Goal: Task Accomplishment & Management: Use online tool/utility

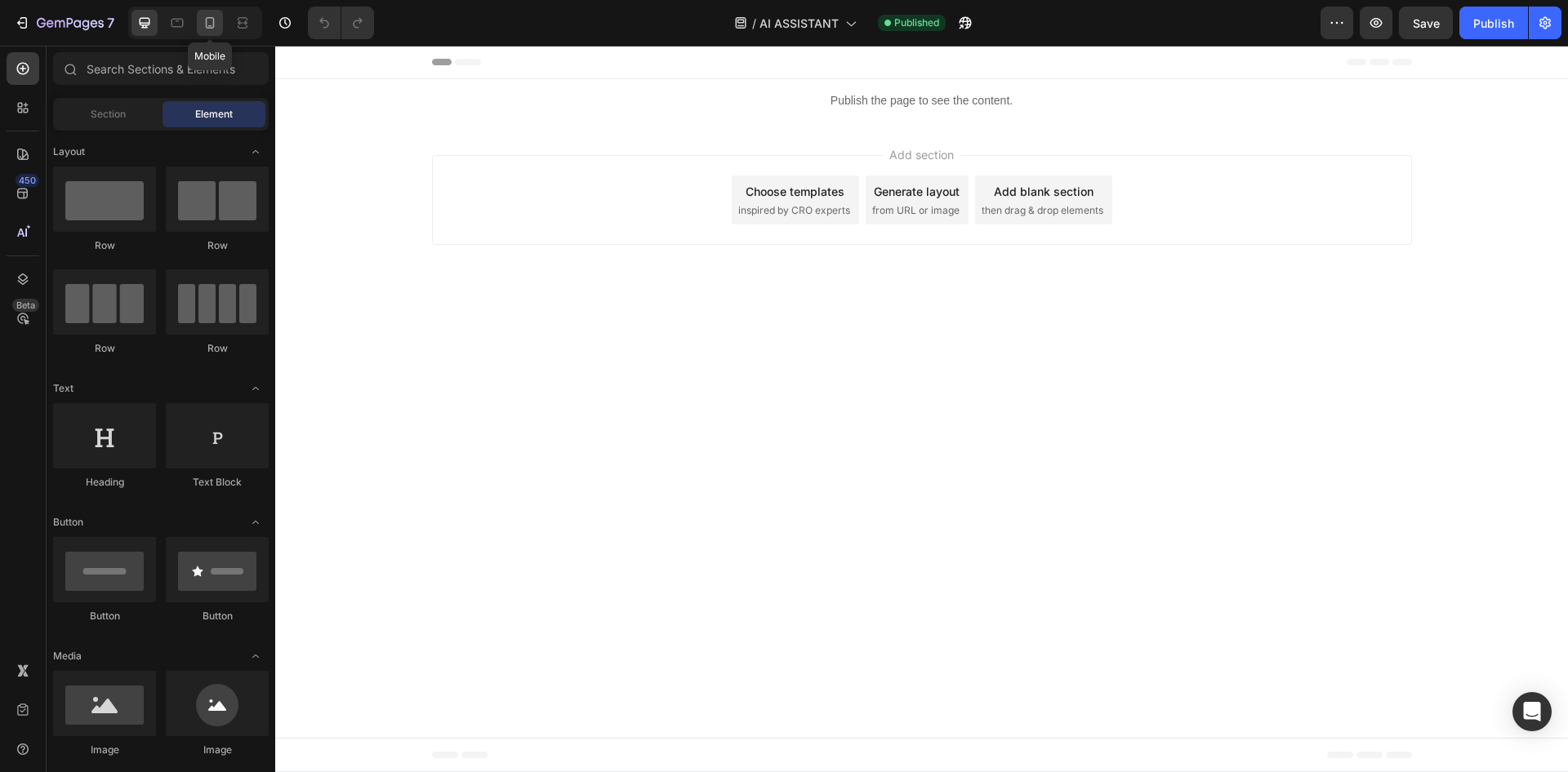
click at [215, 26] on icon at bounding box center [210, 22] width 16 height 16
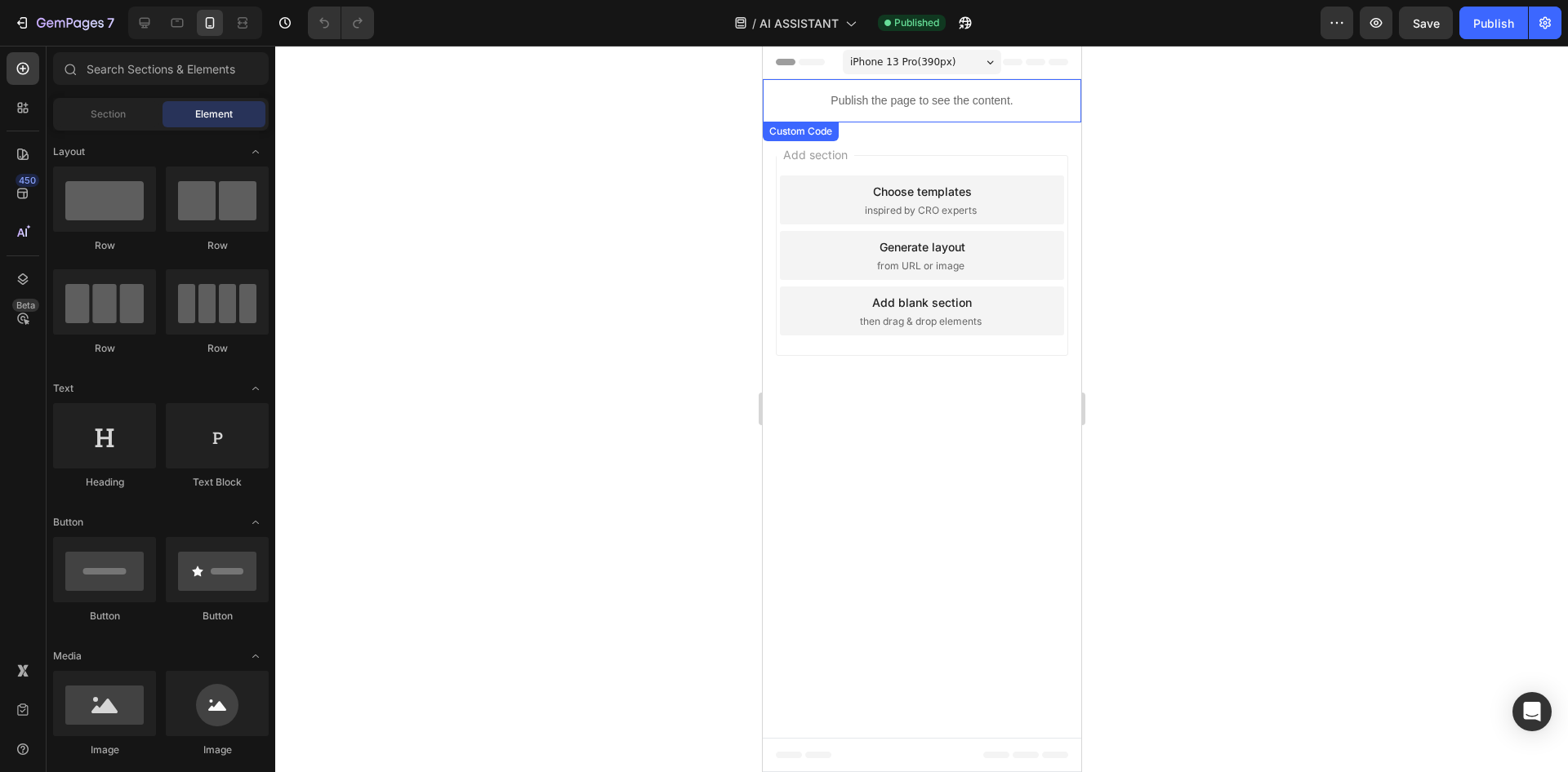
click at [936, 111] on div "Publish the page to see the content." at bounding box center [921, 101] width 318 height 44
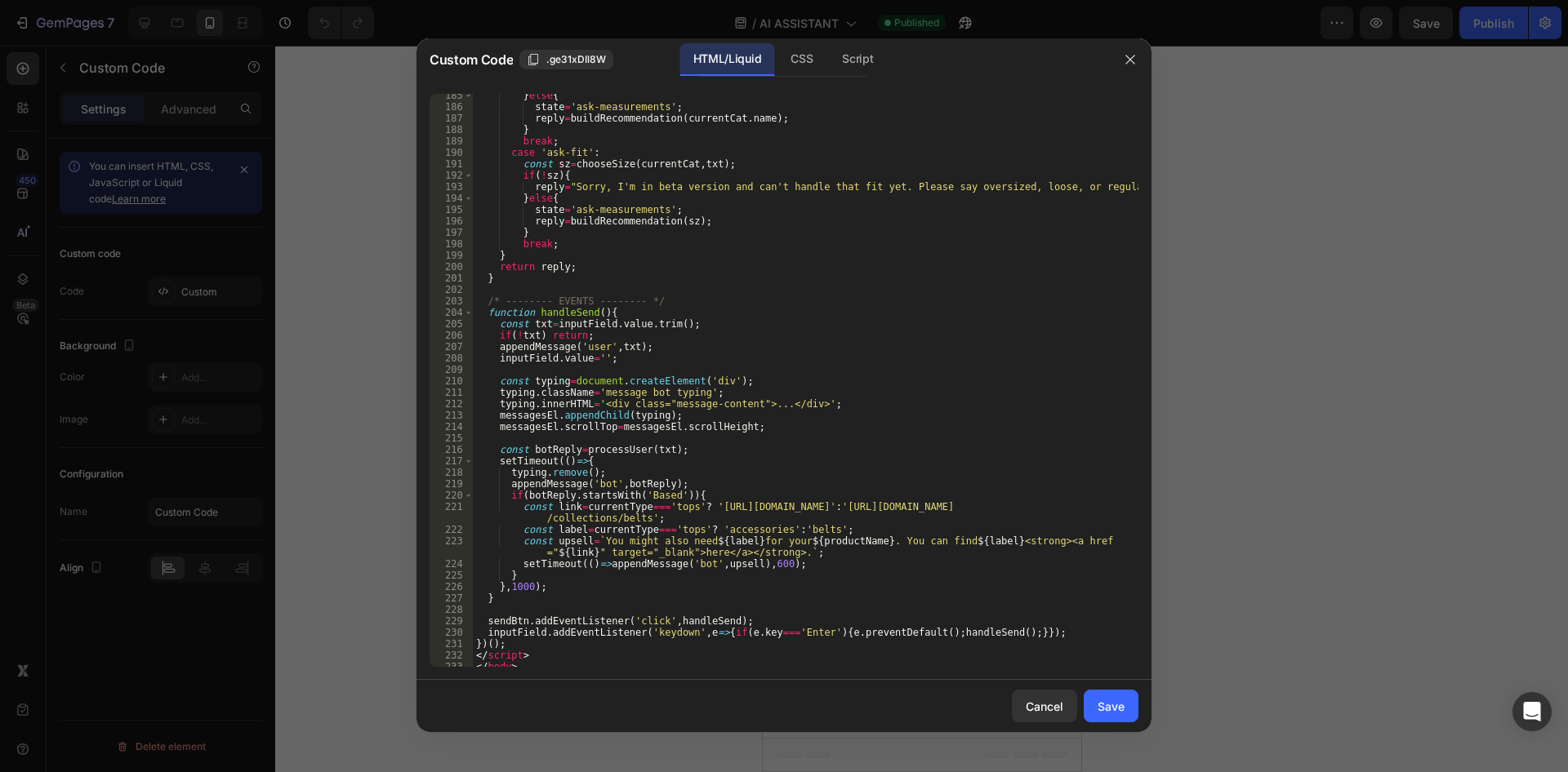
scroll to position [2215, 0]
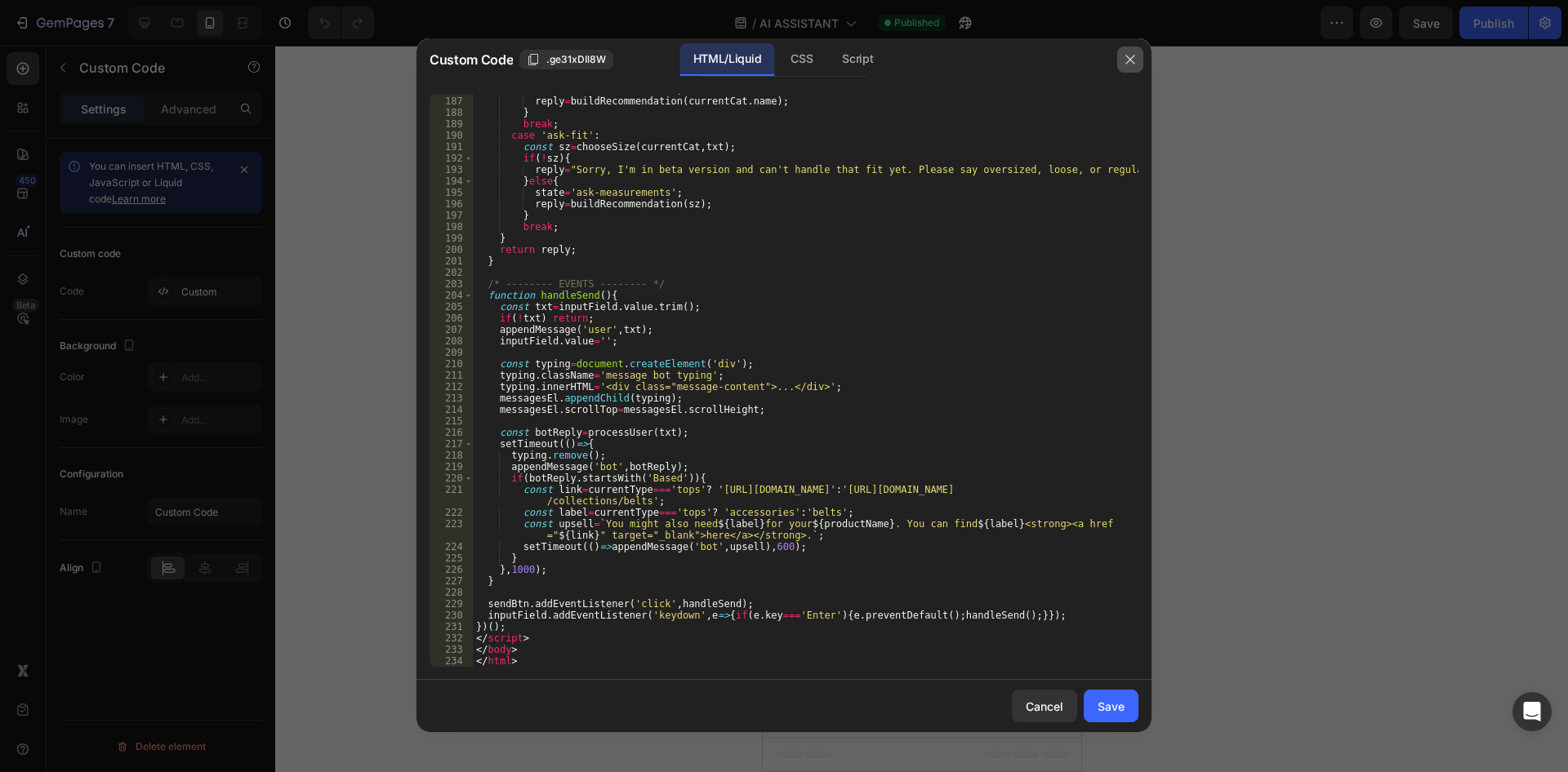
click at [1129, 56] on icon "button" at bounding box center [1129, 59] width 13 height 13
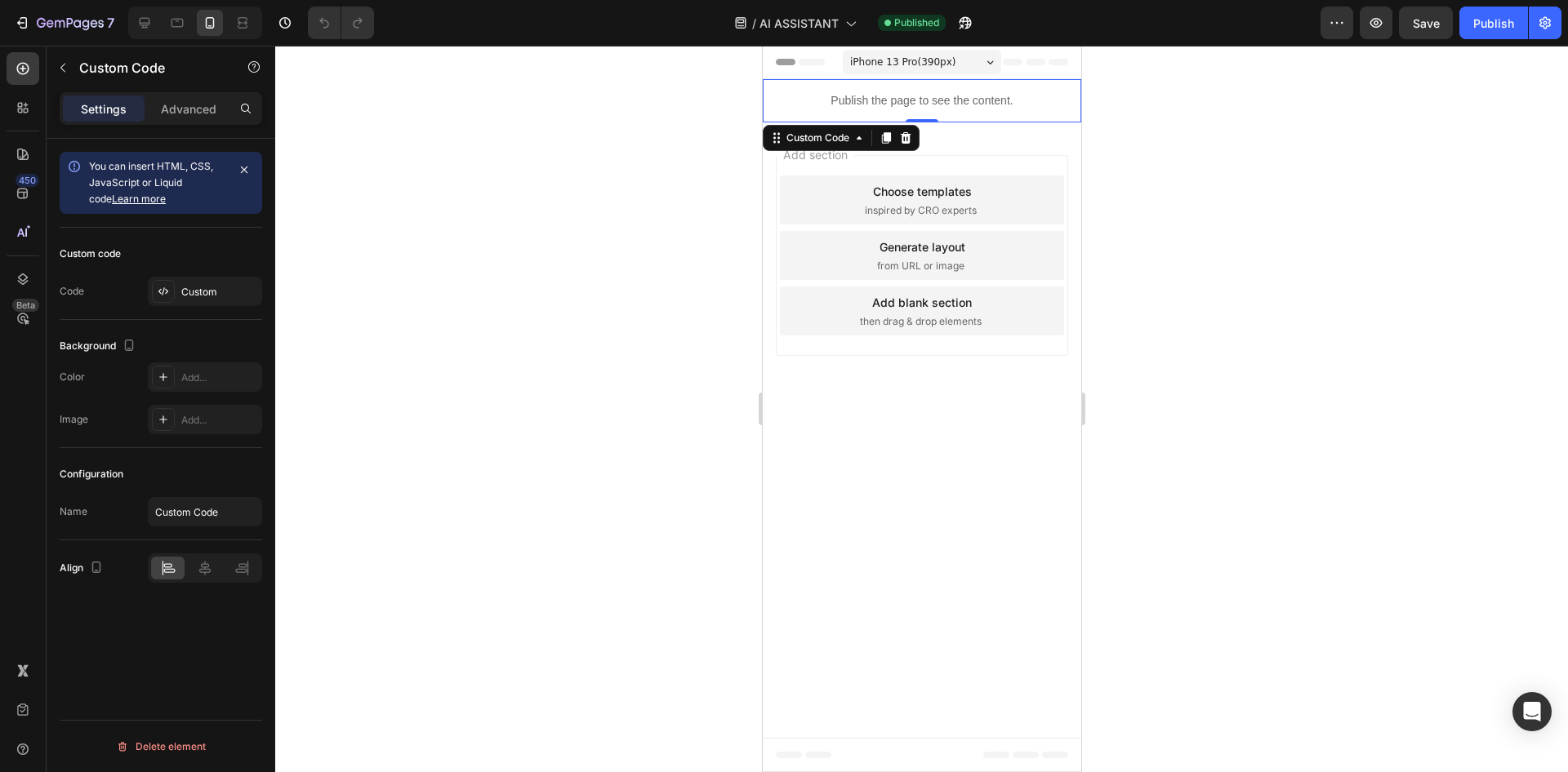
drag, startPoint x: 1220, startPoint y: 355, endPoint x: 308, endPoint y: 306, distance: 913.3
click at [1220, 355] on div at bounding box center [922, 408] width 1292 height 726
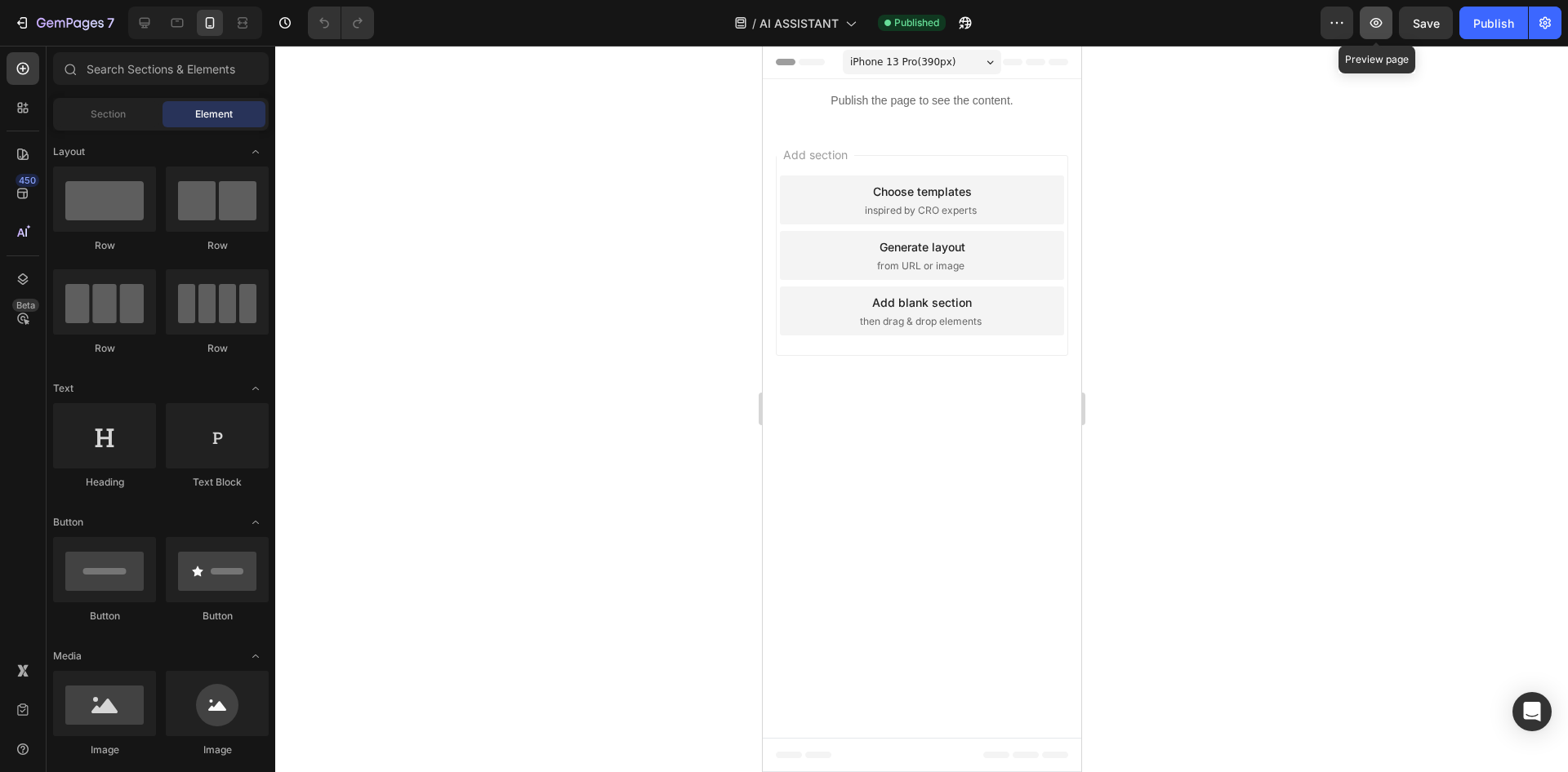
click at [1374, 28] on icon "button" at bounding box center [1376, 22] width 16 height 16
click at [1536, 23] on button "button" at bounding box center [1546, 23] width 33 height 33
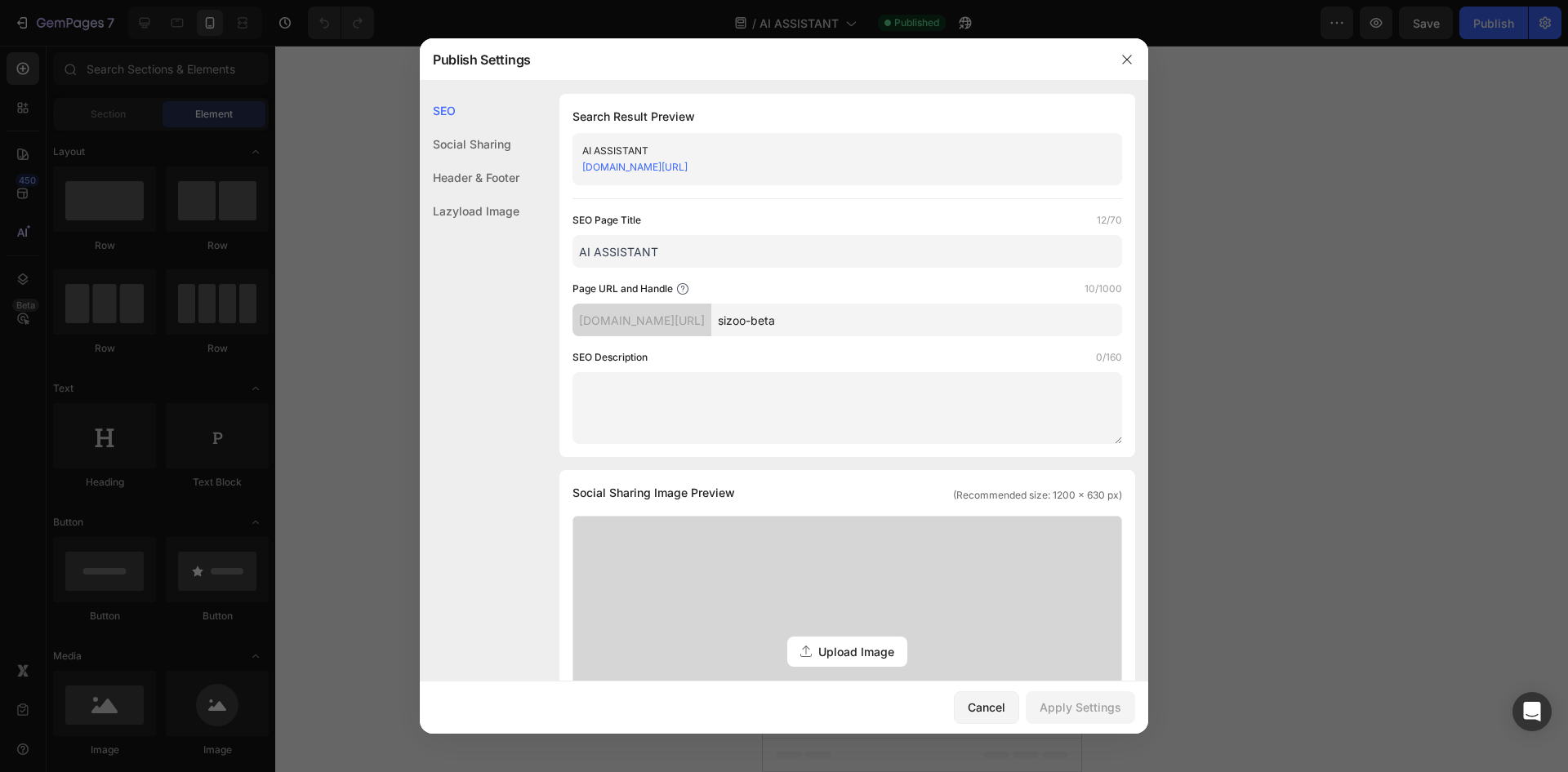
click at [688, 170] on link "[DOMAIN_NAME][URL]" at bounding box center [635, 167] width 106 height 13
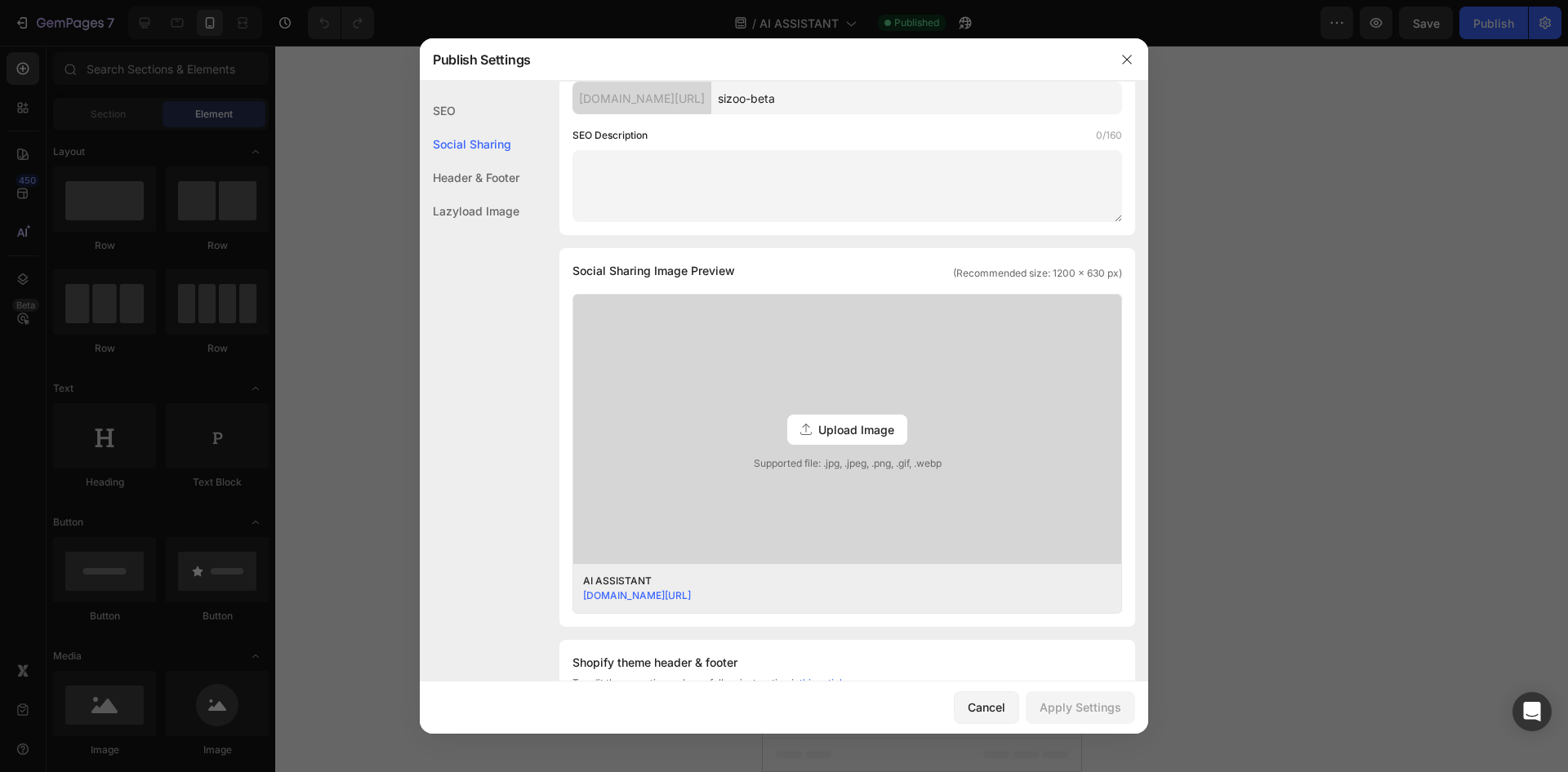
scroll to position [490, 0]
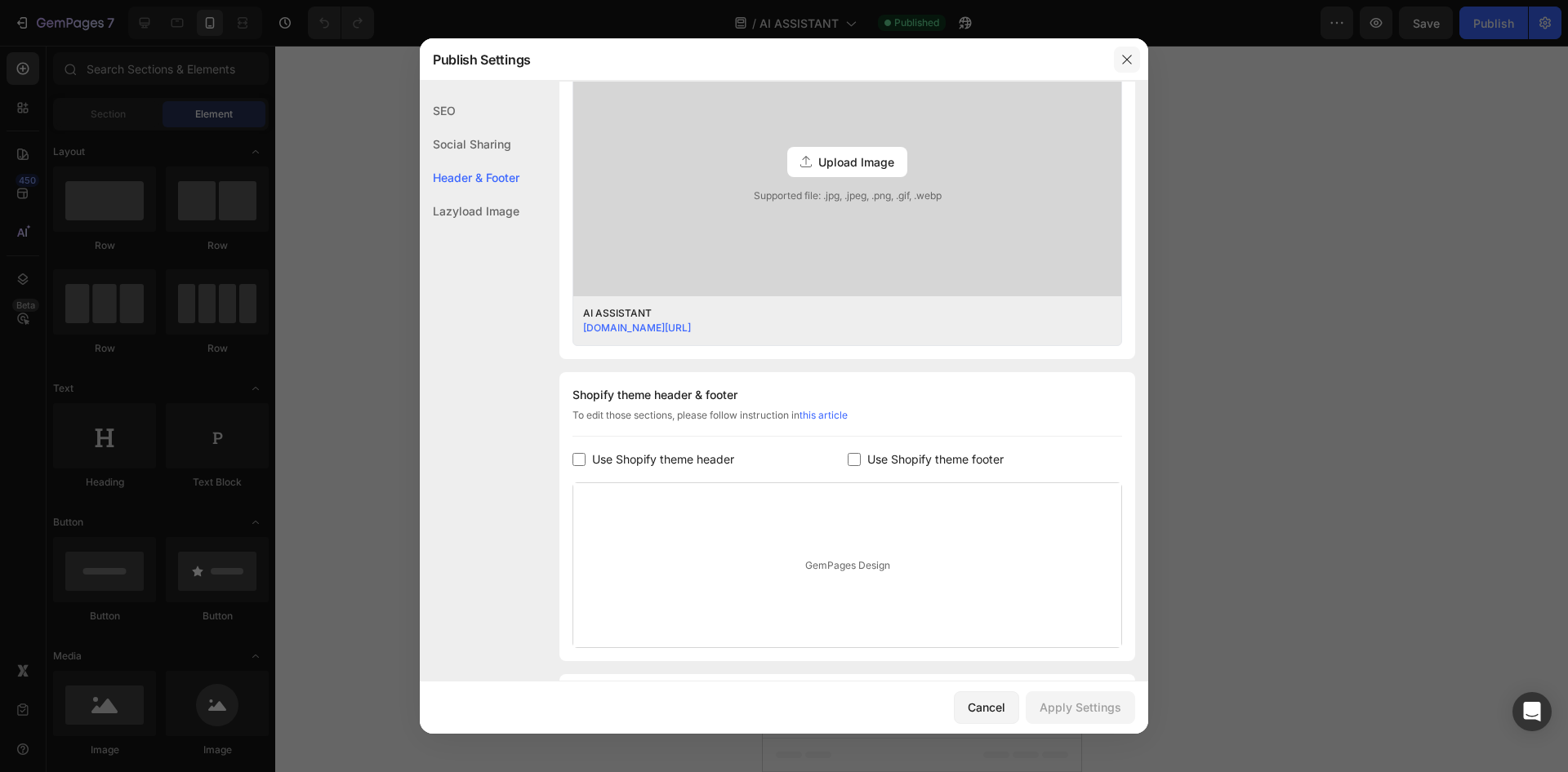
click at [1119, 66] on button "button" at bounding box center [1127, 59] width 26 height 26
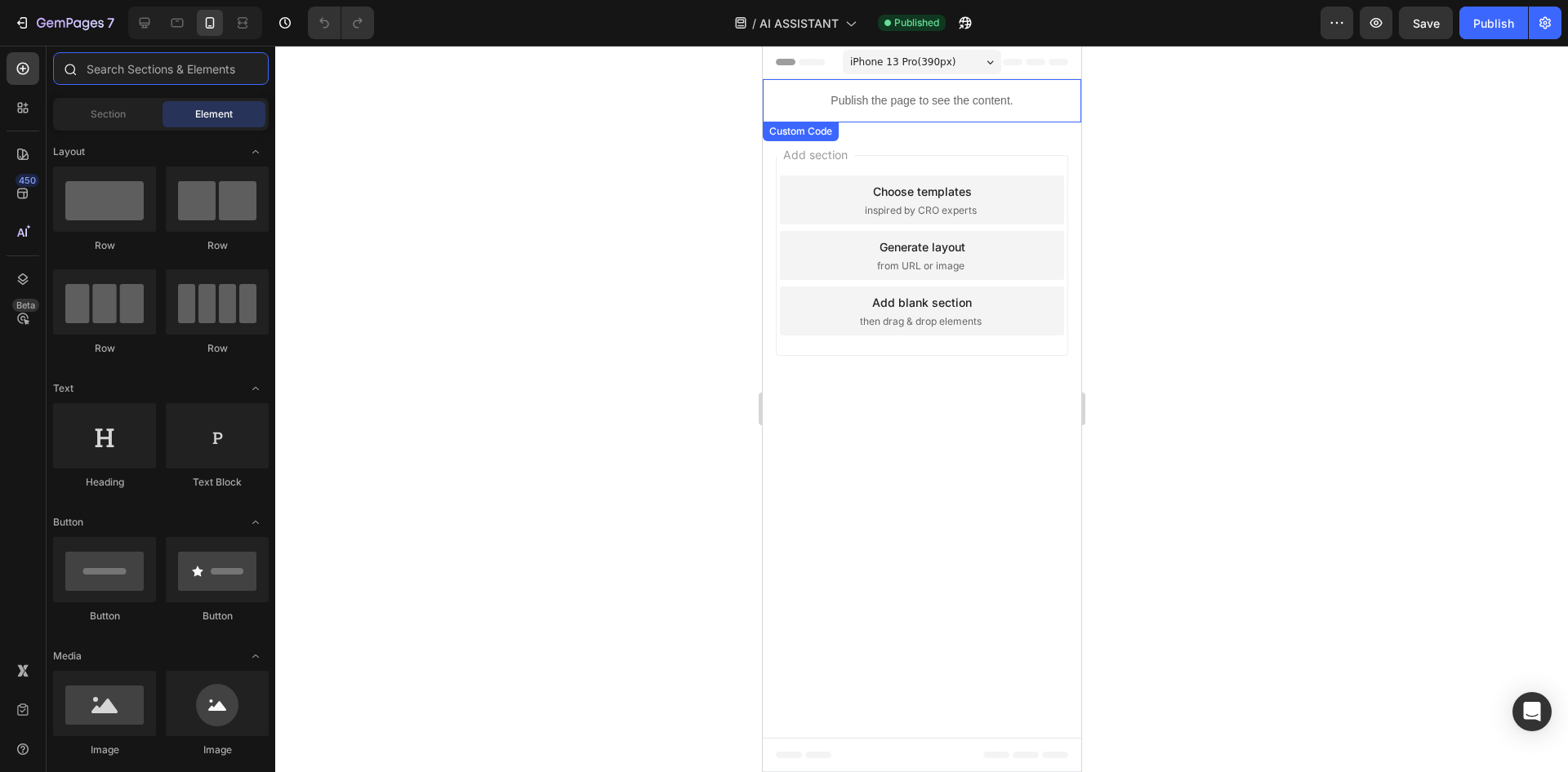
click at [150, 62] on input "text" at bounding box center [161, 69] width 215 height 33
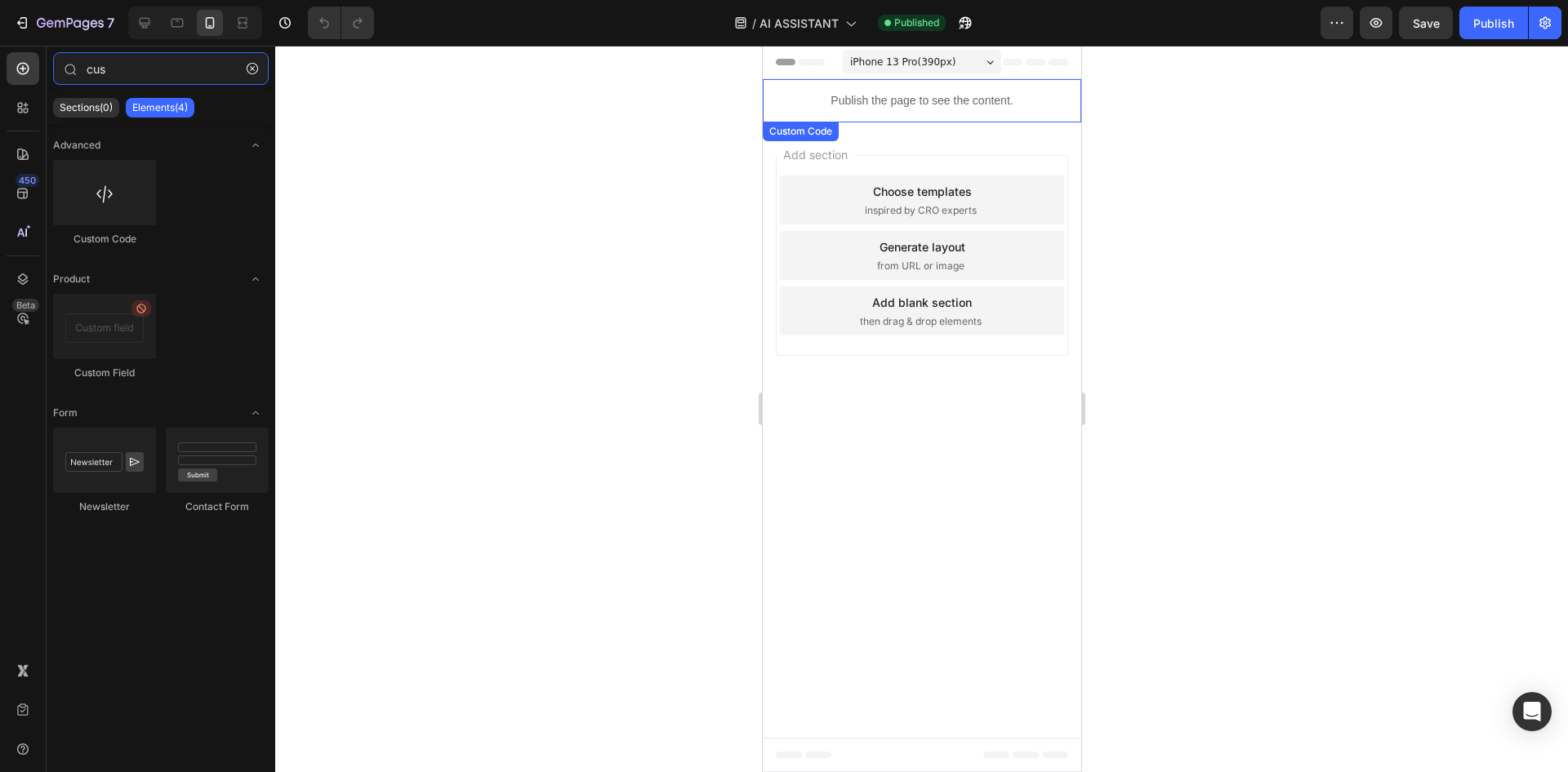
type input "cus"
drag, startPoint x: 1099, startPoint y: 247, endPoint x: 879, endPoint y: 155, distance: 238.5
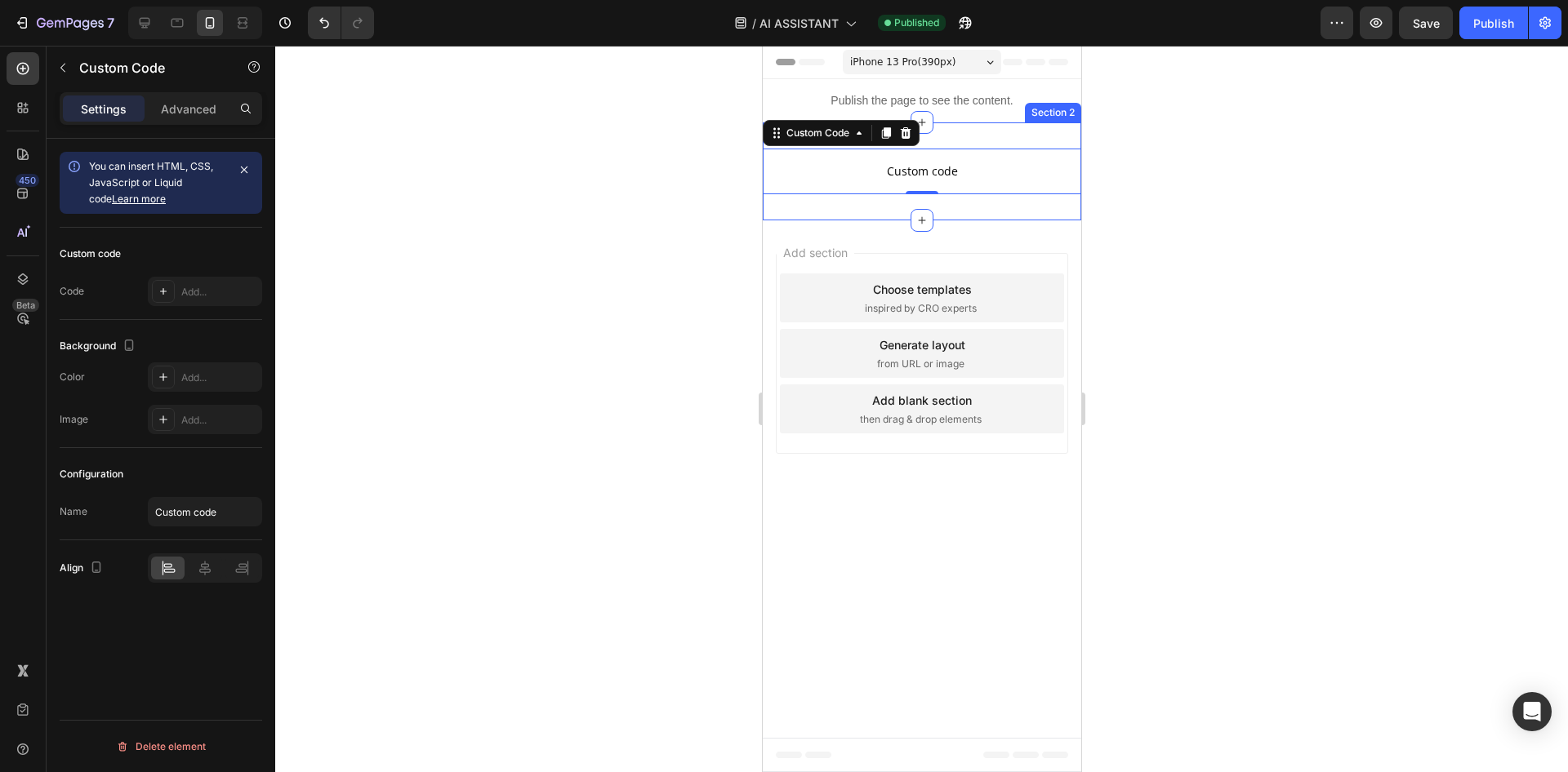
click at [945, 136] on div "Custom code Custom Code 0 Section 2" at bounding box center [921, 171] width 318 height 98
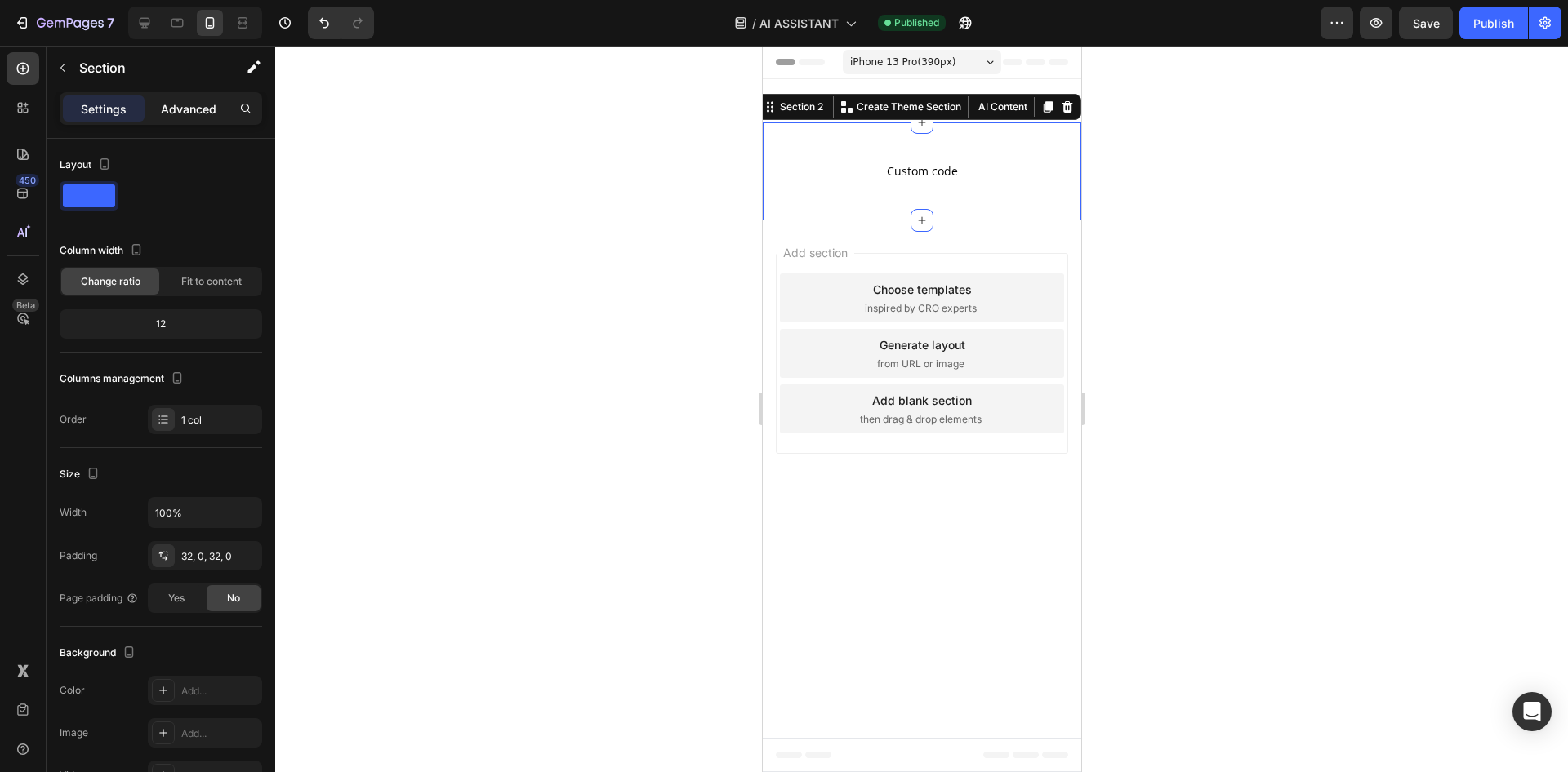
click at [188, 106] on p "Advanced" at bounding box center [188, 110] width 55 height 17
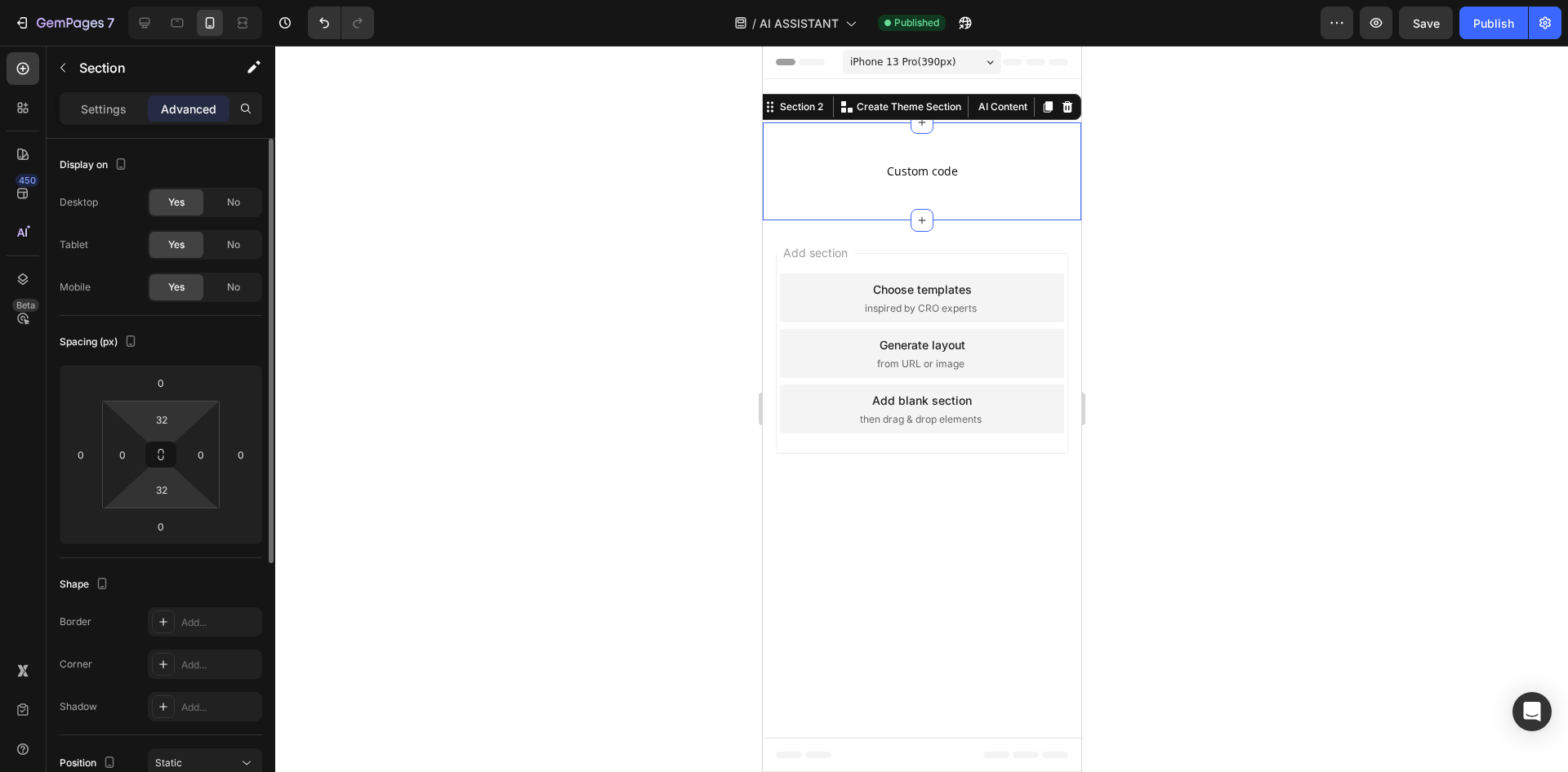
click at [162, 0] on html "7 Version history / AI ASSISTANT Published Preview Save Publish 450 Beta cus Se…" at bounding box center [784, 0] width 1568 height 0
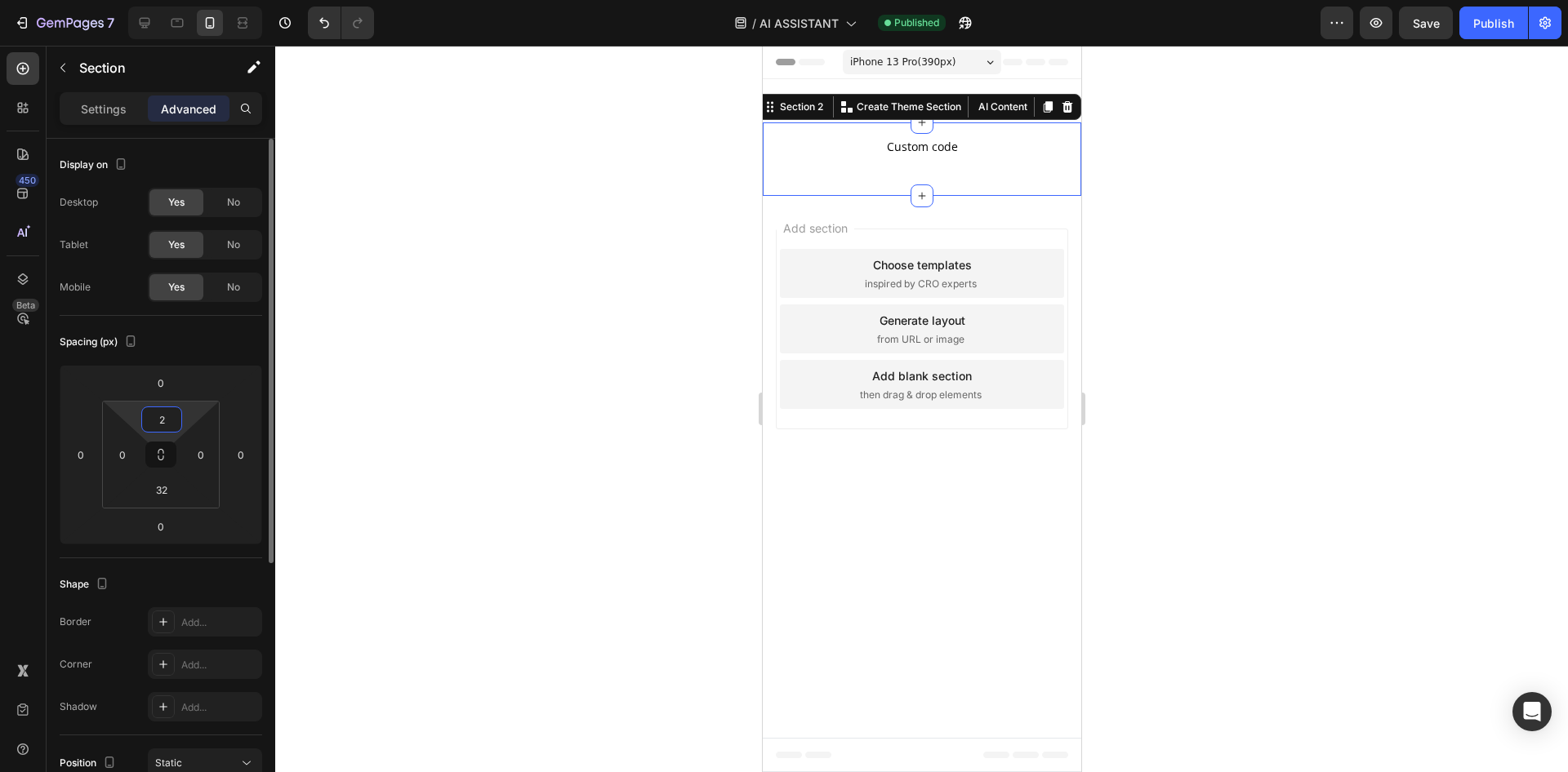
click at [158, 420] on input "2" at bounding box center [162, 419] width 33 height 24
click at [162, 430] on input "02" at bounding box center [162, 419] width 33 height 24
click at [161, 430] on input "02" at bounding box center [162, 419] width 33 height 24
type input "0"
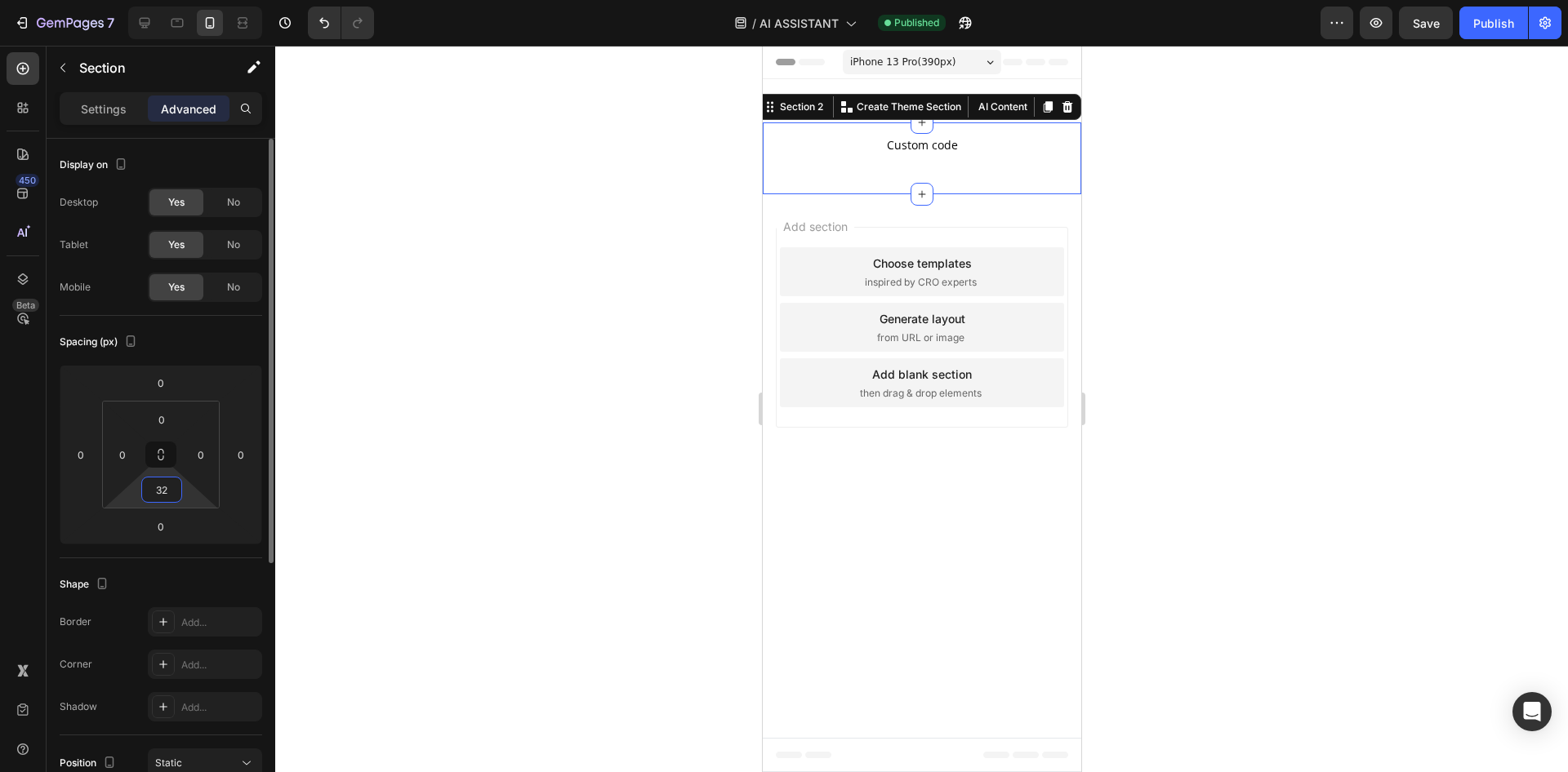
click at [161, 487] on input "32" at bounding box center [162, 489] width 33 height 24
type input "0"
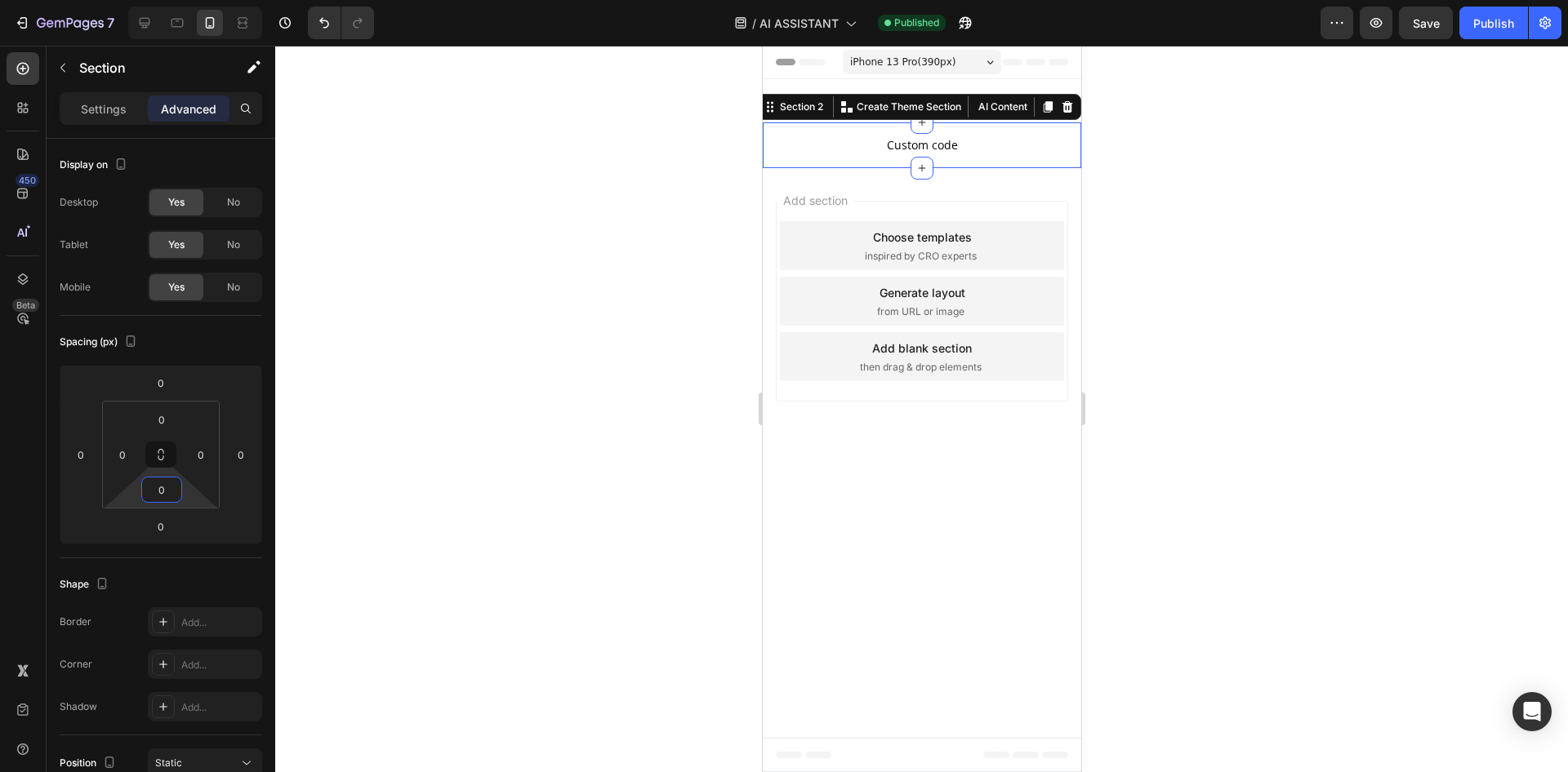
click at [1327, 402] on div at bounding box center [922, 408] width 1292 height 726
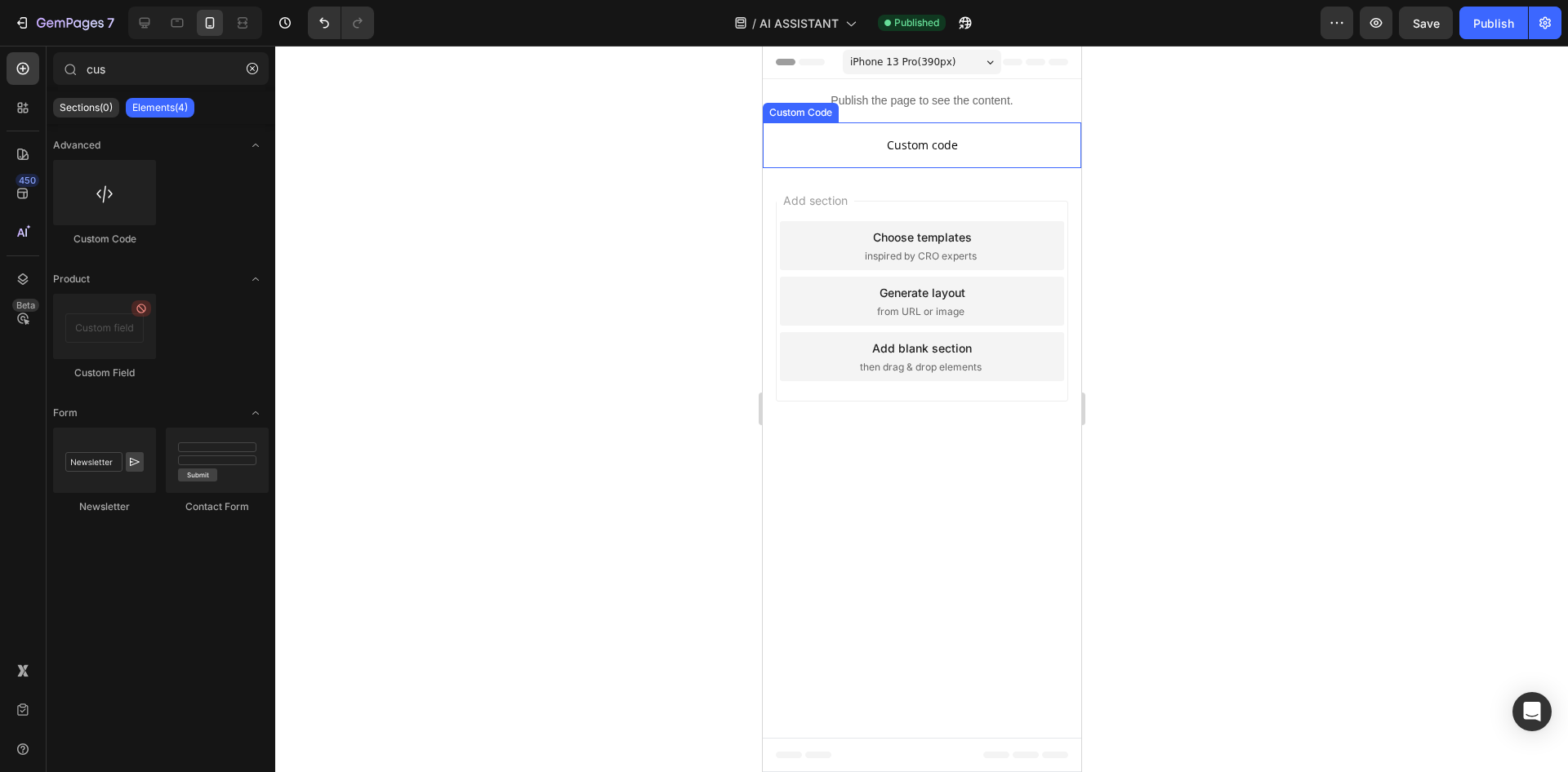
click at [954, 146] on span "Custom code" at bounding box center [921, 145] width 318 height 19
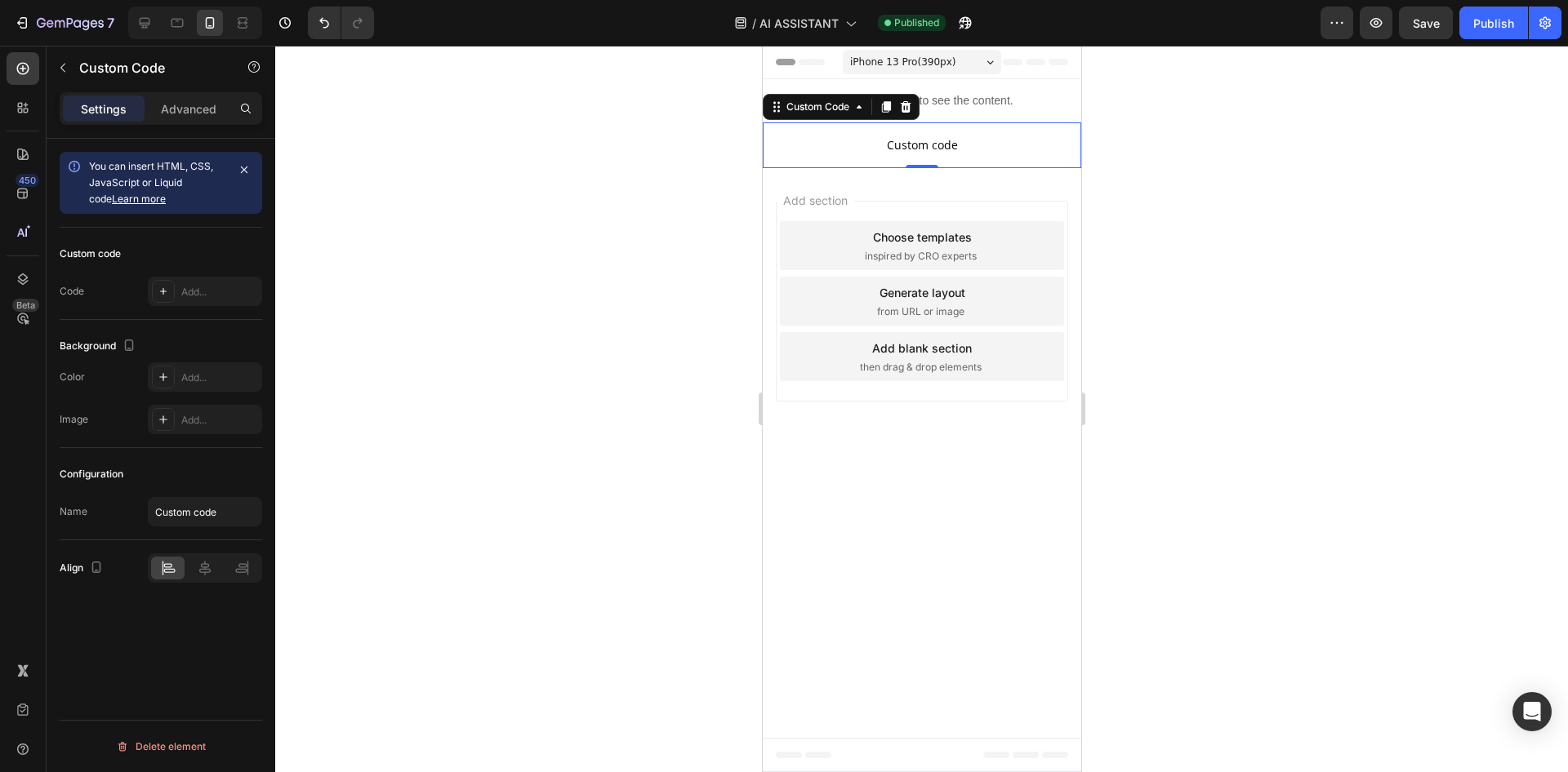
click at [954, 146] on span "Custom code" at bounding box center [921, 145] width 318 height 19
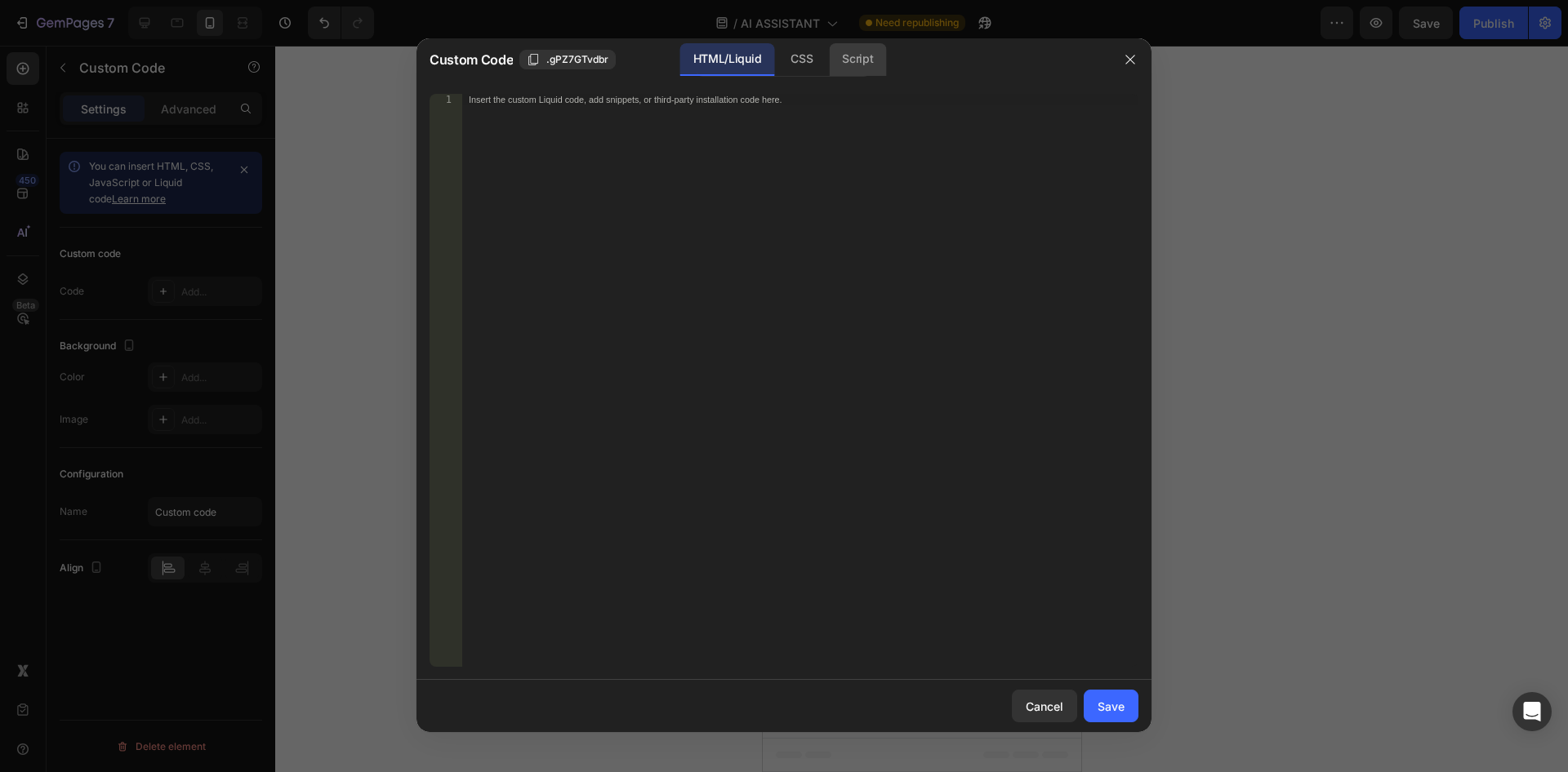
click at [847, 65] on div "Script" at bounding box center [857, 60] width 57 height 33
click at [744, 113] on div "Insert the Javascript code to add interaction and animation to your content her…" at bounding box center [800, 392] width 676 height 595
paste textarea "};"
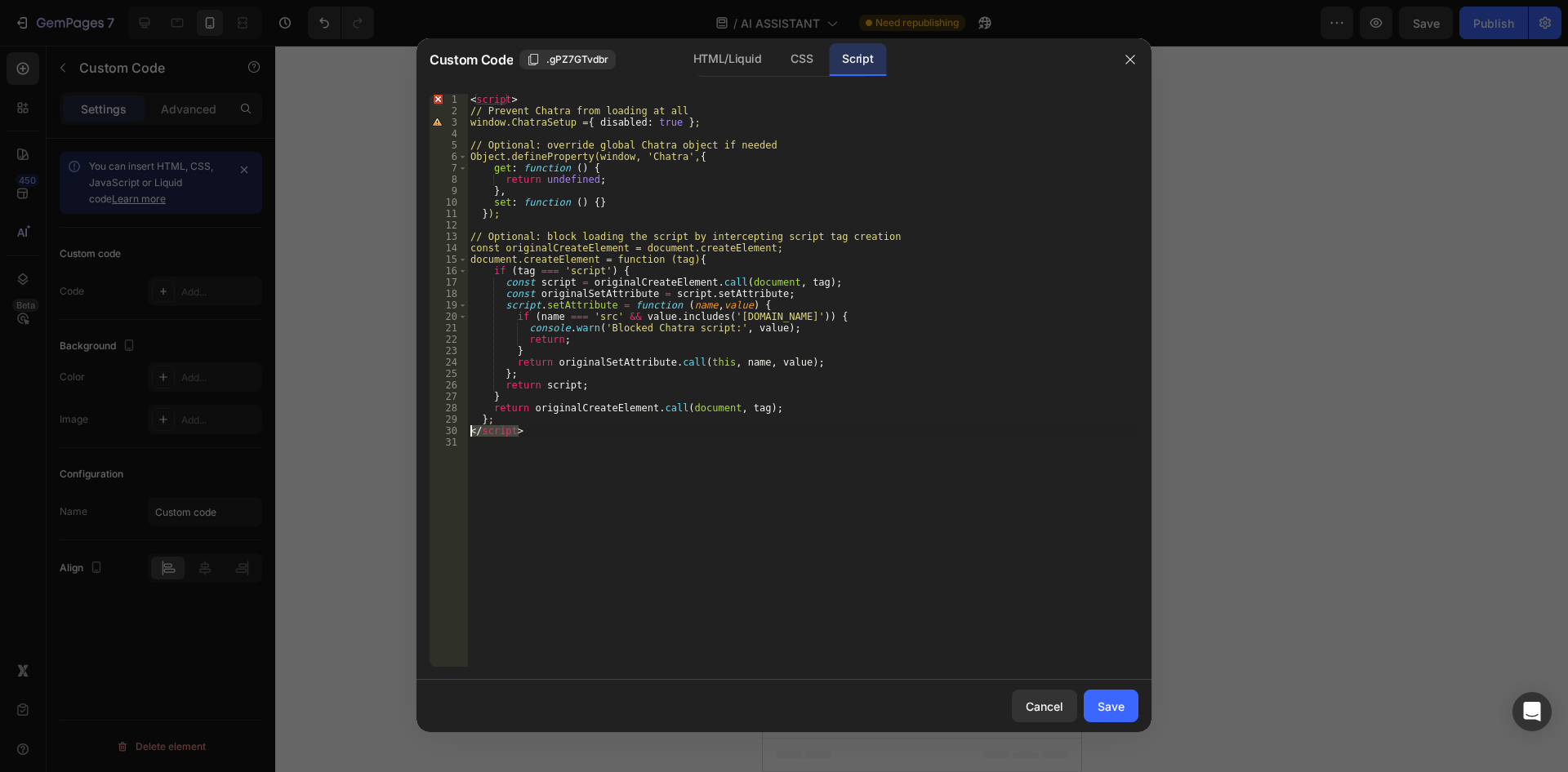
drag, startPoint x: 523, startPoint y: 435, endPoint x: 462, endPoint y: 432, distance: 61.1
click at [462, 432] on div "1 2 3 4 5 6 7 8 9 10 11 12 13 14 15 16 17 18 19 20 21 22 23 24 25 26 27 28 29 3…" at bounding box center [784, 380] width 709 height 573
type textarea "};"
drag, startPoint x: 518, startPoint y: 99, endPoint x: 447, endPoint y: 100, distance: 71.0
click at [447, 100] on div "1 2 3 4 5 6 7 8 9 10 11 12 13 14 15 16 17 18 19 20 21 22 23 24 25 26 27 28 29 3…" at bounding box center [784, 380] width 709 height 573
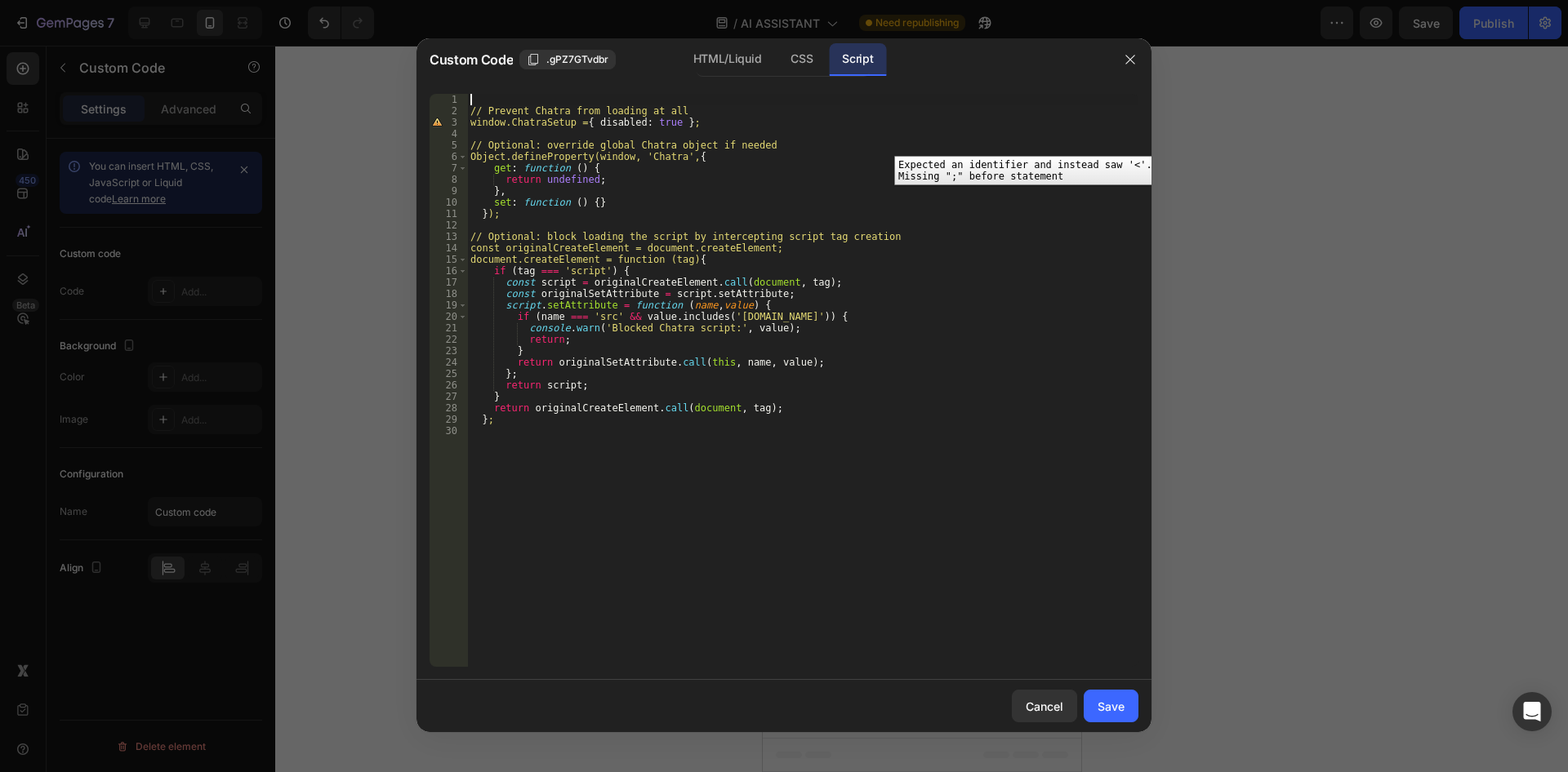
click at [469, 106] on div "// Prevent Chatra from loading at all window.ChatraSetup = { disabled : true } …" at bounding box center [802, 392] width 671 height 595
type textarea "// Prevent Chatra from loading at all"
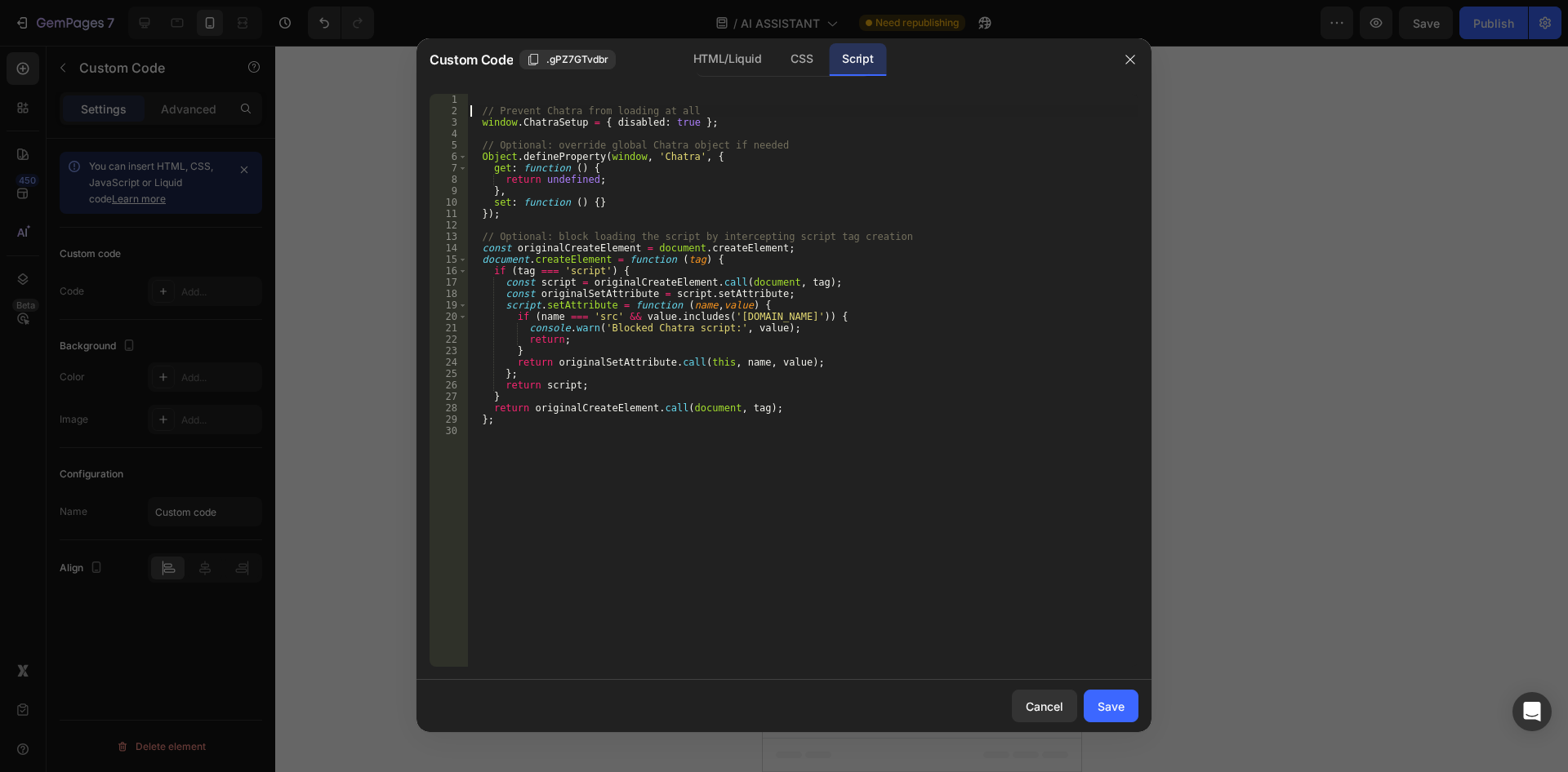
click at [469, 106] on div "// Prevent Chatra from loading at all window . ChatraSetup = { disabled : true …" at bounding box center [802, 392] width 671 height 595
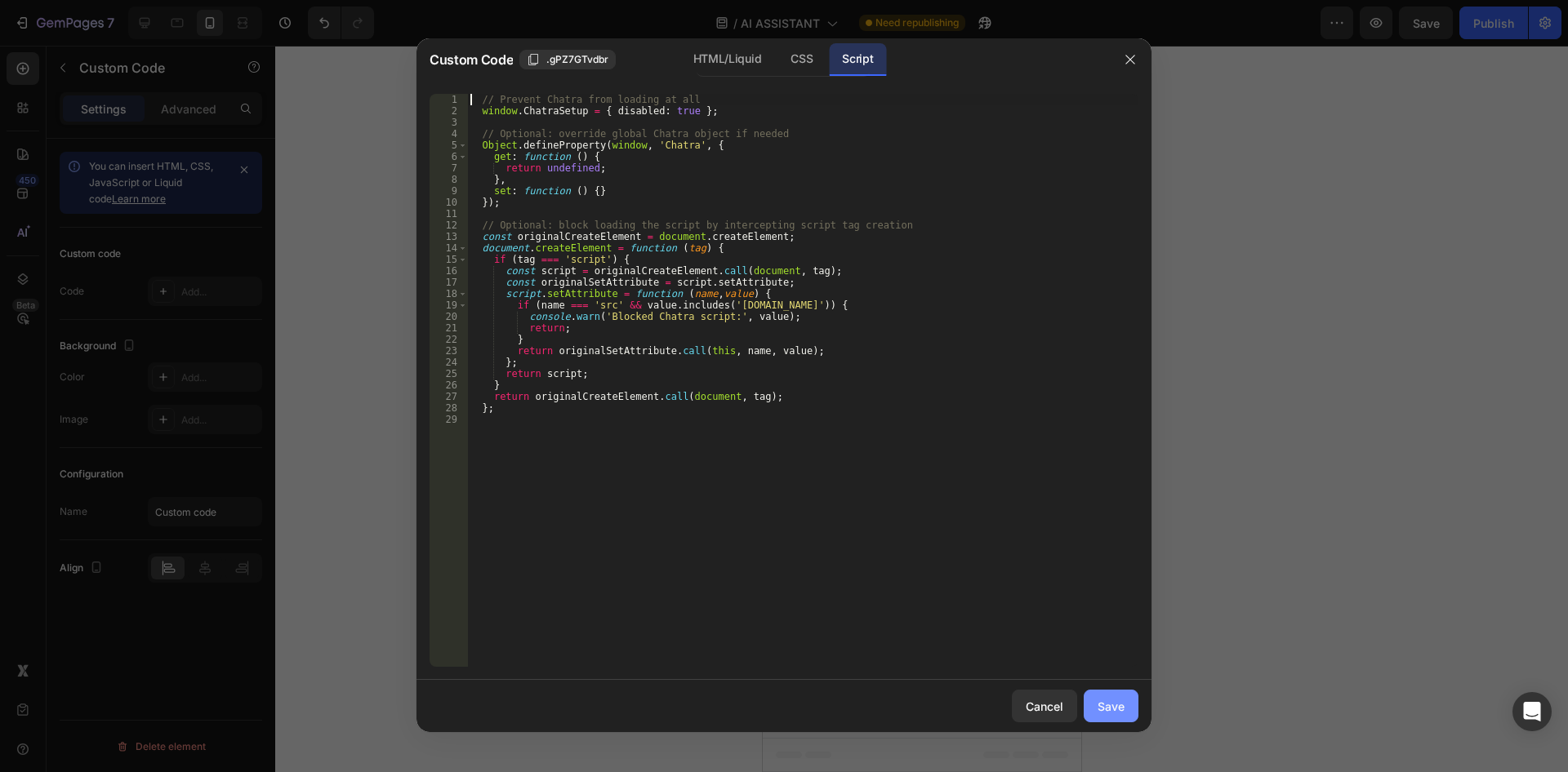
click at [1115, 698] on div "Save" at bounding box center [1111, 707] width 27 height 17
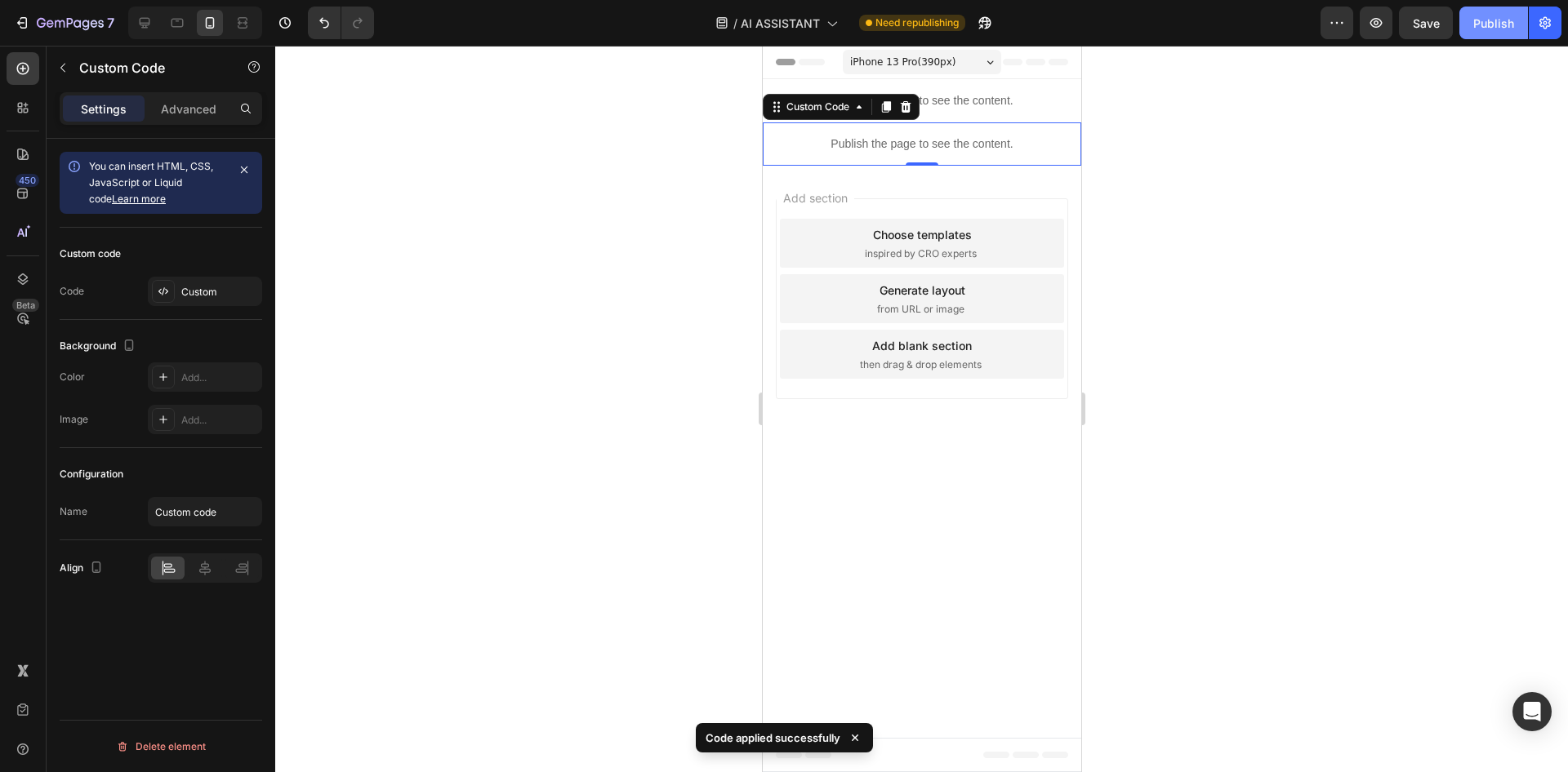
click at [1484, 20] on div "Publish" at bounding box center [1493, 23] width 41 height 17
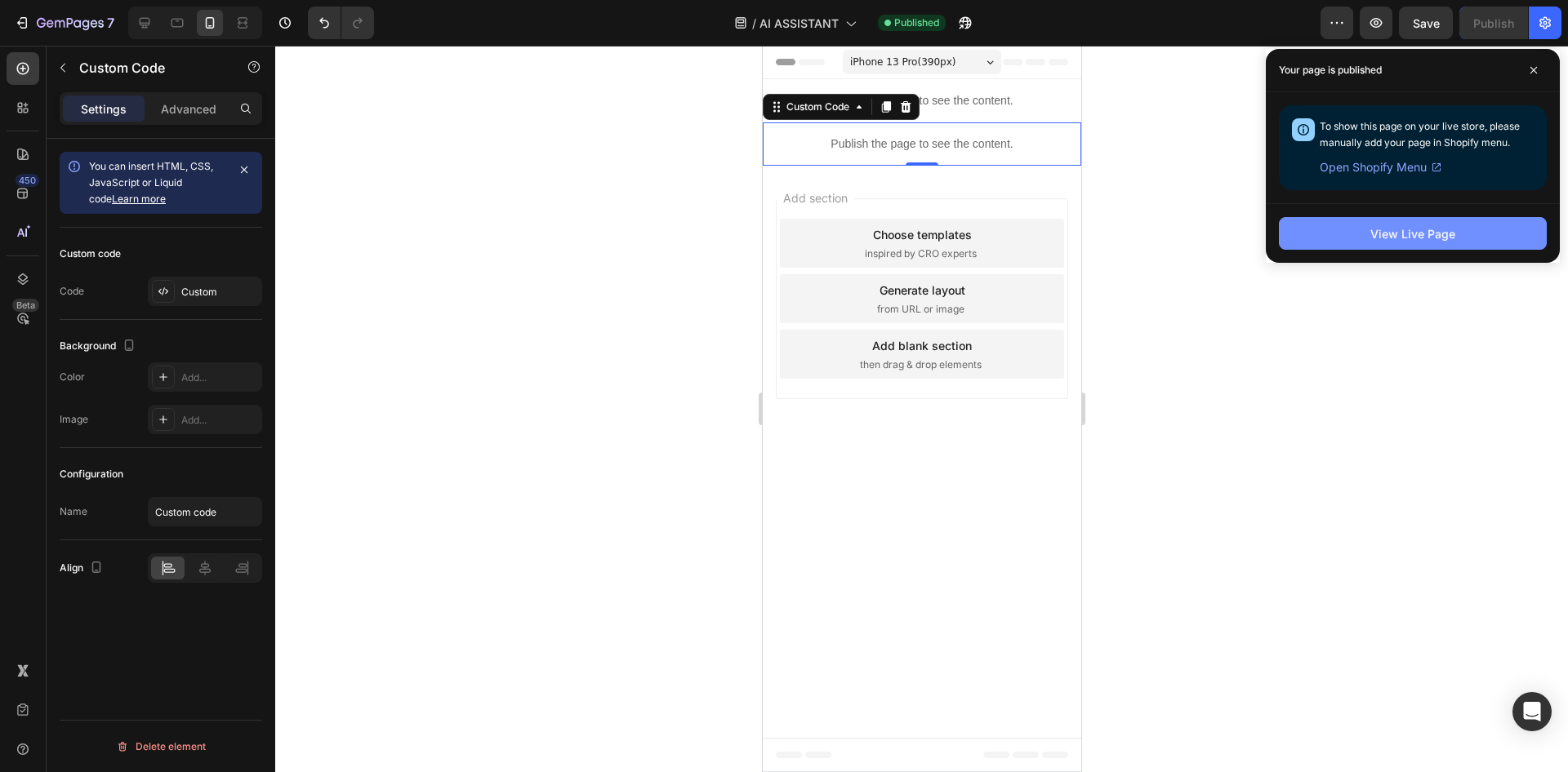
click at [1396, 221] on button "View Live Page" at bounding box center [1413, 234] width 268 height 33
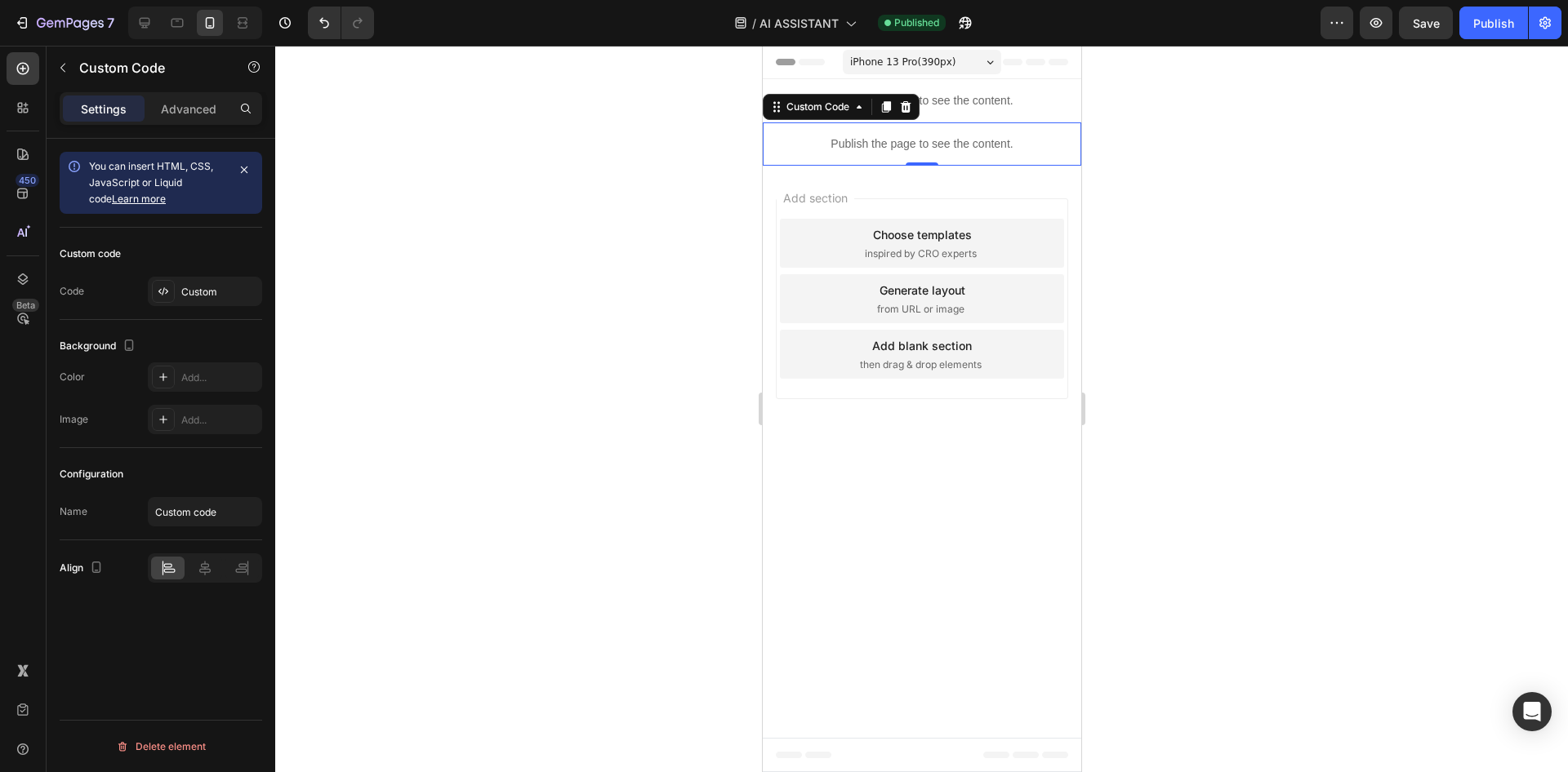
click at [941, 158] on div "Publish the page to see the content." at bounding box center [921, 144] width 318 height 44
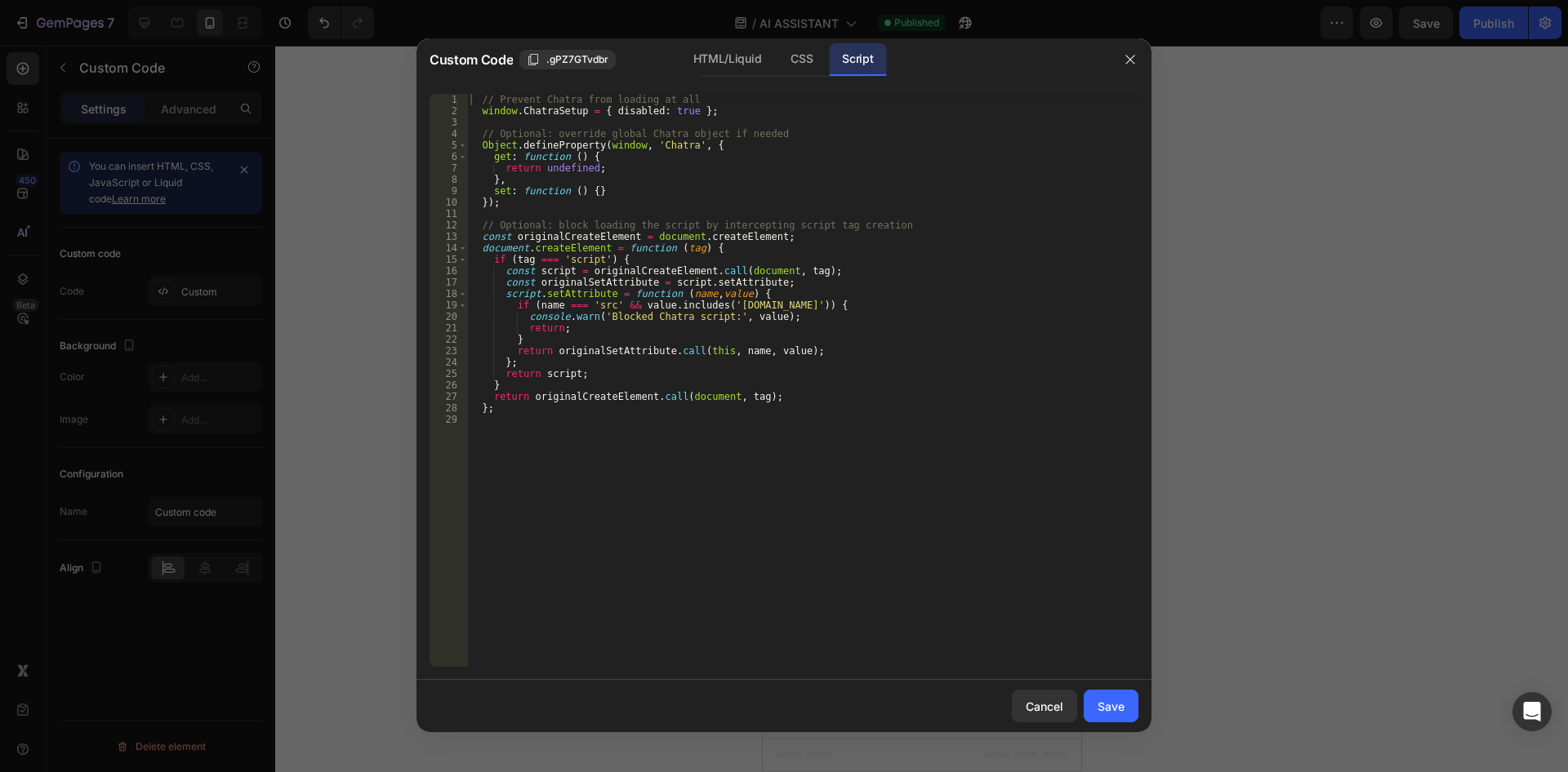
click at [1391, 493] on div at bounding box center [784, 386] width 1568 height 772
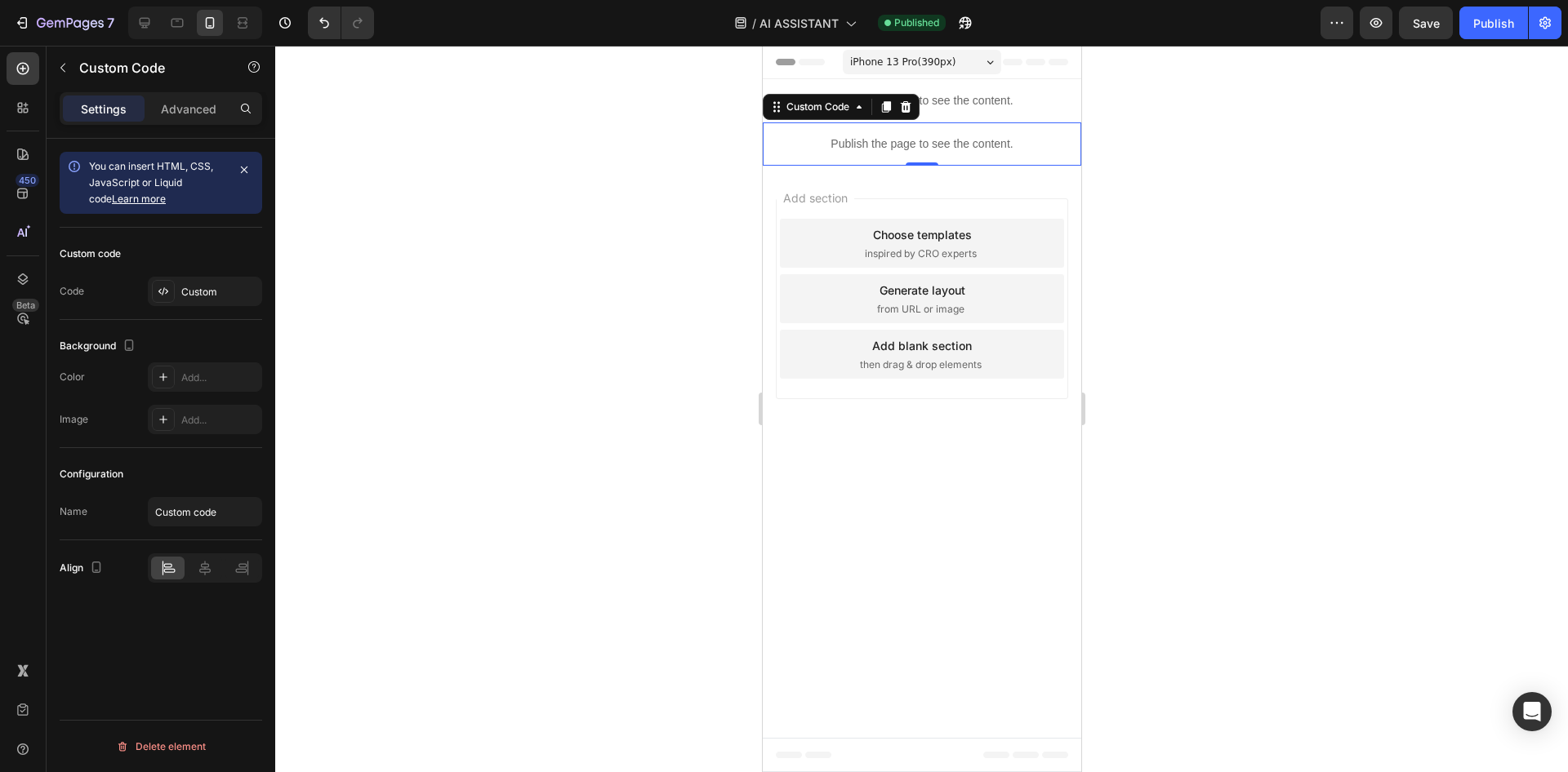
click at [1015, 147] on p "Publish the page to see the content." at bounding box center [921, 145] width 318 height 17
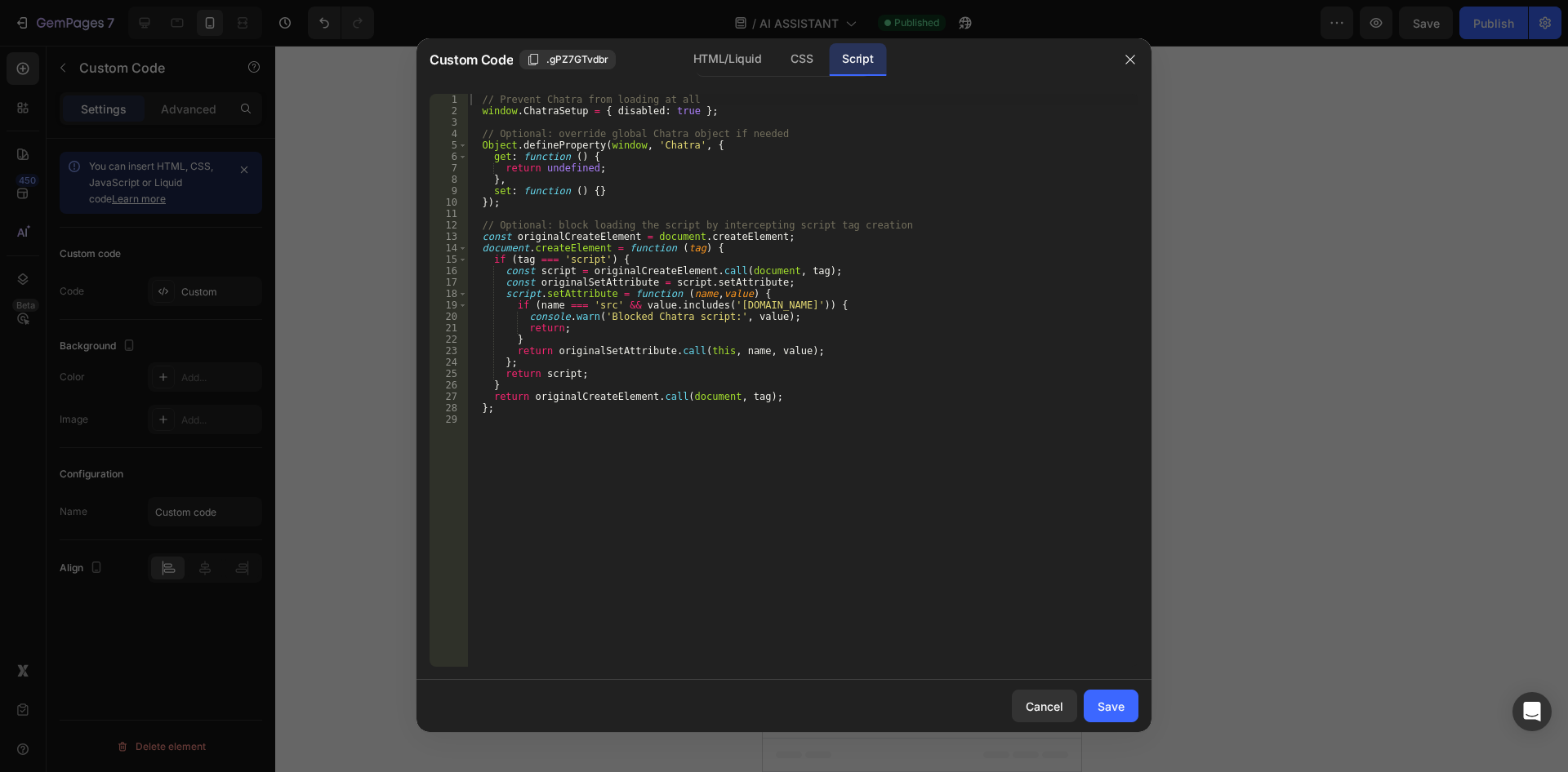
drag, startPoint x: 587, startPoint y: 438, endPoint x: 211, endPoint y: -47, distance: 613.7
click at [467, 94] on div "// Prevent Chatra from loading at all window . ChatraSetup = { disabled : true …" at bounding box center [802, 380] width 671 height 573
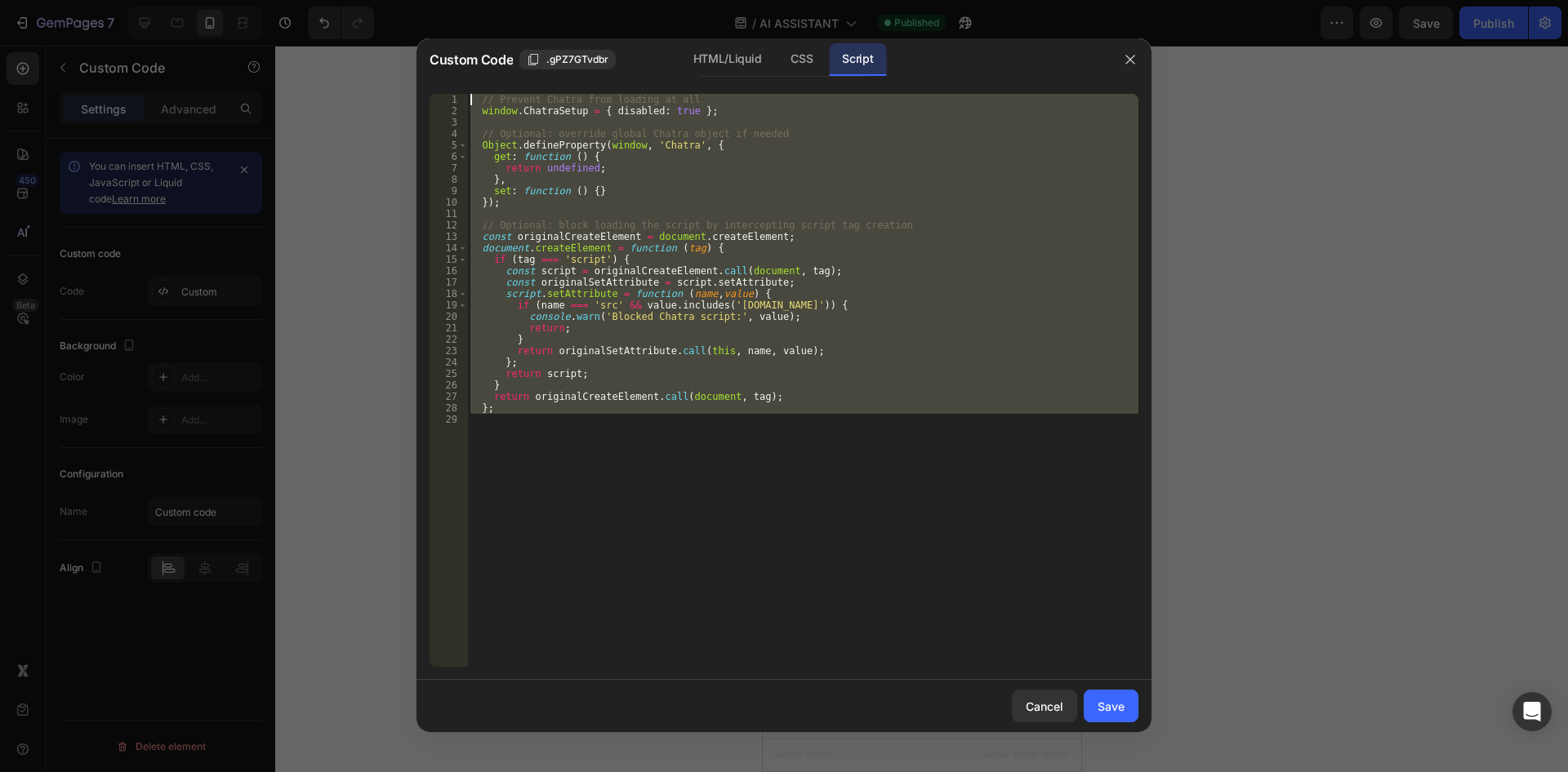
type textarea "// Prevent Chatra from loading at all window.ChatraSetup = { disabled: true };"
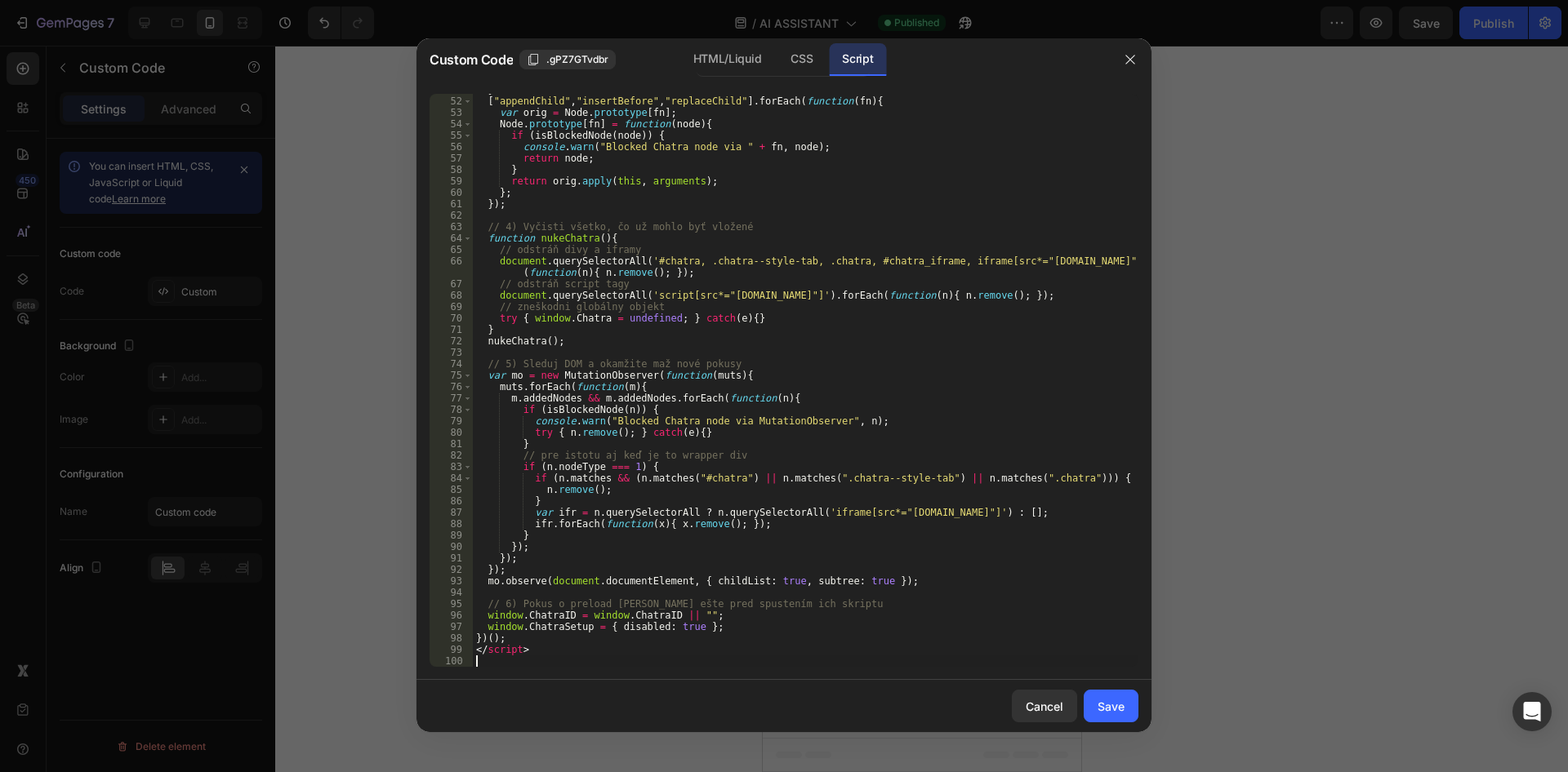
scroll to position [593, 0]
drag, startPoint x: 504, startPoint y: 652, endPoint x: 455, endPoint y: 647, distance: 49.3
click at [473, 647] on div "} [ "appendChild" , "insertBefore" , "replaceChild" ] . forEach ( function ( fn…" at bounding box center [805, 380] width 666 height 573
type textarea "</script>"
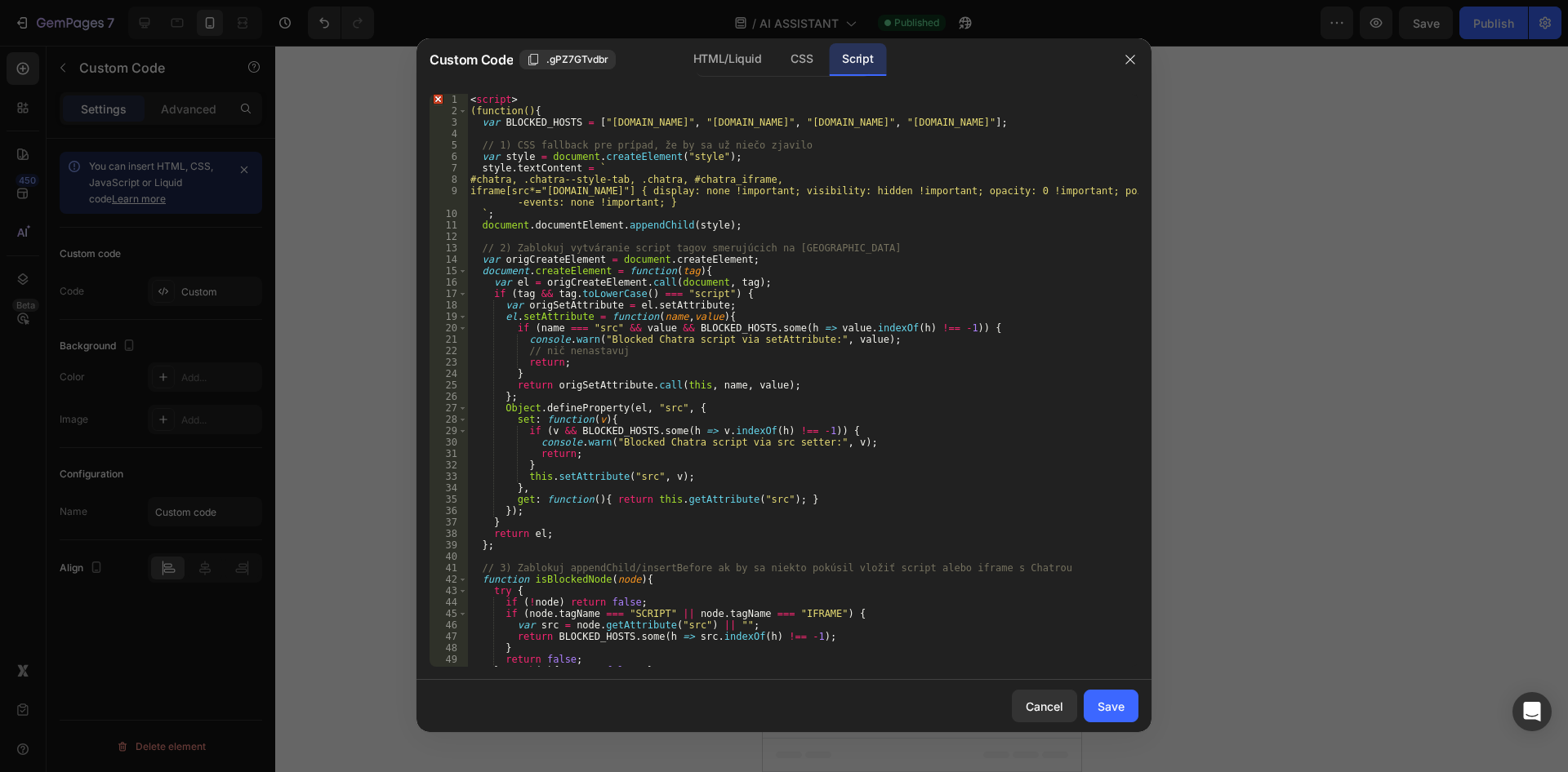
scroll to position [0, 0]
drag, startPoint x: 514, startPoint y: 98, endPoint x: 460, endPoint y: 95, distance: 54.1
click at [467, 95] on div "< script > (function() { var BLOCKED_HOSTS = [ "[DOMAIN_NAME]" , "[DOMAIN_NAME]…" at bounding box center [802, 380] width 671 height 573
type textarea "<script>"
click at [471, 109] on div "(function() { var BLOCKED_HOSTS = [ "[DOMAIN_NAME]" , "[DOMAIN_NAME]" , "[DOMAI…" at bounding box center [802, 392] width 671 height 595
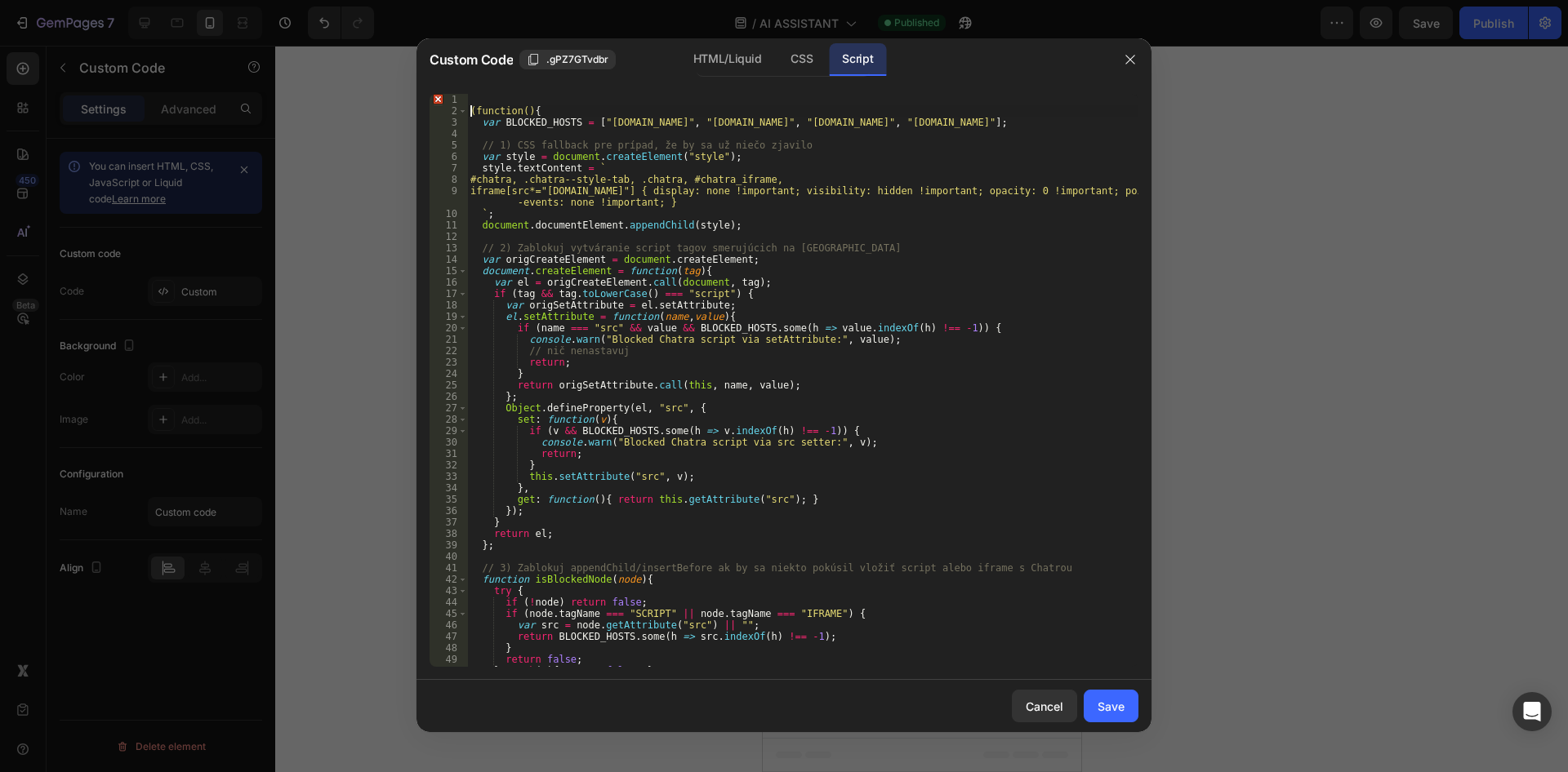
type textarea "(function(){"
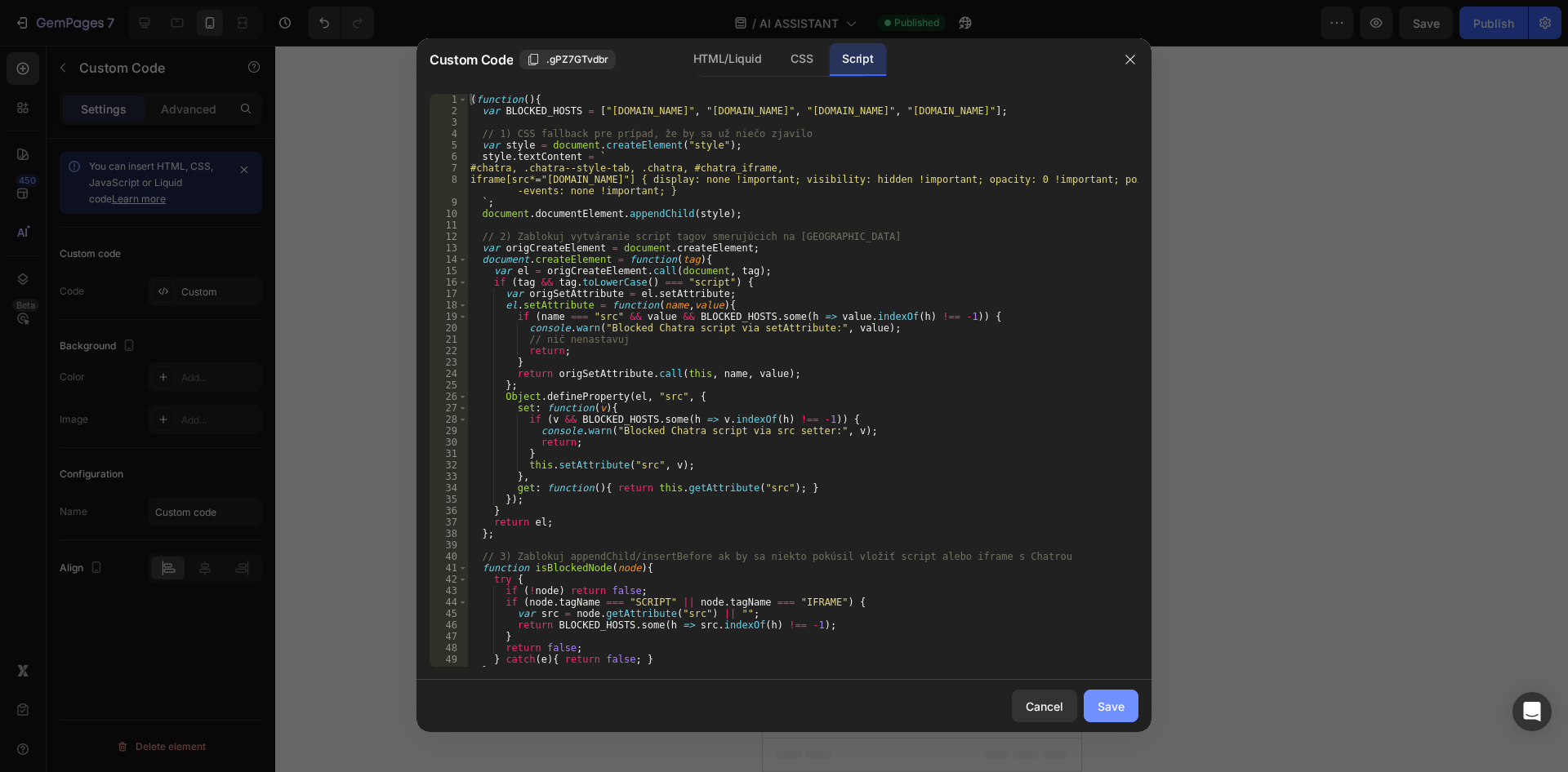
click at [1106, 703] on div "Save" at bounding box center [1111, 707] width 27 height 17
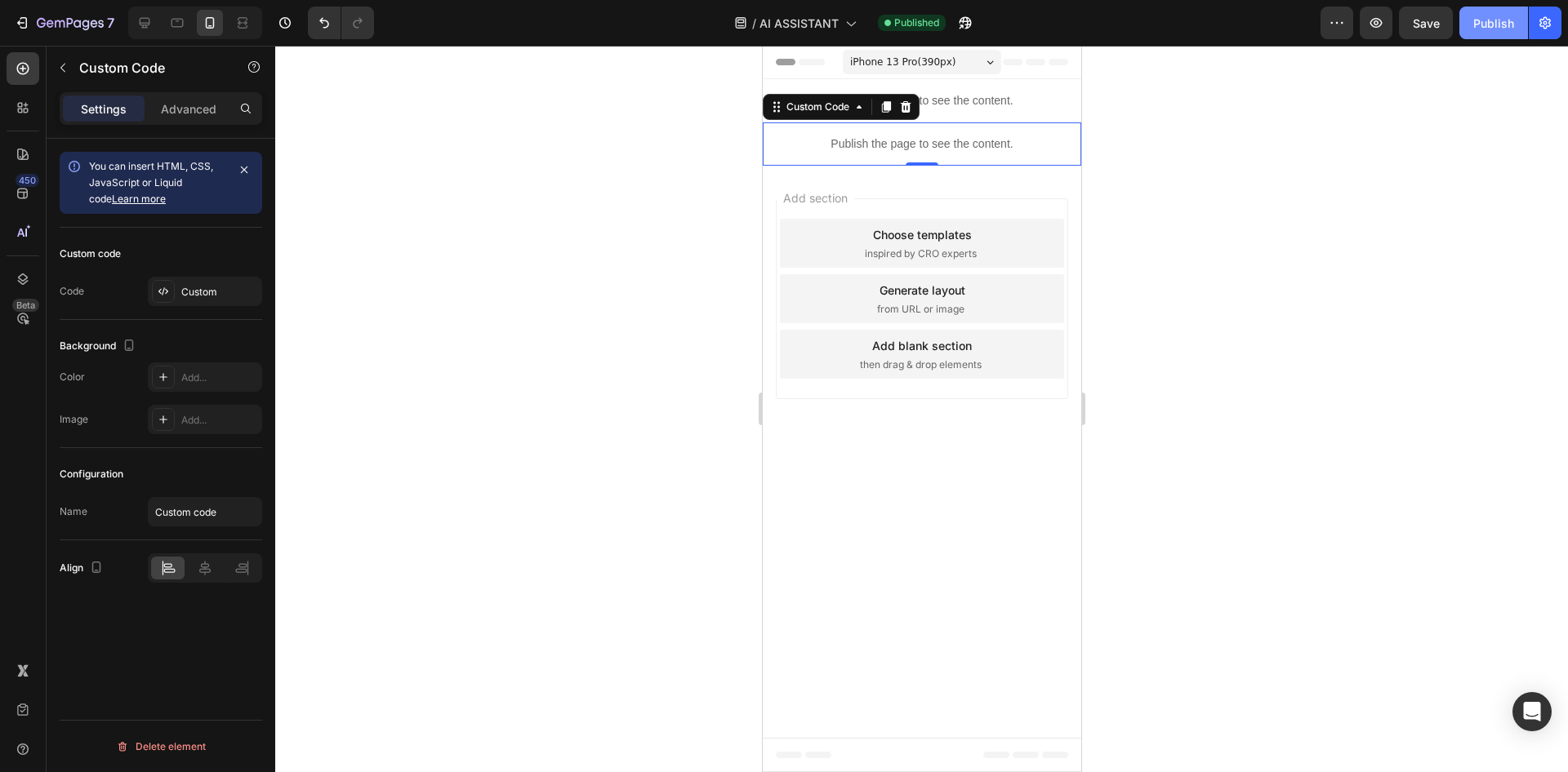
click at [1471, 22] on button "Publish" at bounding box center [1493, 23] width 69 height 33
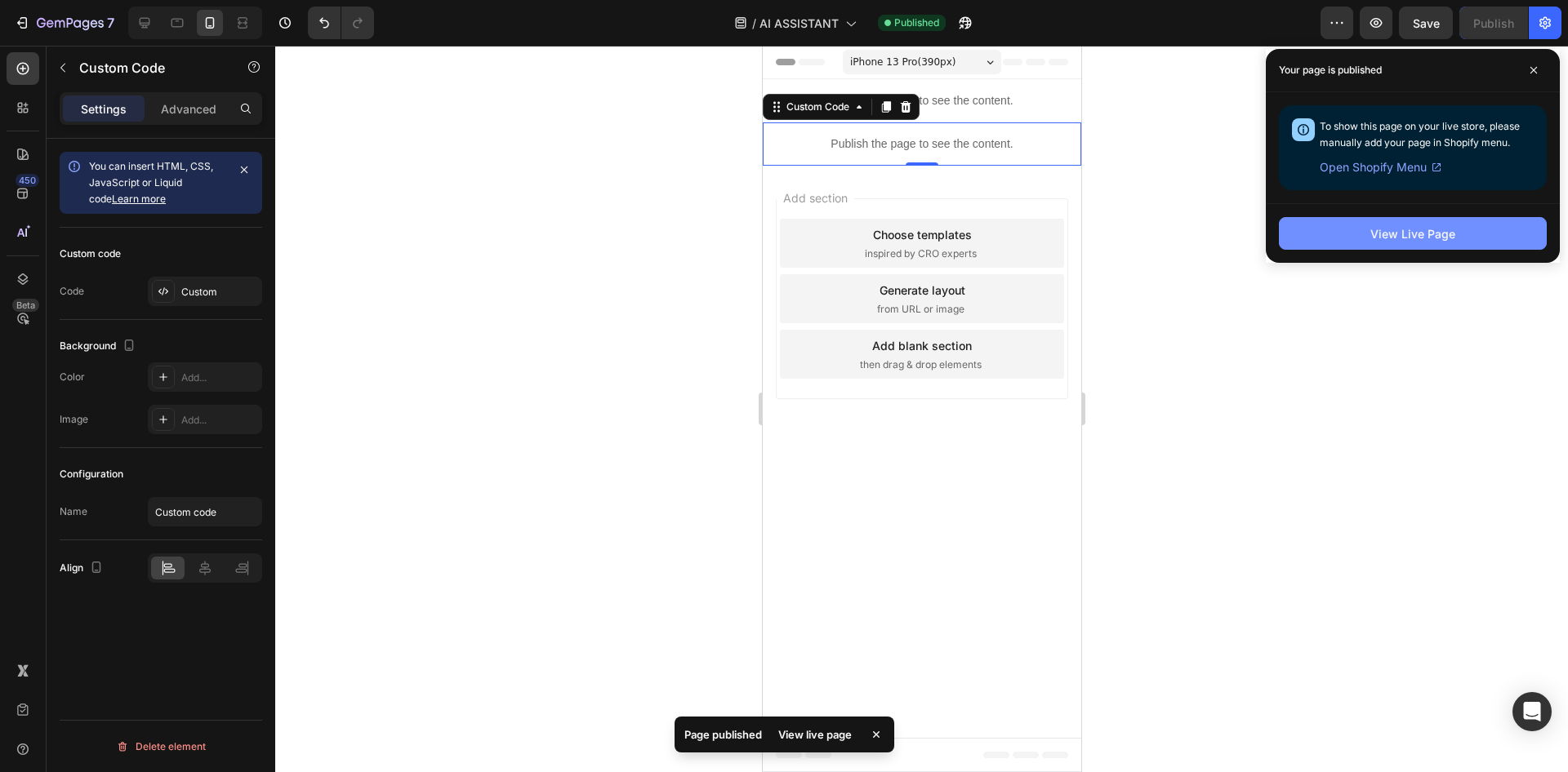
click at [1396, 238] on div "View Live Page" at bounding box center [1413, 234] width 85 height 17
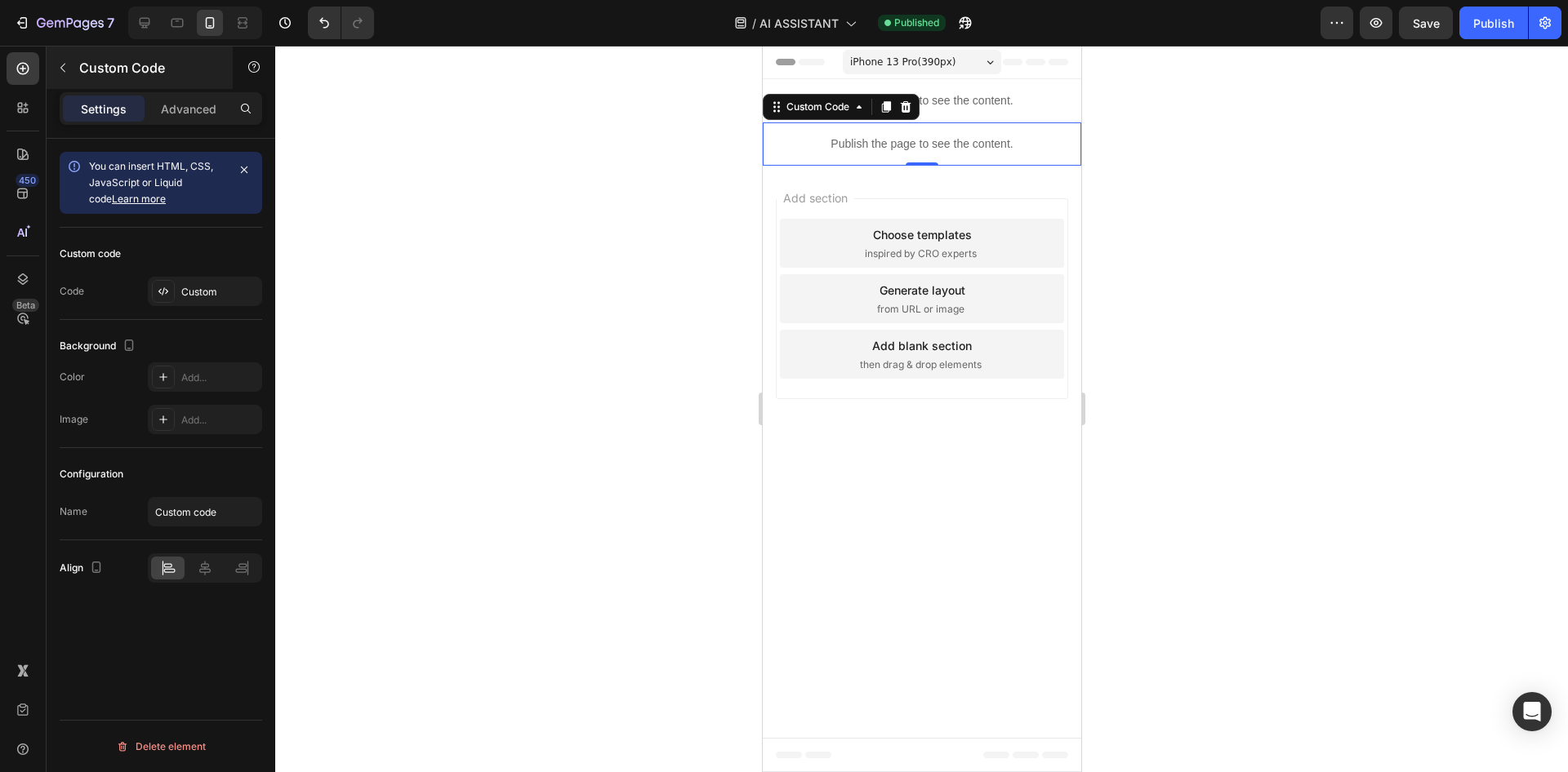
click at [54, 59] on button "button" at bounding box center [62, 67] width 26 height 26
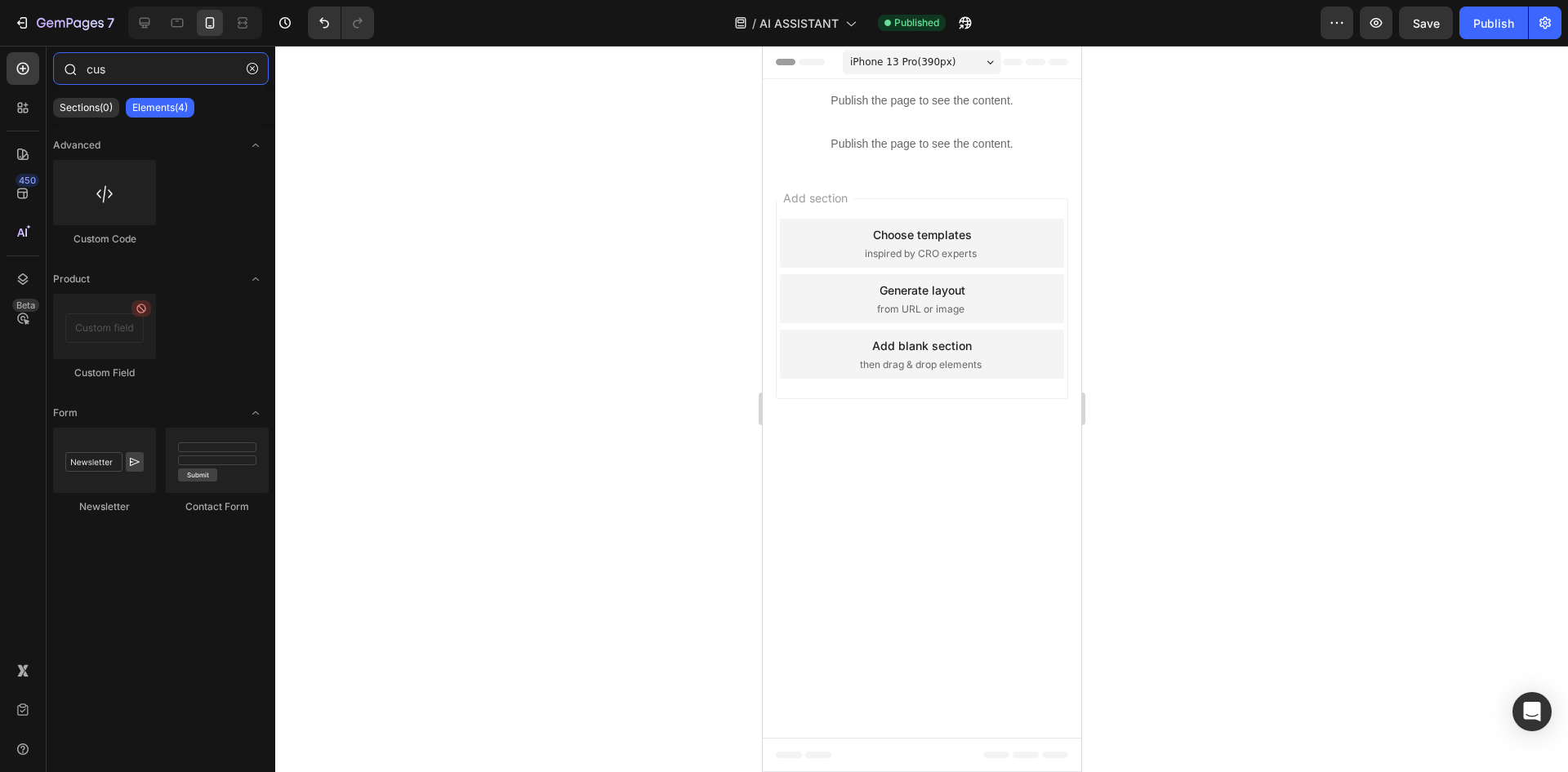
click at [144, 64] on input "cus" at bounding box center [161, 69] width 215 height 33
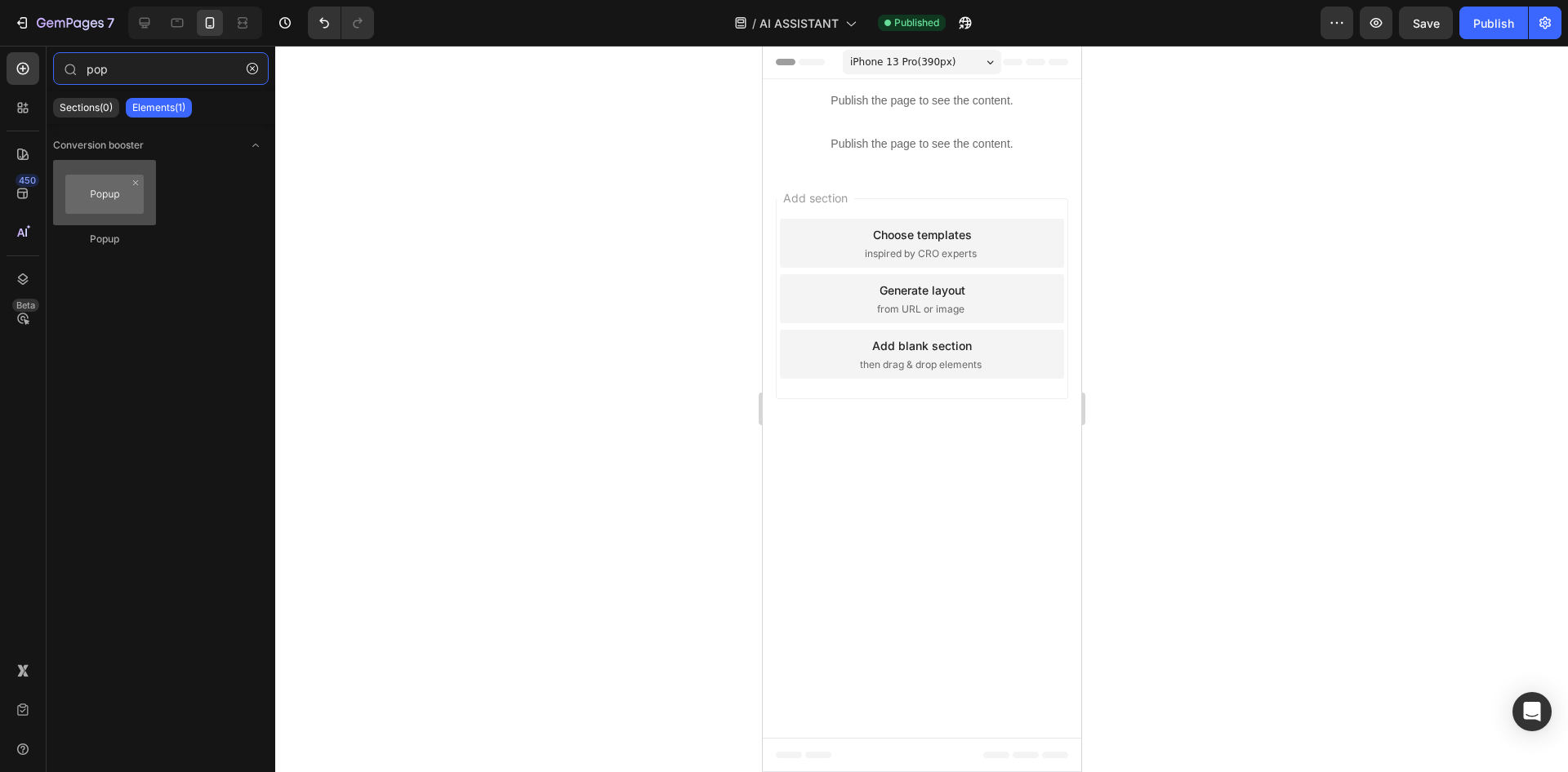
type input "pop"
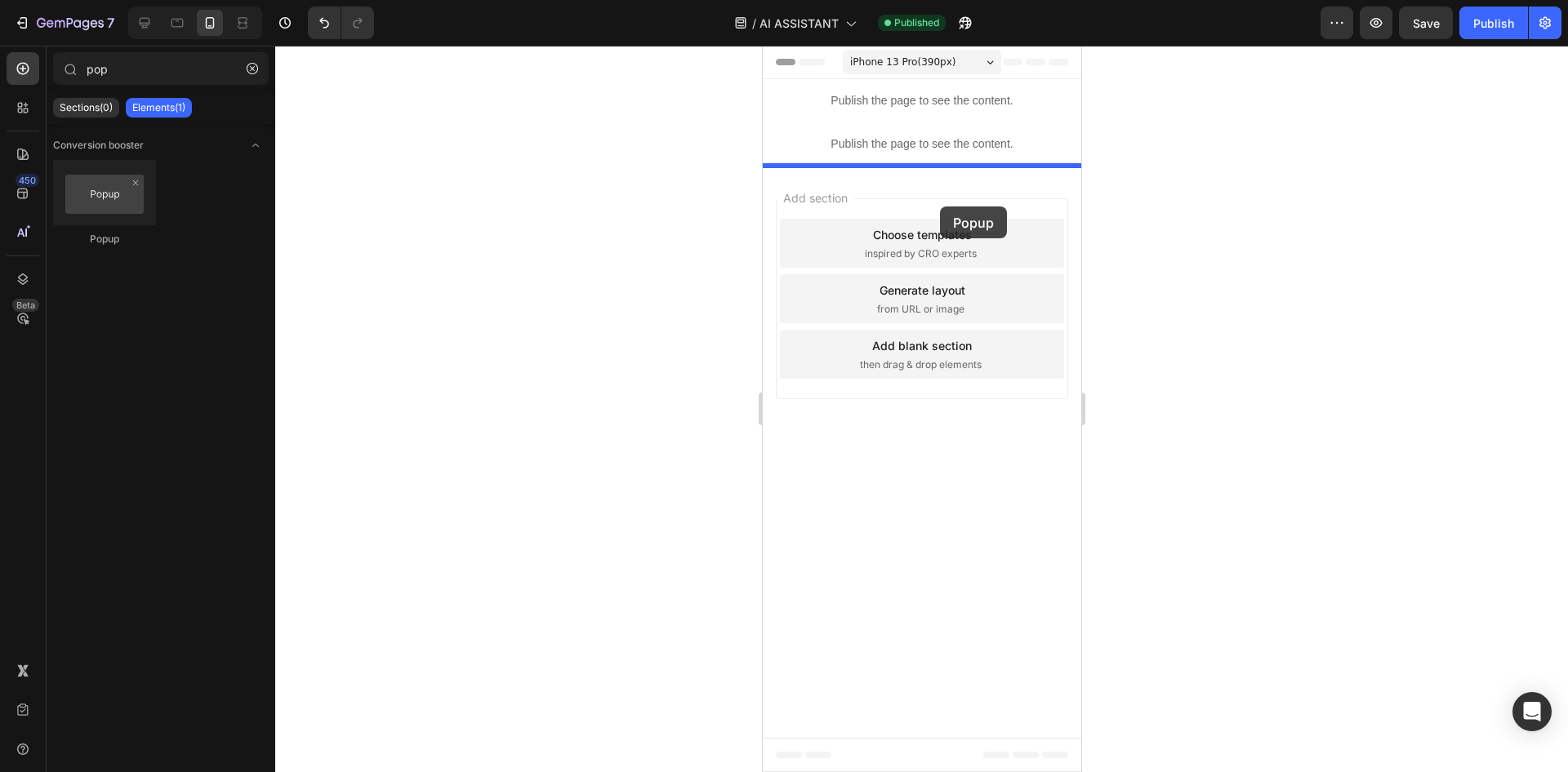
drag, startPoint x: 864, startPoint y: 259, endPoint x: 937, endPoint y: 200, distance: 93.9
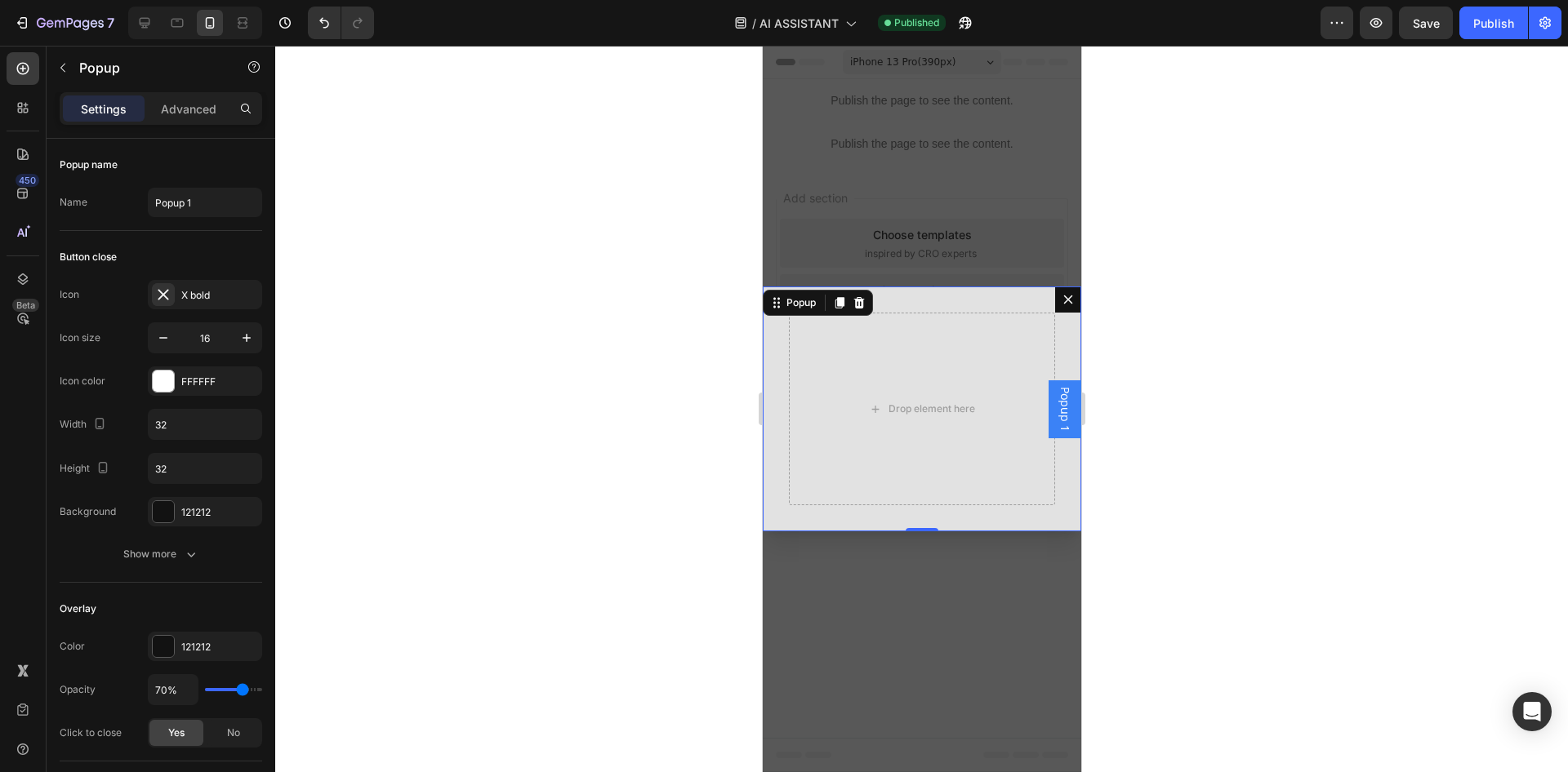
click at [1068, 292] on button "Dialog content" at bounding box center [1067, 299] width 26 height 26
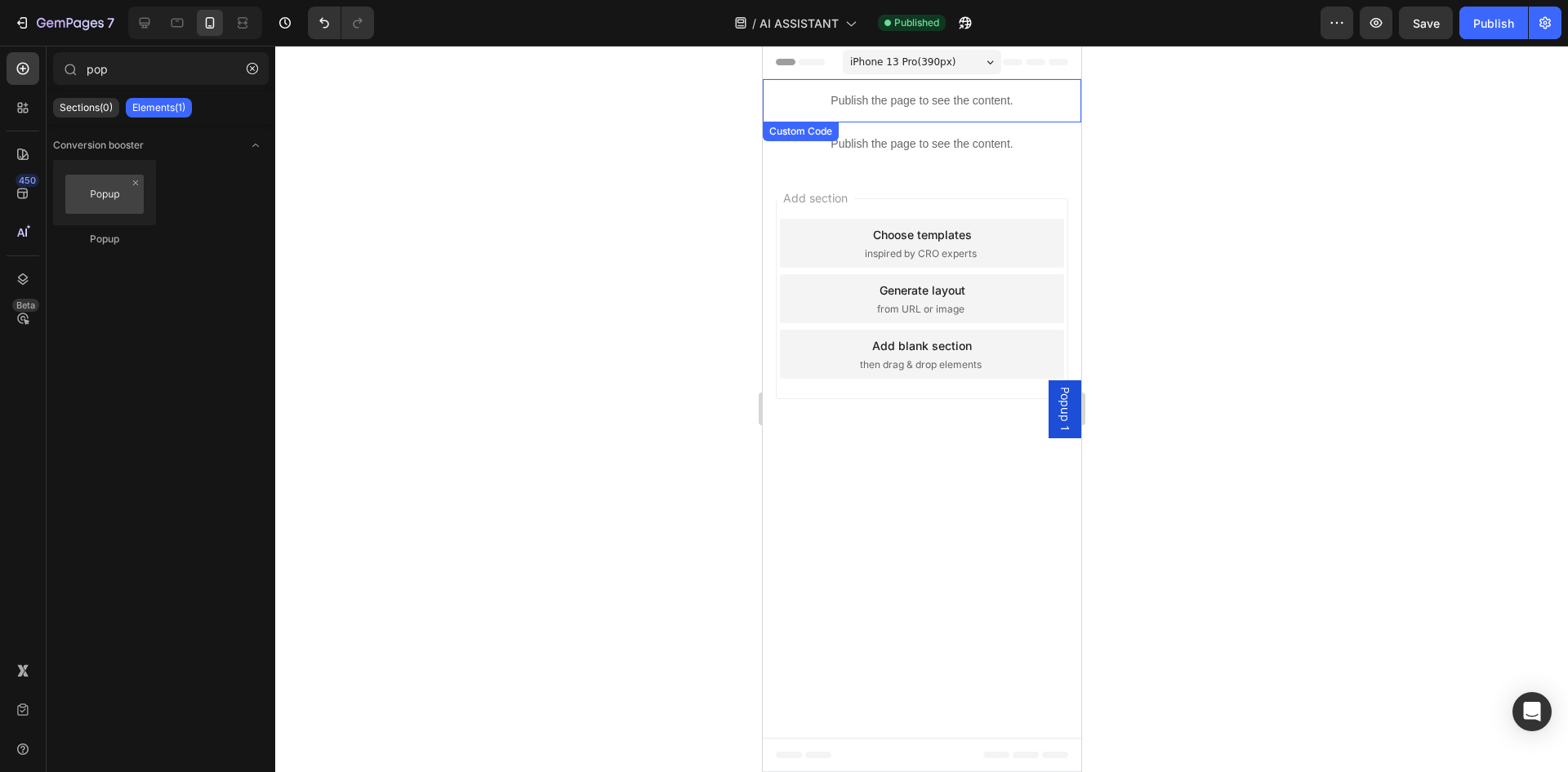
click at [920, 112] on div "Publish the page to see the content." at bounding box center [921, 101] width 318 height 44
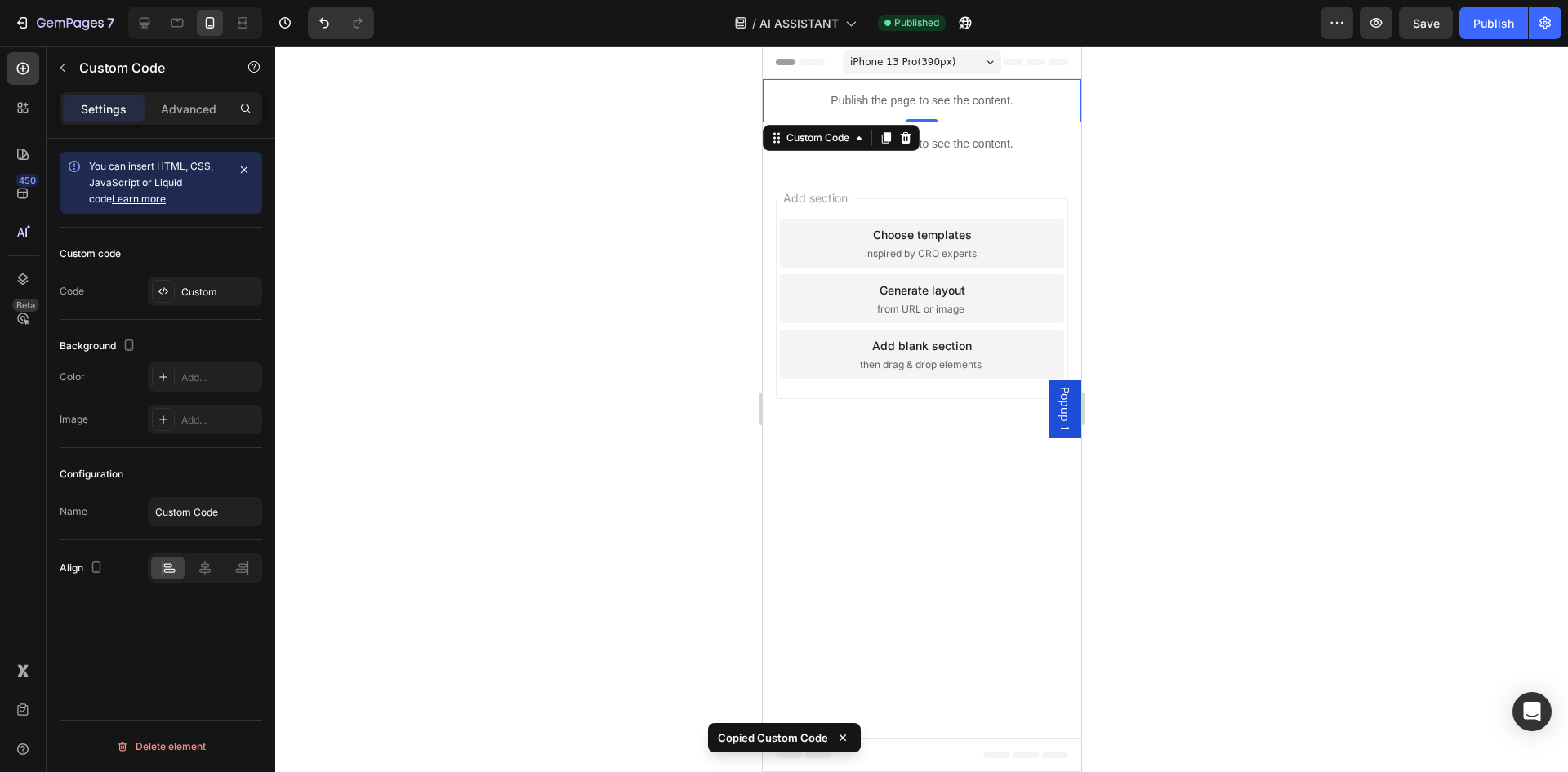
click at [1071, 414] on span "Popup 1" at bounding box center [1063, 409] width 16 height 45
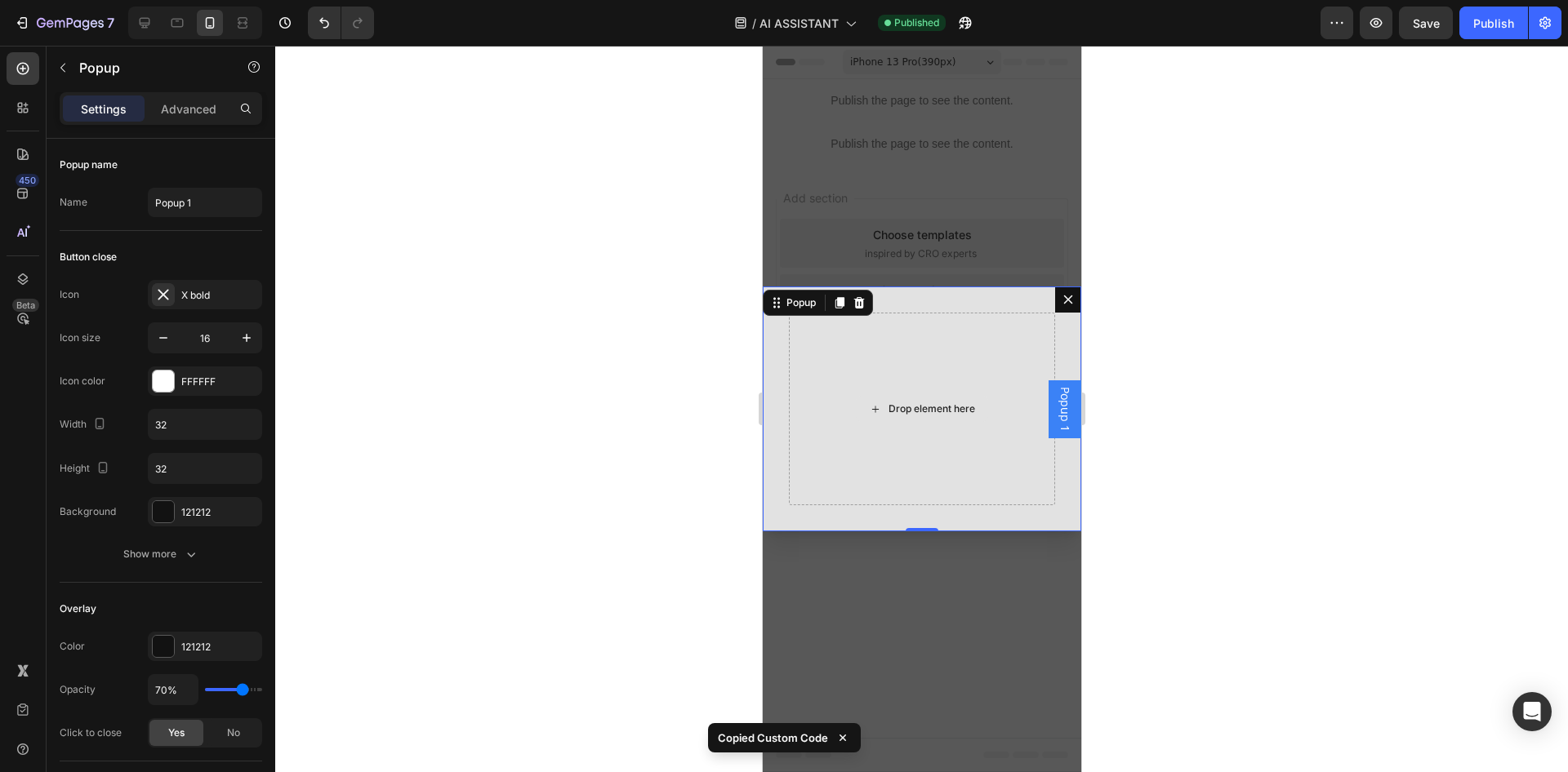
click at [959, 356] on div "Drop element here" at bounding box center [921, 408] width 266 height 193
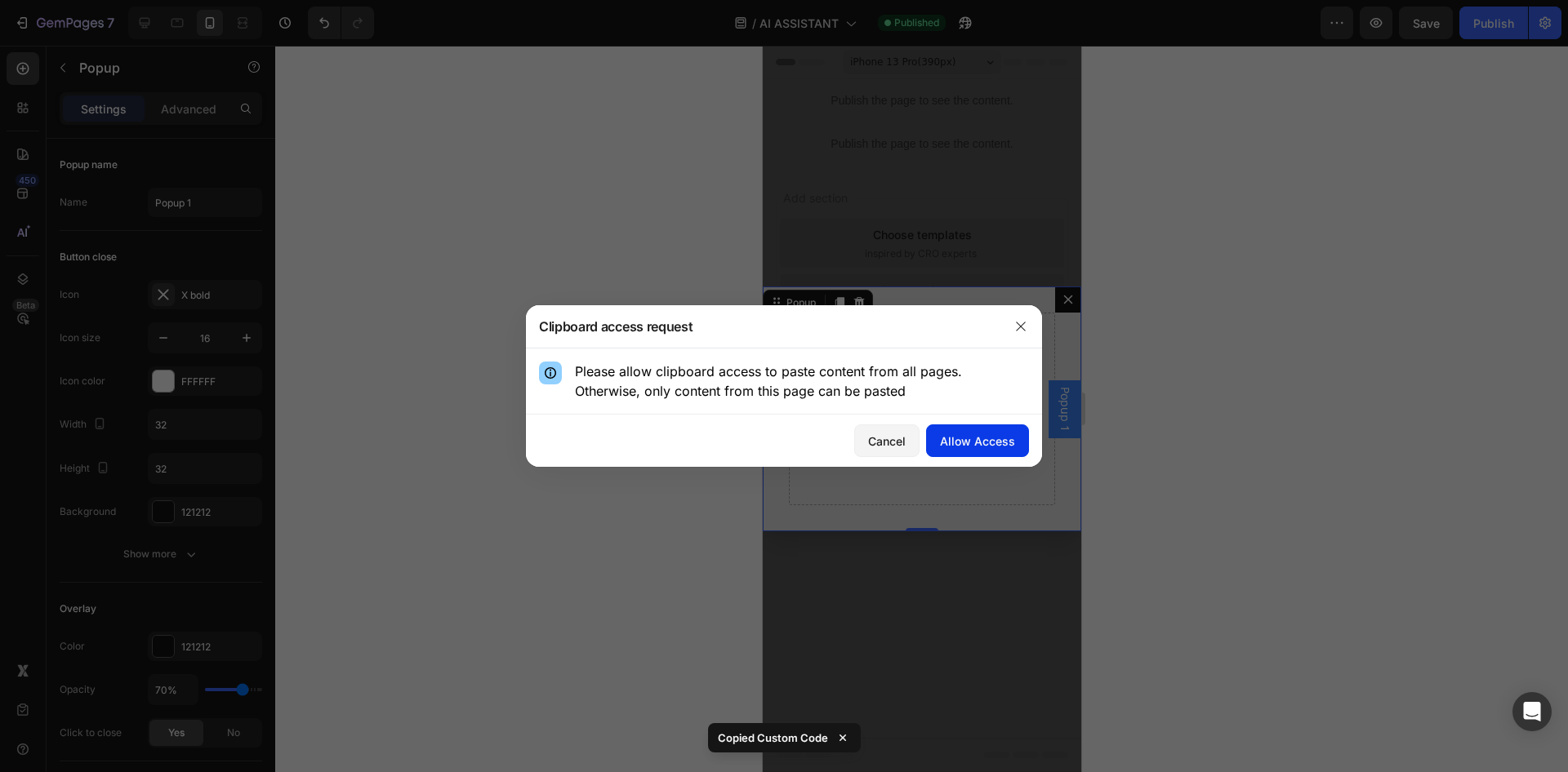
click at [956, 446] on div "Allow Access" at bounding box center [977, 441] width 75 height 17
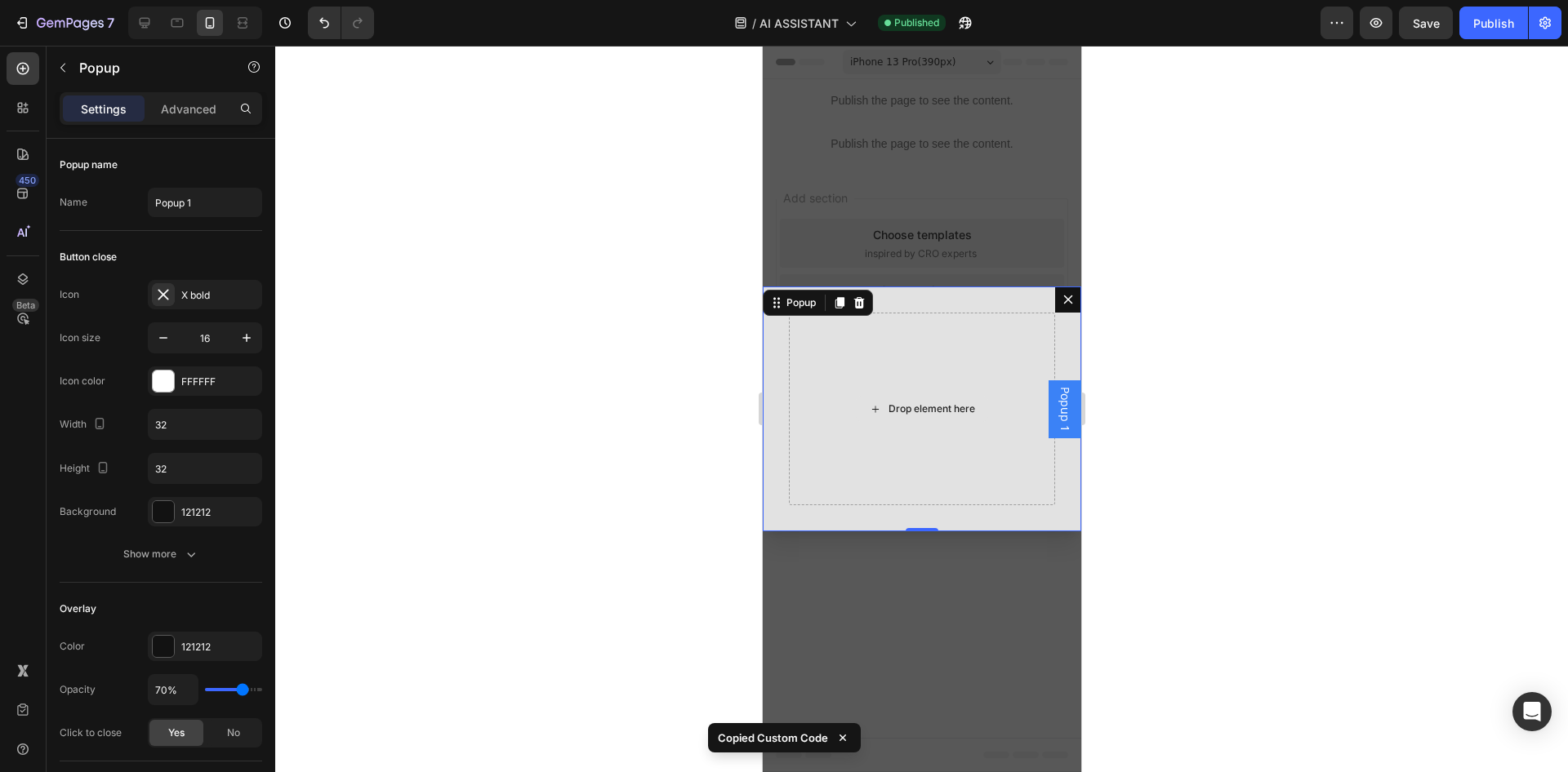
click at [910, 386] on div "Drop element here" at bounding box center [921, 408] width 266 height 193
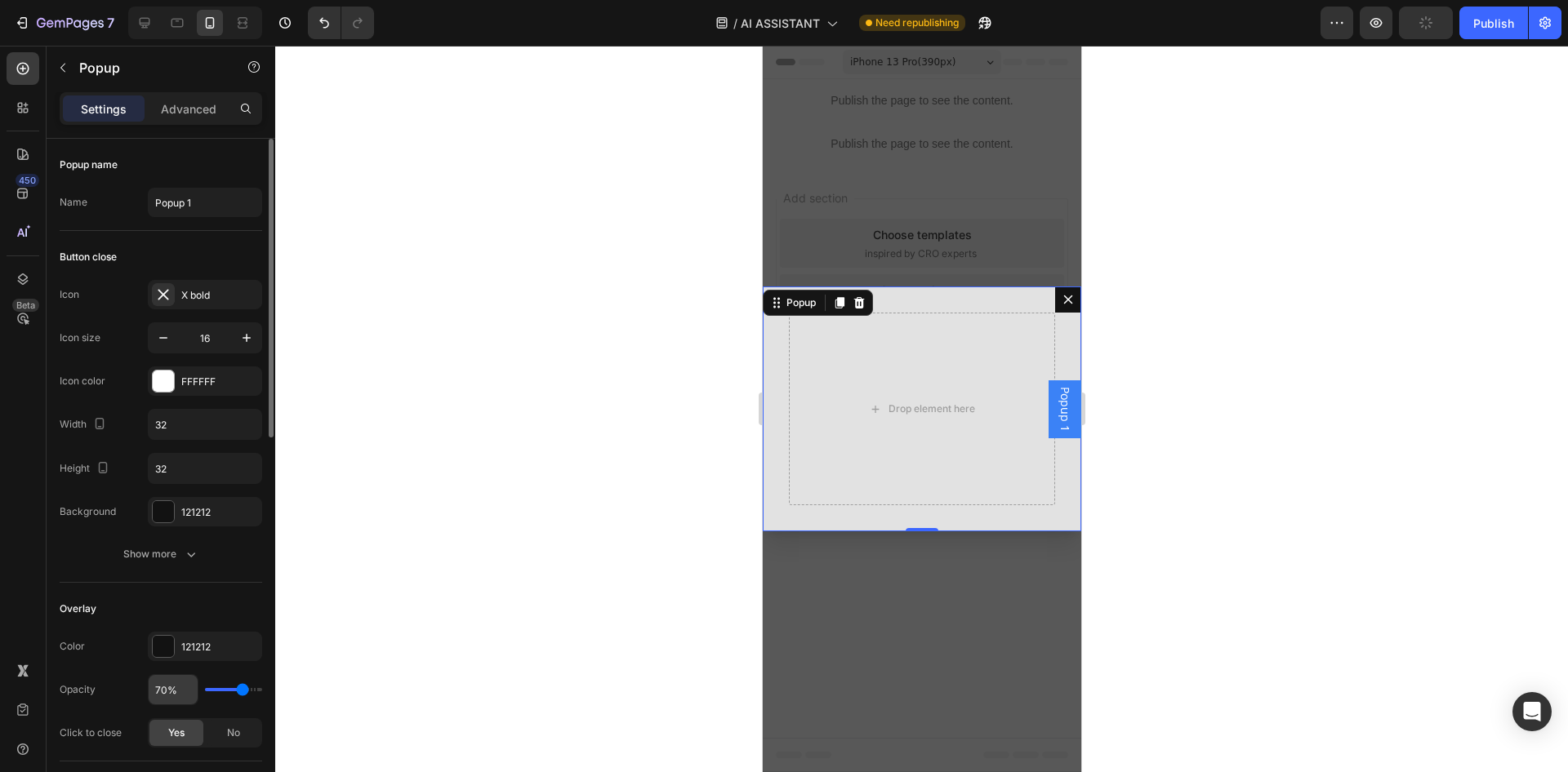
scroll to position [167, 0]
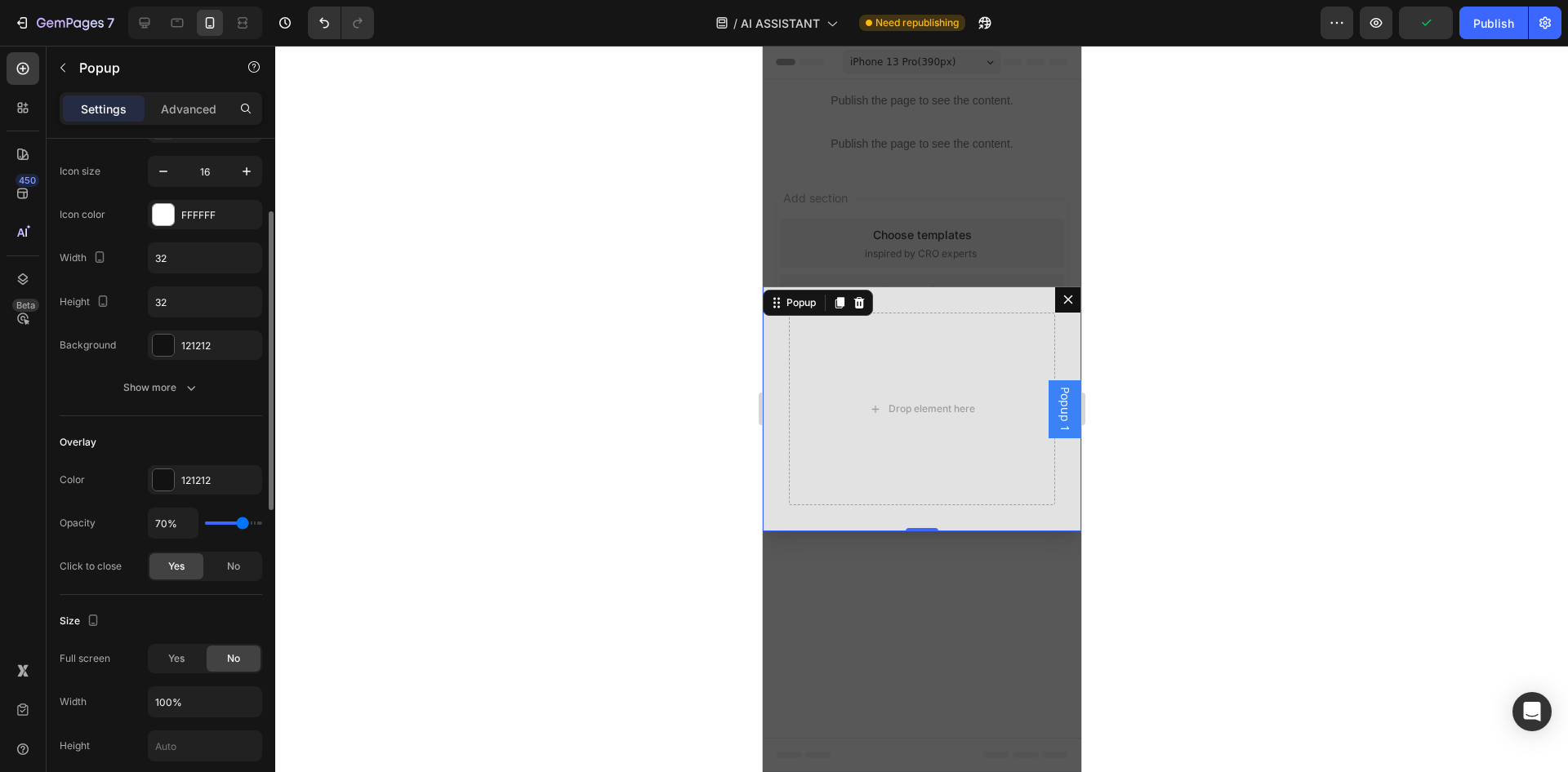
type input "62%"
type input "62"
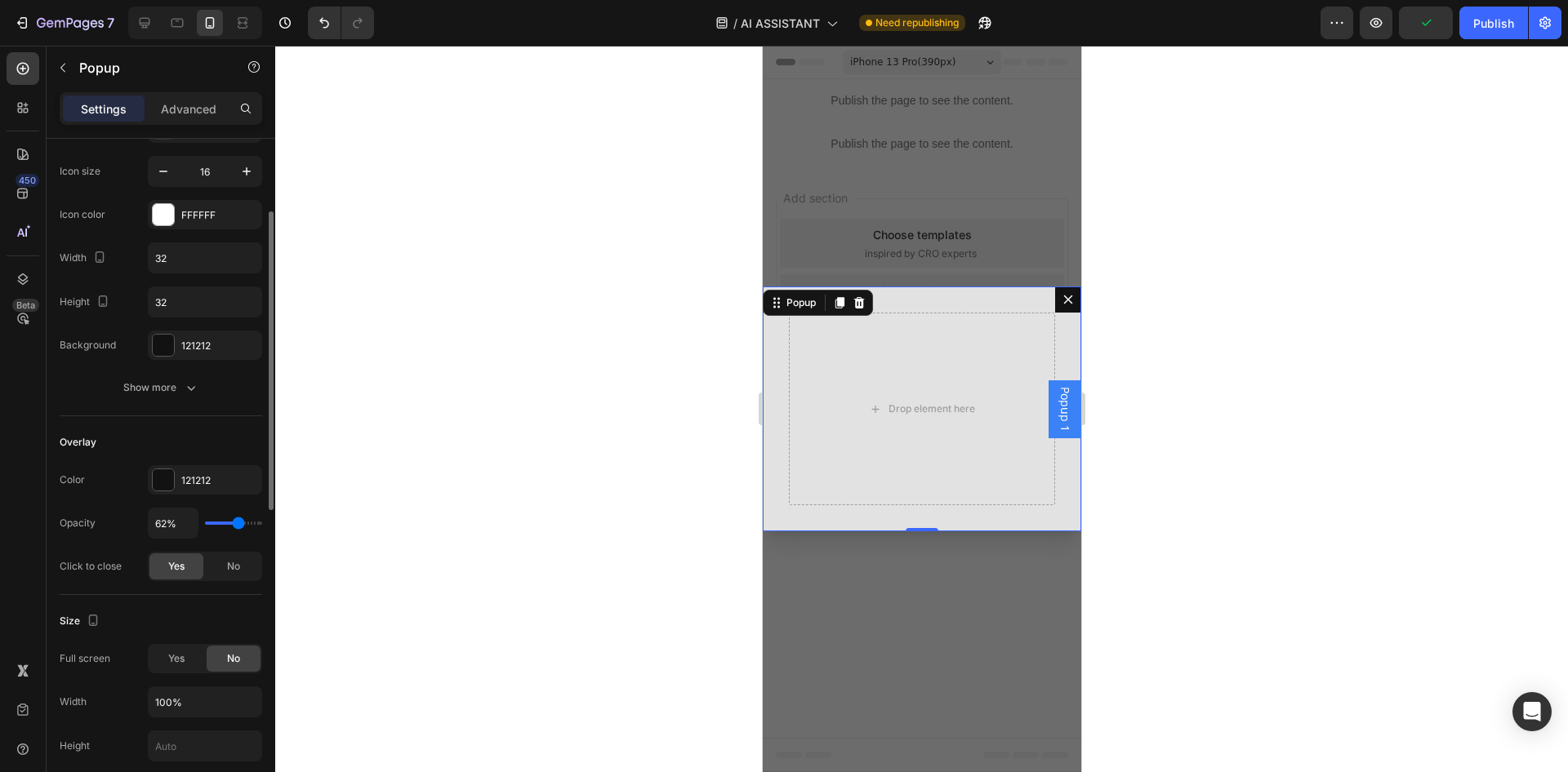
type input "63%"
type input "63"
type input "65%"
type input "65"
type input "67%"
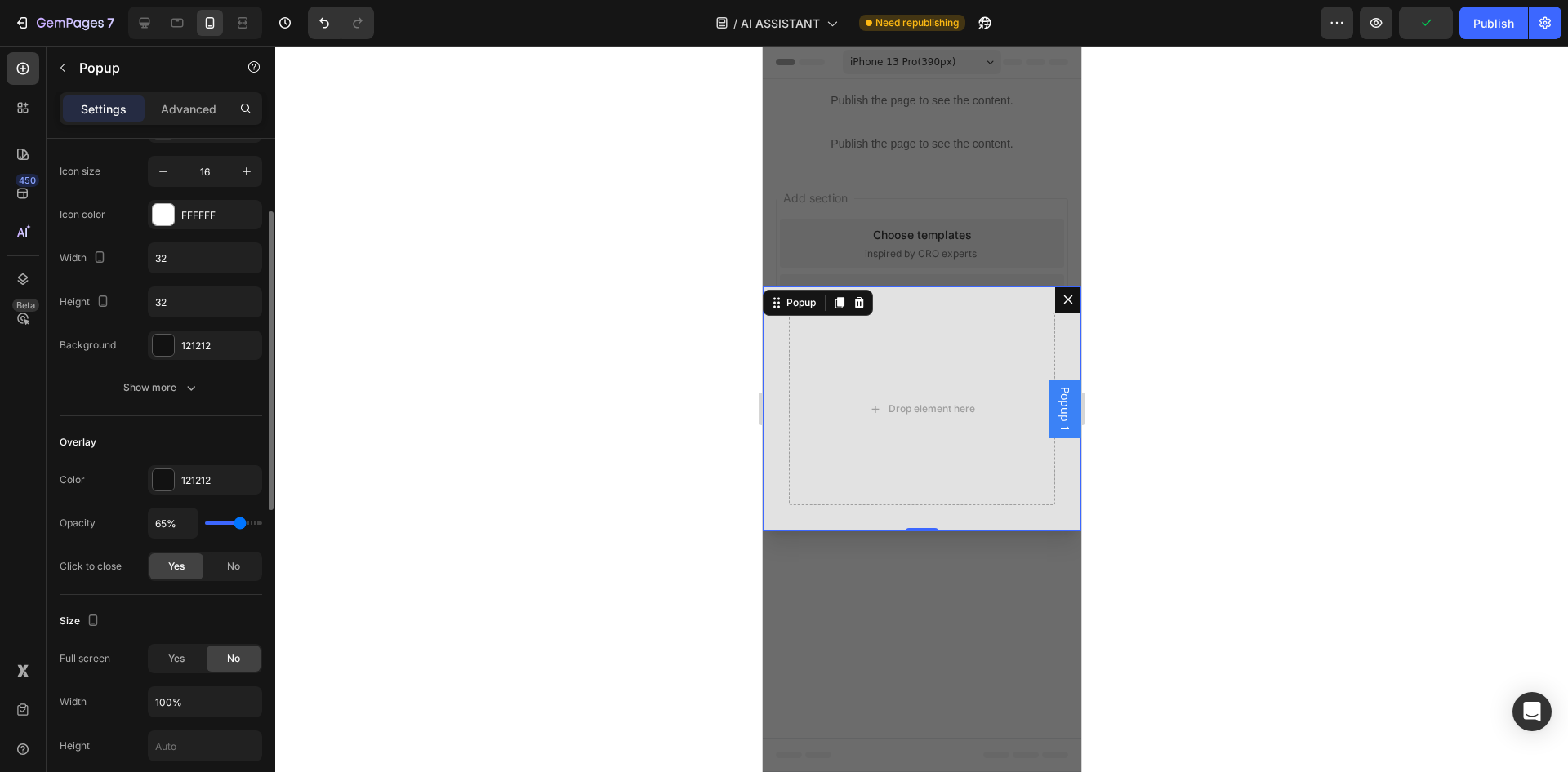
type input "67"
type input "69%"
type input "69"
type input "73%"
type input "73"
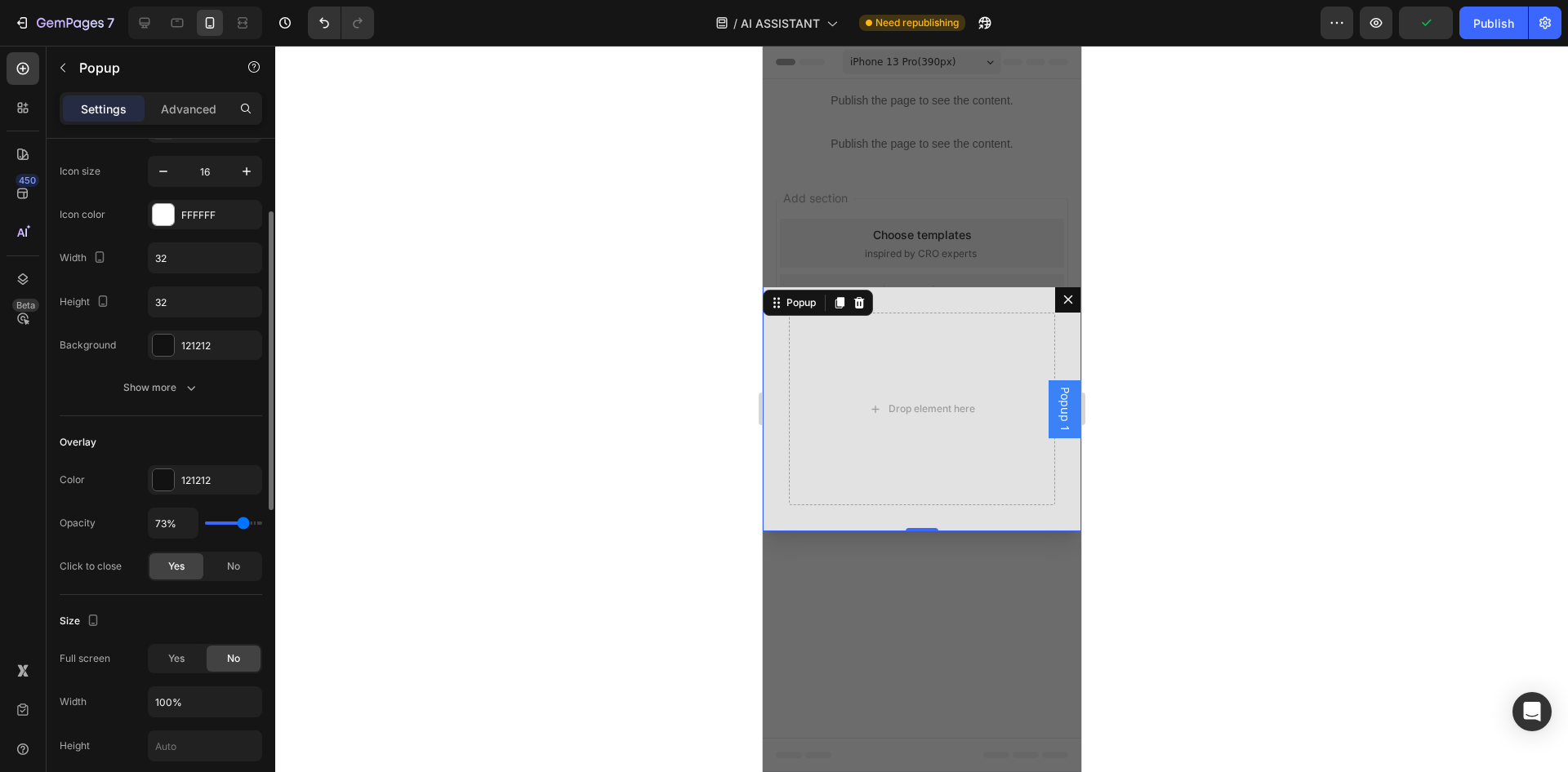
type input "77%"
type input "77"
type input "83%"
type input "83"
type input "87%"
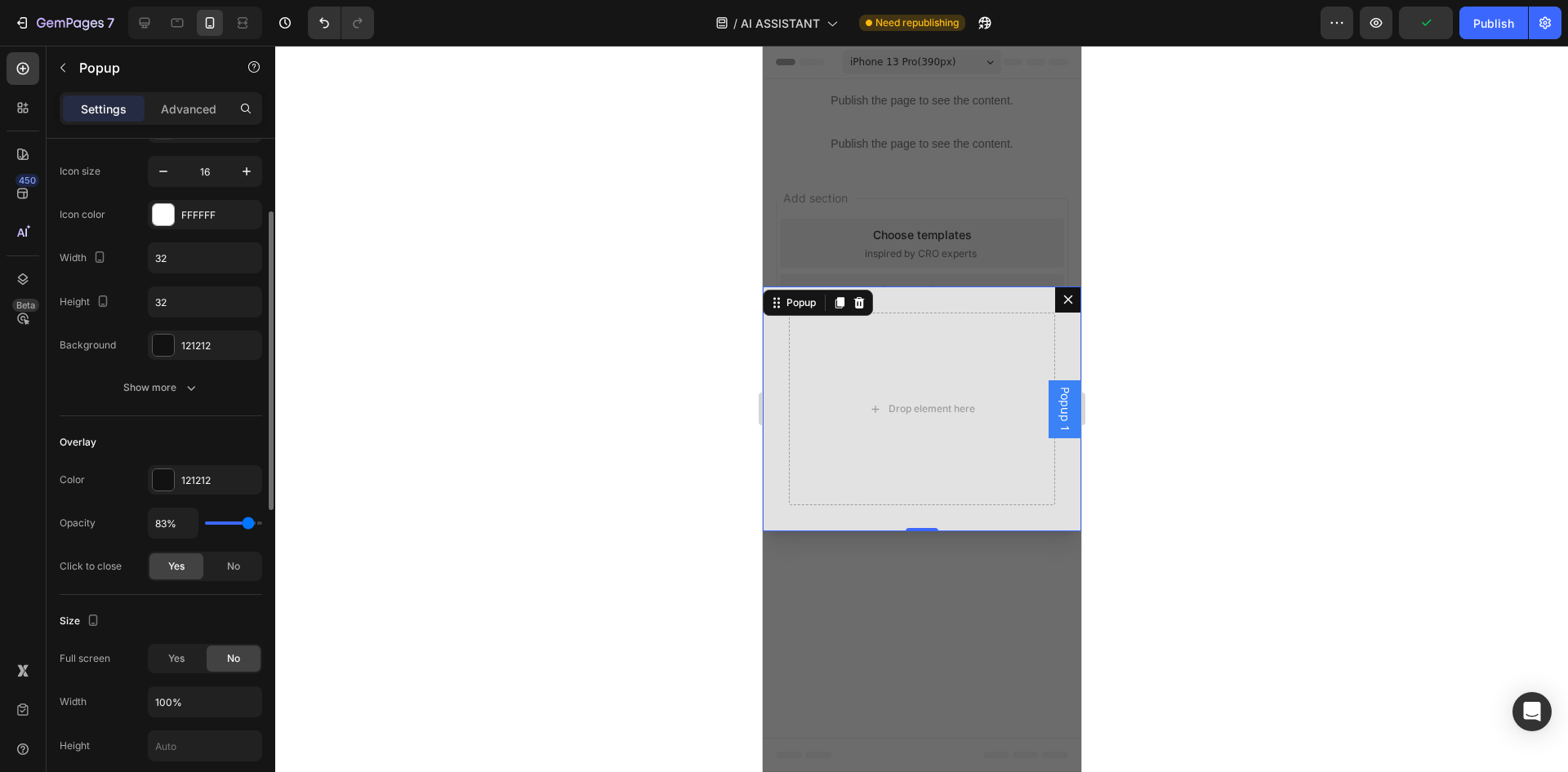
type input "87"
type input "90%"
type input "90"
type input "94%"
type input "94"
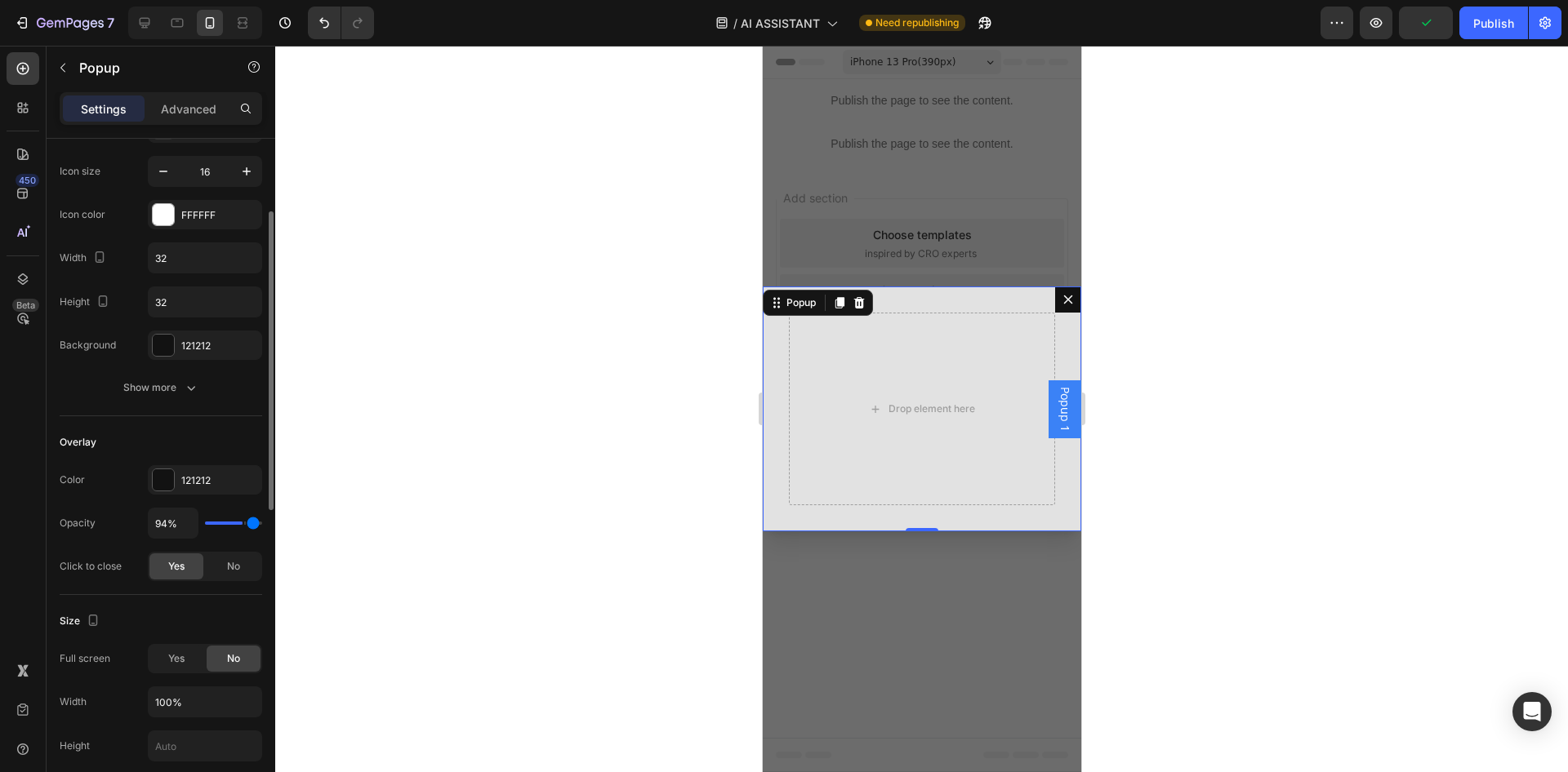
type input "100%"
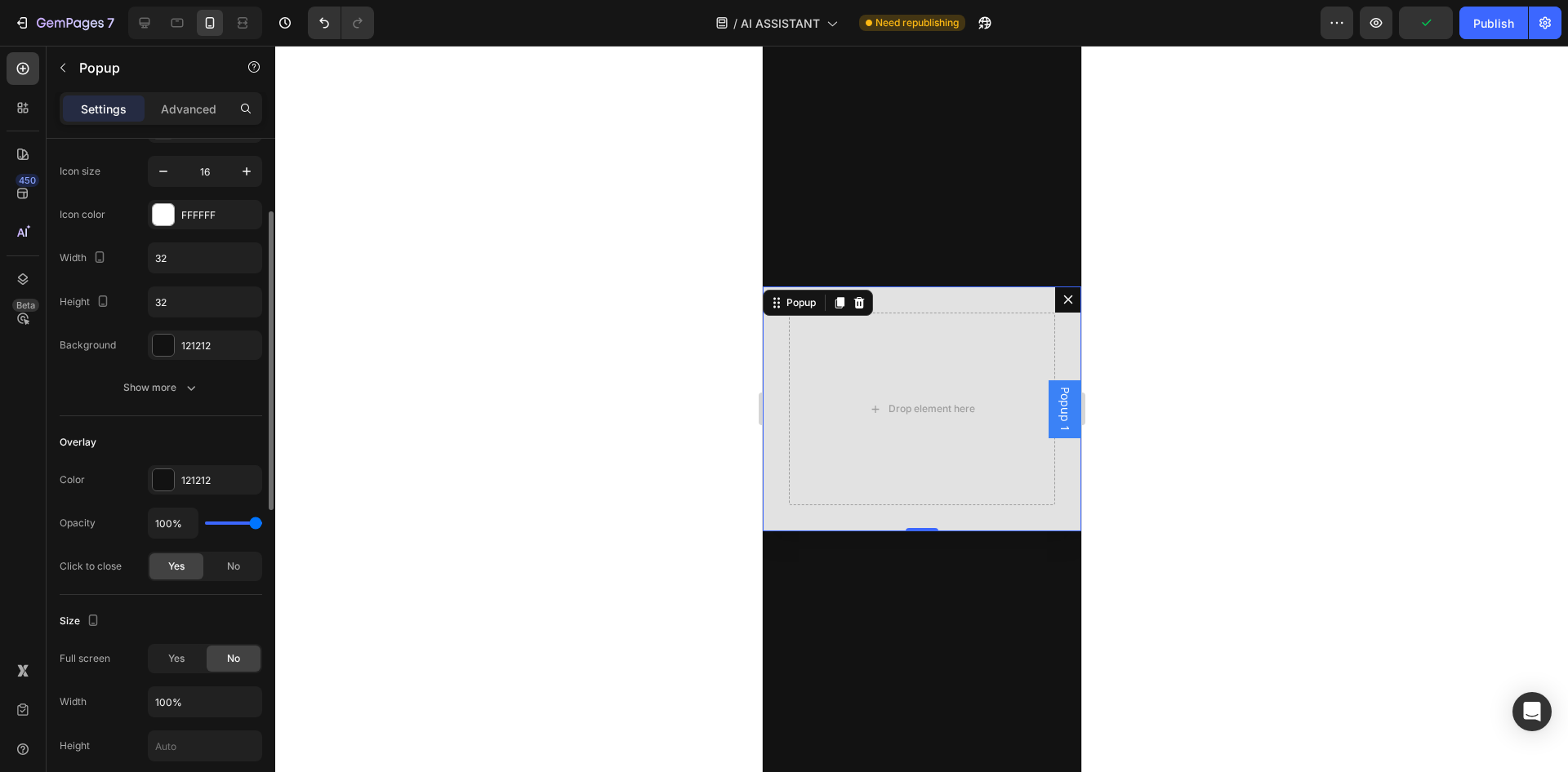
drag, startPoint x: 239, startPoint y: 523, endPoint x: 247, endPoint y: 552, distance: 30.1
type input "100"
click at [262, 525] on input "range" at bounding box center [233, 523] width 57 height 3
click at [240, 557] on div "No" at bounding box center [234, 566] width 54 height 26
drag, startPoint x: 245, startPoint y: 527, endPoint x: 222, endPoint y: 527, distance: 23.0
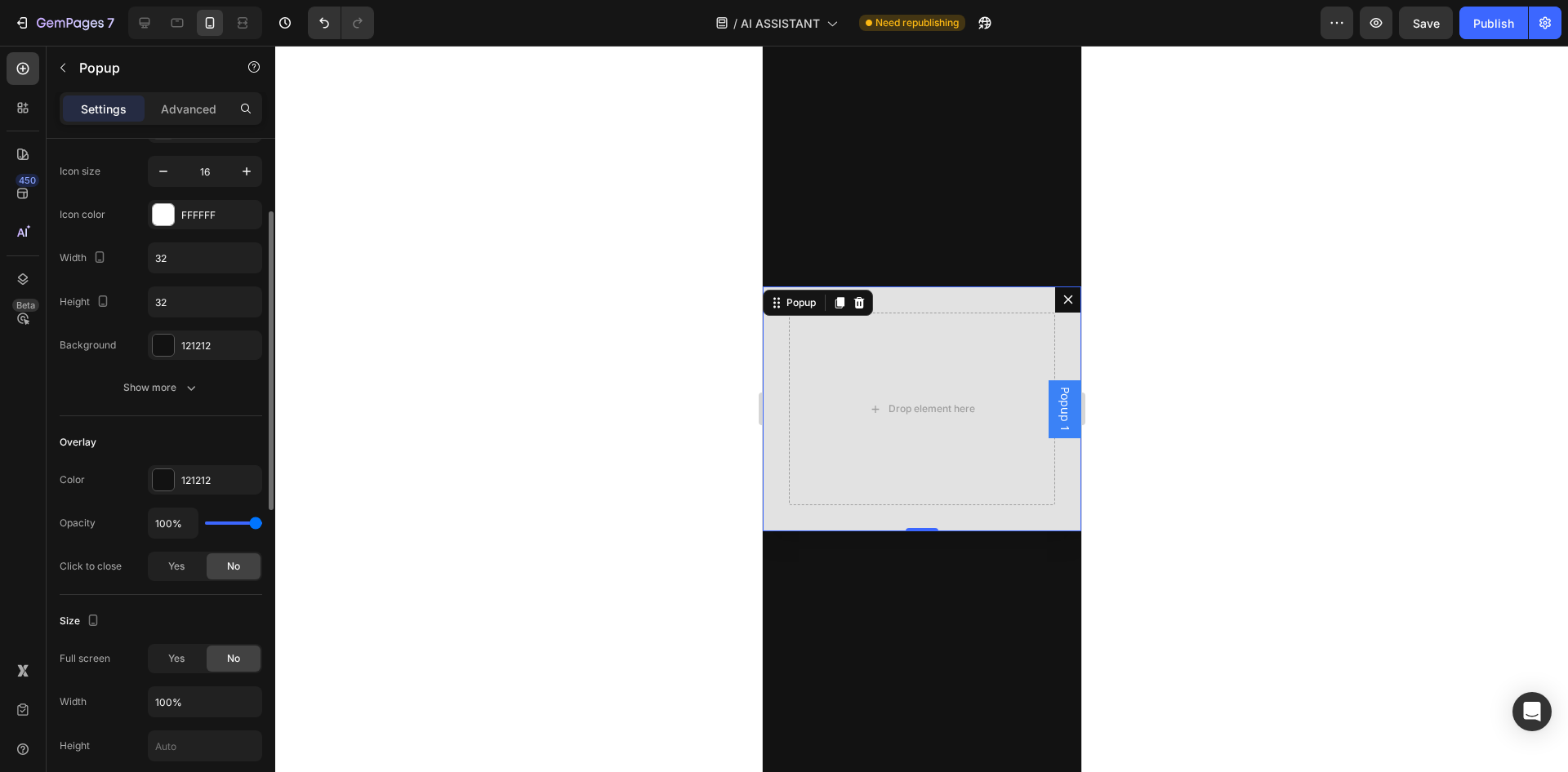
click at [214, 527] on div "100%" at bounding box center [205, 523] width 114 height 31
type input "96%"
type input "96"
type input "94%"
type input "94"
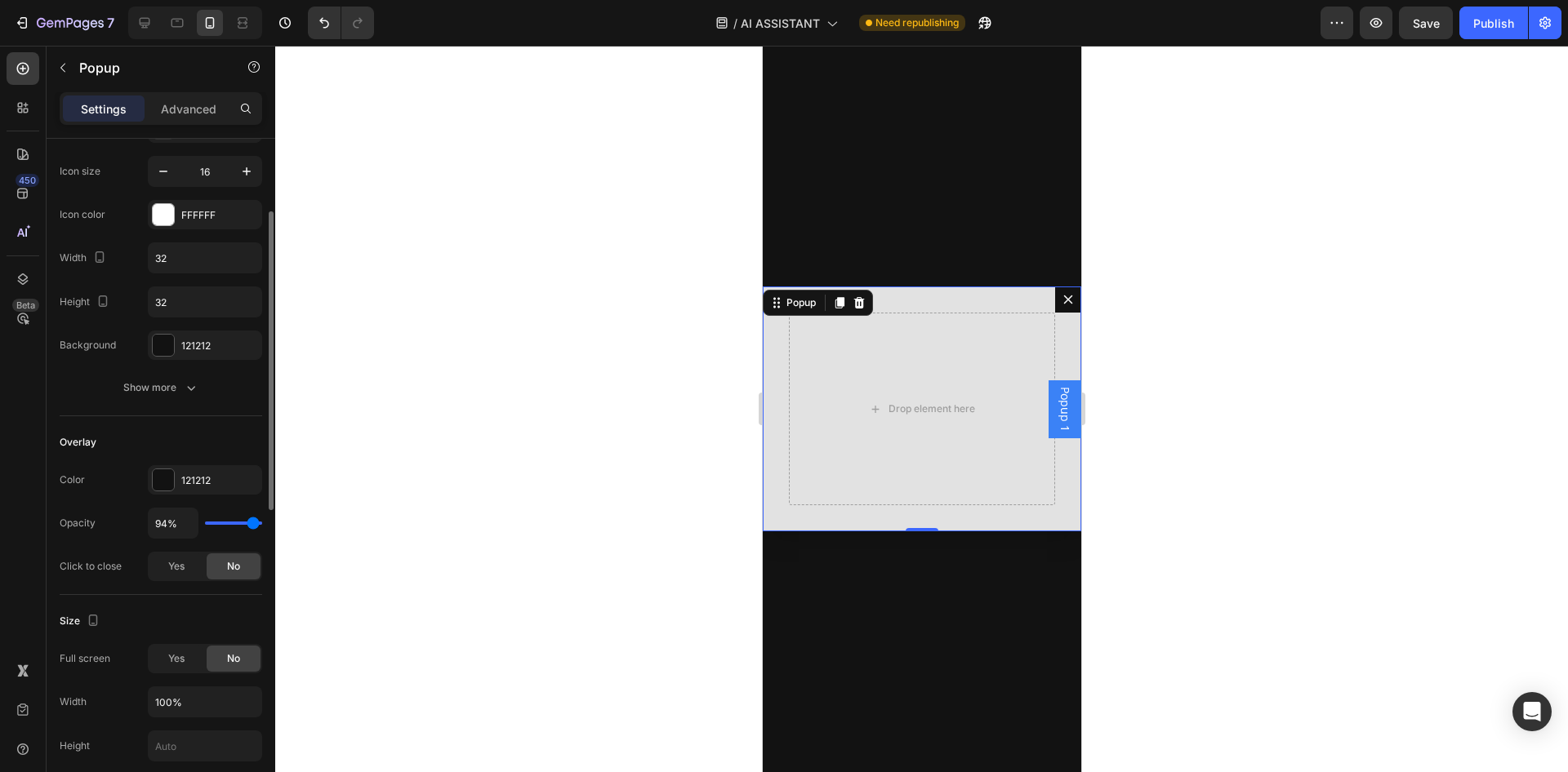
type input "90%"
type input "90"
type input "88%"
type input "88"
type input "85%"
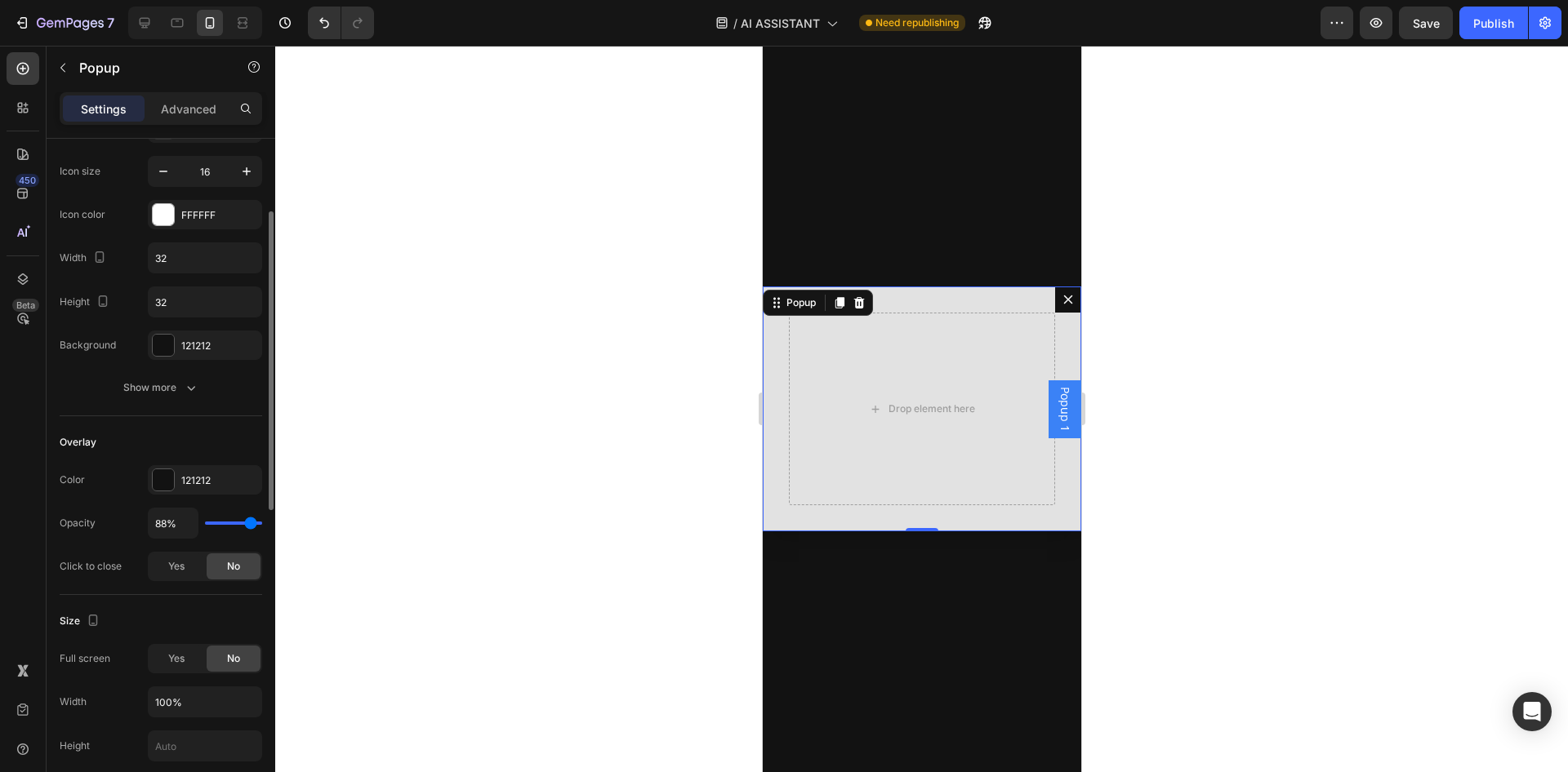
type input "85"
type input "83%"
type input "83"
type input "79%"
type input "79"
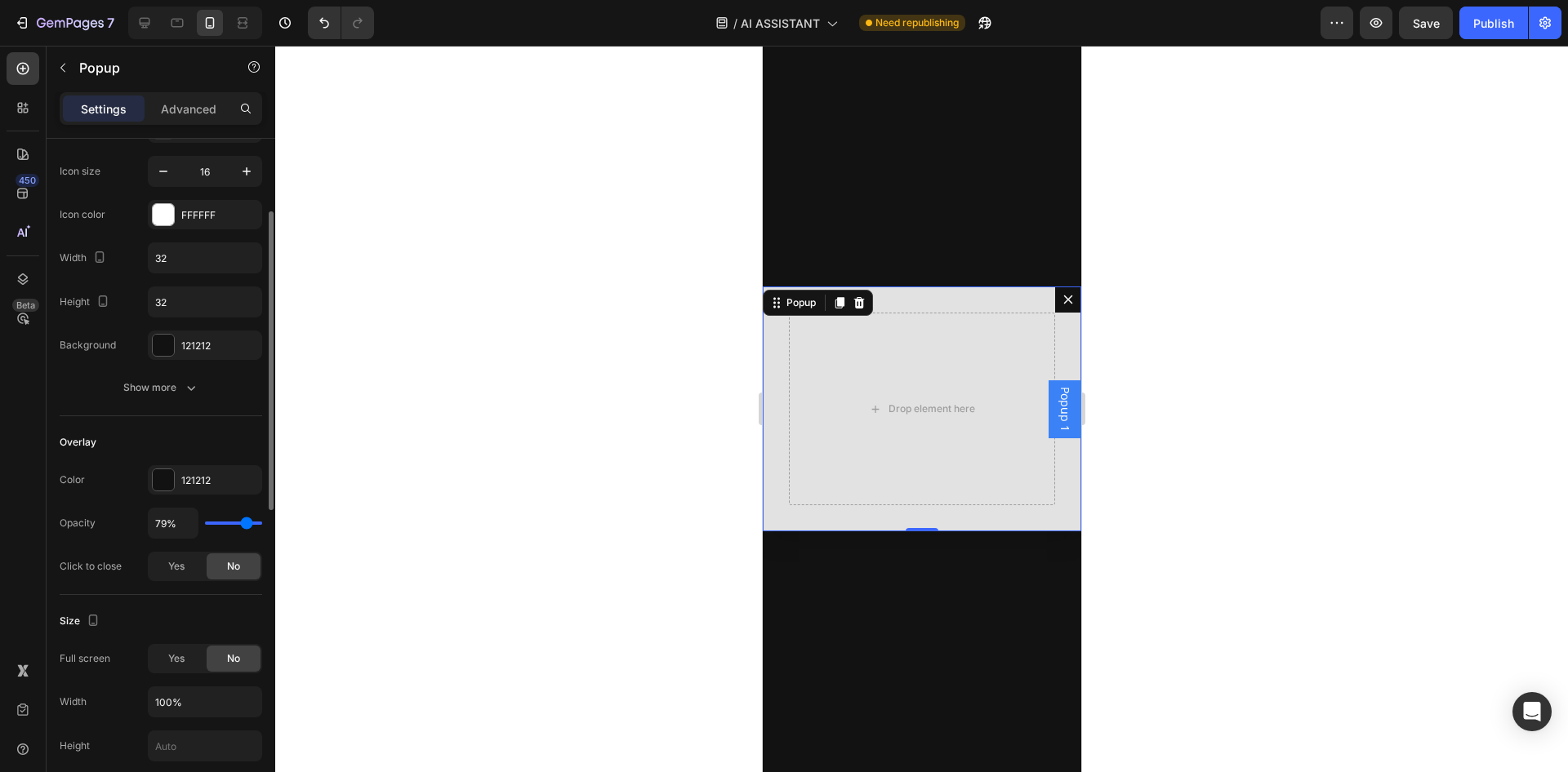
type input "73%"
type input "73"
type input "69%"
type input "69"
type input "63%"
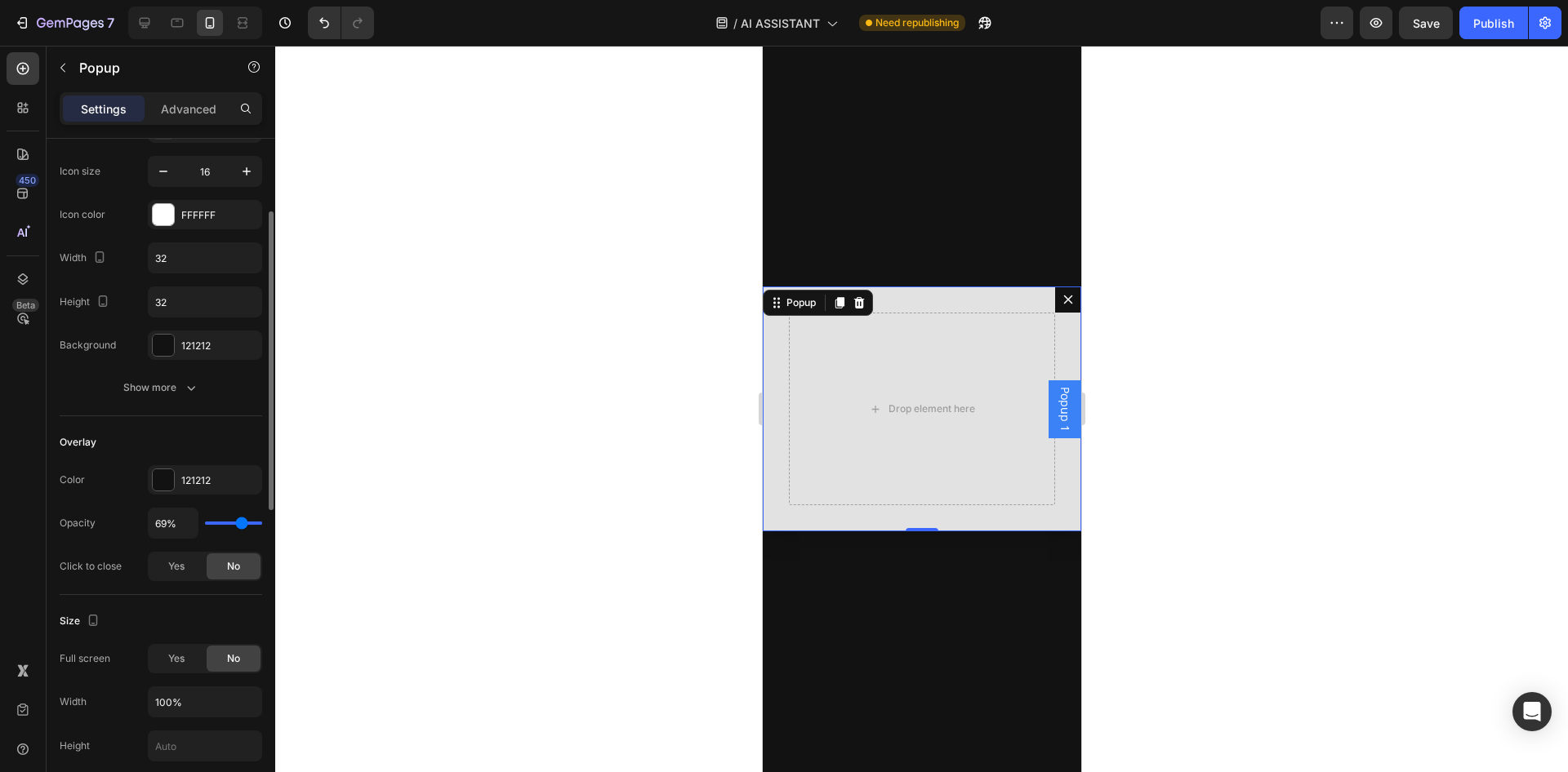
type input "63"
type input "58%"
type input "58"
type input "52%"
type input "52"
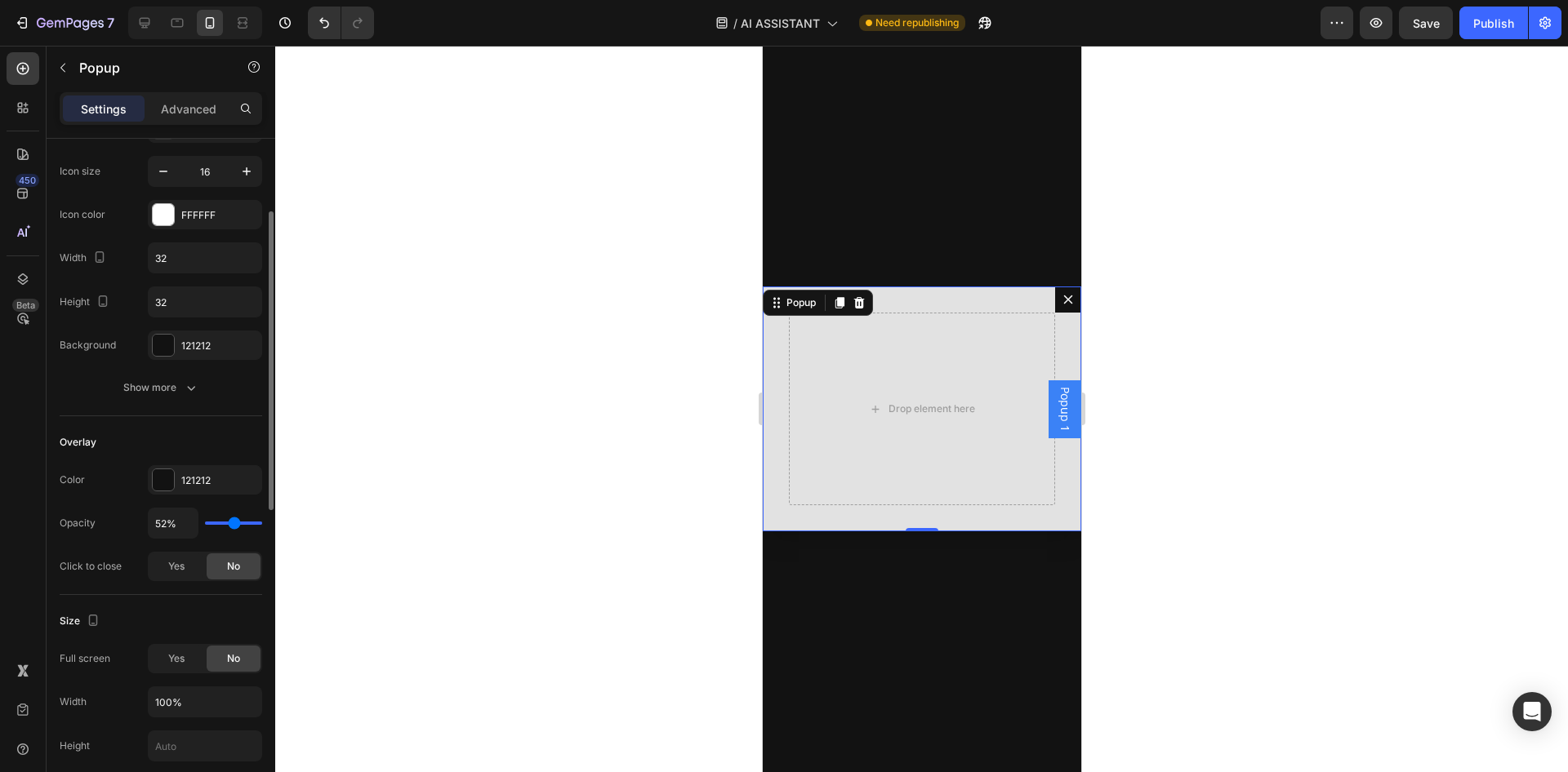
type input "46%"
type input "46"
type input "42%"
type input "42"
type input "37%"
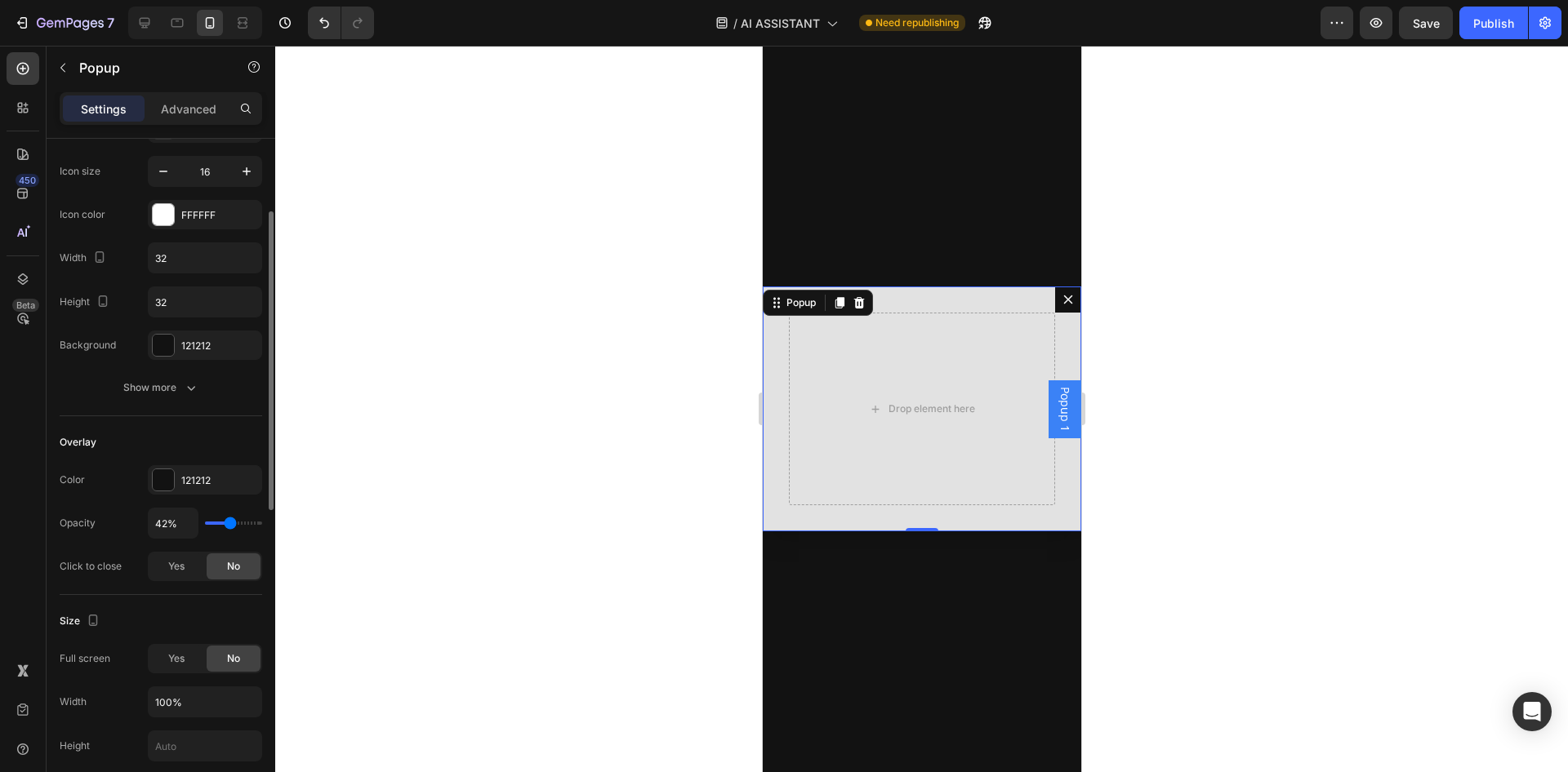
type input "37"
type input "31%"
type input "31"
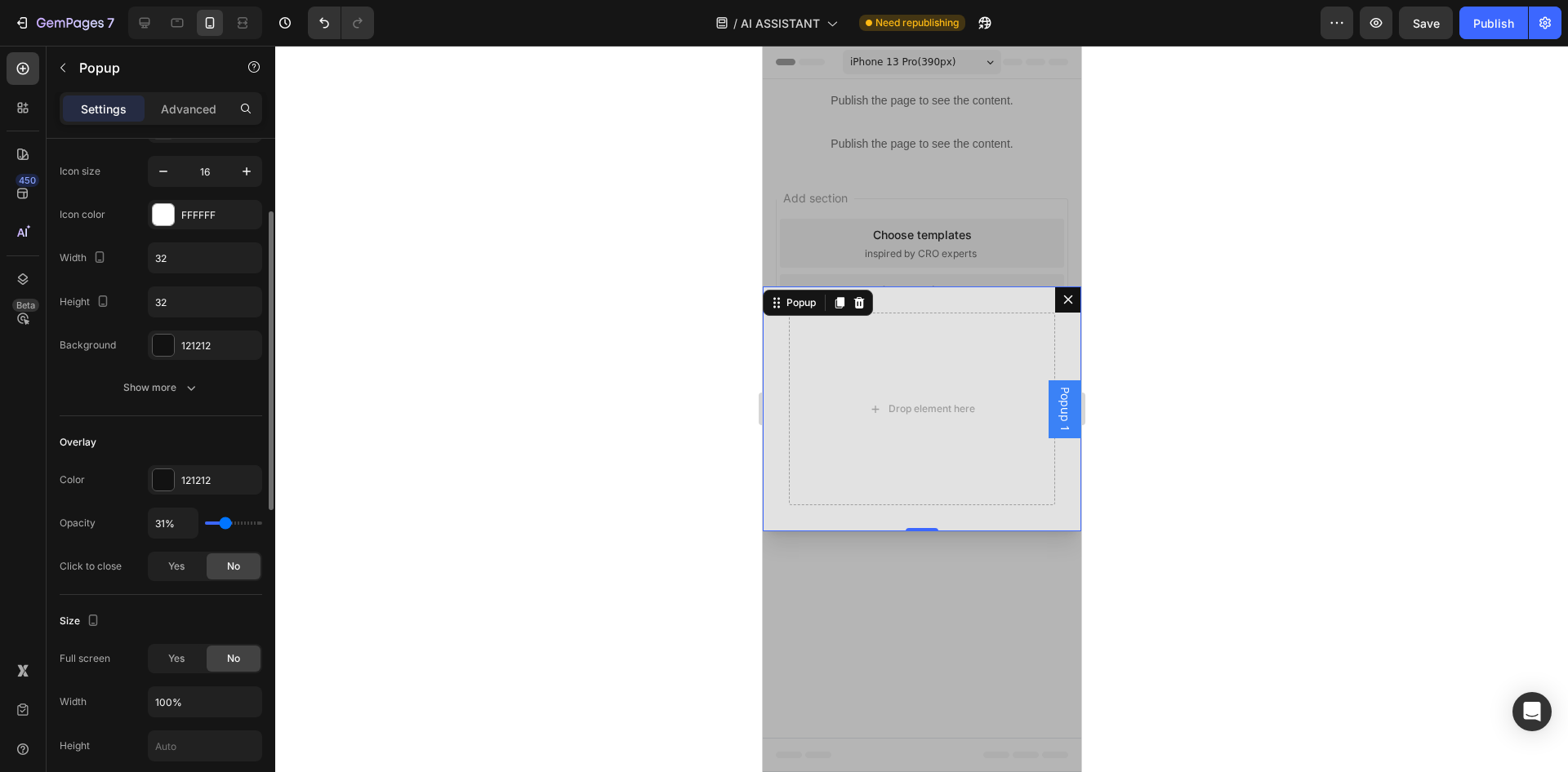
type input "25%"
type input "25"
type input "13%"
type input "13"
type input "10%"
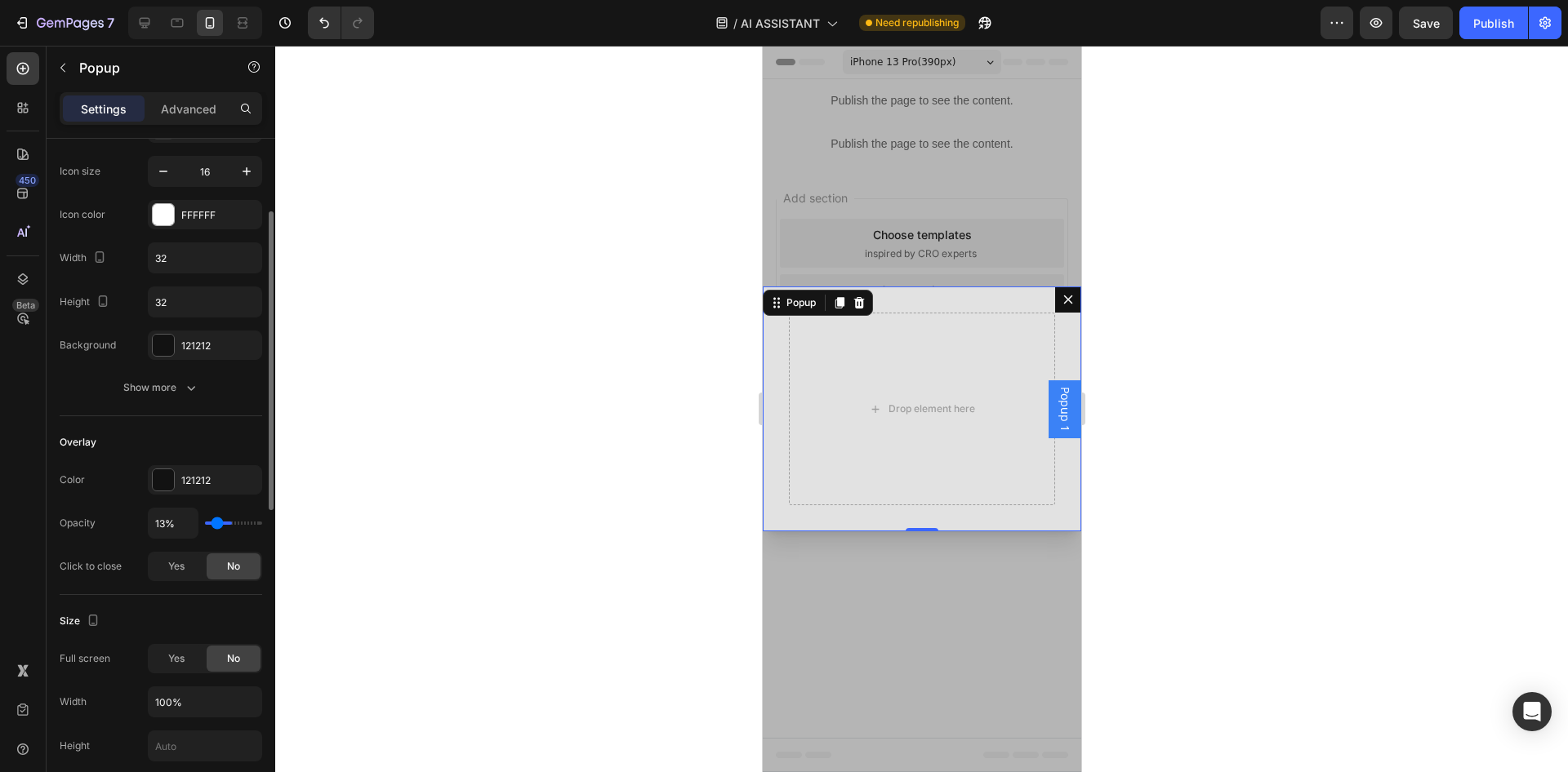
type input "10"
type input "4%"
type input "4"
type input "2%"
type input "2"
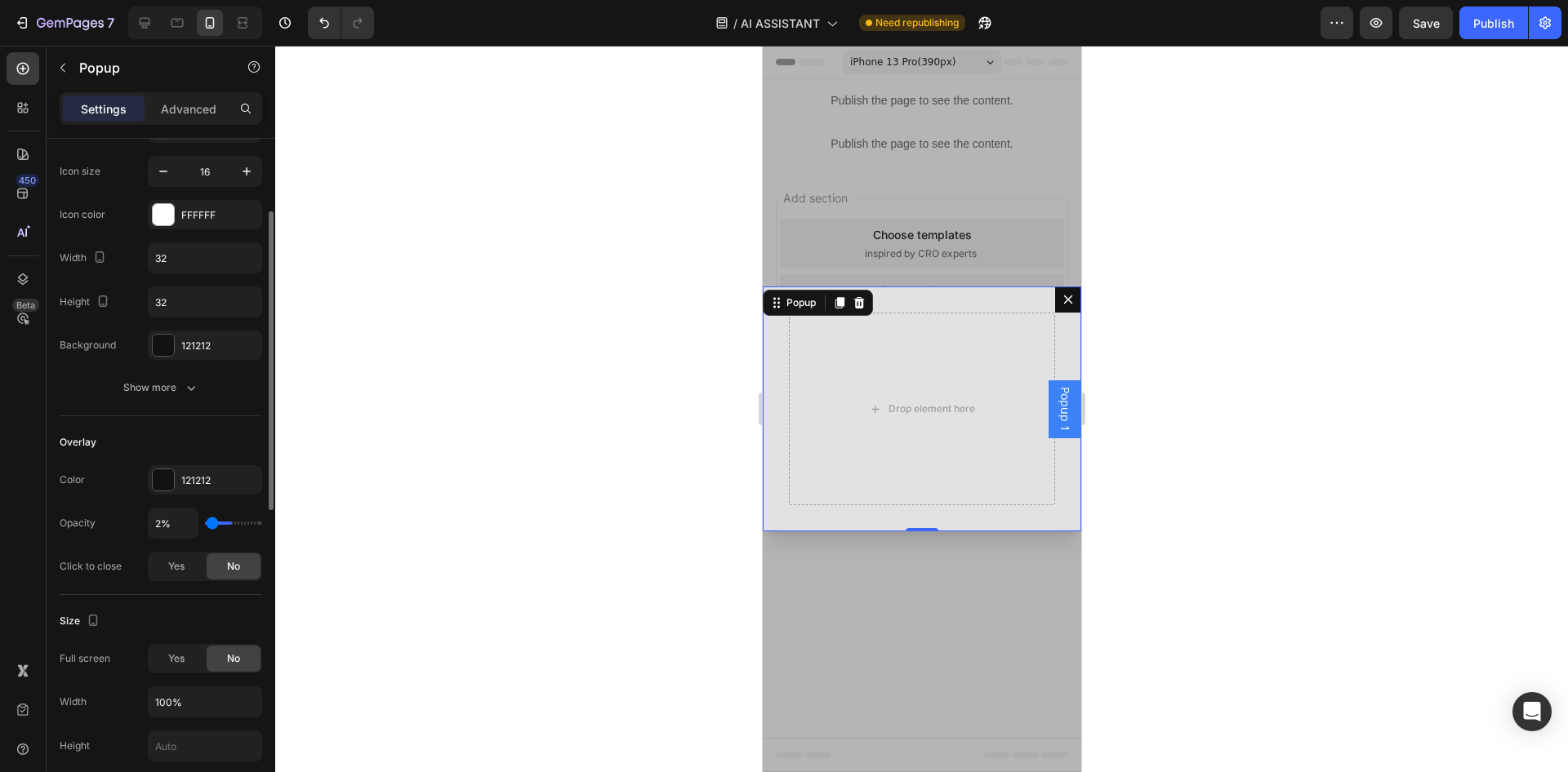
type input "0%"
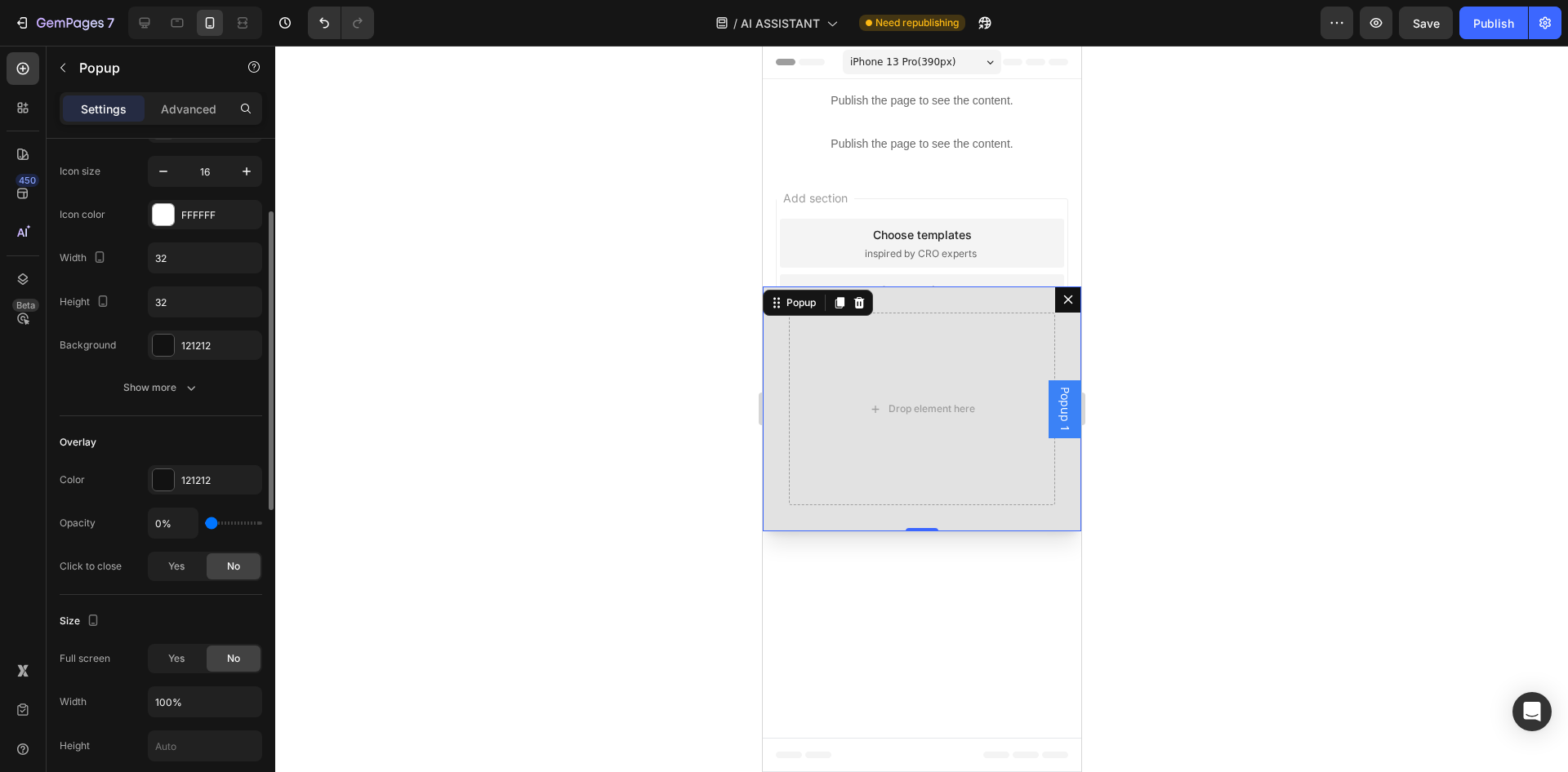
drag, startPoint x: 253, startPoint y: 525, endPoint x: 185, endPoint y: 529, distance: 68.1
type input "0"
click at [205, 525] on input "range" at bounding box center [233, 523] width 57 height 3
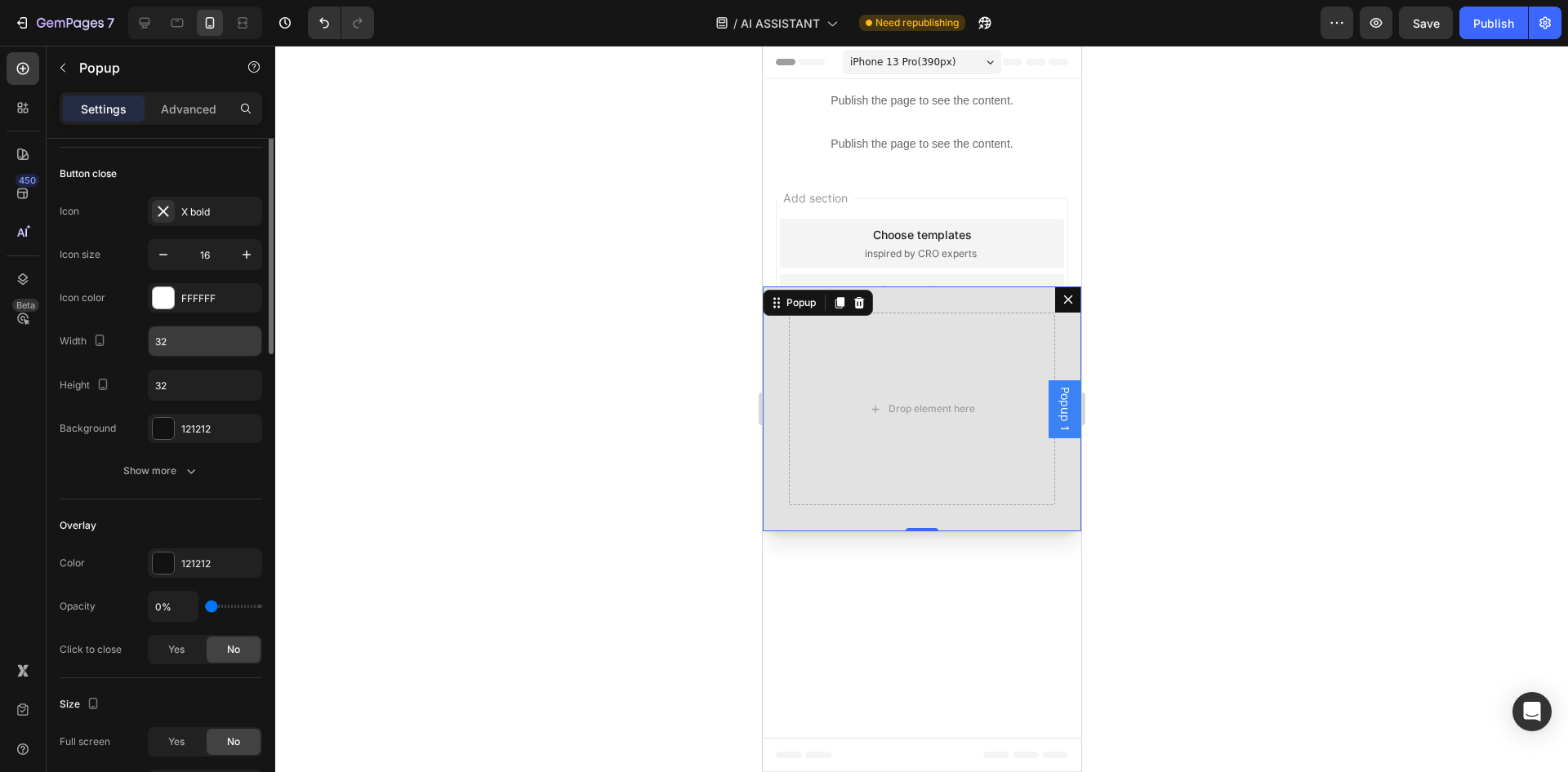
scroll to position [0, 0]
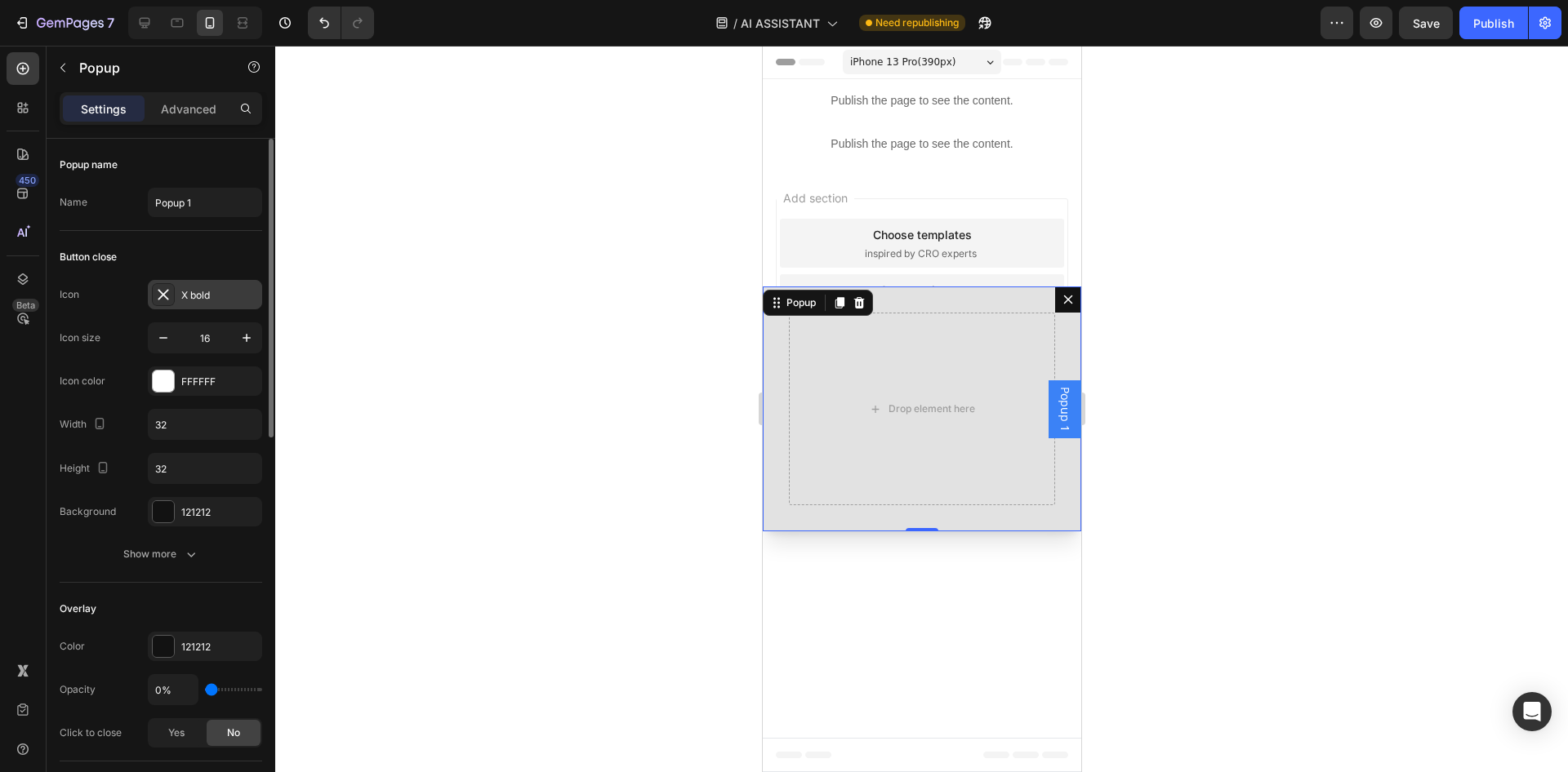
click at [186, 302] on div "X bold" at bounding box center [219, 295] width 77 height 15
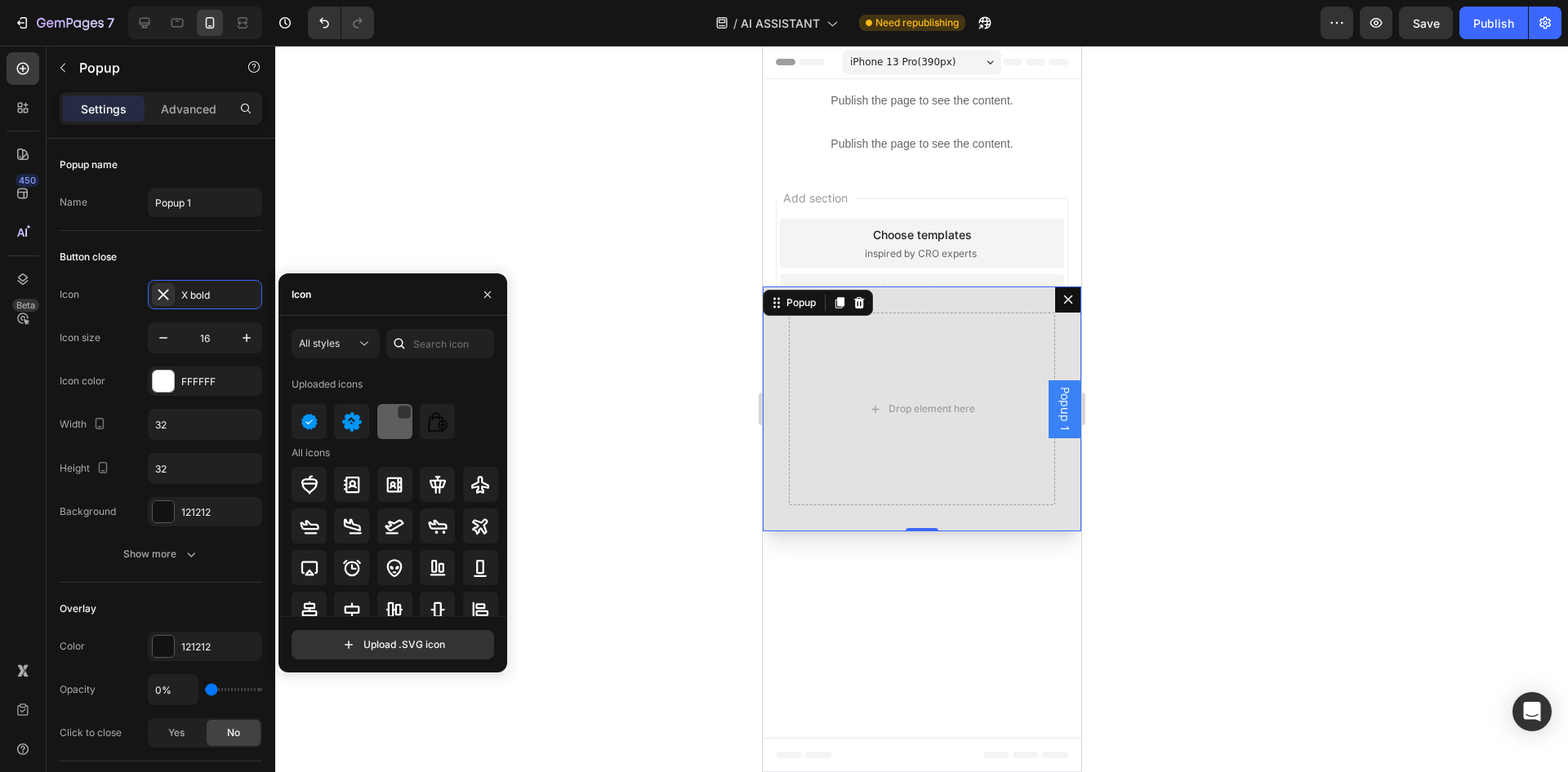
click at [394, 427] on img at bounding box center [394, 422] width 19 height 19
click at [170, 504] on div at bounding box center [163, 512] width 21 height 21
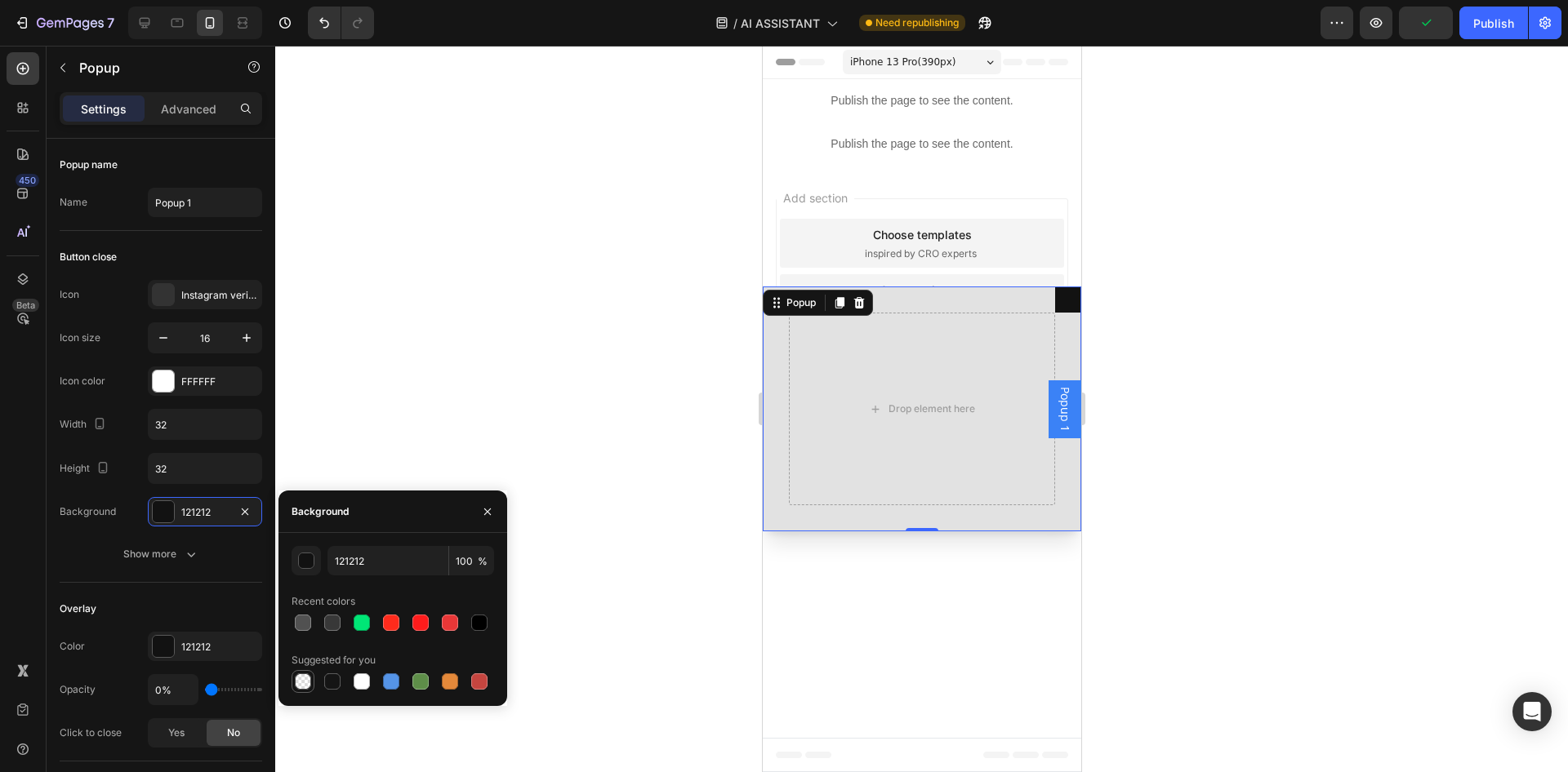
click at [299, 688] on div at bounding box center [303, 681] width 16 height 16
type input "000000"
type input "0"
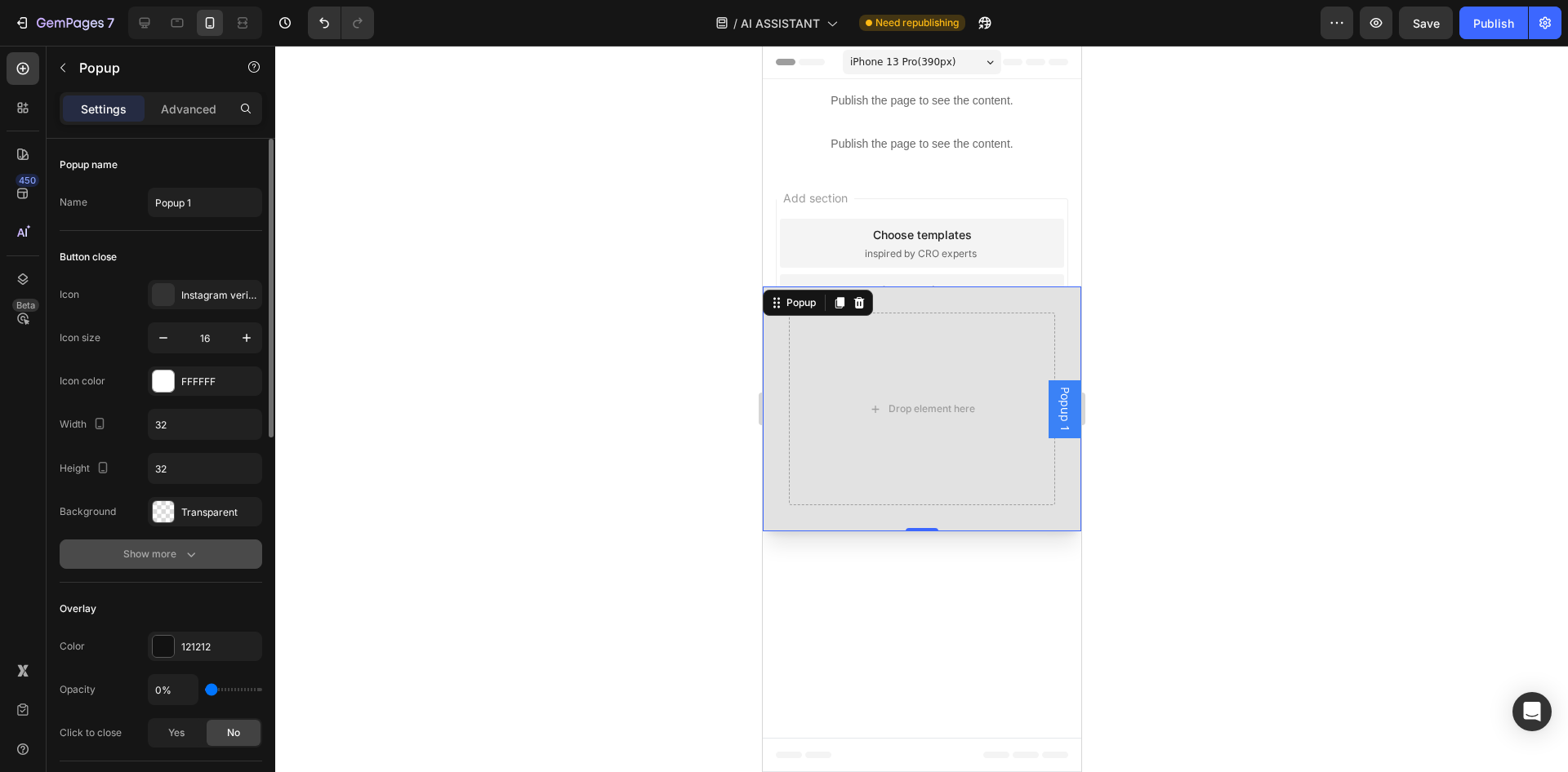
click at [188, 560] on icon "button" at bounding box center [191, 554] width 16 height 16
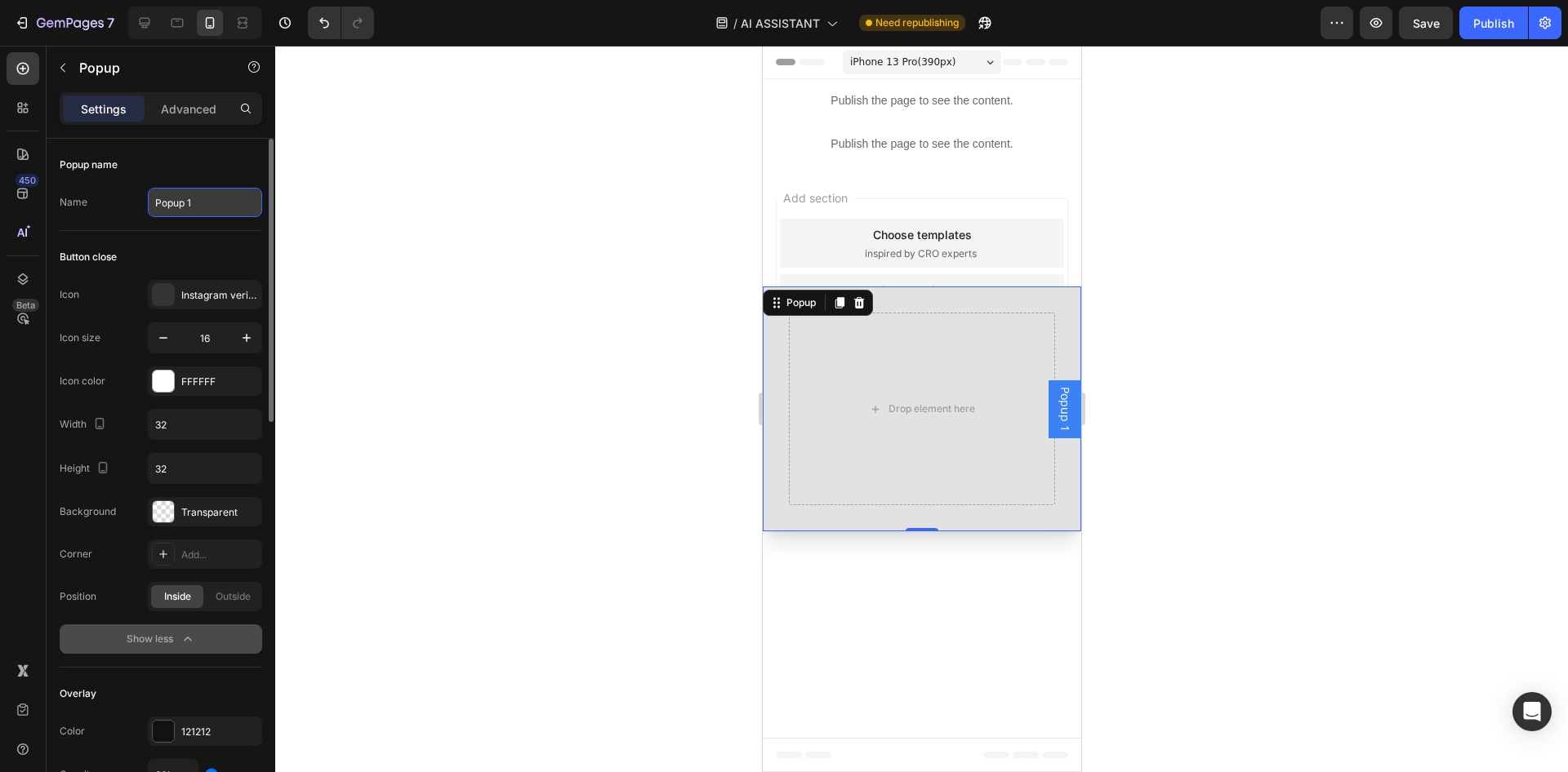
click at [203, 214] on input "Popup 1" at bounding box center [205, 203] width 114 height 29
click at [203, 206] on input "Popup 1" at bounding box center [205, 203] width 114 height 29
click at [198, 340] on input "16" at bounding box center [205, 338] width 54 height 29
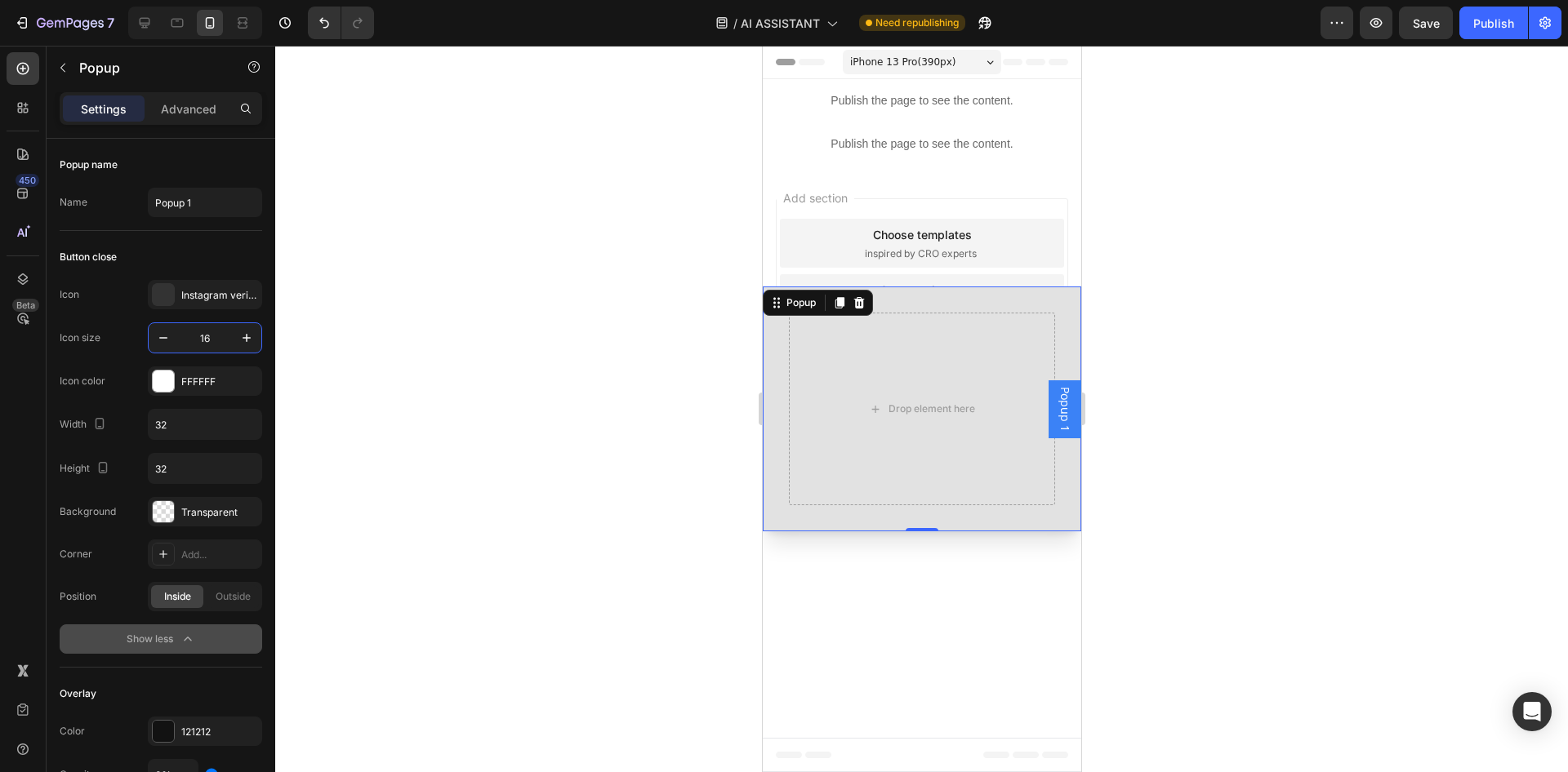
click at [198, 340] on input "16" at bounding box center [205, 338] width 54 height 29
click at [208, 345] on input "0" at bounding box center [205, 338] width 54 height 29
type input "1"
click at [213, 353] on div "Icon Instagram verification badge 56 Icon size 1 Icon color FFFFFF Width 32 Hei…" at bounding box center [160, 403] width 203 height 246
click at [196, 425] on input "32" at bounding box center [205, 425] width 113 height 29
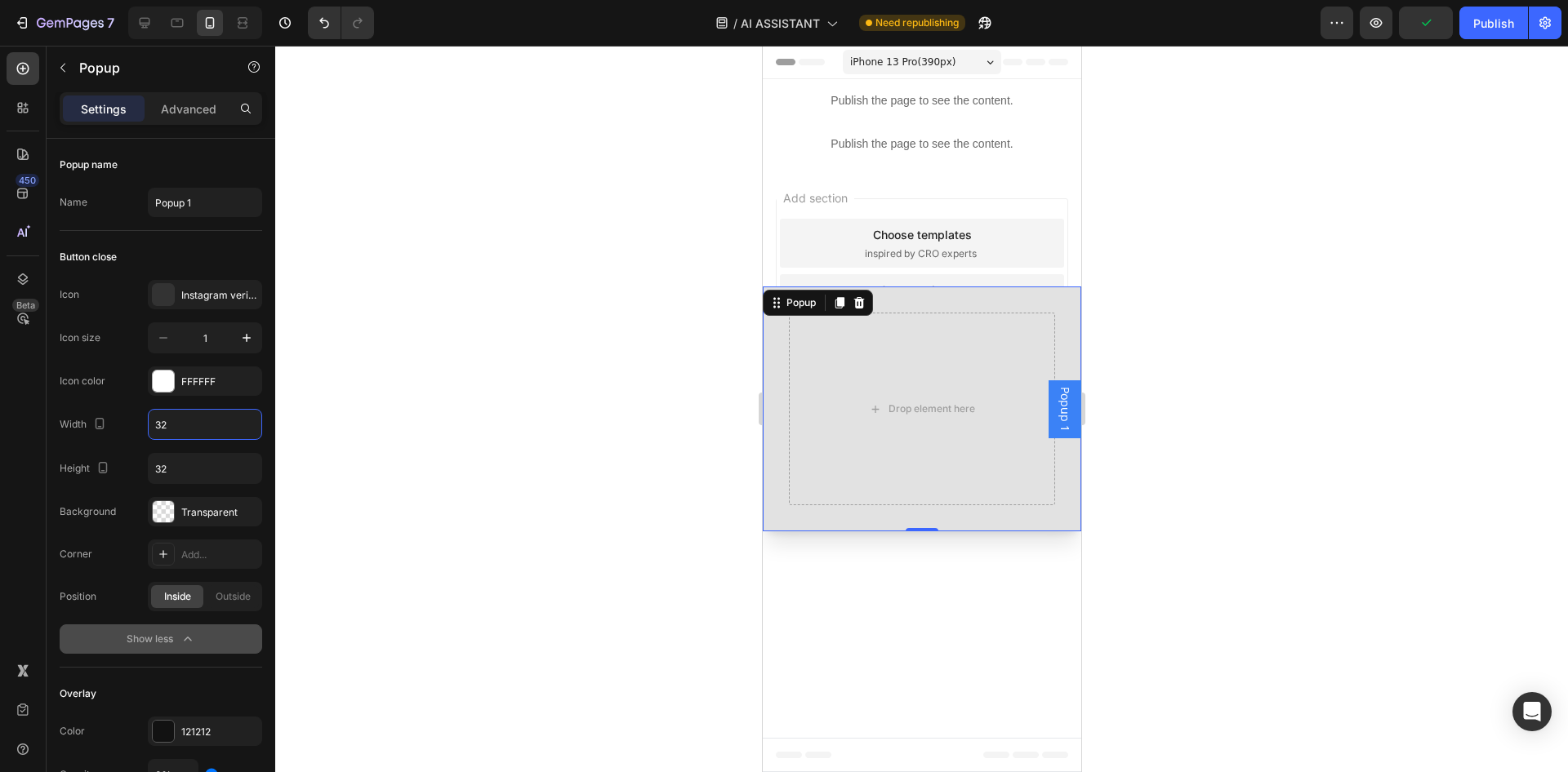
click at [196, 425] on input "32" at bounding box center [205, 425] width 113 height 29
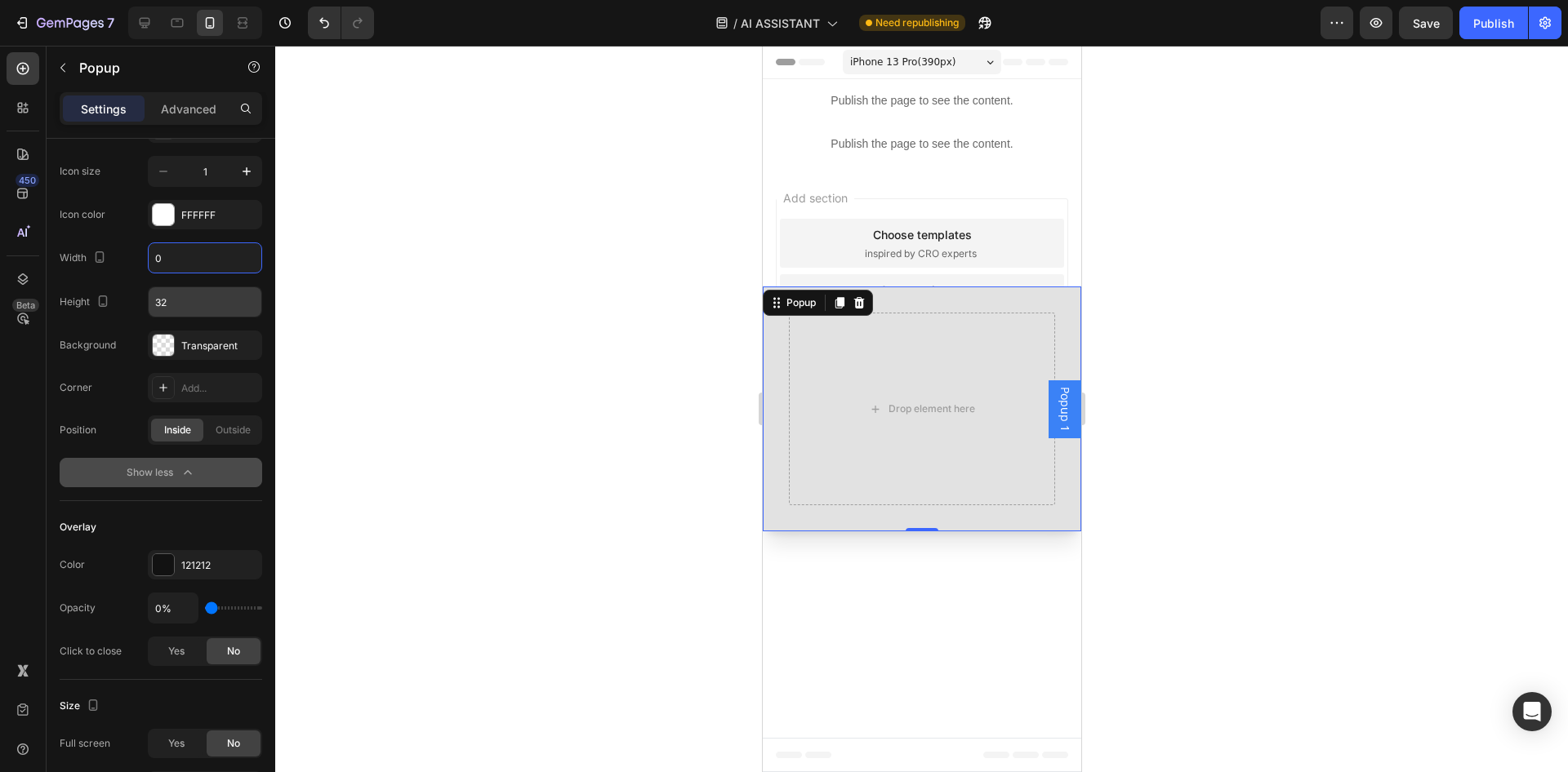
type input "0"
click at [197, 311] on input "32" at bounding box center [205, 302] width 113 height 29
type input "0"
click at [193, 321] on div "Icon Instagram verification badge 56 Icon size 1 Icon color FFFFFF Width 0 Heig…" at bounding box center [160, 237] width 203 height 246
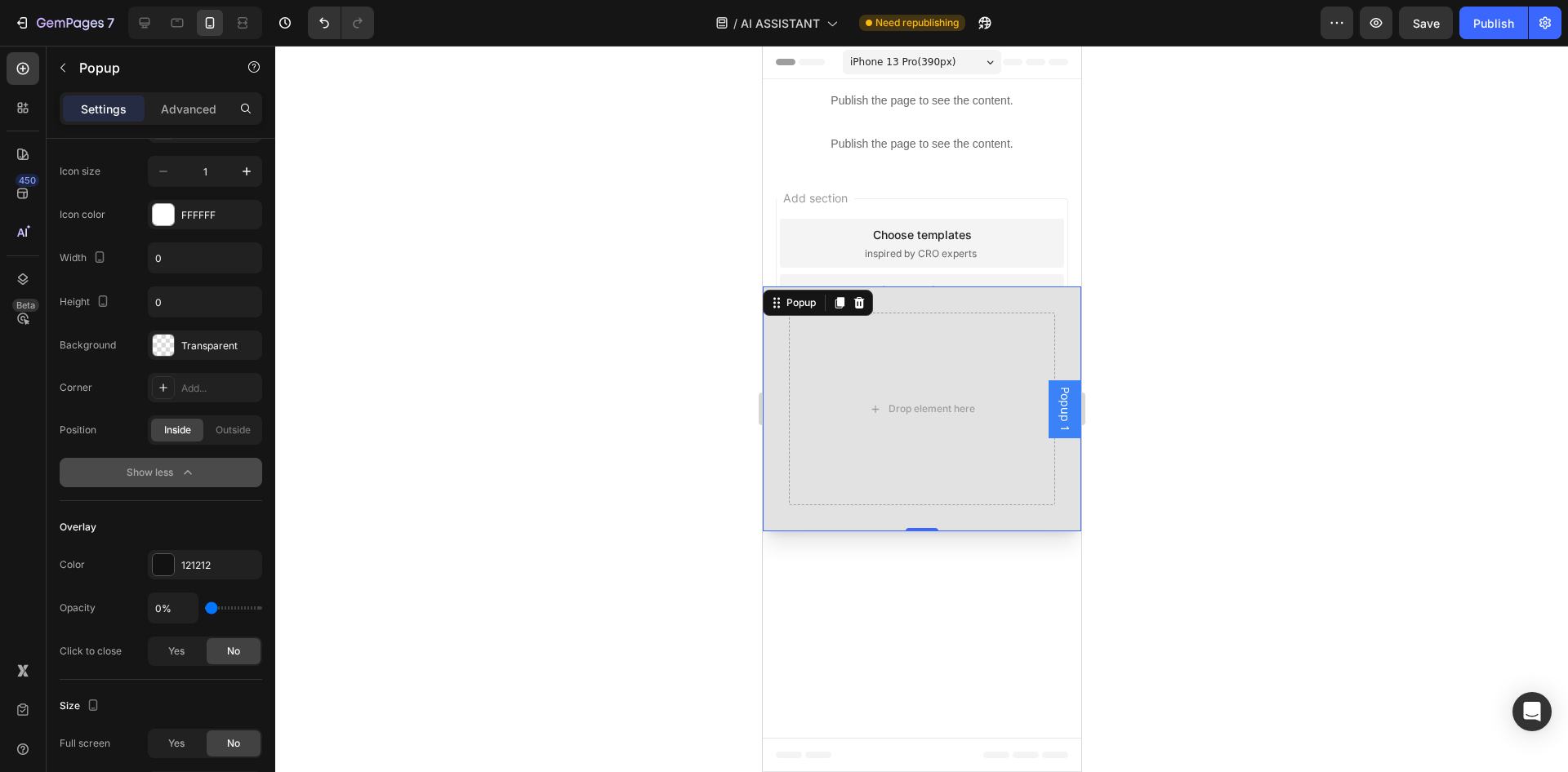
scroll to position [250, 0]
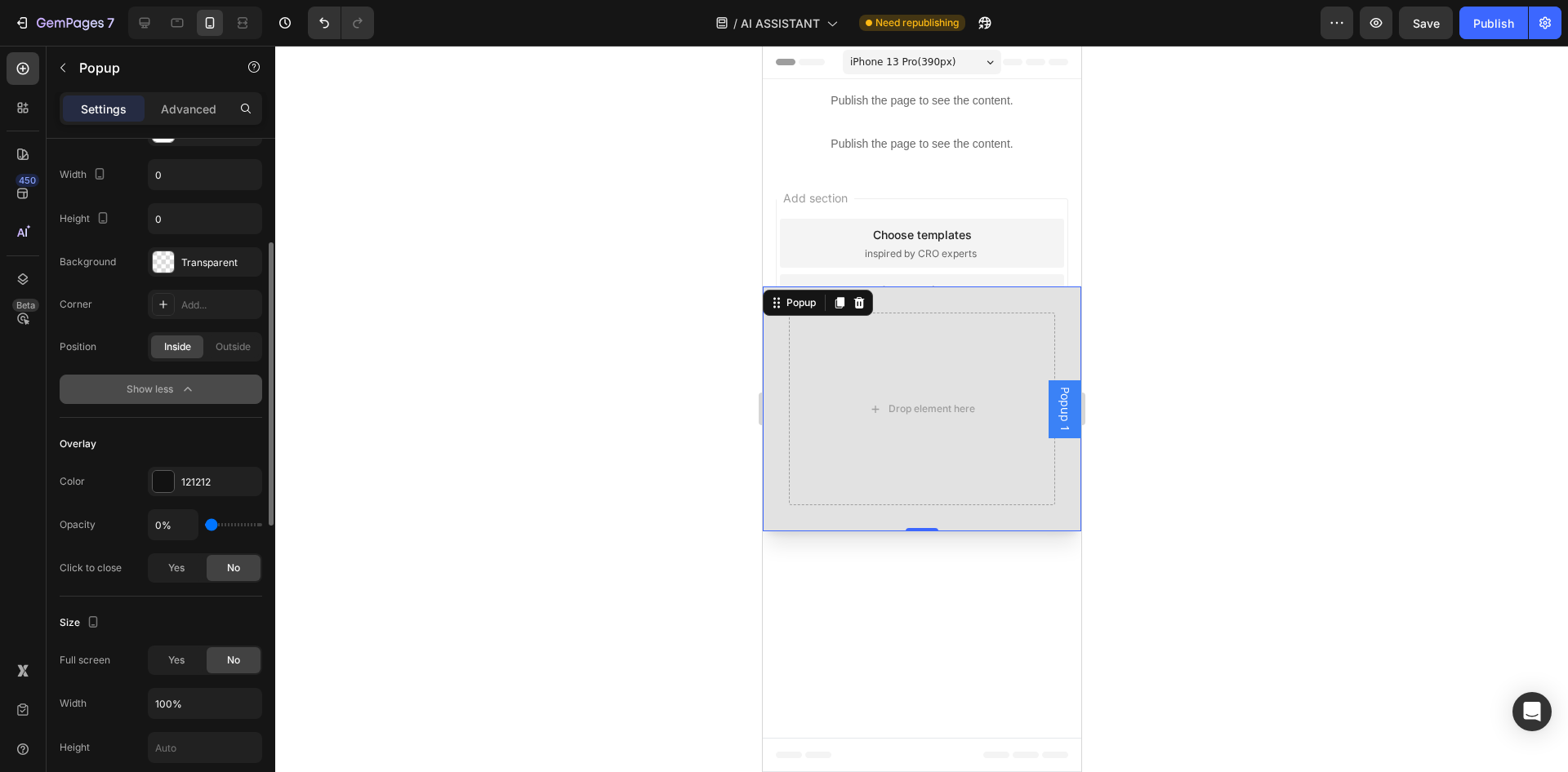
click at [184, 387] on icon "button" at bounding box center [187, 389] width 16 height 16
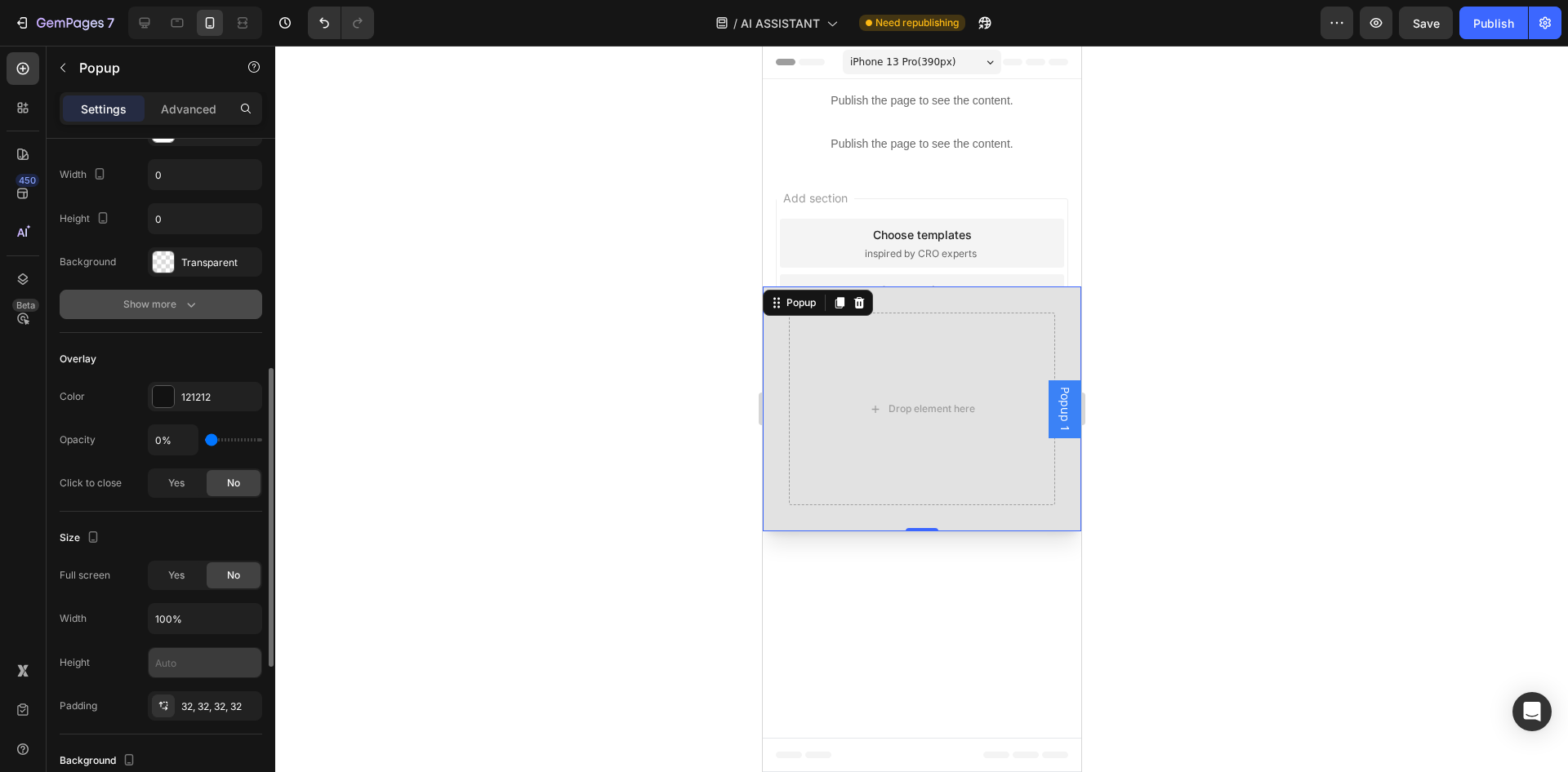
scroll to position [333, 0]
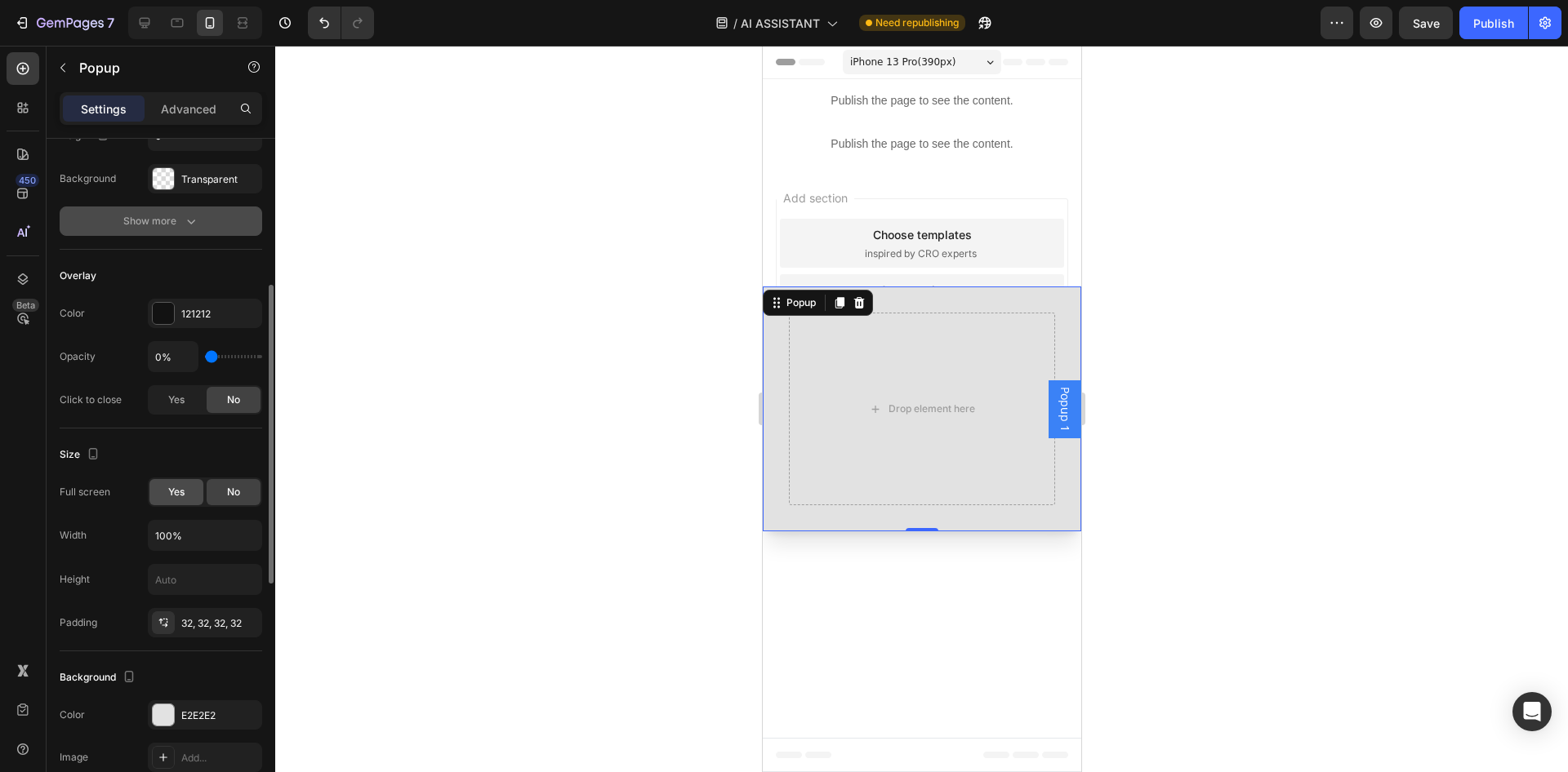
click at [177, 492] on span "Yes" at bounding box center [176, 492] width 16 height 15
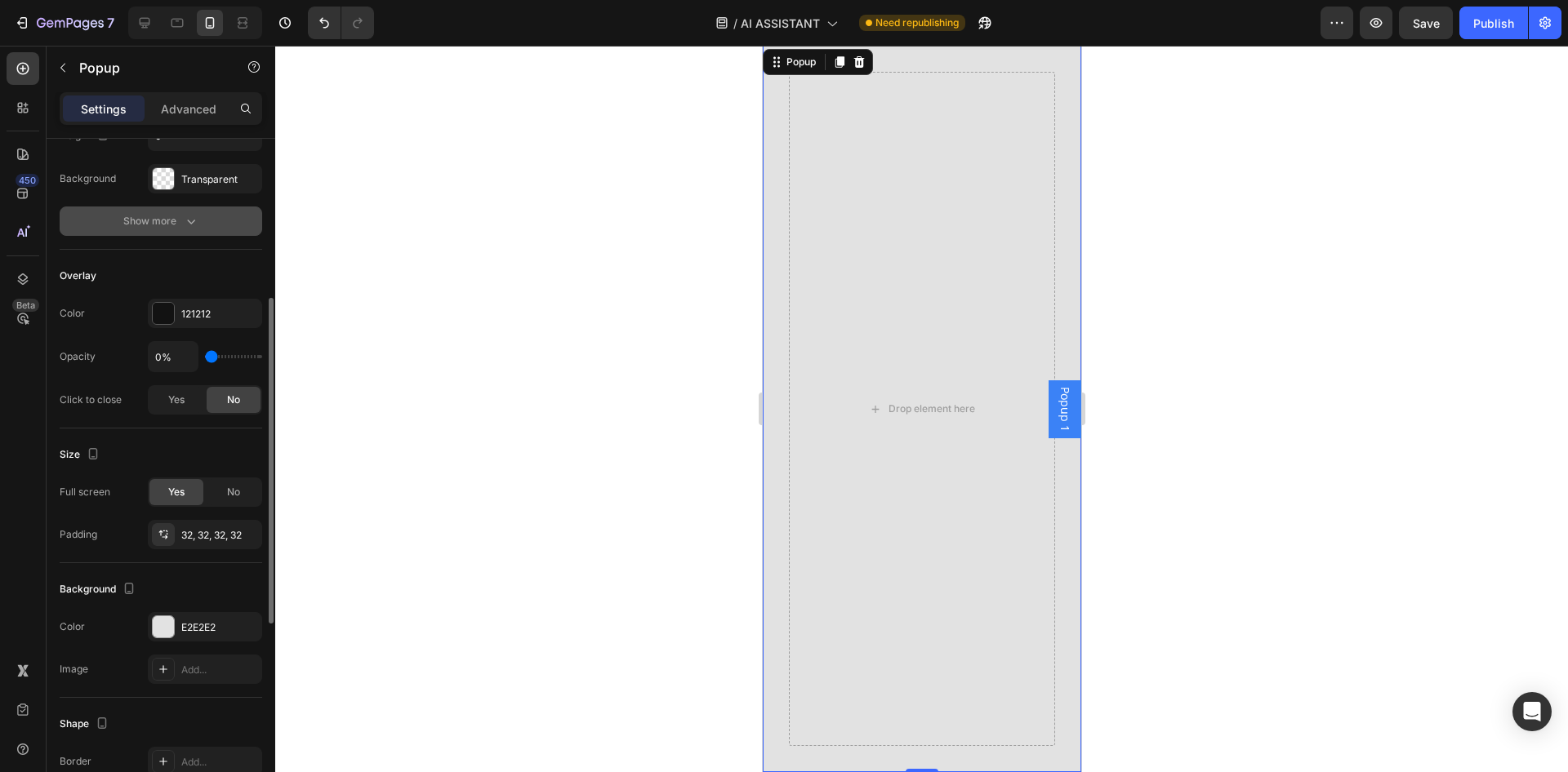
scroll to position [416, 0]
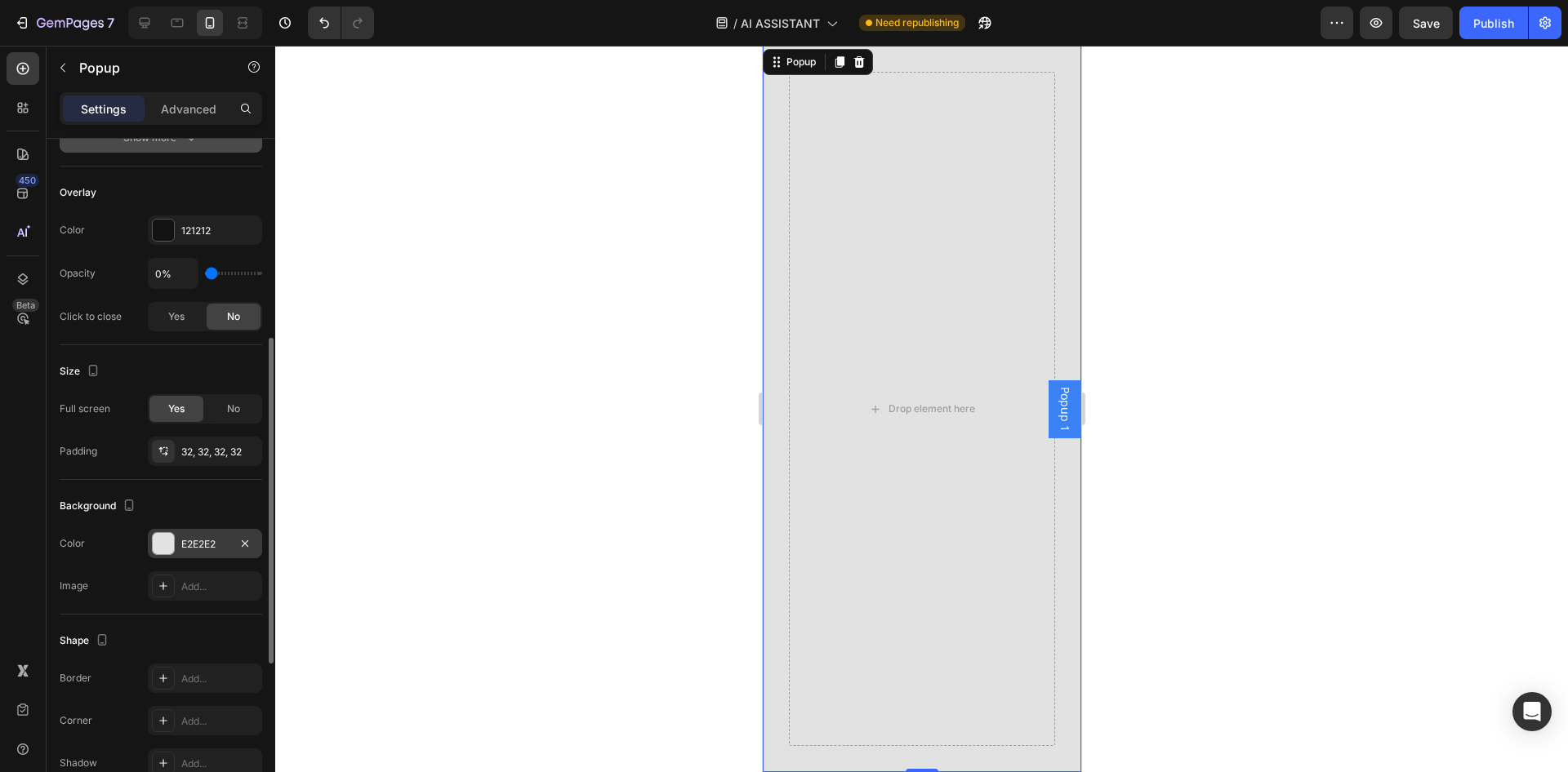
click at [164, 550] on div at bounding box center [163, 544] width 21 height 21
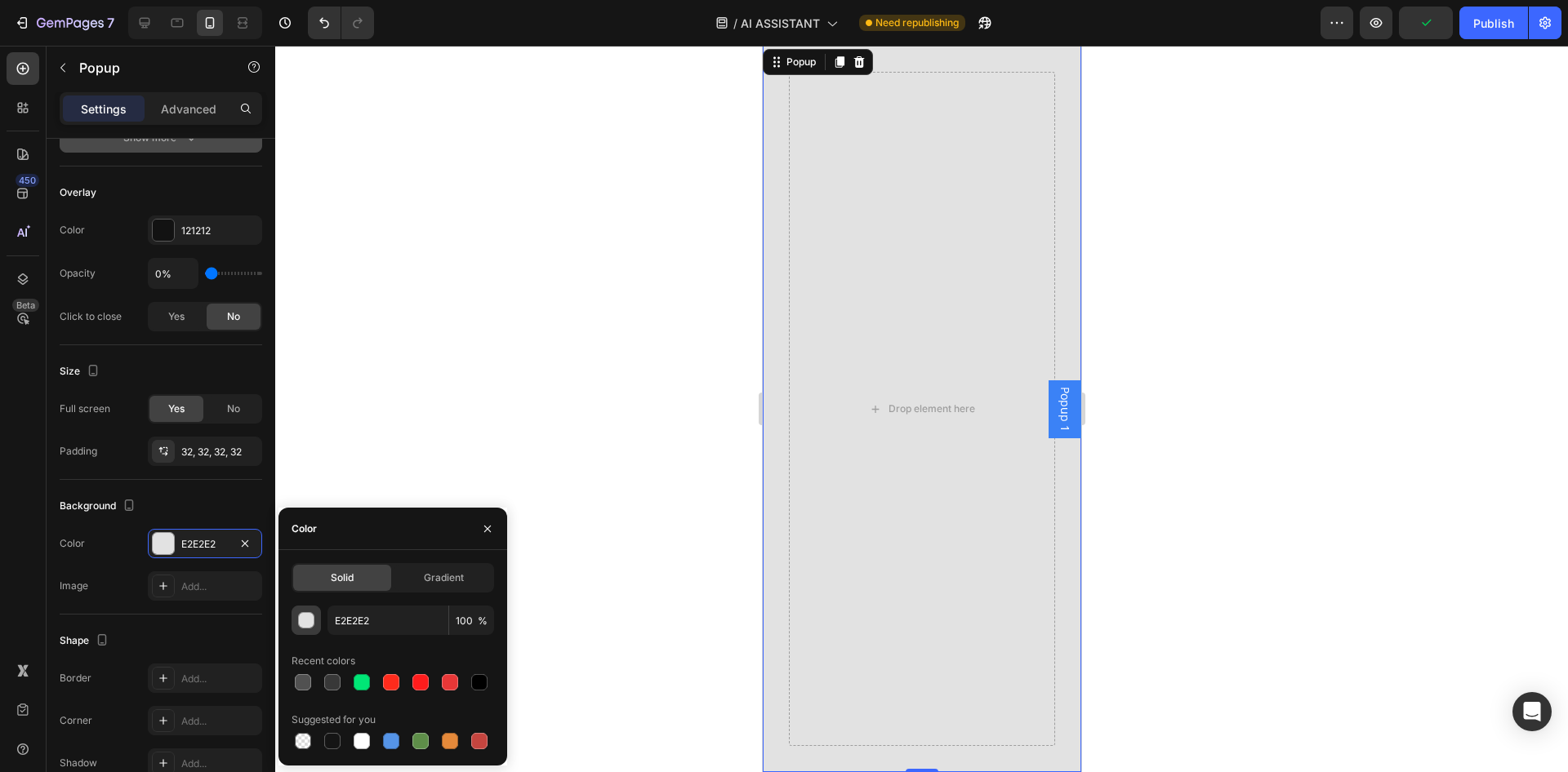
click at [318, 621] on button "button" at bounding box center [306, 620] width 29 height 29
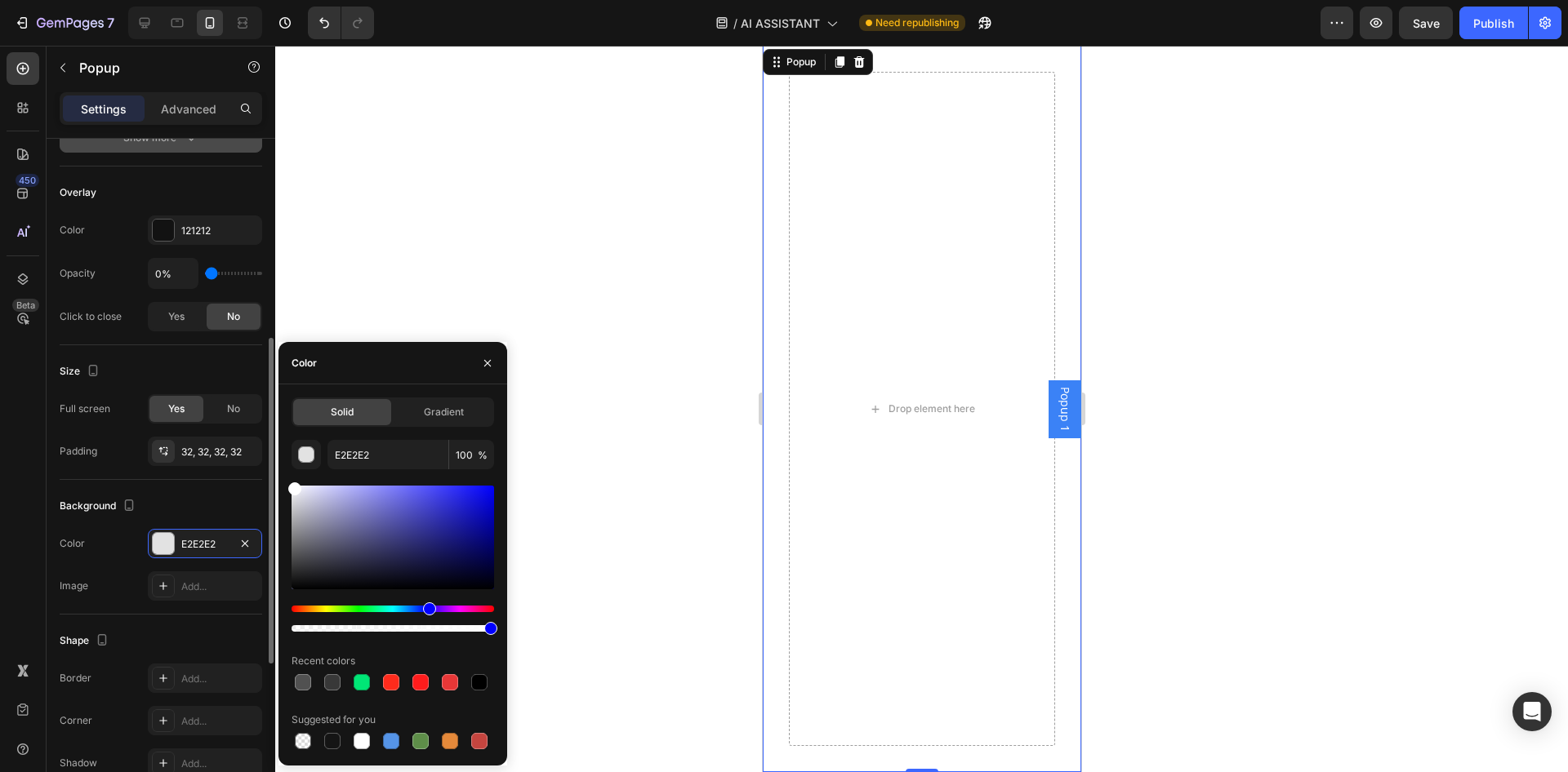
drag, startPoint x: 360, startPoint y: 539, endPoint x: 151, endPoint y: 302, distance: 316.0
click at [151, 302] on div "450 Beta pop Sections(0) Elements(1) We couldn’t find any matches for “pop” Sug…" at bounding box center [138, 408] width 276 height 726
type input "FFFFFF"
click at [494, 364] on button "button" at bounding box center [487, 363] width 26 height 26
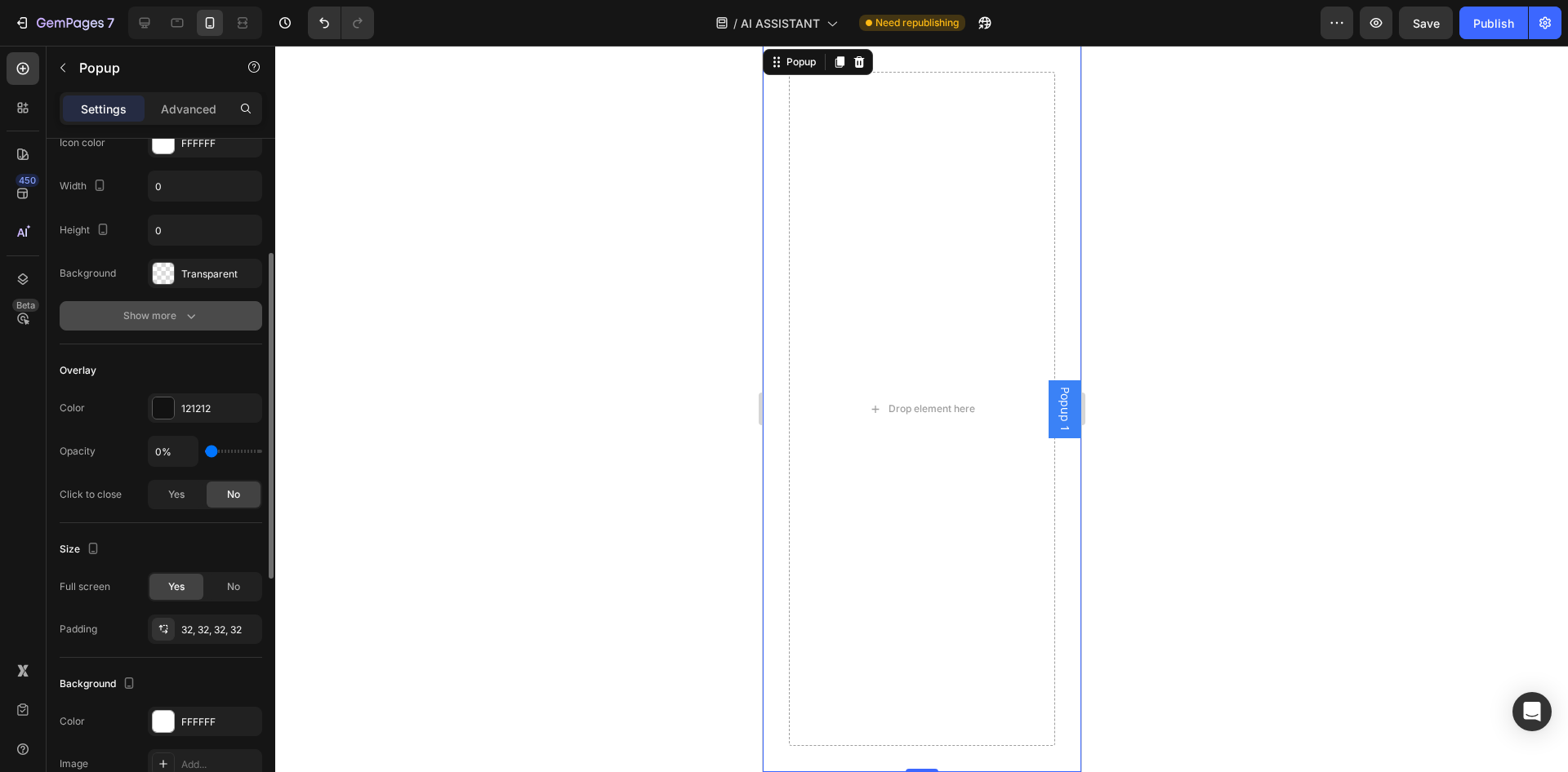
scroll to position [72, 0]
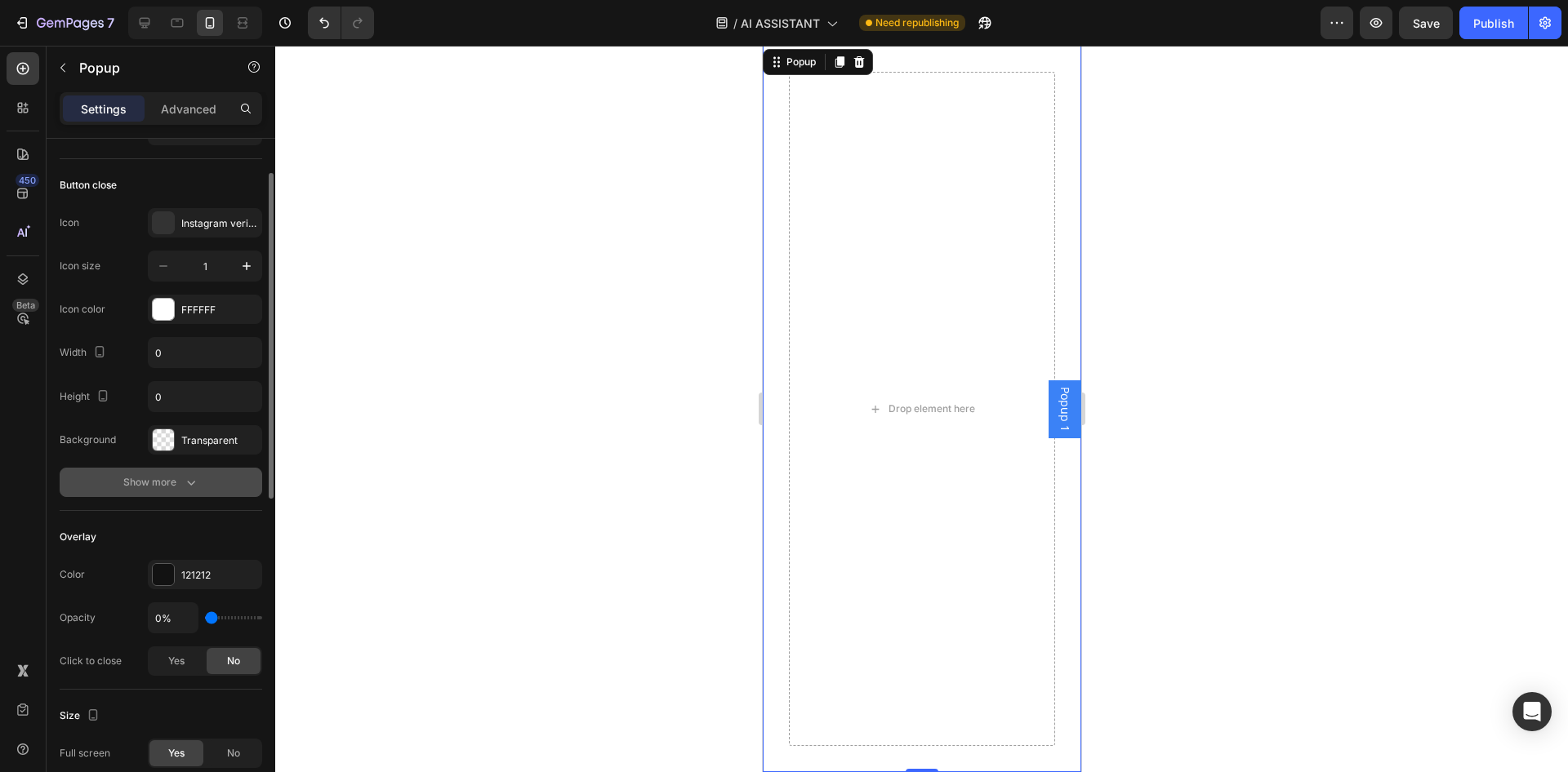
click at [153, 489] on div "Show more" at bounding box center [161, 482] width 76 height 16
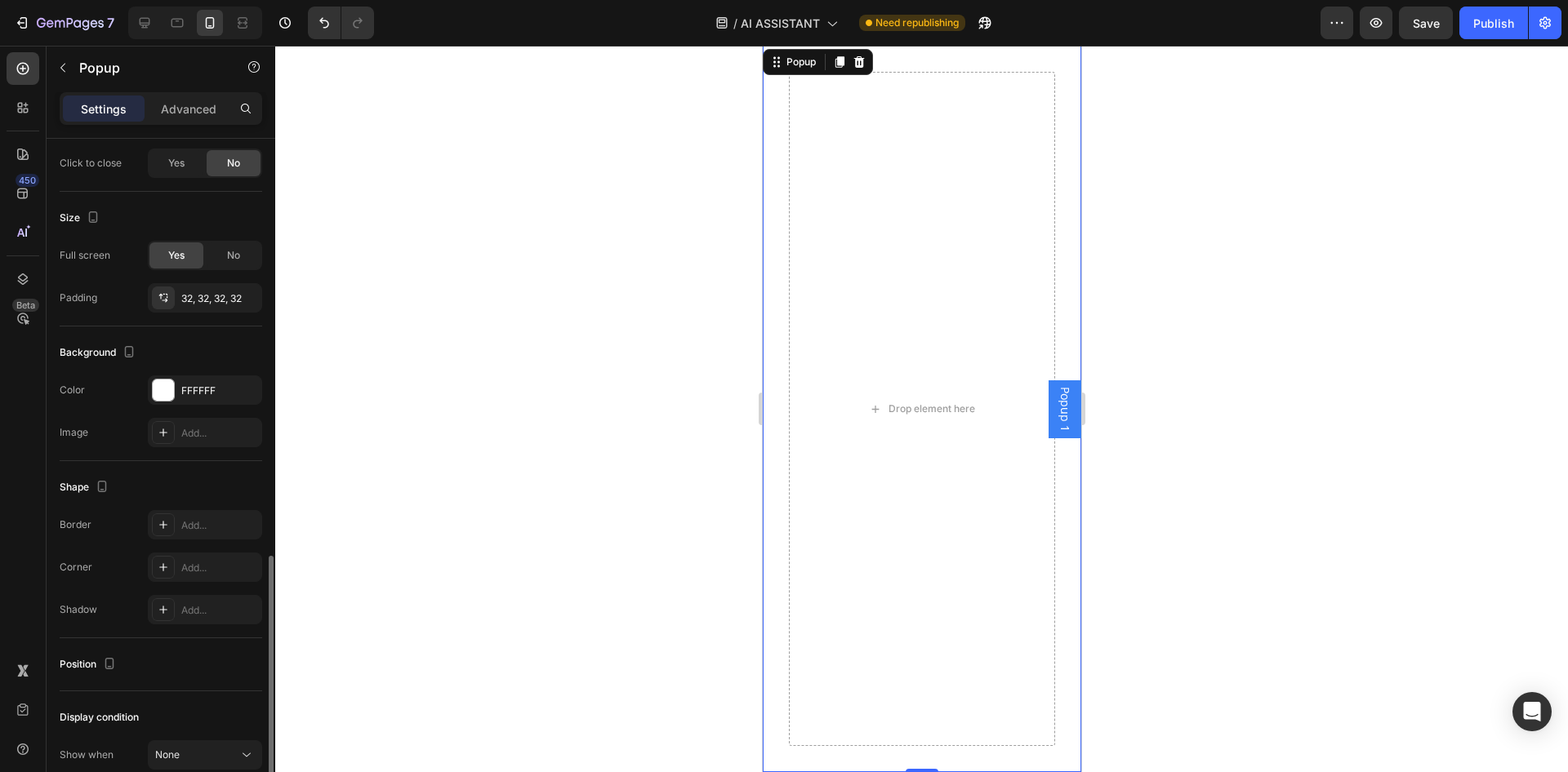
scroll to position [822, 0]
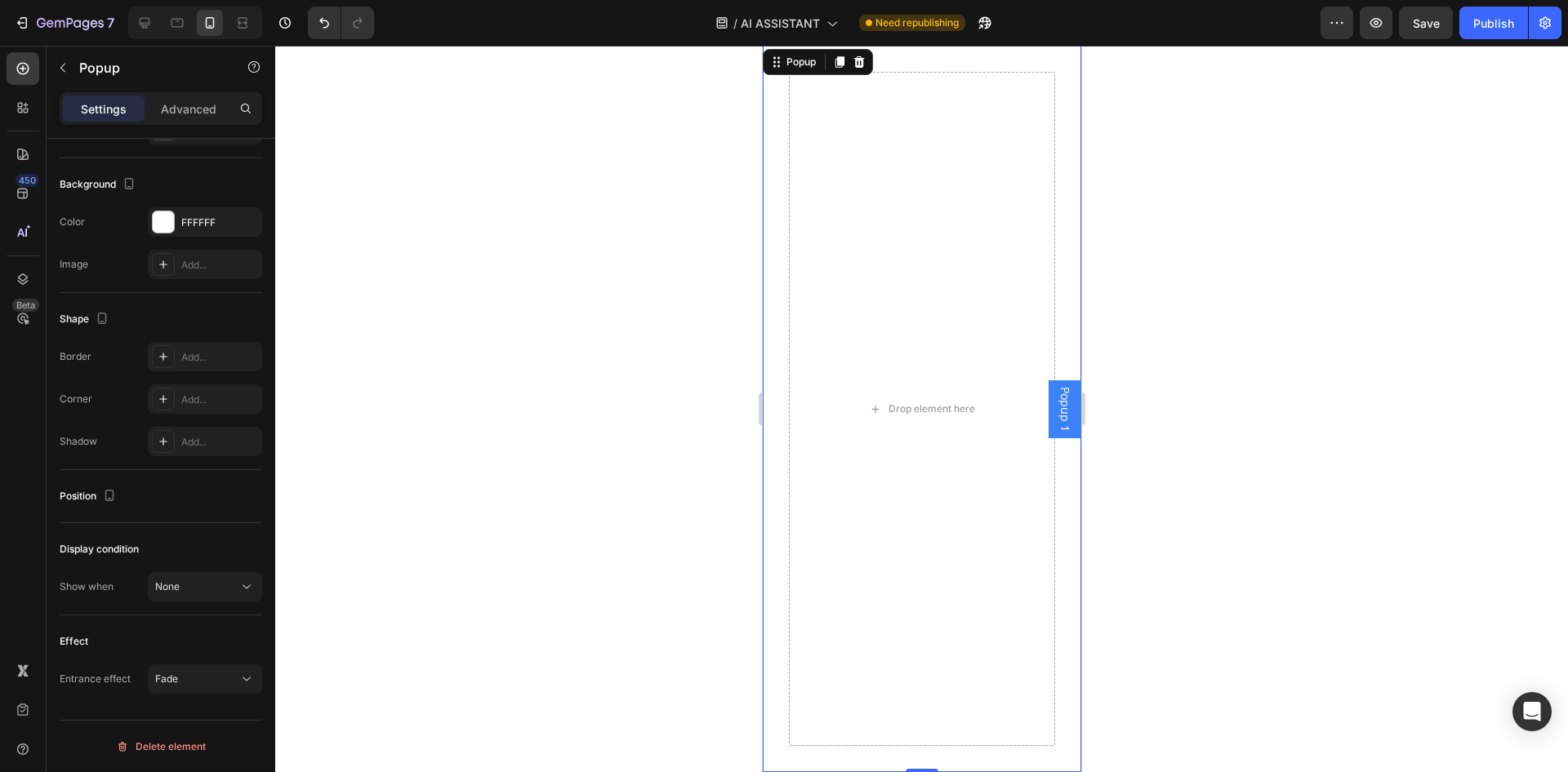
drag, startPoint x: 171, startPoint y: 561, endPoint x: 180, endPoint y: 576, distance: 17.5
click at [173, 563] on div "Display condition Show when None" at bounding box center [160, 568] width 203 height 92
click at [180, 576] on button "None" at bounding box center [205, 587] width 114 height 29
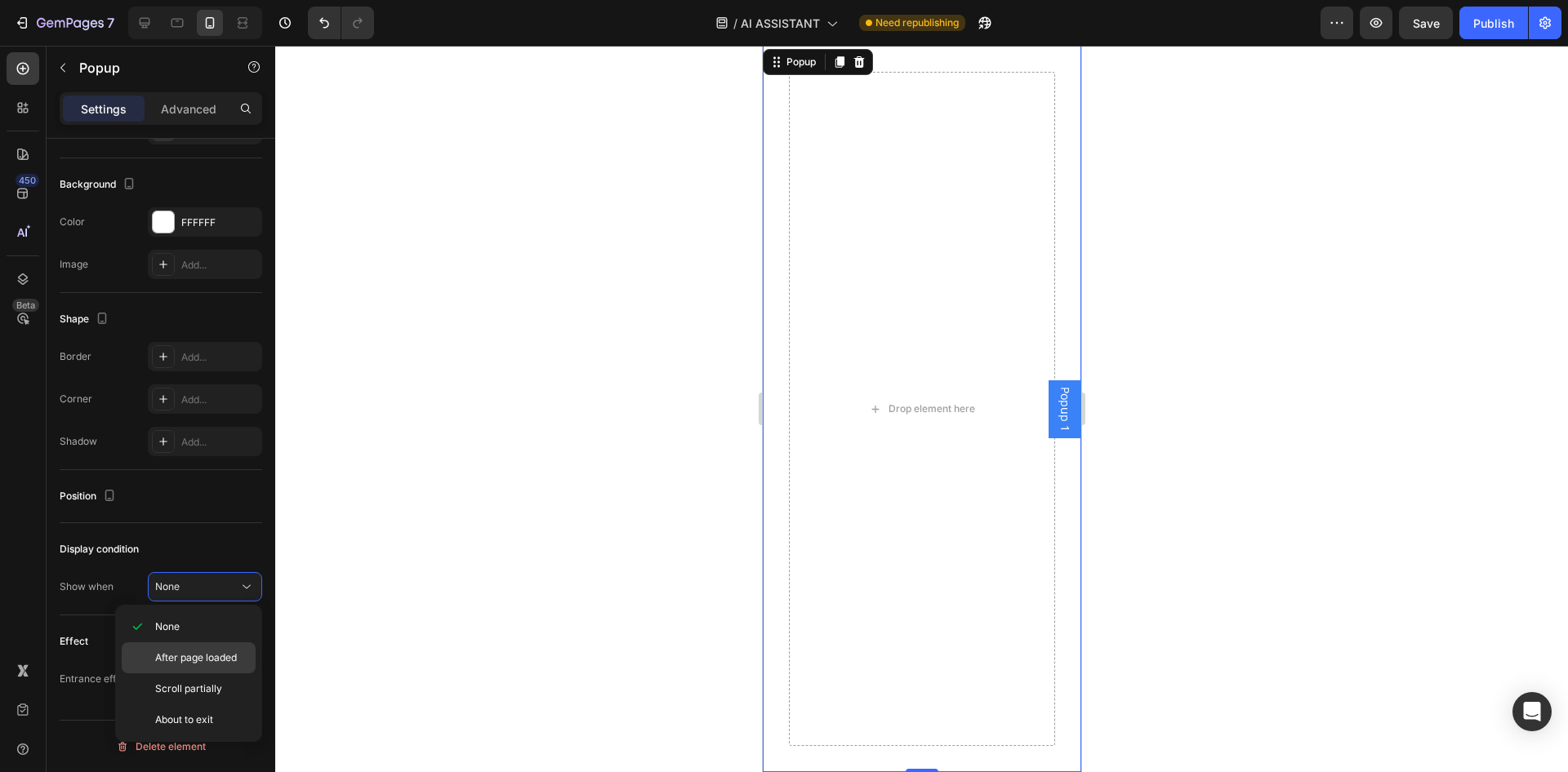
click at [229, 658] on span "After page loaded" at bounding box center [196, 658] width 82 height 15
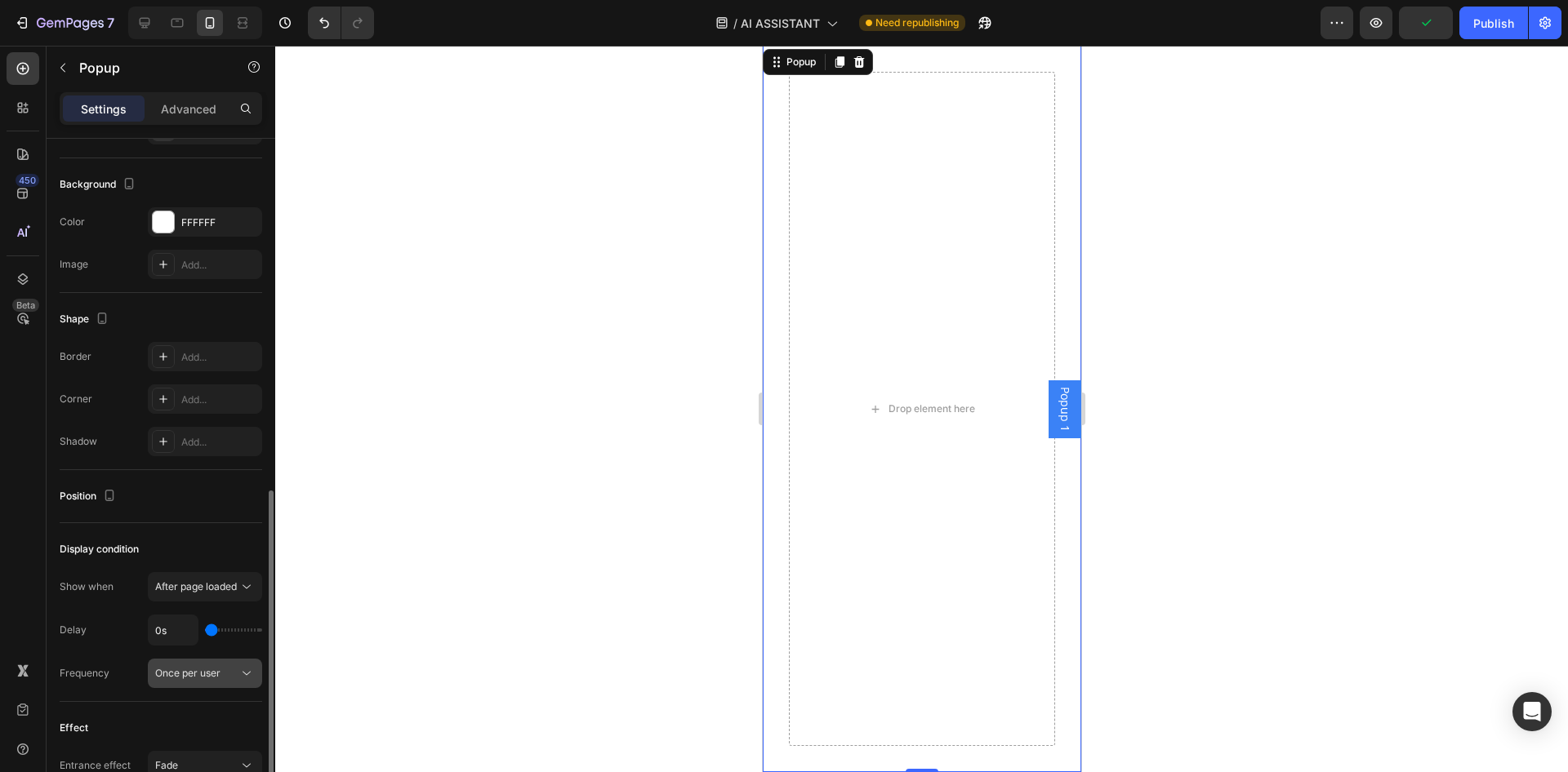
click at [188, 683] on button "Once per user" at bounding box center [205, 673] width 114 height 29
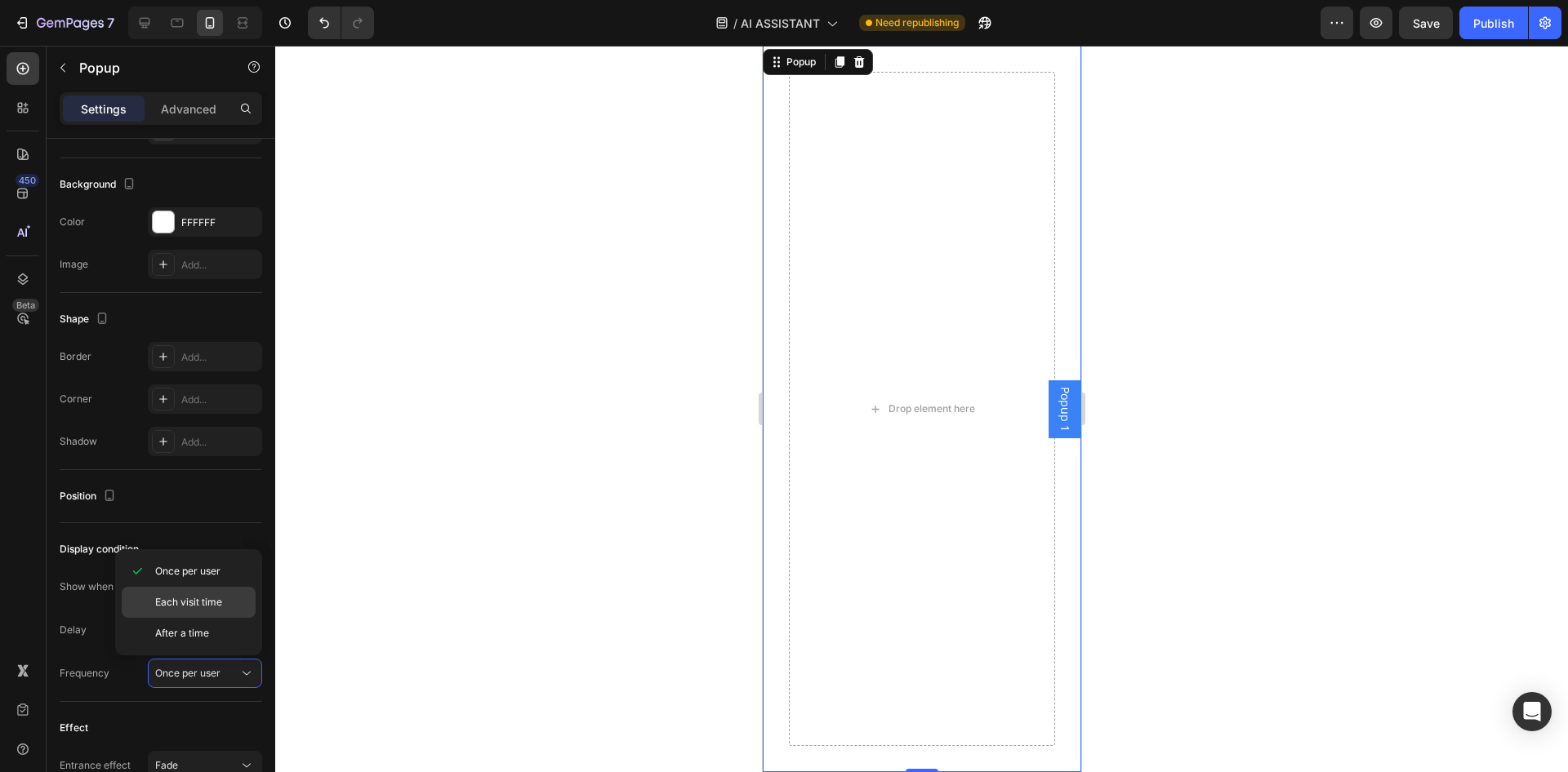
click at [216, 611] on div "Each visit time" at bounding box center [188, 602] width 134 height 31
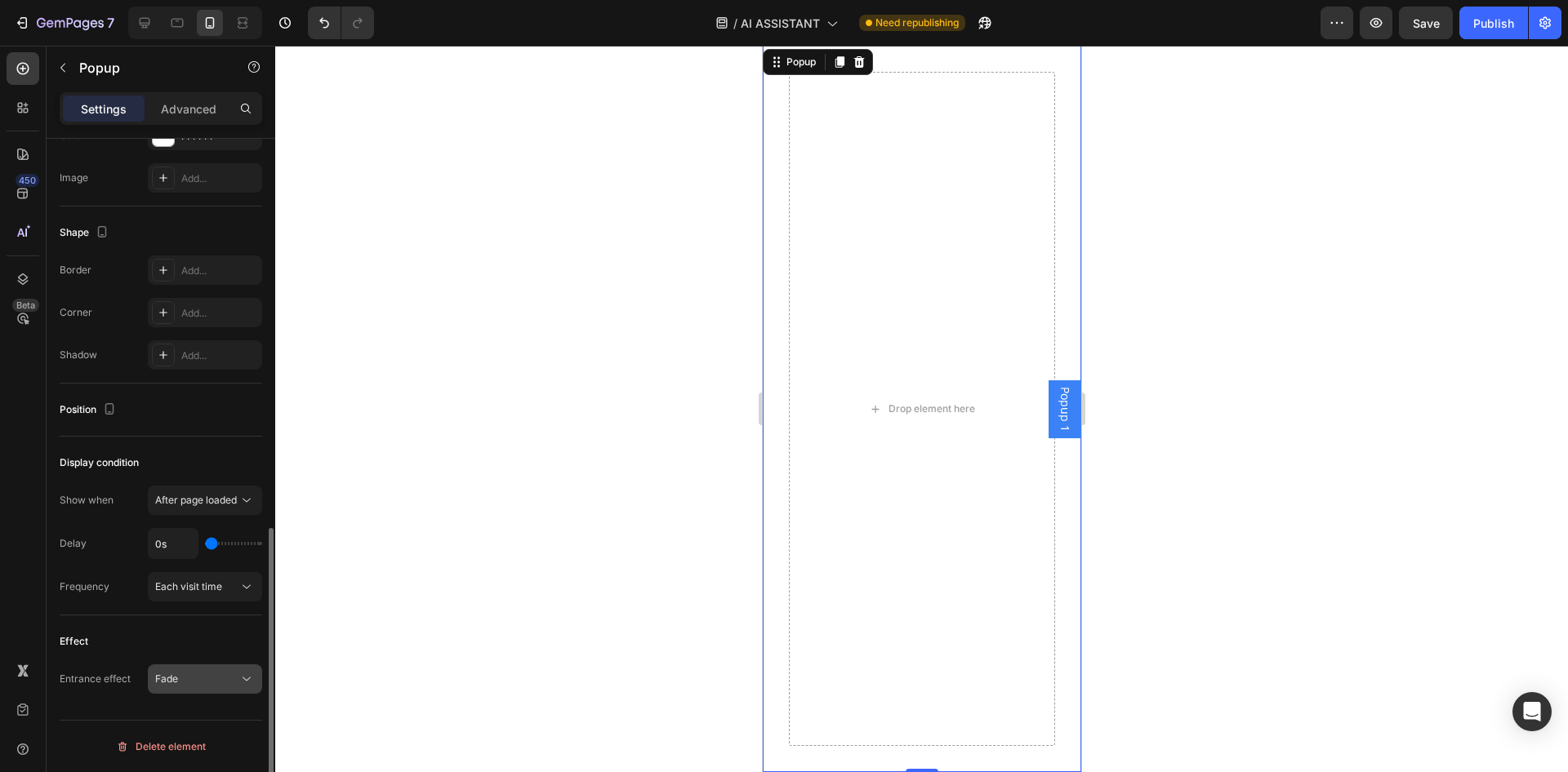
click at [180, 687] on div "Fade" at bounding box center [205, 679] width 100 height 16
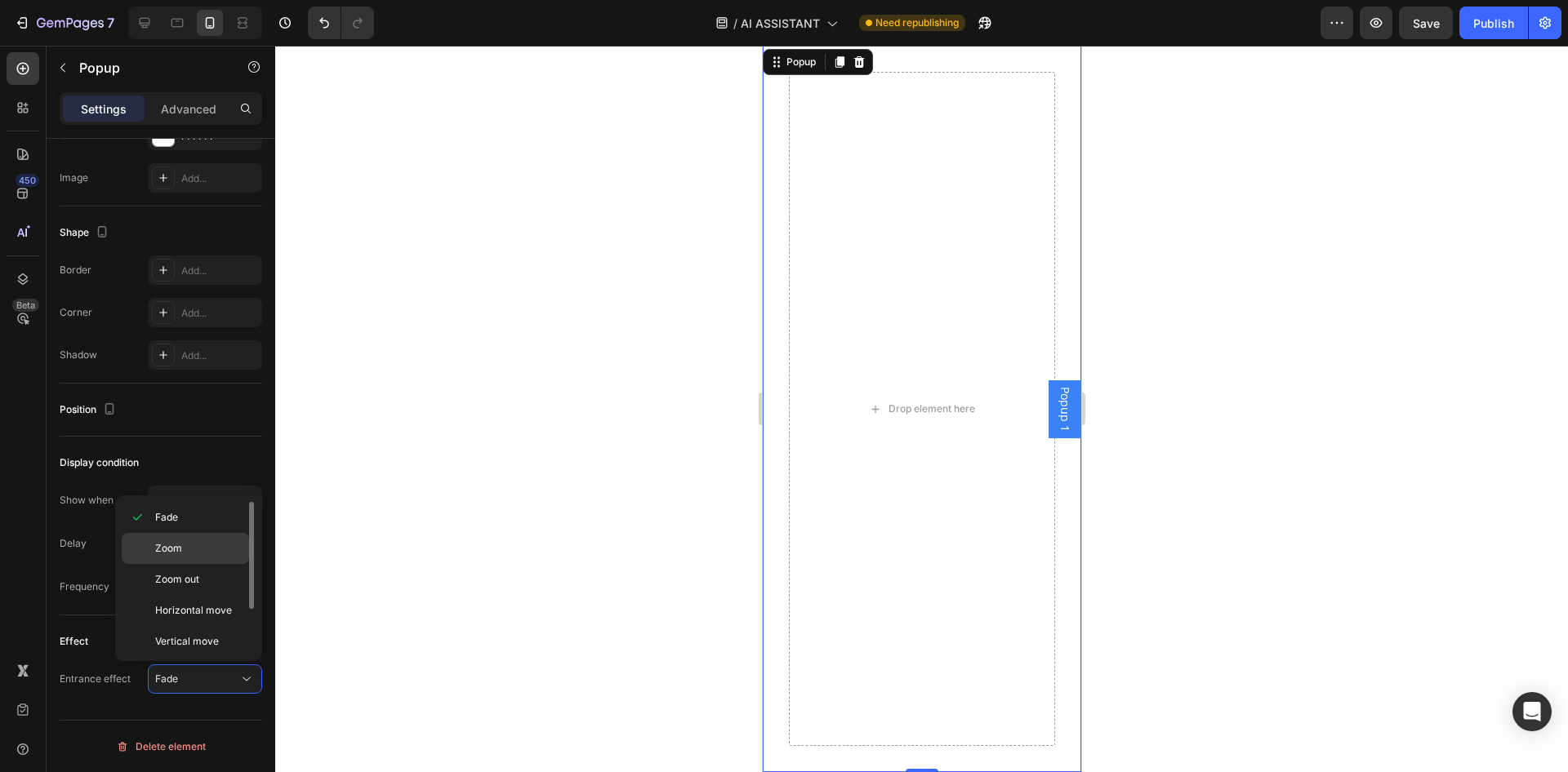
click at [188, 564] on div "Zoom" at bounding box center [184, 580] width 127 height 31
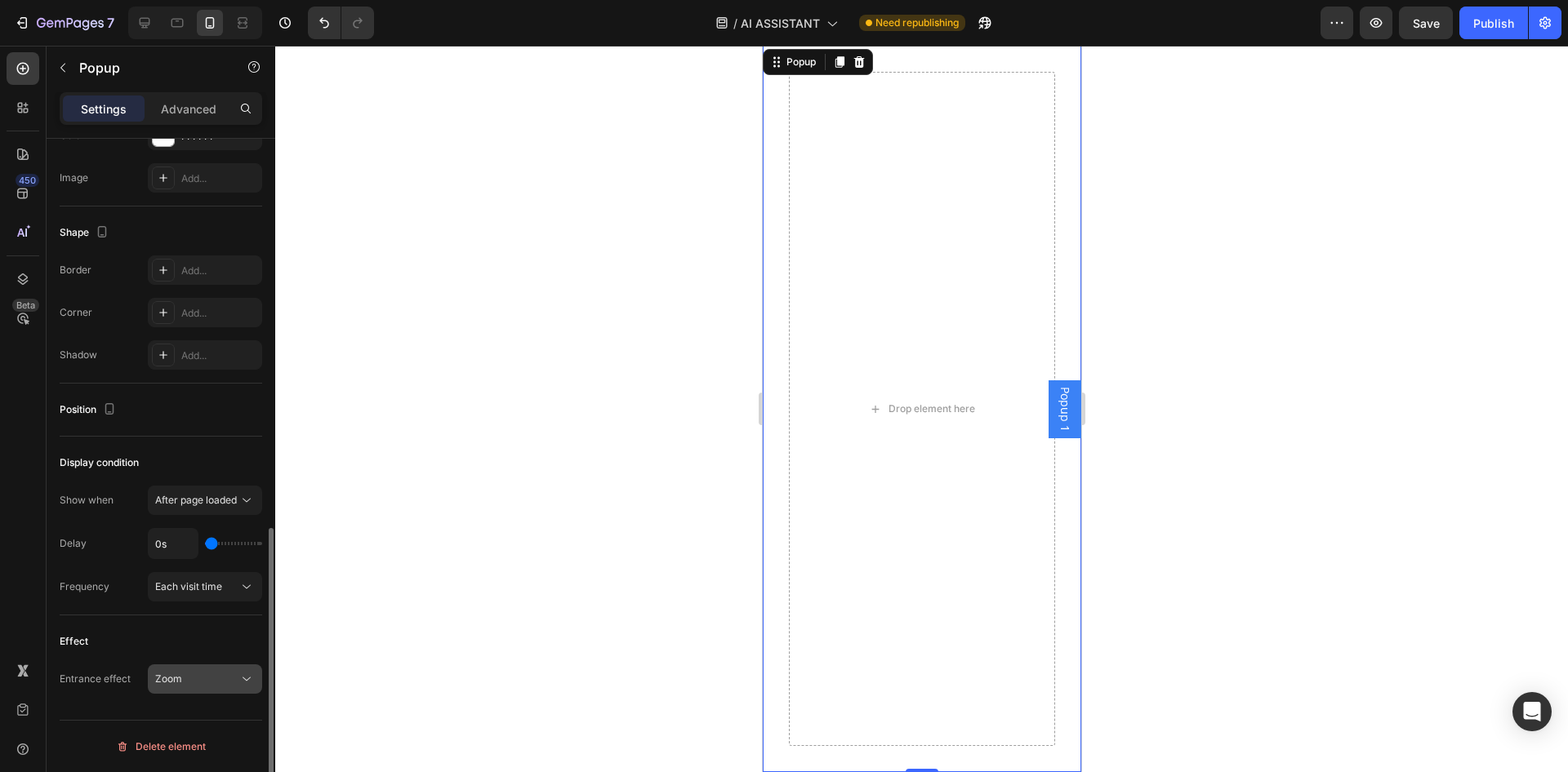
click at [197, 669] on button "Zoom" at bounding box center [205, 679] width 114 height 29
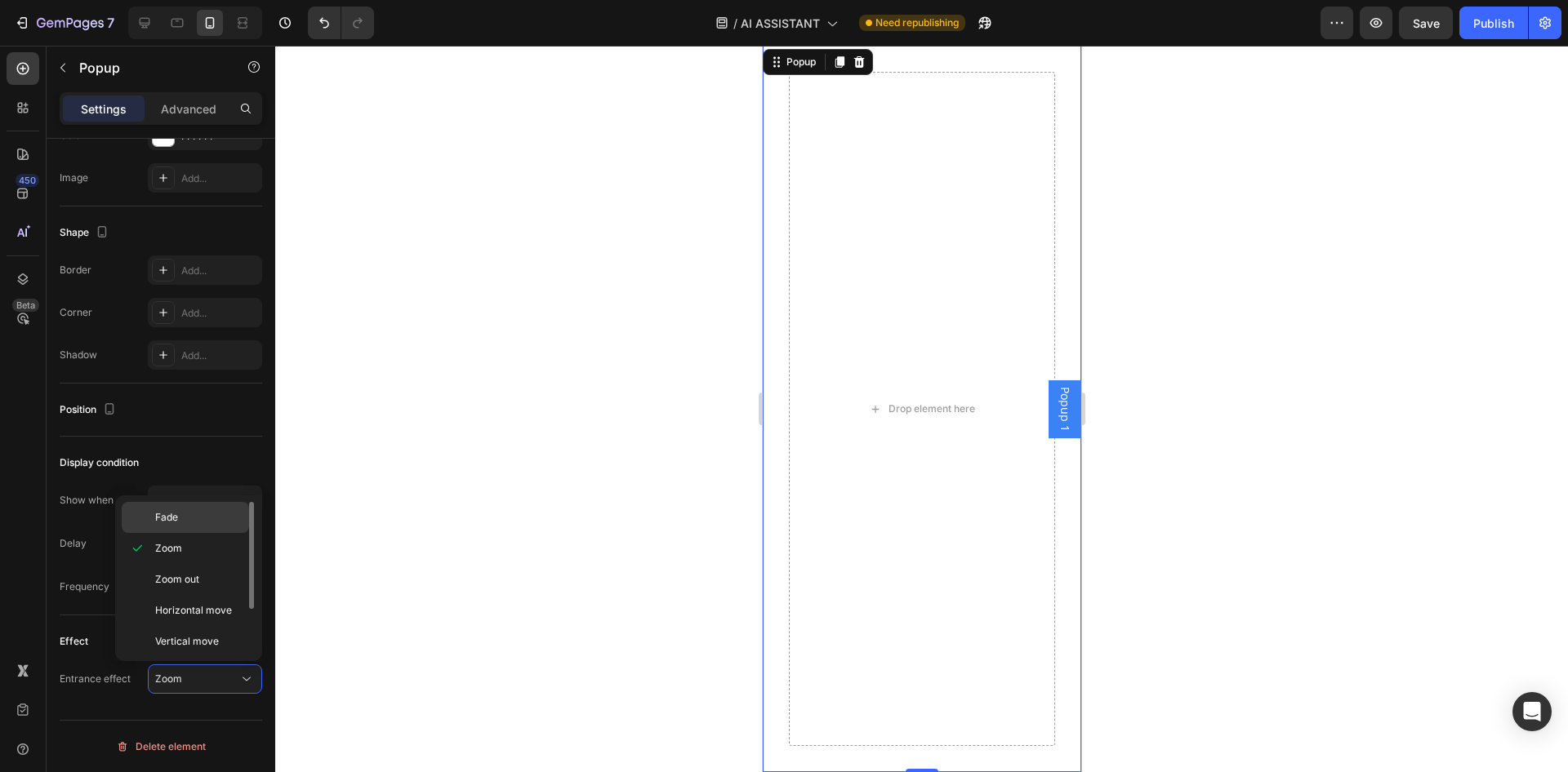
click at [188, 523] on p "Fade" at bounding box center [198, 517] width 86 height 15
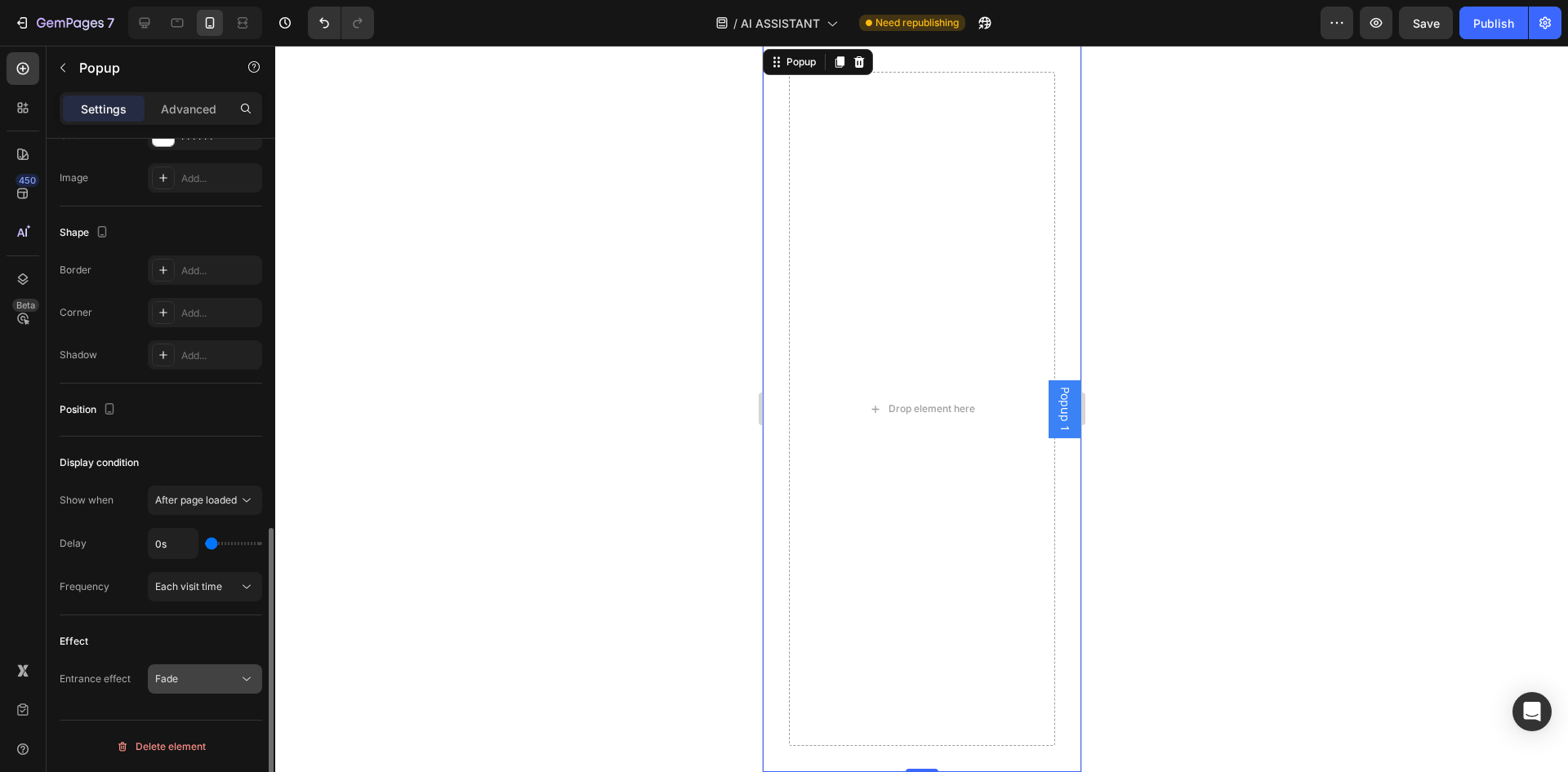
click at [188, 668] on button "Fade" at bounding box center [205, 679] width 114 height 29
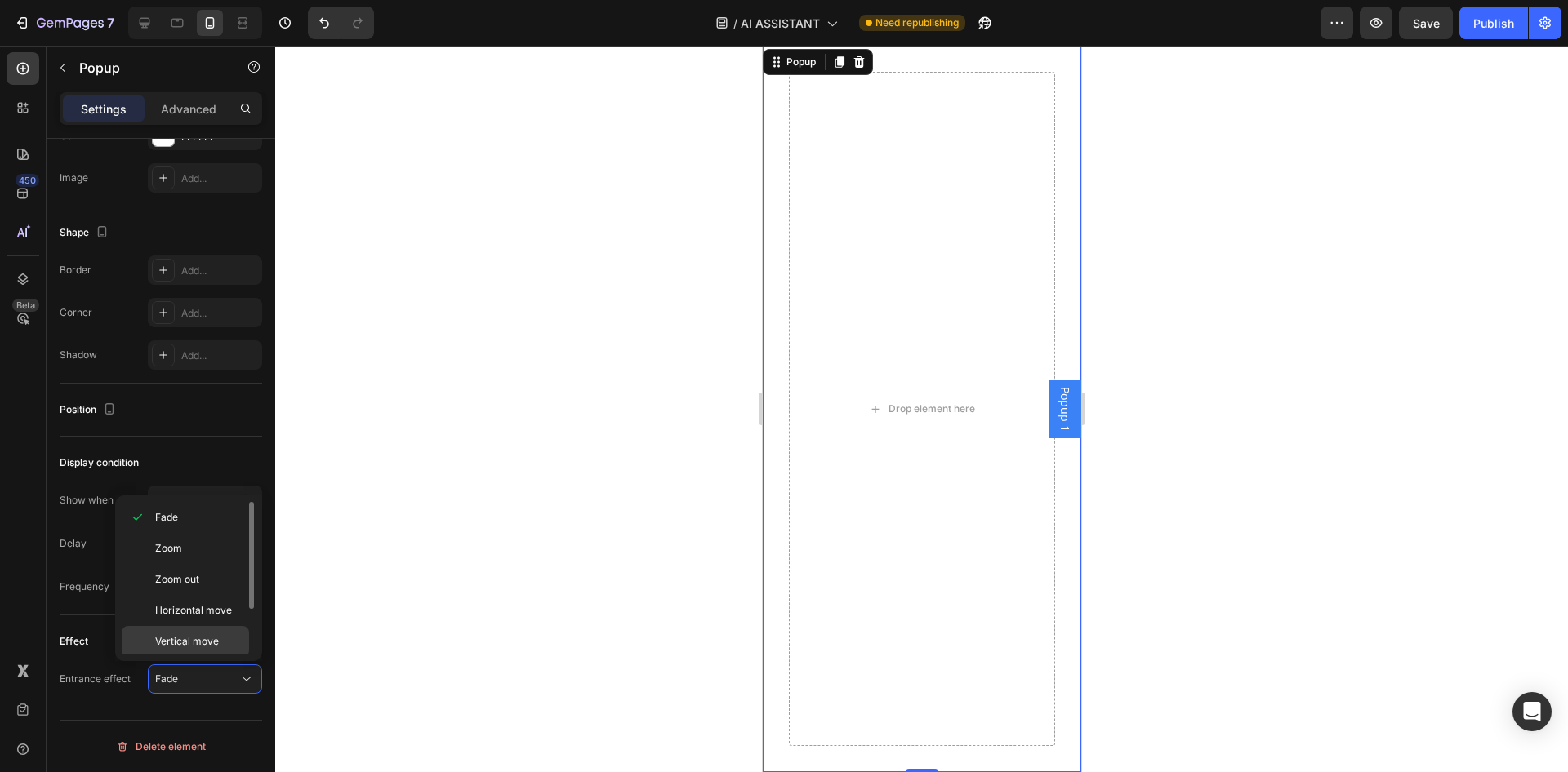
click at [188, 647] on span "Vertical move" at bounding box center [187, 641] width 64 height 15
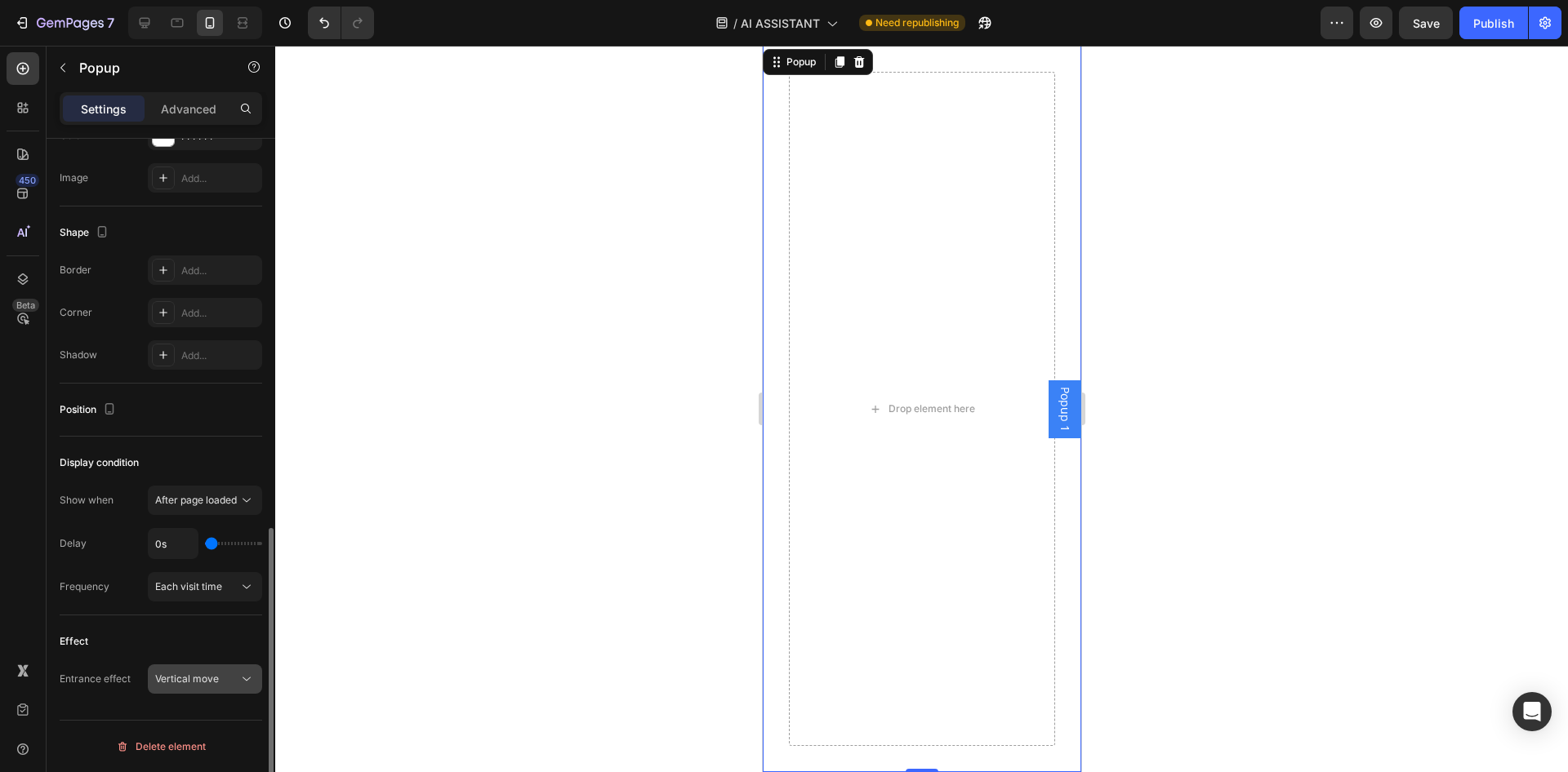
click at [189, 674] on span "Vertical move" at bounding box center [187, 679] width 64 height 15
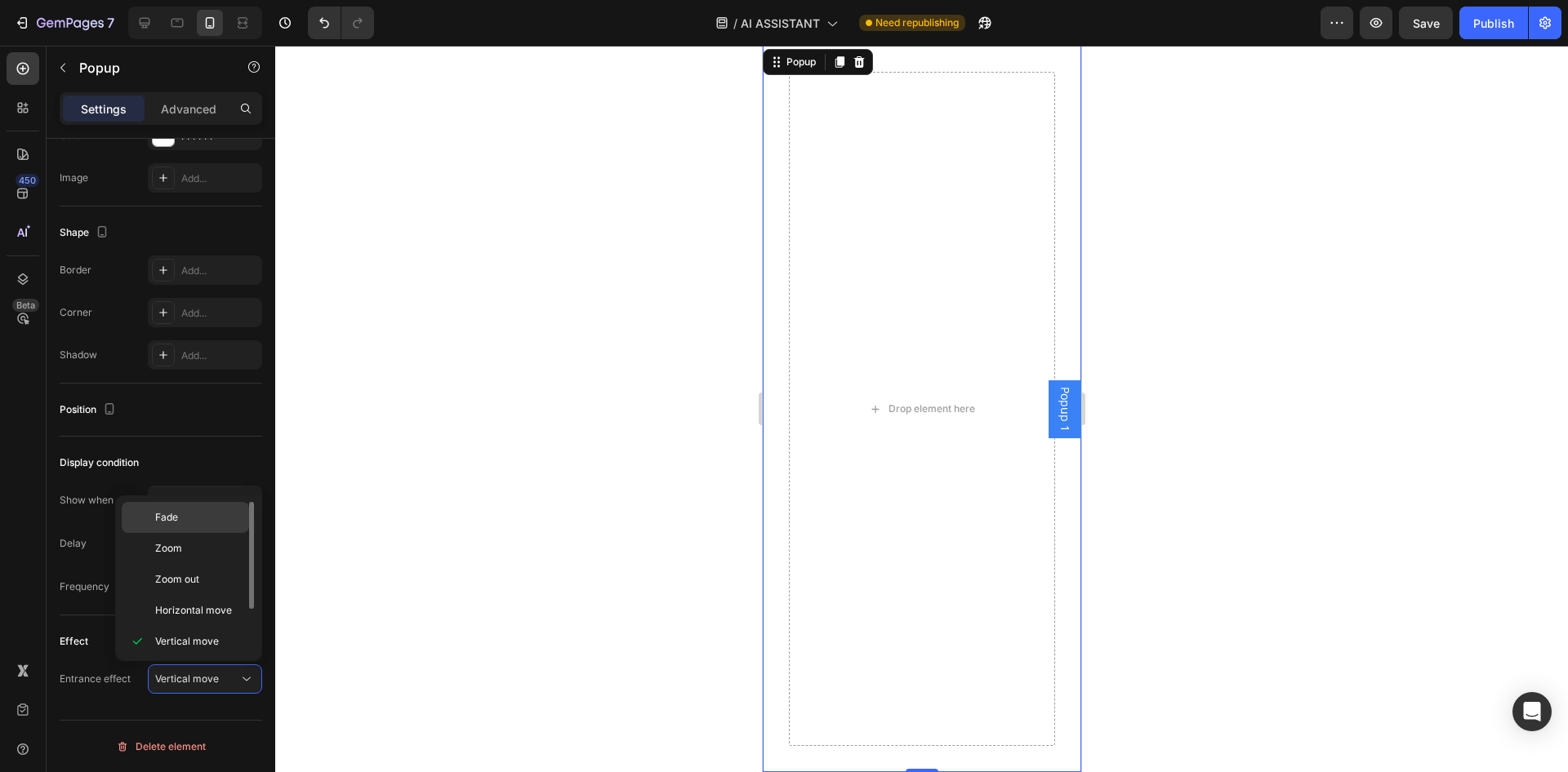
click at [187, 518] on p "Fade" at bounding box center [198, 517] width 86 height 15
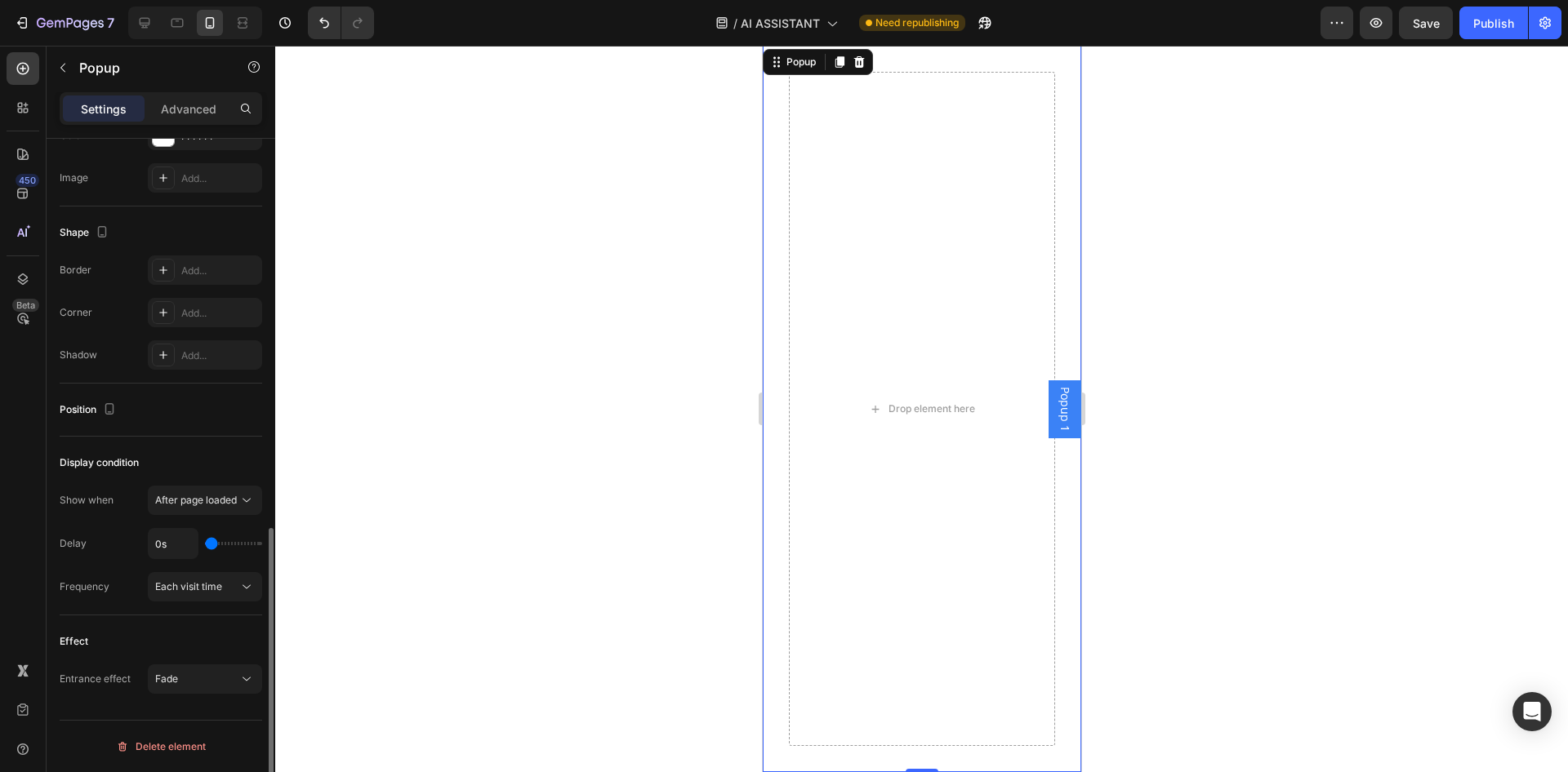
click at [195, 457] on div "Display condition" at bounding box center [160, 463] width 203 height 26
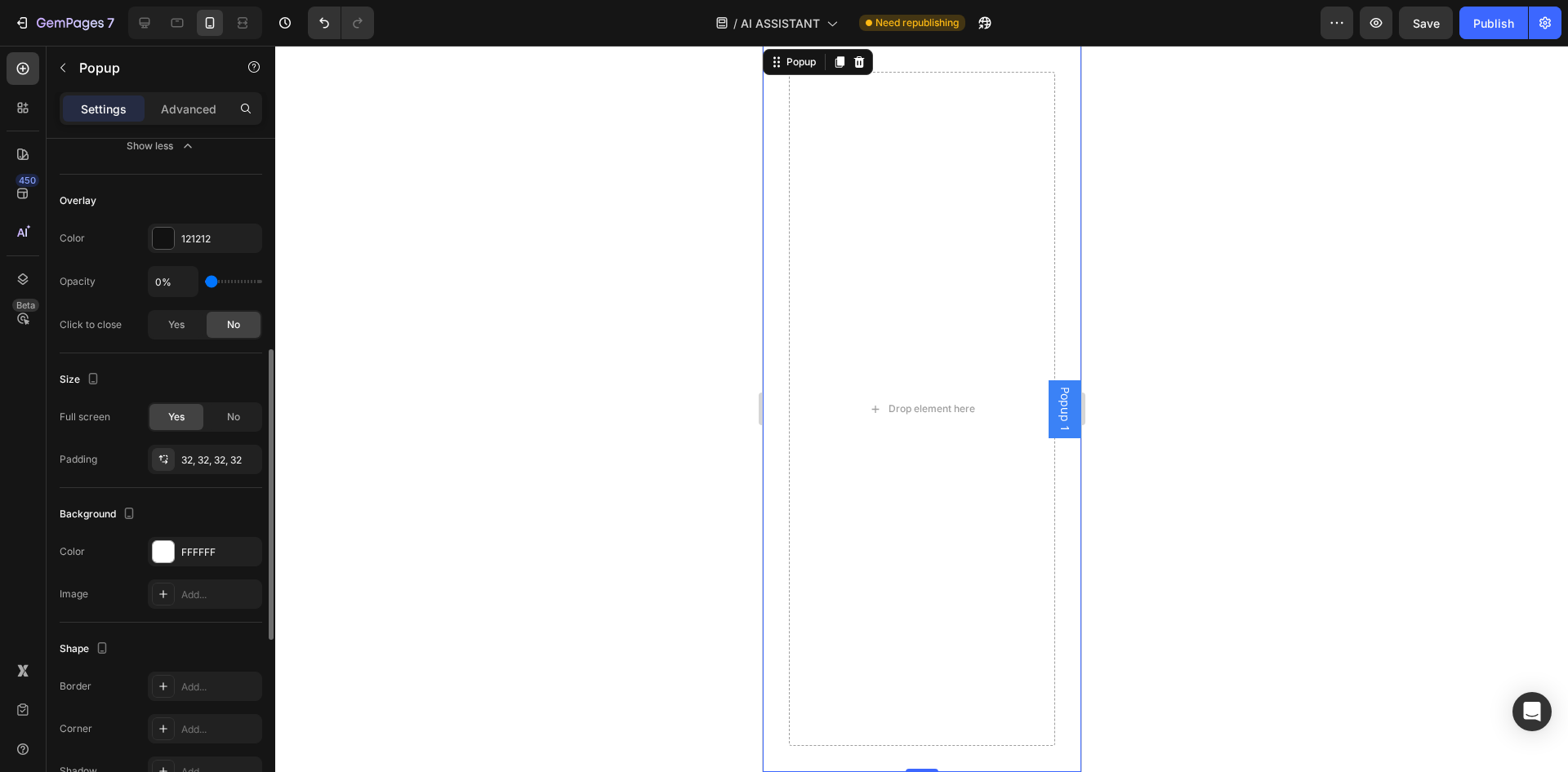
scroll to position [410, 0]
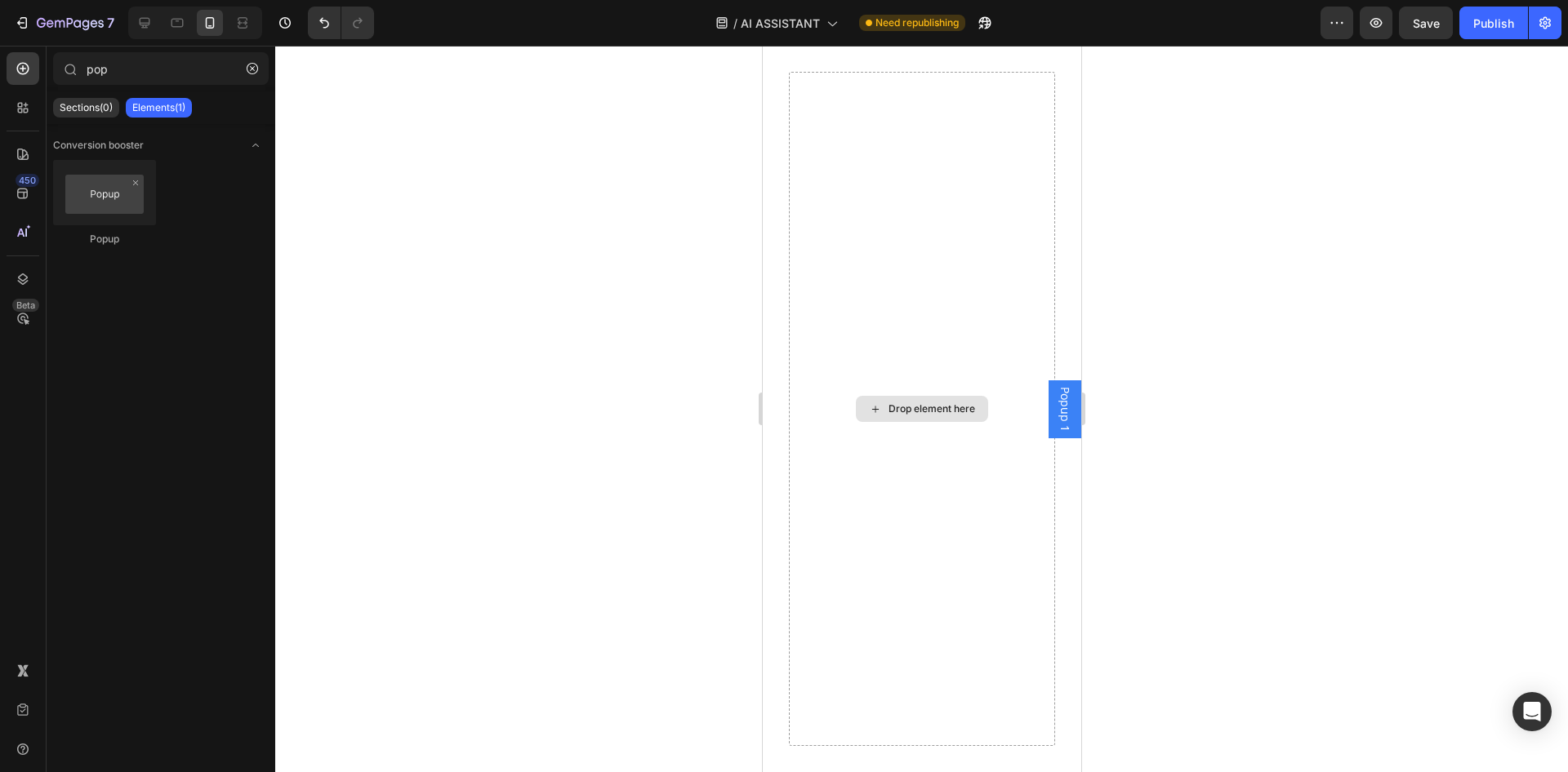
click at [892, 402] on div "Drop element here" at bounding box center [931, 408] width 86 height 13
click at [864, 369] on div "Drop element here" at bounding box center [921, 408] width 266 height 674
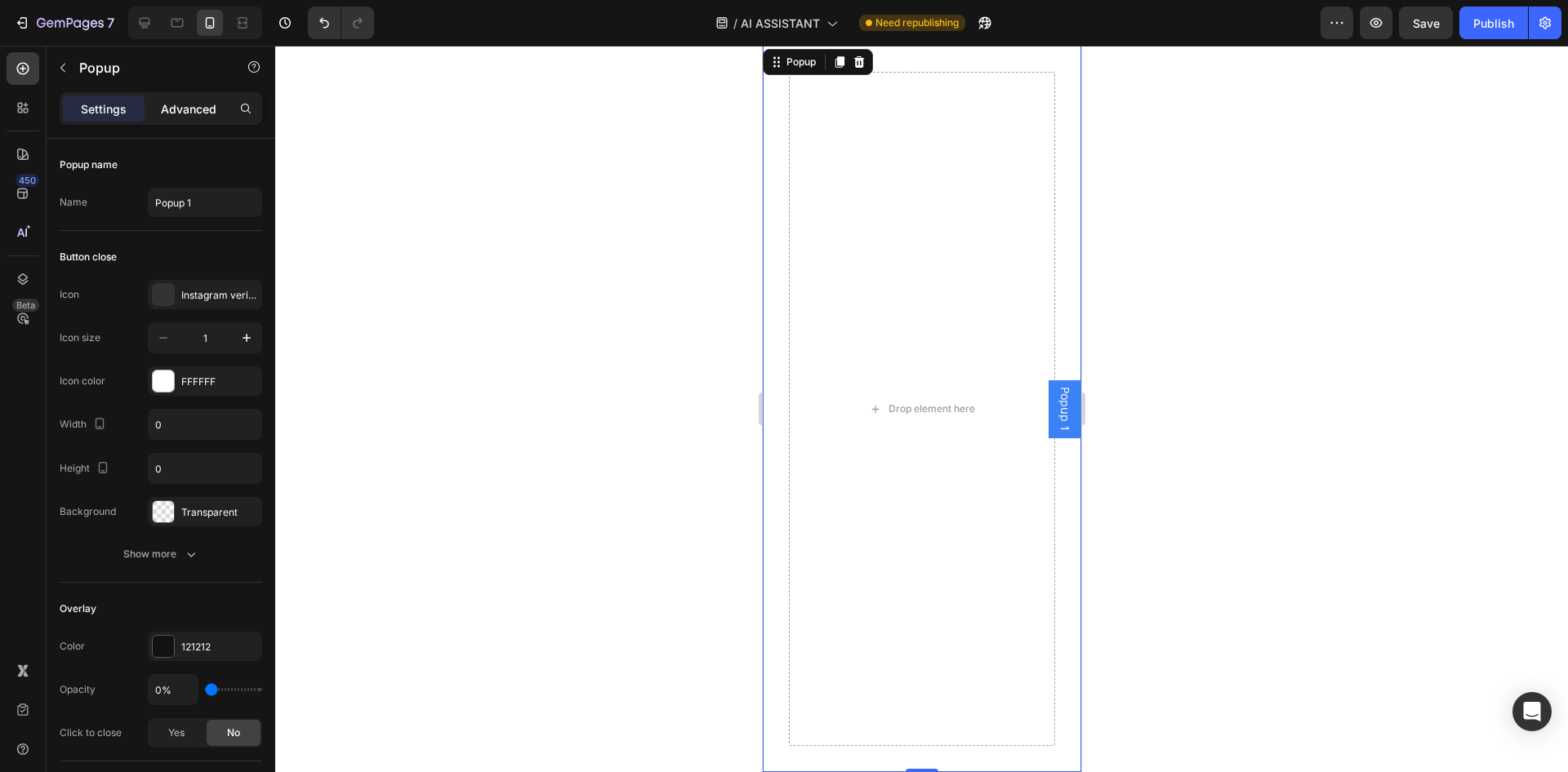
click at [186, 119] on div "Advanced" at bounding box center [188, 108] width 82 height 26
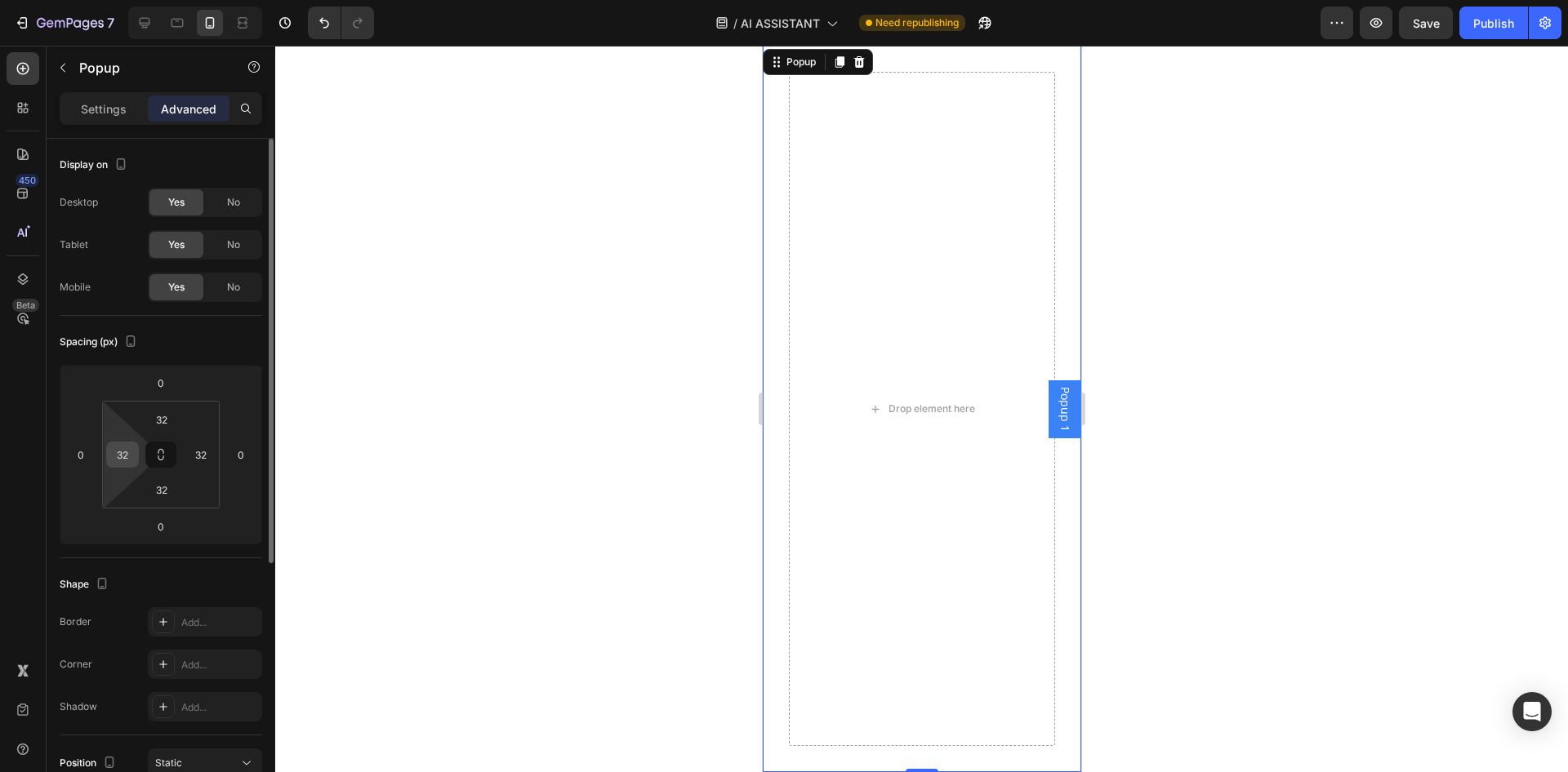
click at [126, 450] on input "32" at bounding box center [122, 454] width 24 height 24
type input "0"
click at [205, 456] on input "32" at bounding box center [200, 454] width 24 height 24
type input "0"
click at [159, 492] on input "32" at bounding box center [162, 489] width 33 height 24
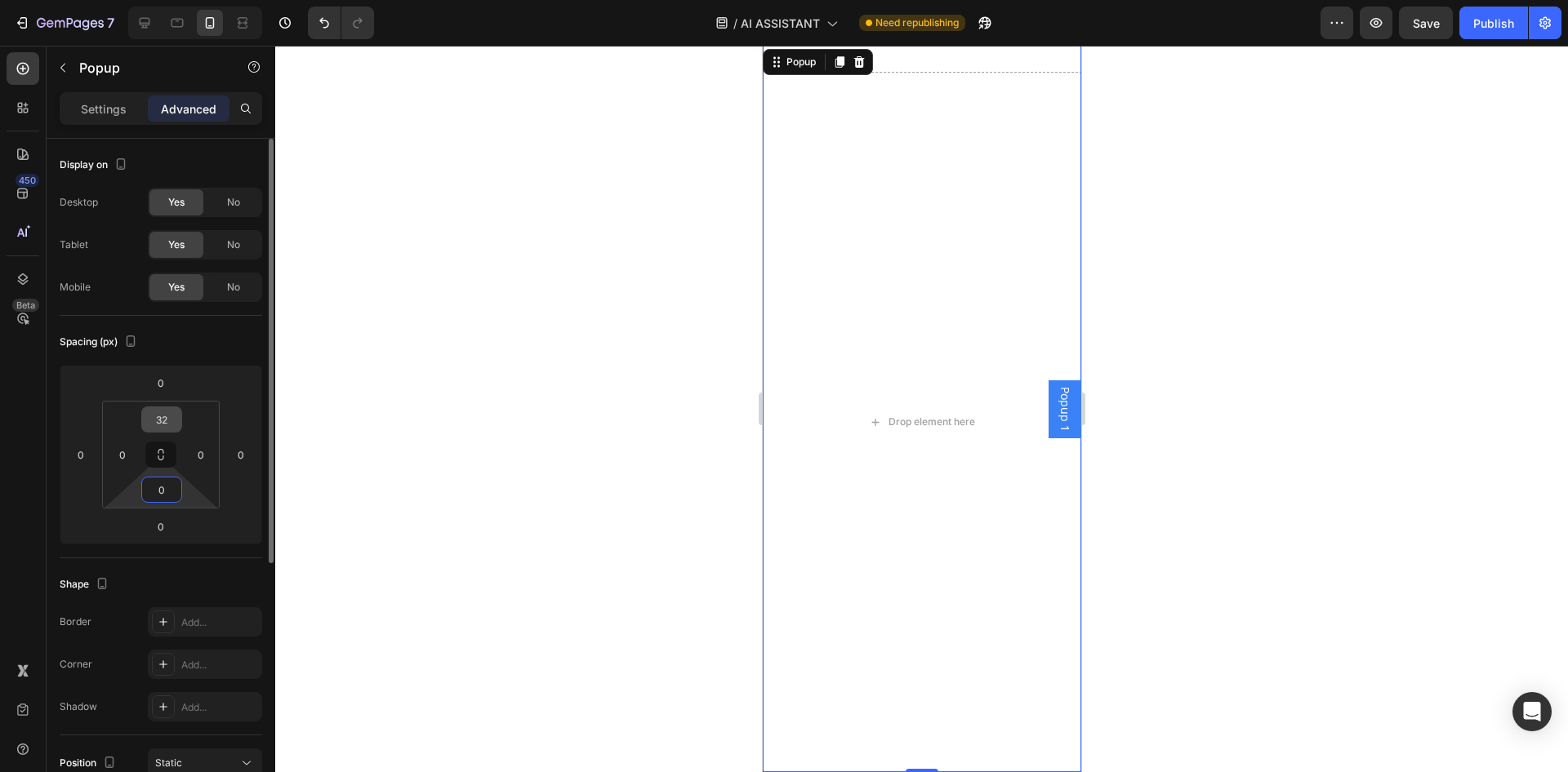
type input "0"
click at [167, 414] on input "32" at bounding box center [162, 419] width 33 height 24
type input "0"
click at [132, 451] on input "0" at bounding box center [122, 454] width 24 height 24
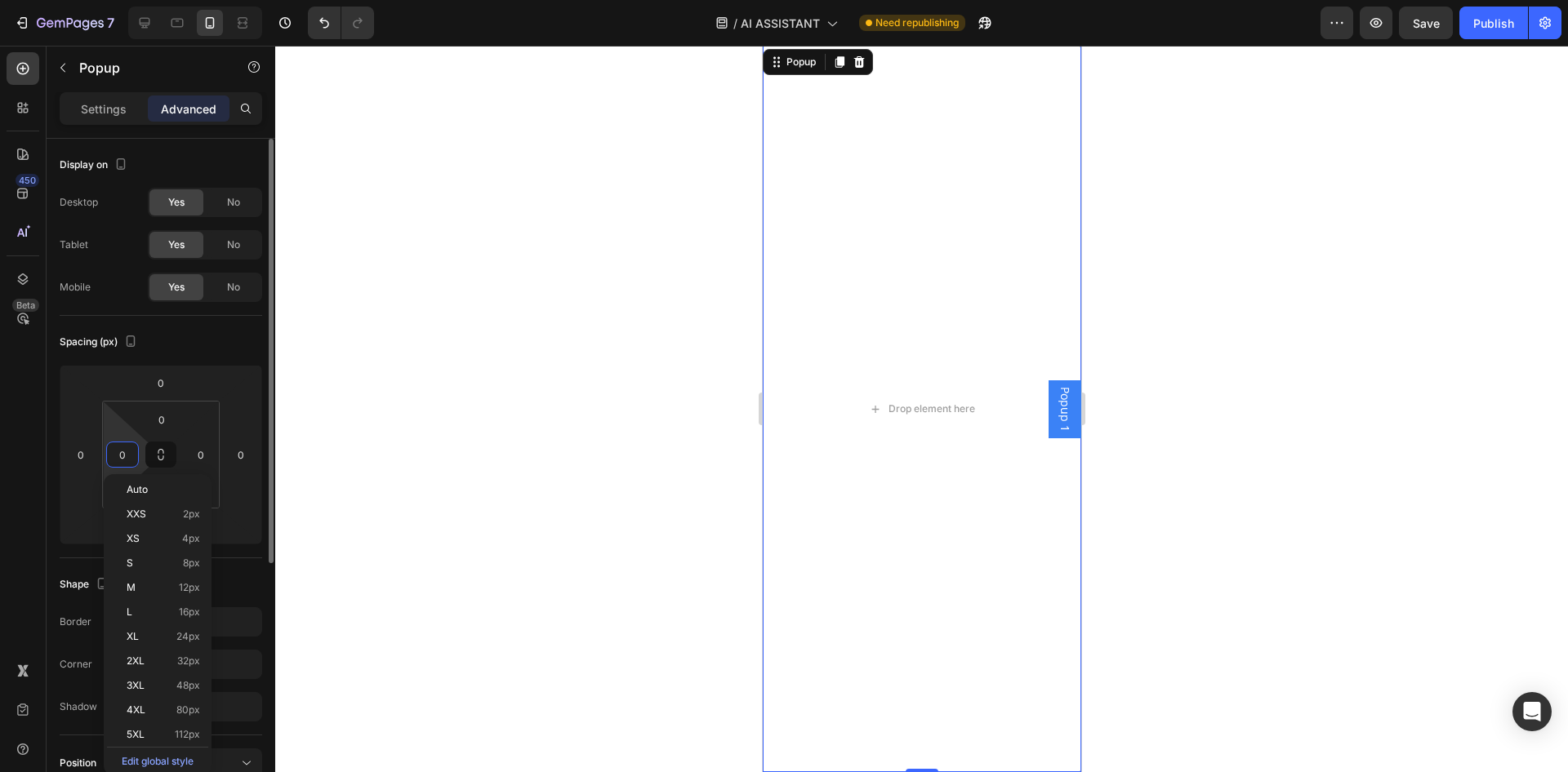
click at [132, 451] on input "0" at bounding box center [122, 454] width 24 height 24
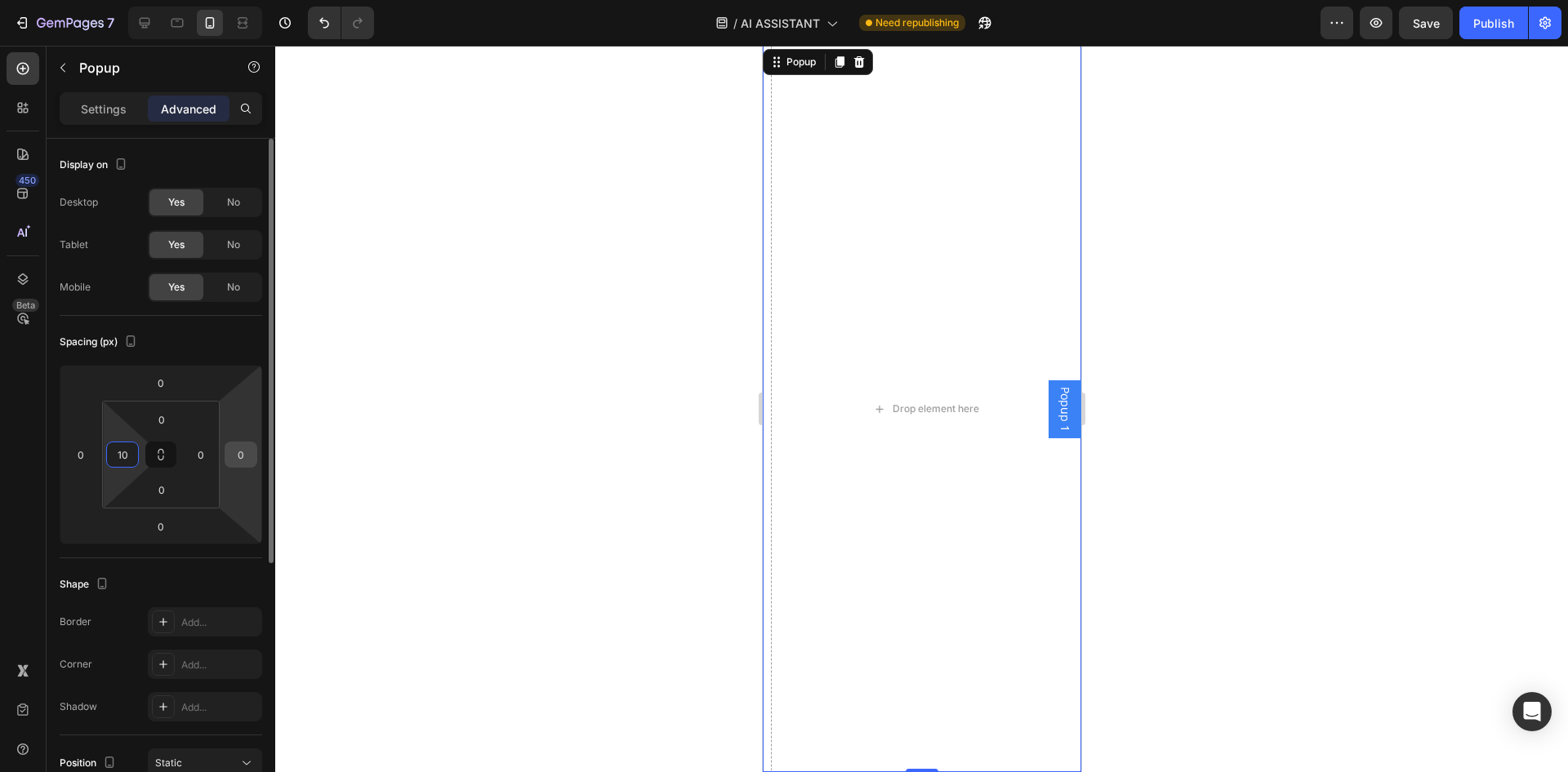
type input "10"
click at [243, 449] on input "0" at bounding box center [241, 454] width 24 height 24
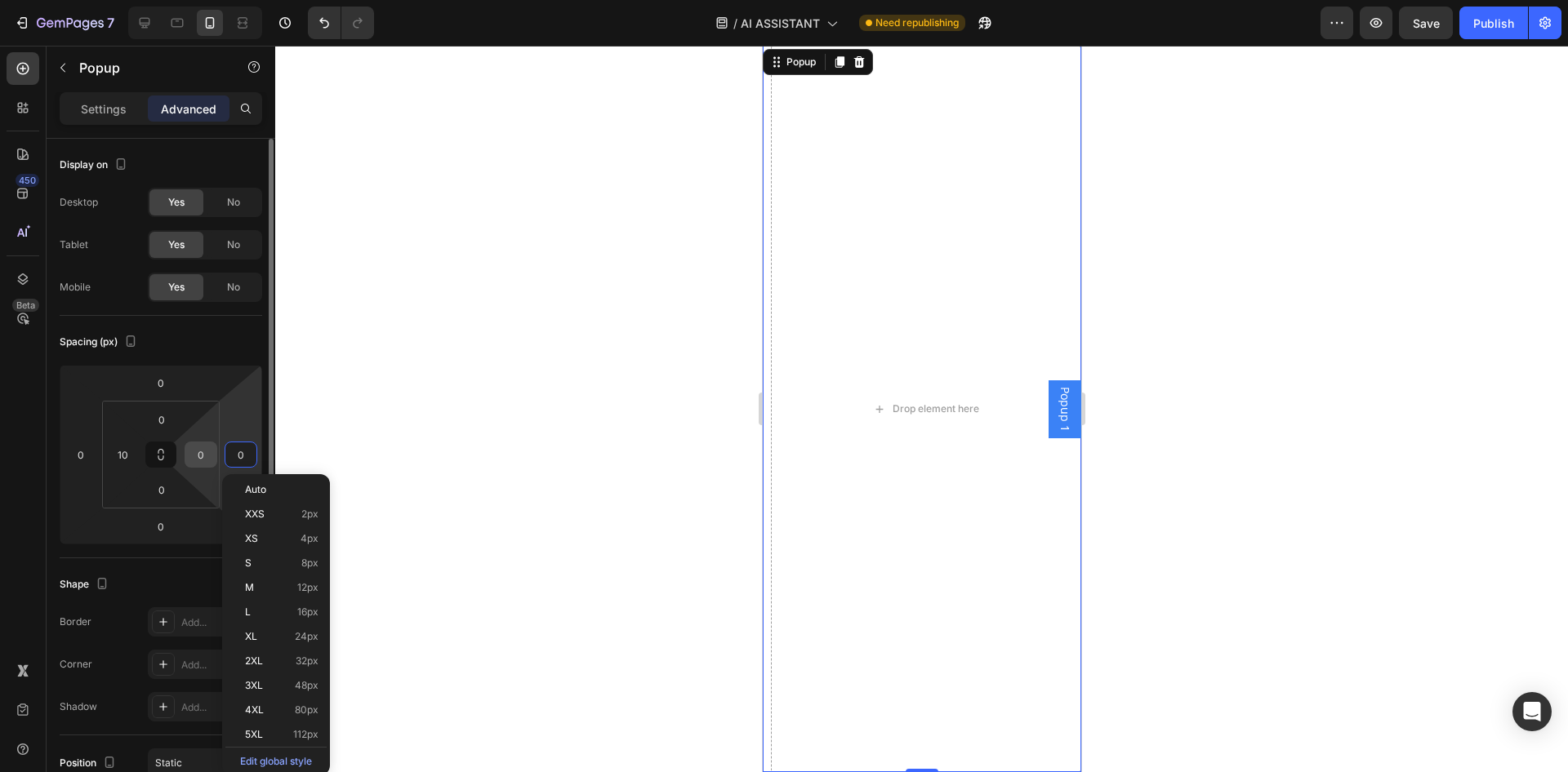
click at [202, 451] on input "0" at bounding box center [200, 454] width 24 height 24
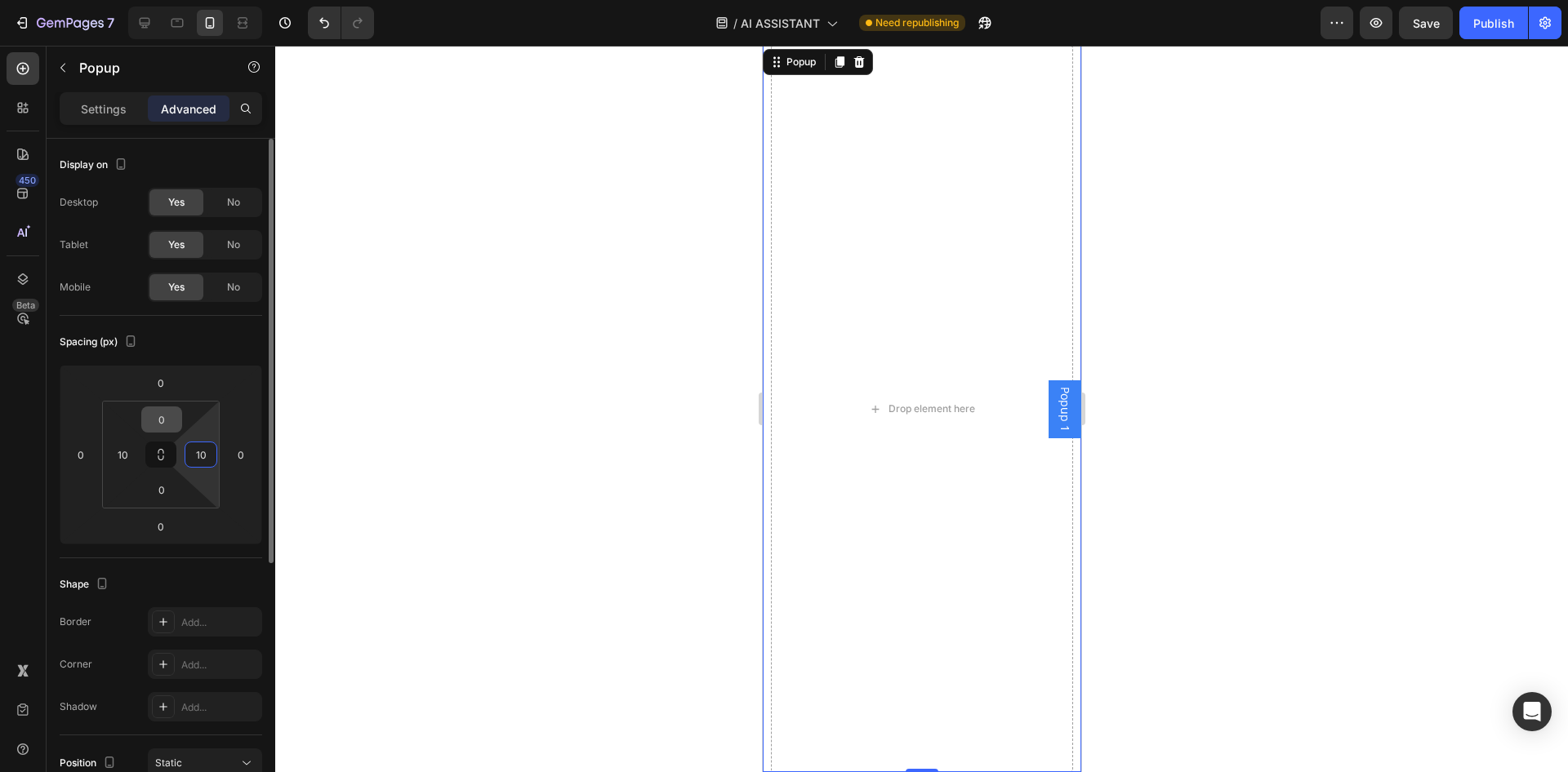
type input "10"
click at [172, 419] on input "0" at bounding box center [162, 419] width 33 height 24
type input "10"
drag, startPoint x: 1111, startPoint y: 271, endPoint x: 318, endPoint y: 240, distance: 793.6
click at [1111, 271] on div at bounding box center [922, 408] width 1292 height 726
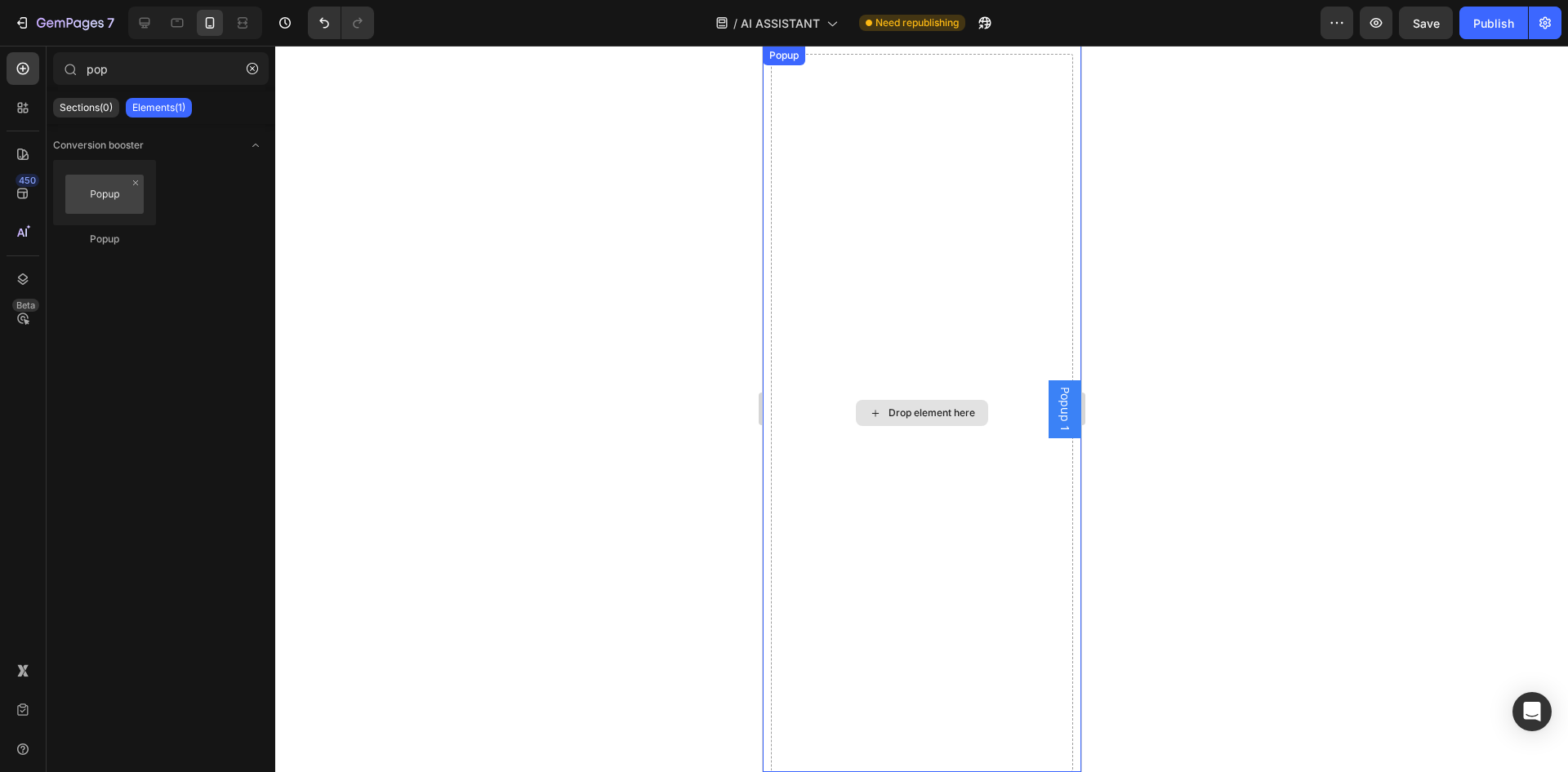
click at [1064, 412] on span "Popup 1" at bounding box center [1063, 409] width 16 height 45
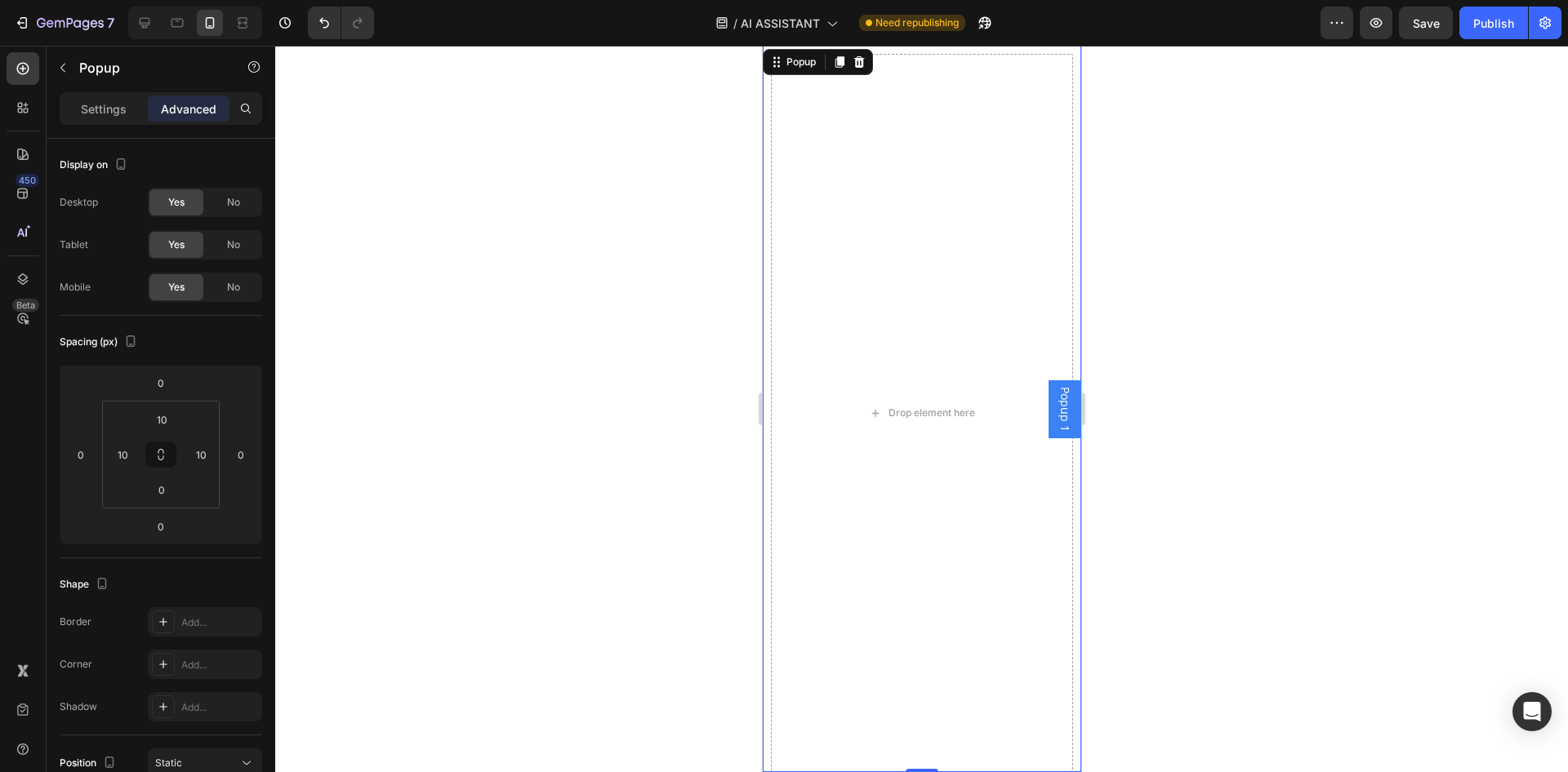
click at [1064, 415] on span "Popup 1" at bounding box center [1063, 409] width 16 height 45
click at [1068, 54] on div "Drop element here" at bounding box center [921, 413] width 302 height 719
click at [1065, 56] on div "Drop element here" at bounding box center [921, 413] width 302 height 719
click at [1074, 54] on div "Drop element here" at bounding box center [921, 408] width 318 height 726
click at [950, 173] on div "Drop element here" at bounding box center [921, 413] width 302 height 719
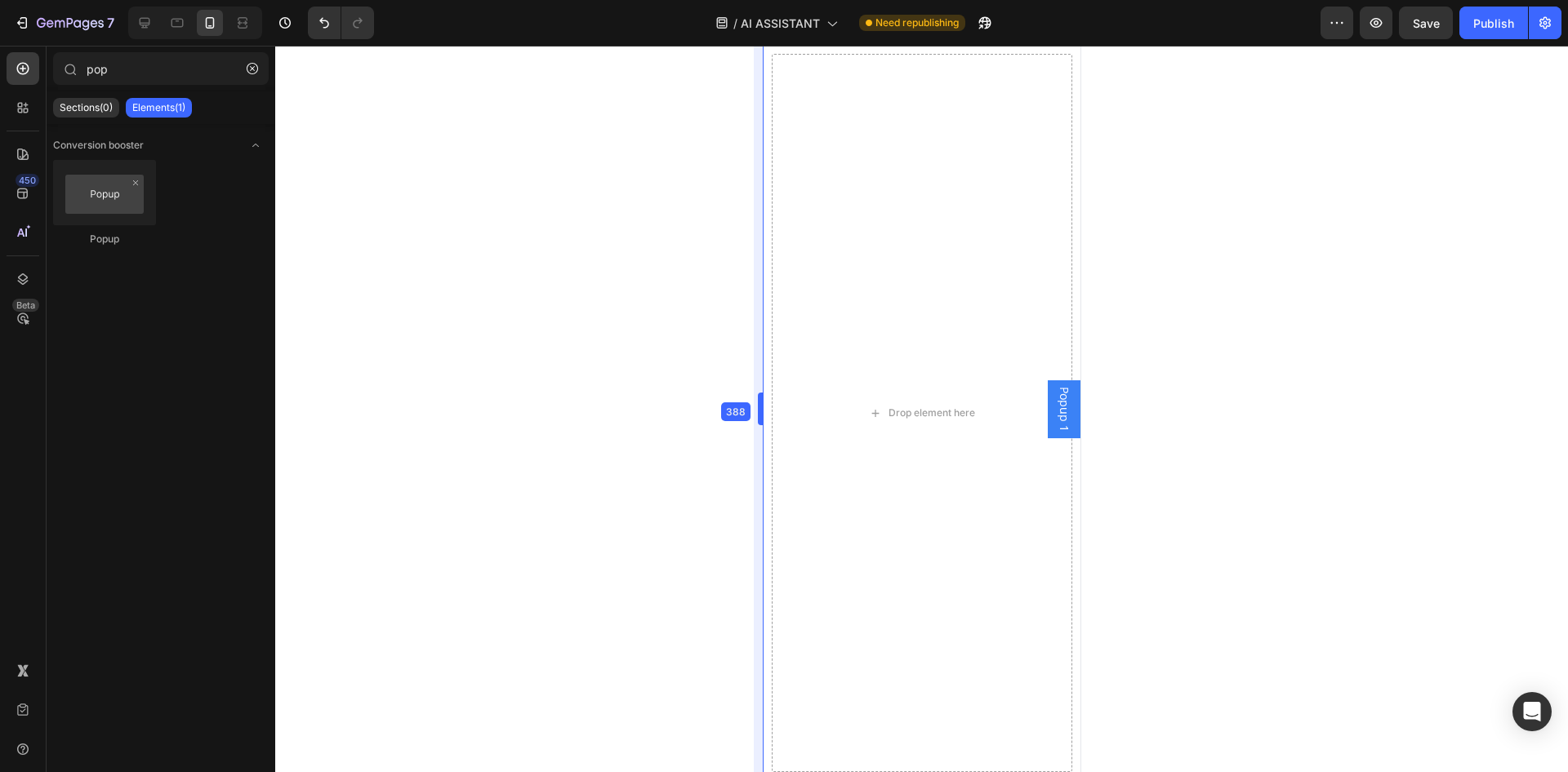
click at [757, 0] on body "7 Version history / AI ASSISTANT Need republishing Preview Save Publish 450 Bet…" at bounding box center [784, 0] width 1568 height 0
click at [251, 67] on icon "button" at bounding box center [252, 69] width 12 height 12
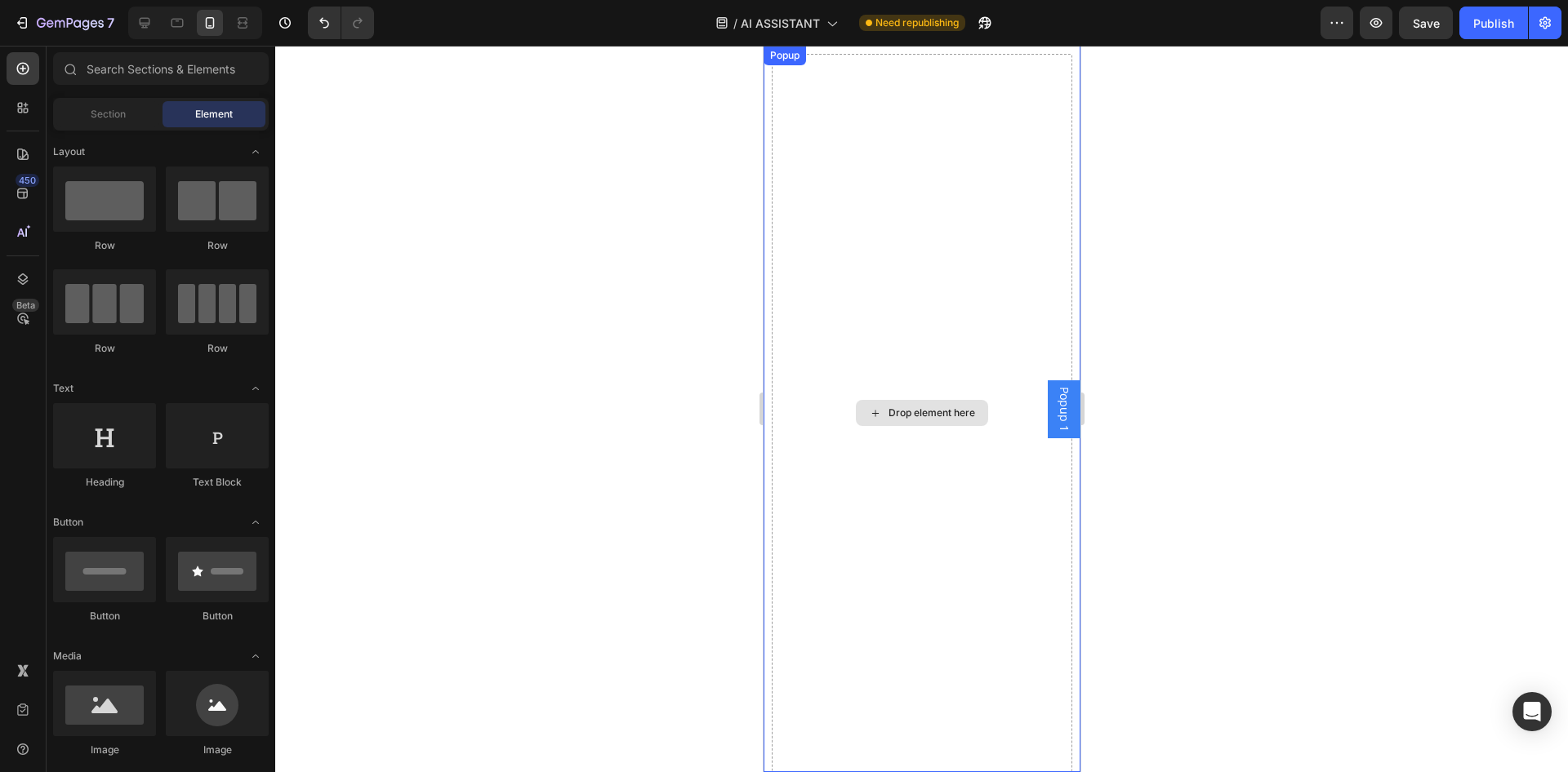
click at [879, 216] on div "Drop element here" at bounding box center [922, 413] width 301 height 719
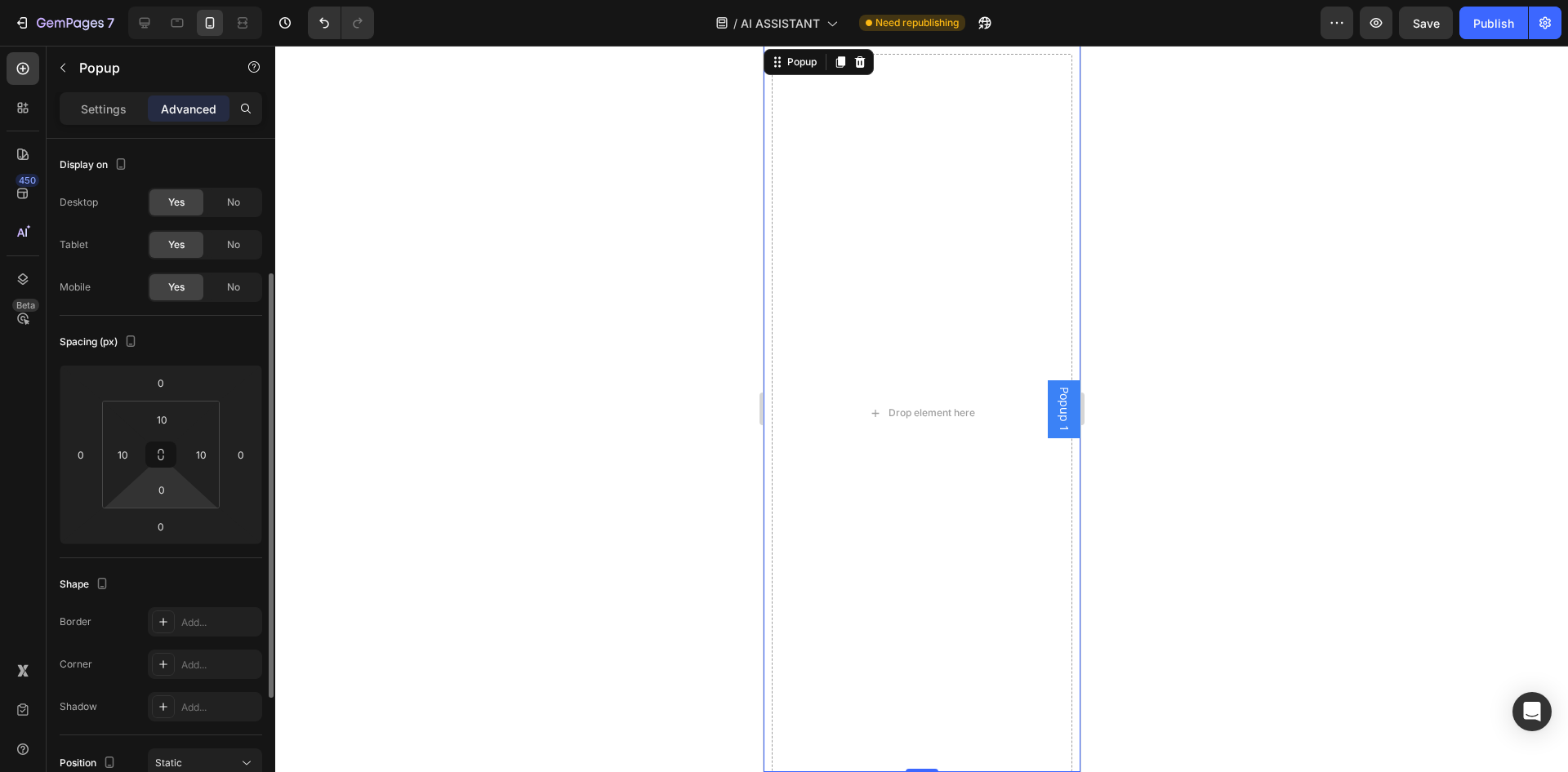
scroll to position [167, 0]
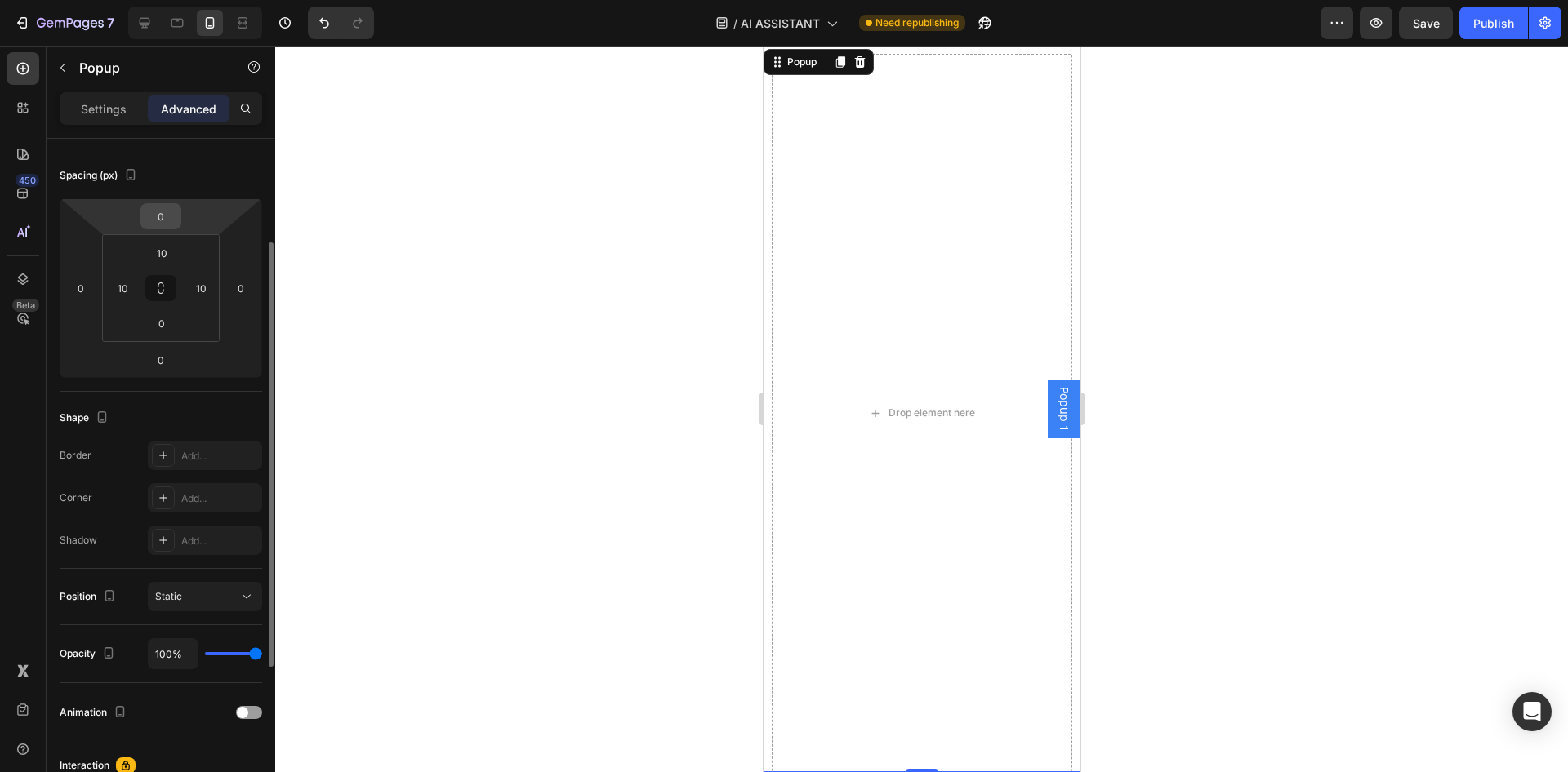
click at [163, 207] on input "0" at bounding box center [161, 215] width 33 height 24
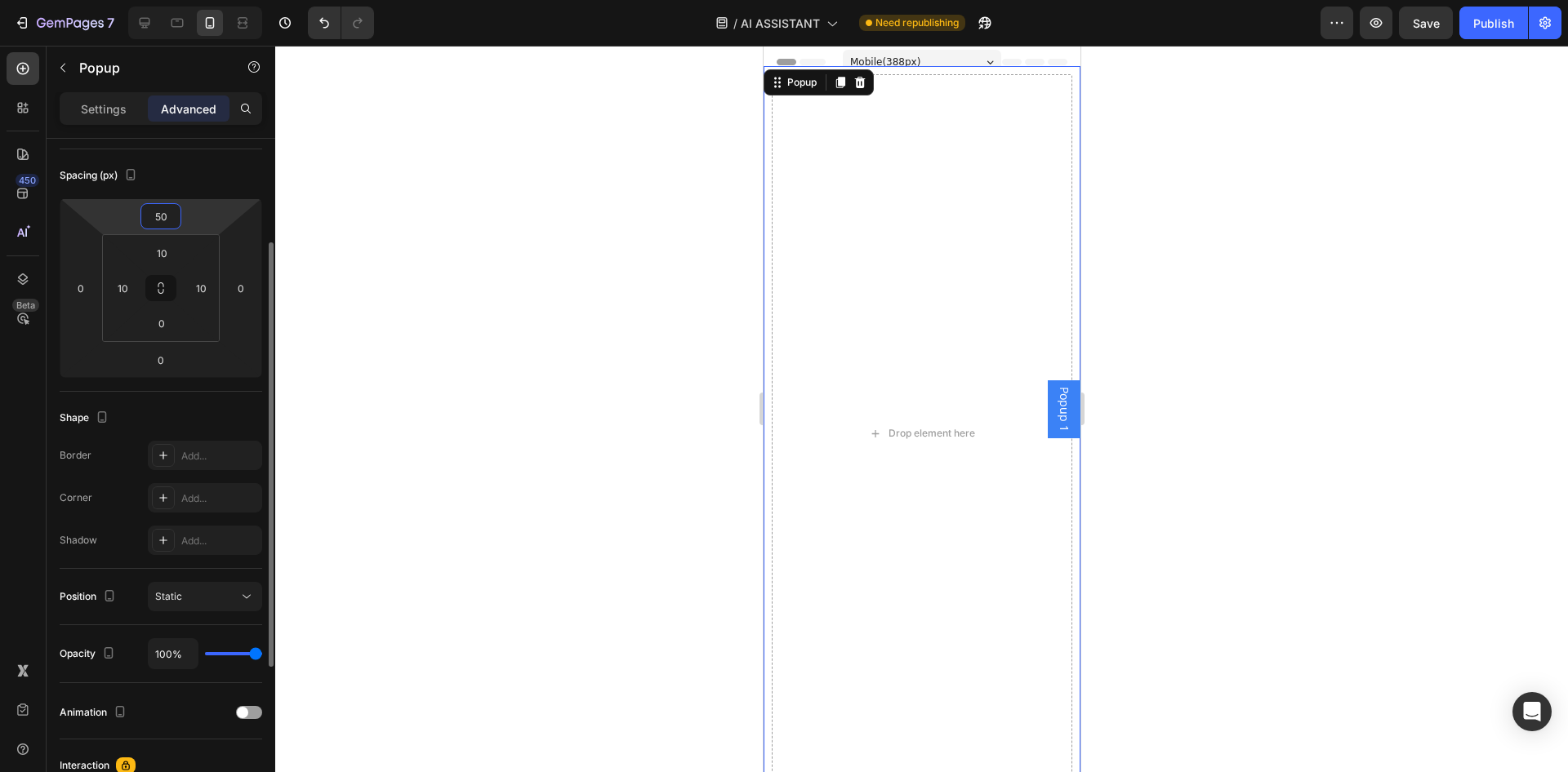
click at [157, 227] on input "50" at bounding box center [161, 215] width 33 height 24
type input "1000"
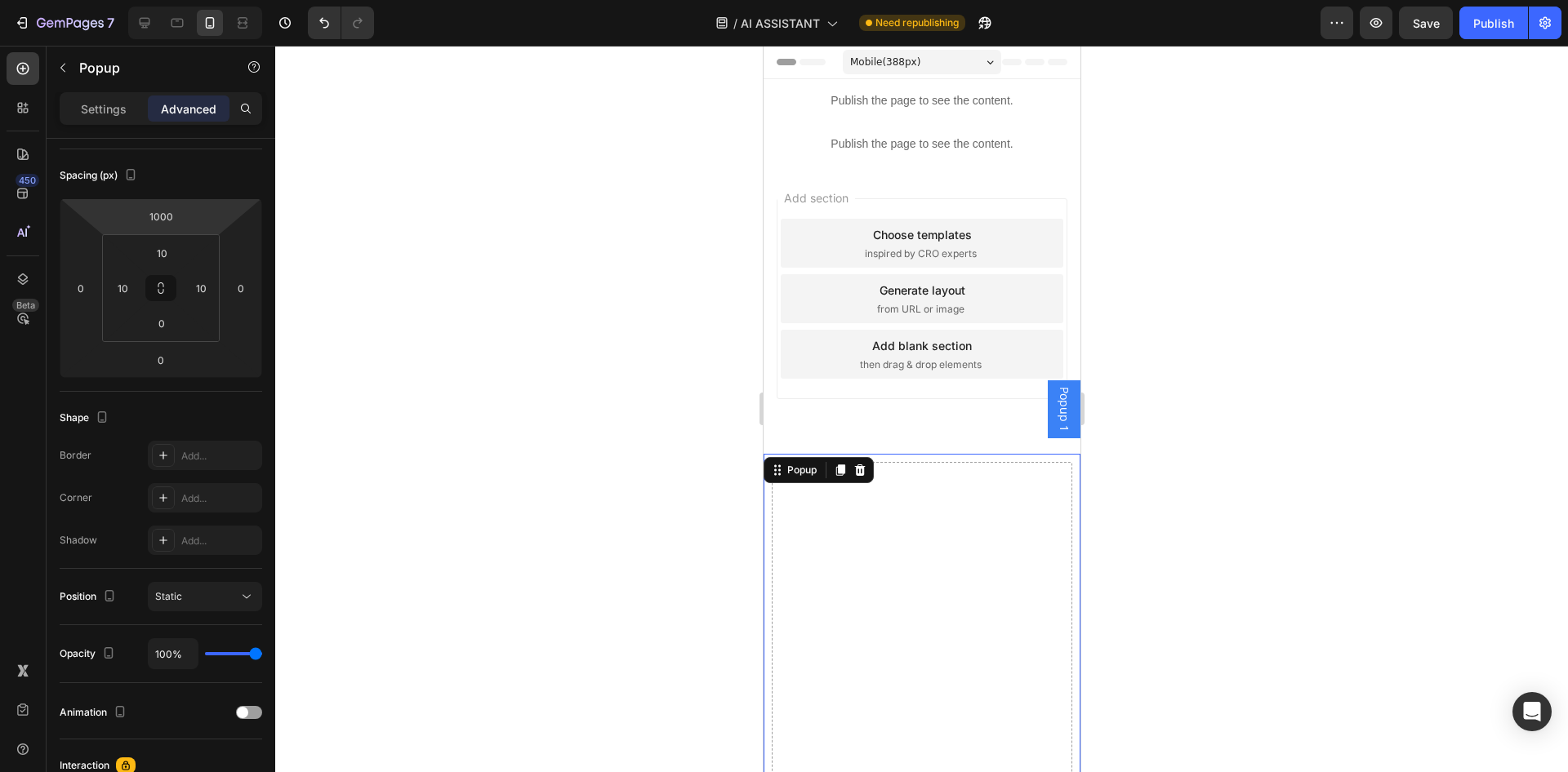
click at [652, 353] on div at bounding box center [922, 408] width 1292 height 726
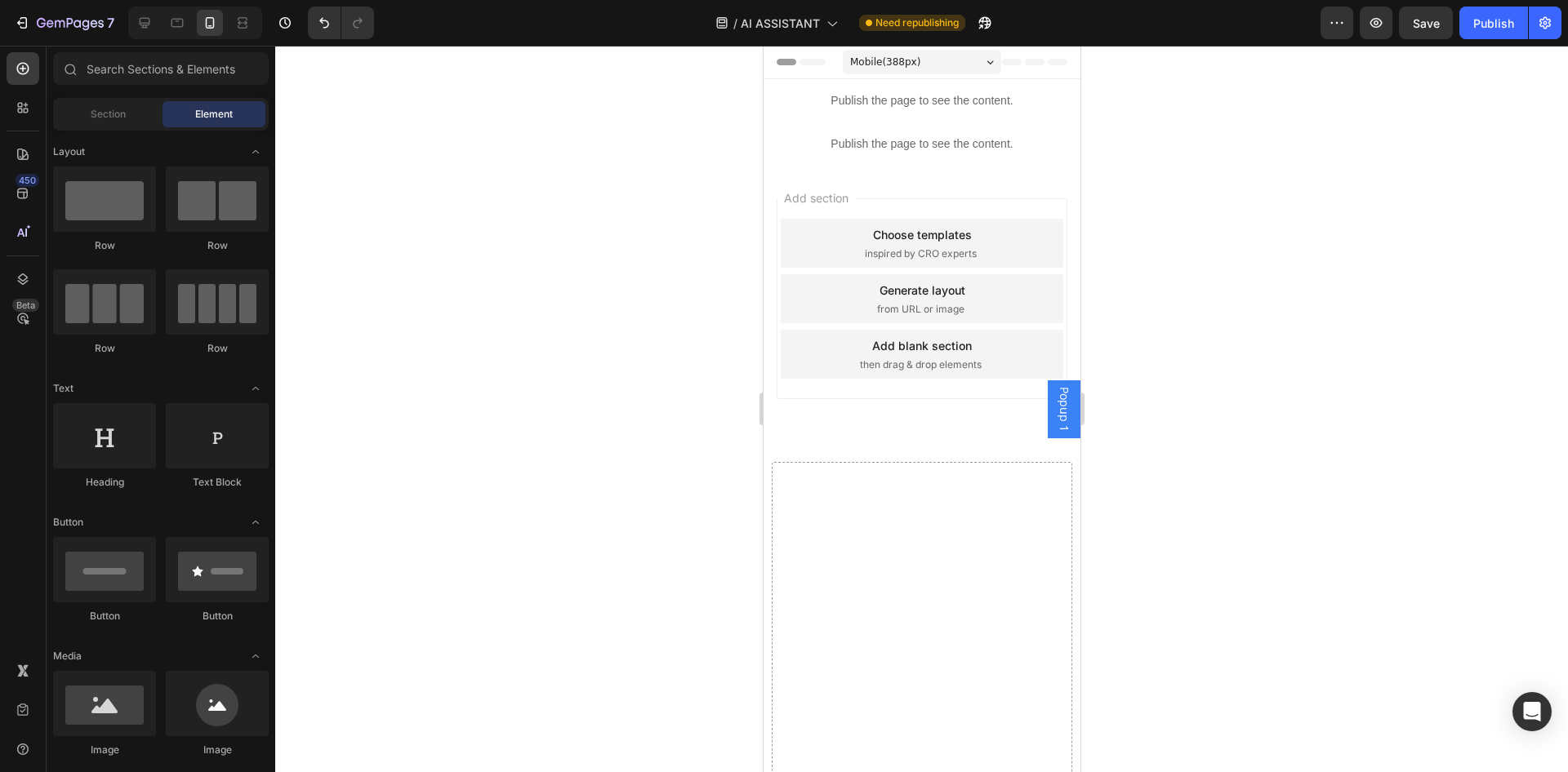
click at [905, 105] on div "Backdrop" at bounding box center [921, 408] width 317 height 726
click at [867, 104] on div "Backdrop" at bounding box center [921, 408] width 317 height 726
click at [330, 29] on icon "Undo/Redo" at bounding box center [324, 22] width 16 height 16
click at [328, 20] on icon "Undo/Redo" at bounding box center [324, 22] width 16 height 16
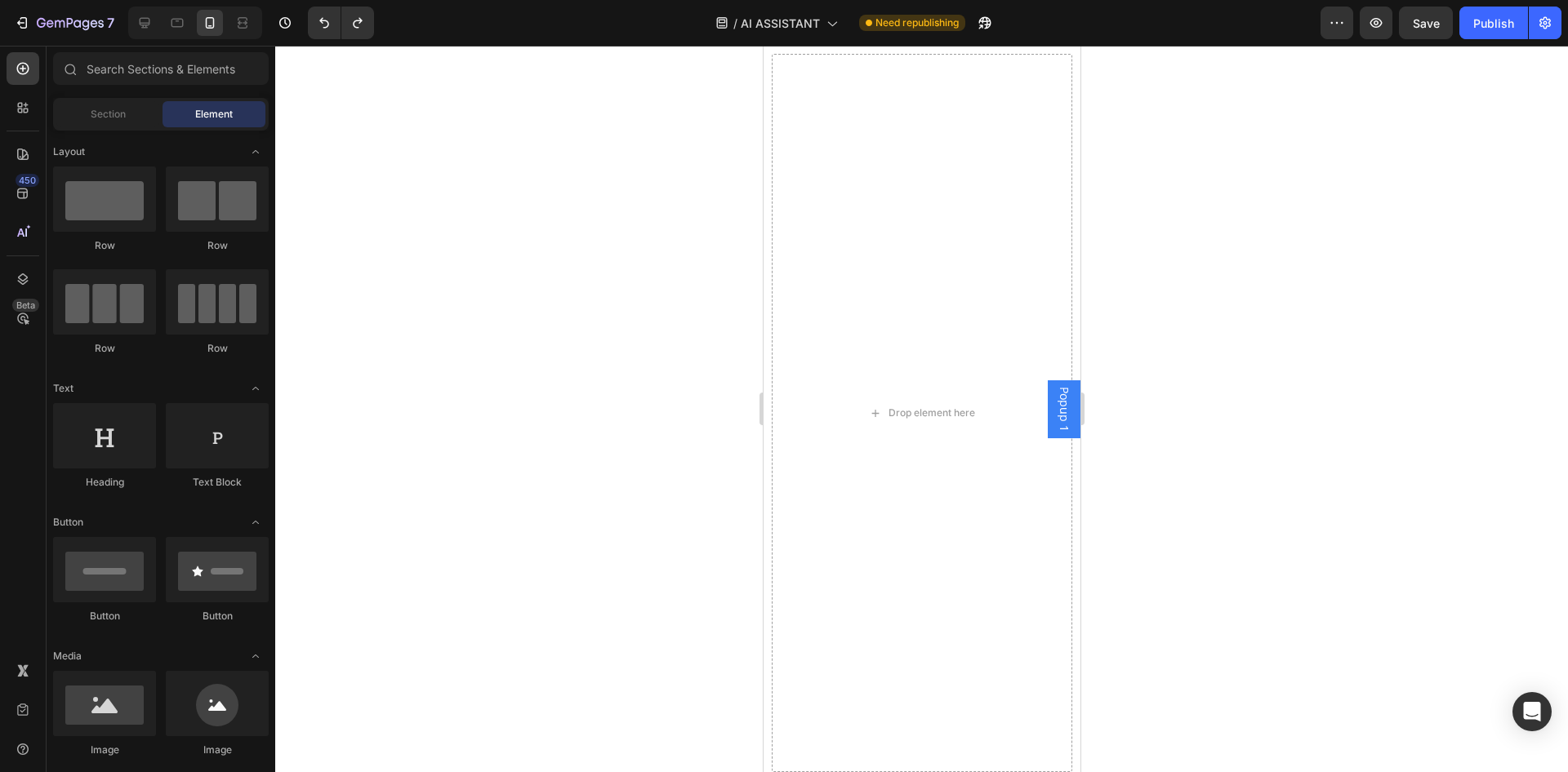
click at [842, 299] on div "Drop element here" at bounding box center [922, 413] width 301 height 719
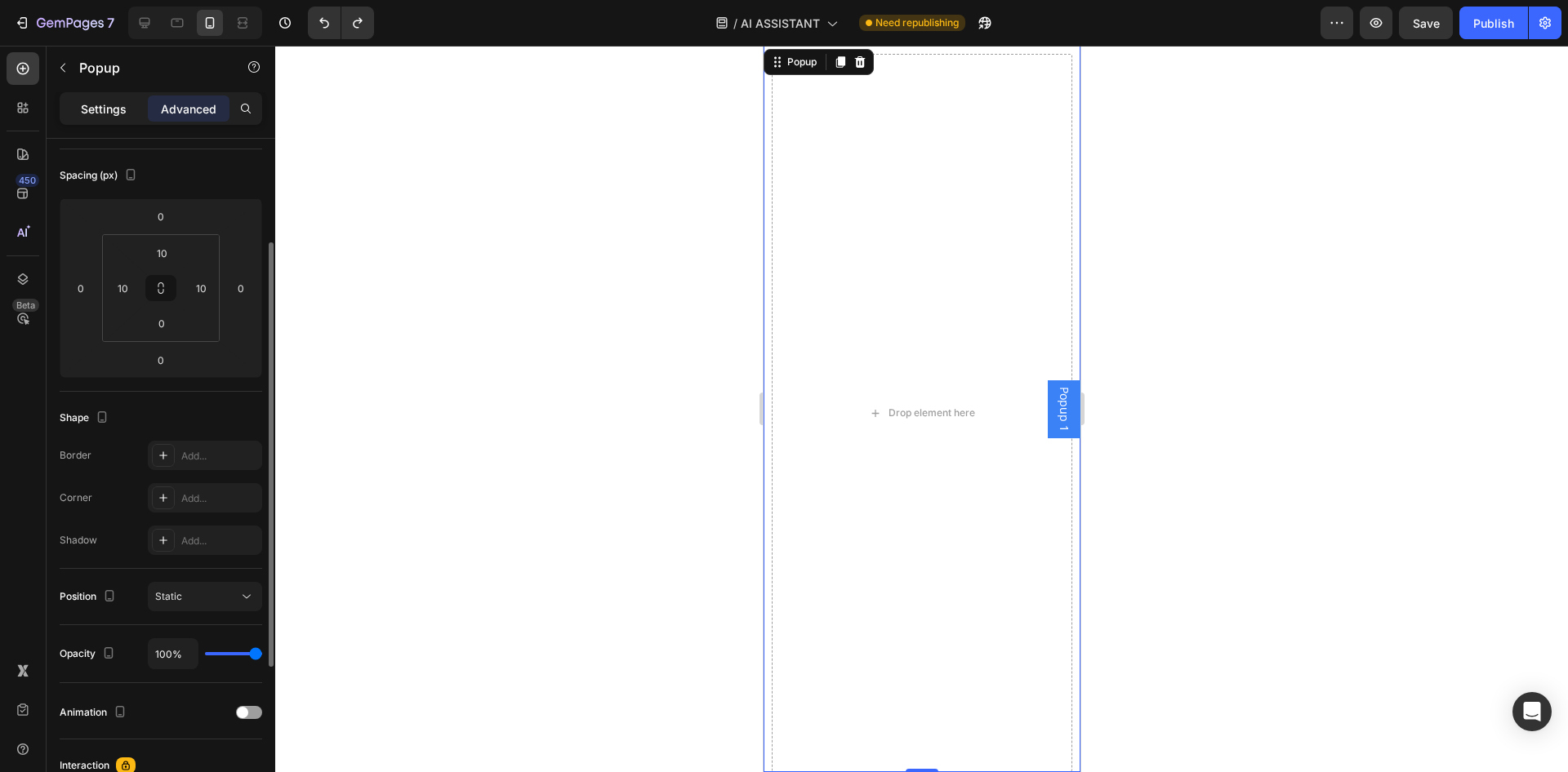
click at [127, 115] on div "Settings" at bounding box center [104, 108] width 82 height 26
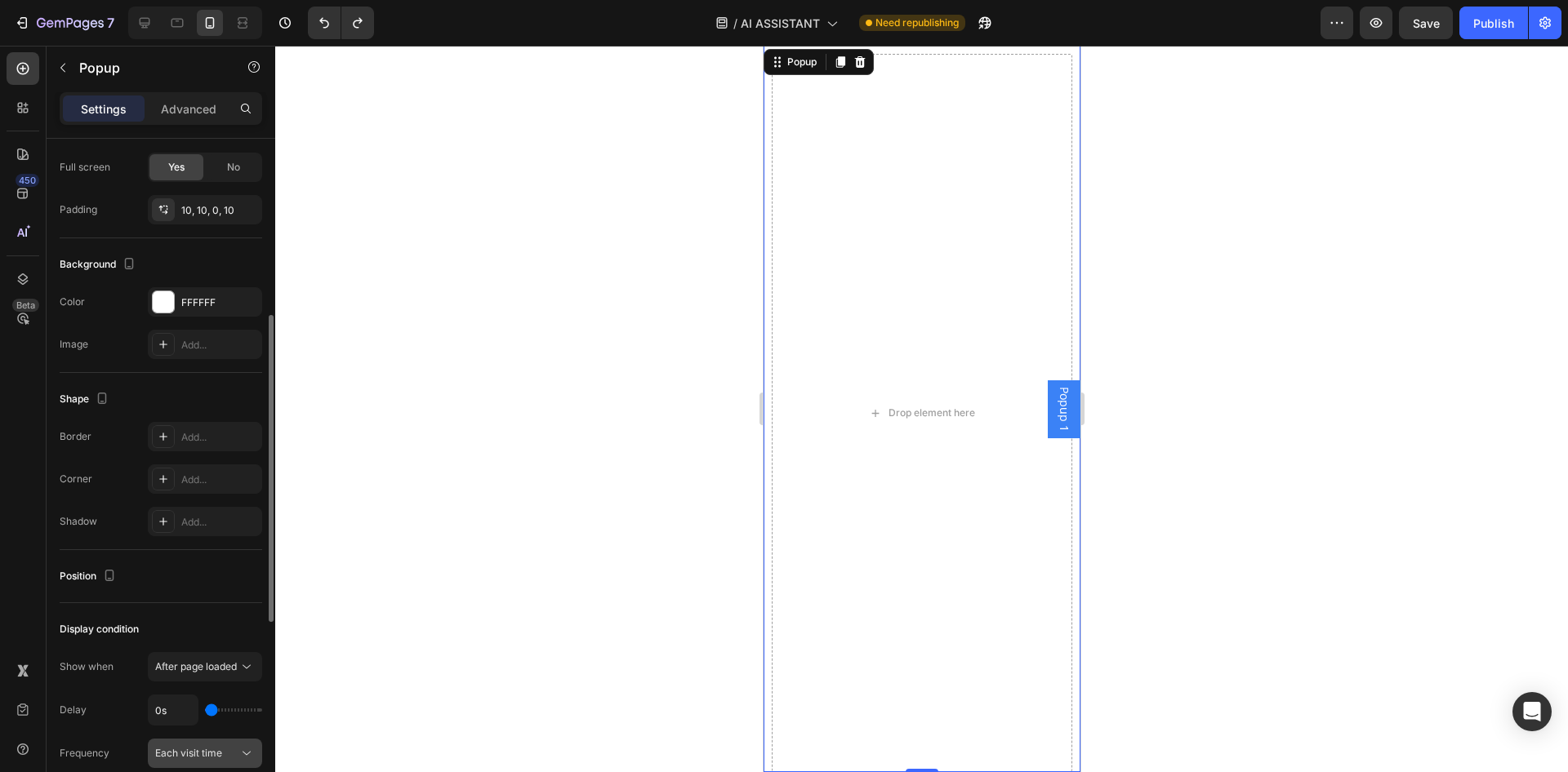
scroll to position [575, 0]
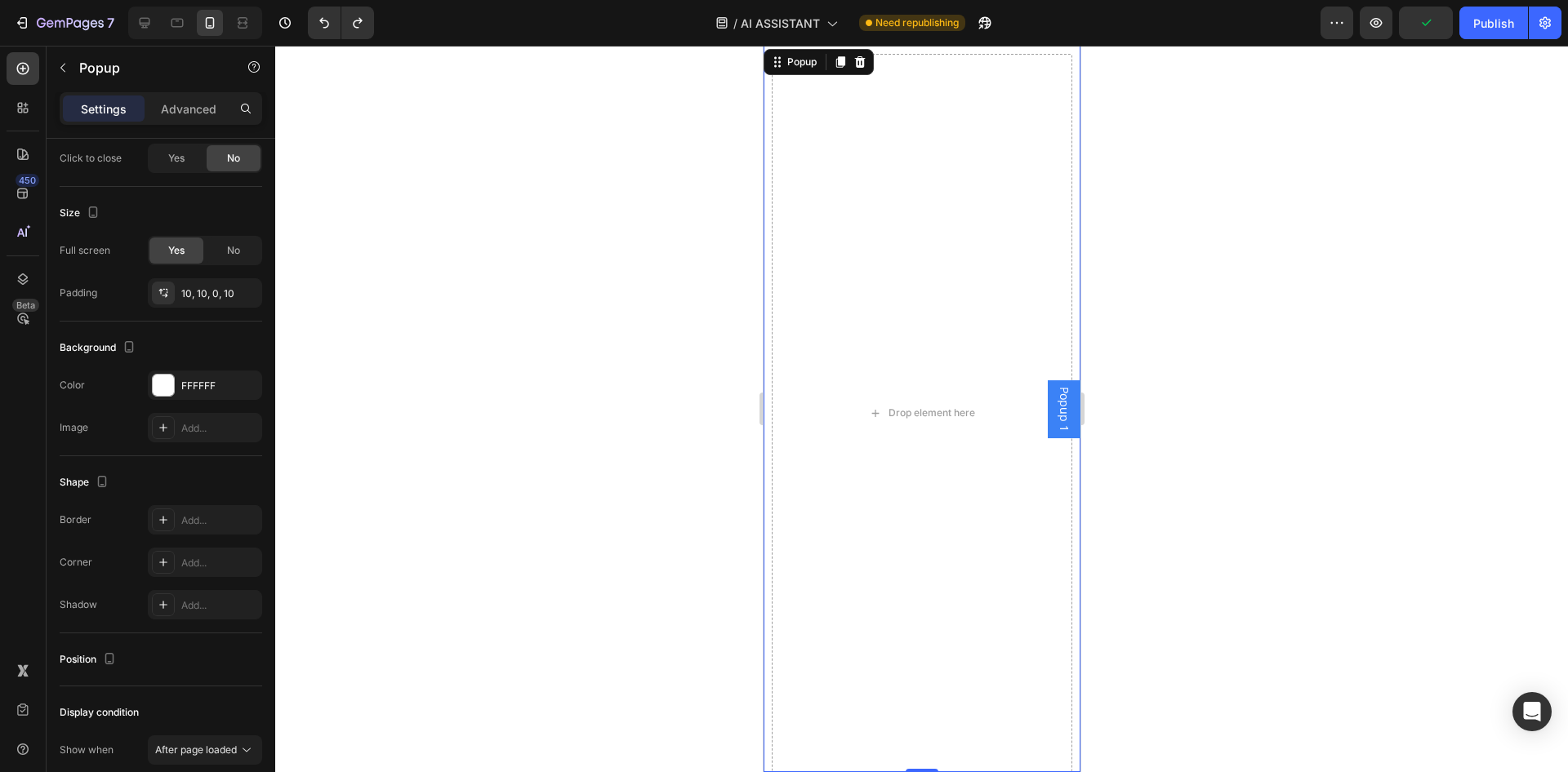
click at [1060, 409] on span "Popup 1" at bounding box center [1062, 409] width 16 height 45
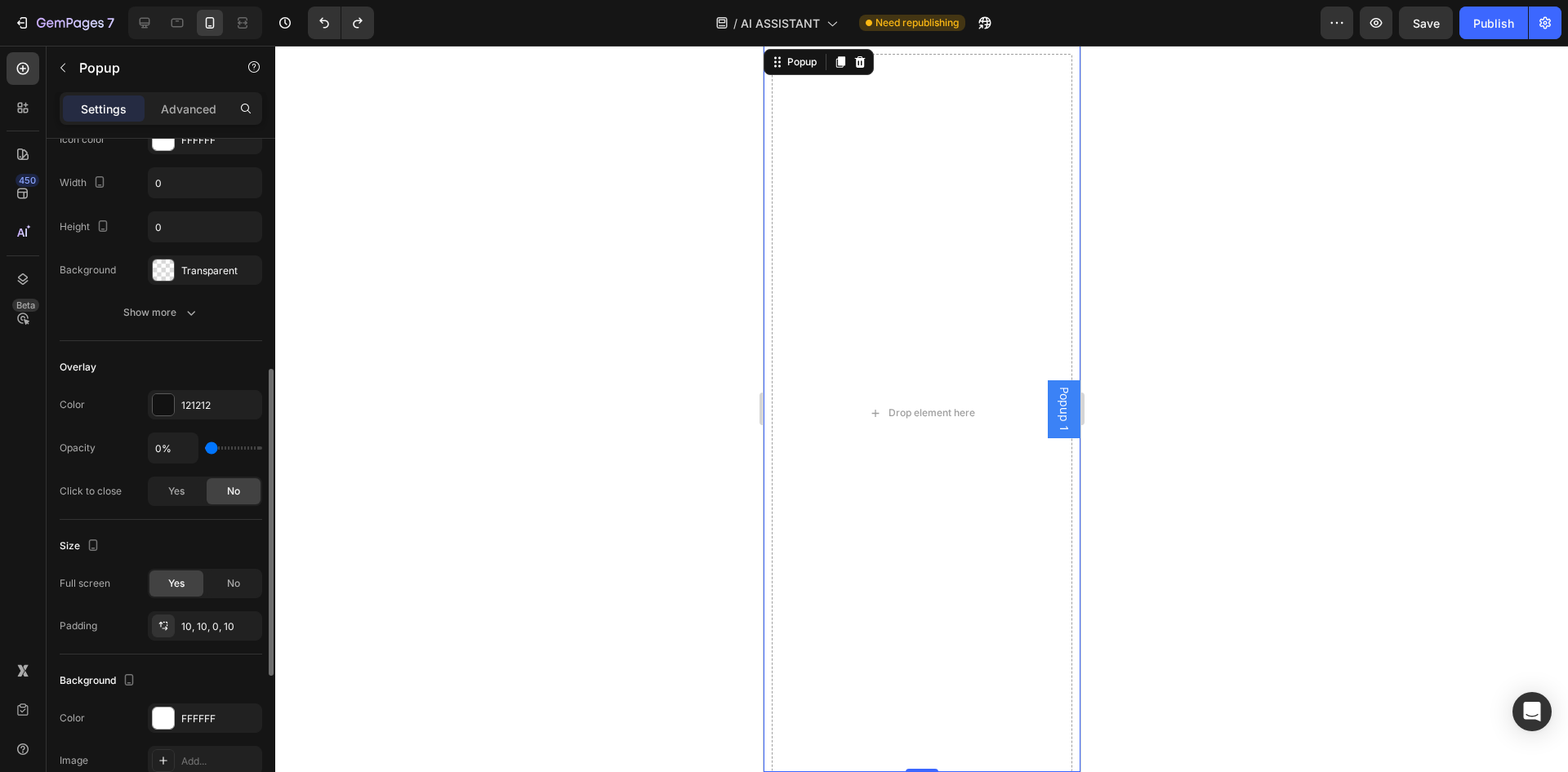
scroll to position [325, 0]
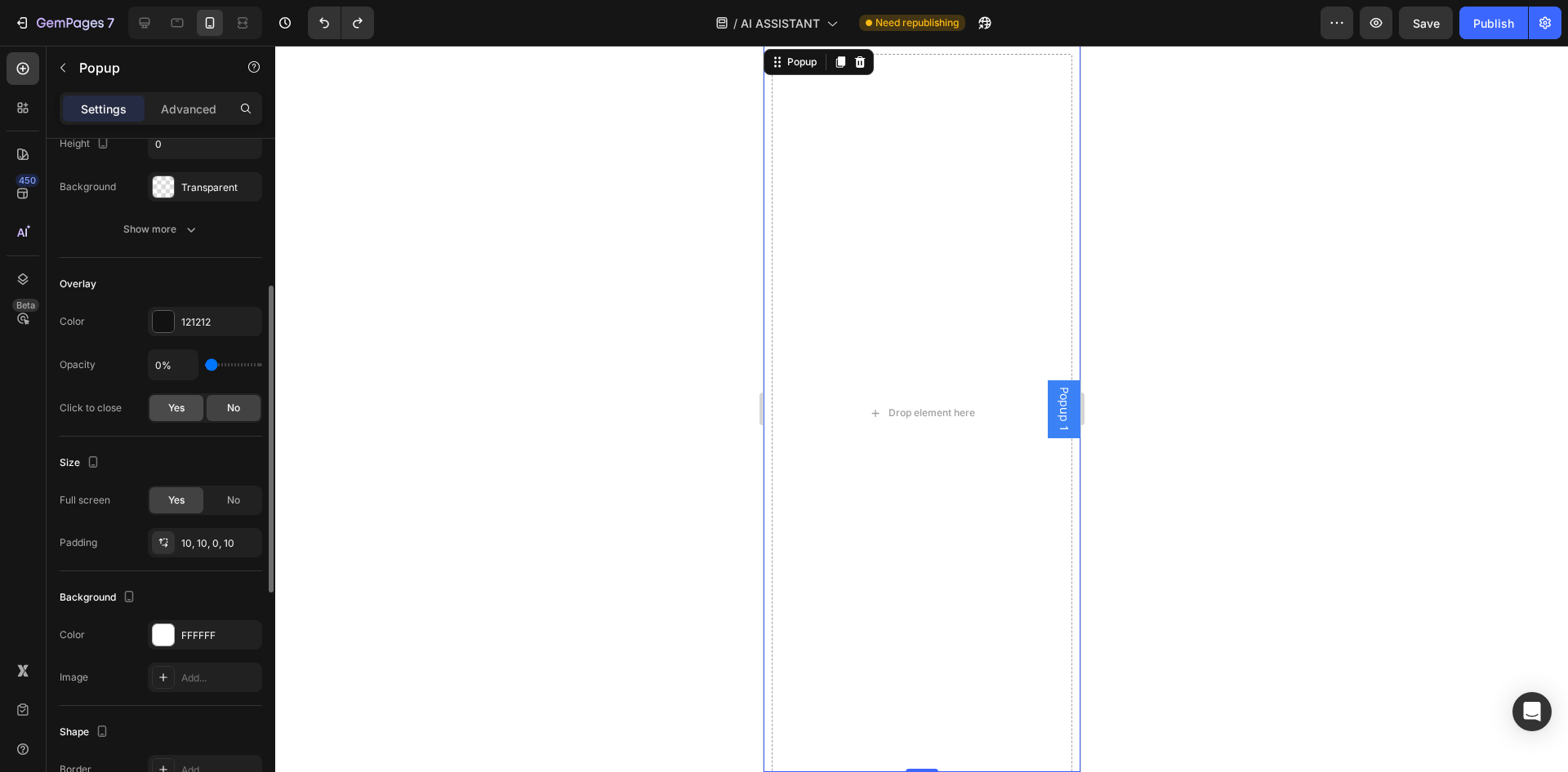
click at [181, 410] on span "Yes" at bounding box center [176, 407] width 16 height 15
click at [898, 260] on div "Drop element here" at bounding box center [922, 413] width 301 height 719
click at [240, 405] on span "No" at bounding box center [233, 407] width 13 height 15
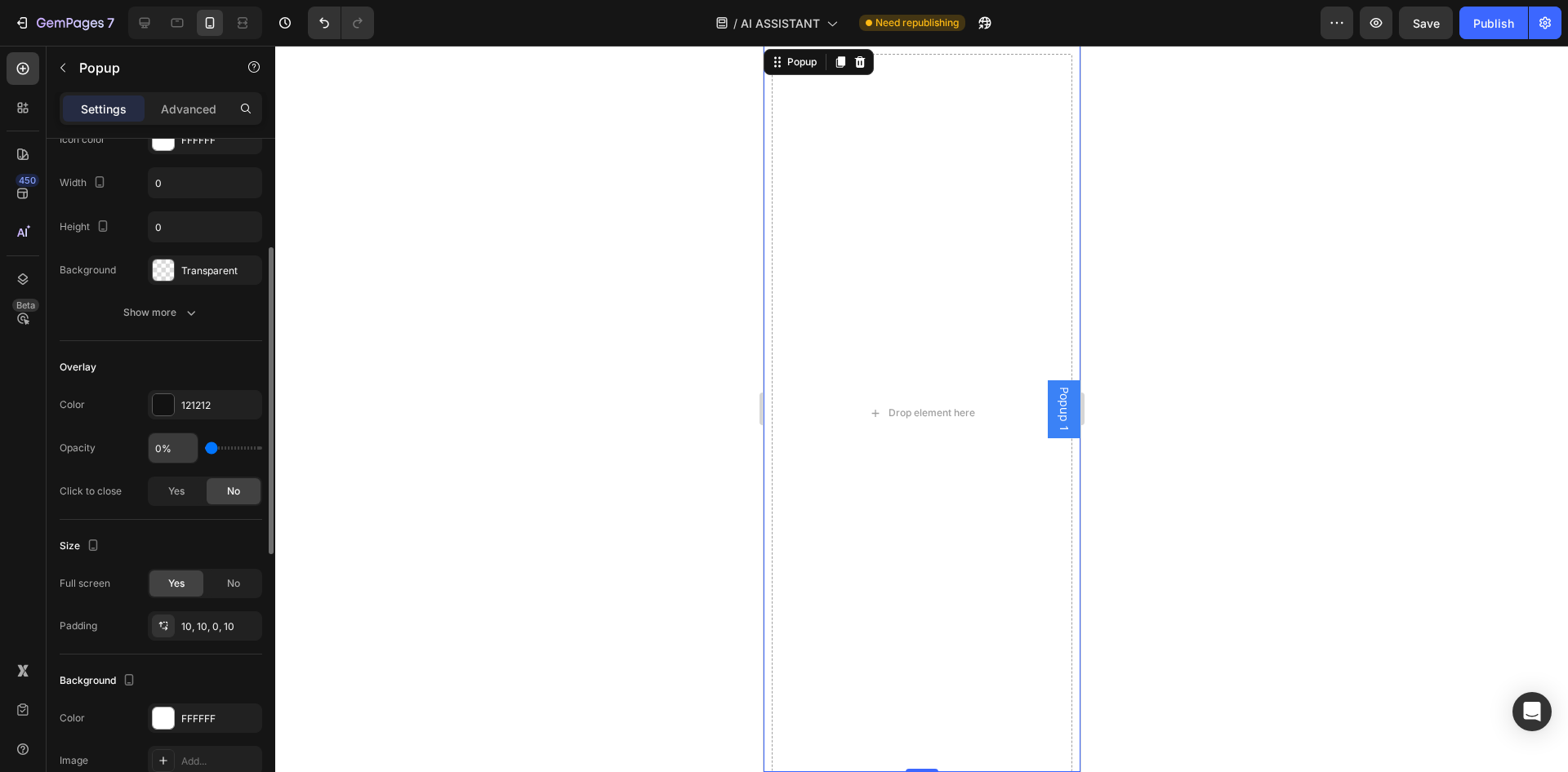
scroll to position [0, 0]
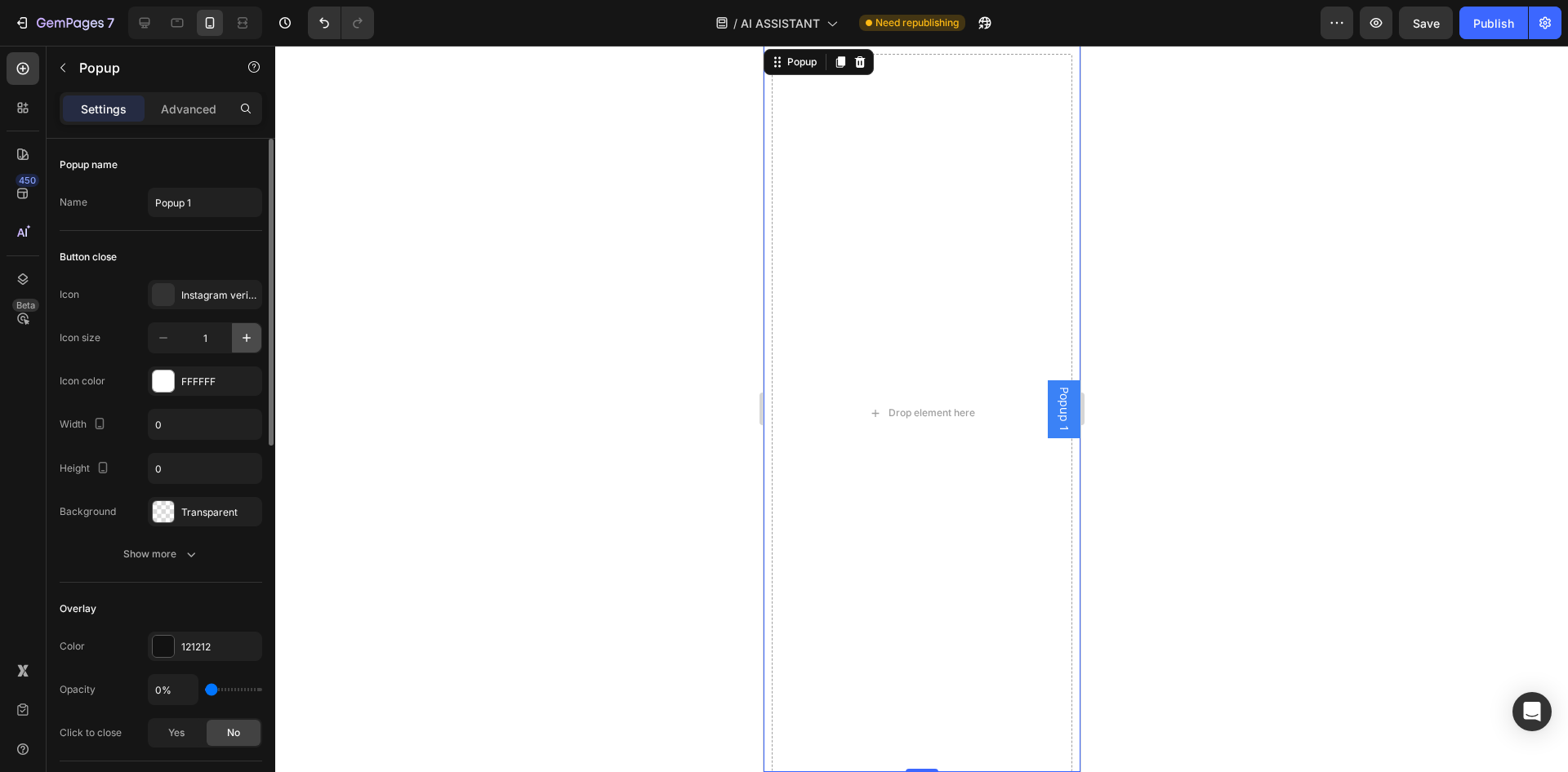
click at [250, 342] on icon "button" at bounding box center [246, 338] width 16 height 16
click at [248, 342] on icon "button" at bounding box center [246, 338] width 16 height 16
click at [247, 342] on icon "button" at bounding box center [246, 338] width 16 height 16
click at [246, 342] on icon "button" at bounding box center [246, 338] width 16 height 16
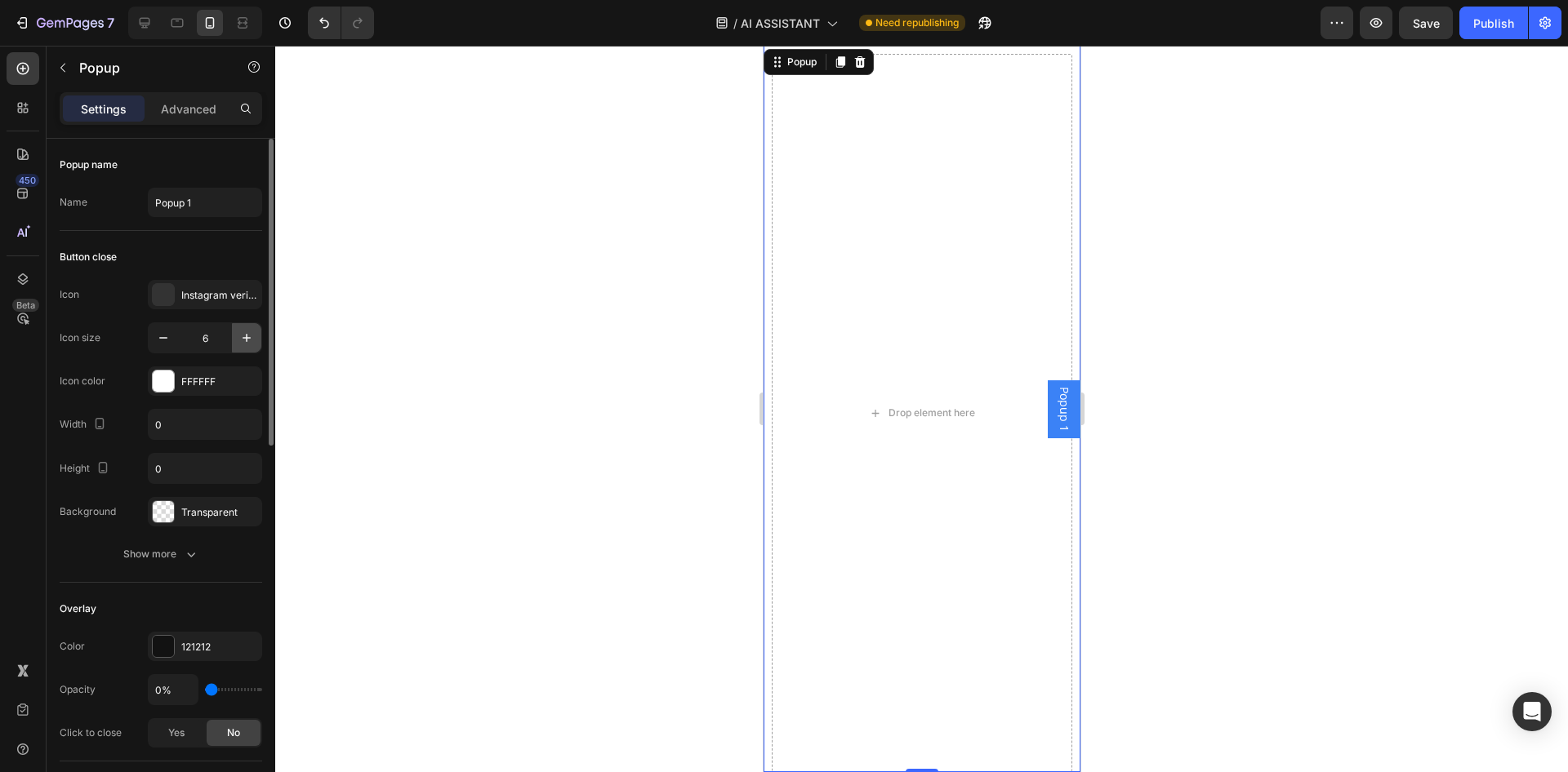
click at [246, 342] on icon "button" at bounding box center [246, 338] width 16 height 16
click at [247, 342] on icon "button" at bounding box center [246, 338] width 16 height 16
click at [247, 341] on icon "button" at bounding box center [246, 338] width 16 height 16
click at [246, 341] on icon "button" at bounding box center [246, 338] width 8 height 8
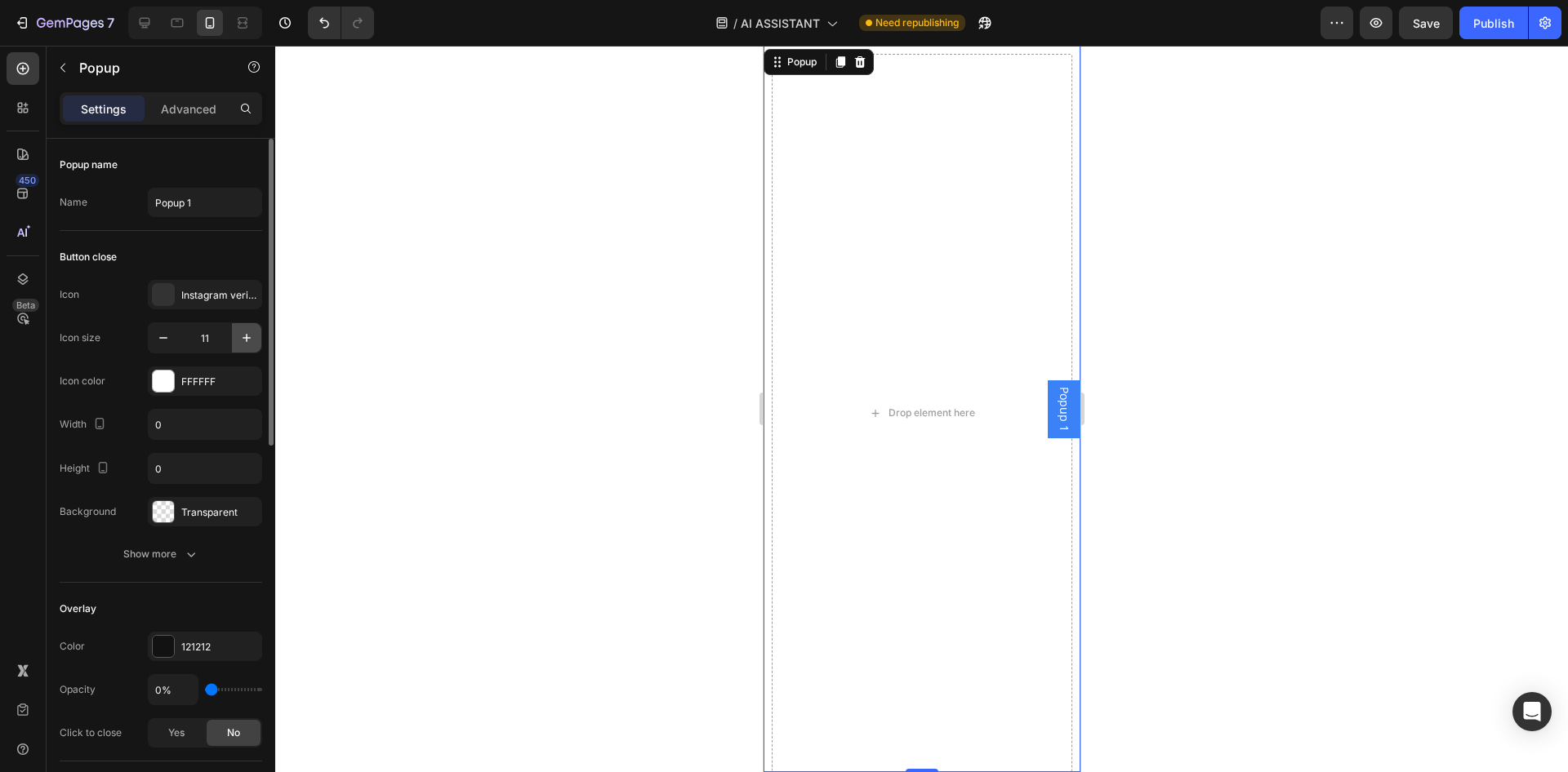
click at [245, 341] on icon "button" at bounding box center [246, 338] width 16 height 16
click at [242, 341] on icon "button" at bounding box center [246, 338] width 16 height 16
type input "15"
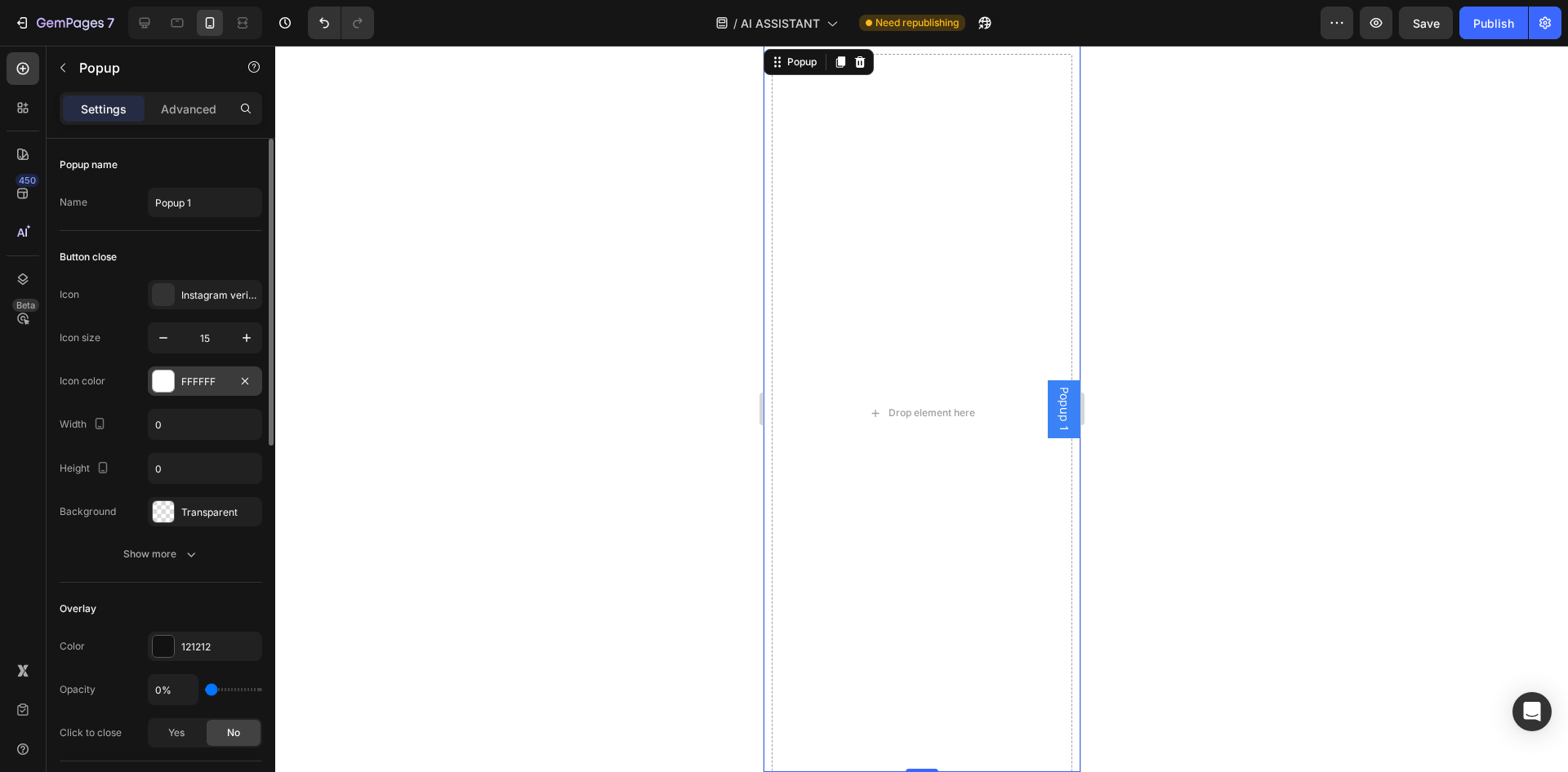
click at [162, 379] on div at bounding box center [163, 381] width 21 height 21
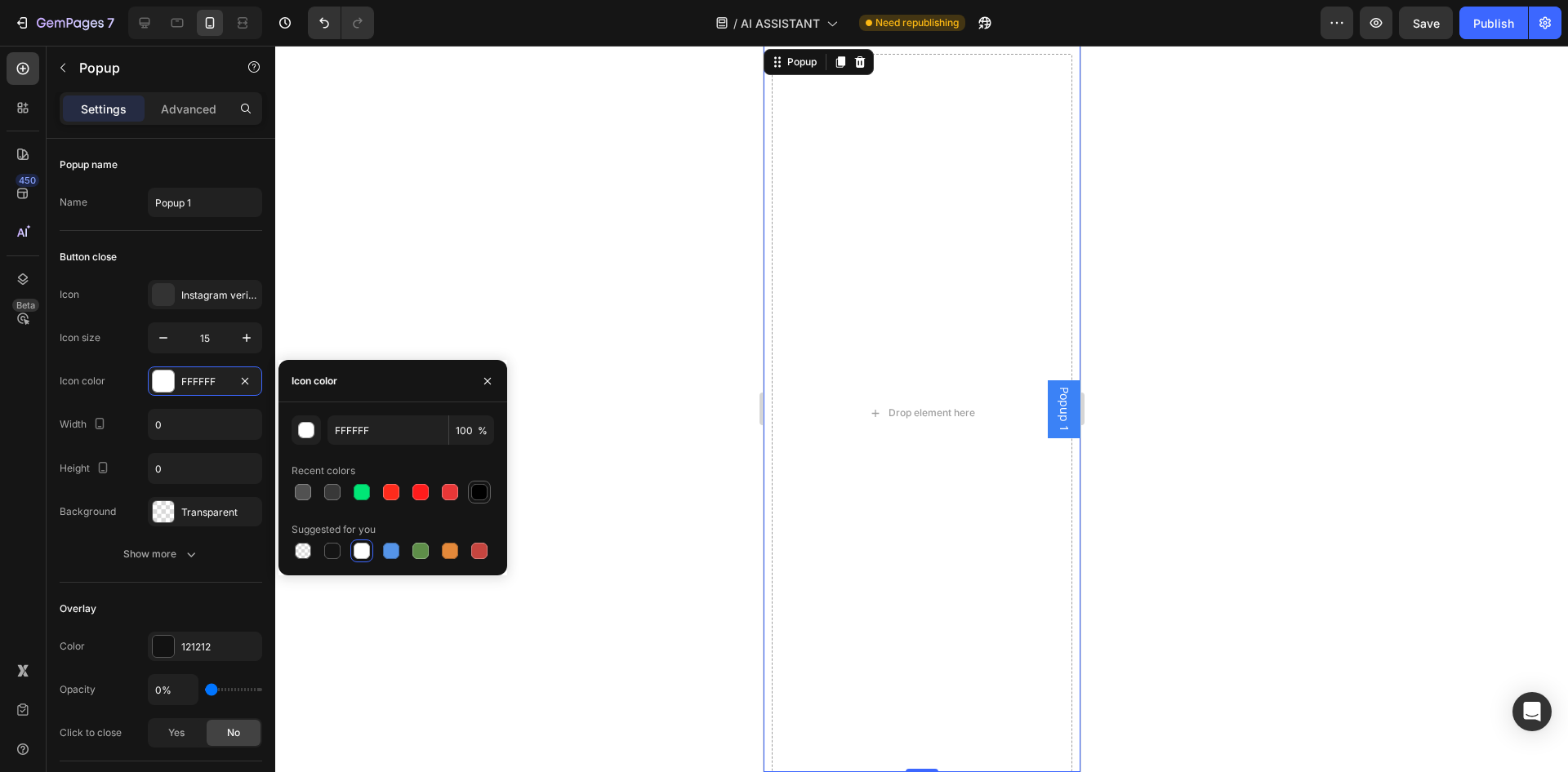
click at [486, 490] on div at bounding box center [479, 492] width 16 height 16
type input "000000"
click at [235, 342] on button "button" at bounding box center [246, 338] width 29 height 29
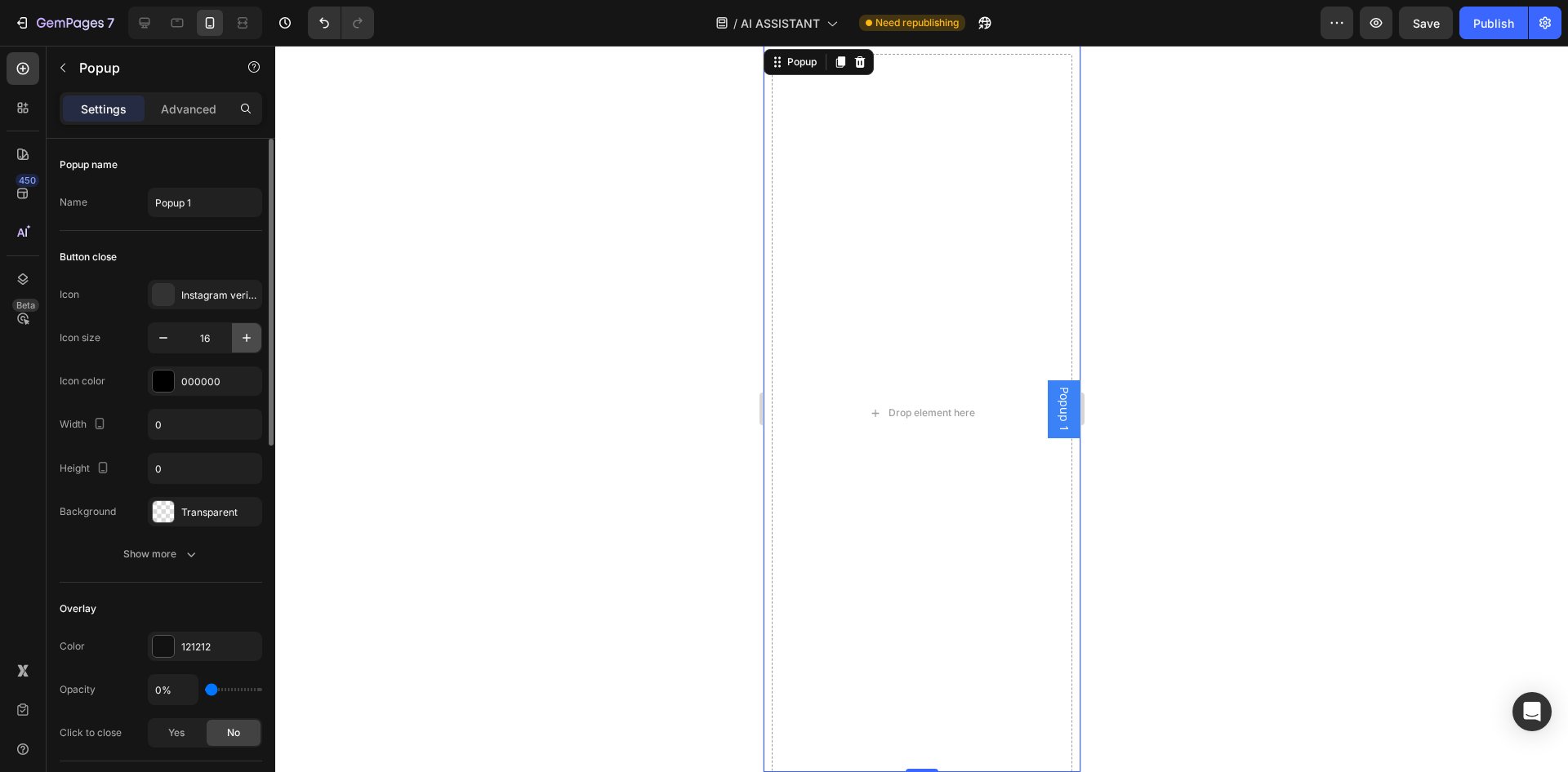
click at [238, 341] on button "button" at bounding box center [246, 338] width 29 height 29
click at [242, 338] on icon "button" at bounding box center [246, 338] width 16 height 16
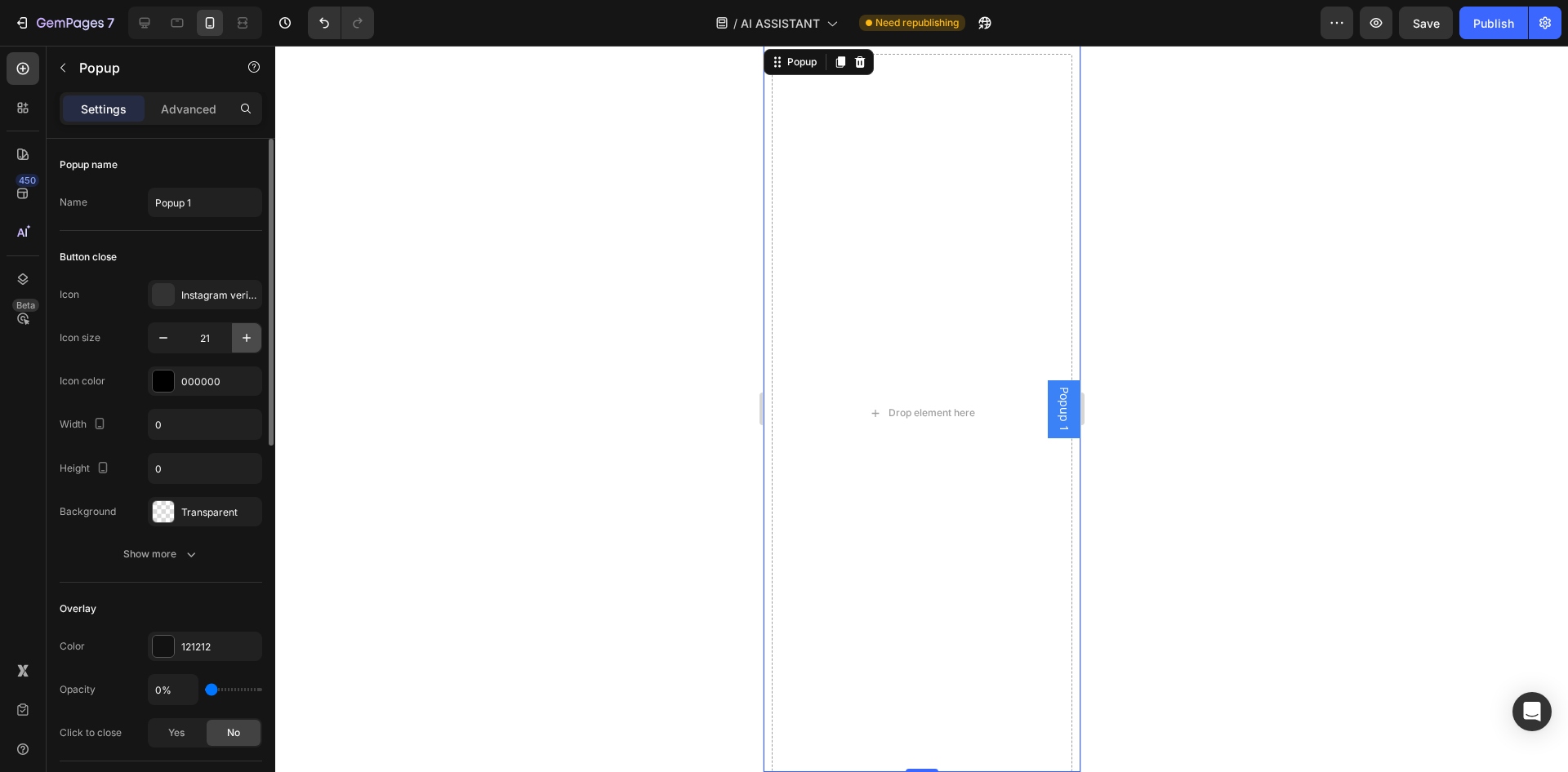
click at [241, 338] on icon "button" at bounding box center [246, 338] width 16 height 16
type input "22"
click at [203, 540] on button "Show more" at bounding box center [160, 554] width 203 height 29
click at [230, 595] on span "Outside" at bounding box center [233, 596] width 35 height 15
click at [185, 596] on span "Inside" at bounding box center [178, 596] width 27 height 15
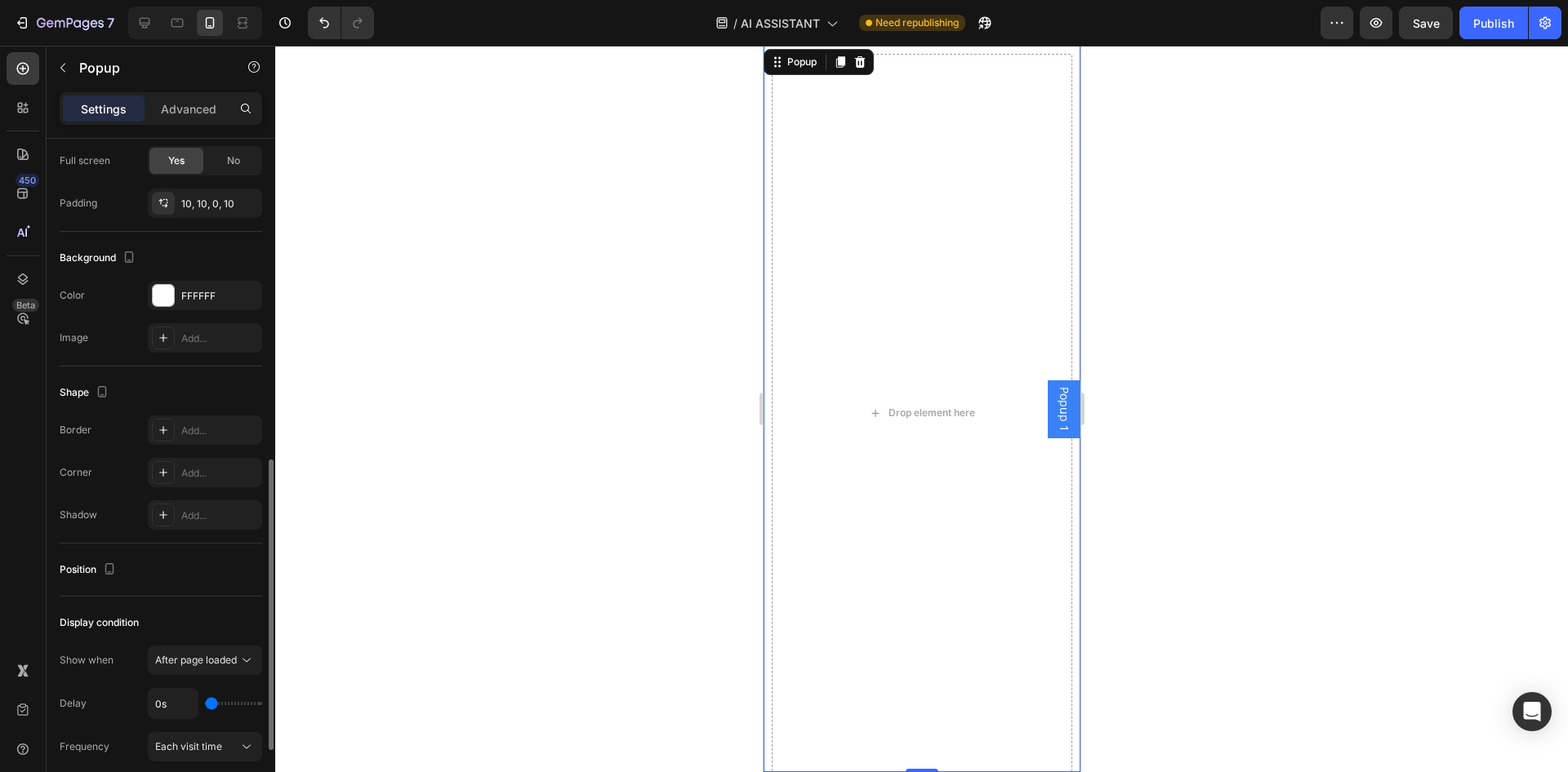
scroll to position [910, 0]
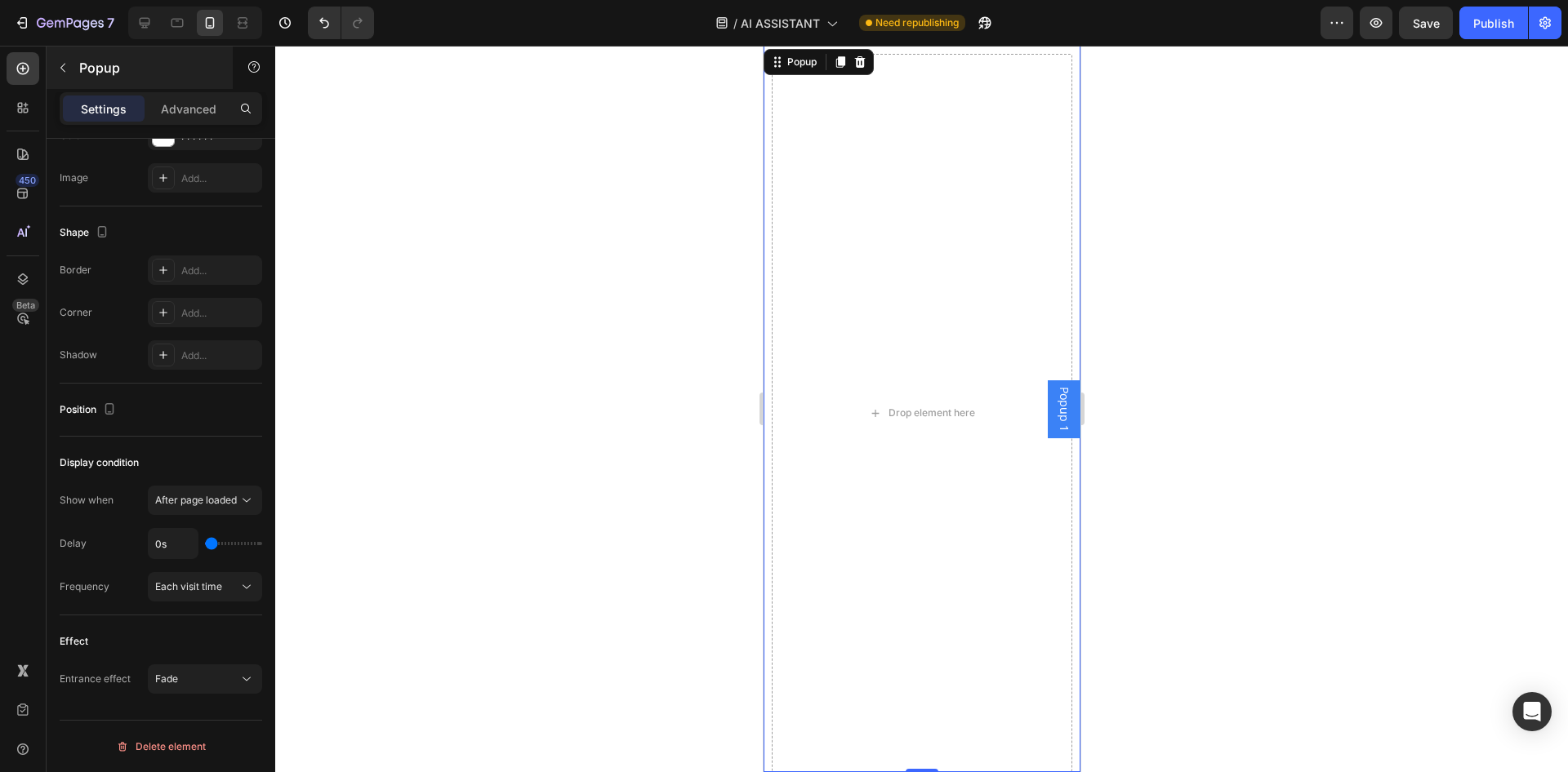
click at [183, 88] on div "Popup" at bounding box center [140, 68] width 186 height 43
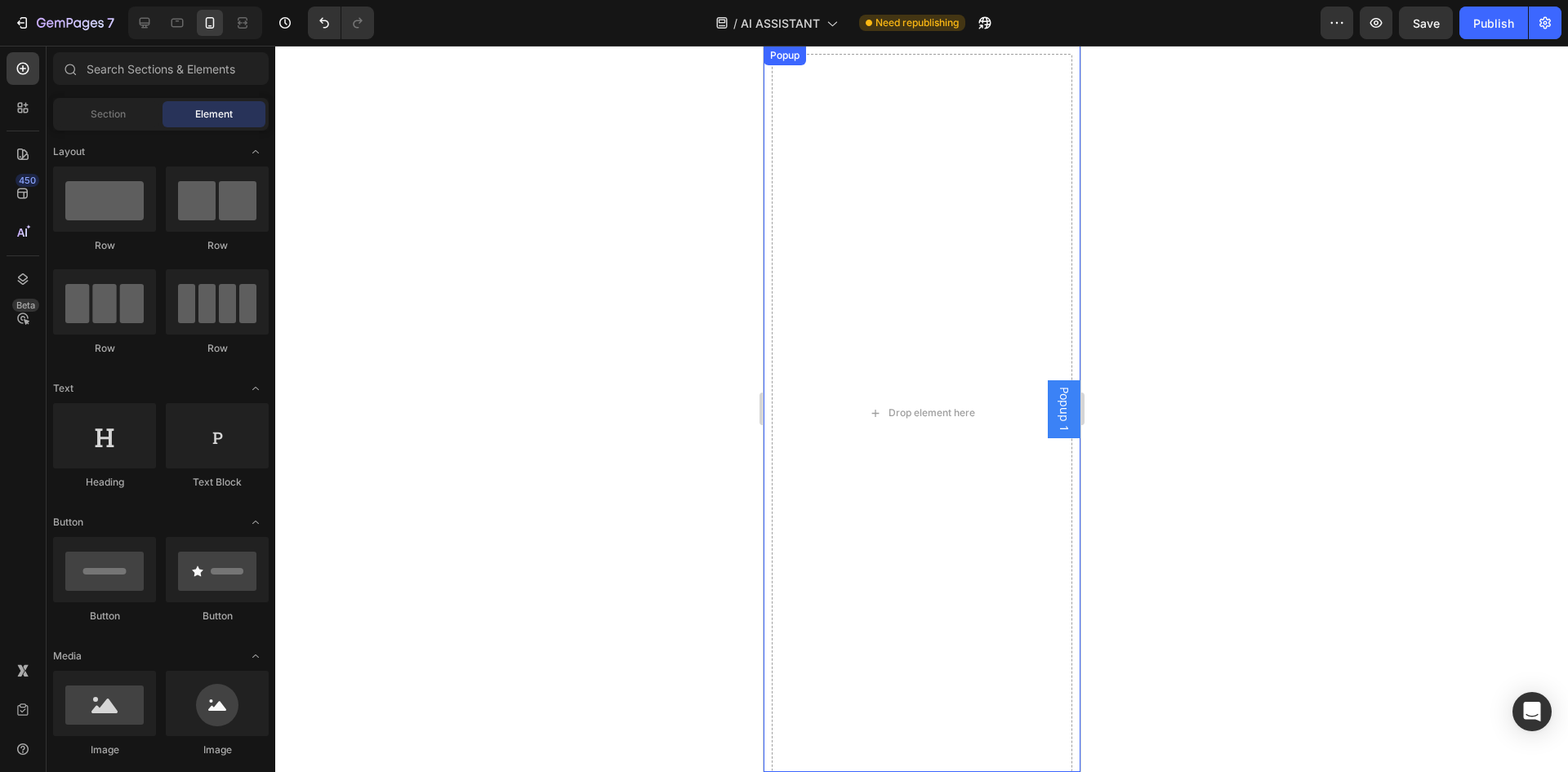
click at [1073, 54] on div "Drop element here" at bounding box center [921, 408] width 317 height 726
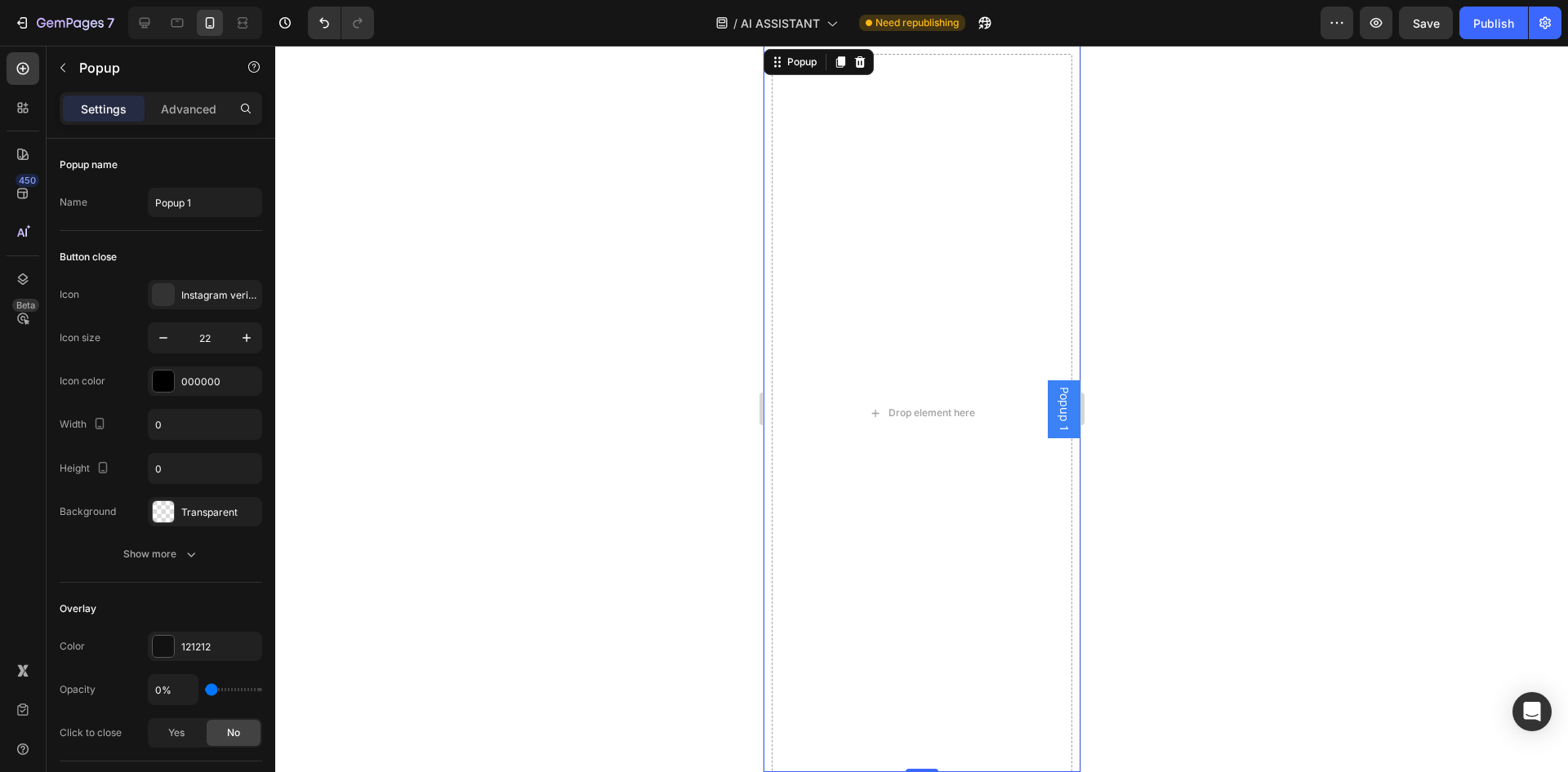
click at [1073, 54] on div "Drop element here" at bounding box center [921, 408] width 317 height 726
click at [941, 144] on div "Drop element here" at bounding box center [922, 413] width 301 height 719
click at [70, 76] on button "button" at bounding box center [62, 67] width 26 height 26
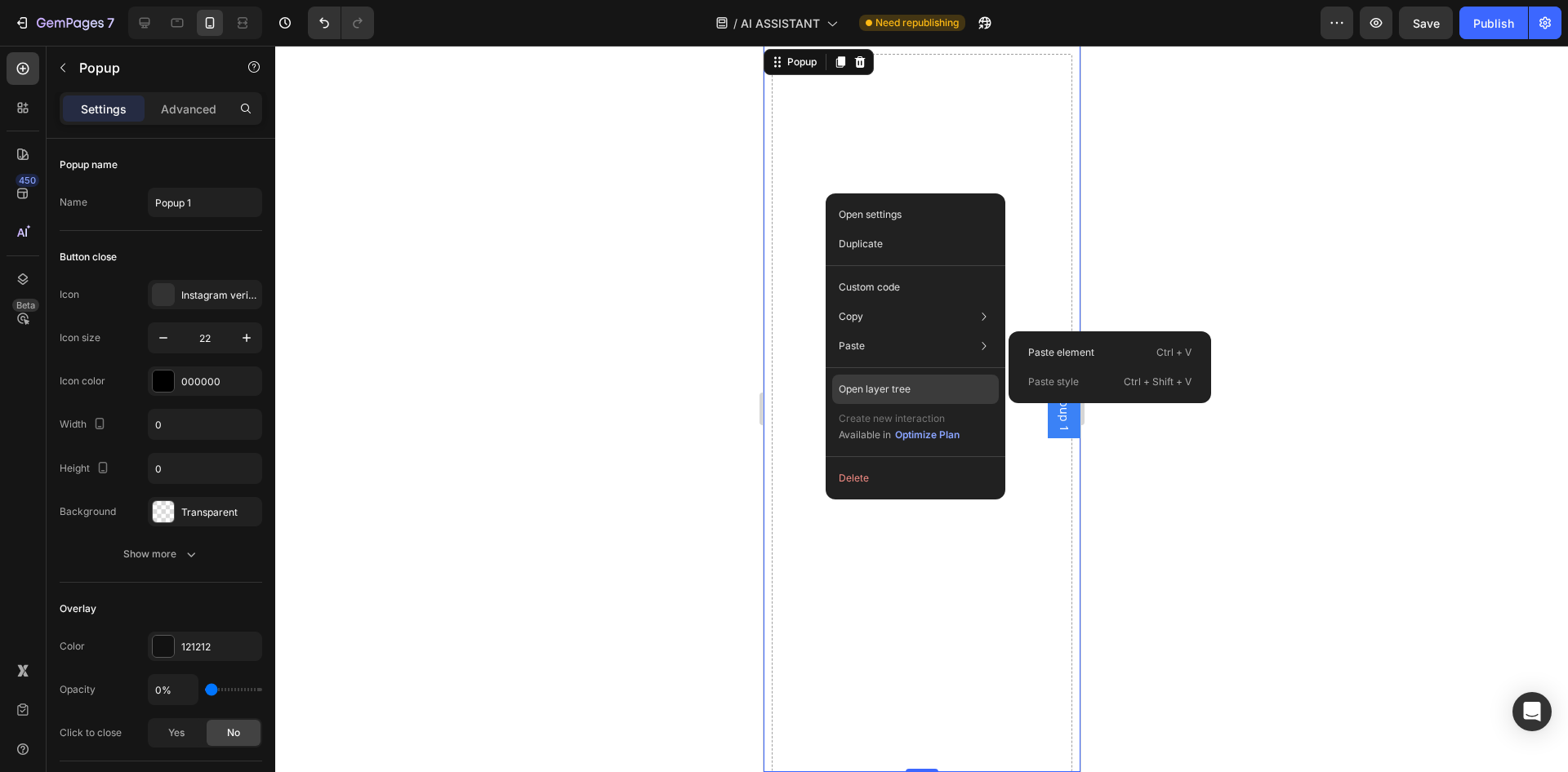
click at [946, 391] on div "Open layer tree" at bounding box center [916, 389] width 167 height 29
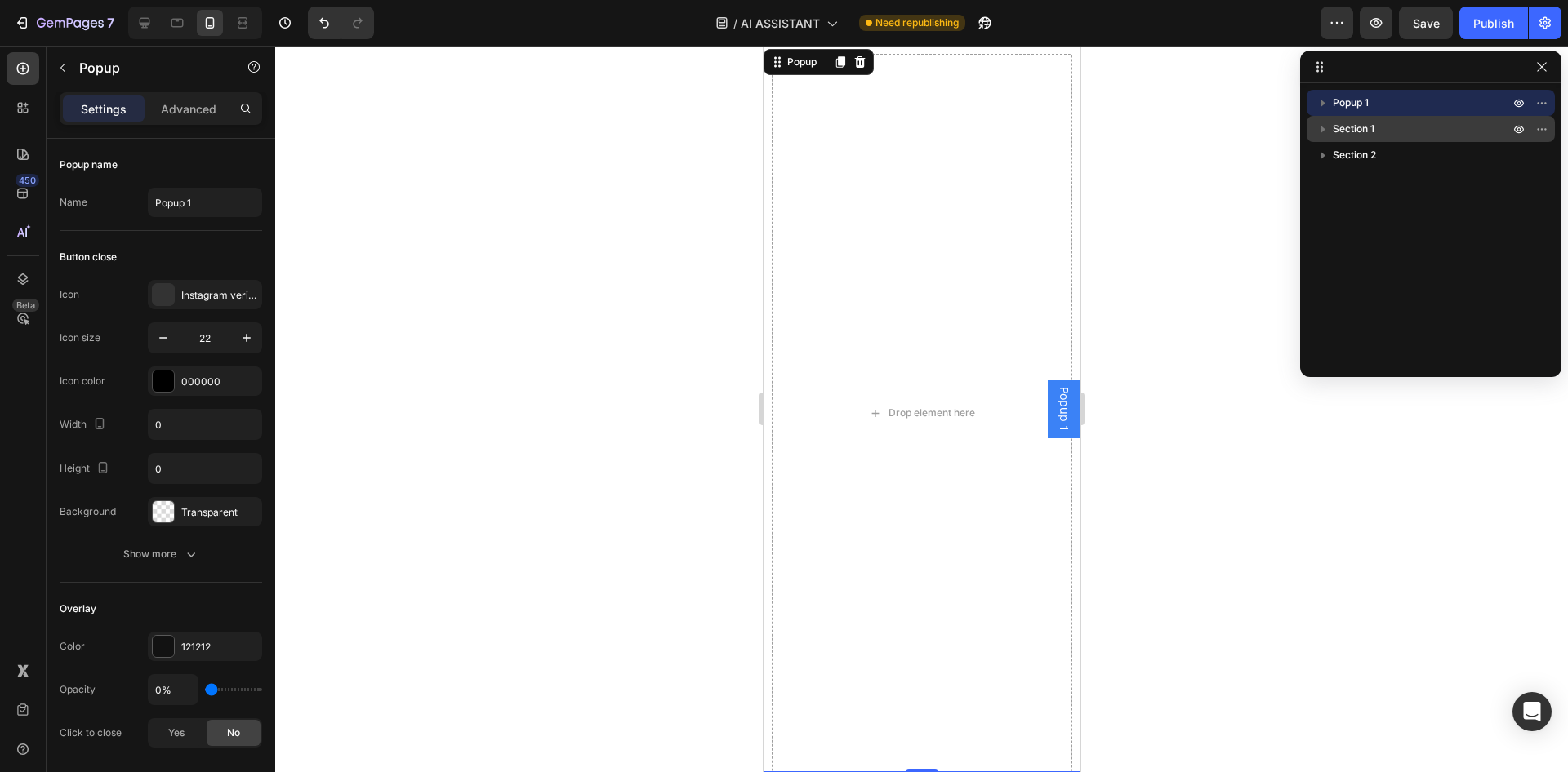
click at [1338, 130] on span "Section 1" at bounding box center [1354, 129] width 42 height 16
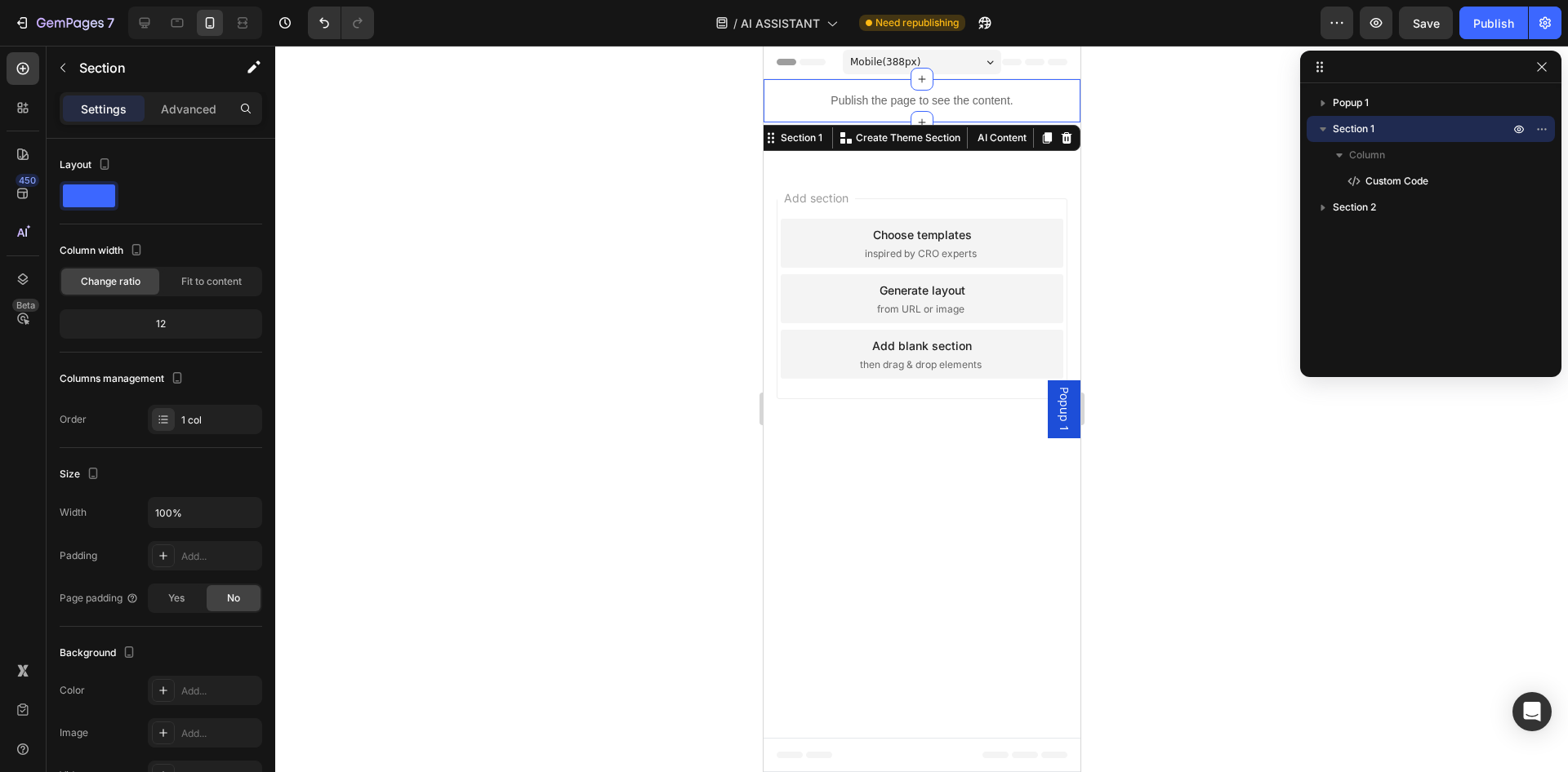
click at [1190, 148] on div at bounding box center [922, 408] width 1292 height 726
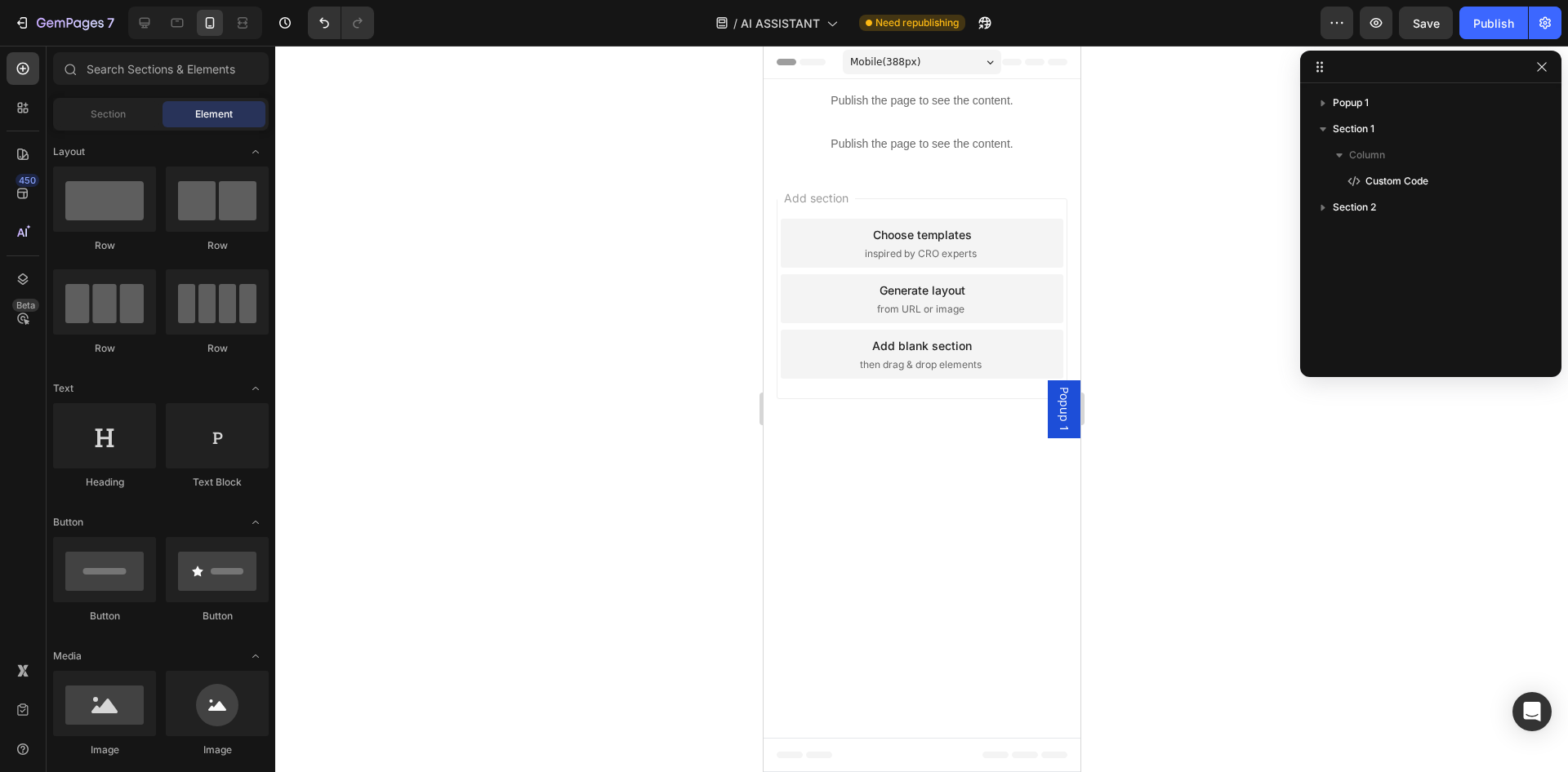
click at [1062, 394] on span "Popup 1" at bounding box center [1062, 409] width 16 height 45
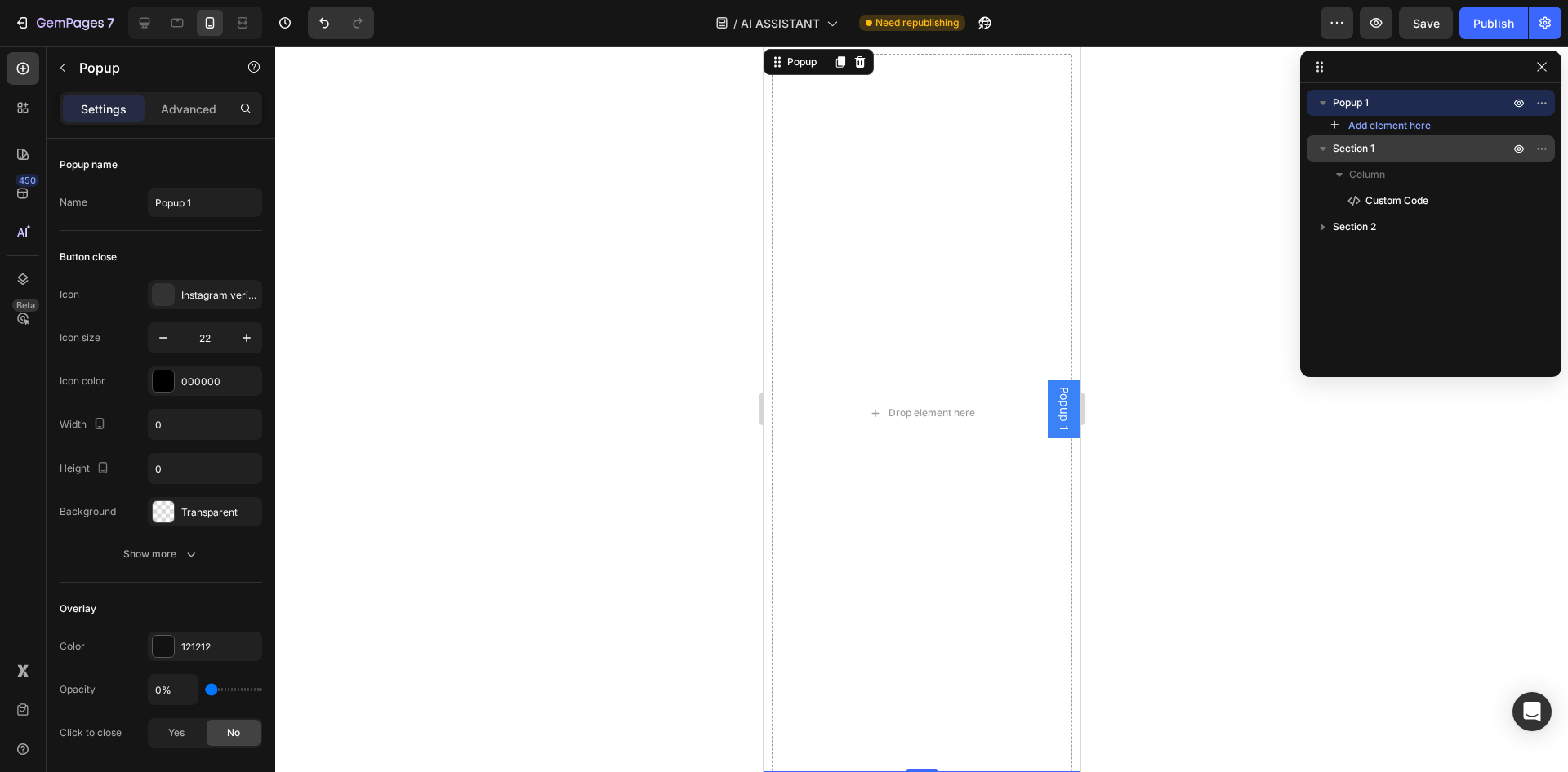
click at [1374, 152] on span "Section 1" at bounding box center [1354, 148] width 42 height 16
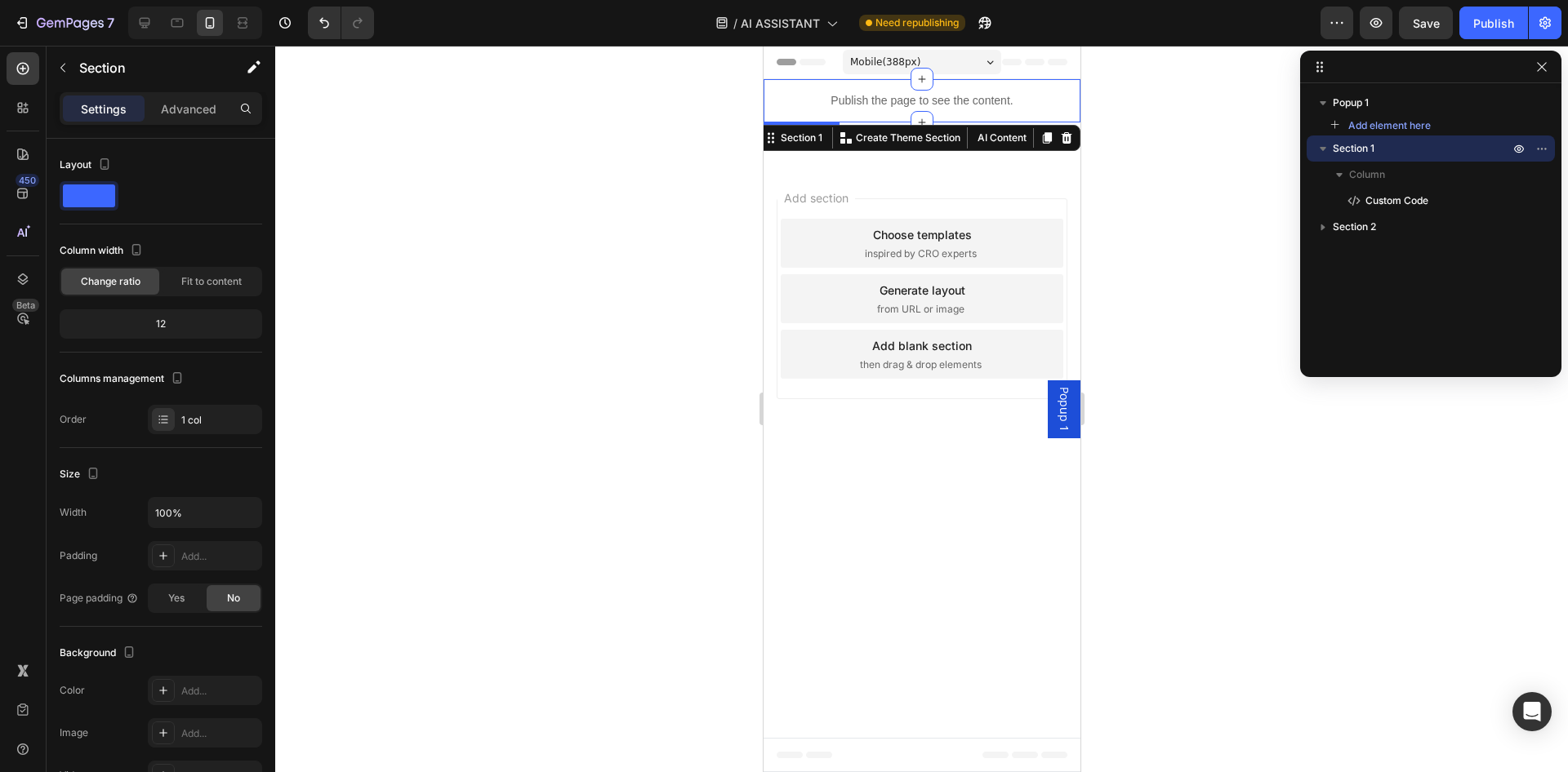
click at [972, 105] on p "Publish the page to see the content." at bounding box center [921, 101] width 317 height 17
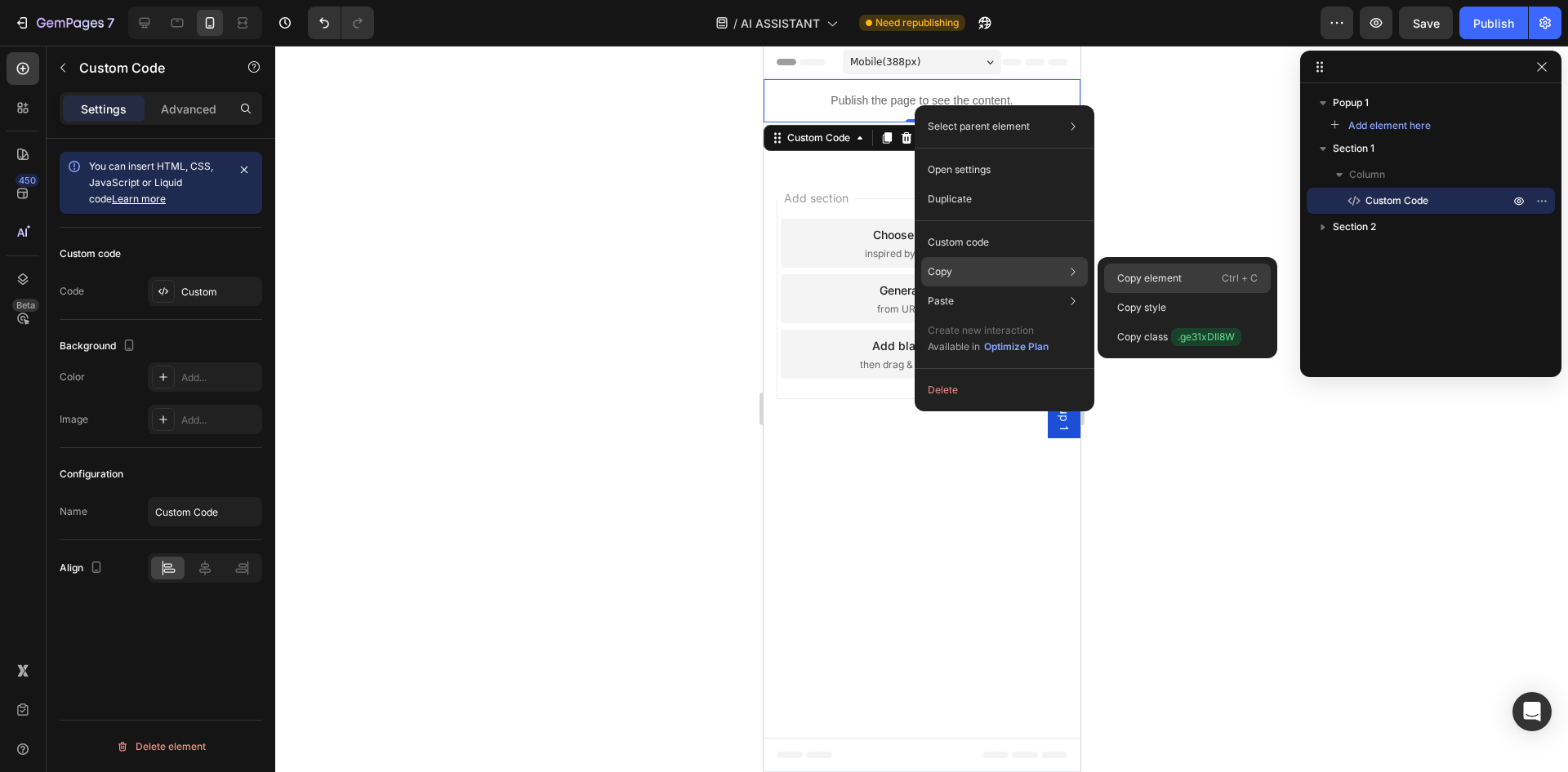
click at [1156, 275] on p "Copy element" at bounding box center [1149, 277] width 64 height 15
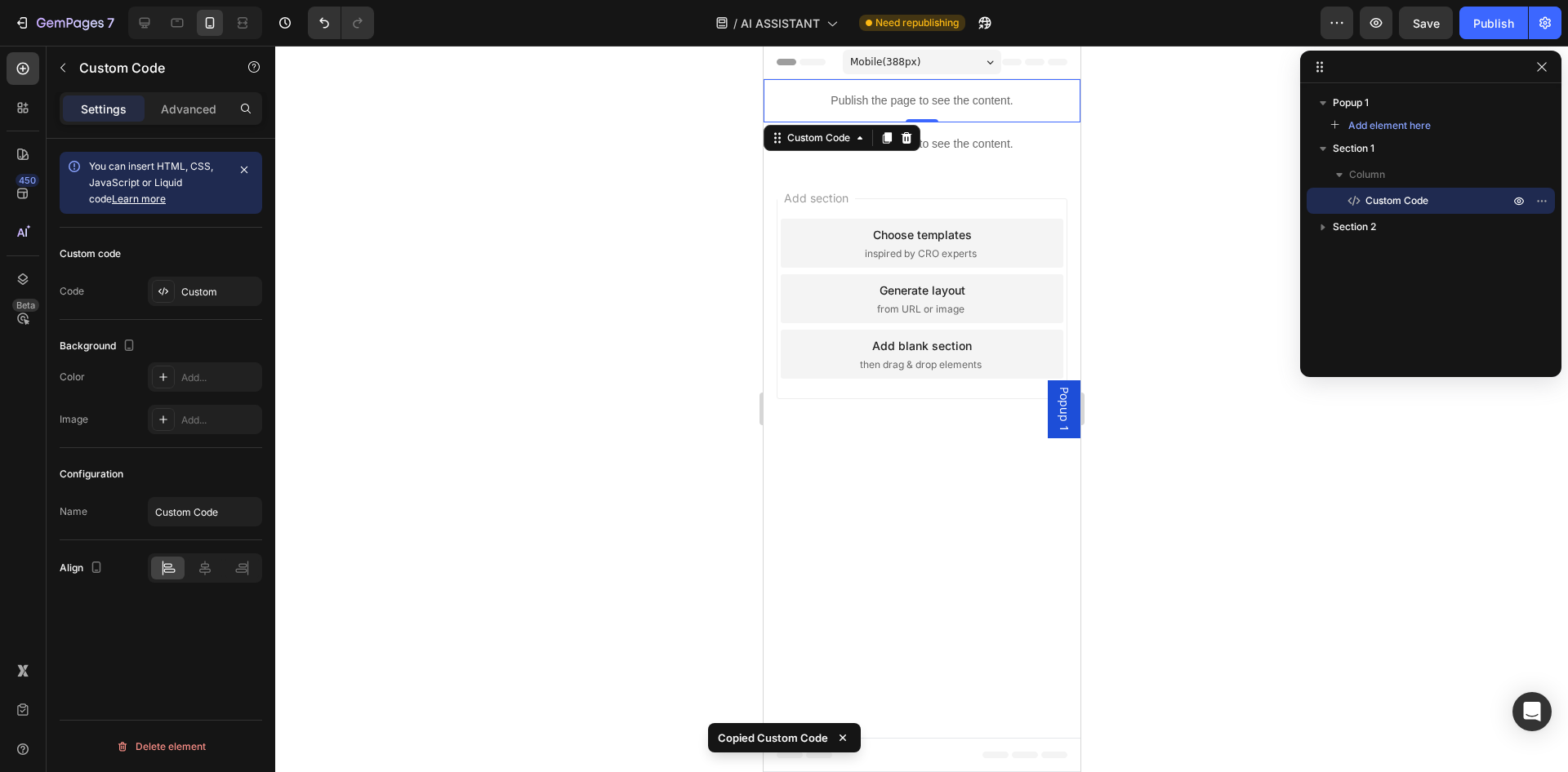
click at [1064, 413] on span "Popup 1" at bounding box center [1062, 409] width 16 height 45
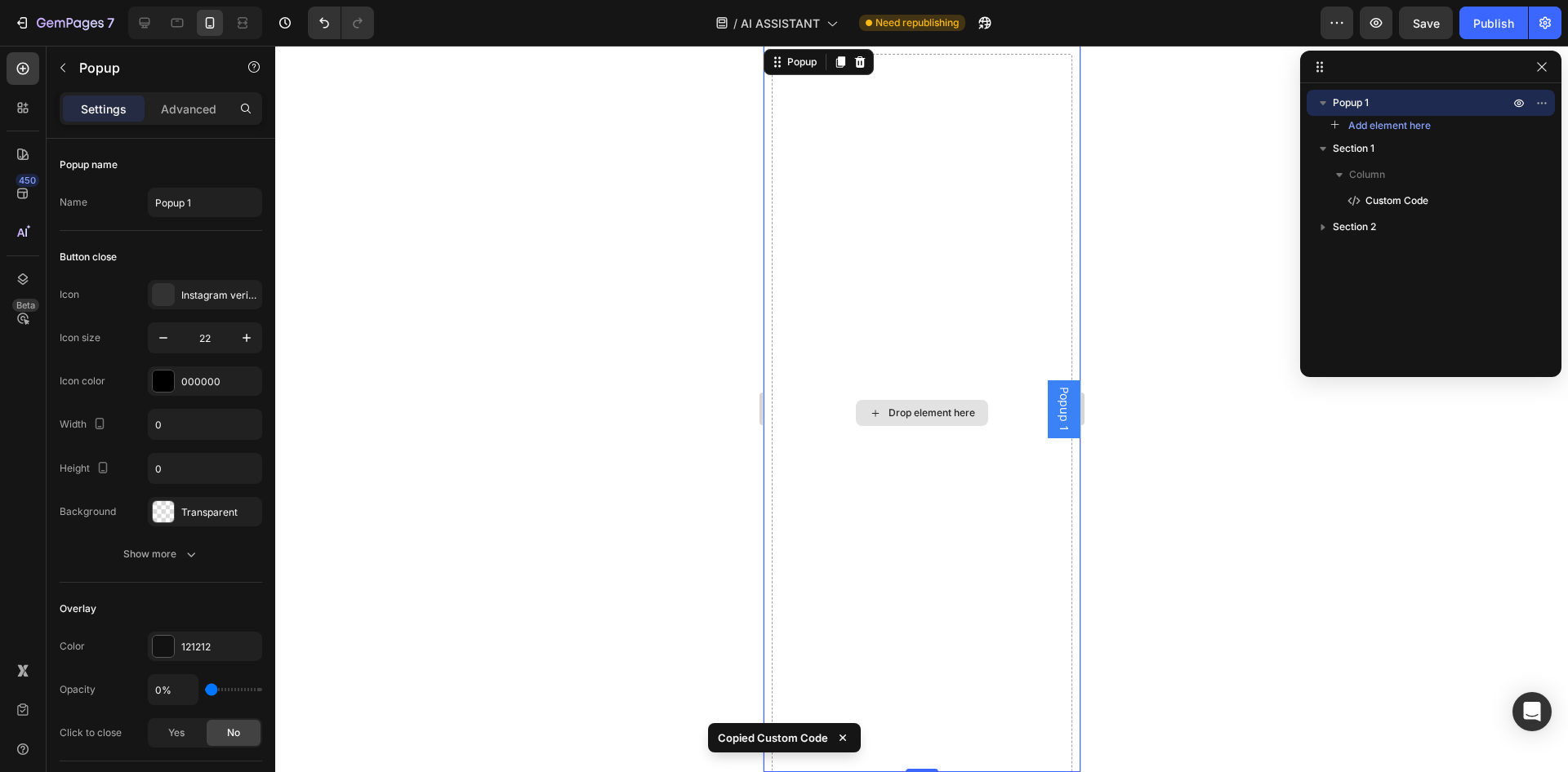
click at [907, 244] on div "Drop element here" at bounding box center [922, 413] width 301 height 719
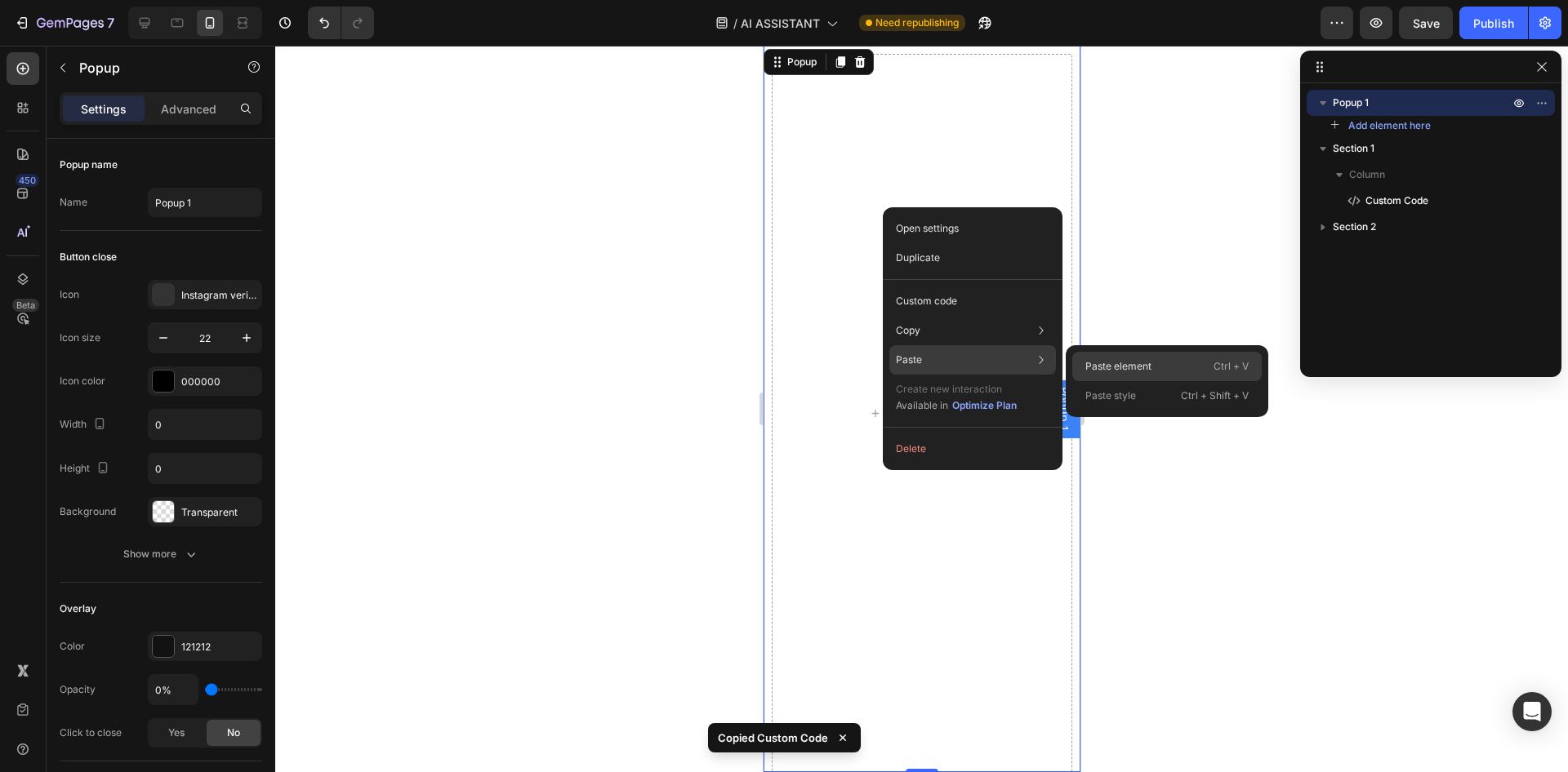
click at [1132, 363] on p "Paste element" at bounding box center [1119, 366] width 66 height 15
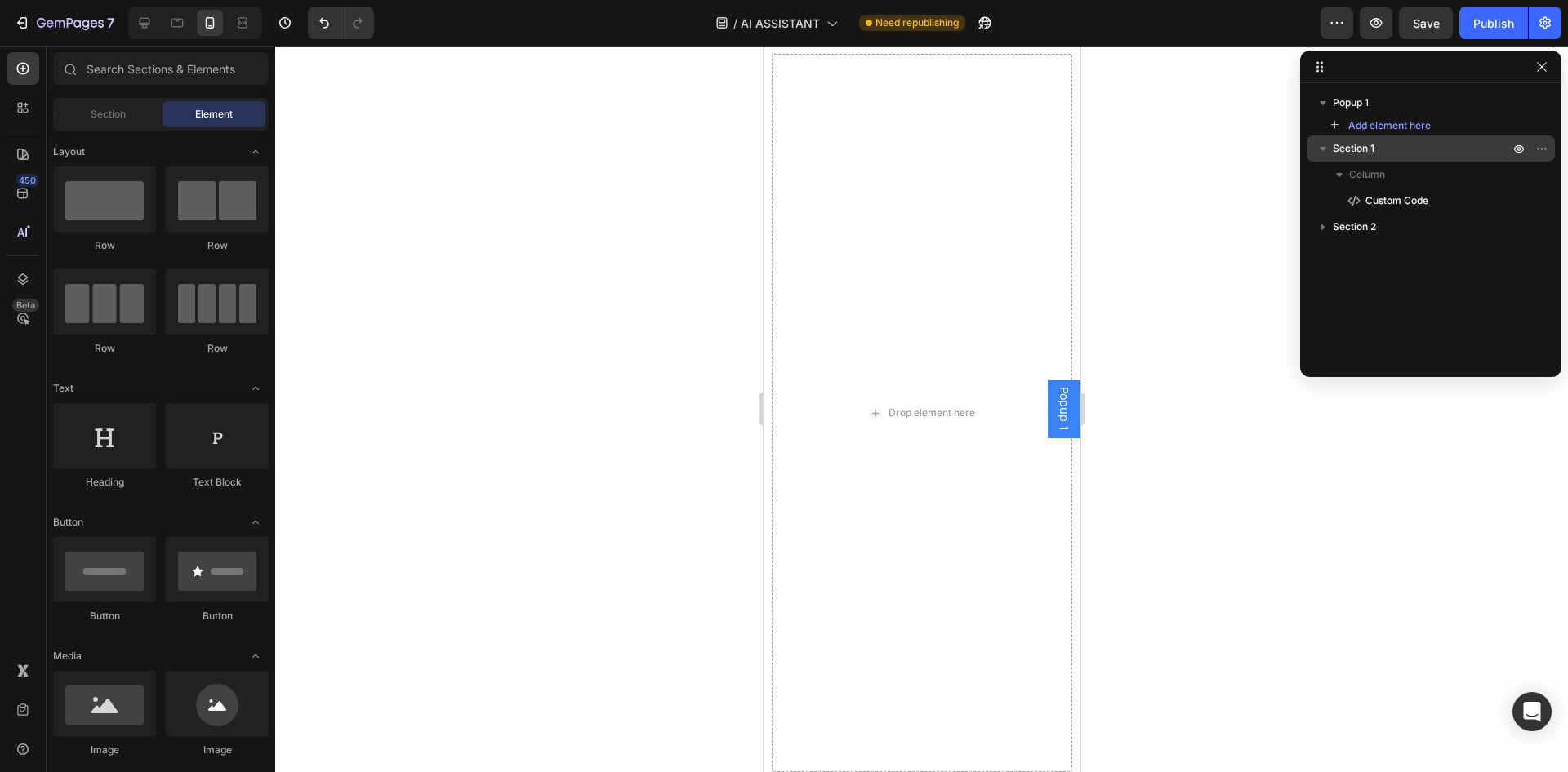
click at [1355, 144] on span "Section 1" at bounding box center [1354, 148] width 42 height 16
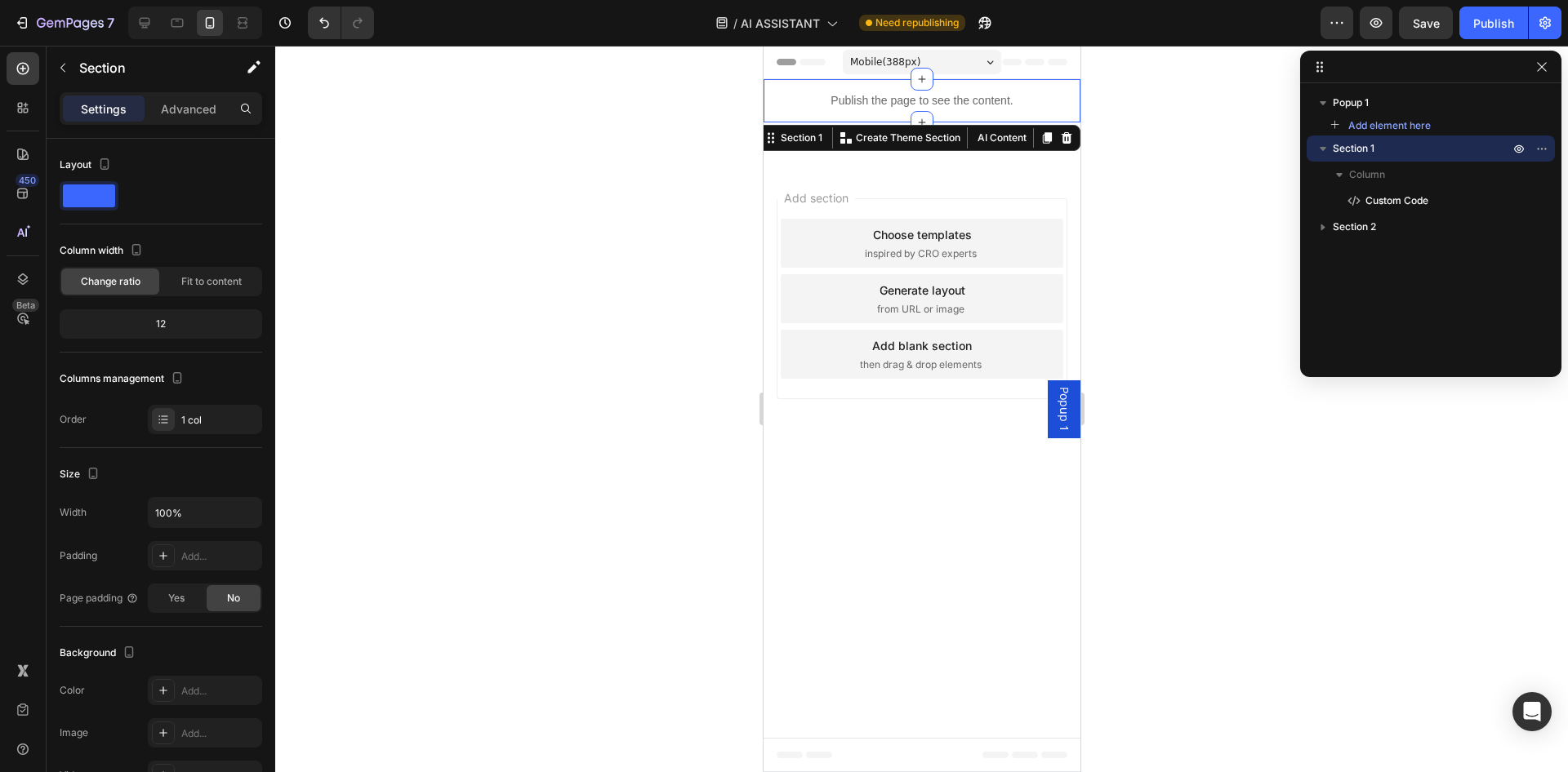
click at [1127, 204] on div at bounding box center [922, 408] width 1292 height 726
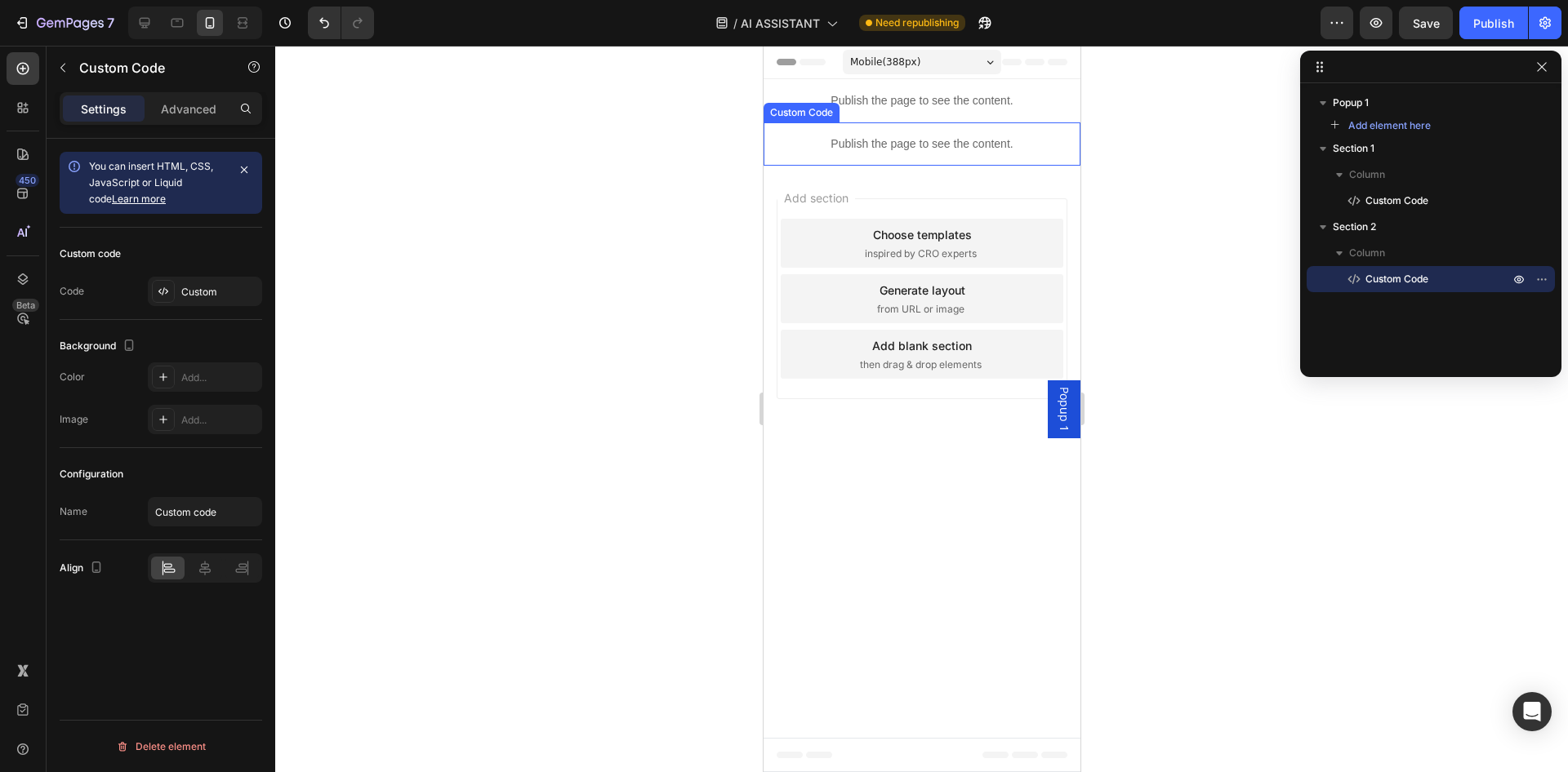
click at [928, 146] on p "Publish the page to see the content." at bounding box center [921, 145] width 317 height 17
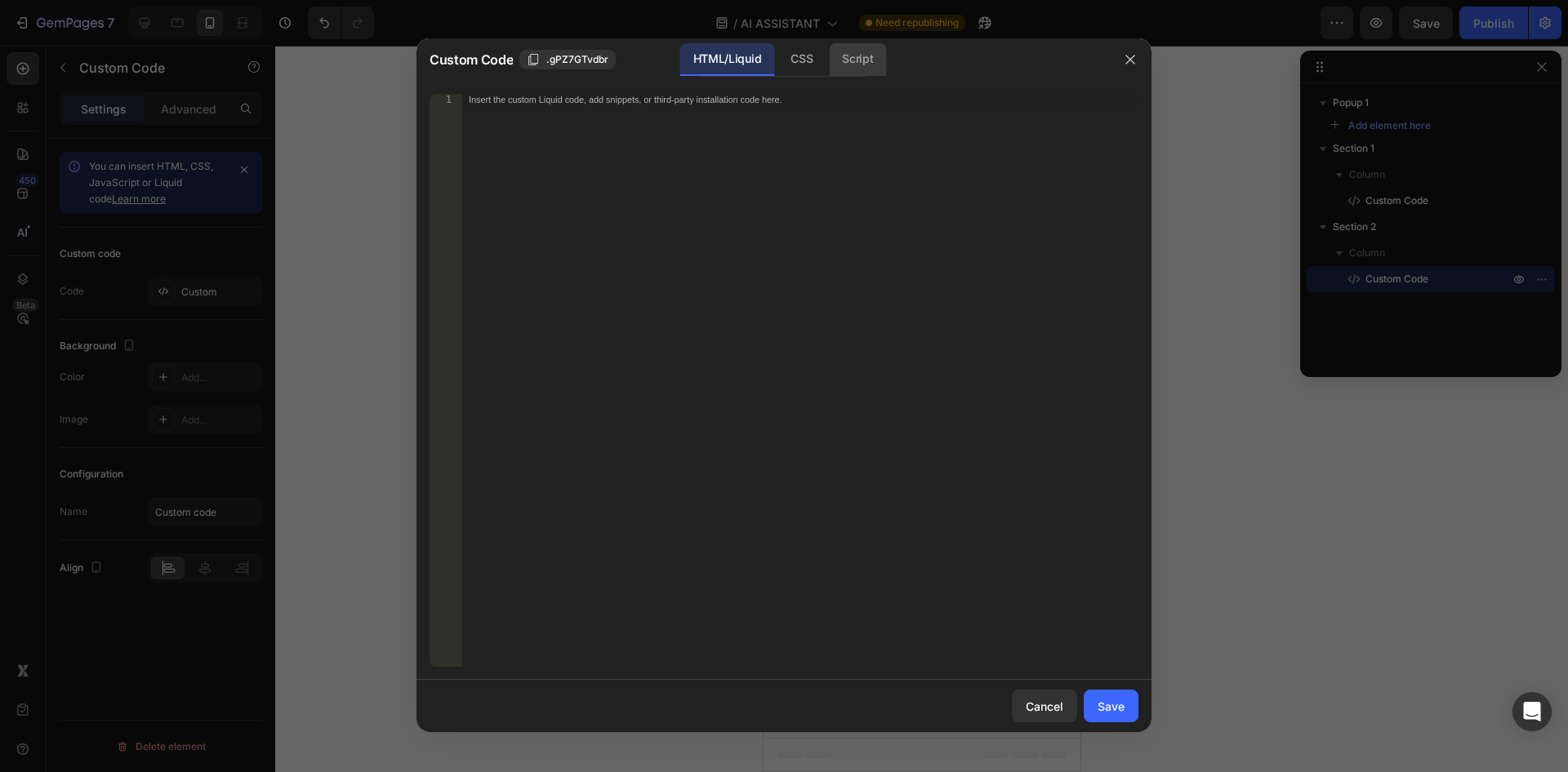
click at [868, 63] on div "Script" at bounding box center [857, 60] width 57 height 33
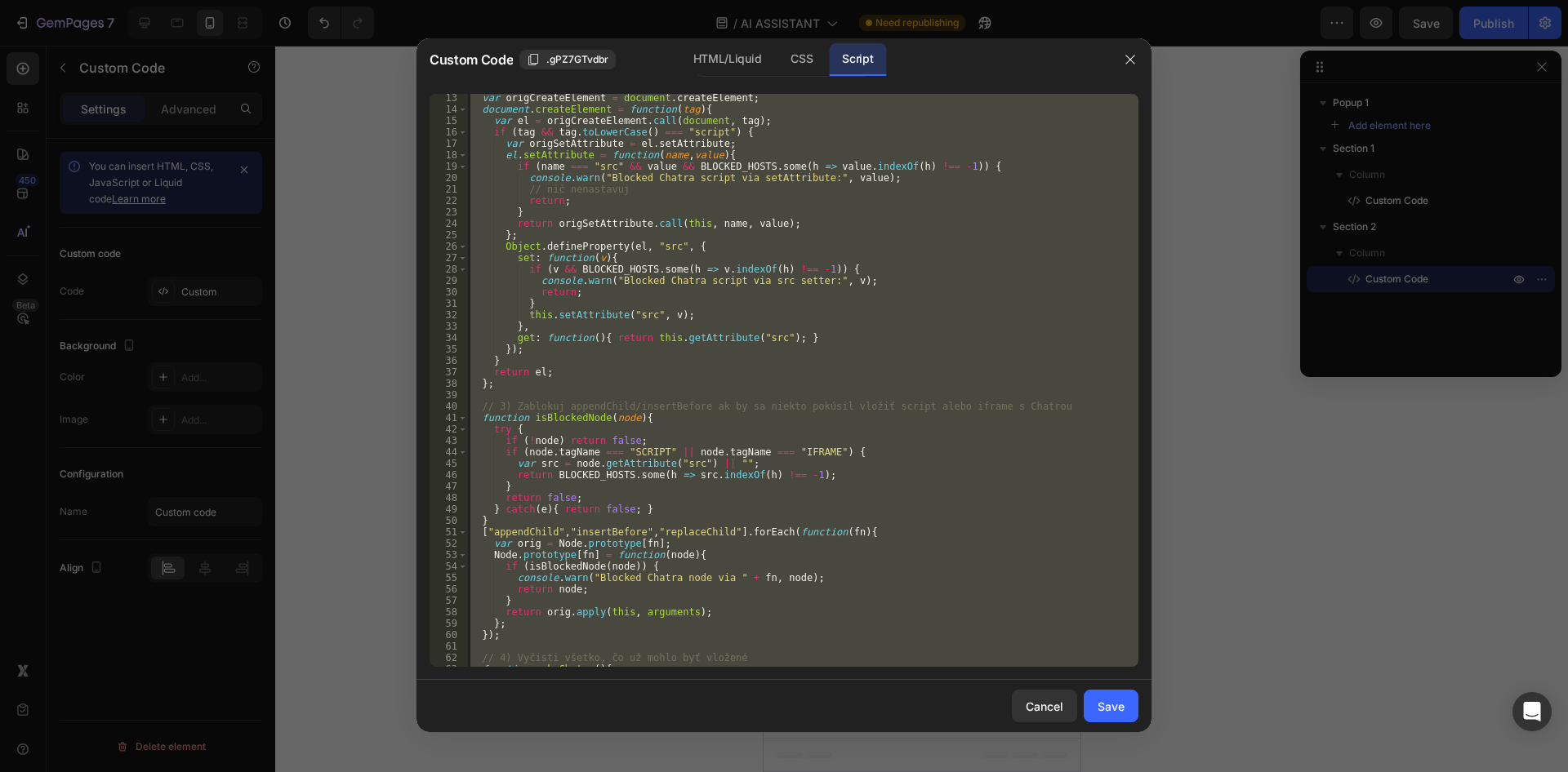
scroll to position [300, 0]
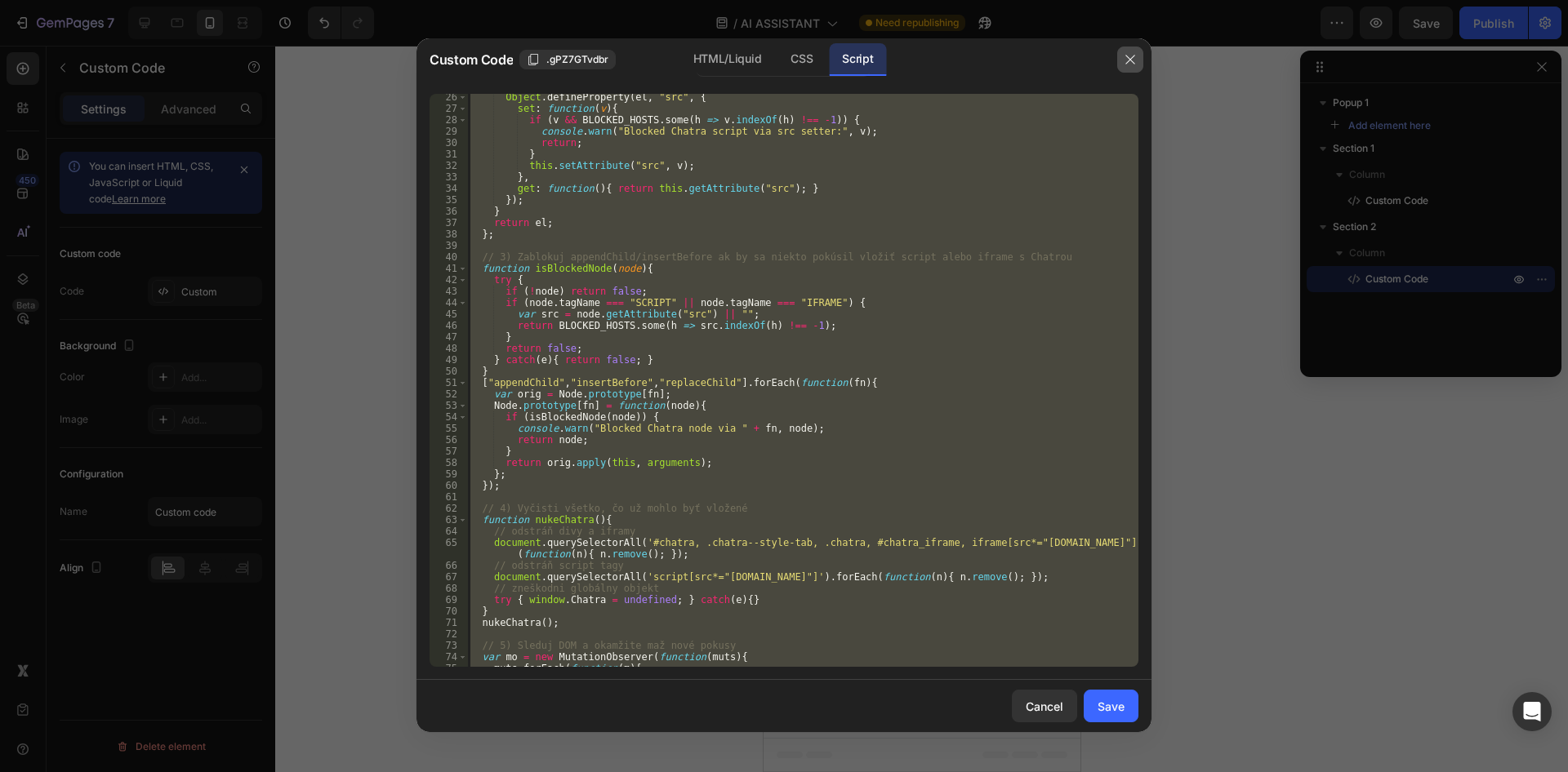
click at [1130, 61] on icon "button" at bounding box center [1129, 59] width 13 height 13
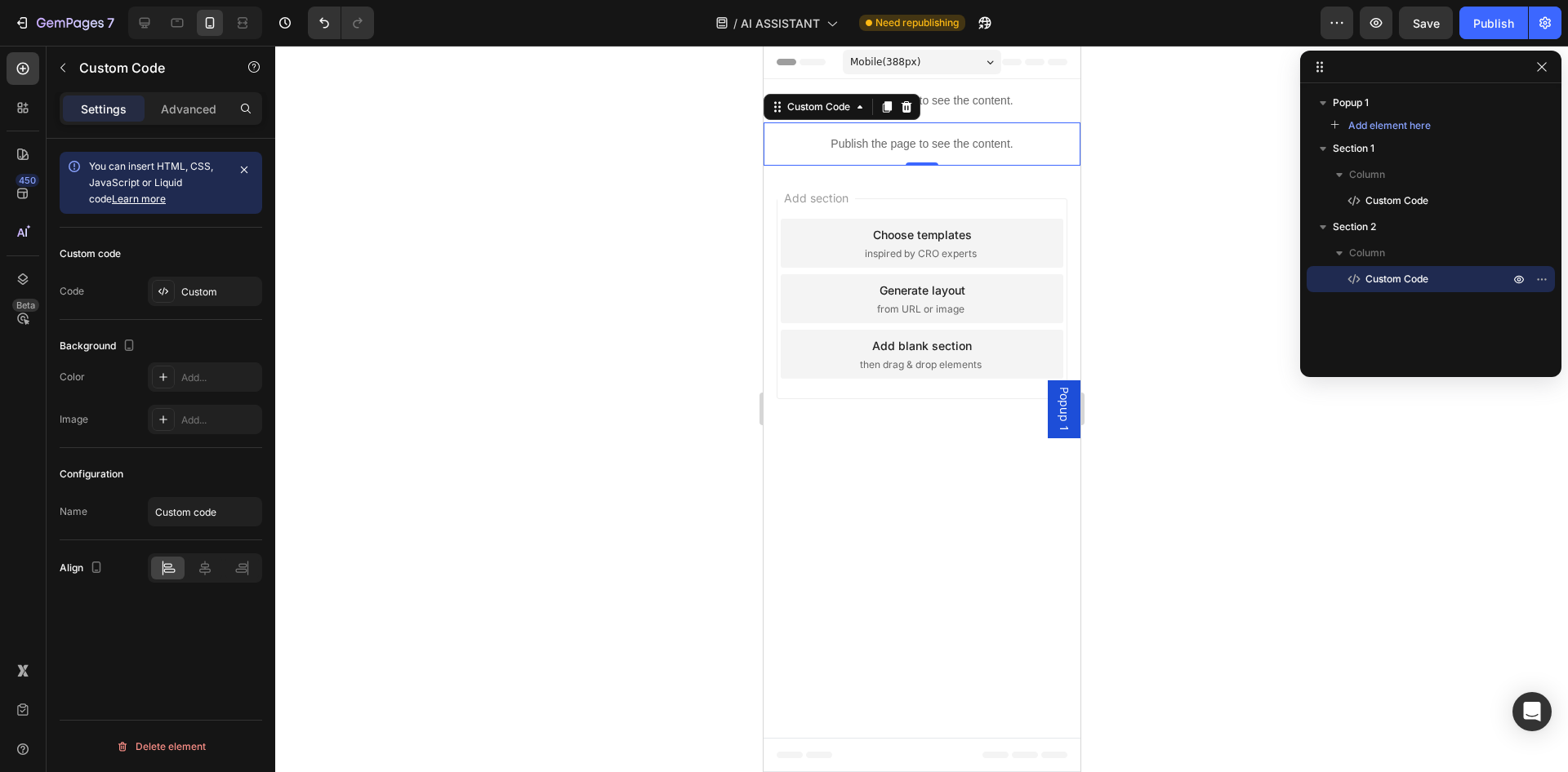
click at [977, 111] on div "Publish the page to see the content." at bounding box center [921, 101] width 317 height 44
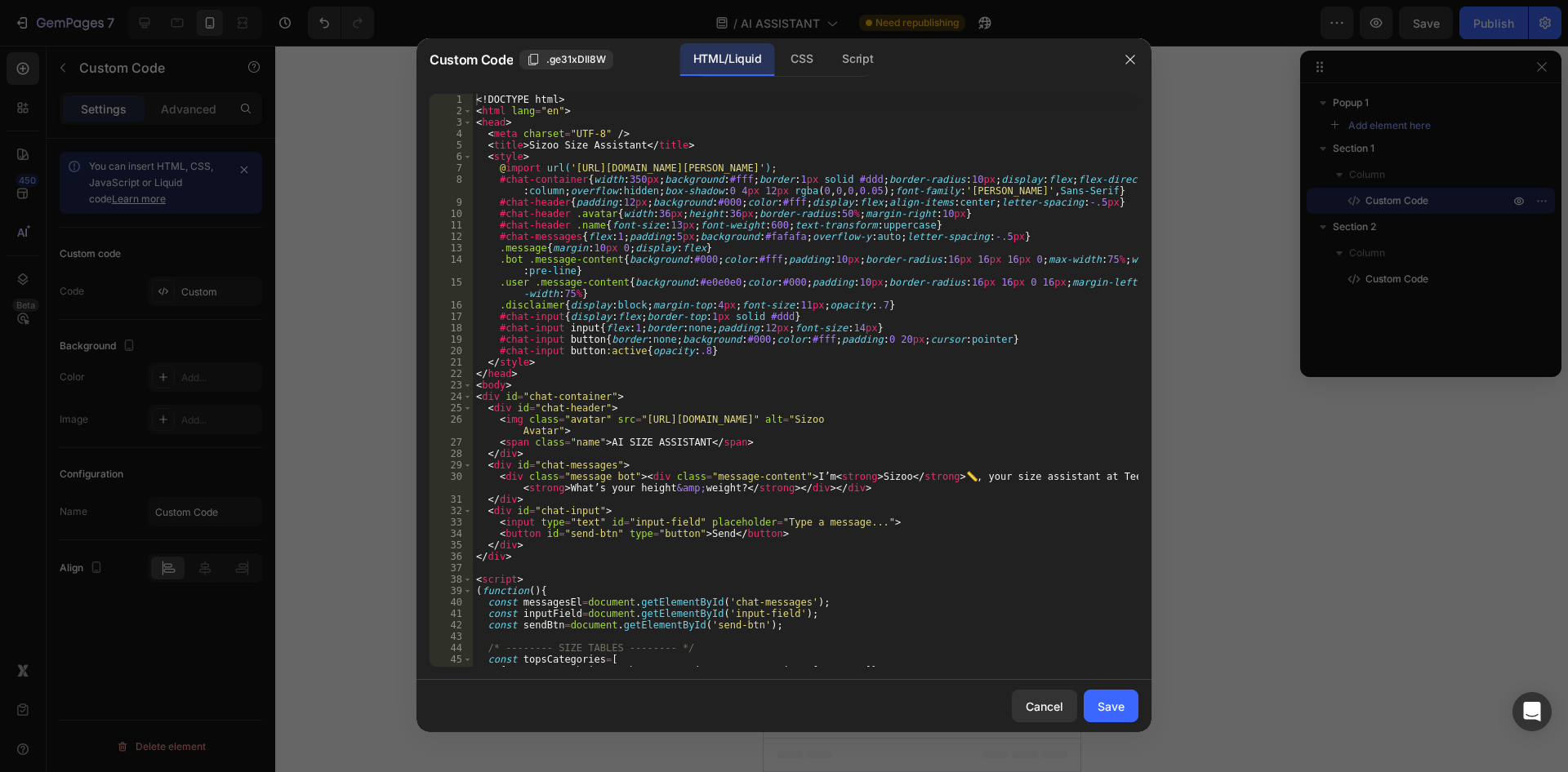
click at [978, 108] on div "<! DOCTYPE html > < html lang = "en" > < head > < meta charset = "UTF-8" /> < t…" at bounding box center [805, 392] width 666 height 595
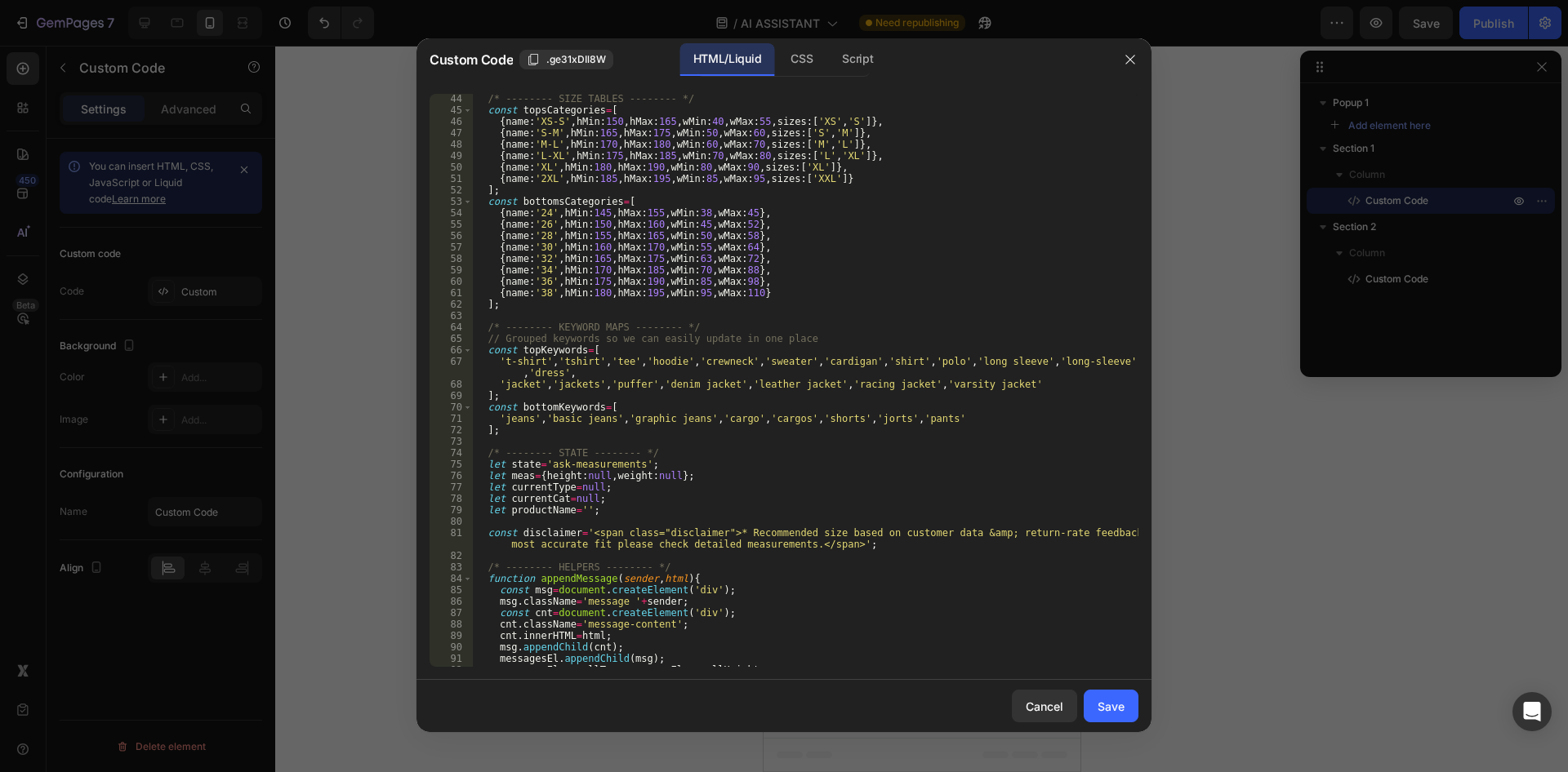
scroll to position [699, 0]
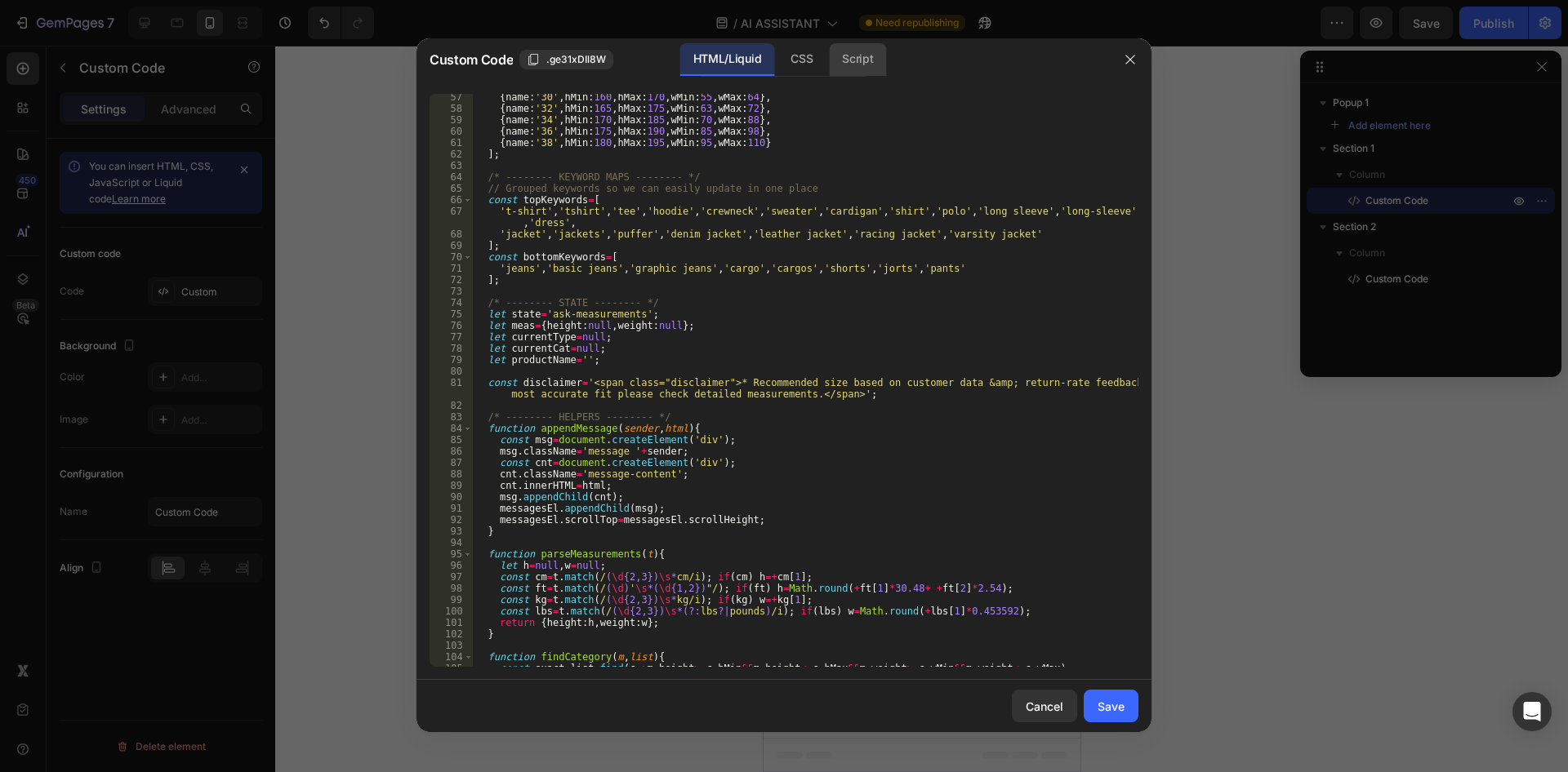
click at [868, 66] on div "Script" at bounding box center [857, 60] width 57 height 33
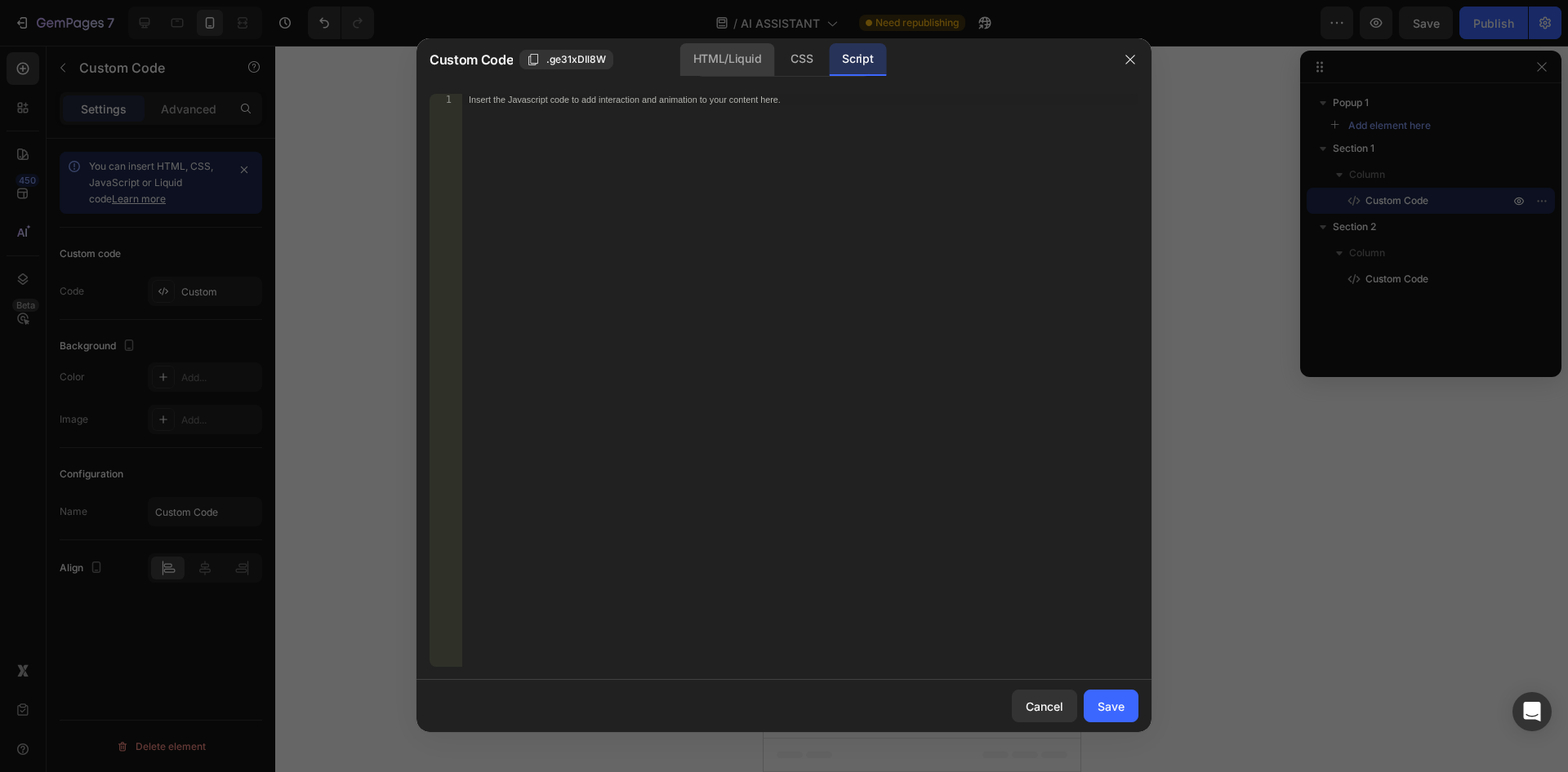
click at [777, 54] on div "HTML/Liquid" at bounding box center [801, 60] width 49 height 33
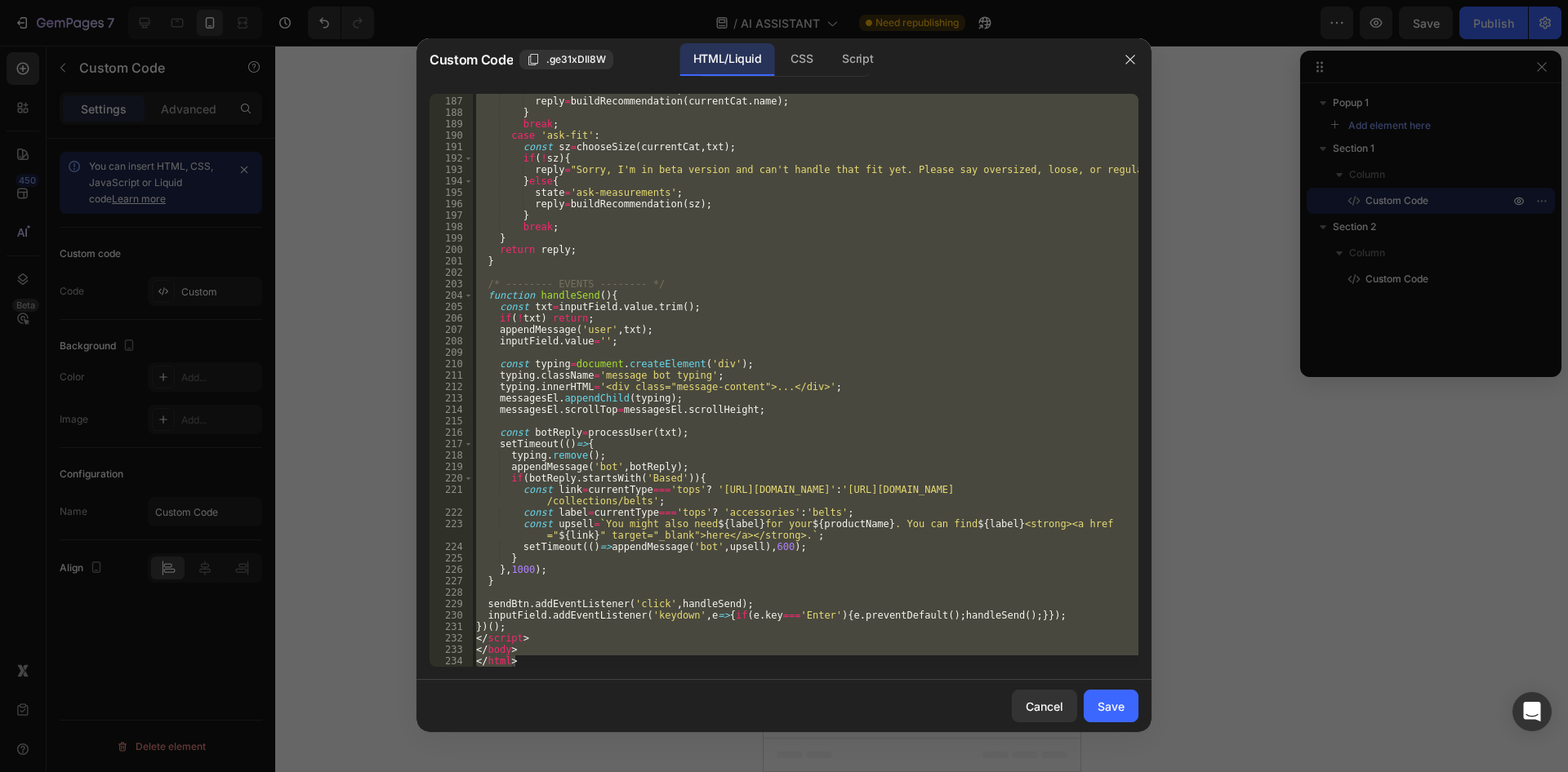
scroll to position [2215, 0]
click at [539, 646] on div "state = 'ask-measurements' ; reply = buildRecommendation ( currentCat . name ) …" at bounding box center [805, 380] width 666 height 573
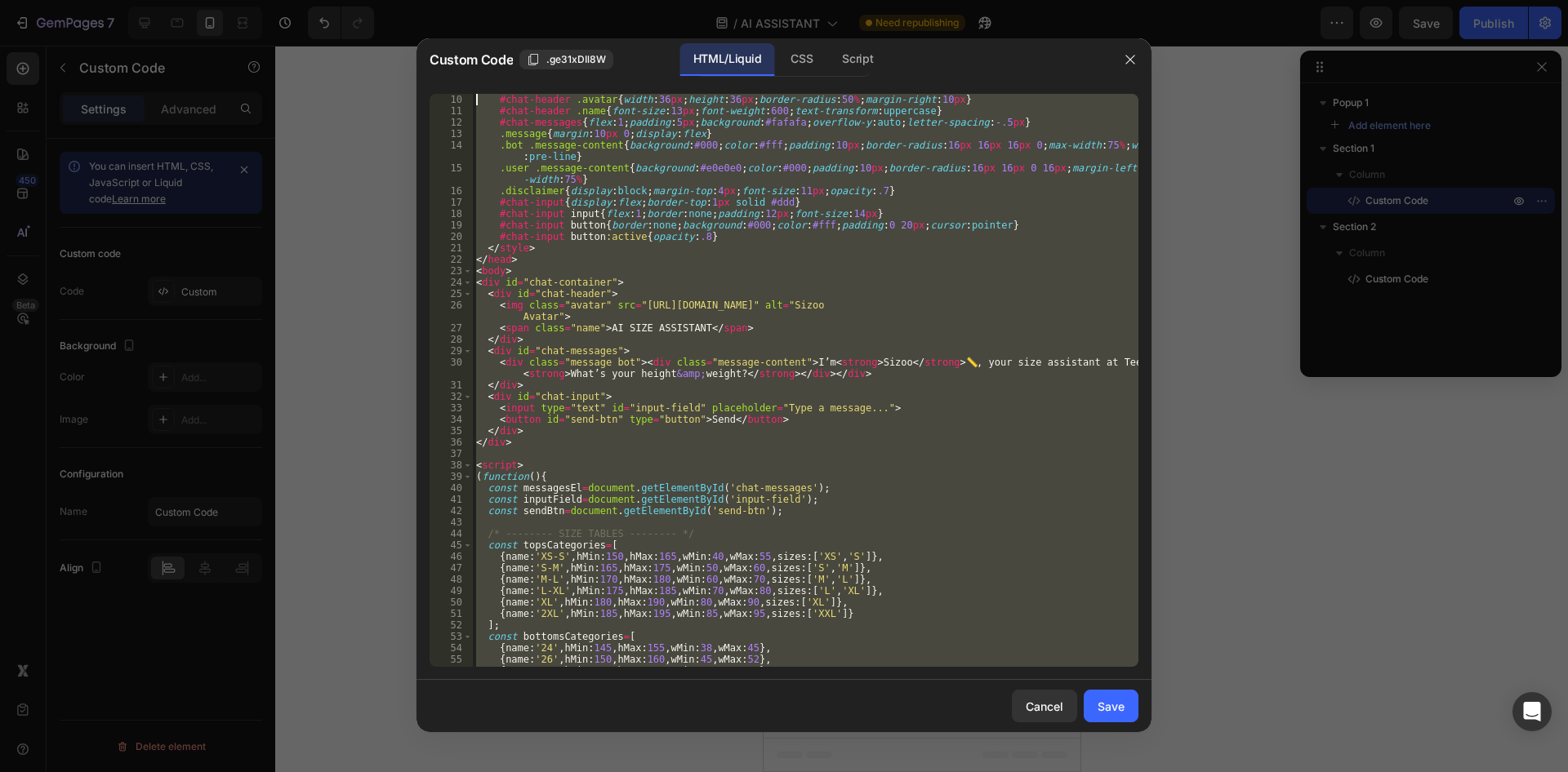
scroll to position [0, 0]
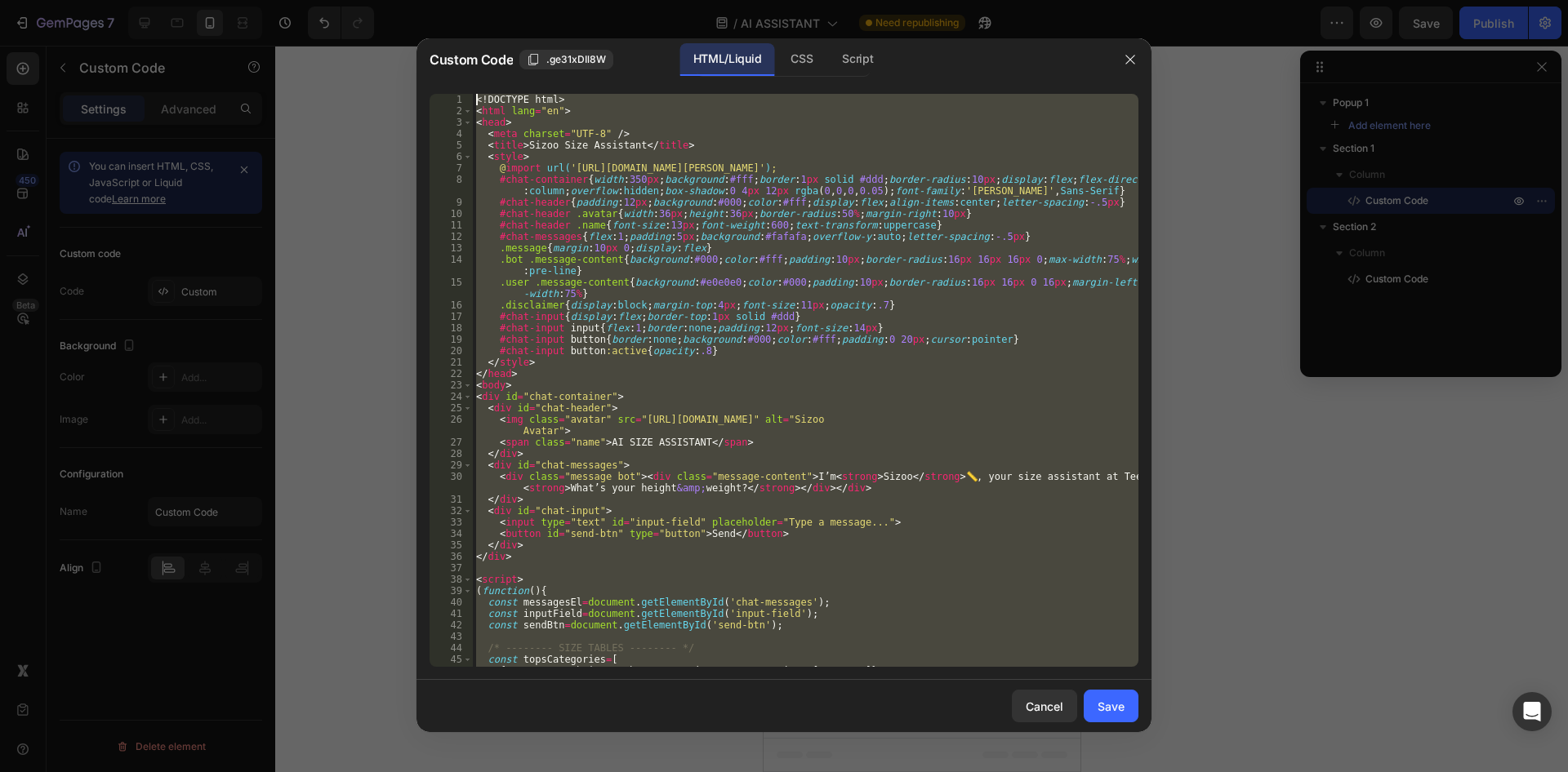
drag, startPoint x: 526, startPoint y: 664, endPoint x: 311, endPoint y: -70, distance: 764.8
click at [473, 94] on div "<! DOCTYPE html > < html lang = "en" > < head > < meta charset = "UTF-8" /> < t…" at bounding box center [805, 380] width 666 height 573
type textarea "<!DOCTYPE html> <html lang="en">"
click at [829, 57] on div "CSS" at bounding box center [857, 60] width 57 height 33
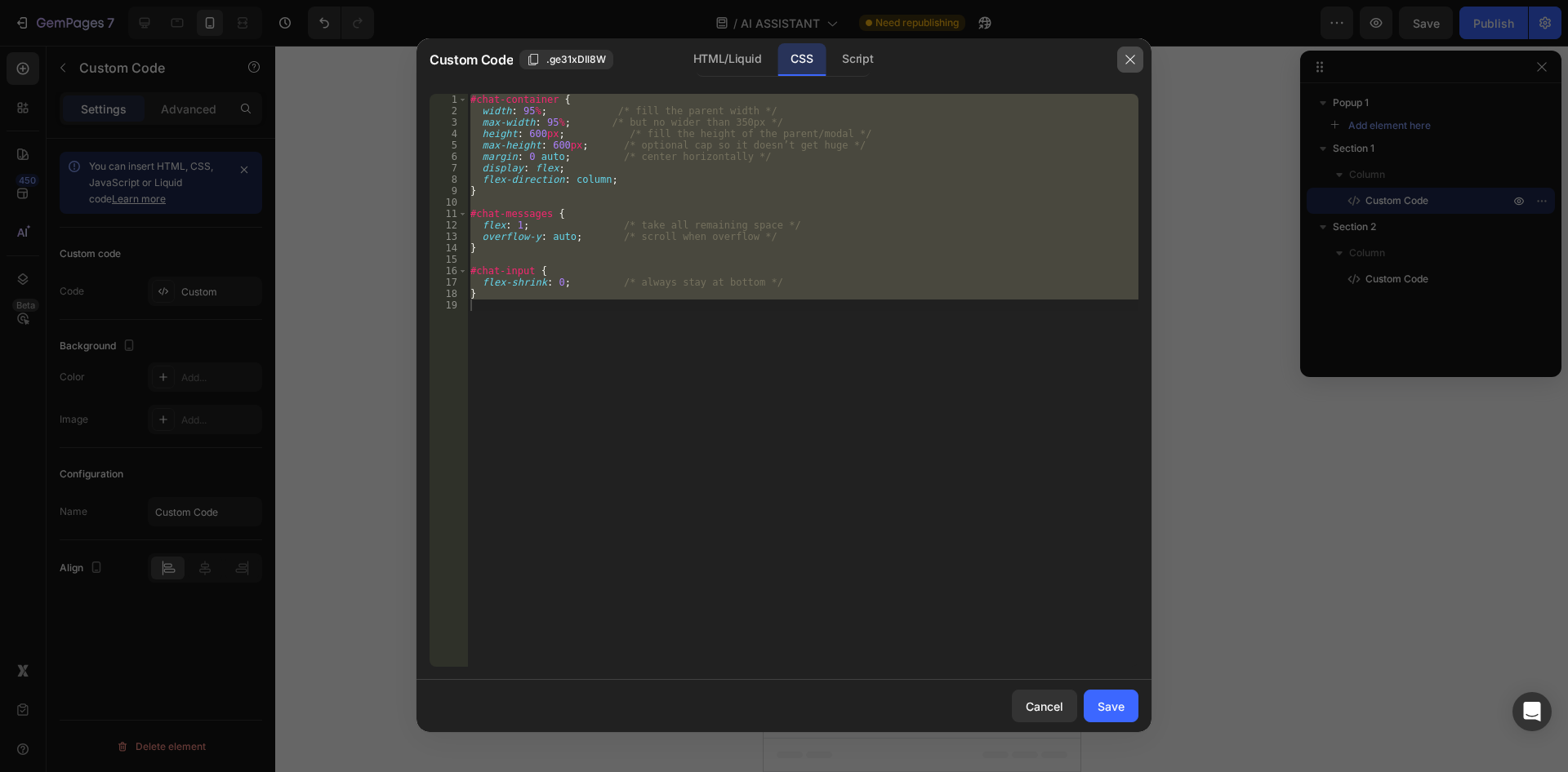
click at [1142, 53] on button "button" at bounding box center [1129, 59] width 26 height 26
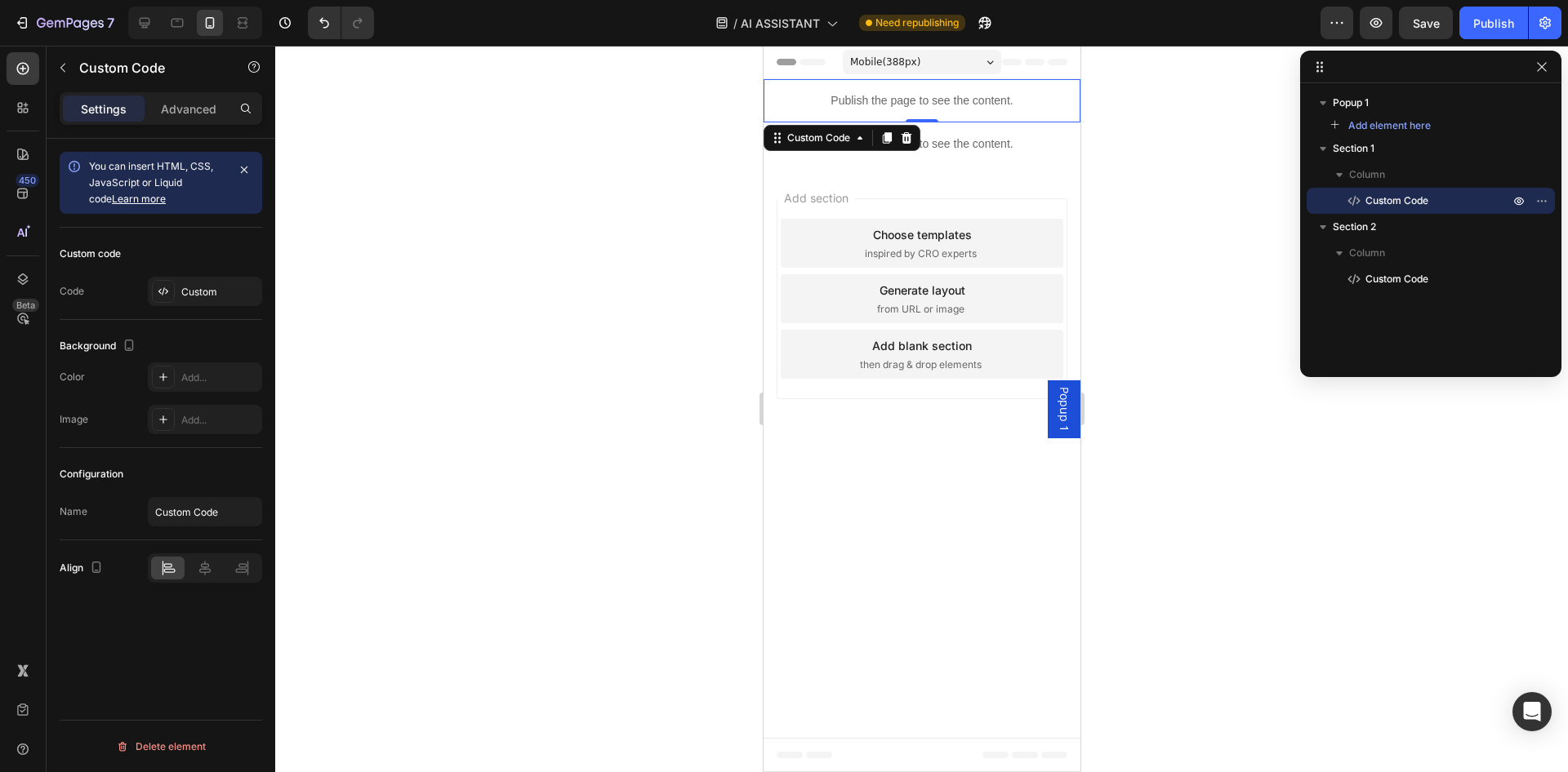
click at [1055, 427] on div "Popup 1" at bounding box center [1063, 409] width 33 height 58
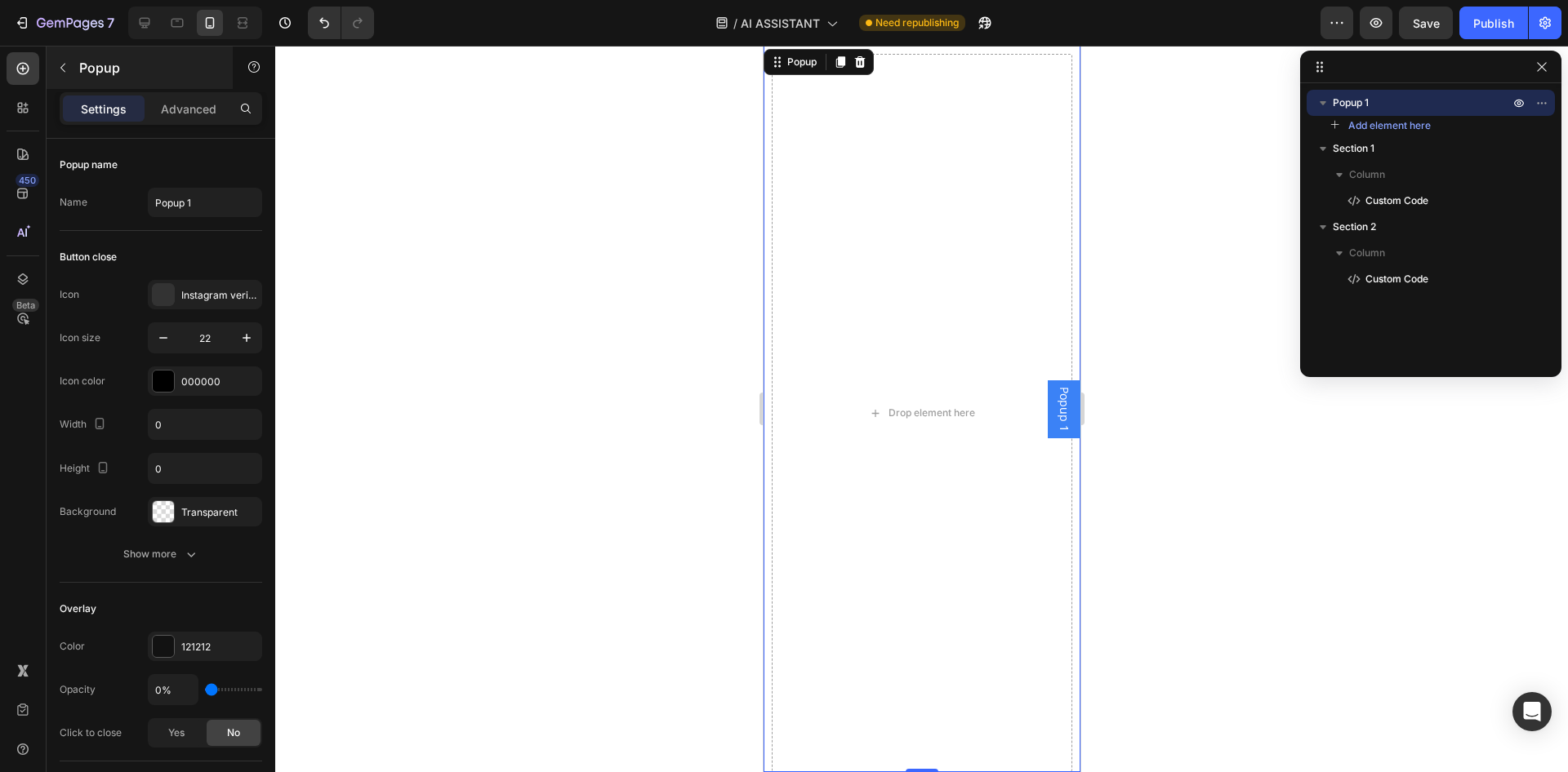
click at [52, 69] on button "button" at bounding box center [62, 67] width 26 height 26
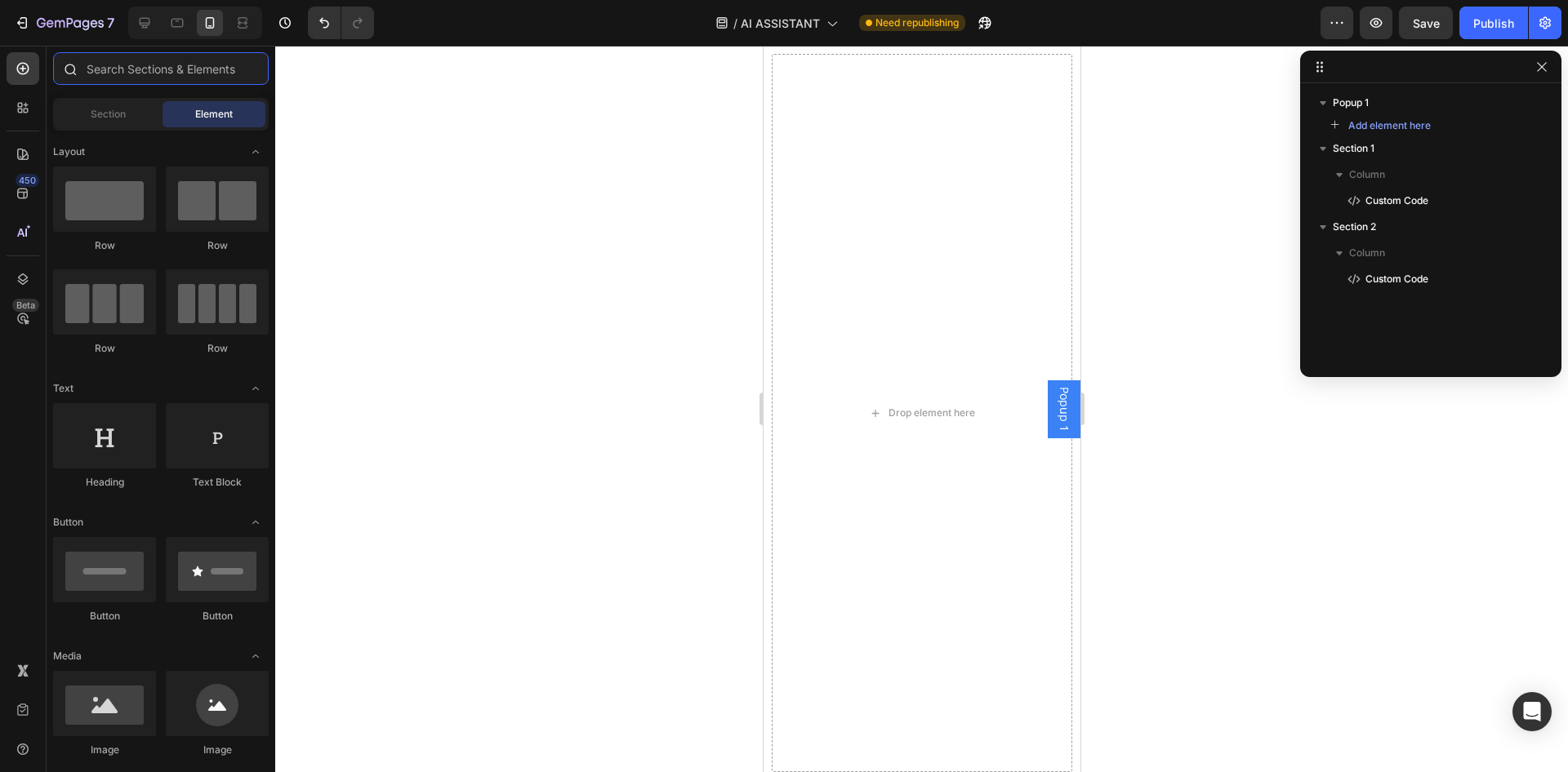
click at [114, 73] on input "text" at bounding box center [161, 69] width 215 height 33
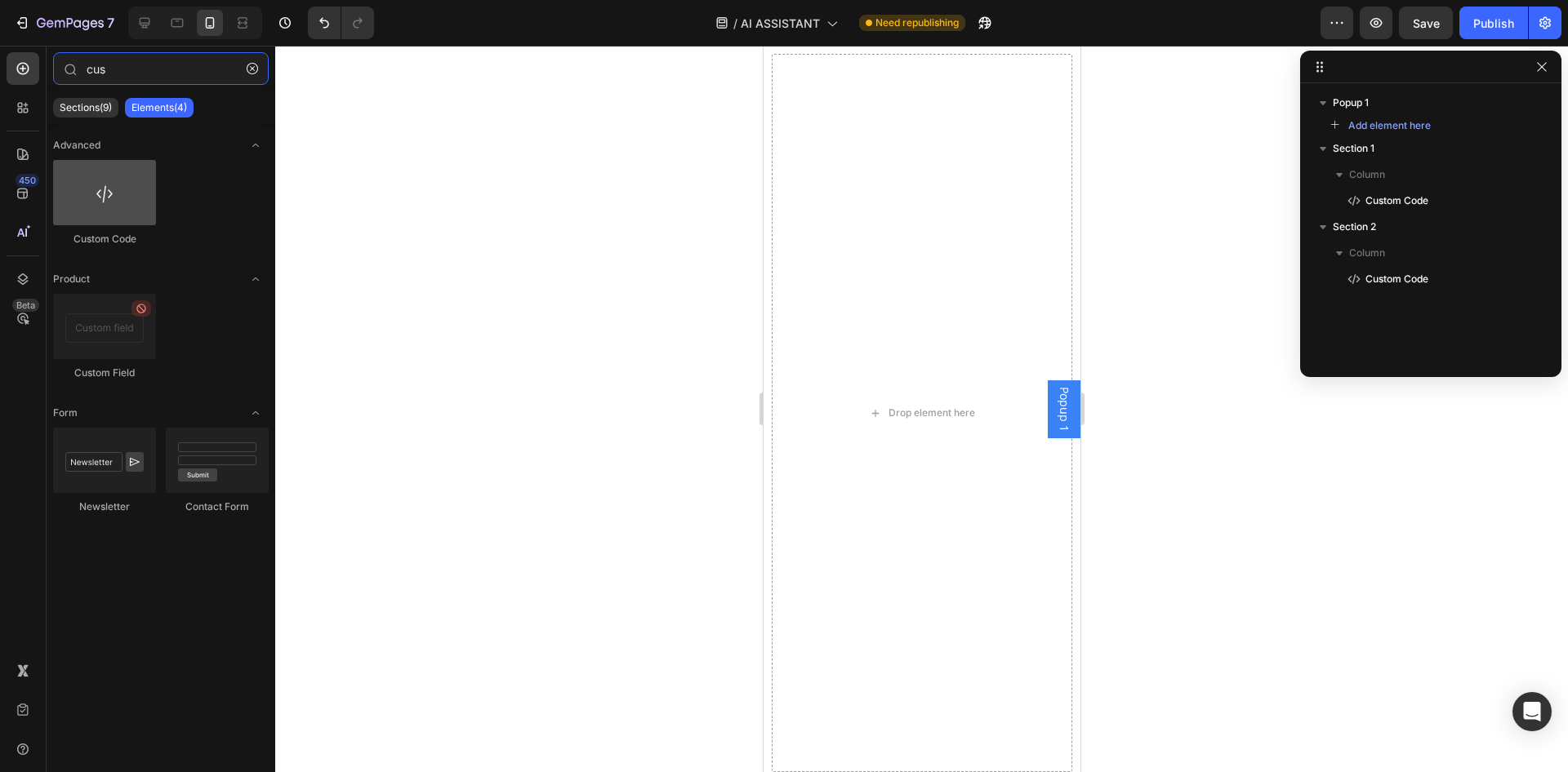
type input "cus"
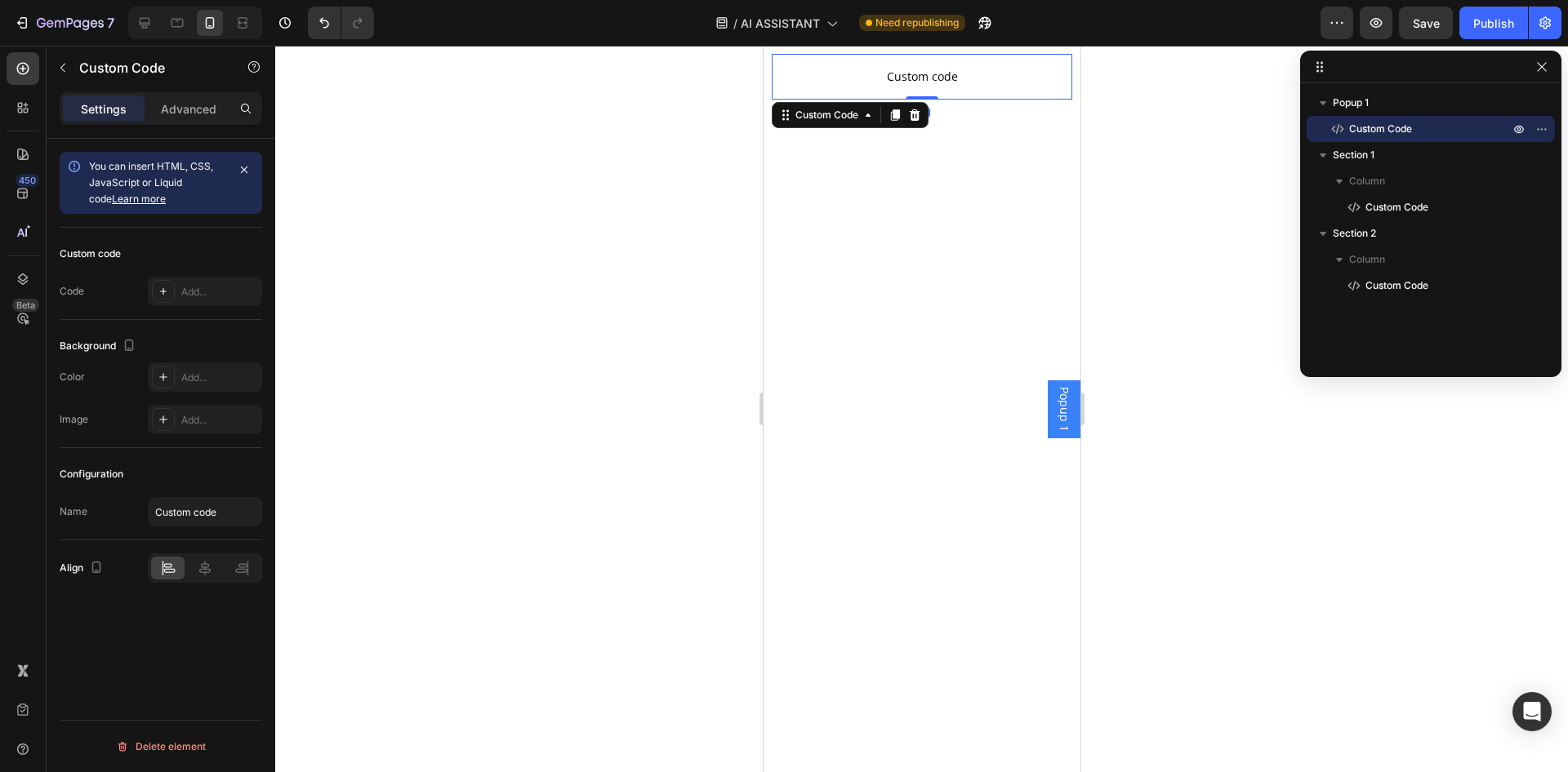
click at [887, 79] on span "Custom code" at bounding box center [922, 77] width 301 height 19
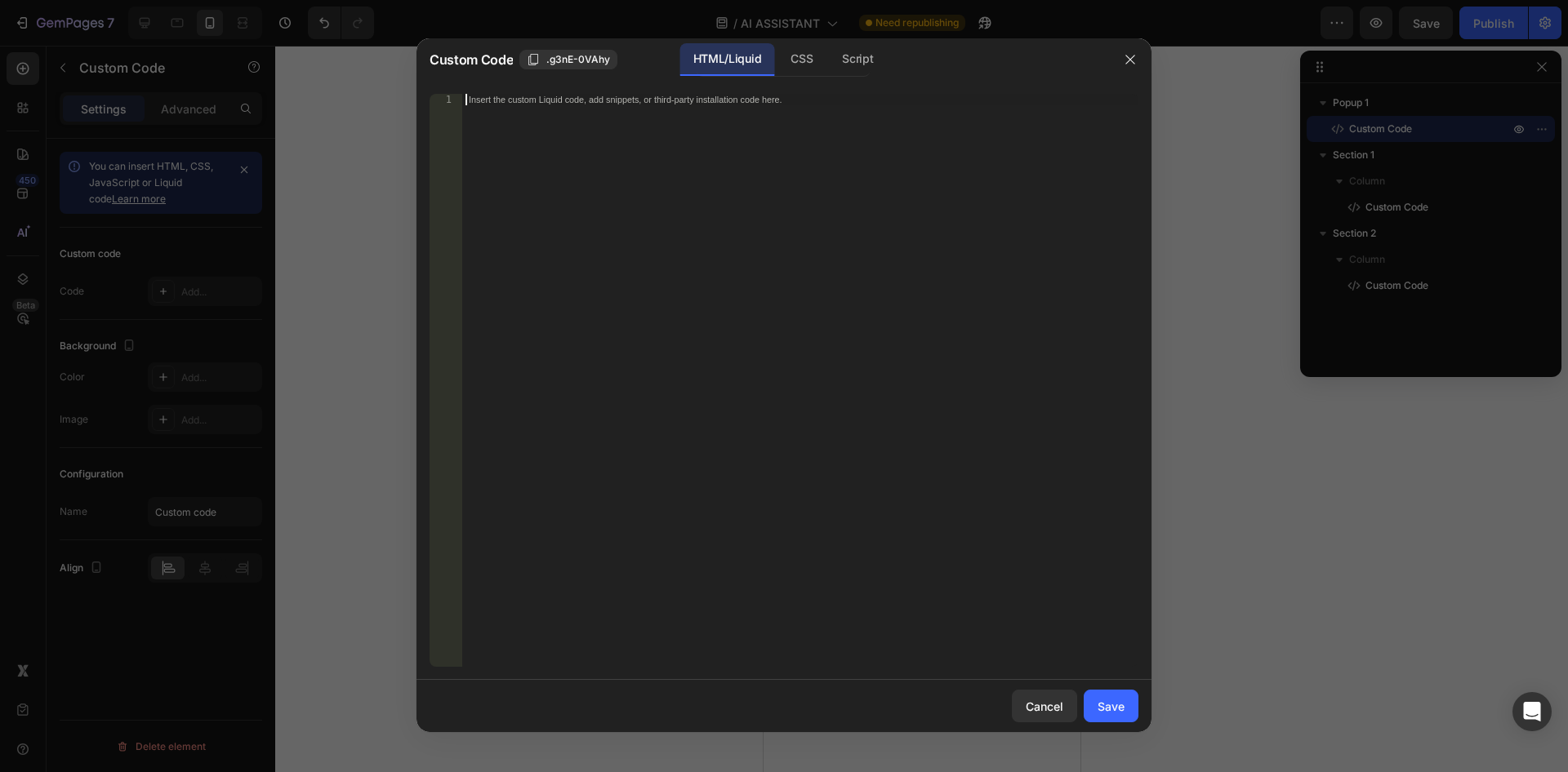
click at [706, 108] on div "Insert the custom Liquid code, add snippets, or third-party installation code h…" at bounding box center [800, 392] width 676 height 595
type textarea "</html>"
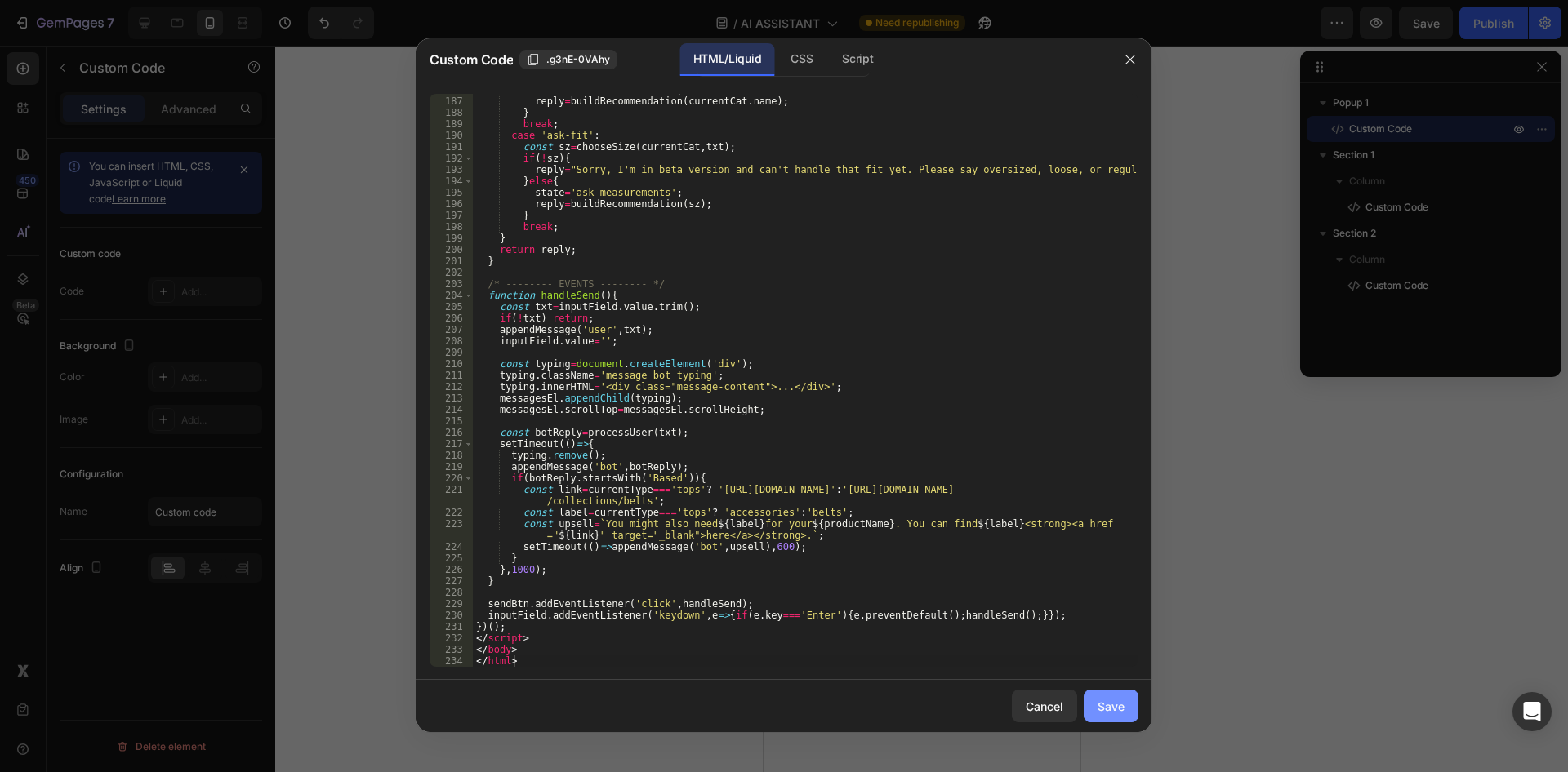
click at [1121, 698] on div "Save" at bounding box center [1111, 707] width 27 height 17
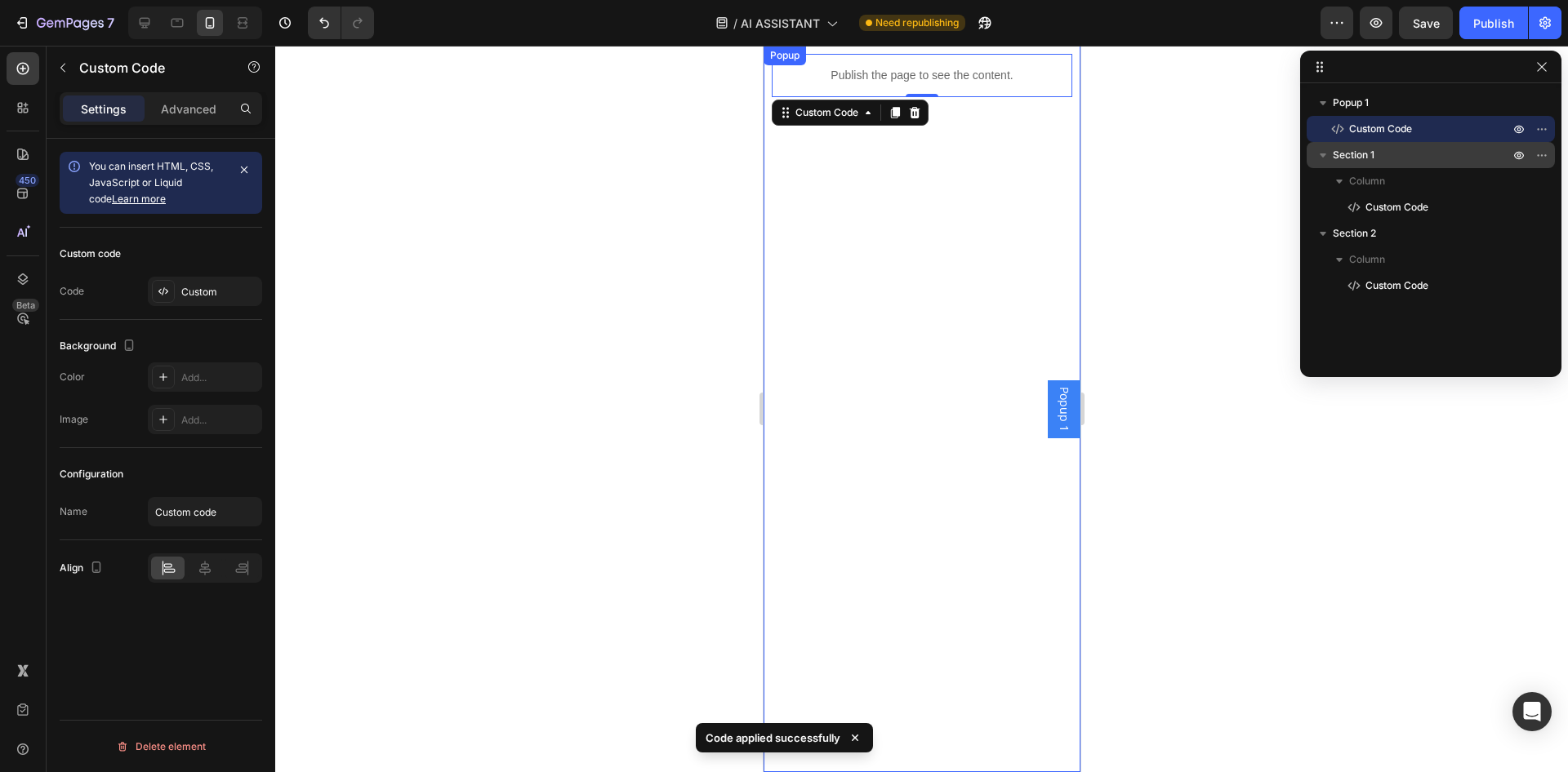
click at [1374, 151] on span "Section 1" at bounding box center [1354, 154] width 42 height 16
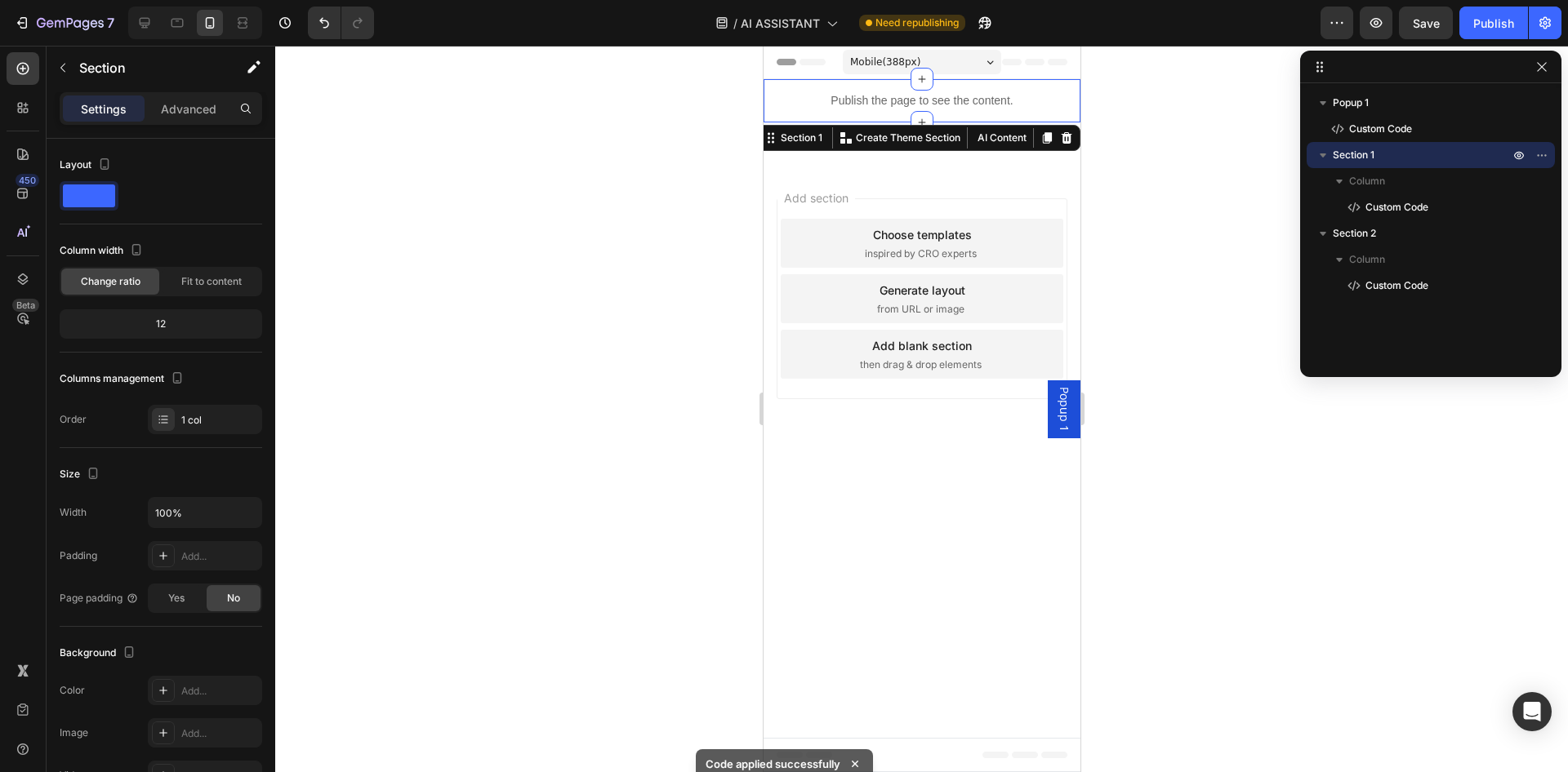
click at [884, 150] on div "Section 1 Create Theme Section AI Content Write with GemAI What would you like …" at bounding box center [917, 138] width 323 height 26
click at [915, 99] on p "Publish the page to see the content." at bounding box center [921, 101] width 317 height 17
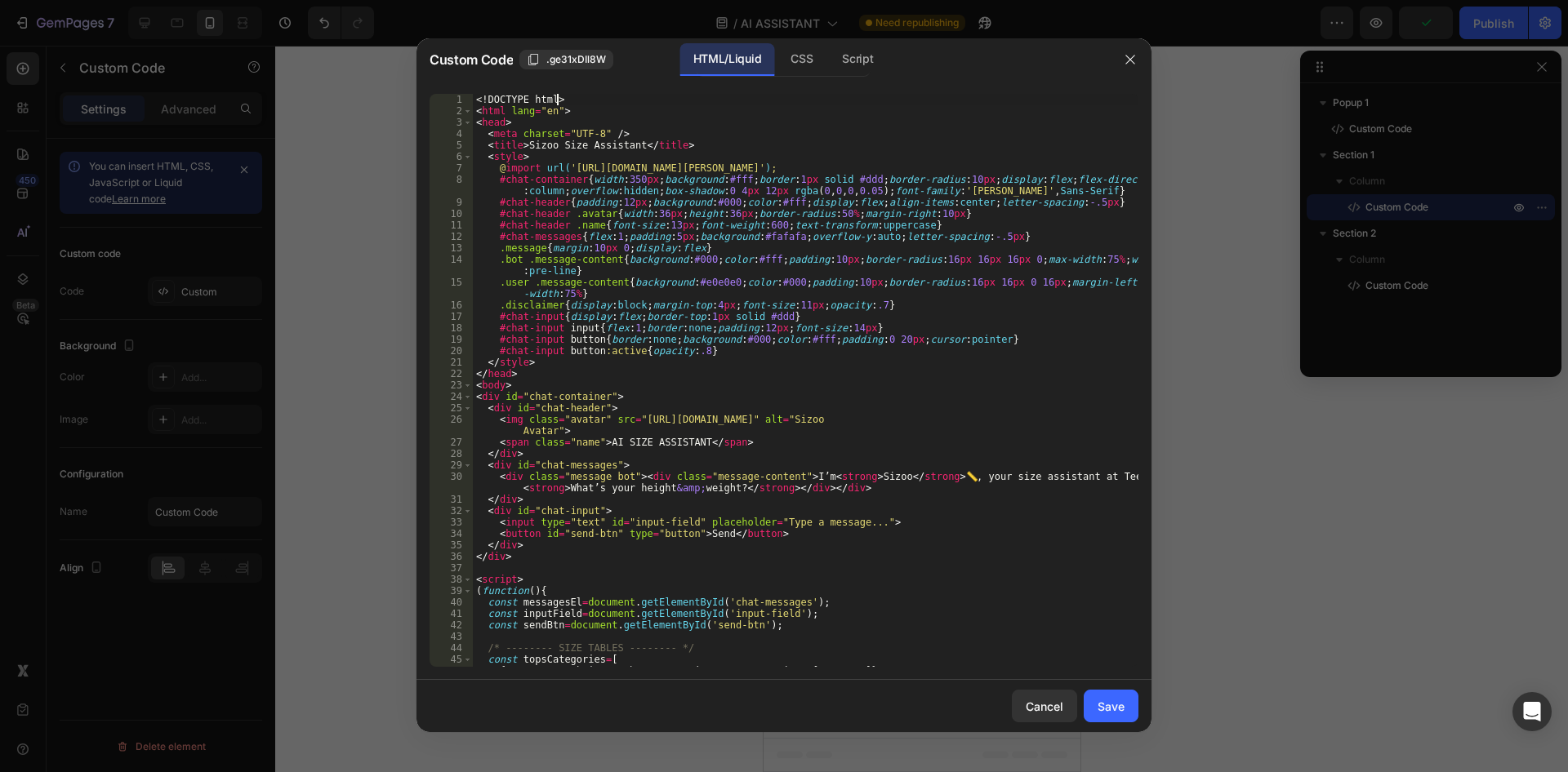
click at [837, 103] on div "<! DOCTYPE html > < html lang = "en" > < head > < meta charset = "UTF-8" /> < t…" at bounding box center [805, 392] width 666 height 595
click at [829, 54] on div "CSS" at bounding box center [857, 60] width 57 height 33
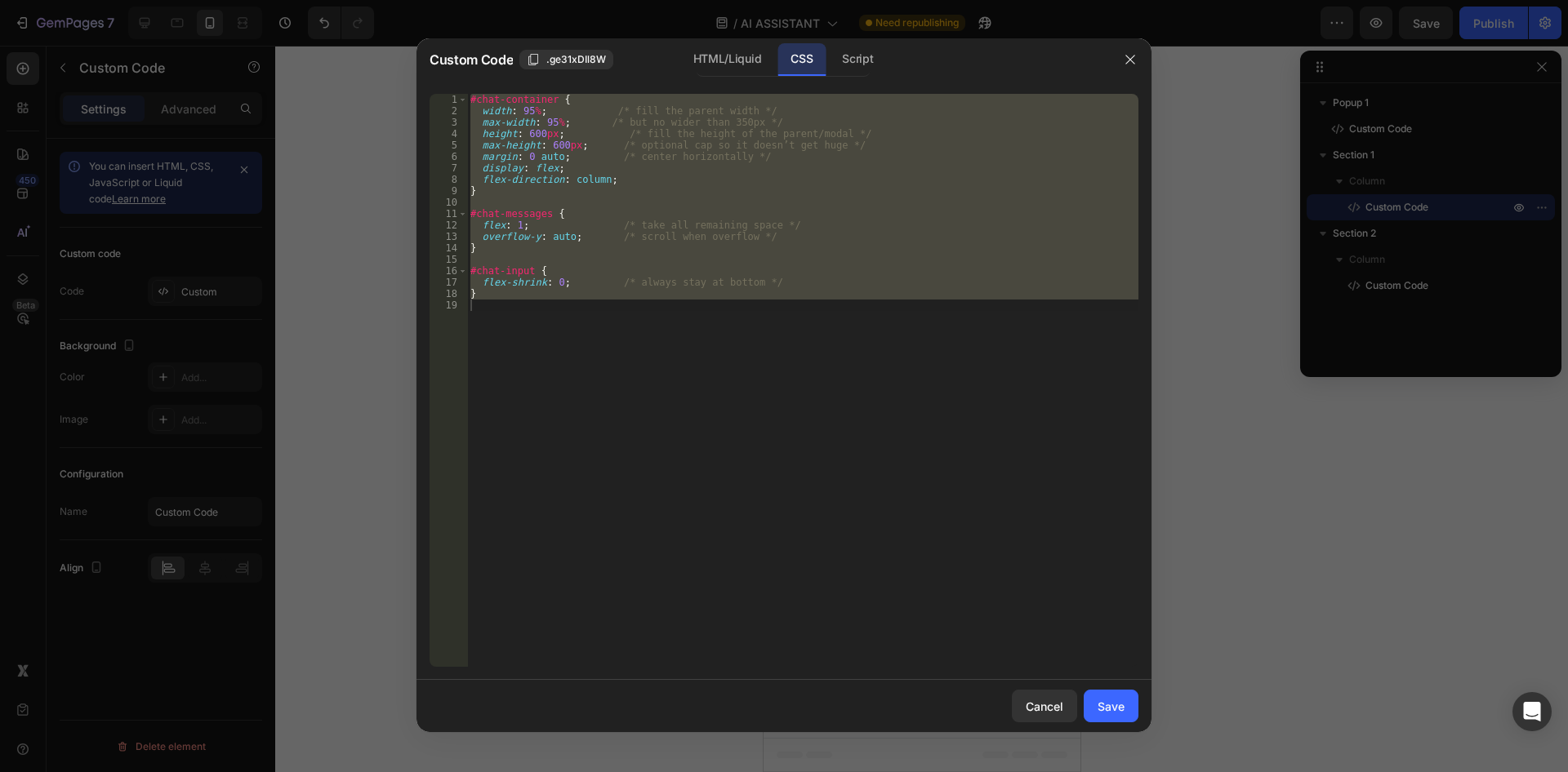
type textarea "}"
click at [709, 318] on div "#chat-container { width : 95 % ; /* fill the parent width */ max-width : 95 % ;…" at bounding box center [802, 380] width 671 height 573
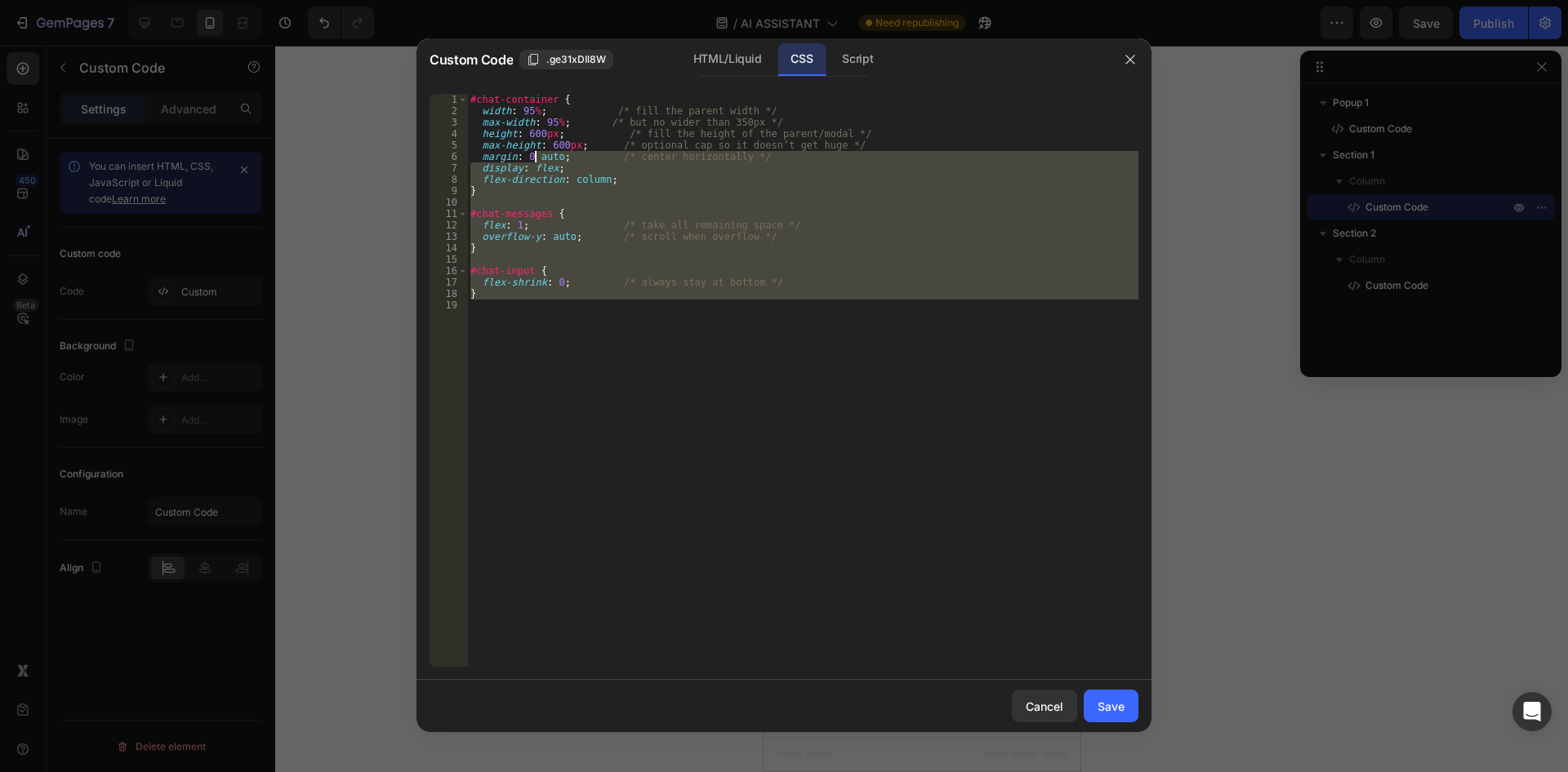
drag, startPoint x: 649, startPoint y: 285, endPoint x: 364, endPoint y: -38, distance: 430.8
click at [467, 94] on div "#chat-container { width : 95 % ; /* fill the parent width */ max-width : 95 % ;…" at bounding box center [802, 380] width 671 height 573
type textarea "#chat-container { width: 95%; /* fill the parent width */"
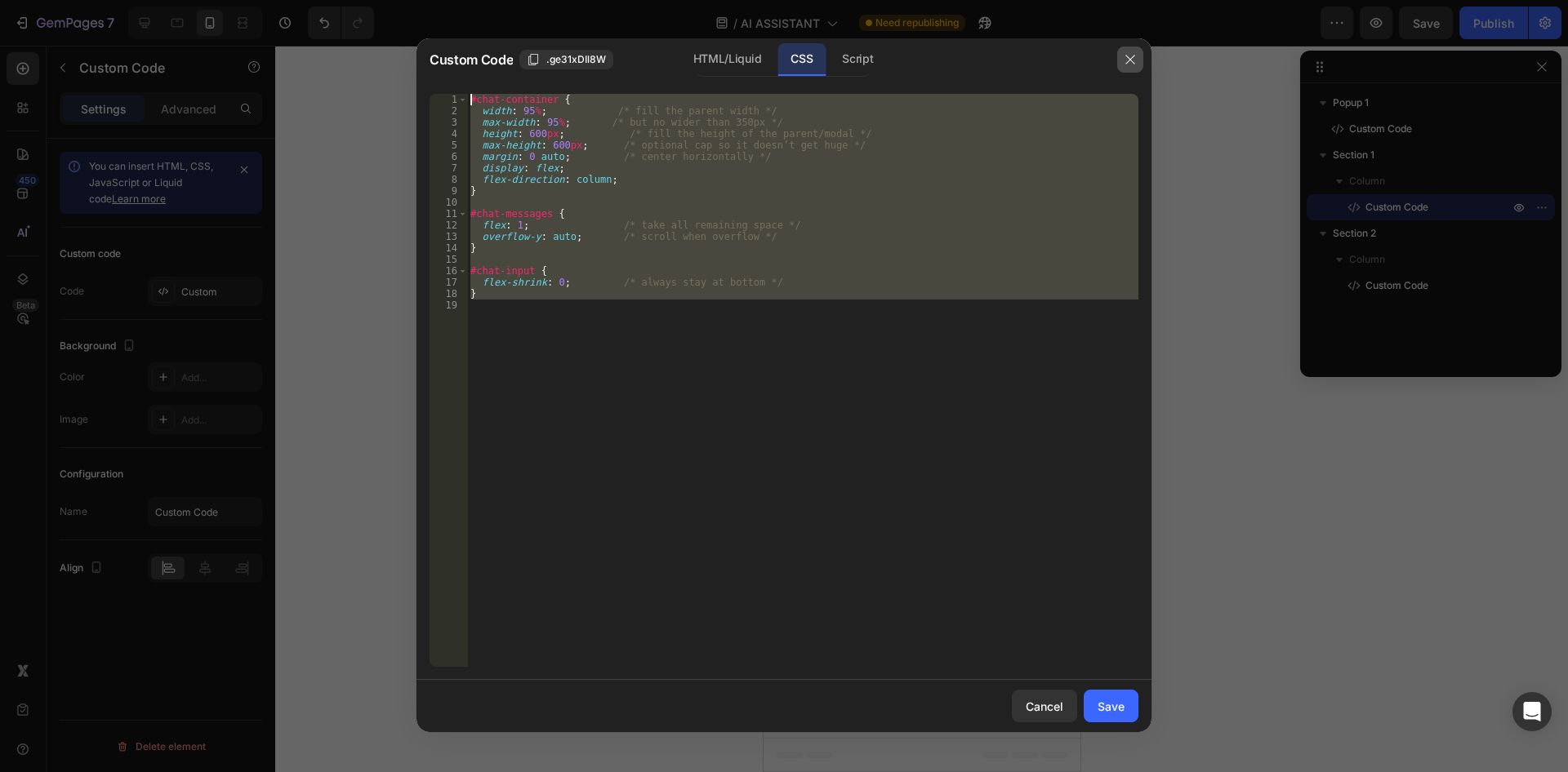
click at [1125, 57] on icon "button" at bounding box center [1129, 59] width 13 height 13
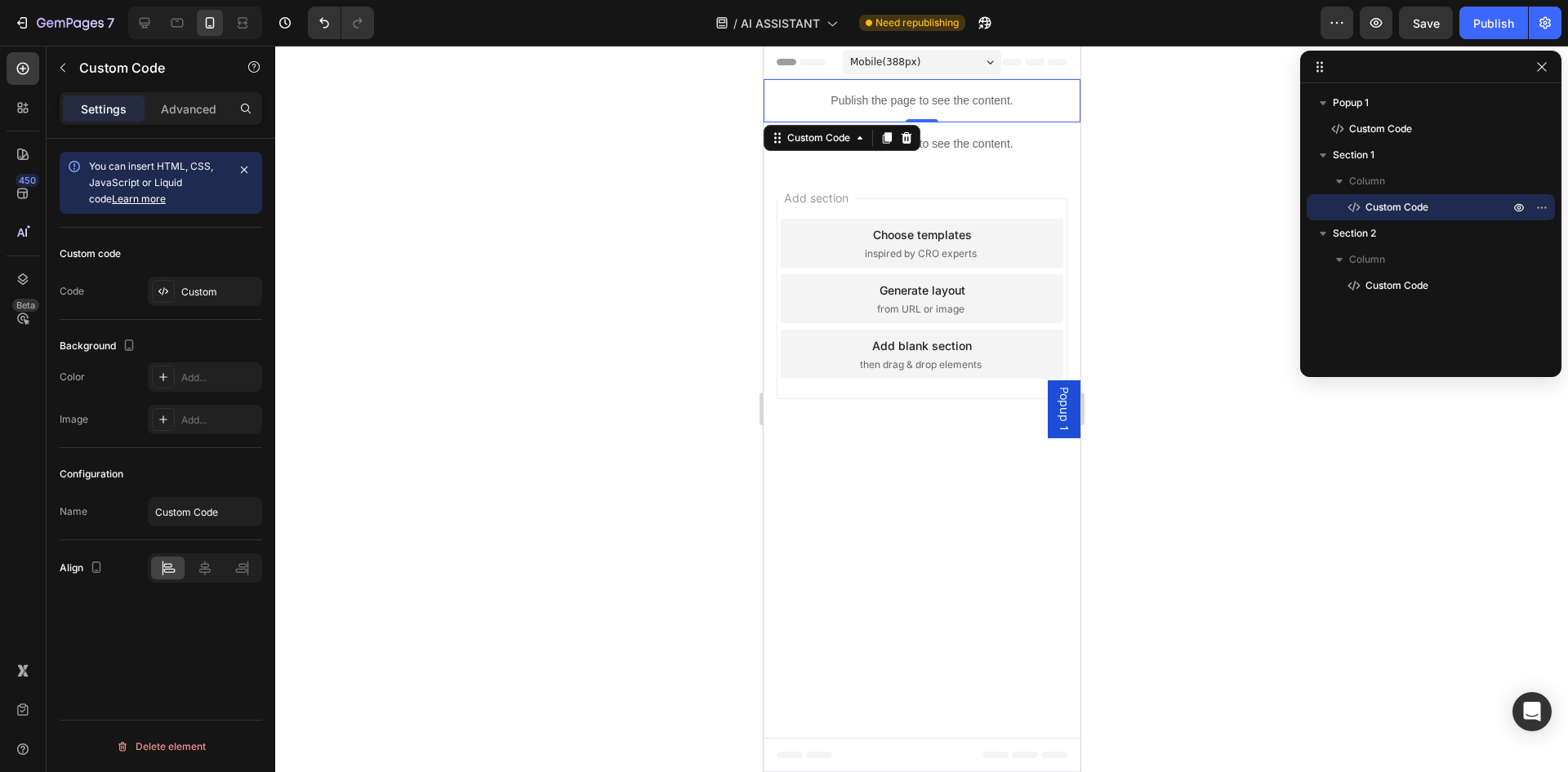
click at [1066, 410] on span "Popup 1" at bounding box center [1062, 409] width 16 height 45
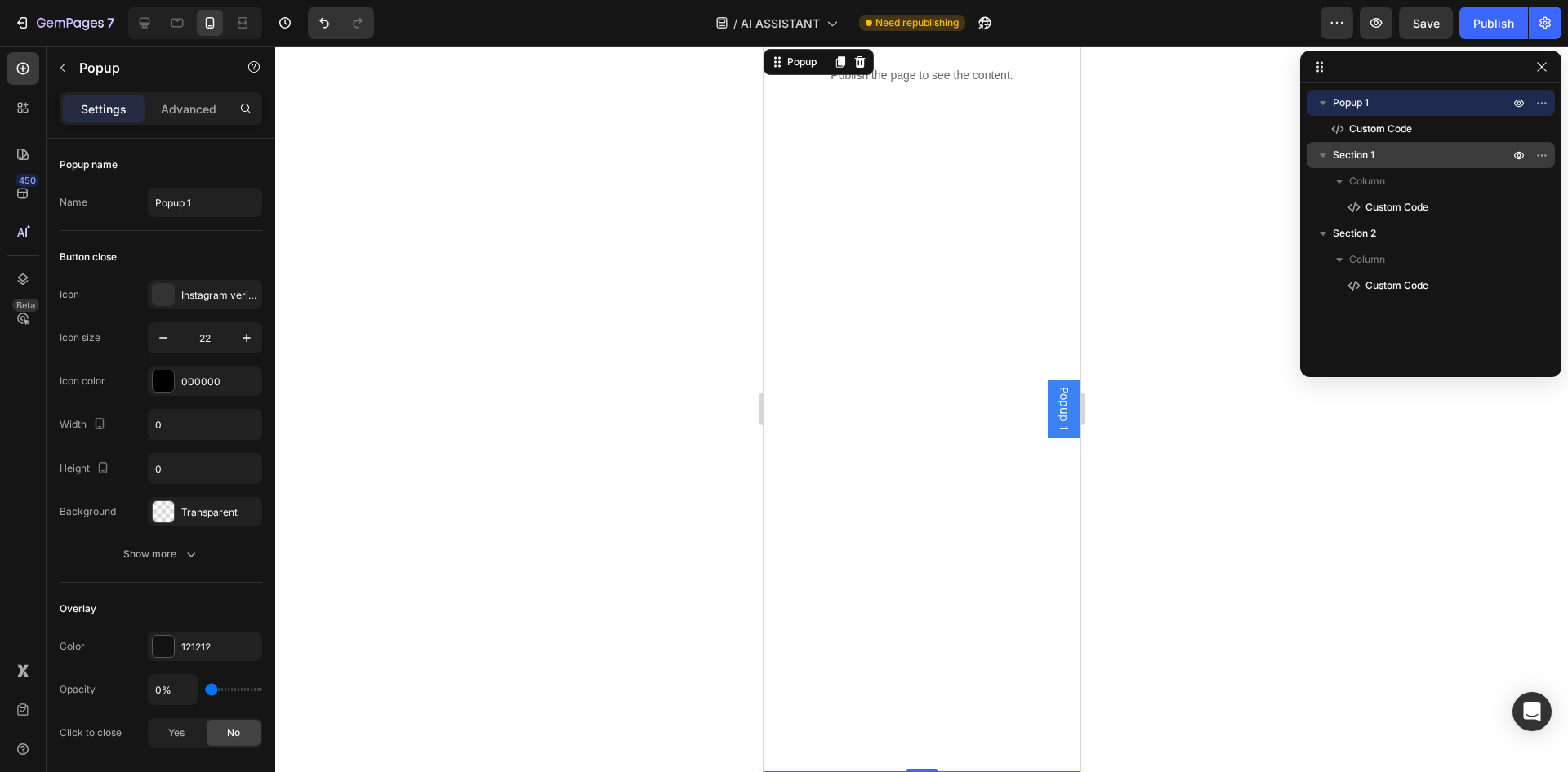
click at [1377, 152] on p "Section 1" at bounding box center [1422, 154] width 180 height 16
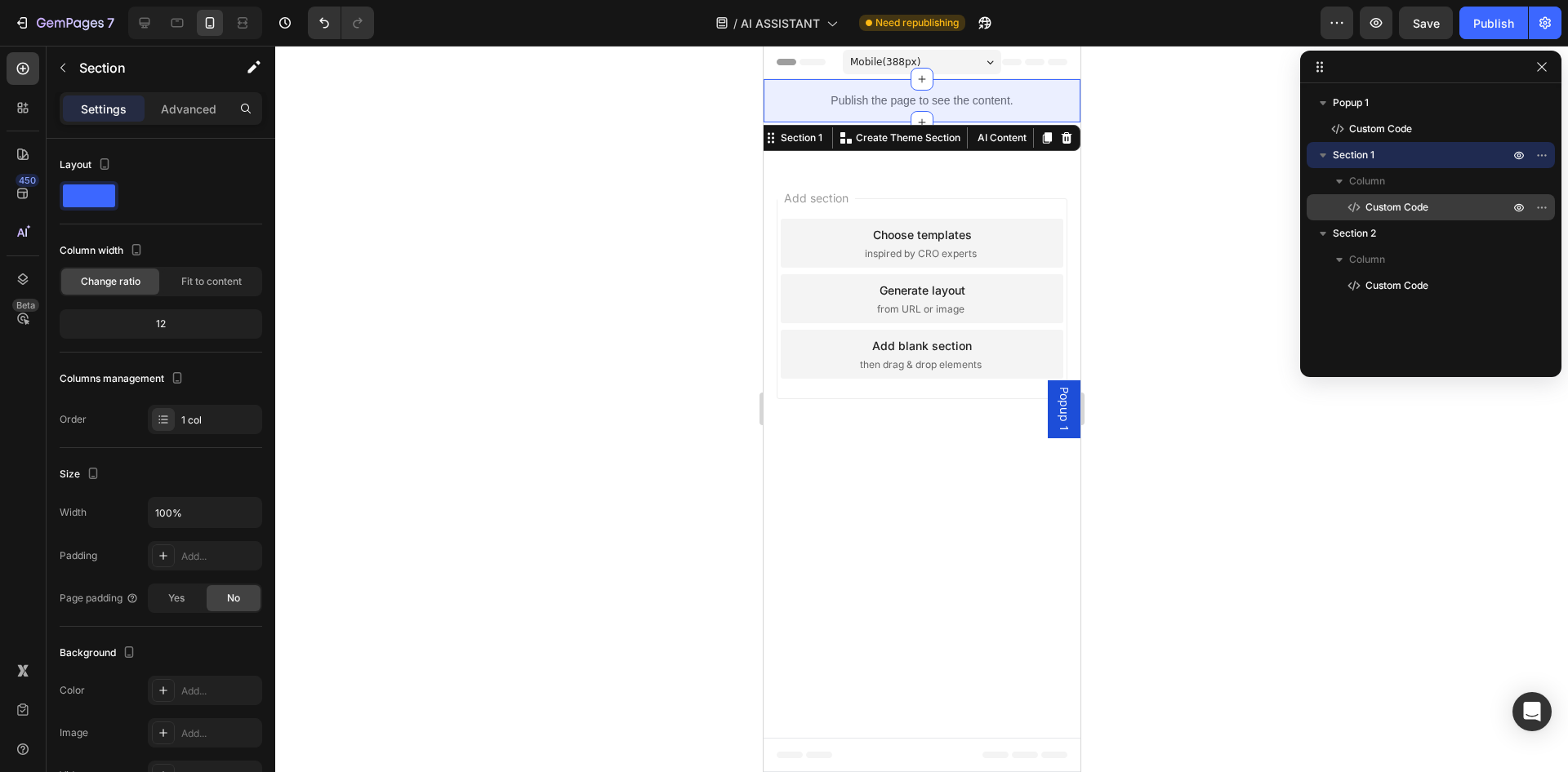
click at [1403, 207] on span "Custom Code" at bounding box center [1396, 207] width 63 height 16
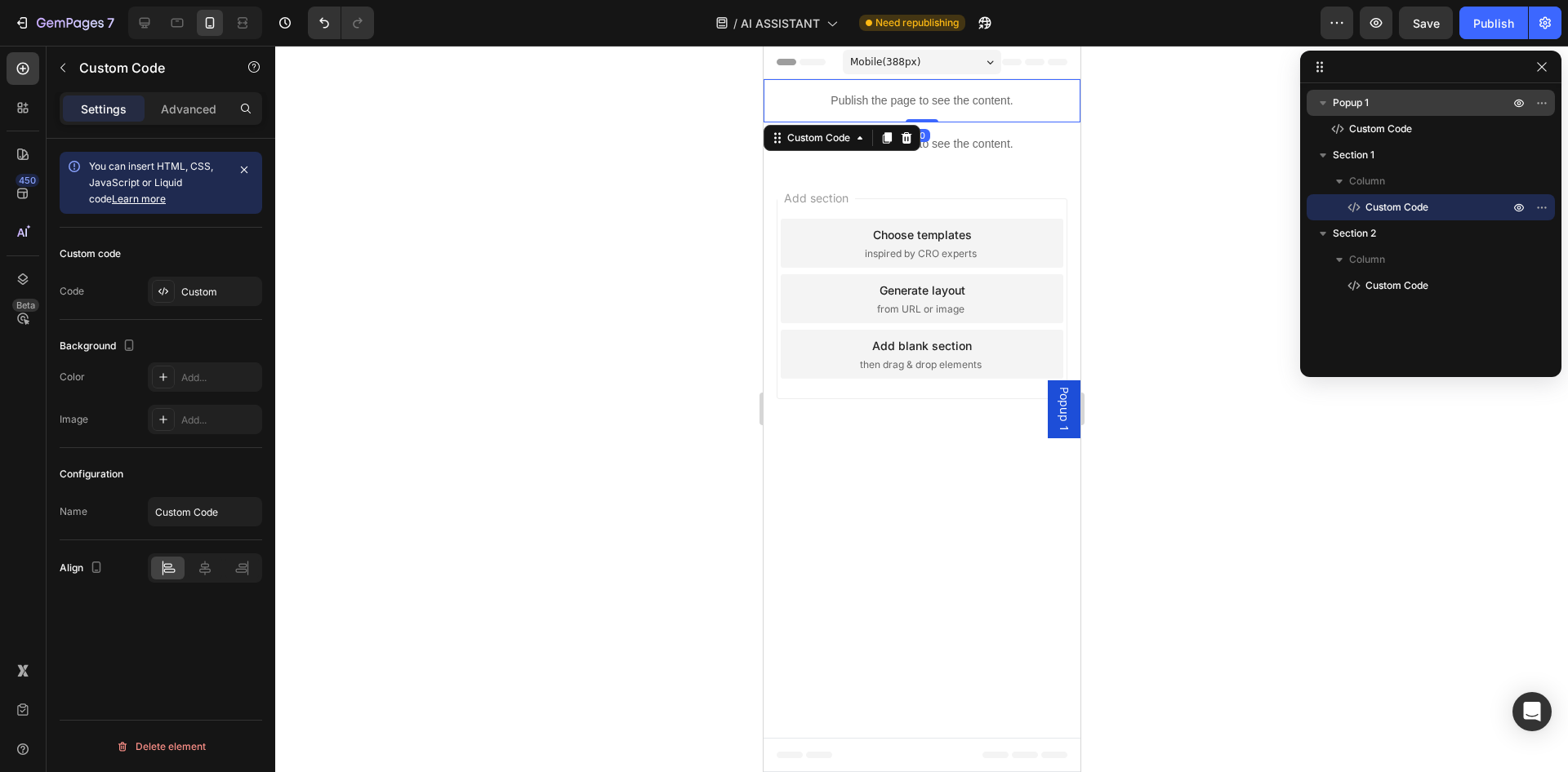
click at [1371, 102] on p "Popup 1" at bounding box center [1422, 103] width 180 height 16
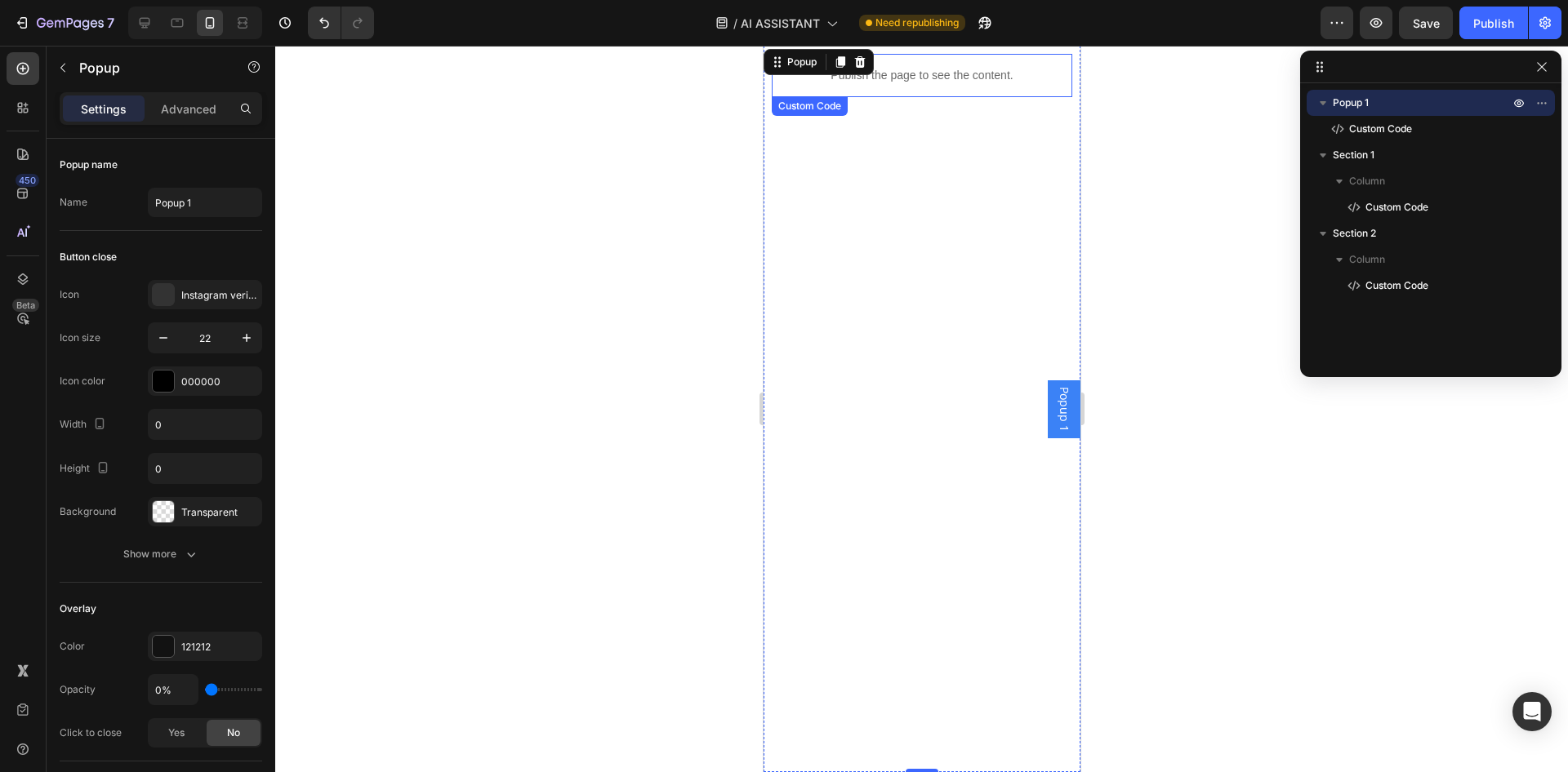
click at [927, 82] on p "Publish the page to see the content." at bounding box center [922, 76] width 301 height 17
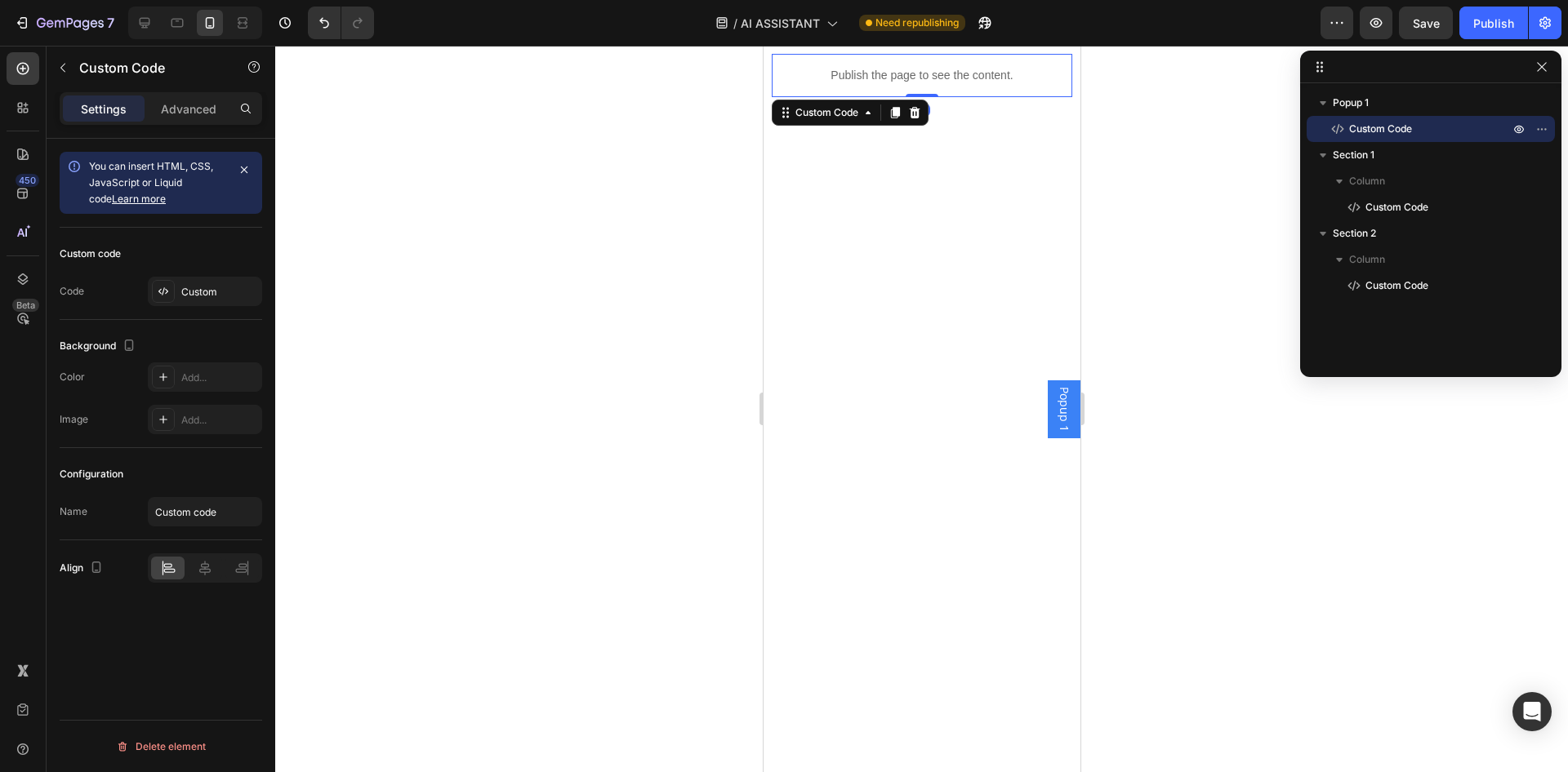
click at [927, 82] on p "Publish the page to see the content." at bounding box center [922, 76] width 301 height 17
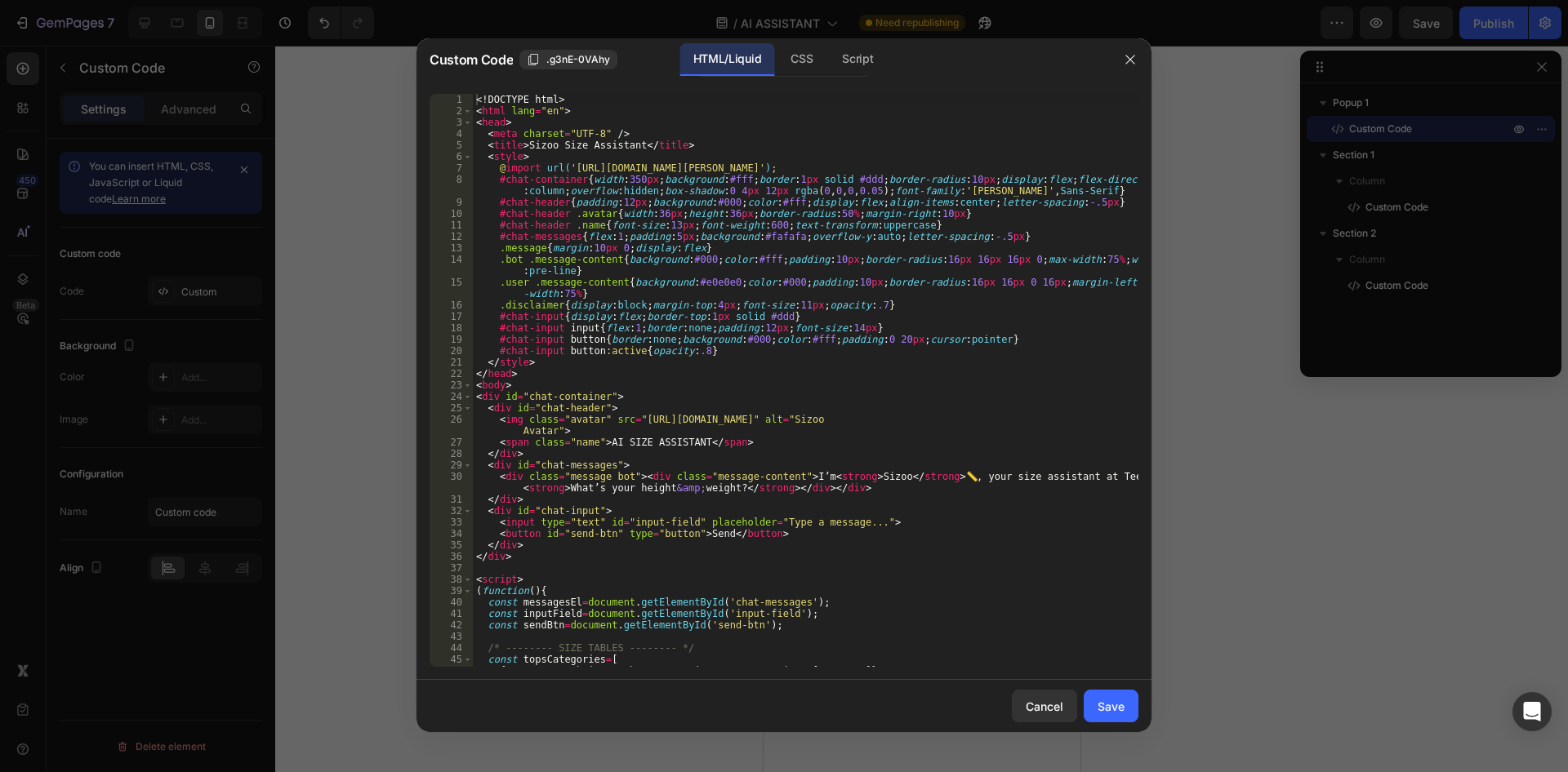
click at [882, 77] on div "Custom Code .g3nE-0VAhy HTML/Liquid CSS Script" at bounding box center [763, 60] width 693 height 43
click at [829, 64] on div "CSS" at bounding box center [857, 60] width 57 height 33
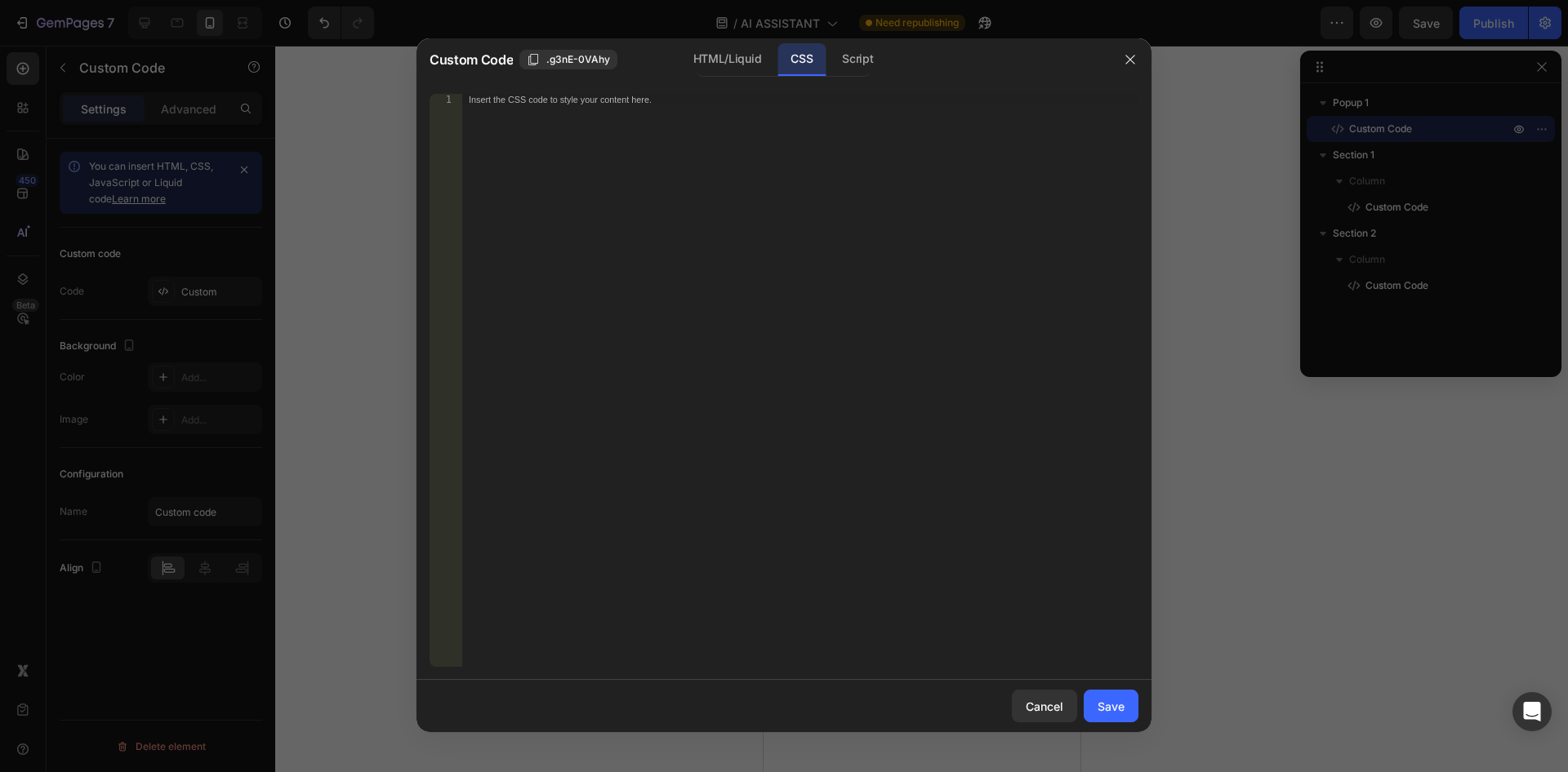
click at [650, 103] on div "Insert the CSS code to style your content here." at bounding box center [767, 100] width 596 height 11
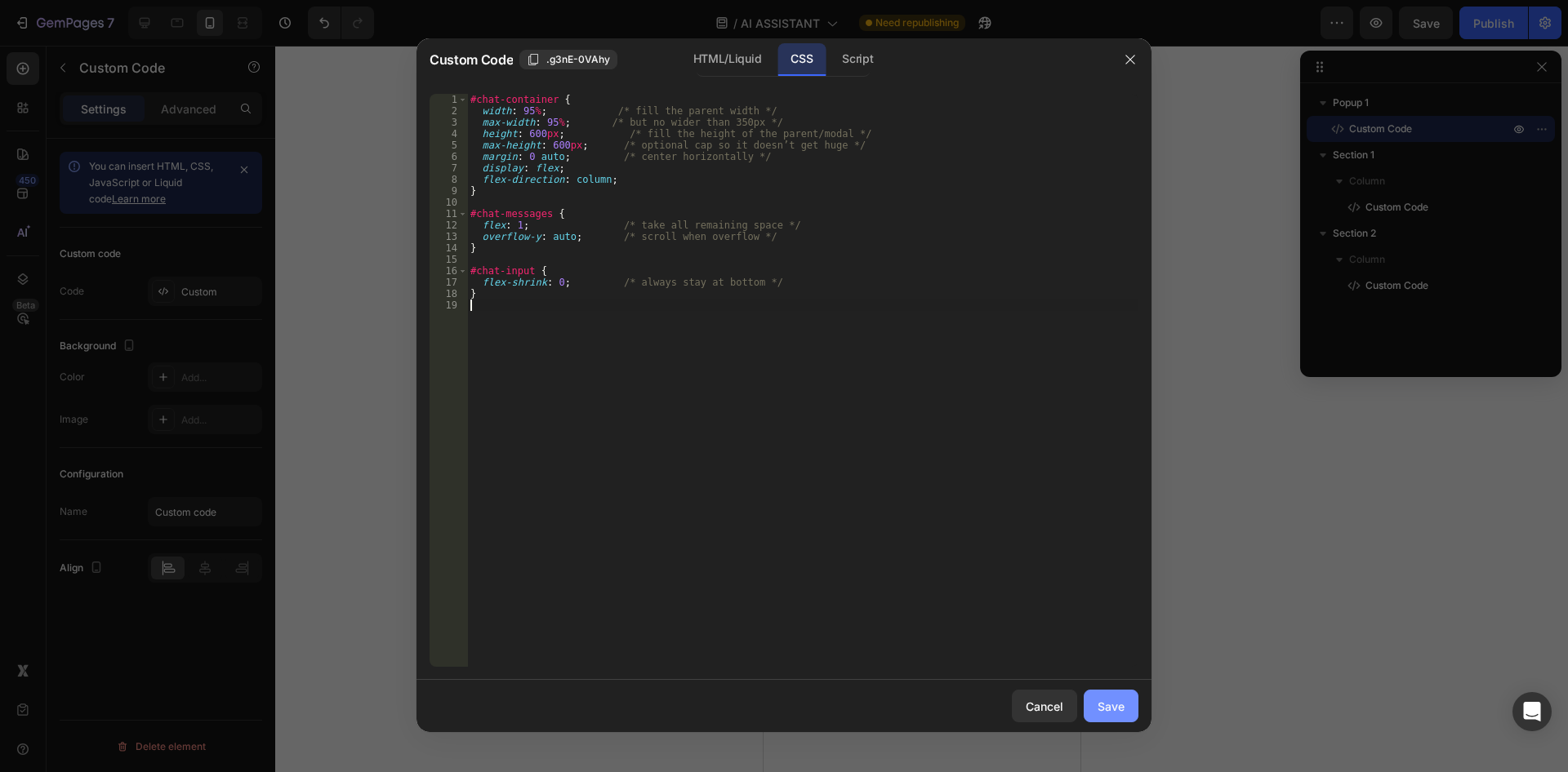
click at [1121, 707] on div "Save" at bounding box center [1111, 707] width 27 height 17
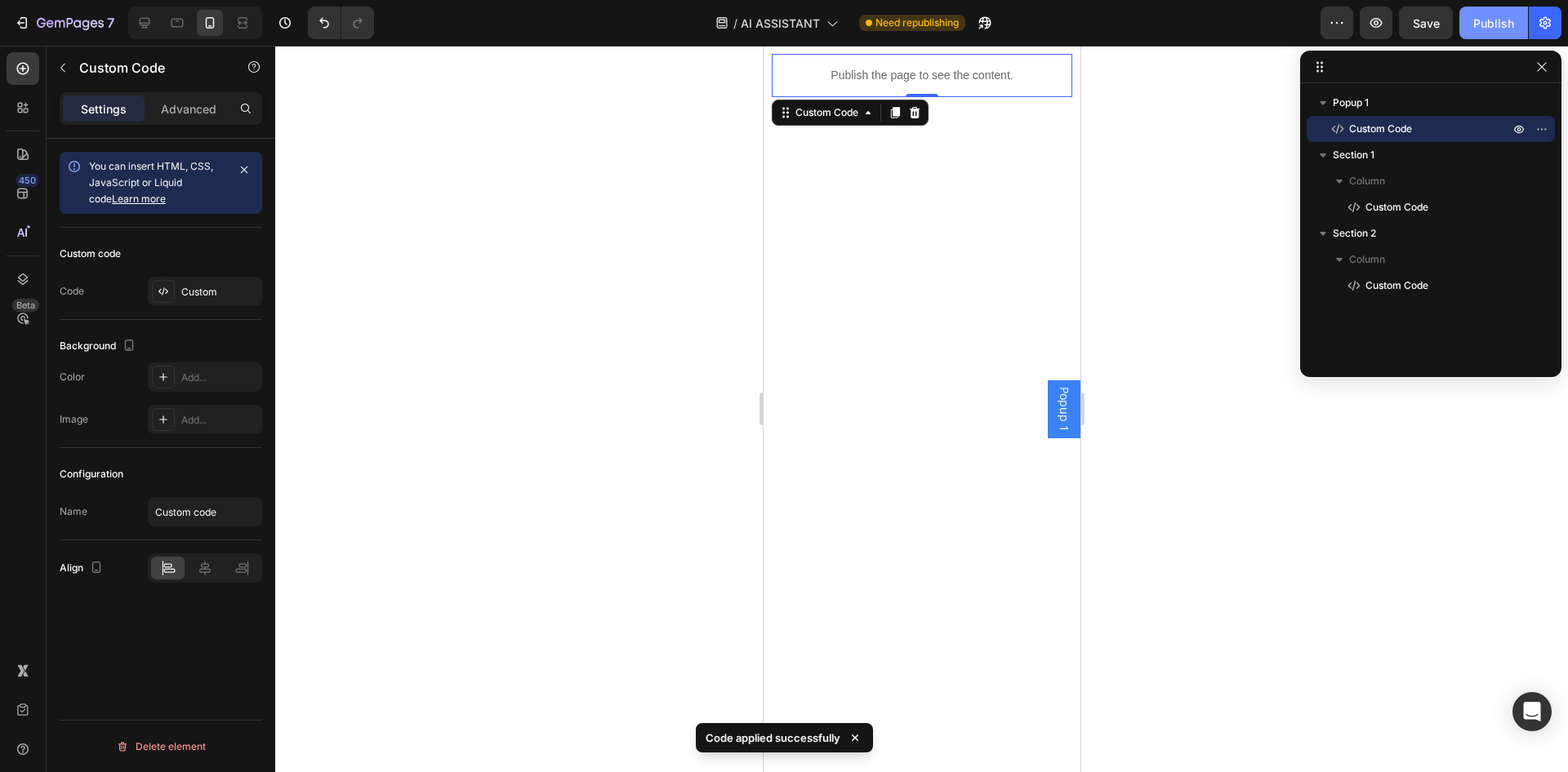
click at [1466, 24] on button "Publish" at bounding box center [1493, 23] width 69 height 33
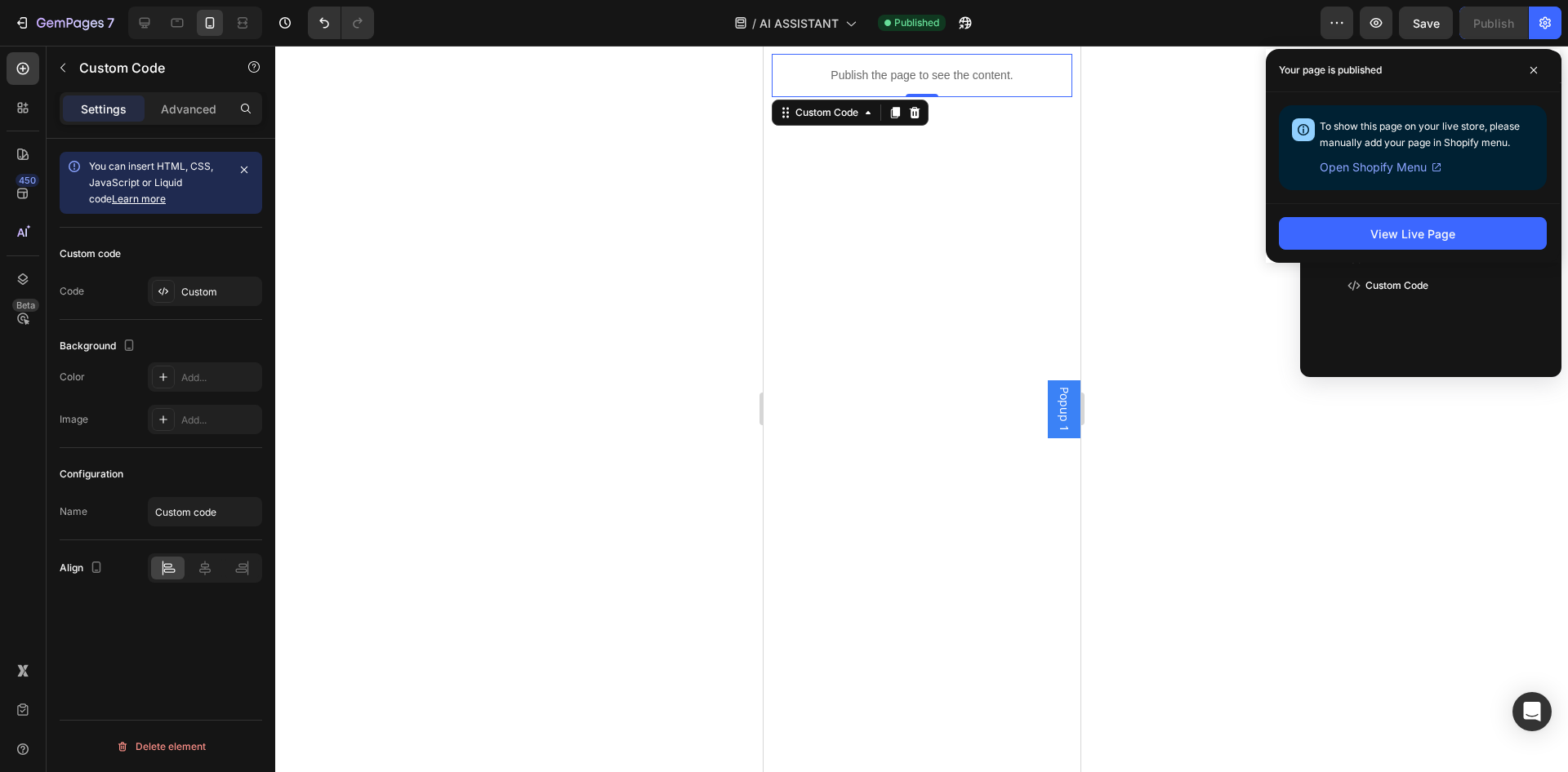
click at [948, 85] on div "Publish the page to see the content." at bounding box center [922, 76] width 301 height 44
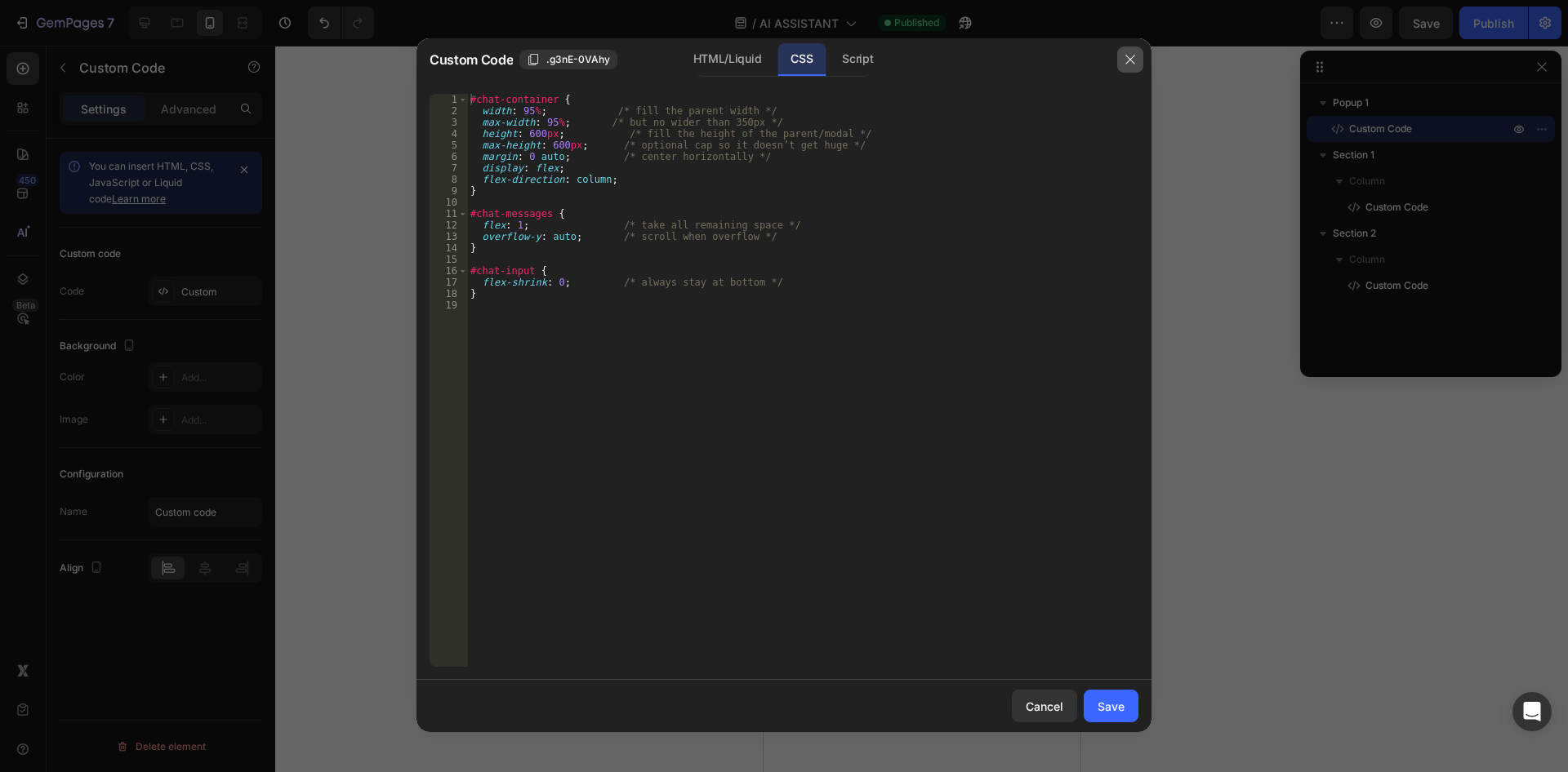
click at [1137, 54] on button "button" at bounding box center [1129, 59] width 26 height 26
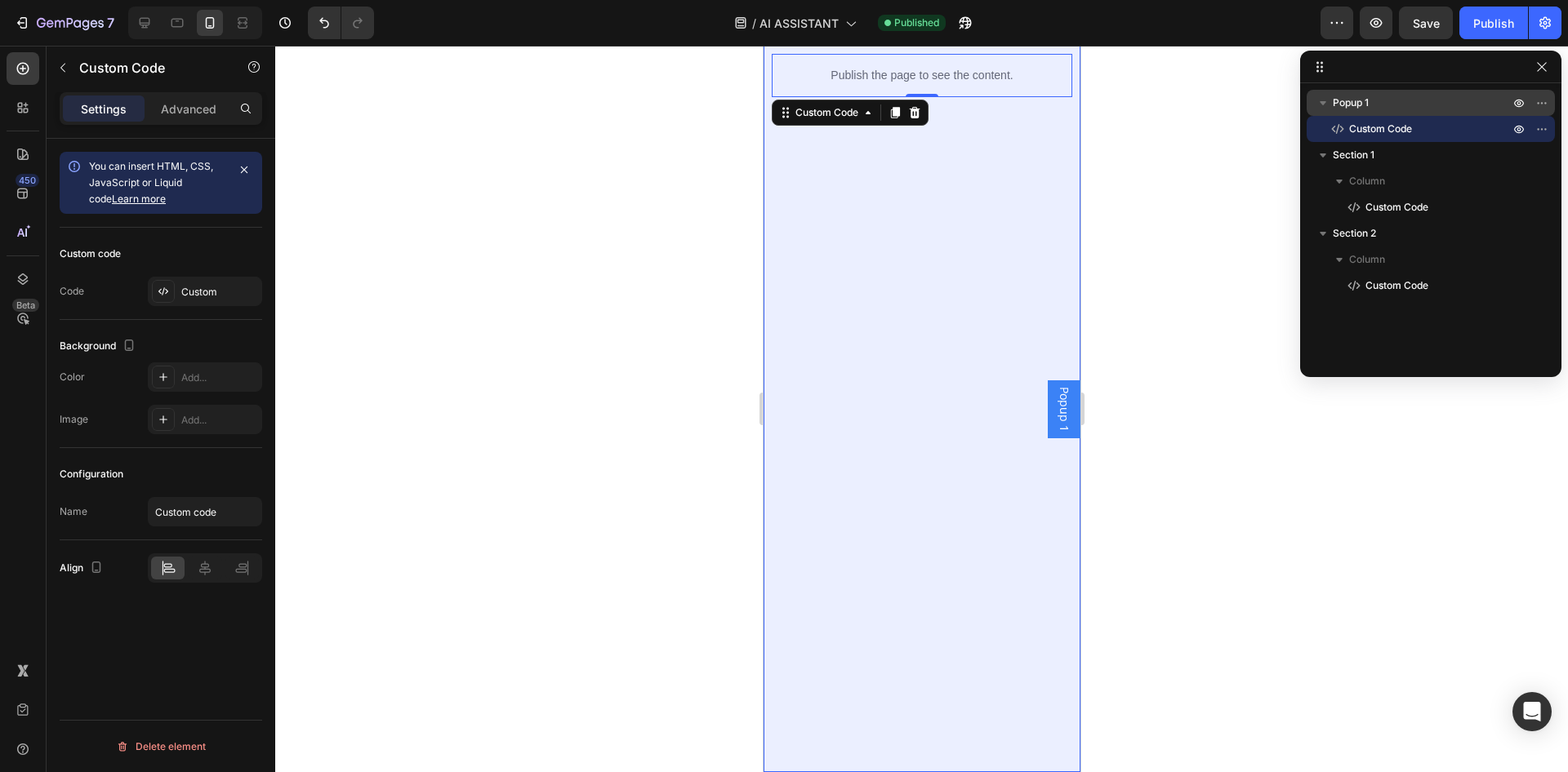
click at [1353, 110] on span "Popup 1" at bounding box center [1351, 103] width 36 height 16
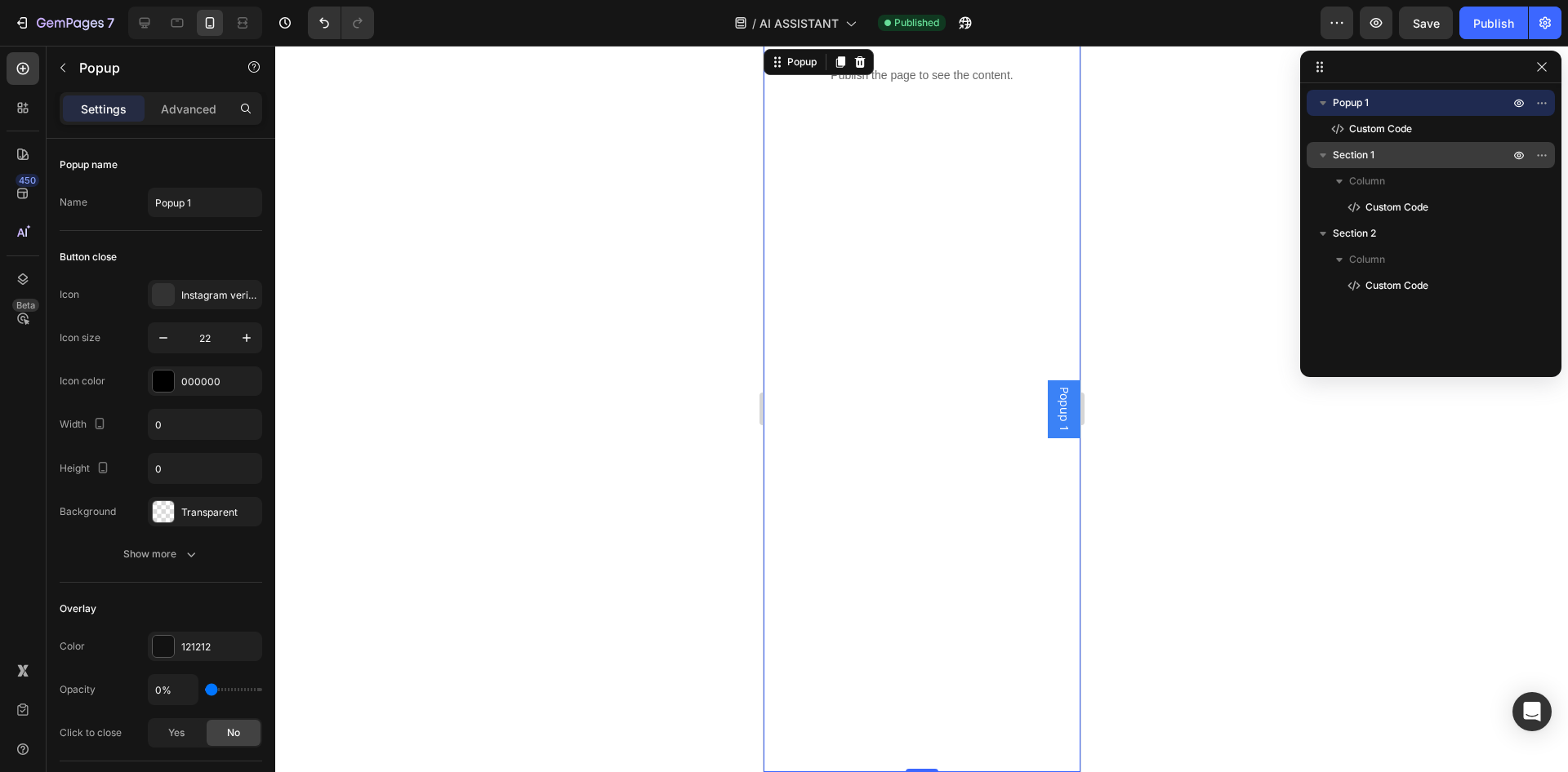
click at [1385, 161] on p "Section 1" at bounding box center [1422, 154] width 180 height 16
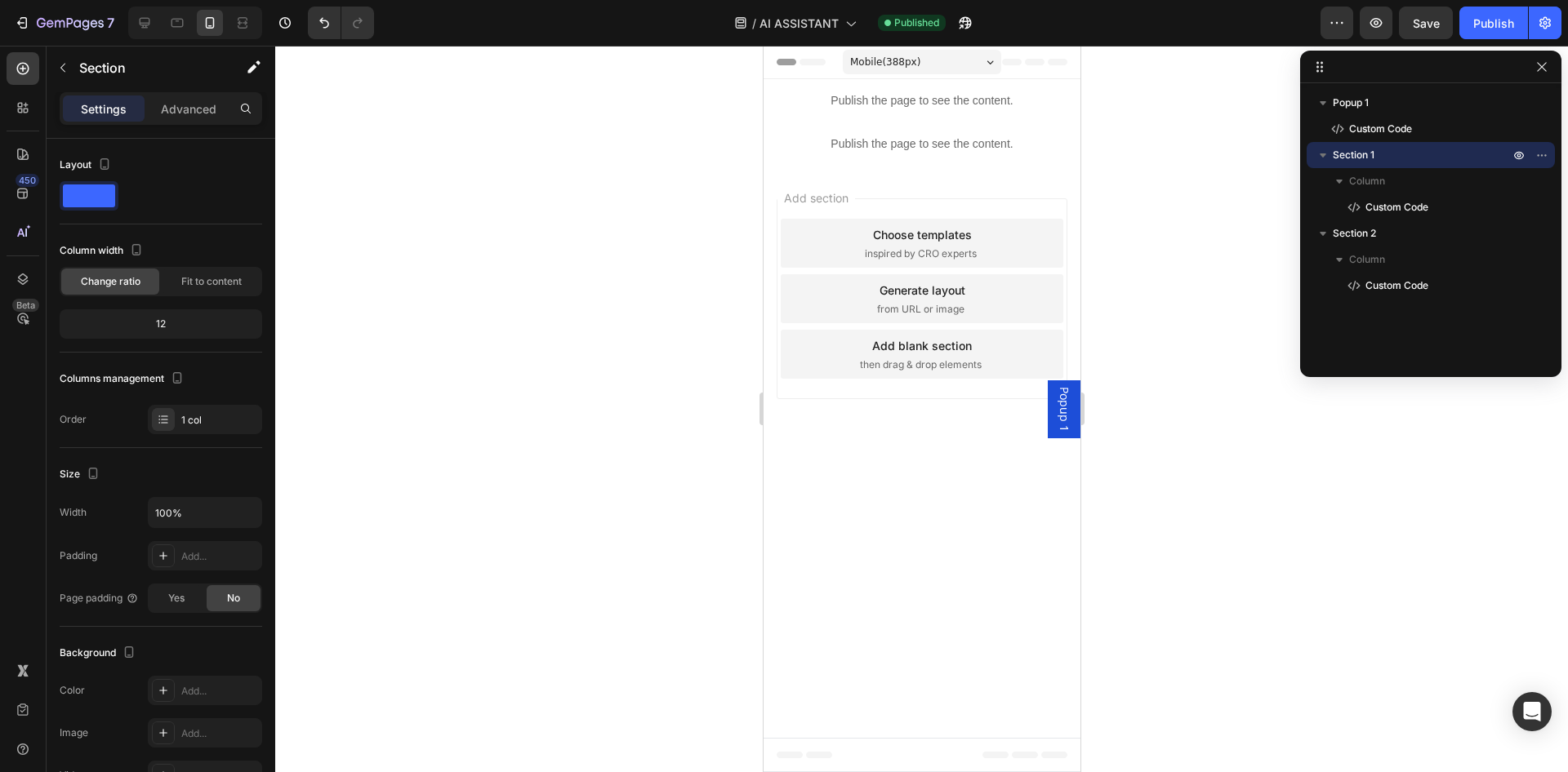
click at [1029, 183] on div "Add section Choose templates inspired by CRO experts Generate layout from URL o…" at bounding box center [921, 302] width 317 height 273
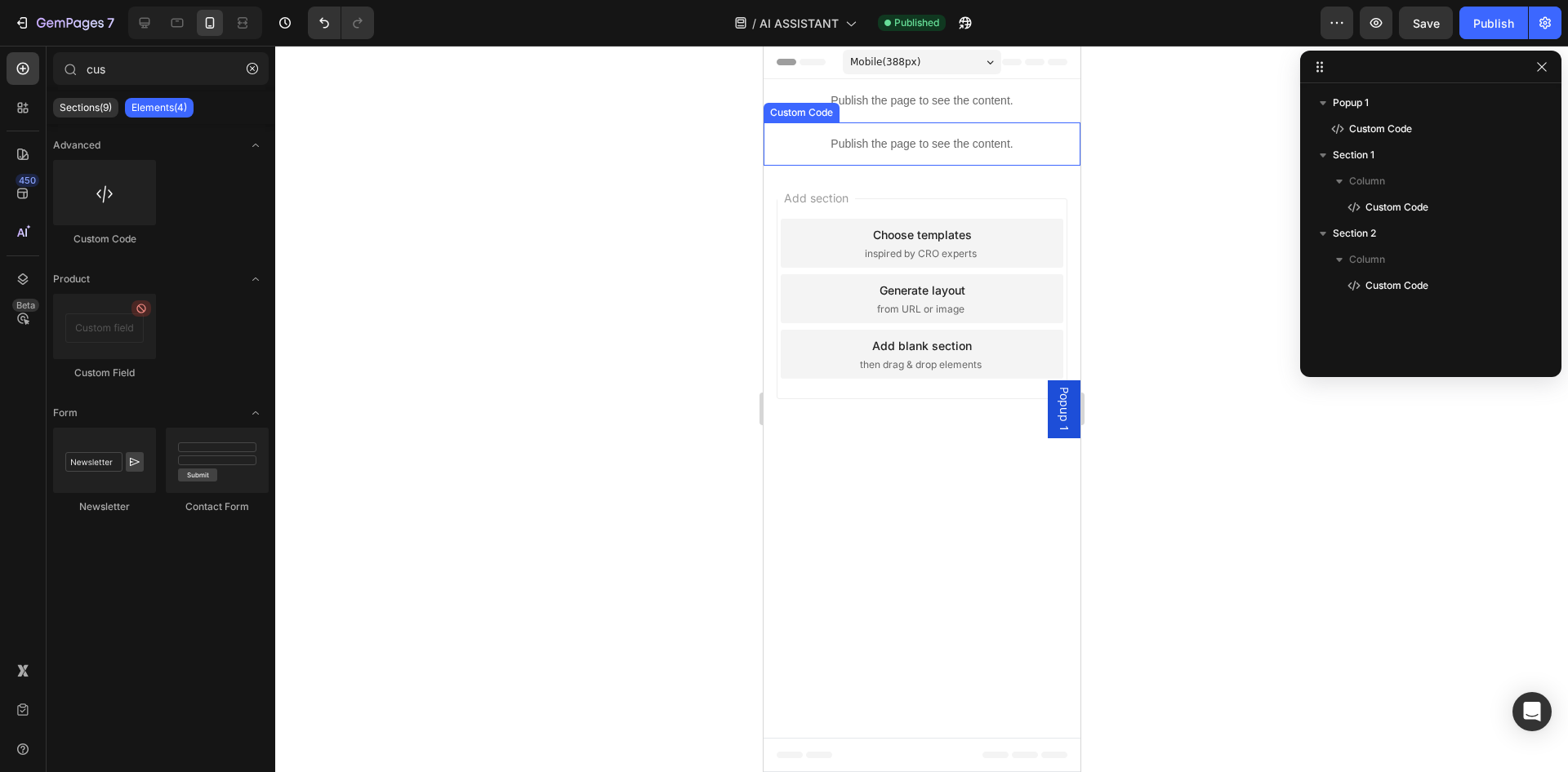
click at [916, 107] on p "Publish the page to see the content." at bounding box center [921, 101] width 317 height 17
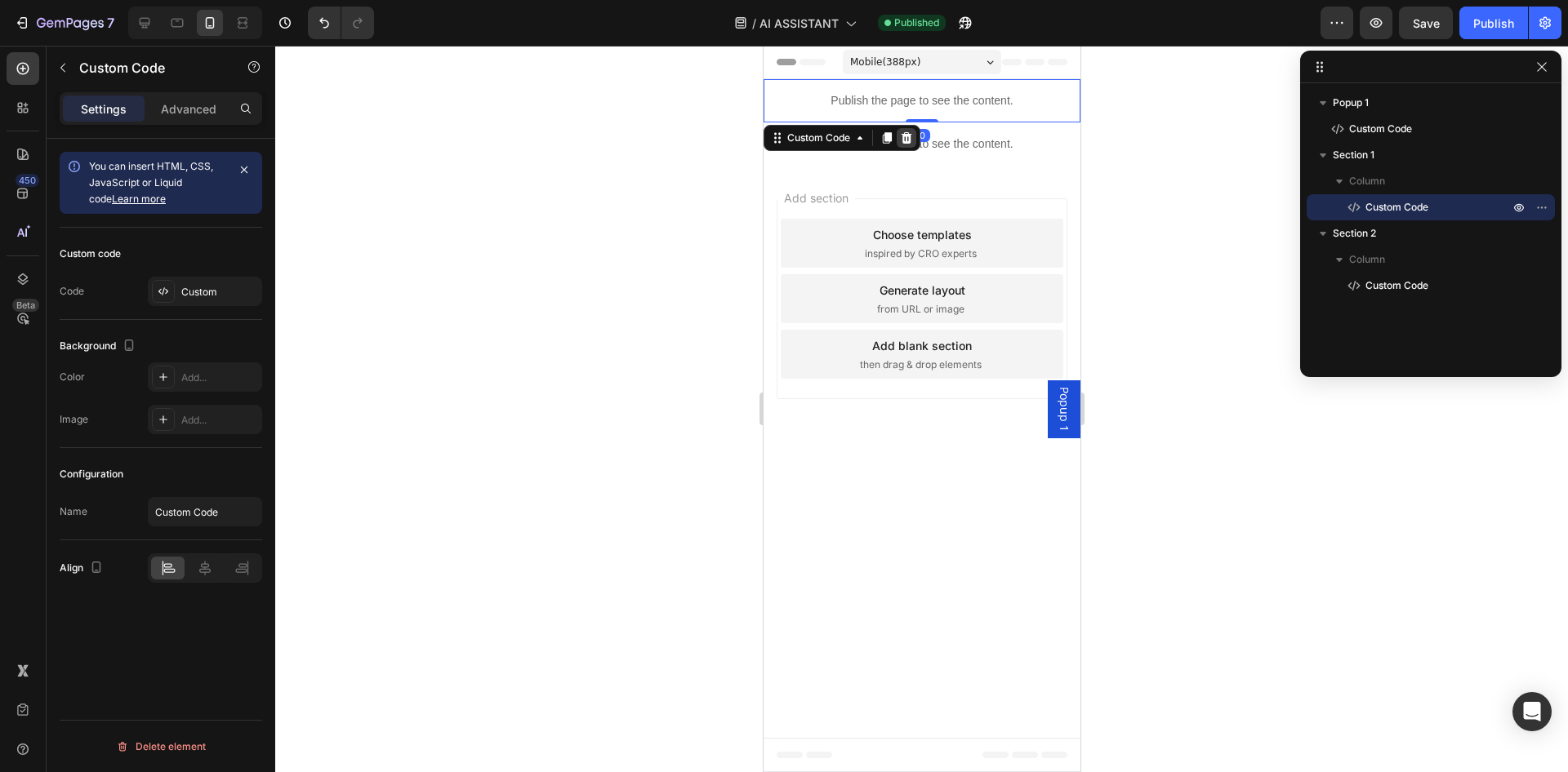
click at [908, 137] on icon at bounding box center [905, 138] width 13 height 13
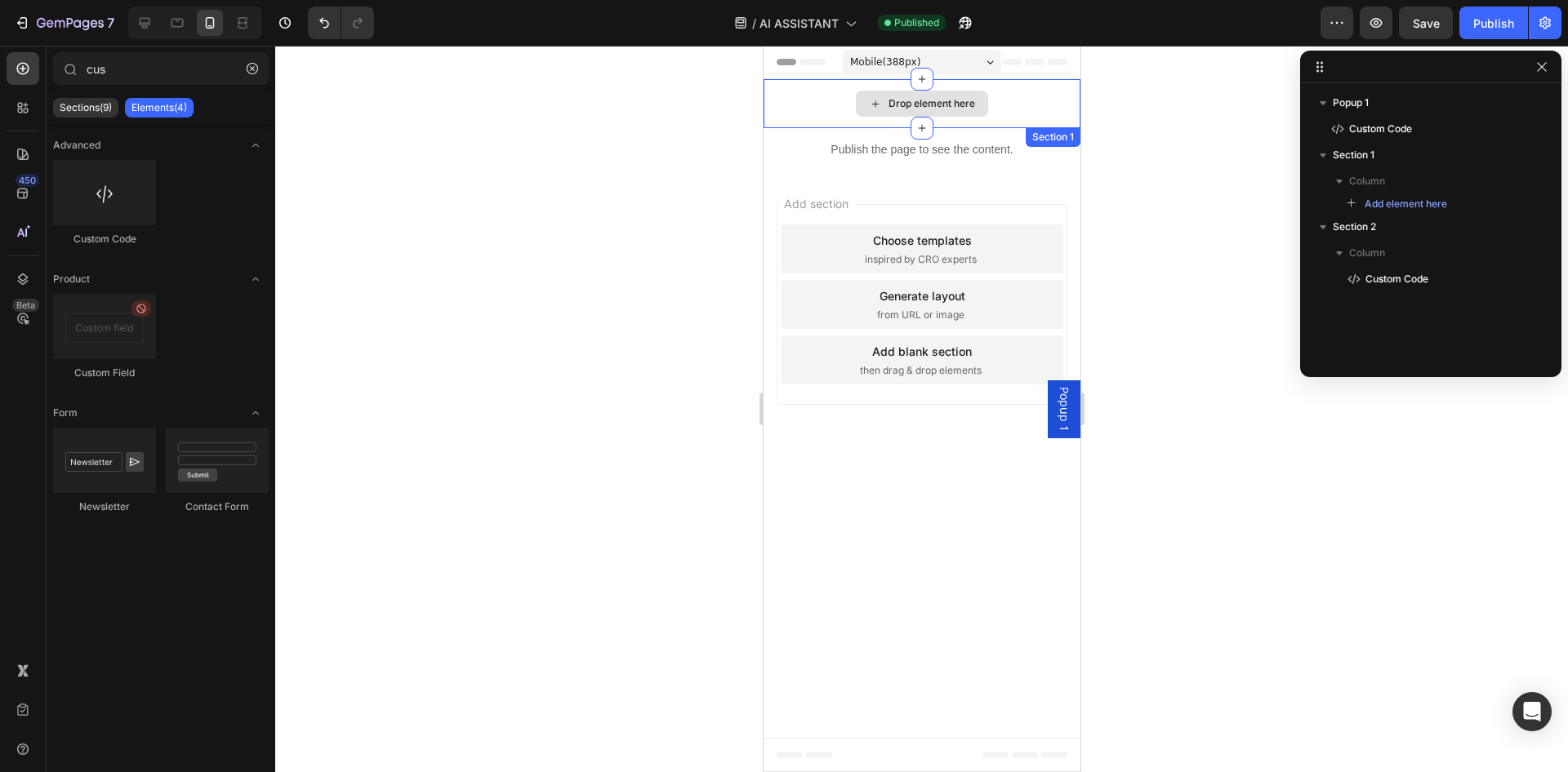
click at [1066, 101] on div "Drop element here" at bounding box center [921, 104] width 317 height 48
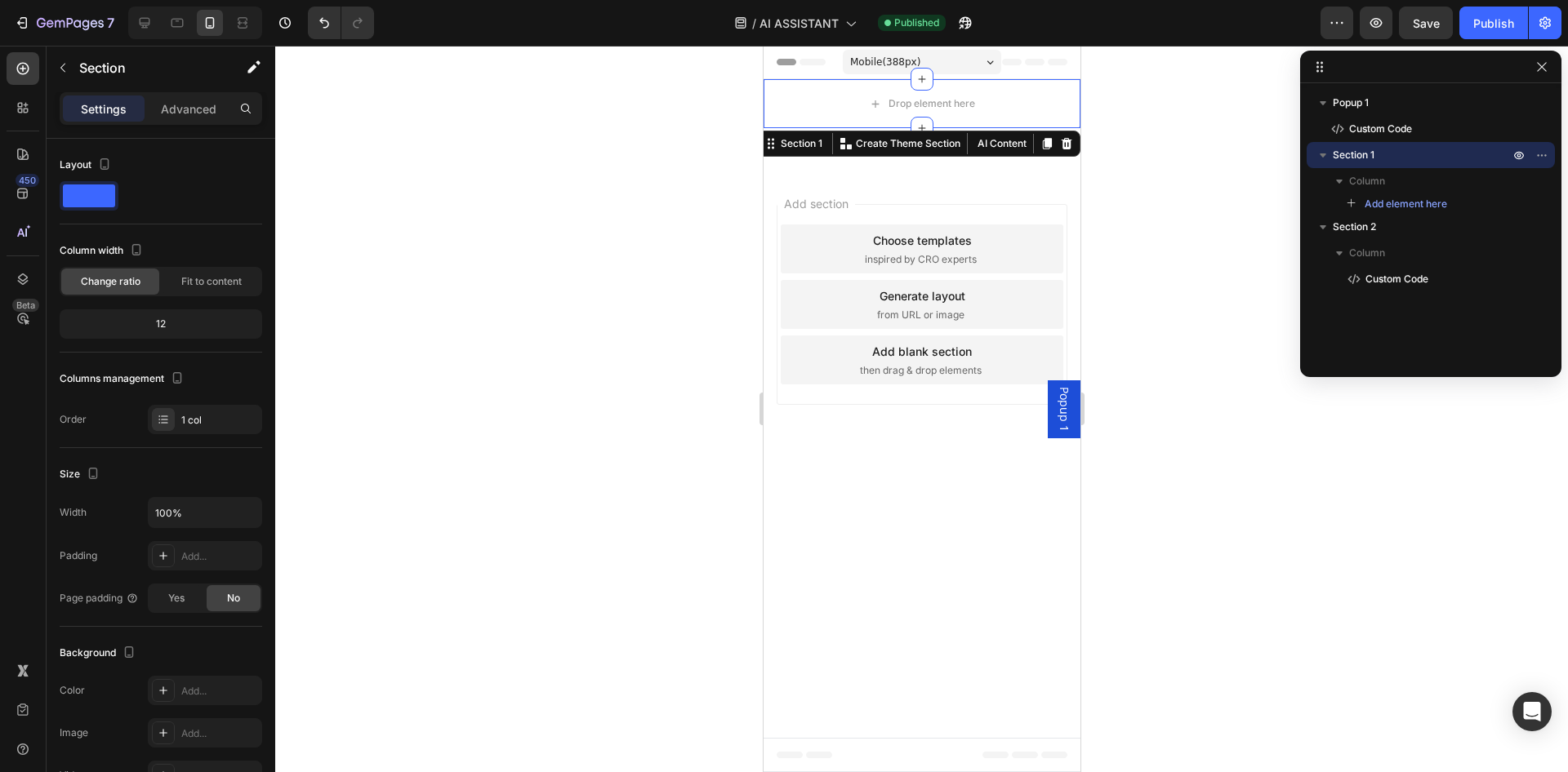
click at [1069, 137] on div at bounding box center [1065, 144] width 19 height 19
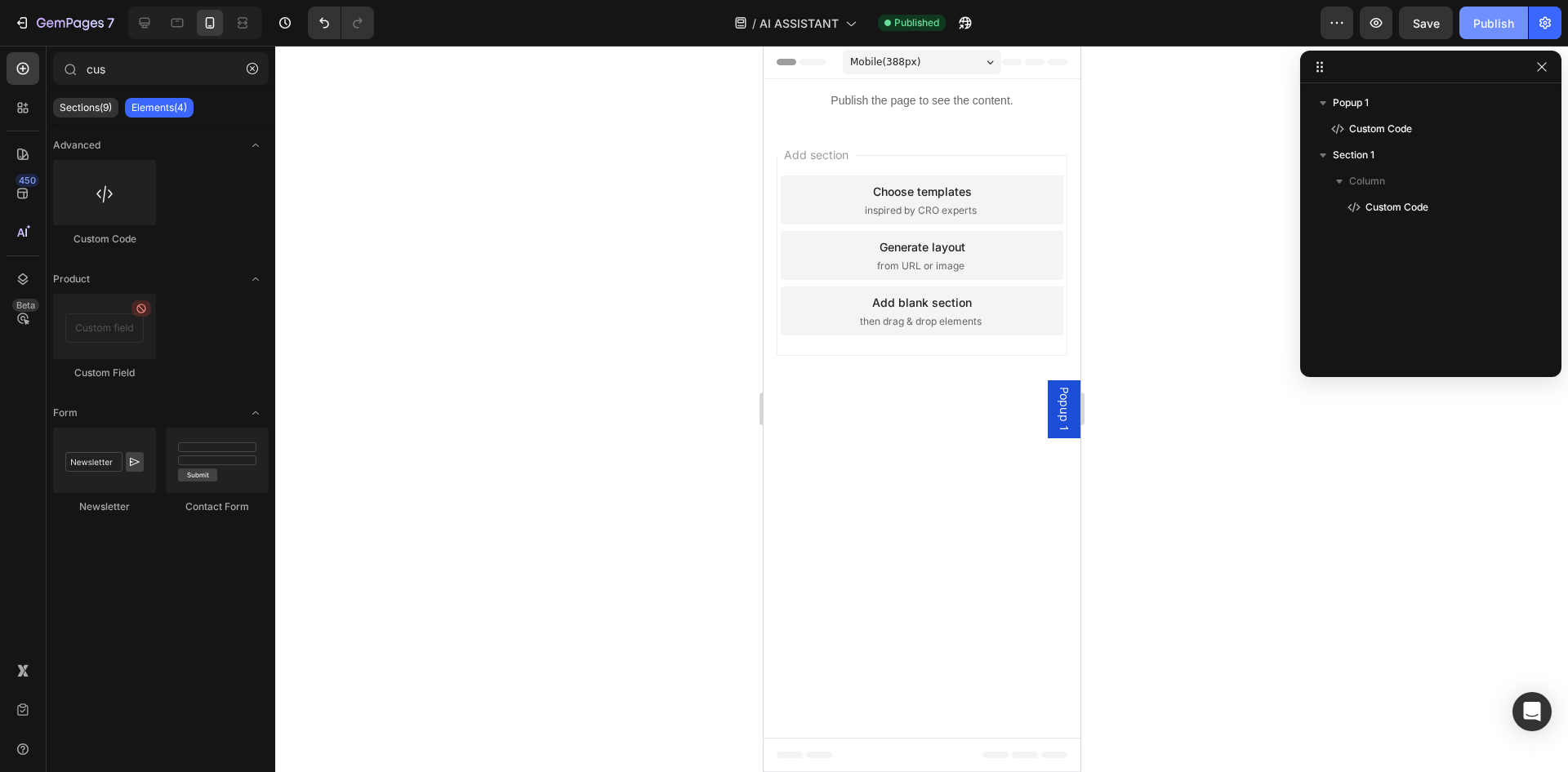
click at [1478, 31] on div "Publish" at bounding box center [1493, 23] width 41 height 17
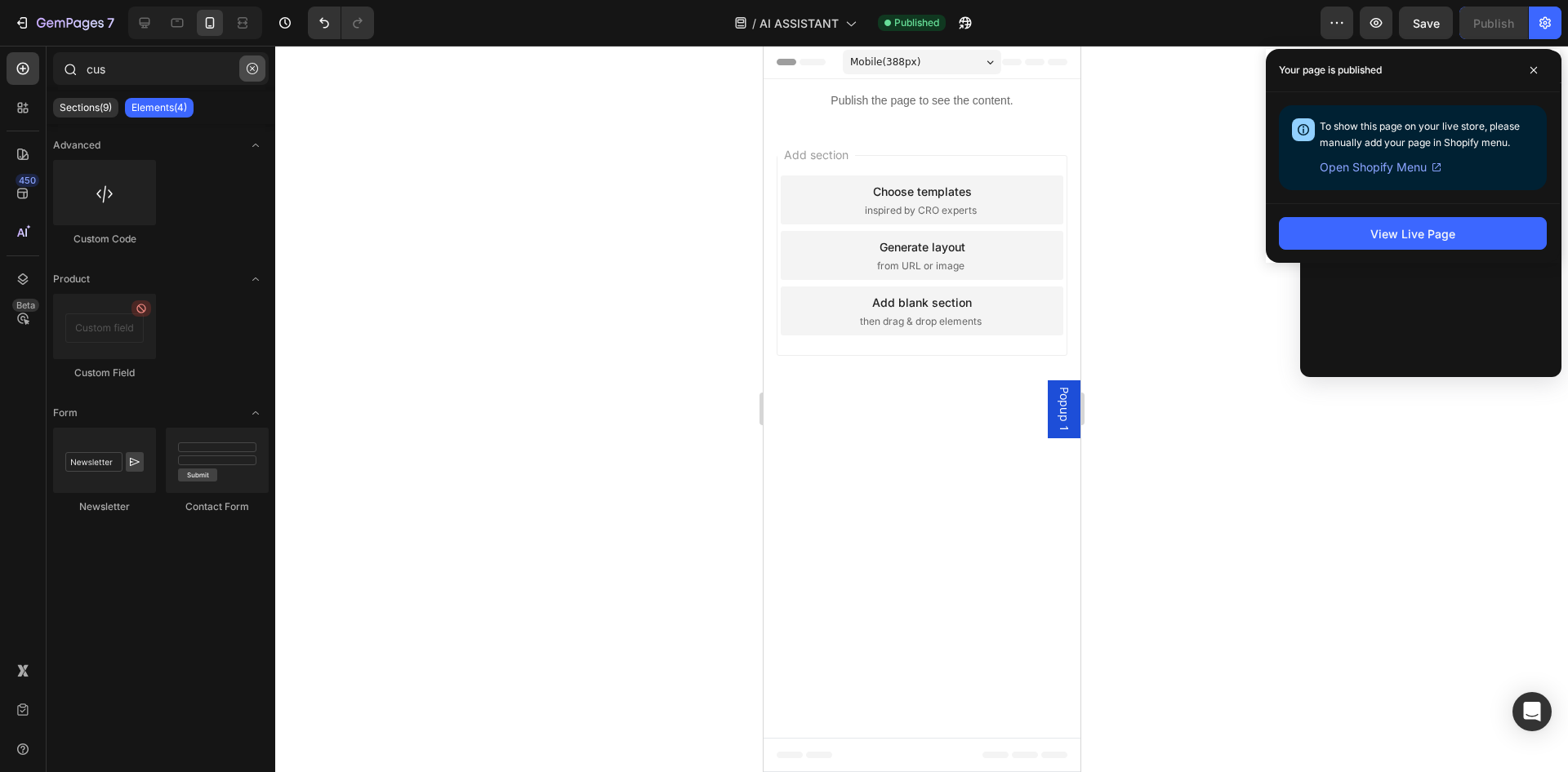
click at [248, 64] on icon "button" at bounding box center [252, 69] width 12 height 12
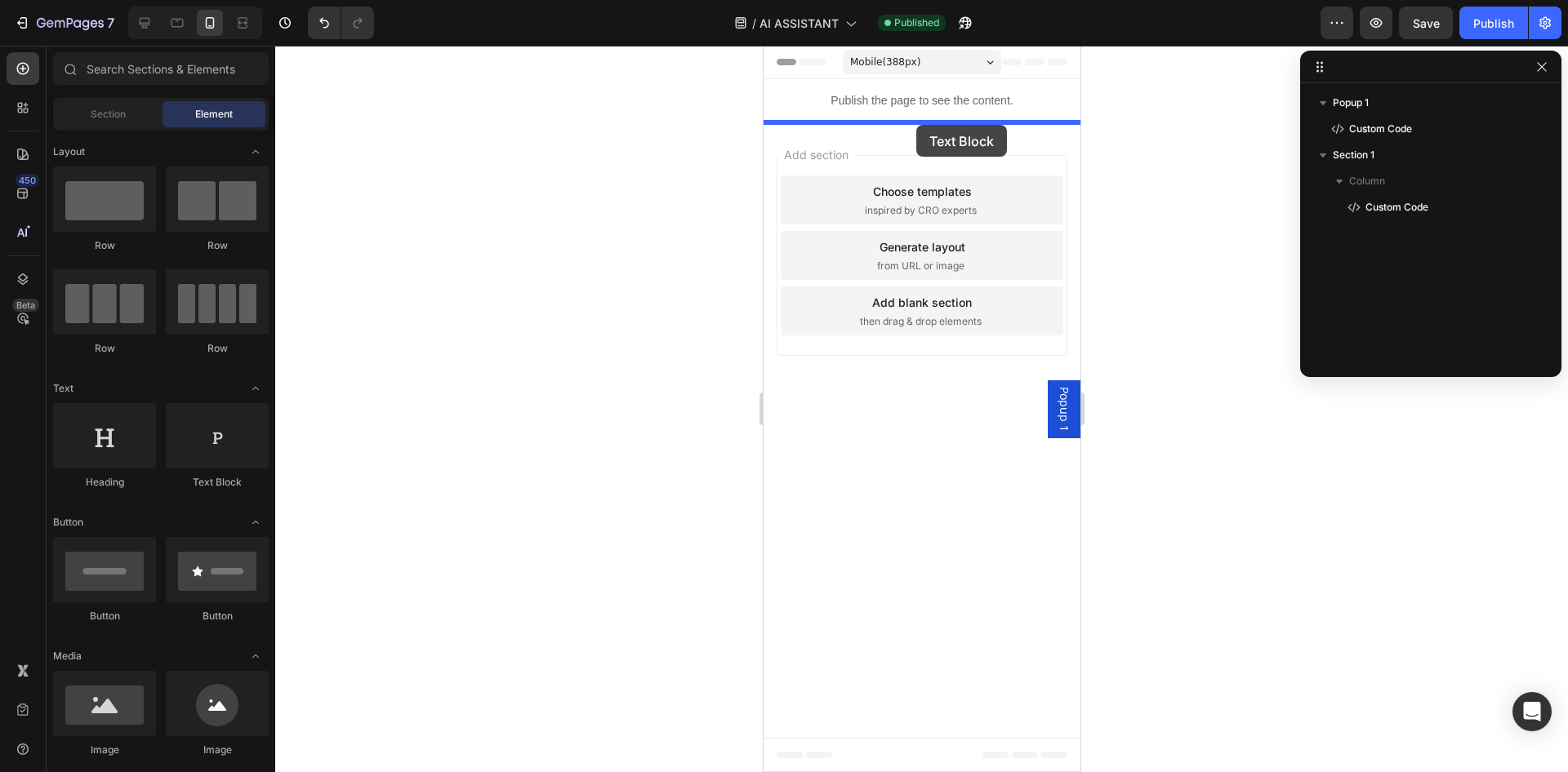
drag, startPoint x: 1296, startPoint y: 460, endPoint x: 915, endPoint y: 125, distance: 507.3
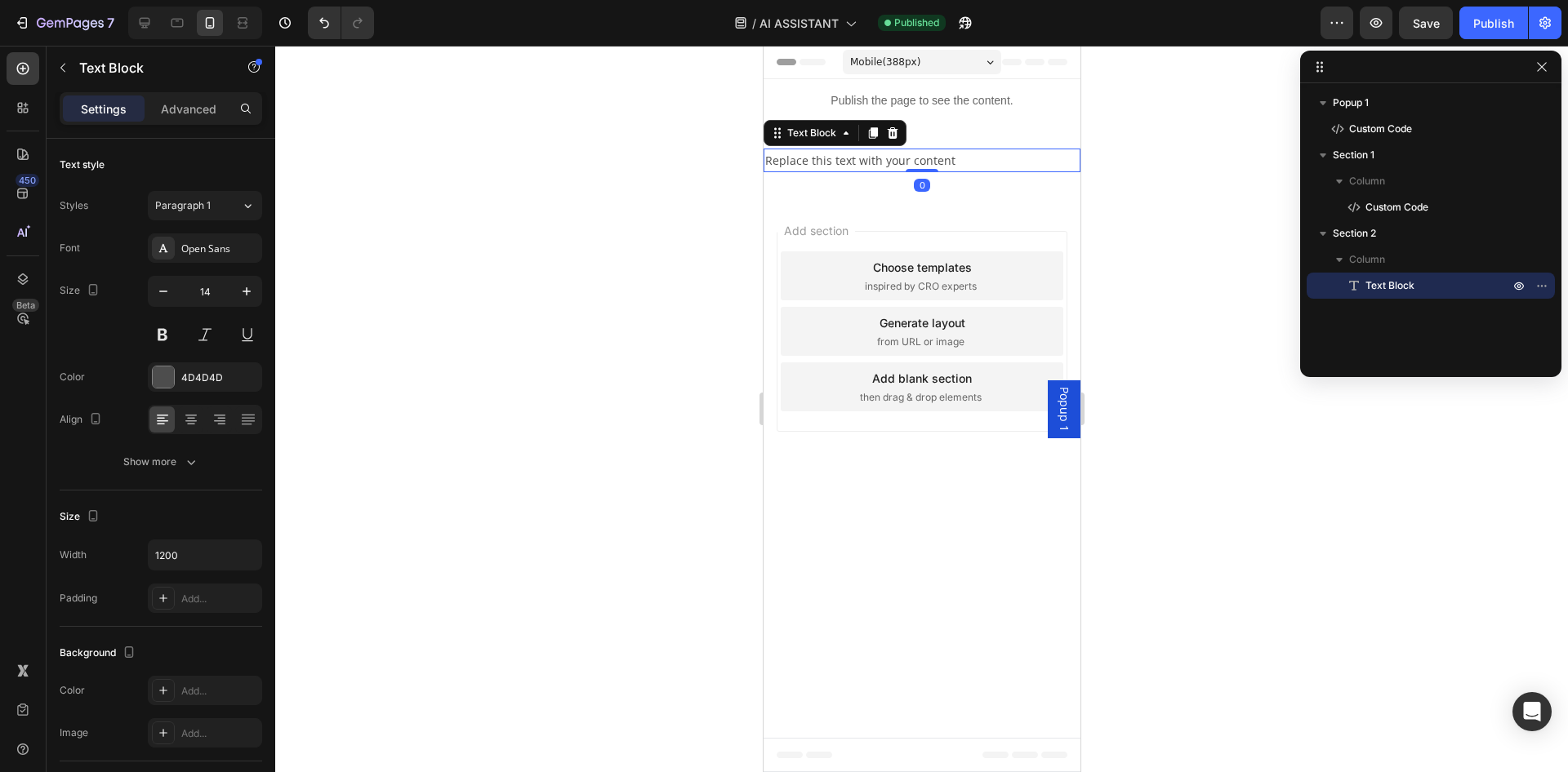
click at [885, 155] on div "Replace this text with your content" at bounding box center [921, 160] width 317 height 23
click at [885, 155] on p "Replace this text with your content" at bounding box center [921, 160] width 313 height 20
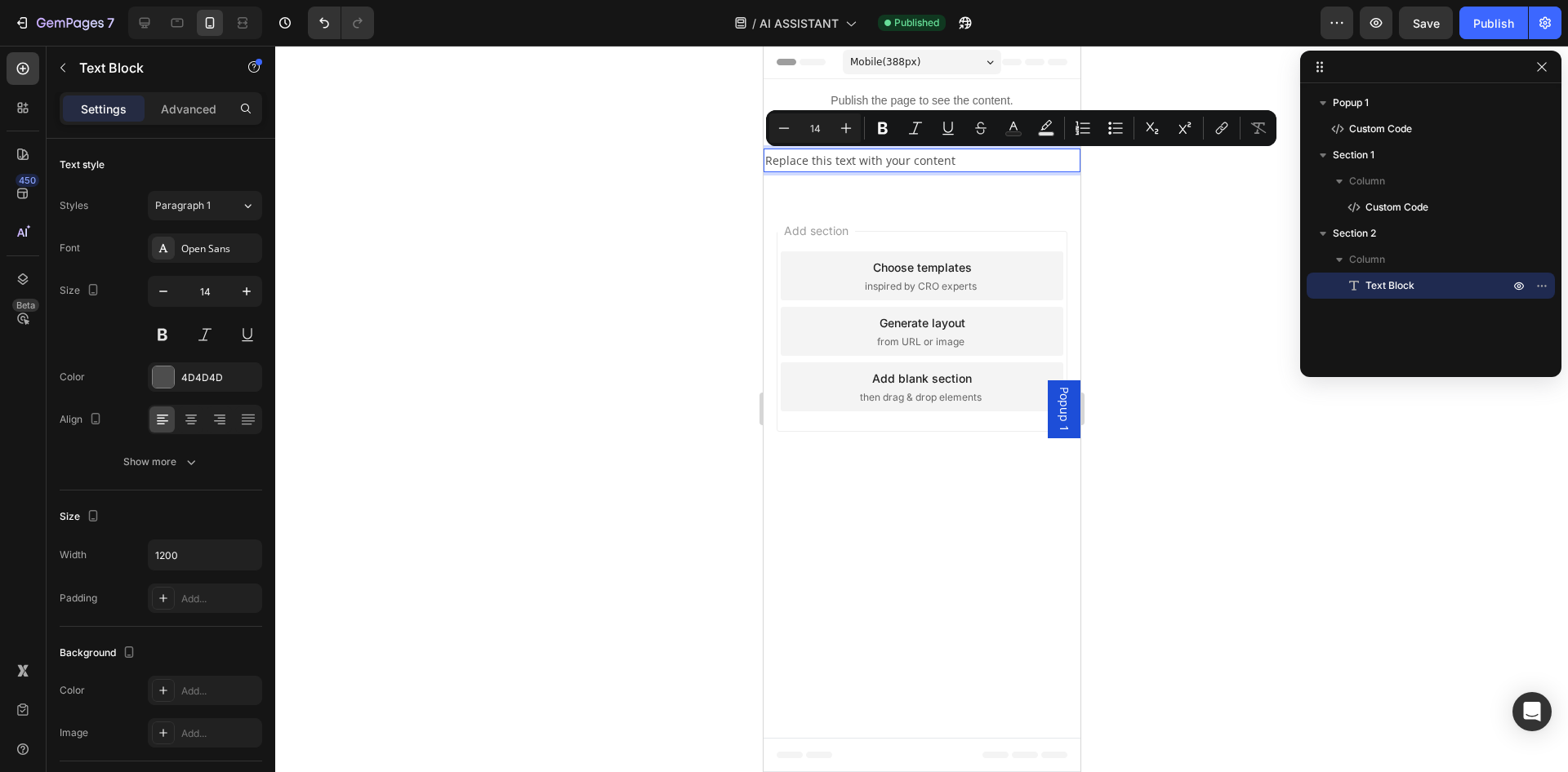
click at [955, 130] on icon "Editor contextual toolbar" at bounding box center [948, 128] width 16 height 16
click at [911, 162] on u "Replace this text with your content" at bounding box center [860, 160] width 190 height 16
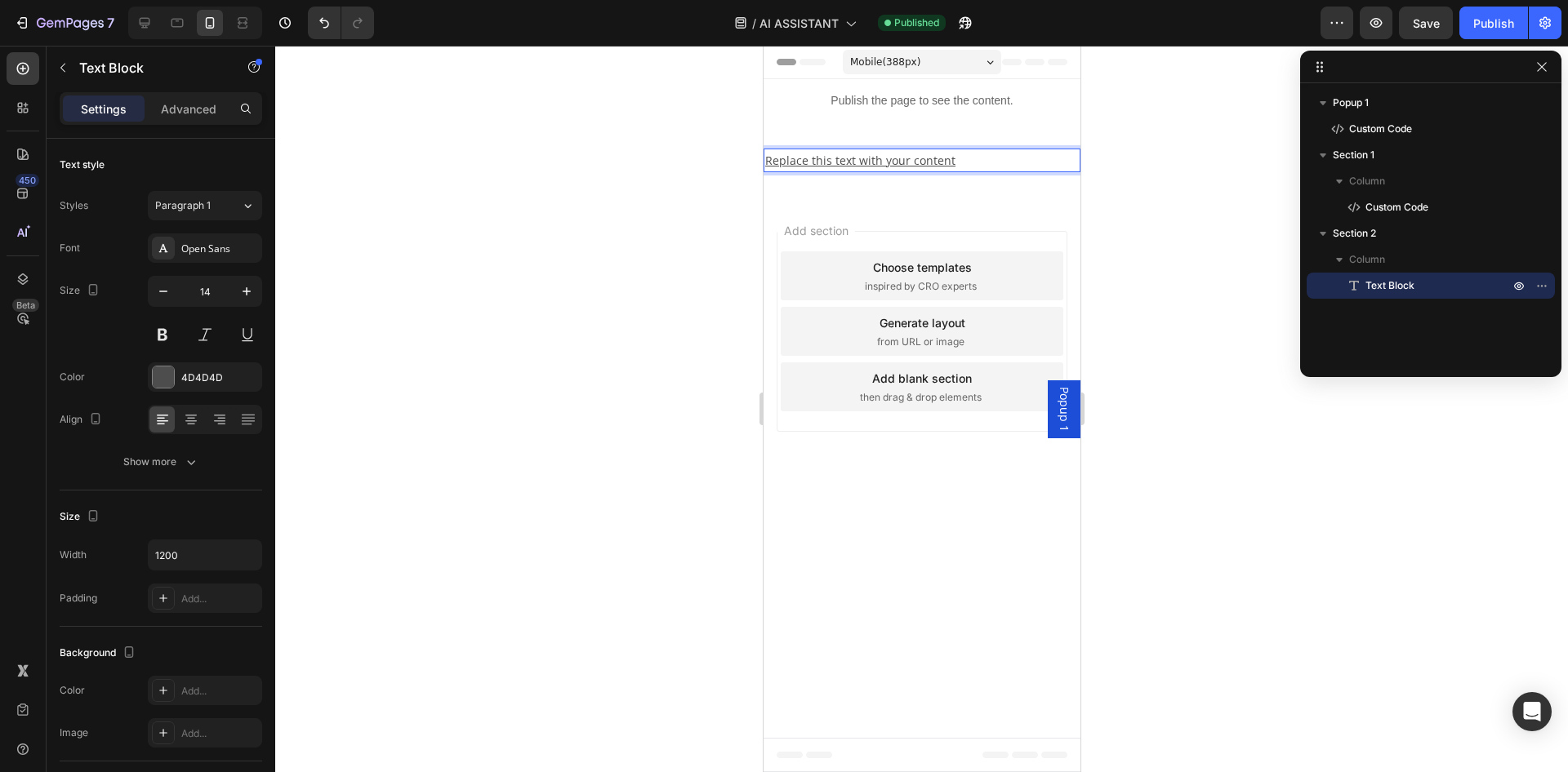
click at [926, 154] on u "Replace this text with your content" at bounding box center [860, 160] width 190 height 16
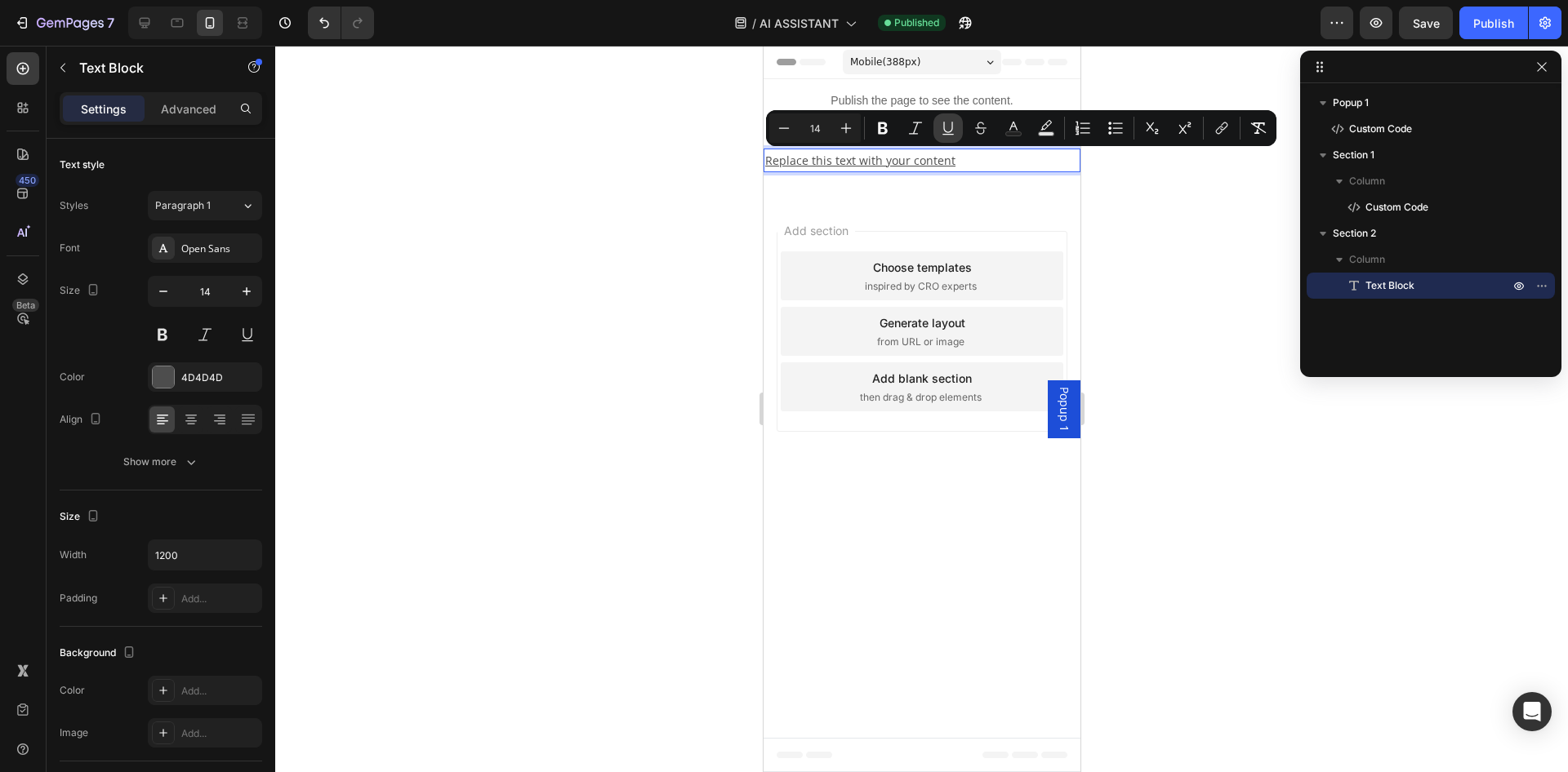
click at [942, 134] on icon "Editor contextual toolbar" at bounding box center [948, 128] width 16 height 16
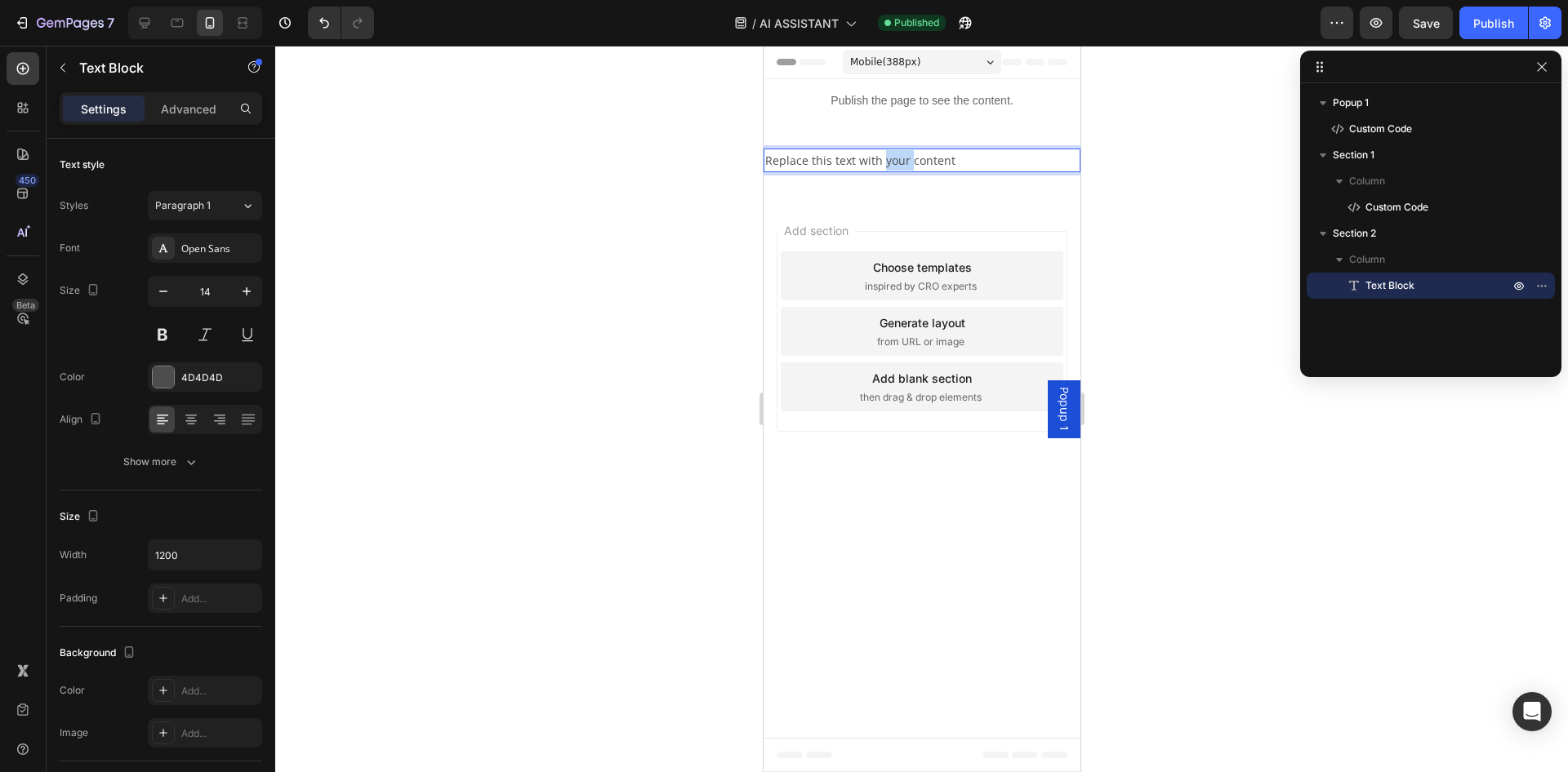
click at [906, 166] on p "Replace this text with your content" at bounding box center [921, 160] width 313 height 20
click at [906, 166] on p "Loading..." at bounding box center [921, 160] width 313 height 20
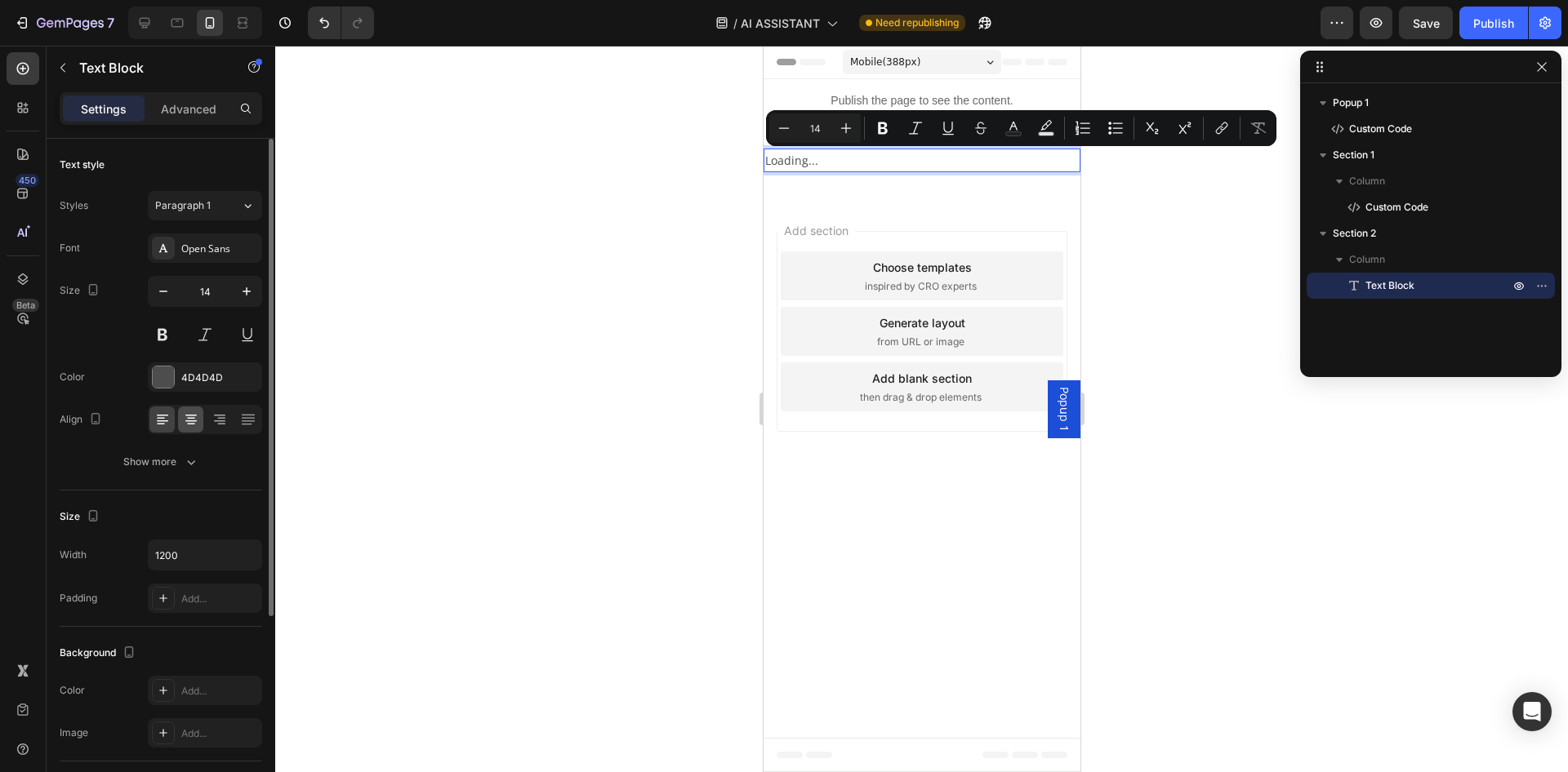
click at [193, 407] on div at bounding box center [190, 419] width 25 height 26
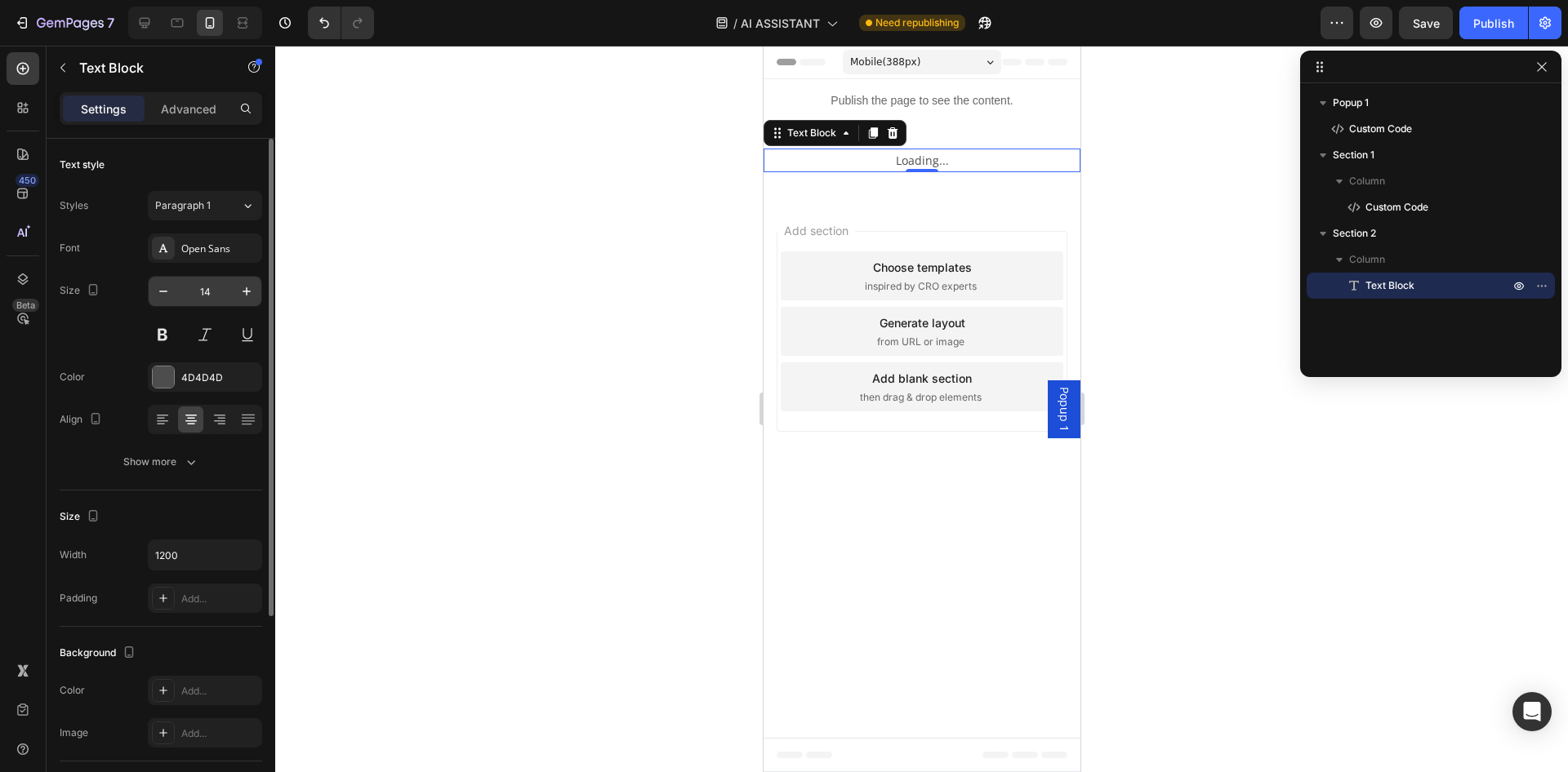
click at [199, 255] on div "Open Sans" at bounding box center [219, 248] width 77 height 15
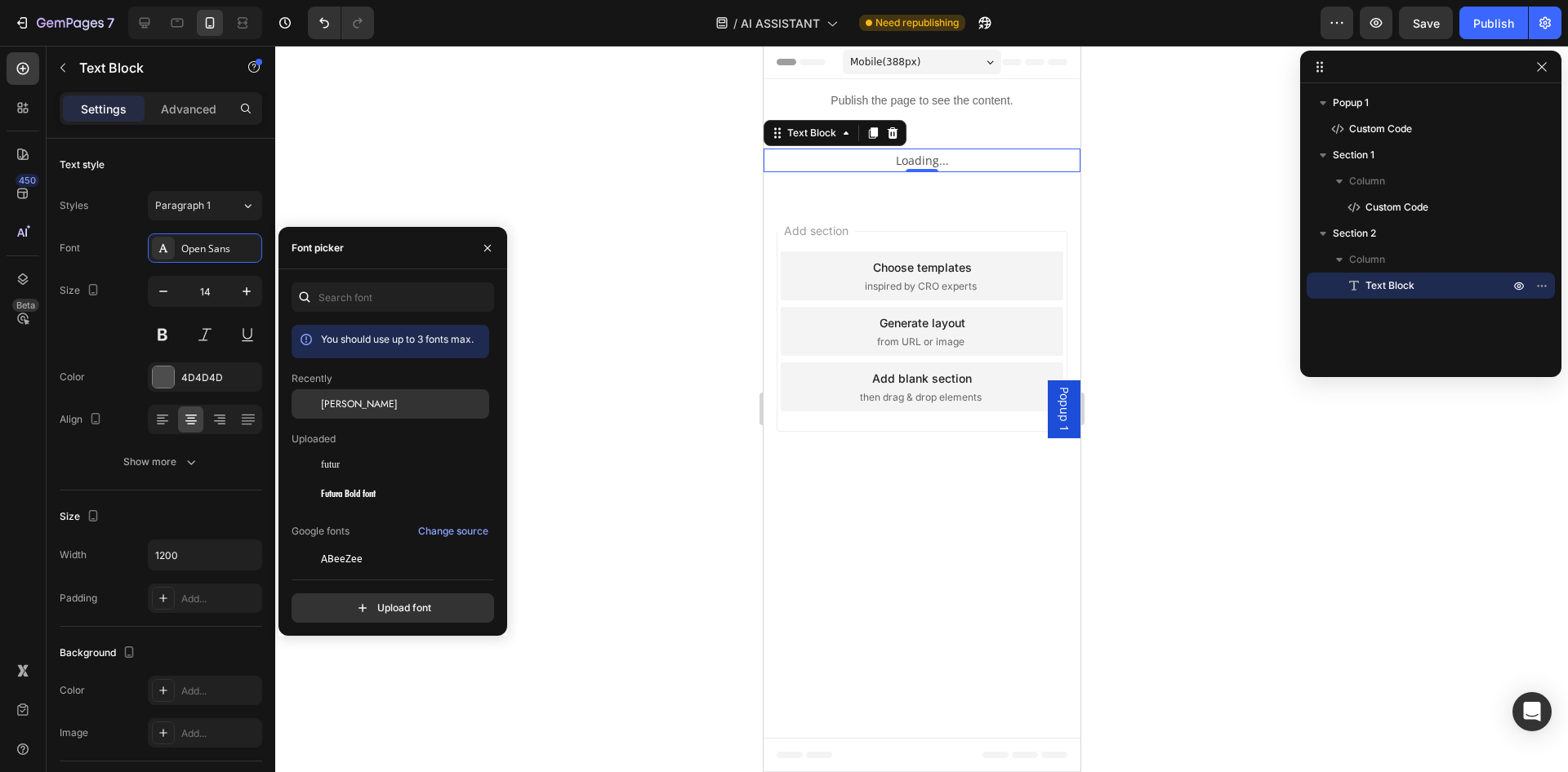
click at [333, 407] on span "[PERSON_NAME]" at bounding box center [359, 403] width 77 height 15
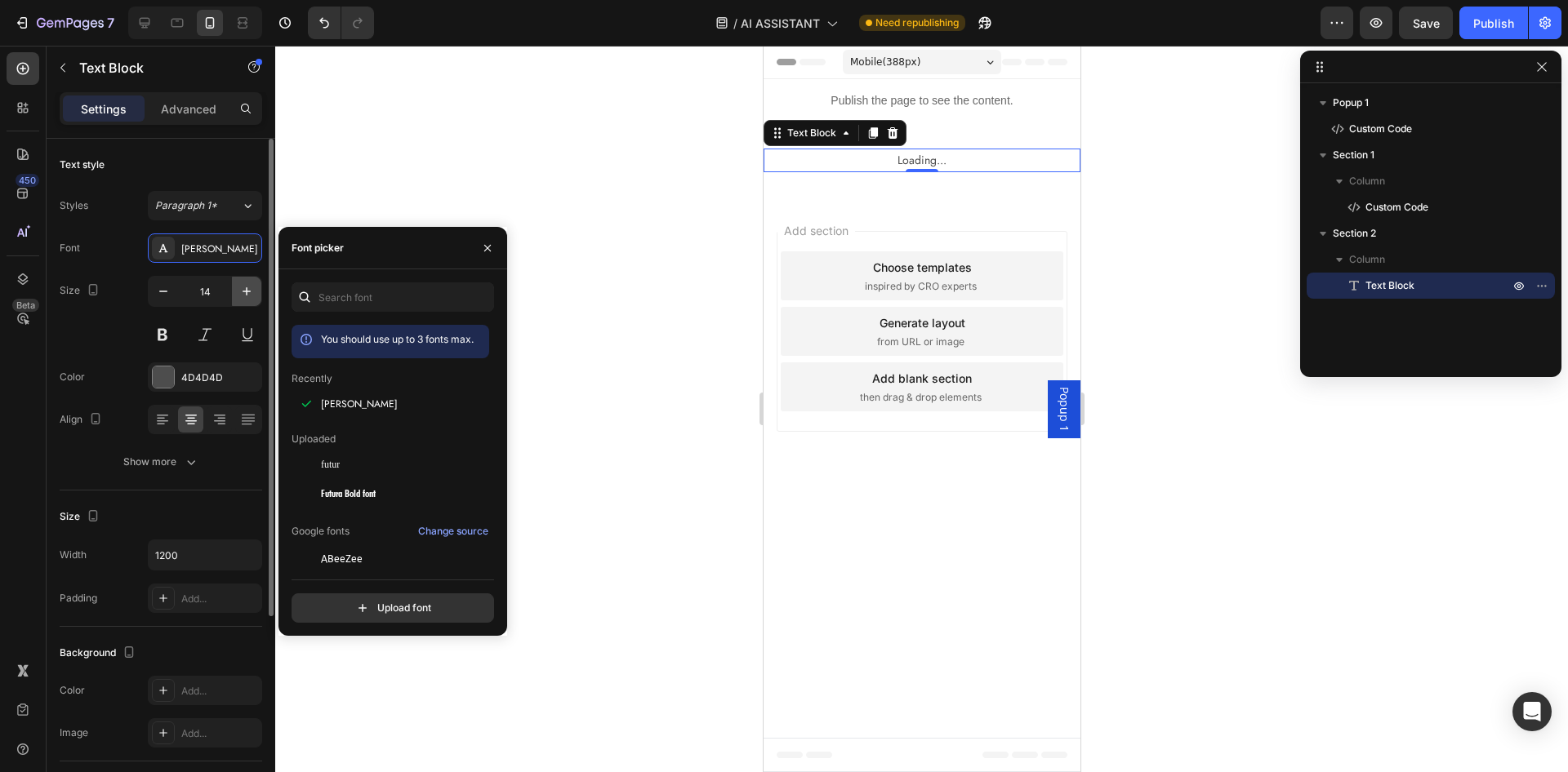
click at [242, 290] on icon "button" at bounding box center [246, 291] width 16 height 16
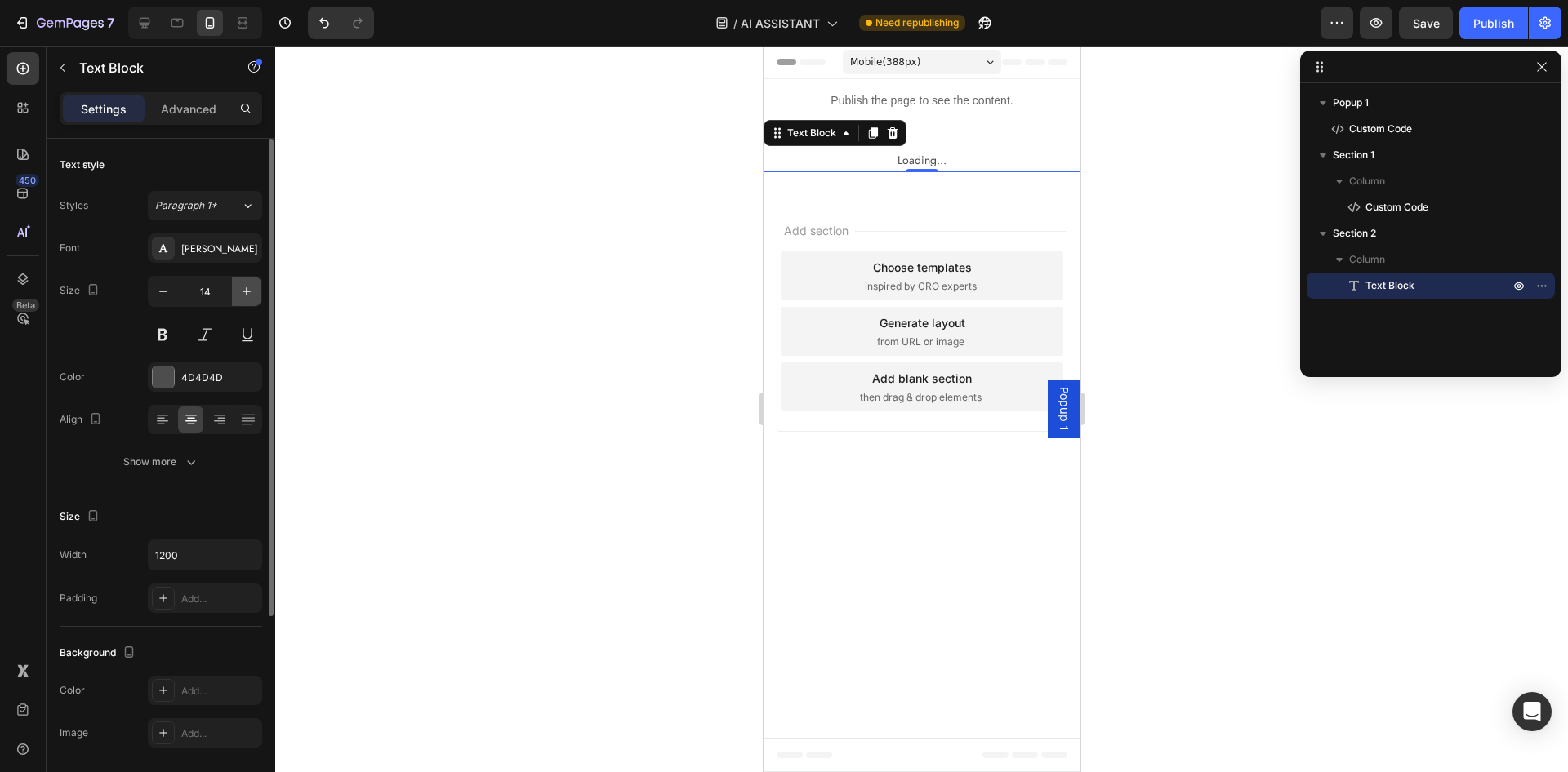
click at [242, 290] on icon "button" at bounding box center [246, 291] width 16 height 16
type input "18"
click at [147, 459] on div "Show more" at bounding box center [161, 462] width 76 height 16
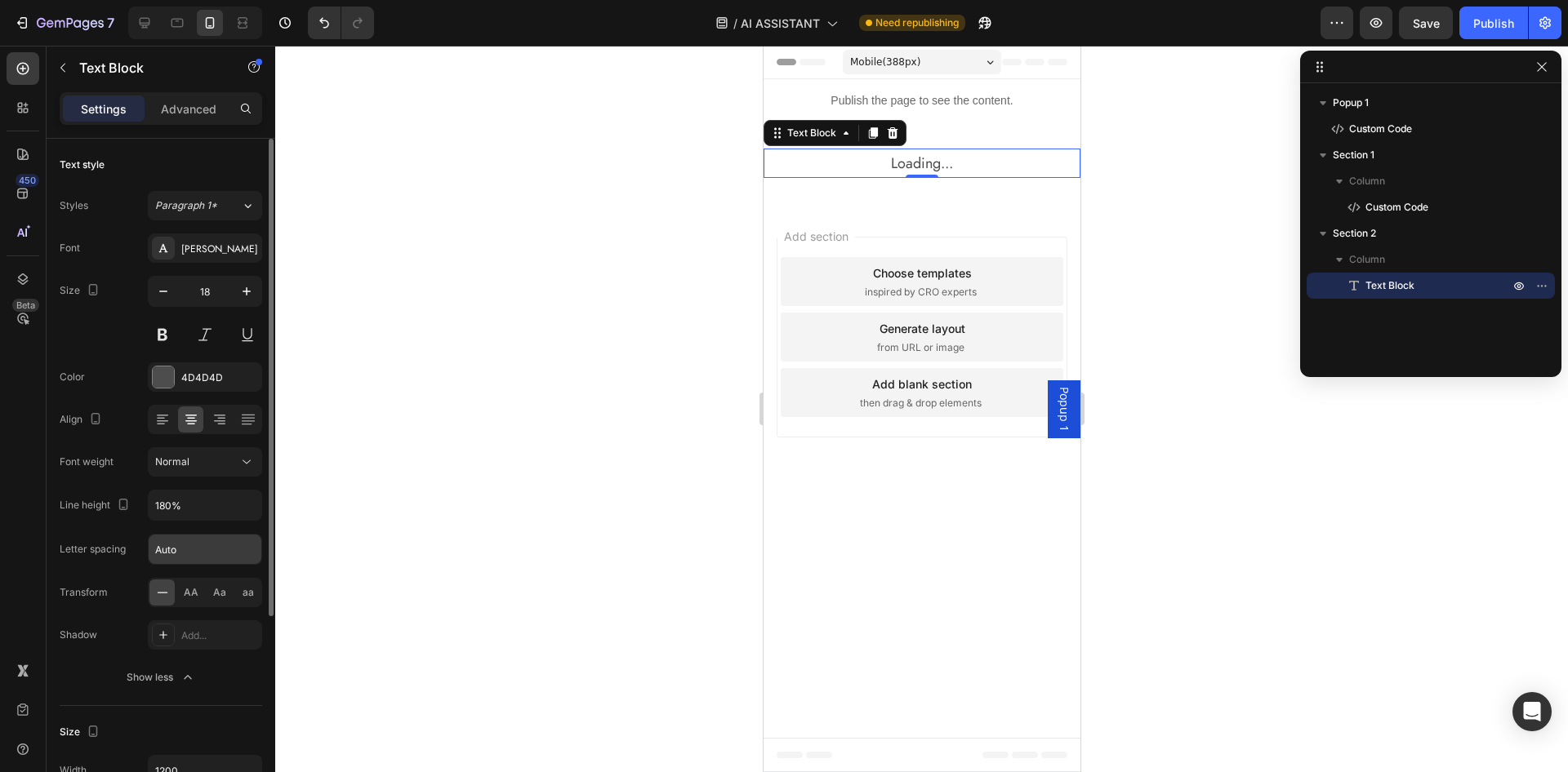
click at [188, 543] on input "Auto" at bounding box center [205, 549] width 113 height 29
type input "-0.5"
click at [245, 287] on icon "button" at bounding box center [246, 291] width 16 height 16
click at [245, 288] on icon "button" at bounding box center [246, 291] width 16 height 16
click at [159, 23] on div at bounding box center [195, 23] width 134 height 33
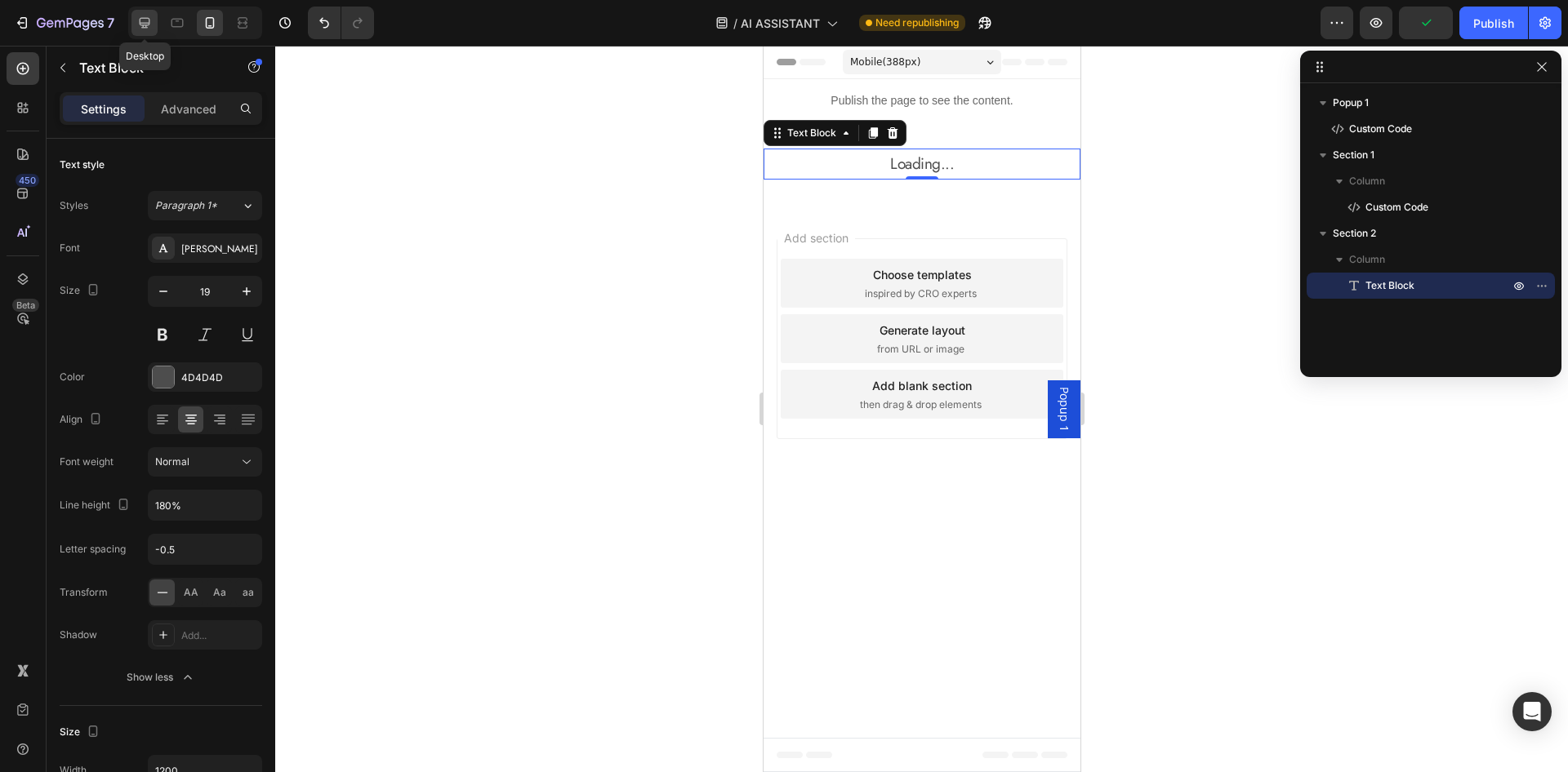
click at [148, 22] on icon at bounding box center [145, 23] width 11 height 11
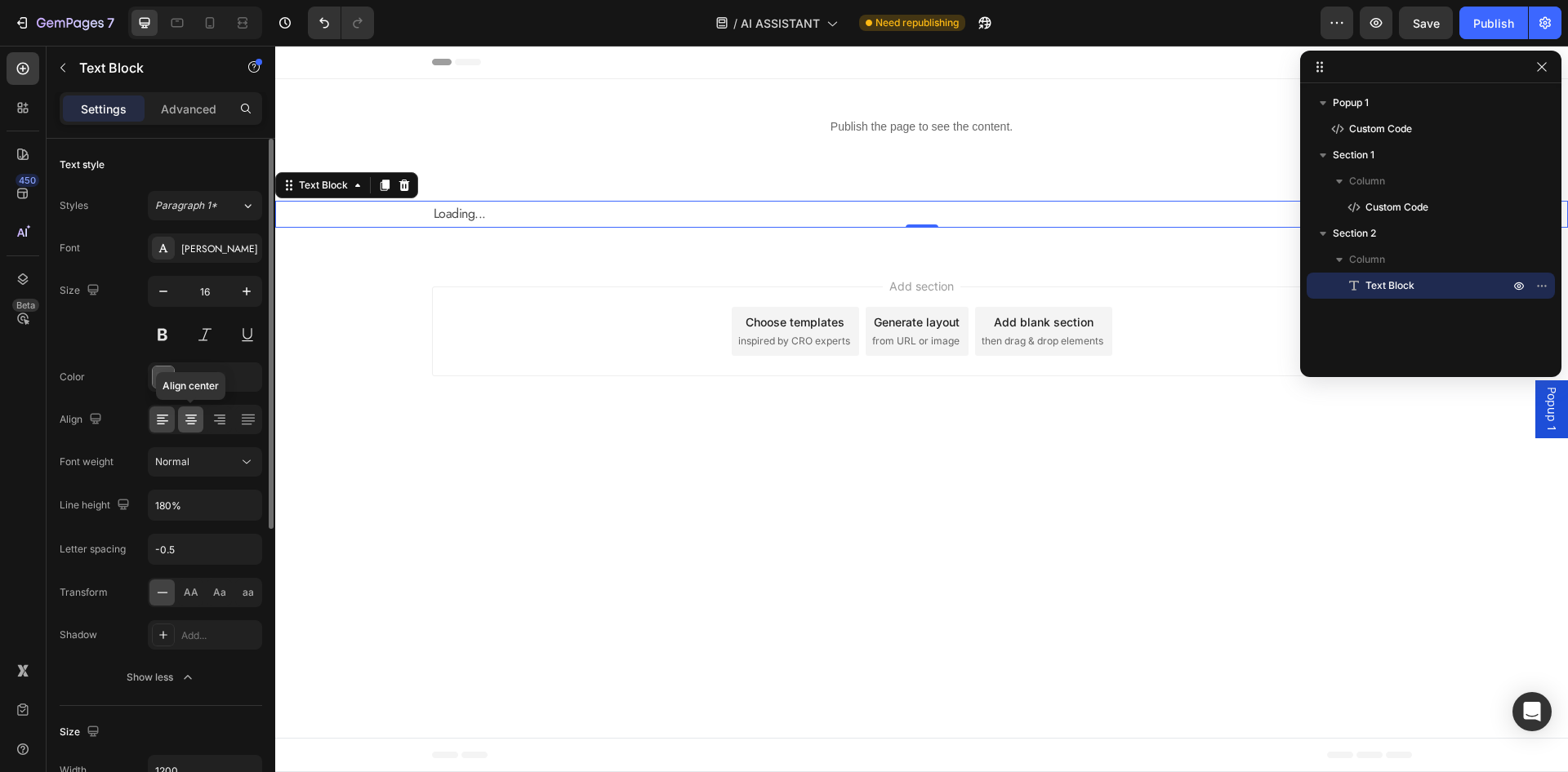
click at [196, 413] on icon at bounding box center [191, 419] width 16 height 16
click at [240, 302] on button "button" at bounding box center [246, 291] width 29 height 29
click at [242, 298] on icon "button" at bounding box center [246, 291] width 16 height 16
click at [242, 296] on icon "button" at bounding box center [246, 291] width 16 height 16
click at [240, 294] on icon "button" at bounding box center [246, 291] width 16 height 16
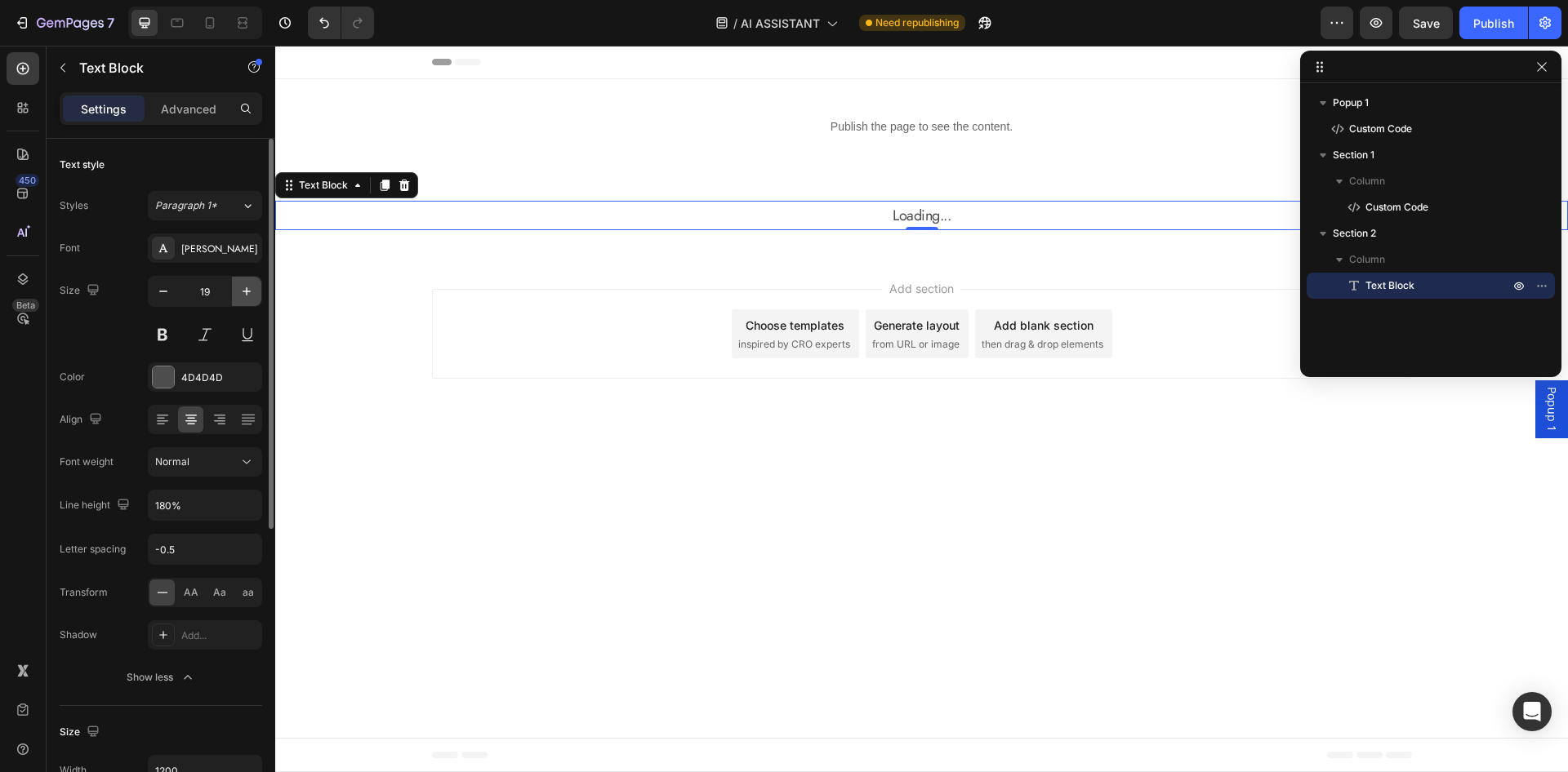
click at [240, 294] on icon "button" at bounding box center [246, 291] width 16 height 16
click at [239, 294] on icon "button" at bounding box center [246, 291] width 16 height 16
click at [182, 25] on icon at bounding box center [178, 22] width 13 height 9
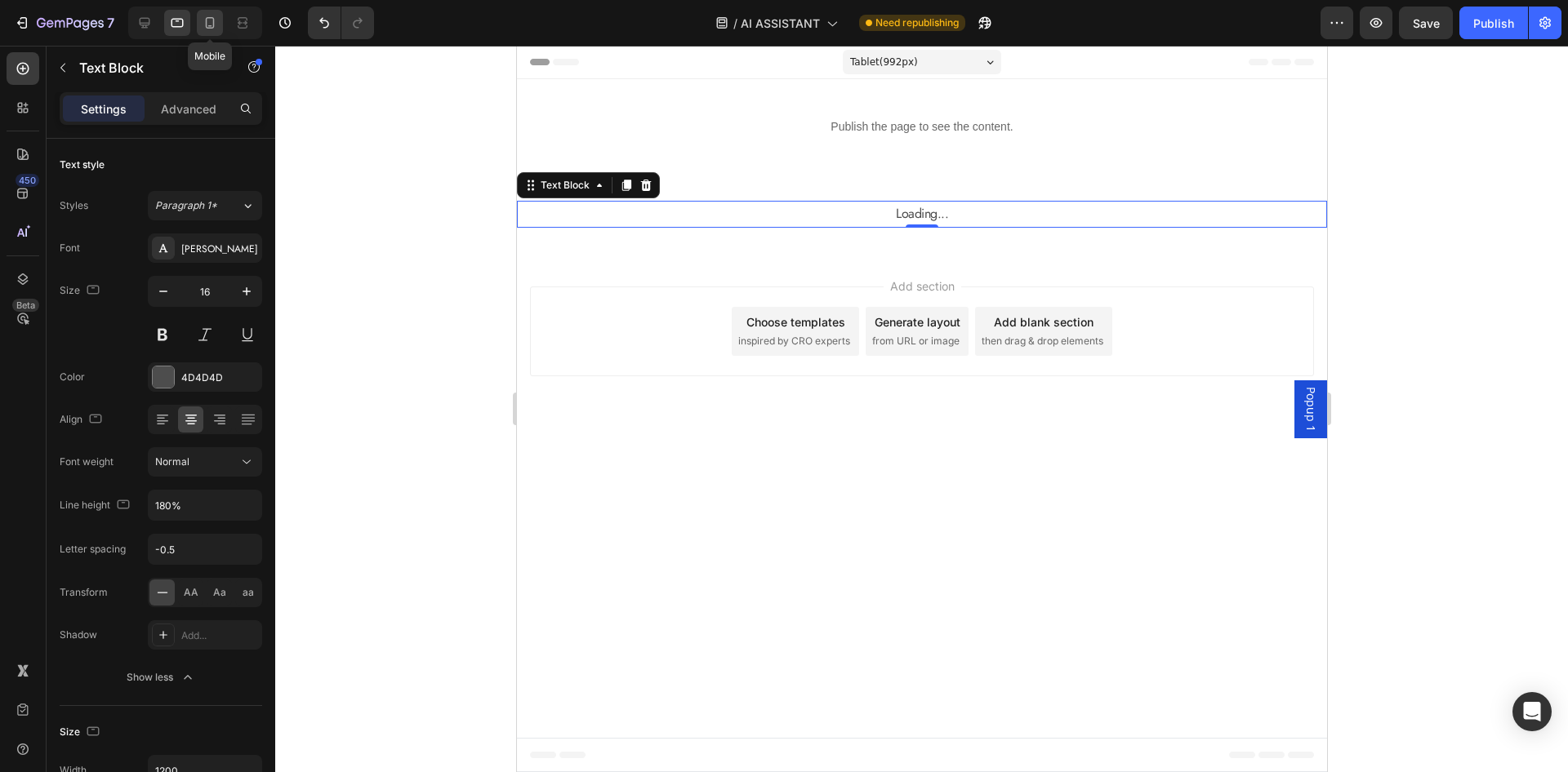
click at [215, 24] on icon at bounding box center [210, 22] width 16 height 16
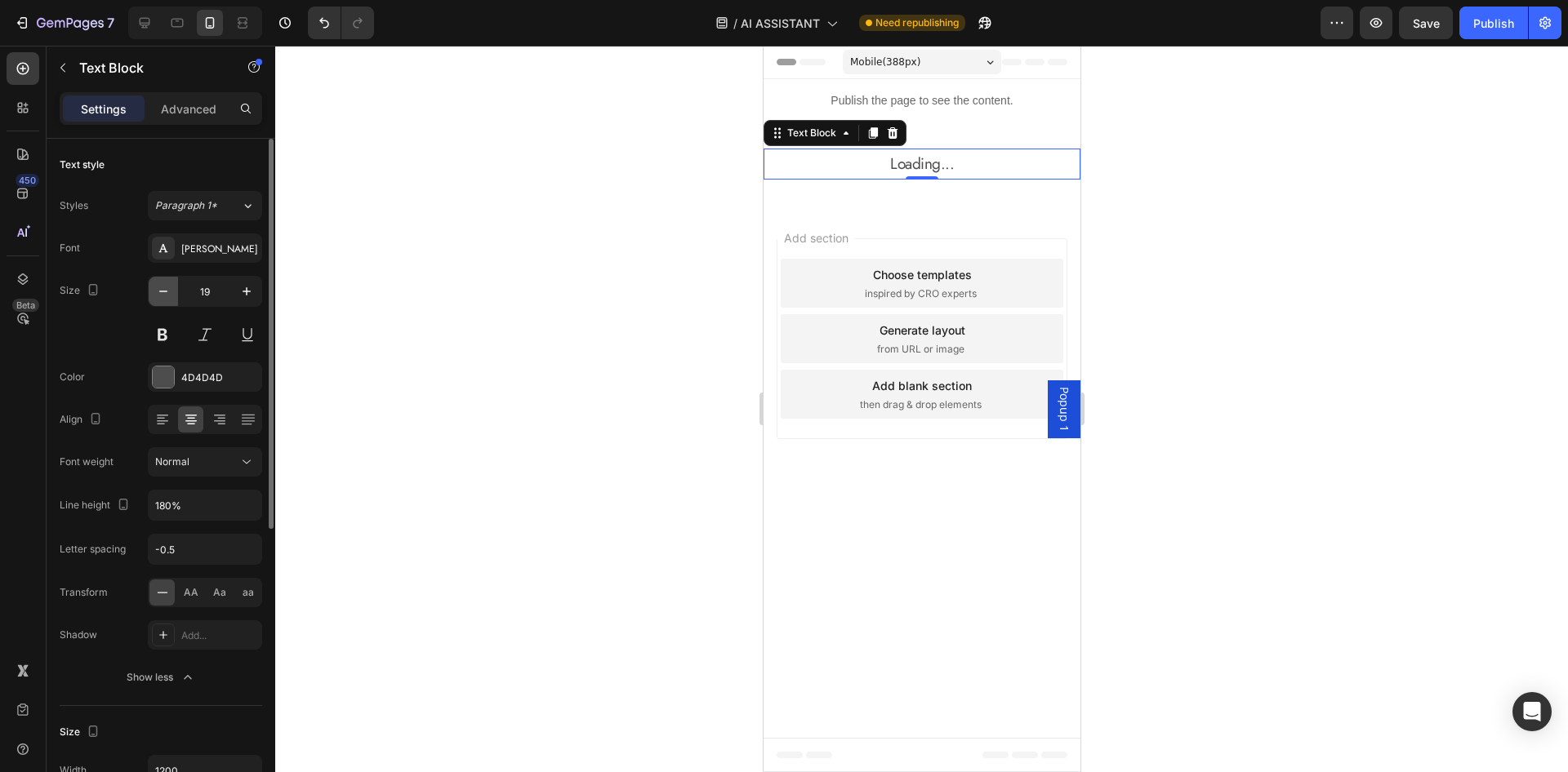
click at [157, 291] on icon "button" at bounding box center [163, 291] width 16 height 16
type input "17"
click at [1307, 250] on div at bounding box center [922, 408] width 1292 height 726
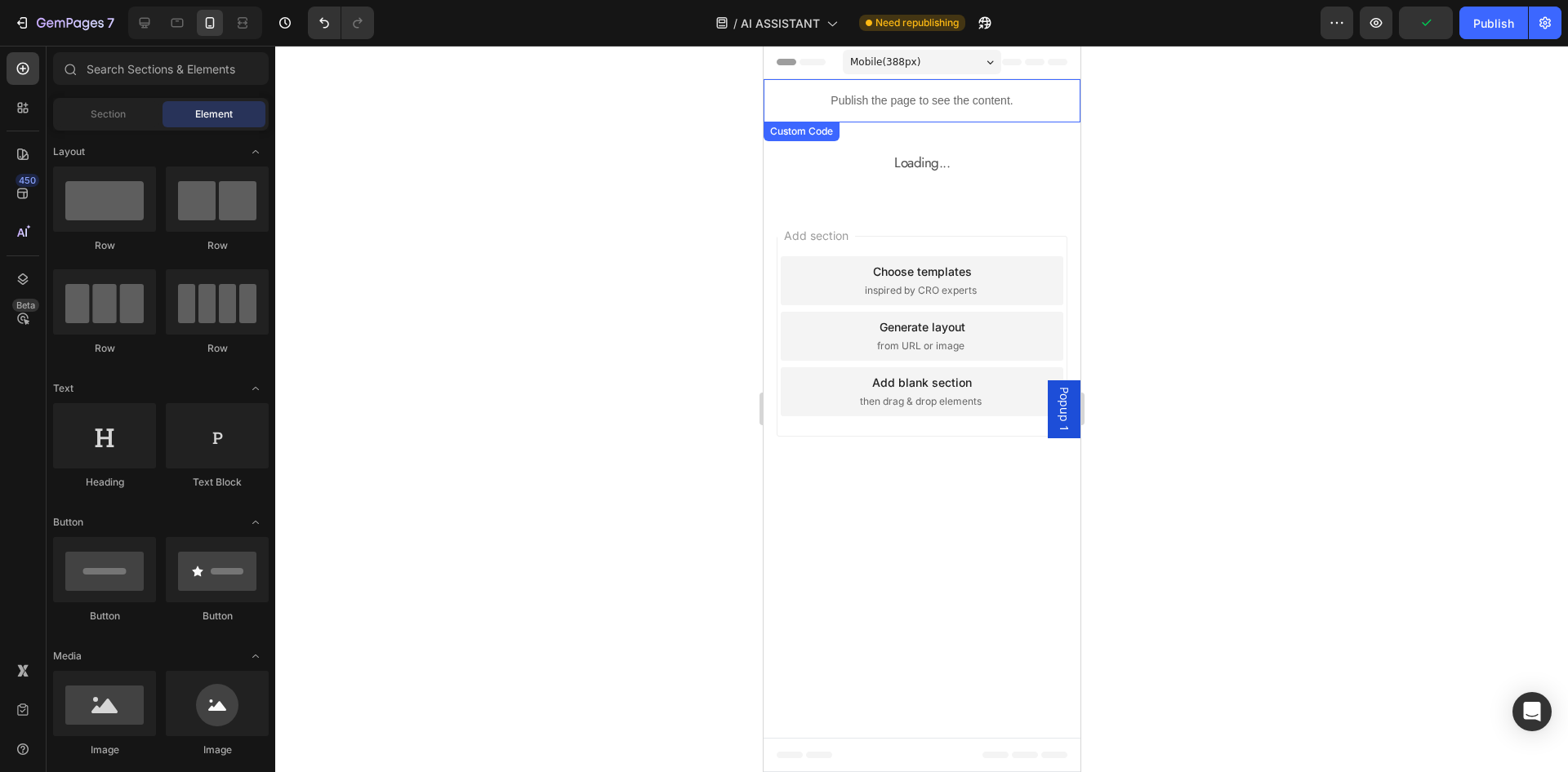
click at [961, 162] on p "Loading..." at bounding box center [921, 163] width 313 height 25
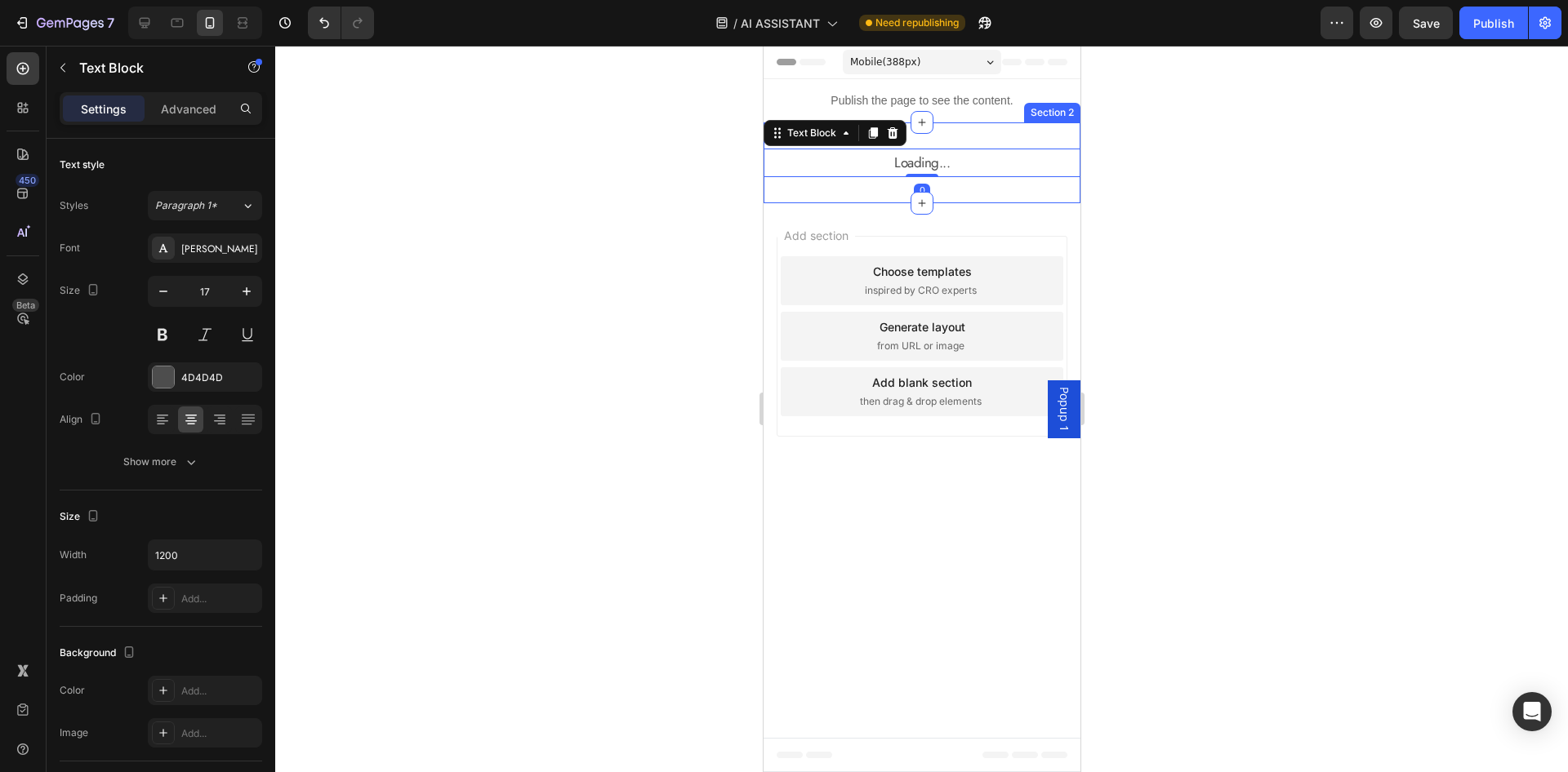
click at [1256, 159] on div at bounding box center [922, 408] width 1292 height 726
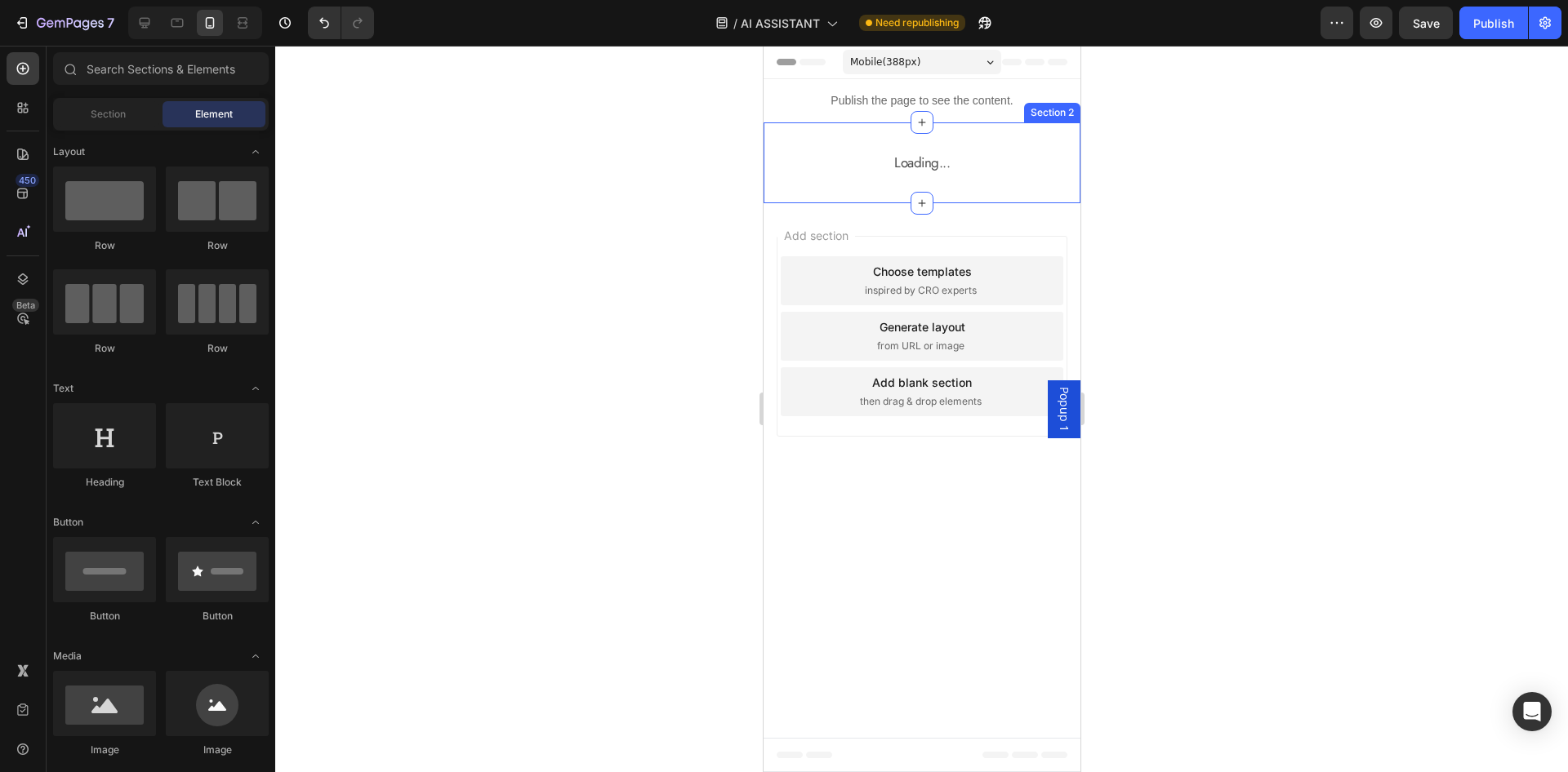
click at [1474, 64] on div at bounding box center [922, 408] width 1292 height 726
click at [1477, 30] on div "Publish" at bounding box center [1493, 23] width 41 height 17
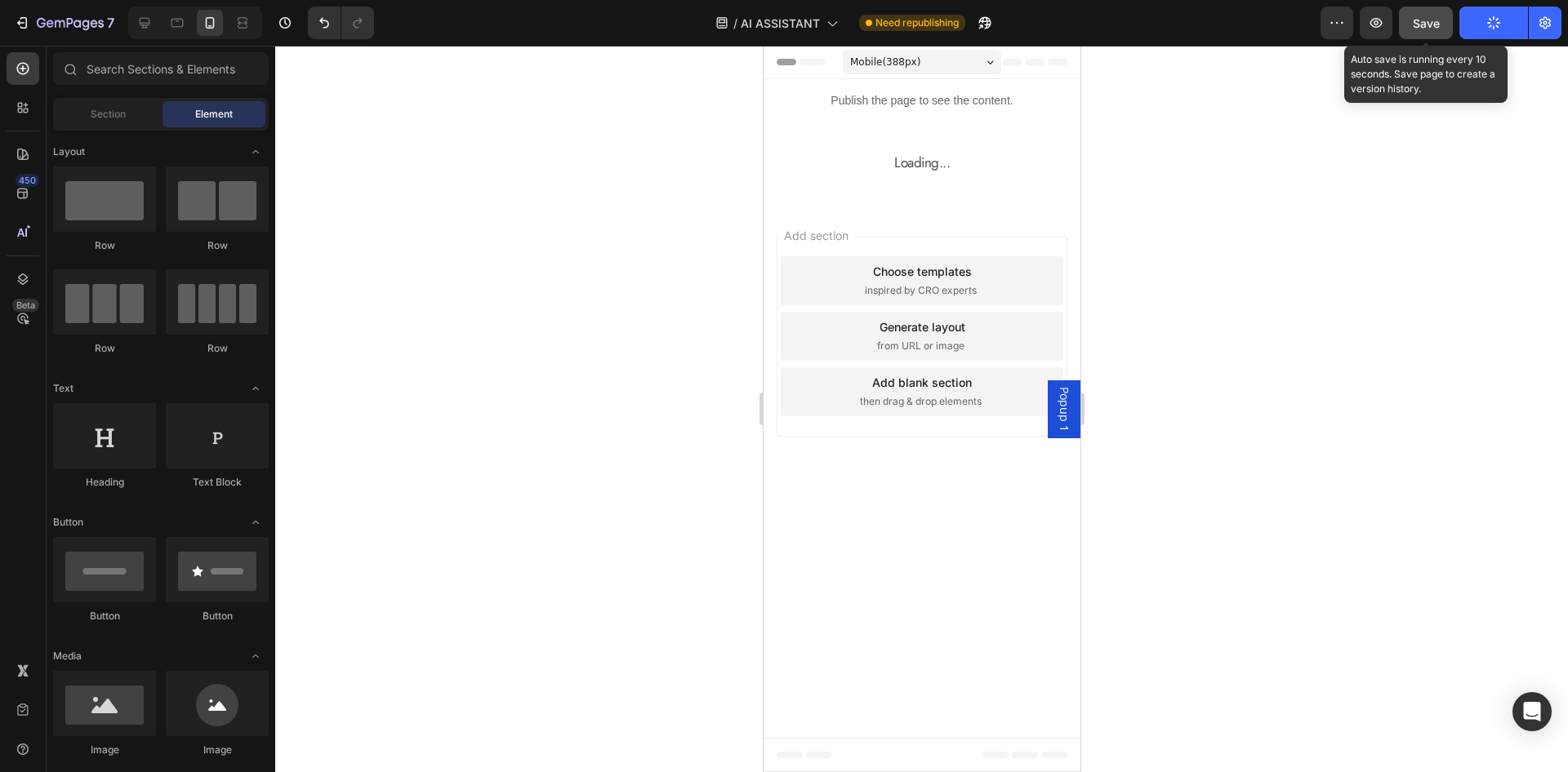
click at [1430, 36] on button "Save" at bounding box center [1426, 23] width 54 height 33
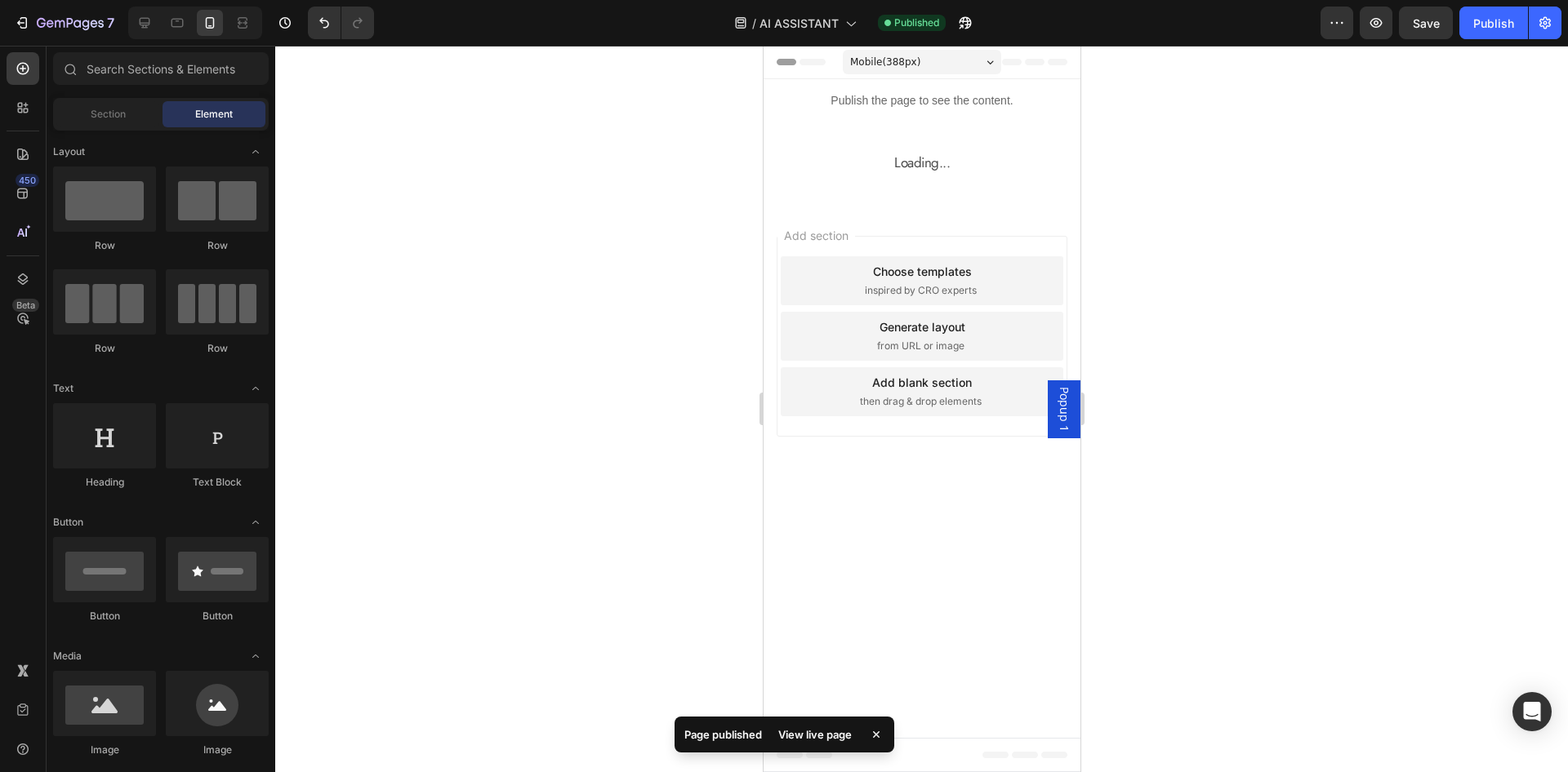
click at [1406, 355] on div at bounding box center [922, 408] width 1292 height 726
click at [1063, 414] on span "Popup 1" at bounding box center [1062, 409] width 16 height 45
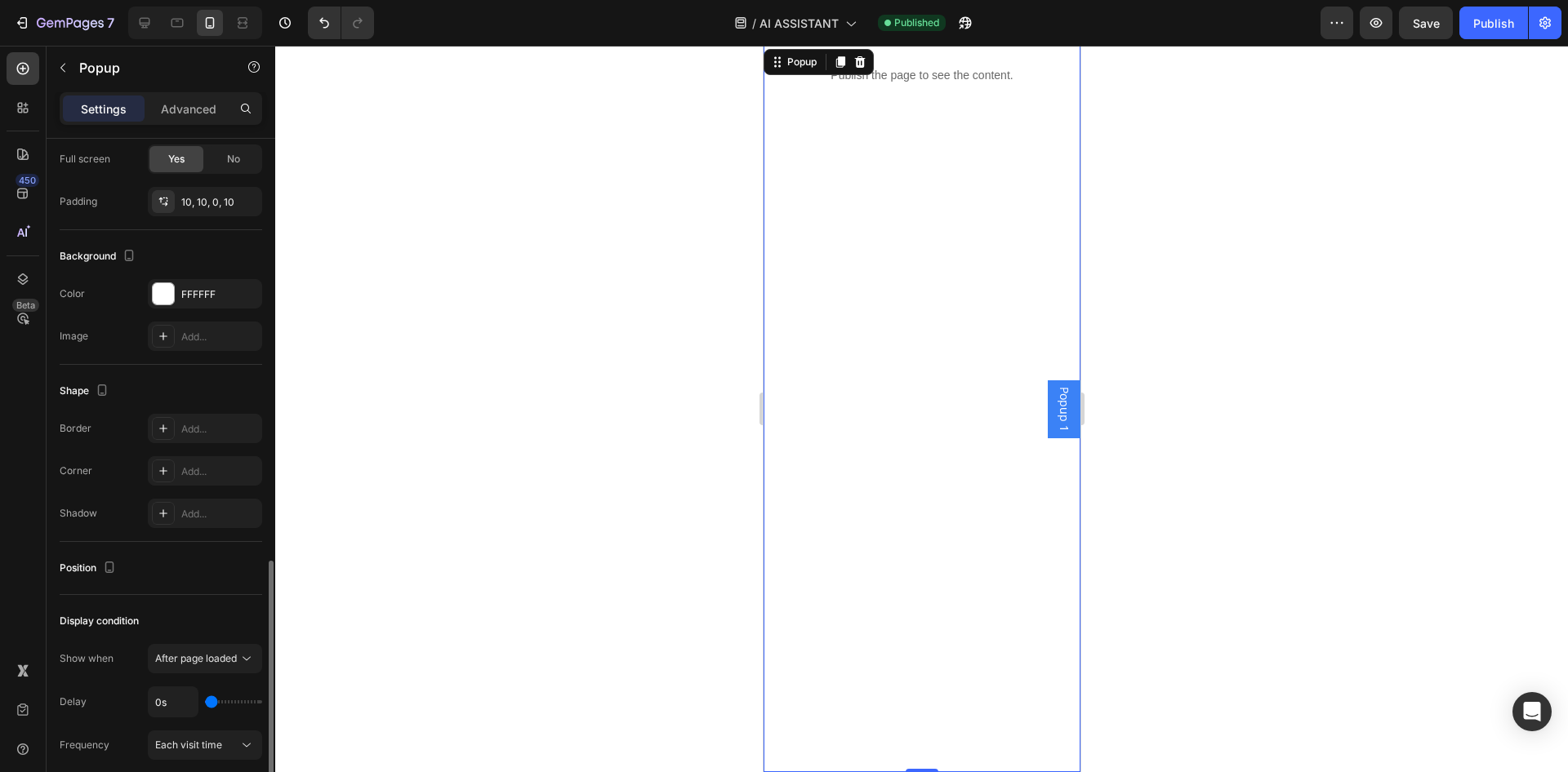
scroll to position [824, 0]
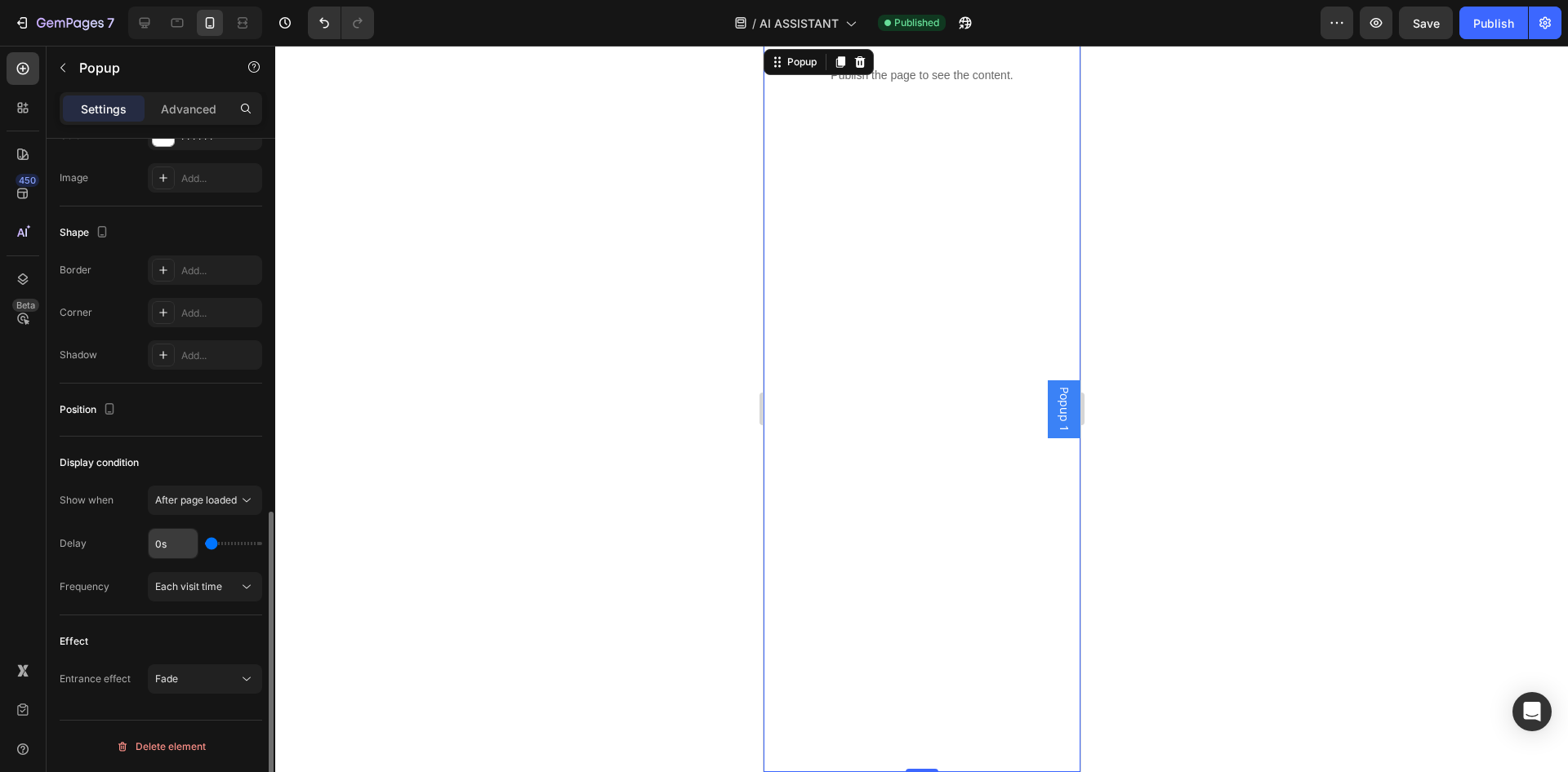
click at [183, 539] on input "0s" at bounding box center [173, 543] width 49 height 29
type input "2s"
type input "2"
type input "4s"
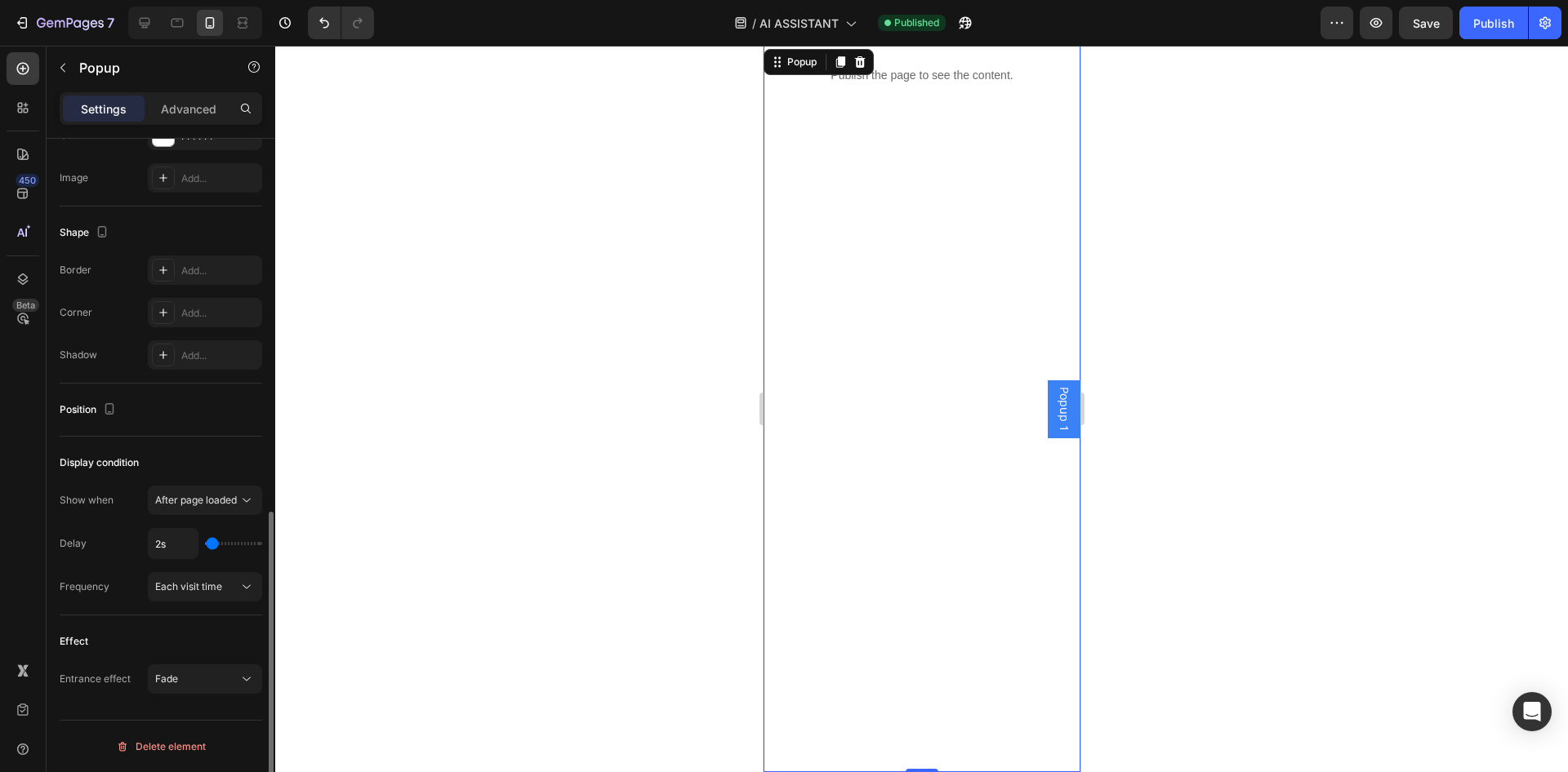
type input "4"
type input "6s"
type input "6"
type input "8s"
type input "8"
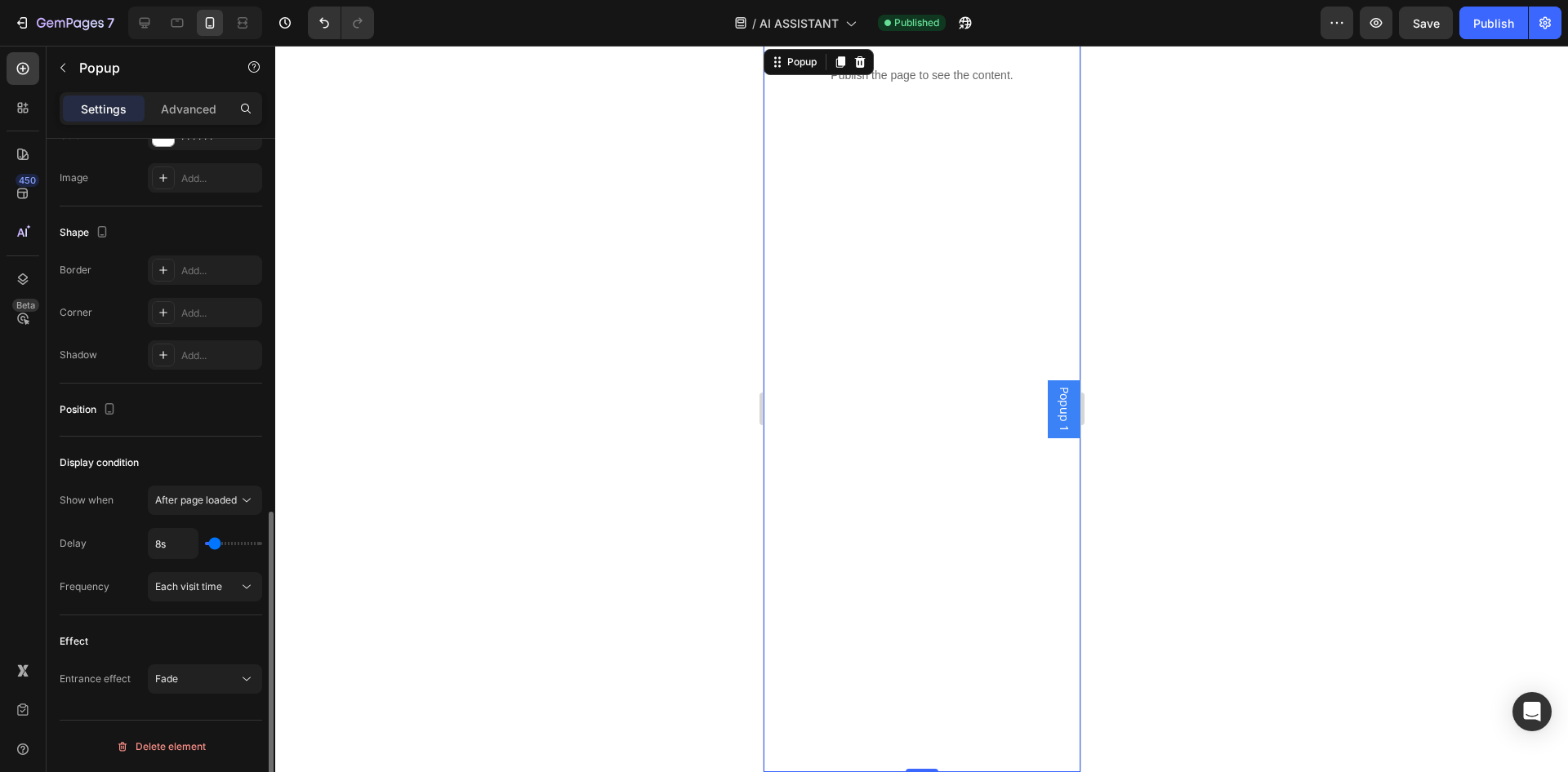
type input "10s"
type input "10"
type input "12s"
type input "12"
type input "10s"
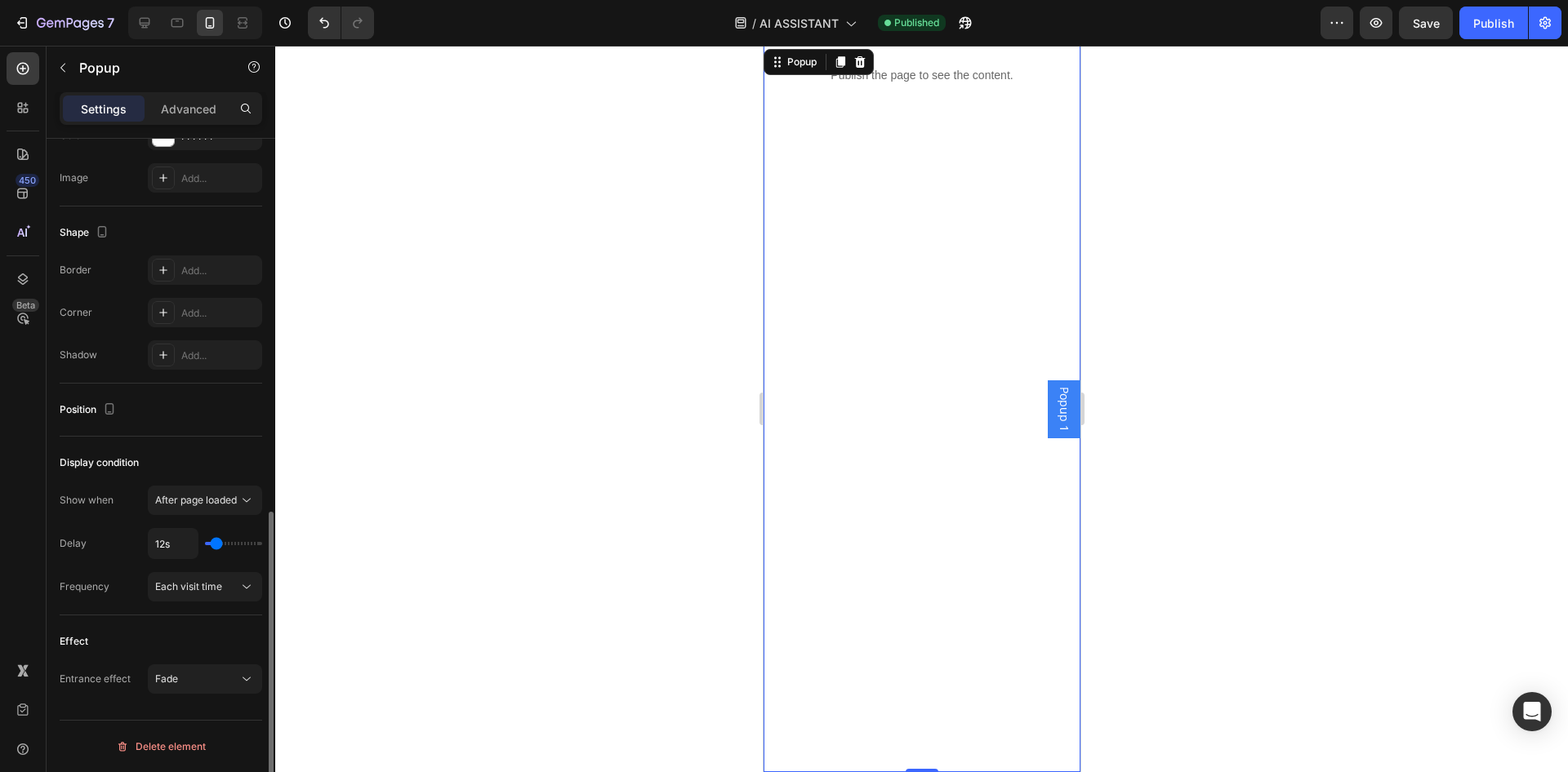
type input "10"
type input "8s"
type input "8"
type input "6s"
type input "6"
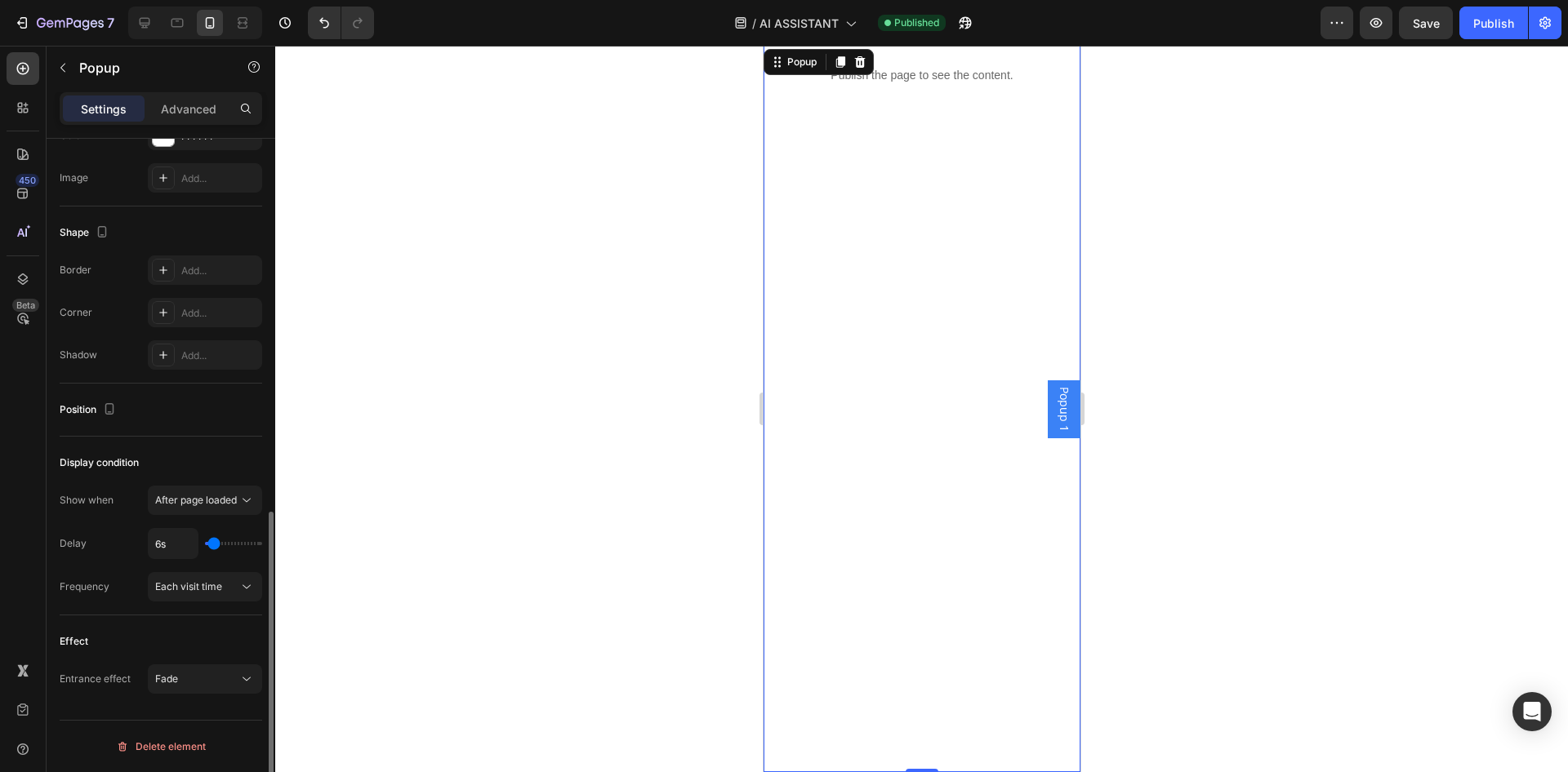
type input "4s"
type input "4"
type input "2s"
type input "2"
type input "0s"
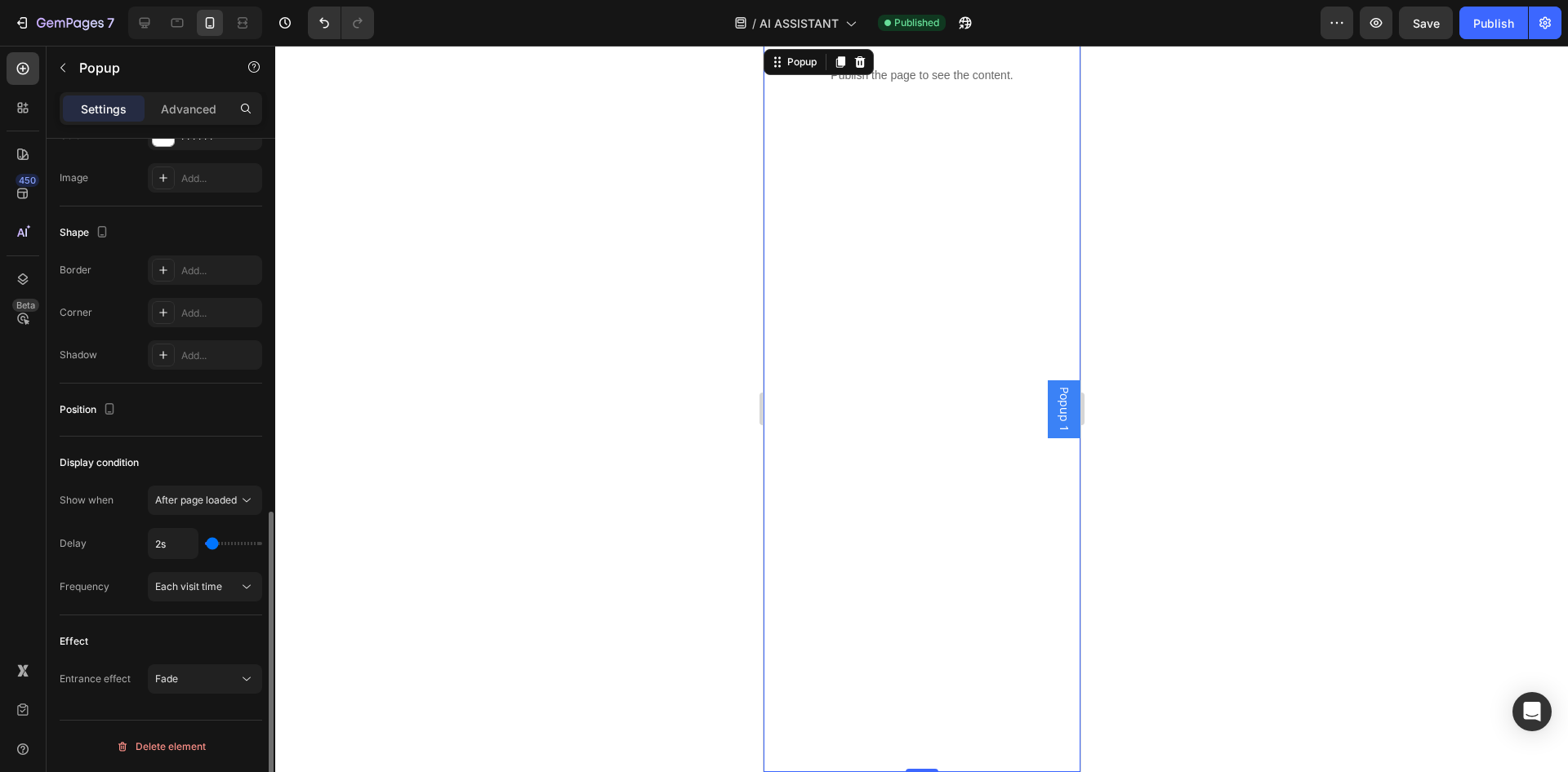
type input "0"
drag, startPoint x: 209, startPoint y: 544, endPoint x: 212, endPoint y: 552, distance: 8.5
click at [212, 545] on input "range" at bounding box center [233, 543] width 57 height 3
click at [155, 545] on input "0s" at bounding box center [173, 543] width 49 height 29
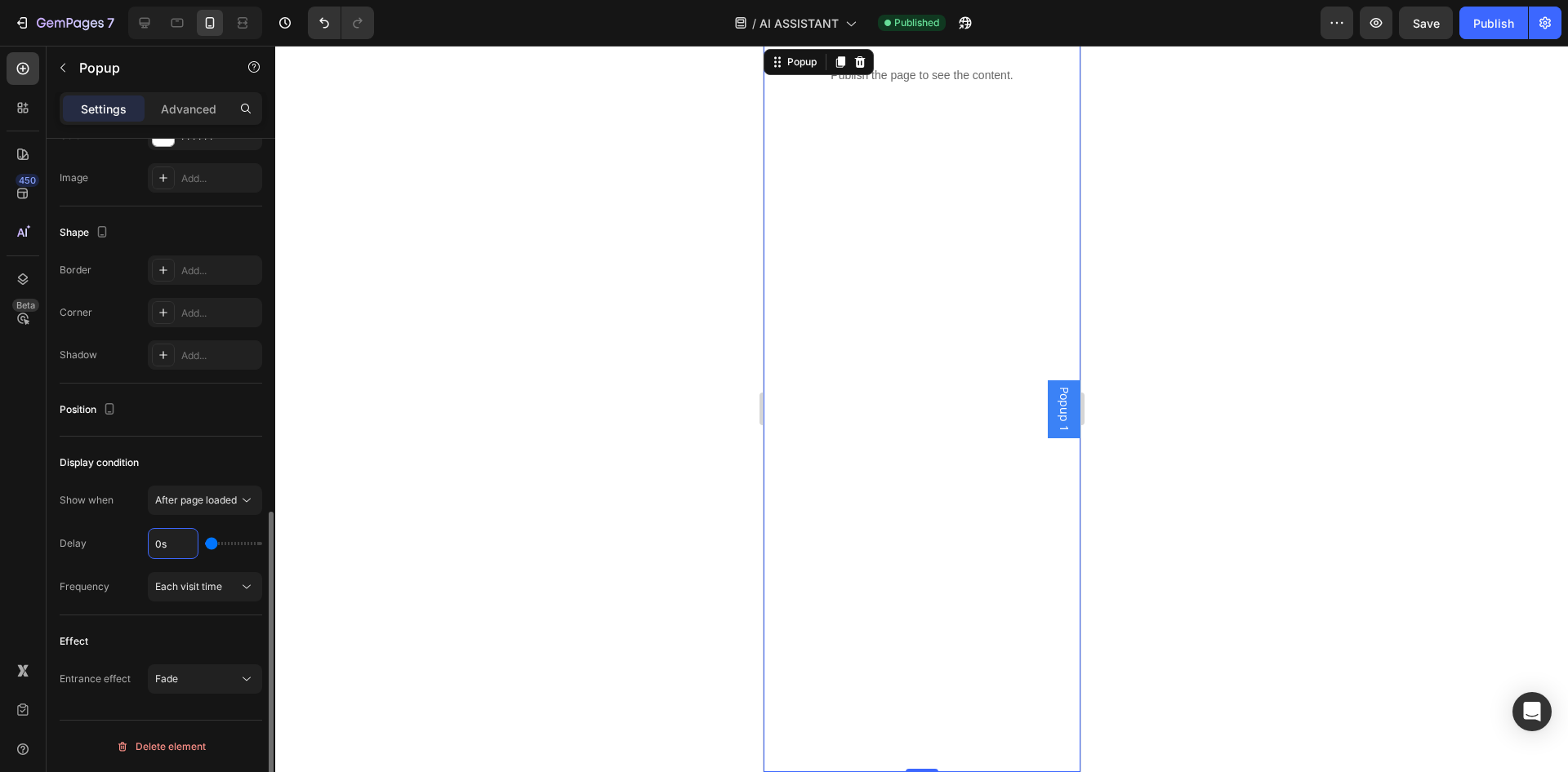
click at [155, 545] on input "0s" at bounding box center [173, 543] width 49 height 29
type input "2s"
type input "2"
type input "2s"
click at [1480, 32] on button "Publish" at bounding box center [1493, 23] width 69 height 33
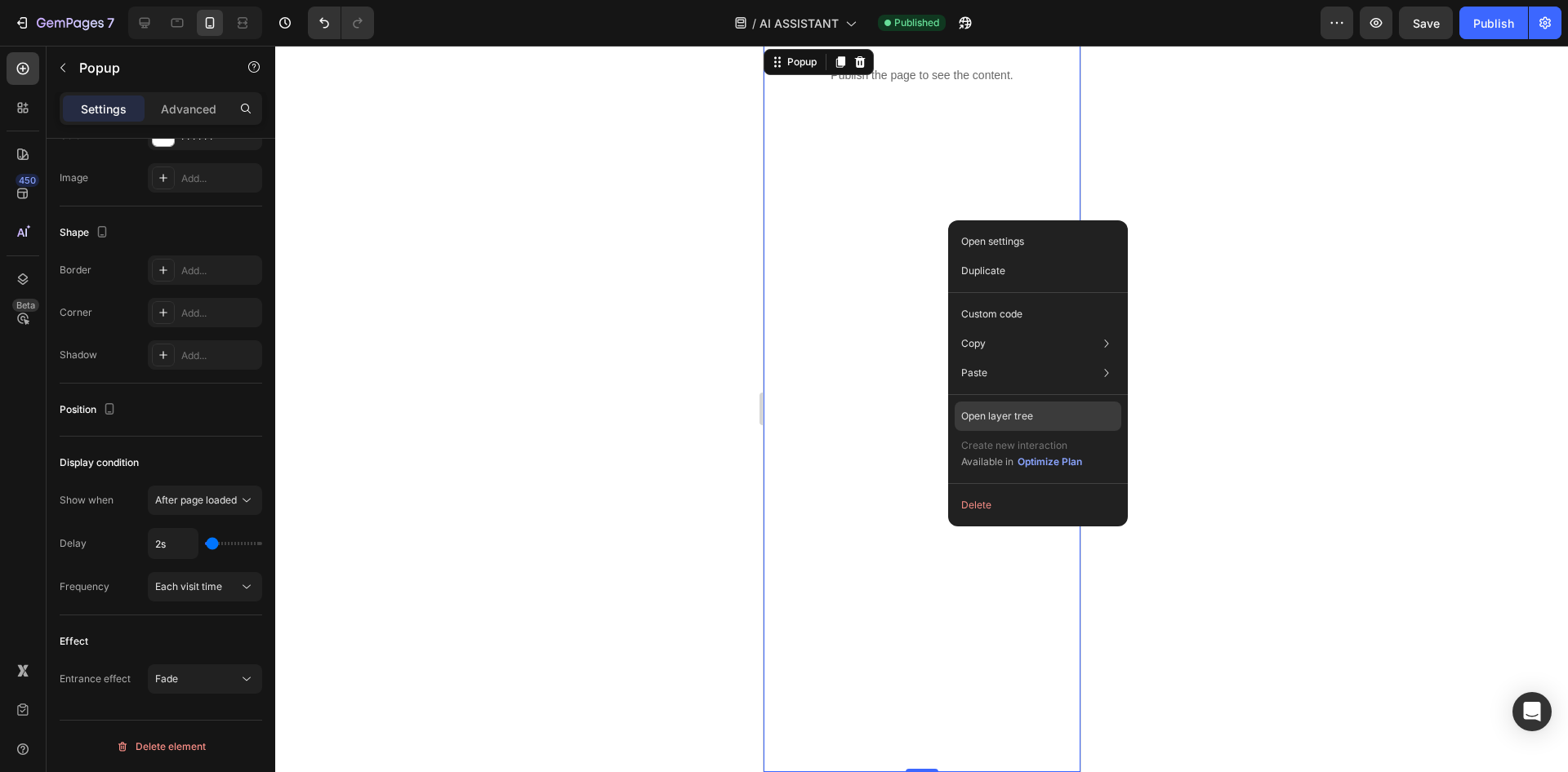
click at [1043, 415] on div "Open layer tree" at bounding box center [1038, 416] width 167 height 29
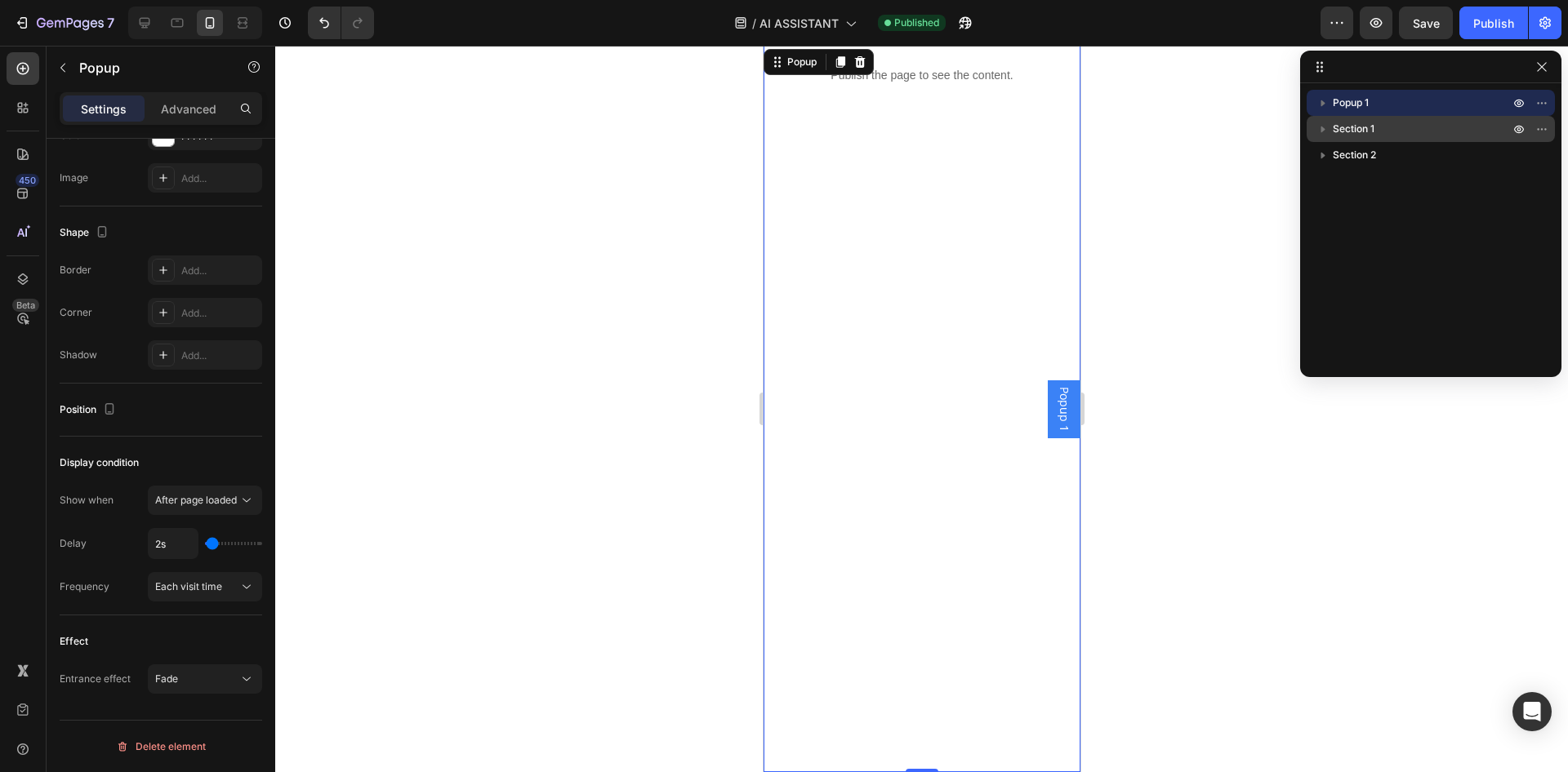
click at [1359, 129] on span "Section 1" at bounding box center [1354, 129] width 42 height 16
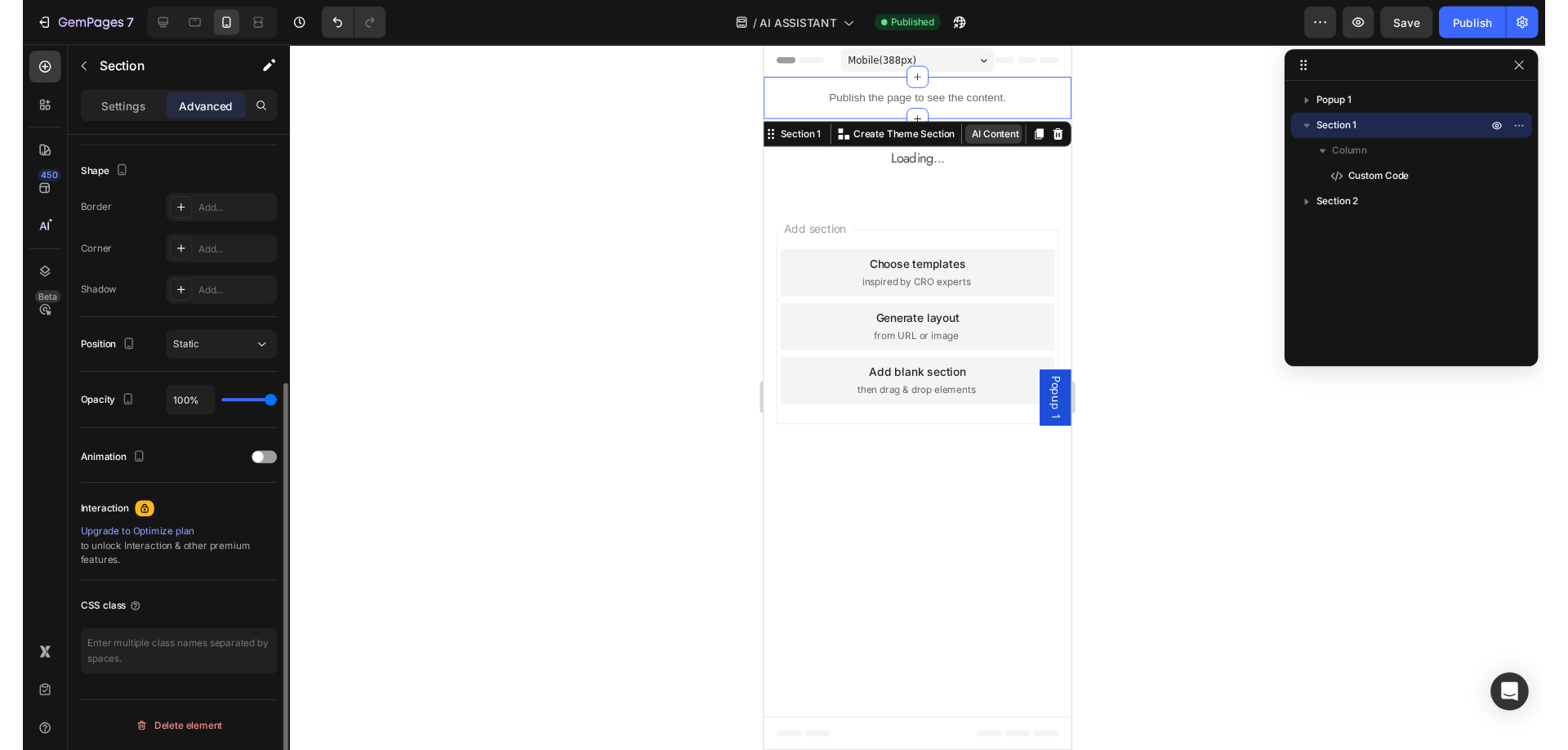
scroll to position [0, 0]
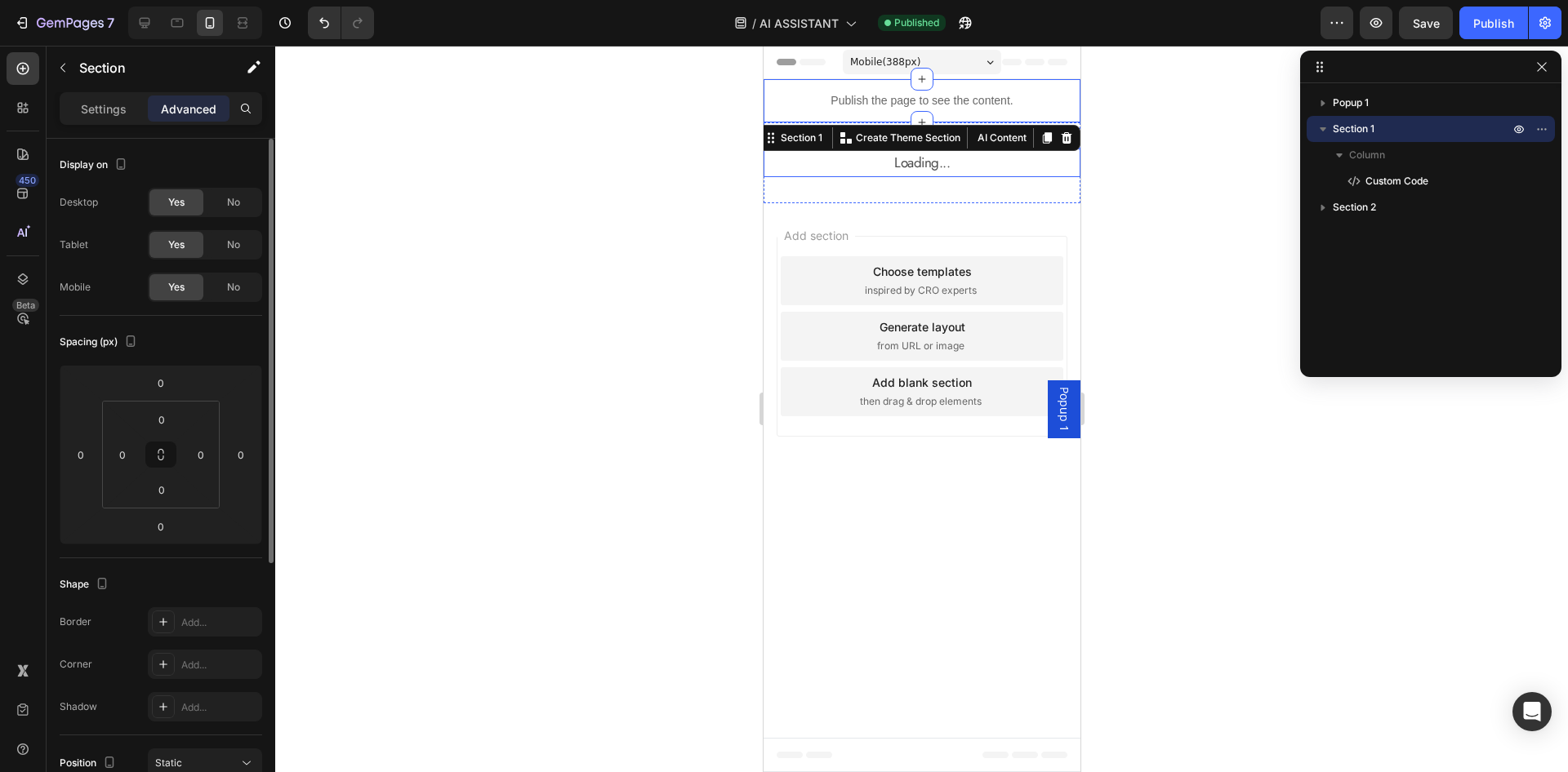
click at [923, 161] on p "Loading..." at bounding box center [921, 163] width 313 height 25
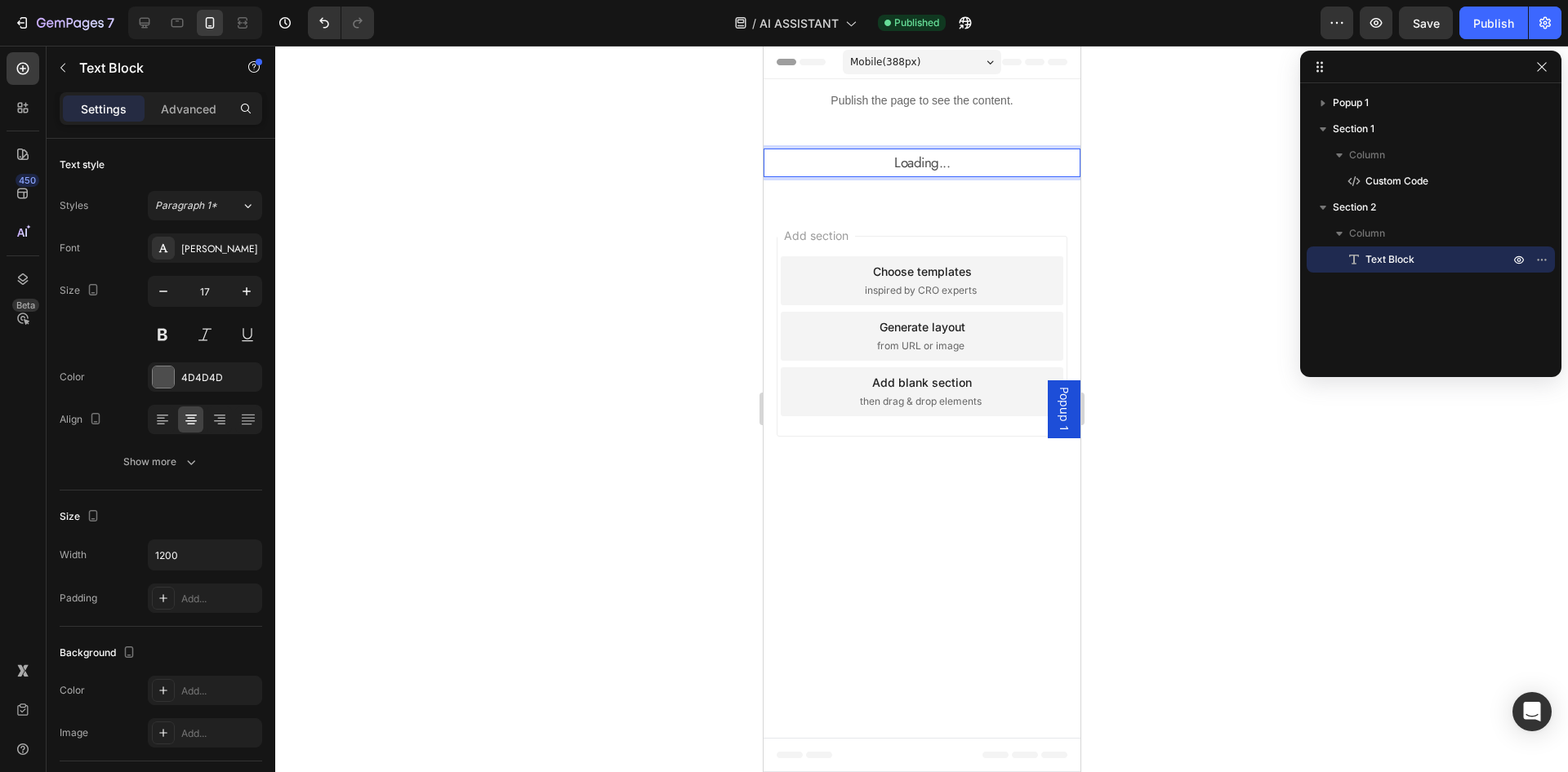
click at [893, 162] on p "Loading..." at bounding box center [921, 163] width 313 height 25
click at [1166, 186] on div at bounding box center [922, 408] width 1292 height 726
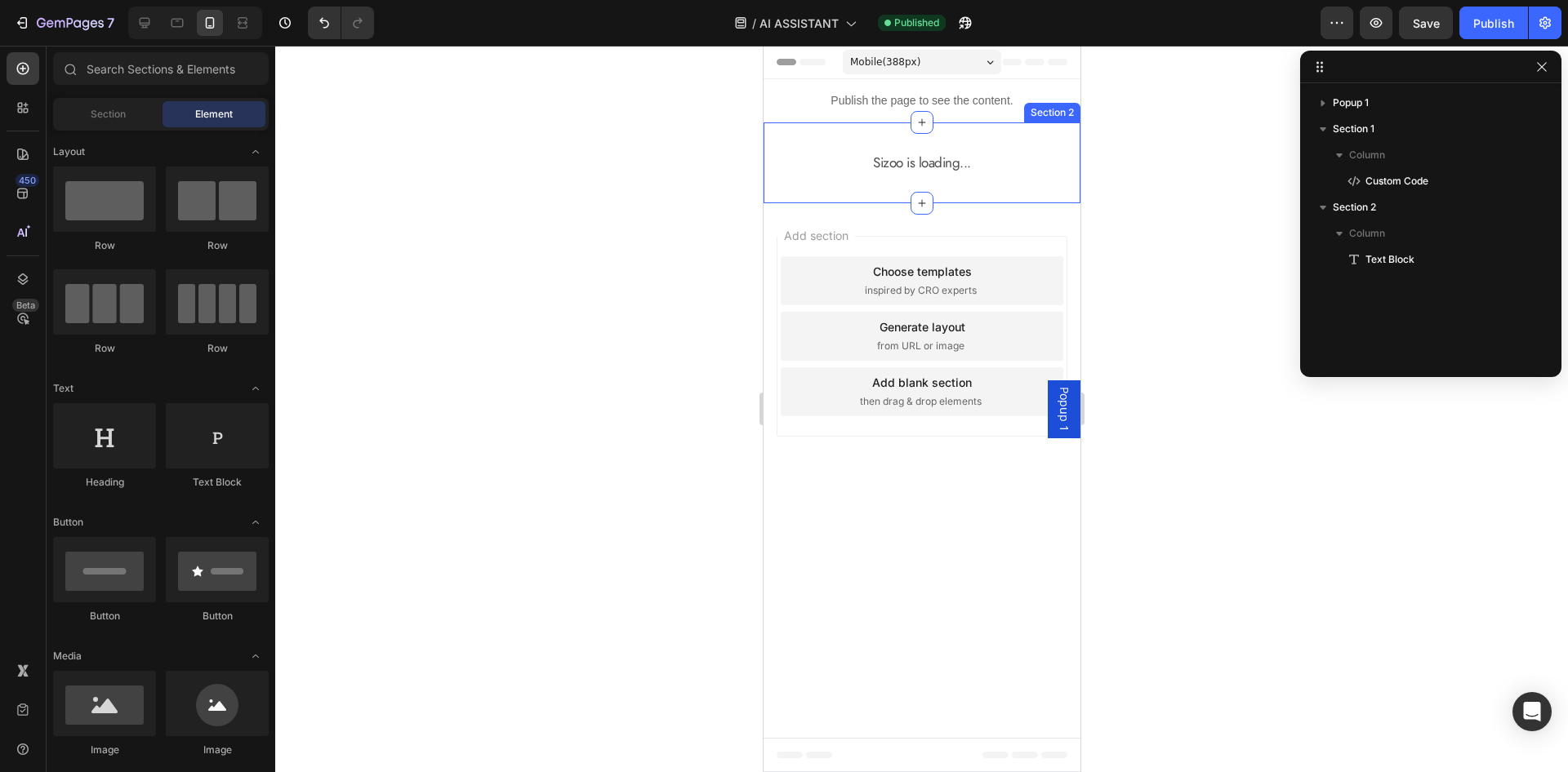
click at [1258, 171] on div at bounding box center [922, 408] width 1292 height 726
click at [1261, 111] on div at bounding box center [922, 408] width 1292 height 726
click at [1488, 33] on button "Publish" at bounding box center [1493, 23] width 69 height 33
